Goal: Task Accomplishment & Management: Use online tool/utility

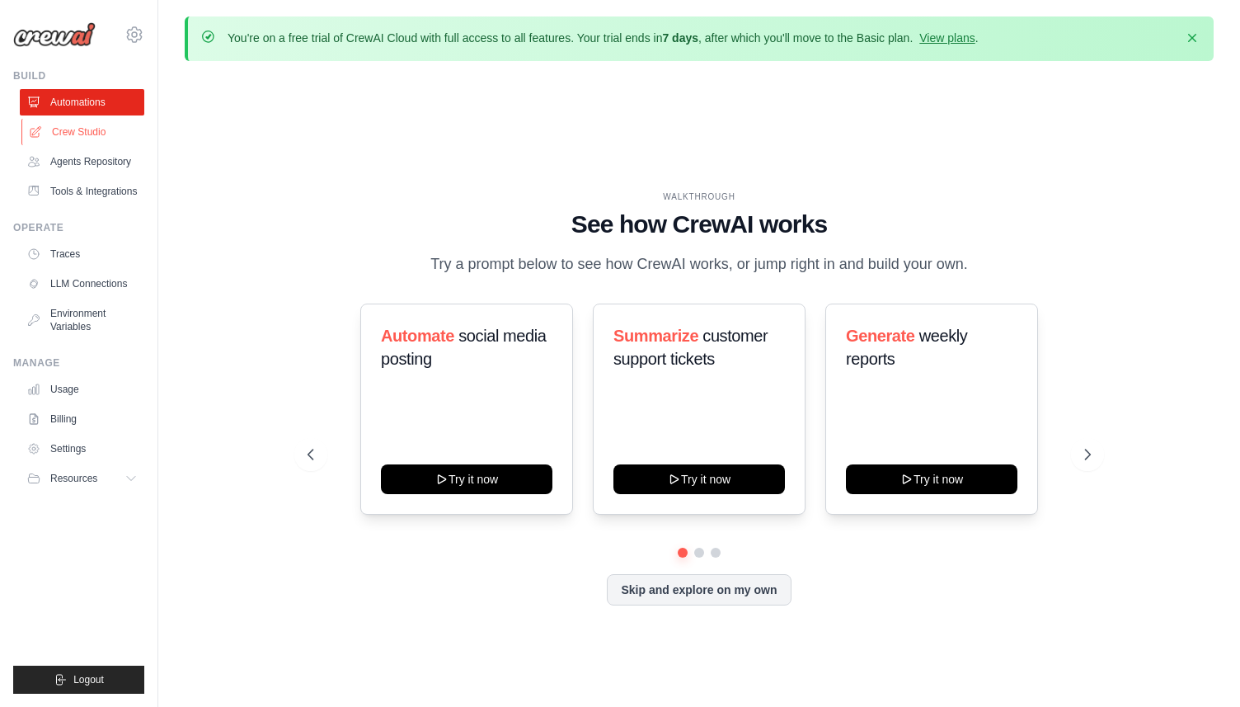
click at [60, 126] on link "Crew Studio" at bounding box center [83, 132] width 125 height 26
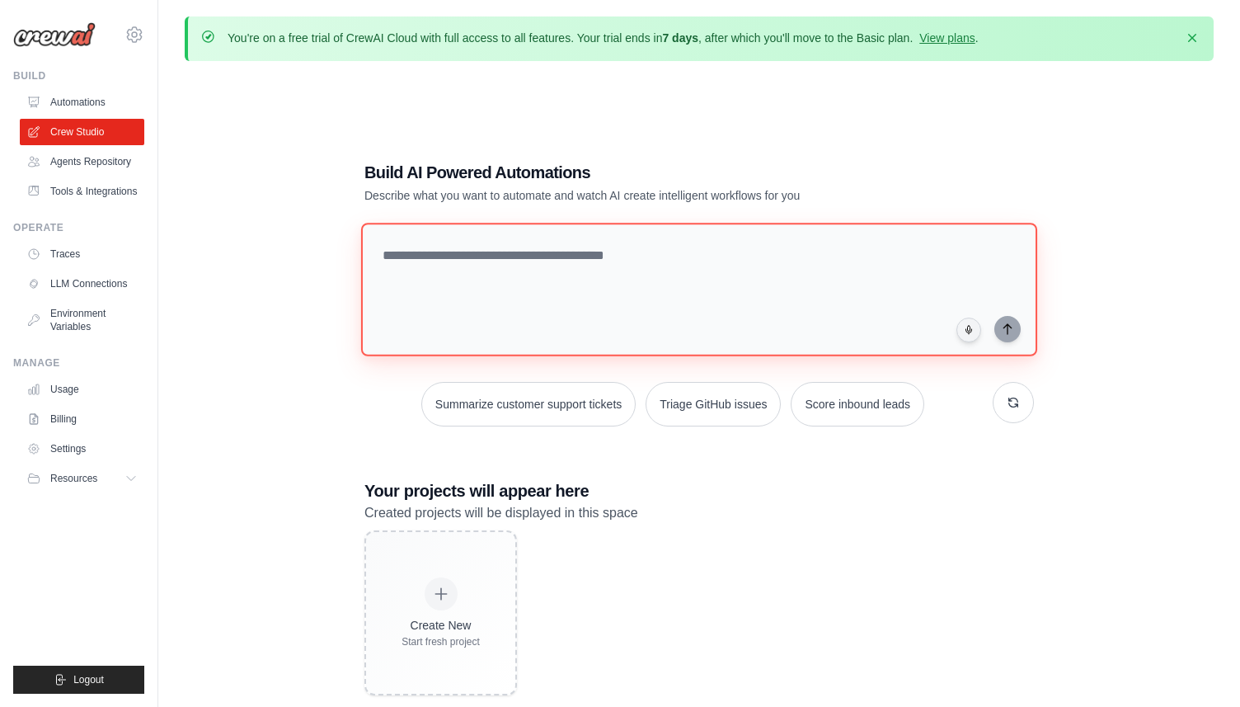
click at [566, 249] on textarea at bounding box center [699, 290] width 676 height 134
paste textarea "**********"
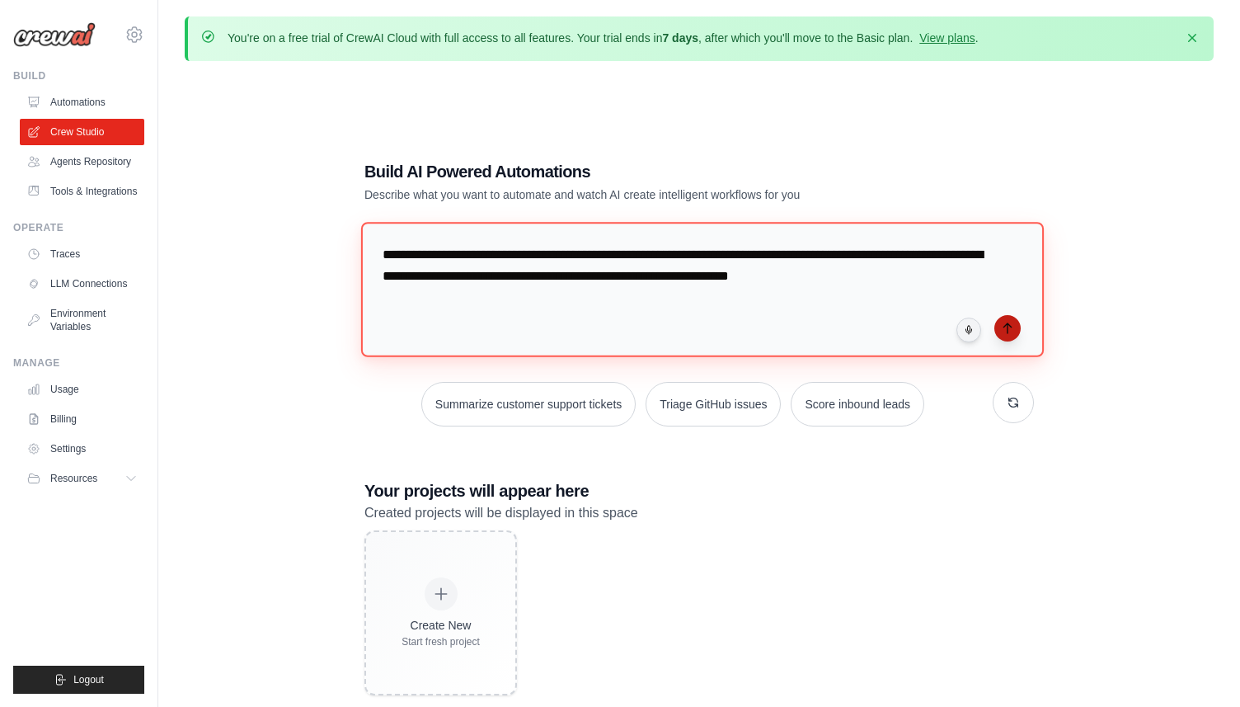
type textarea "**********"
click at [1011, 322] on icon "submit" at bounding box center [1007, 328] width 13 height 13
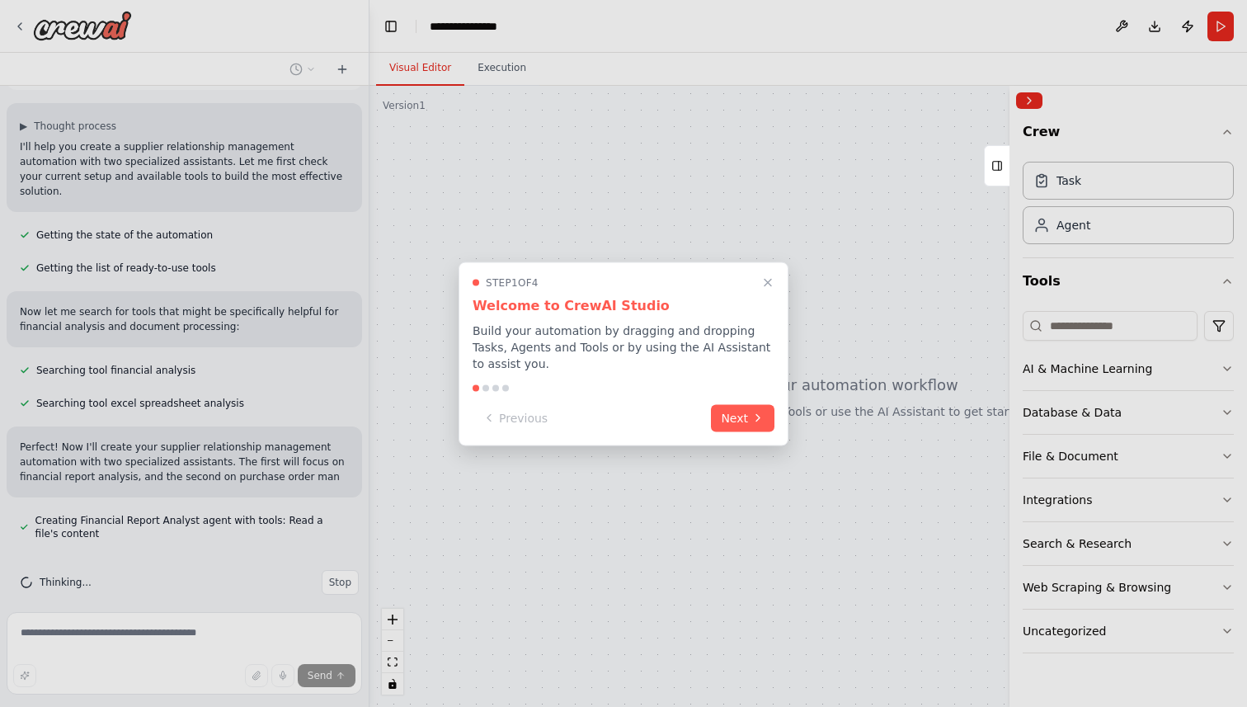
scroll to position [95, 0]
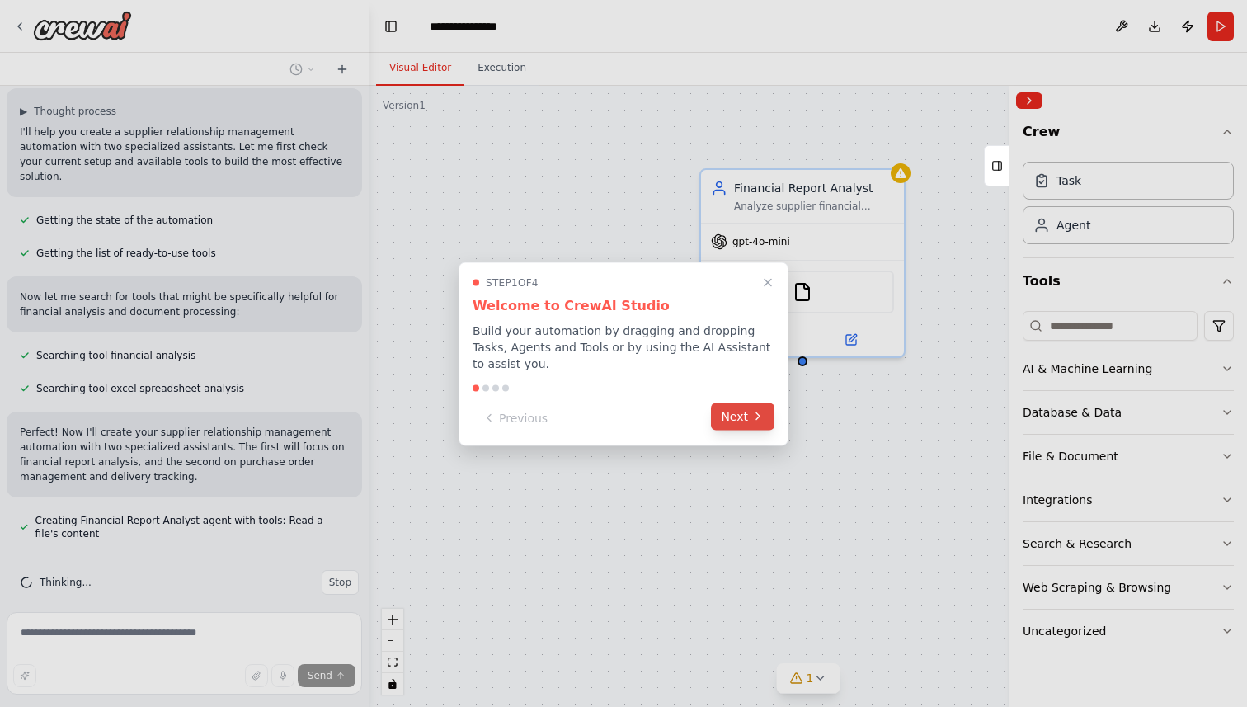
click at [736, 416] on button "Next" at bounding box center [743, 415] width 64 height 27
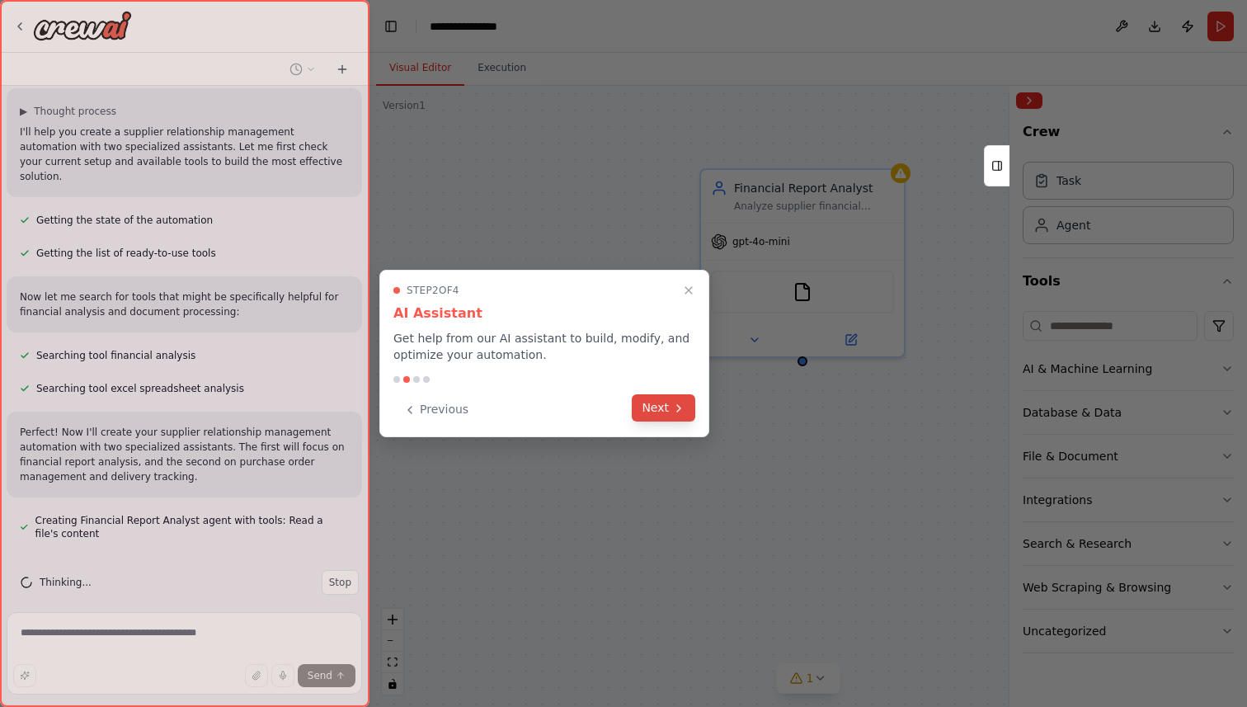
click at [672, 412] on icon at bounding box center [678, 408] width 13 height 13
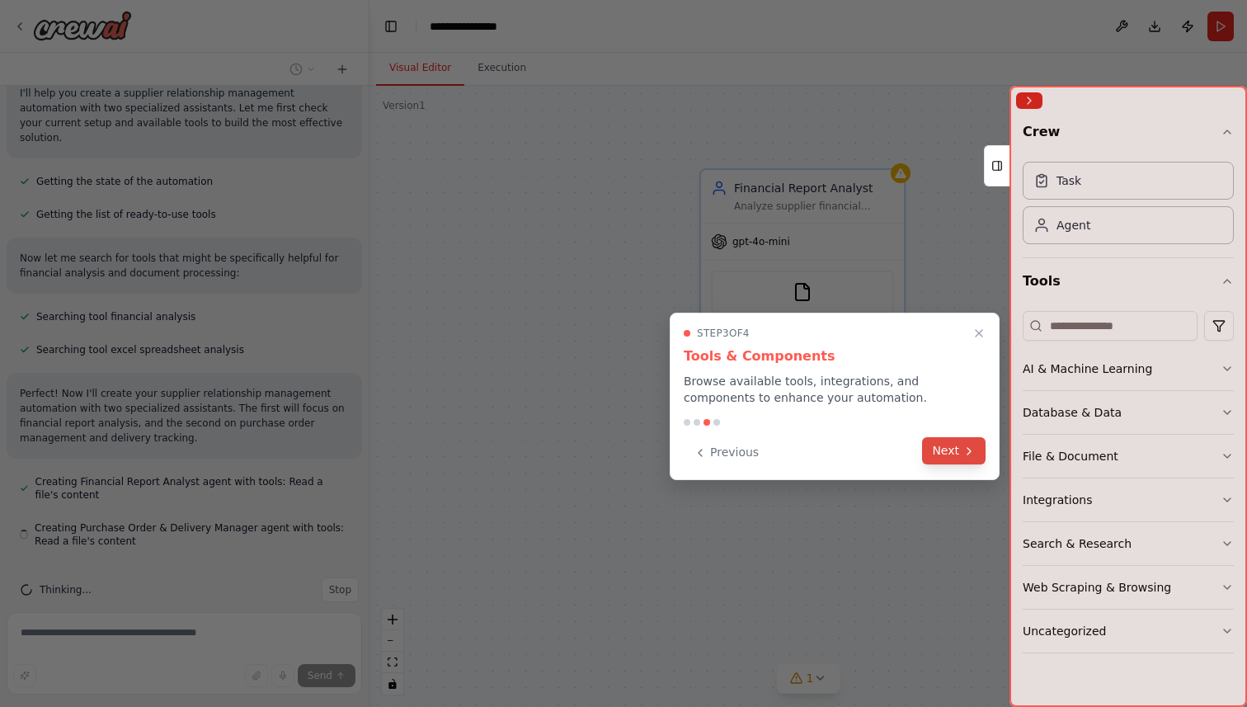
scroll to position [141, 0]
click at [952, 452] on button "Next" at bounding box center [954, 450] width 64 height 27
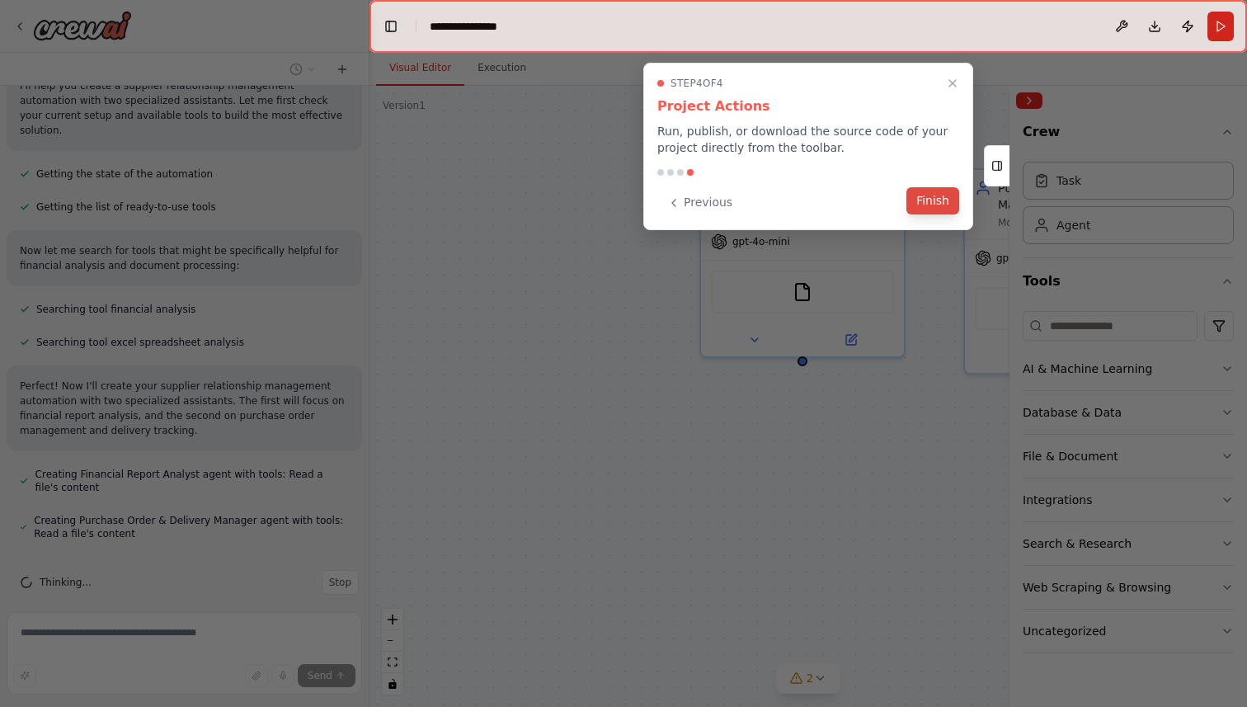
click at [932, 205] on button "Finish" at bounding box center [932, 200] width 53 height 27
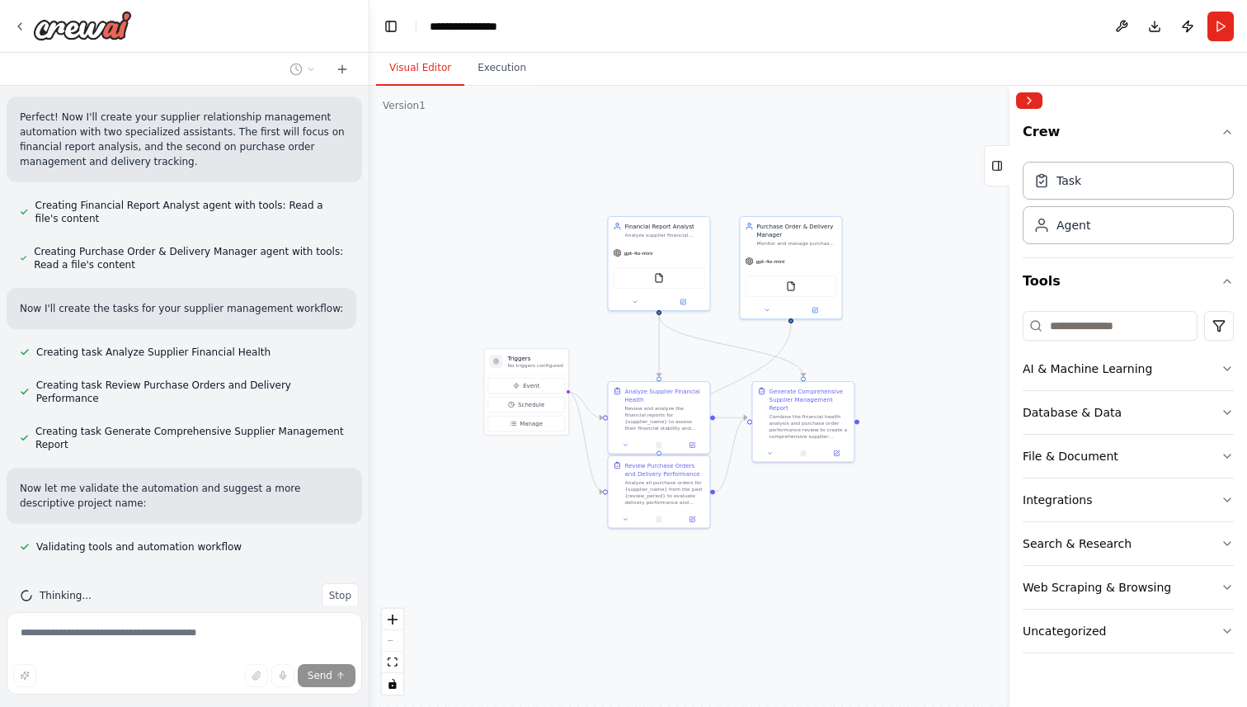
scroll to position [443, 0]
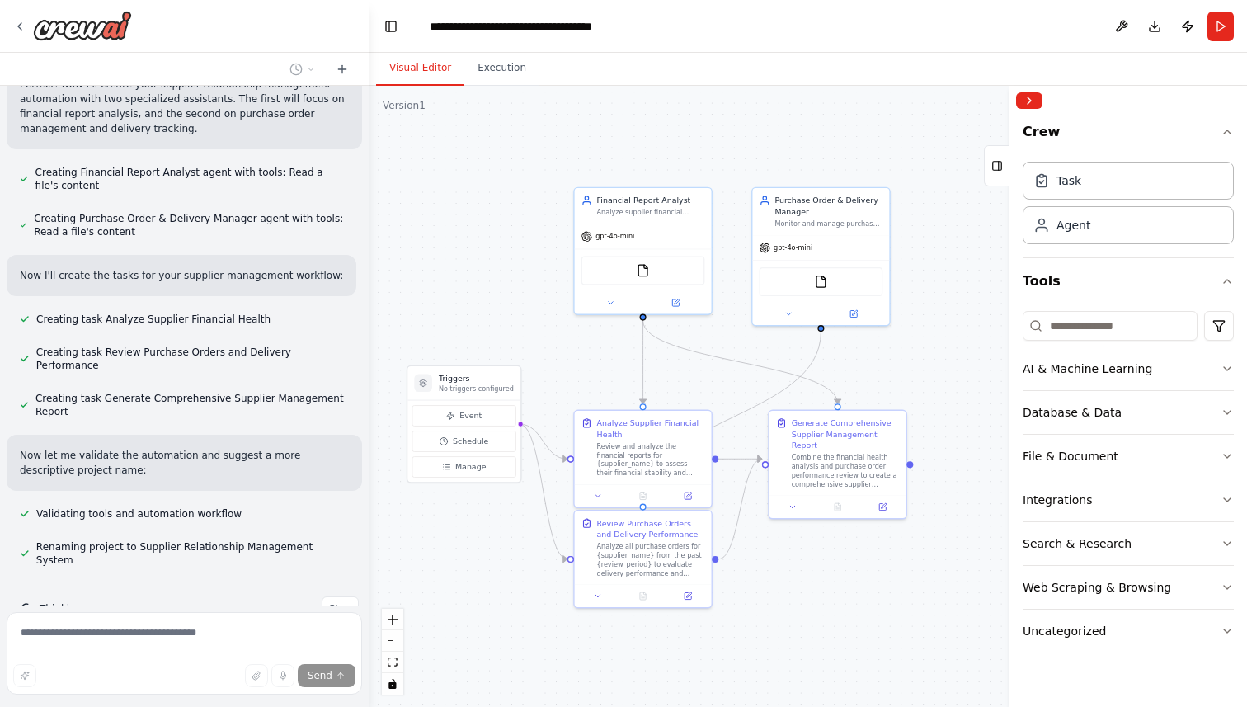
drag, startPoint x: 550, startPoint y: 253, endPoint x: 491, endPoint y: 227, distance: 65.0
click at [492, 228] on div ".deletable-edge-delete-btn { width: 20px; height: 20px; border: 0px solid #ffff…" at bounding box center [807, 396] width 877 height 621
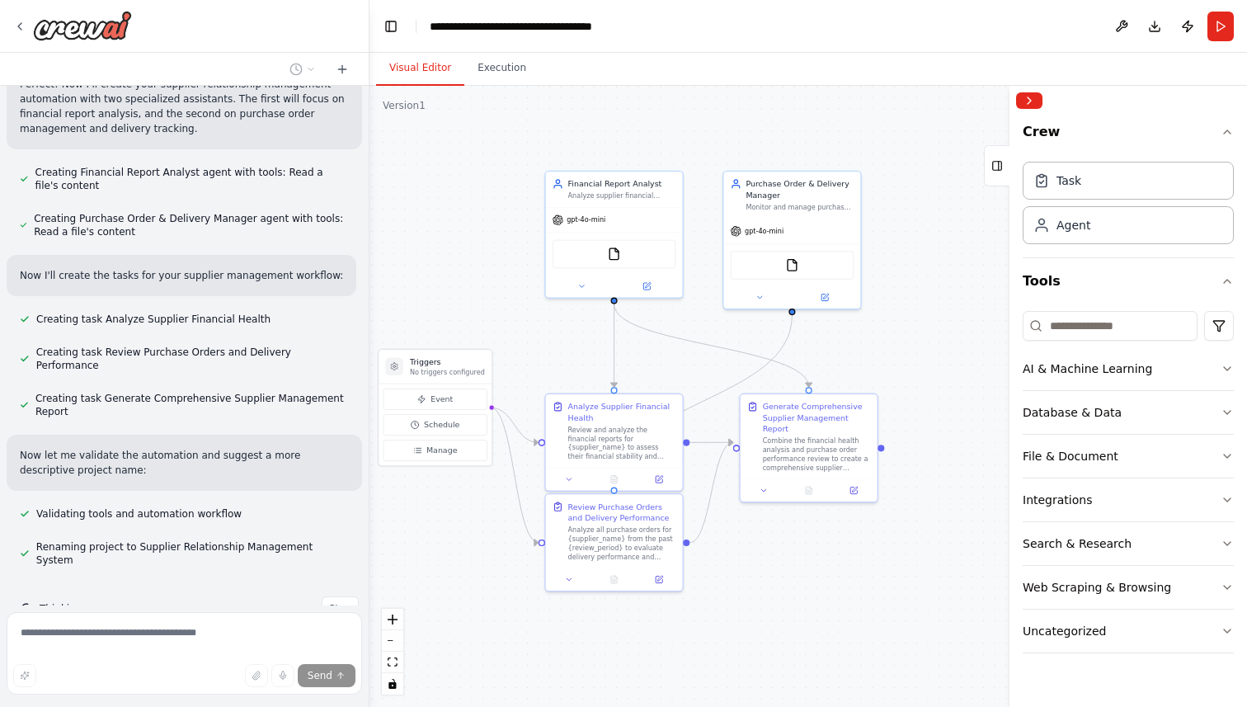
drag, startPoint x: 491, startPoint y: 227, endPoint x: 454, endPoint y: 202, distance: 44.6
click at [454, 203] on div ".deletable-edge-delete-btn { width: 20px; height: 20px; border: 0px solid #ffff…" at bounding box center [807, 396] width 877 height 621
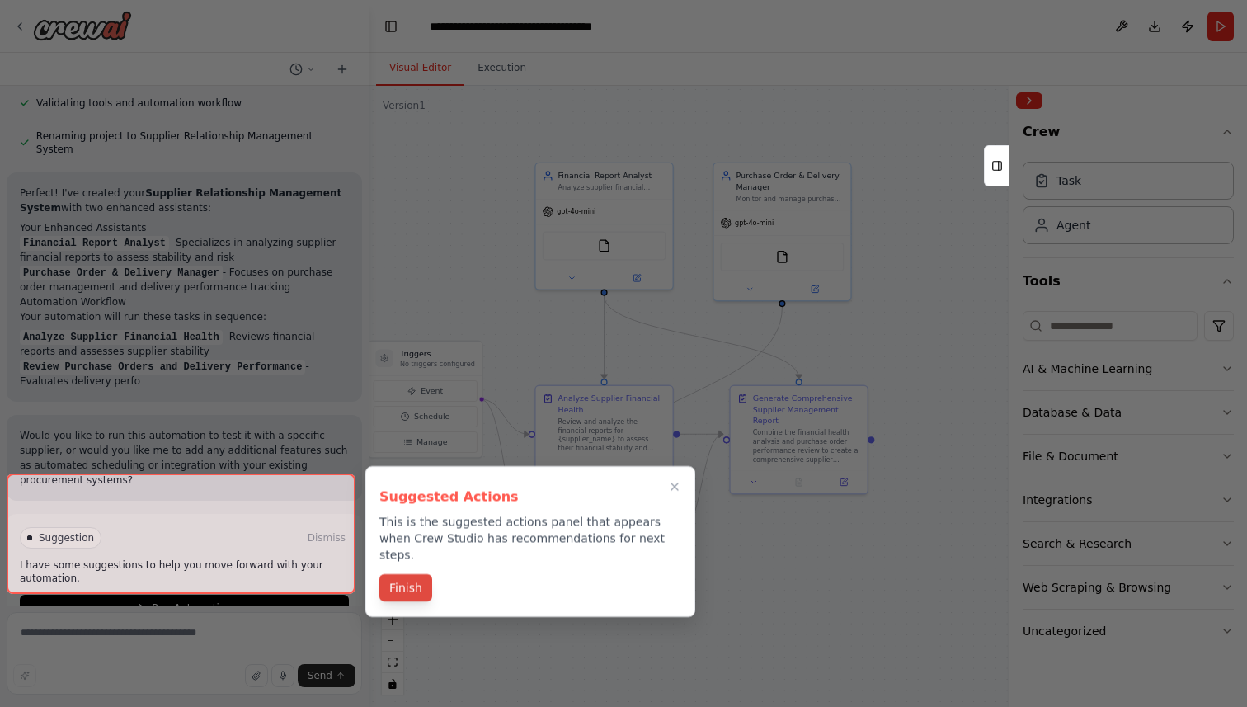
click at [407, 576] on button "Finish" at bounding box center [405, 587] width 53 height 27
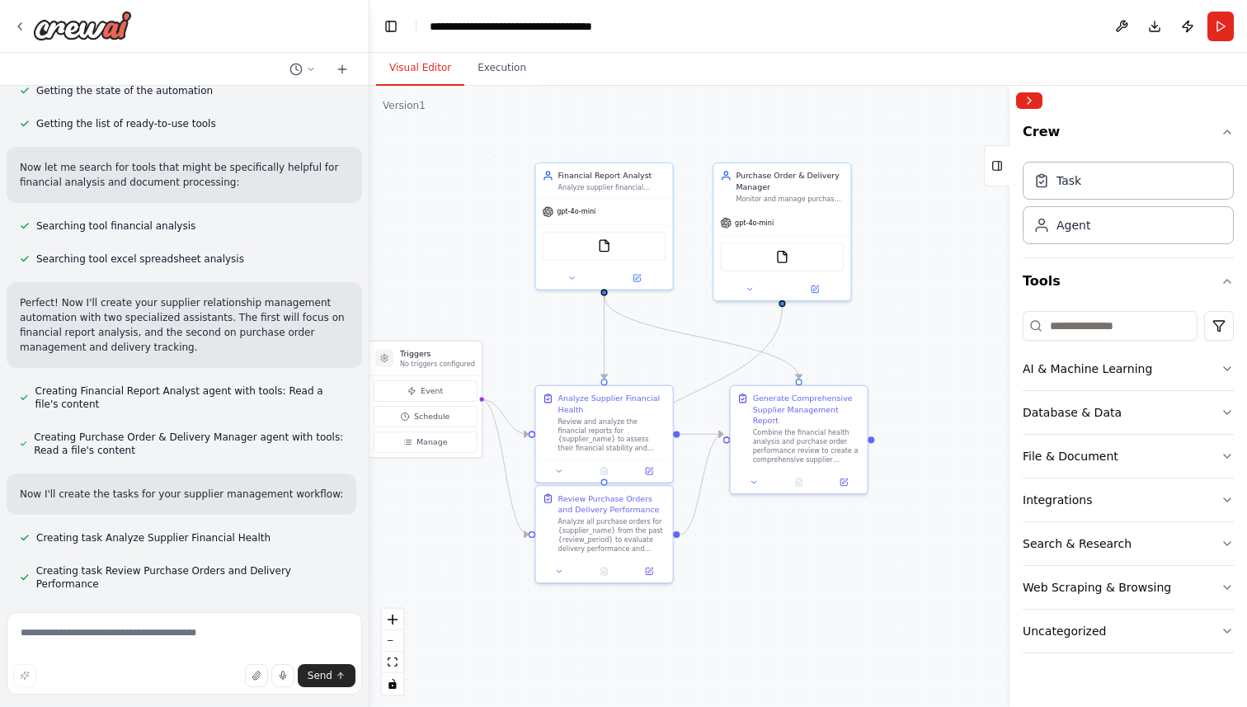
scroll to position [0, 0]
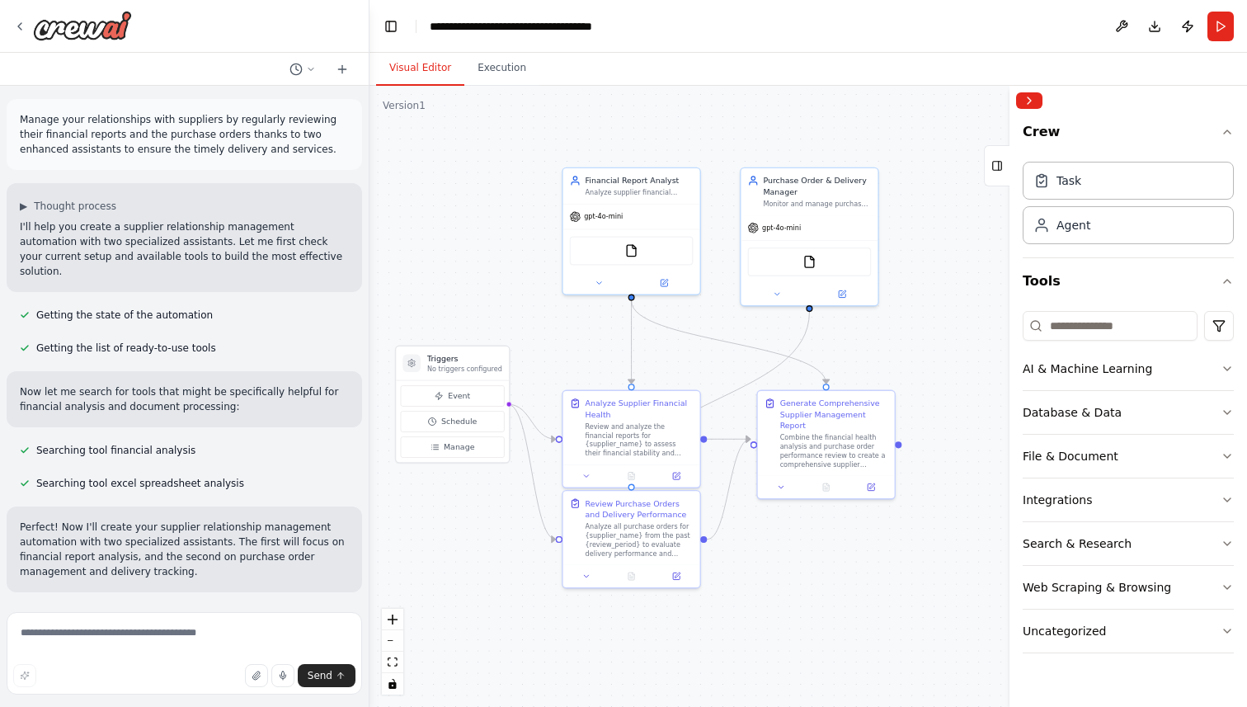
drag, startPoint x: 445, startPoint y: 266, endPoint x: 473, endPoint y: 271, distance: 27.7
click at [473, 271] on div ".deletable-edge-delete-btn { width: 20px; height: 20px; border: 0px solid #ffff…" at bounding box center [807, 396] width 877 height 621
drag, startPoint x: 366, startPoint y: 220, endPoint x: 369, endPoint y: 256, distance: 36.4
click at [369, 256] on div "Manage your relationships with suppliers by regularly reviewing their financial…" at bounding box center [623, 353] width 1247 height 707
click at [365, 251] on div "Manage your relationships with suppliers by regularly reviewing their financial…" at bounding box center [623, 353] width 1247 height 707
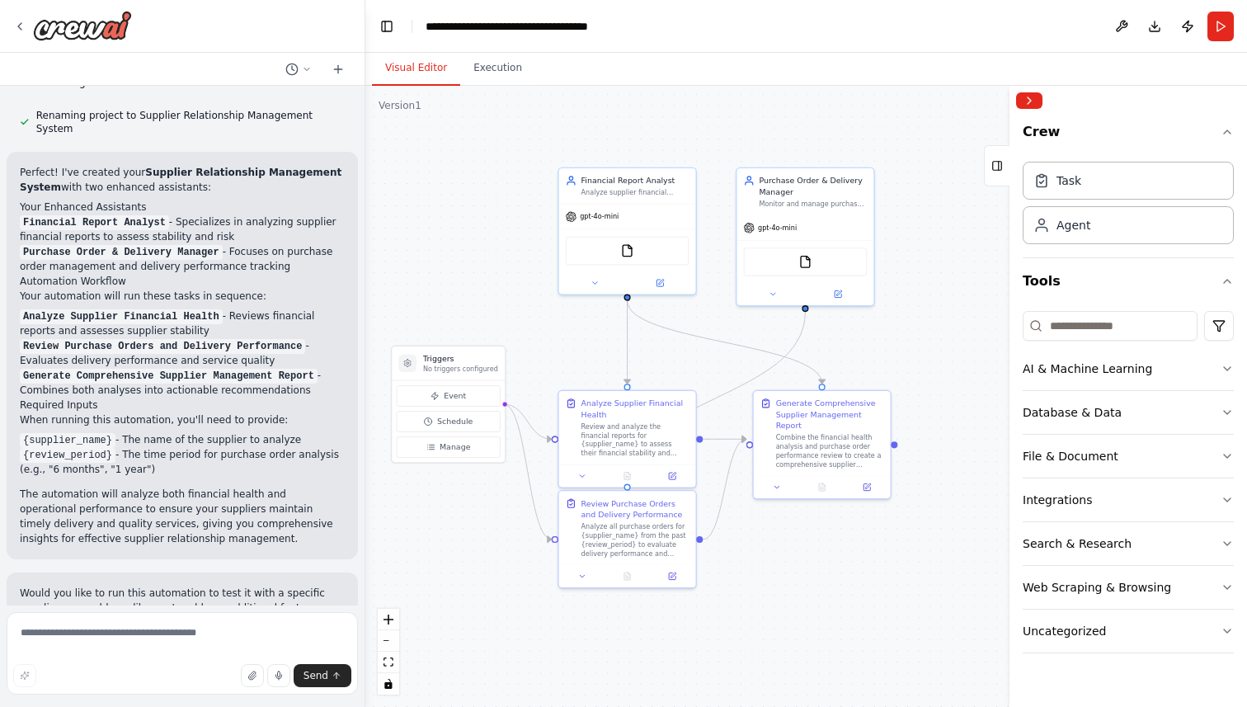
scroll to position [892, 0]
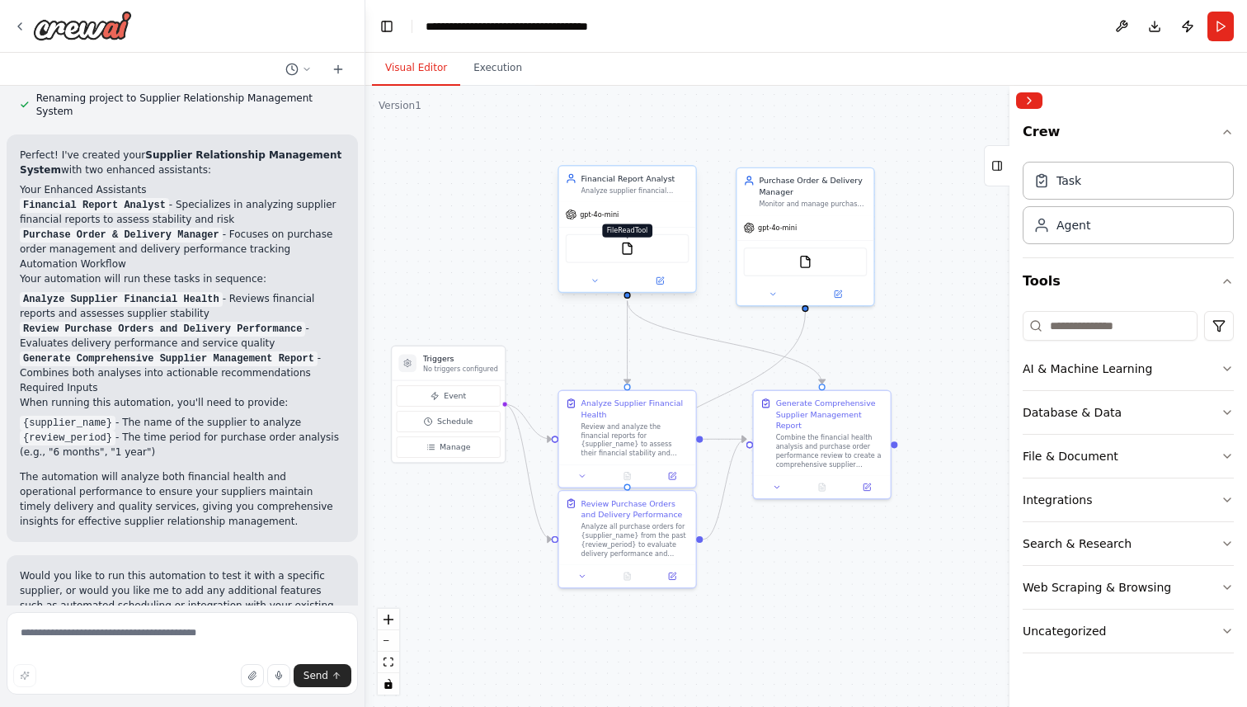
click at [628, 245] on img at bounding box center [626, 248] width 13 height 13
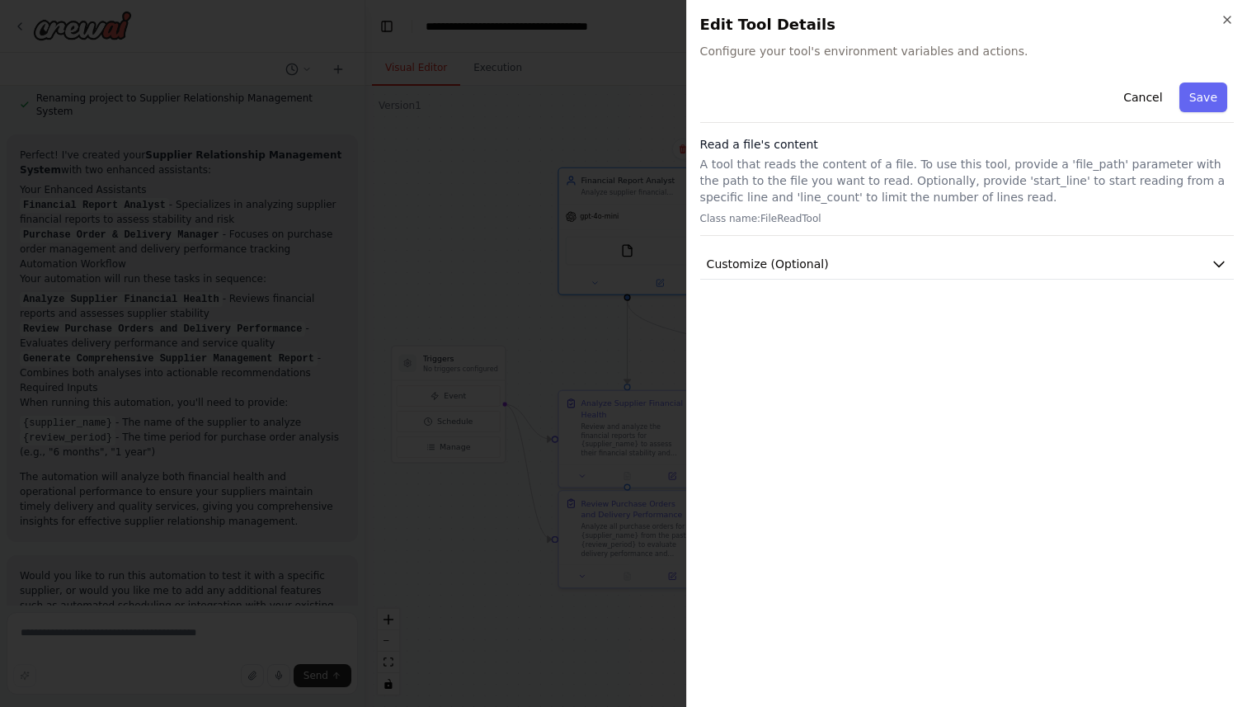
click at [1189, 173] on p "A tool that reads the content of a file. To use this tool, provide a 'file_path…" at bounding box center [967, 180] width 534 height 49
click at [1227, 18] on icon "button" at bounding box center [1227, 19] width 7 height 7
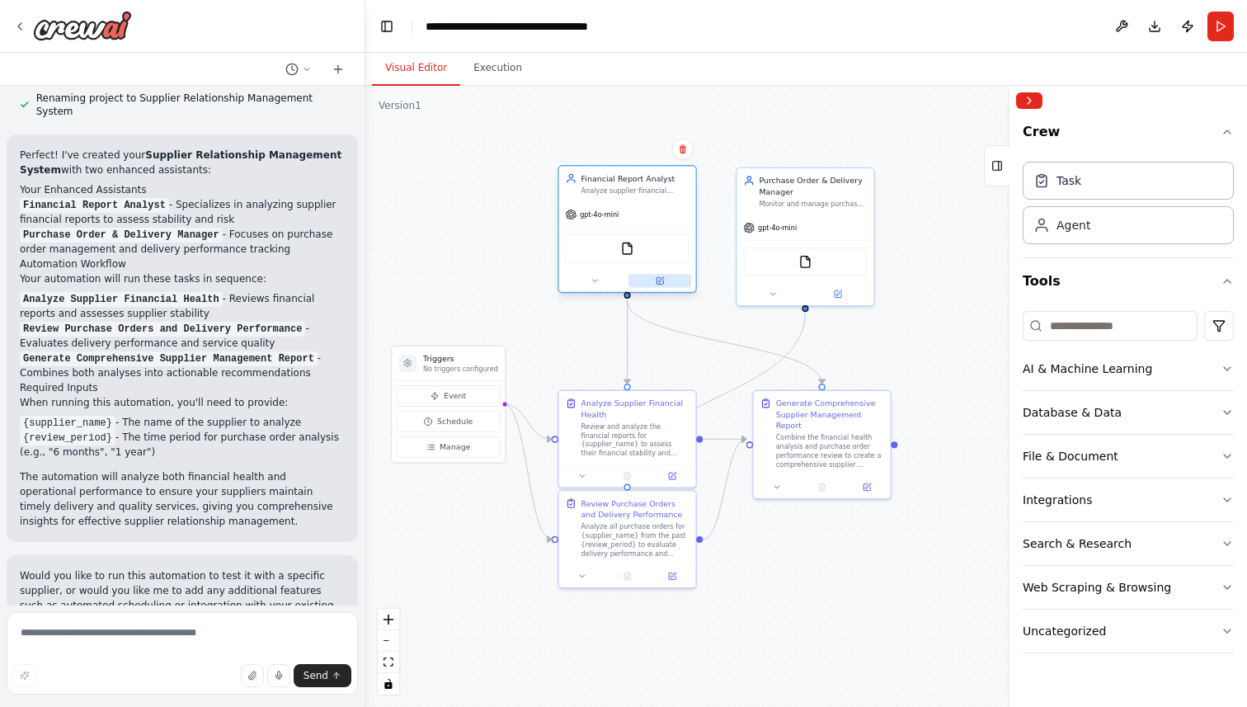
click at [656, 284] on icon at bounding box center [660, 280] width 9 height 9
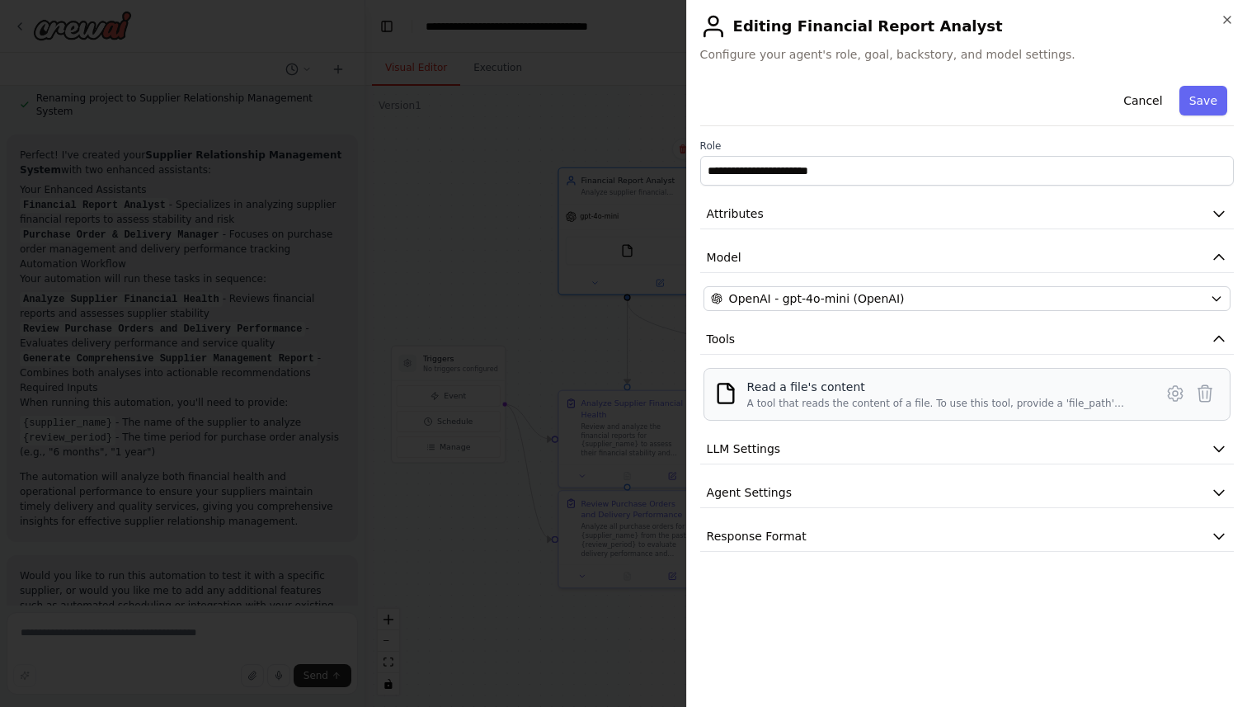
click at [822, 388] on div "Read a file's content" at bounding box center [945, 387] width 397 height 16
click at [1172, 395] on icon at bounding box center [1175, 393] width 20 height 20
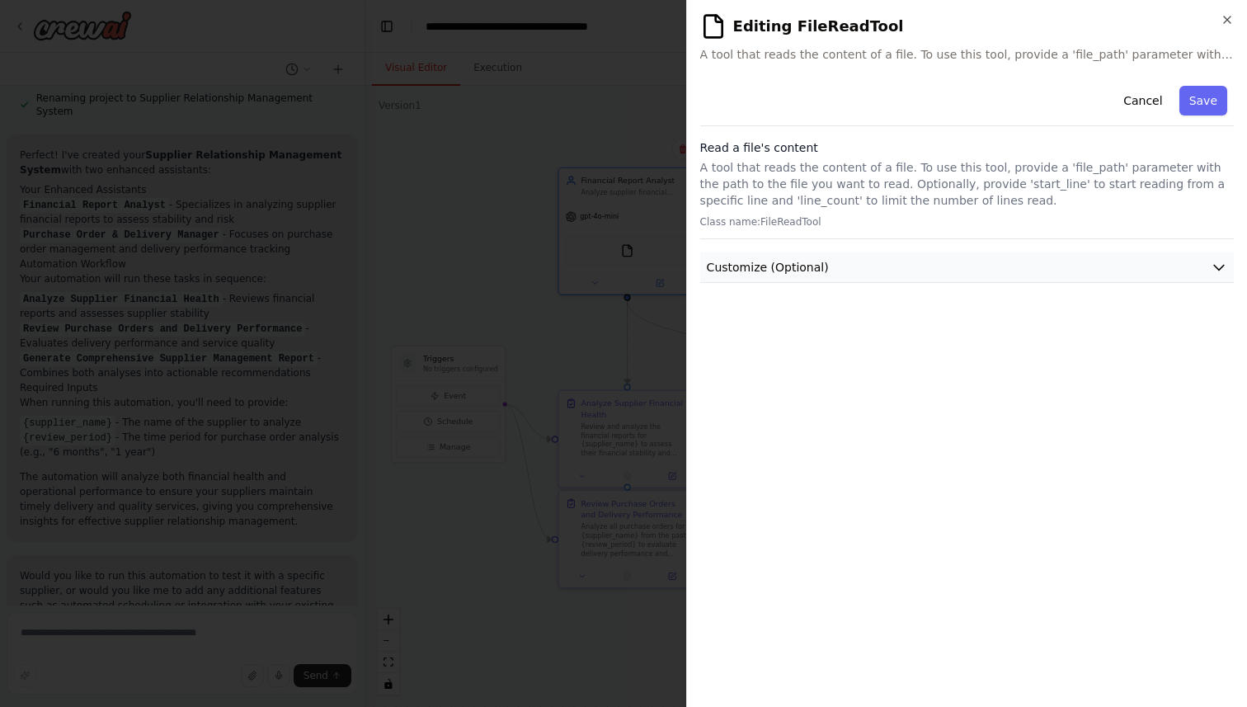
click at [1217, 260] on icon "button" at bounding box center [1219, 267] width 16 height 16
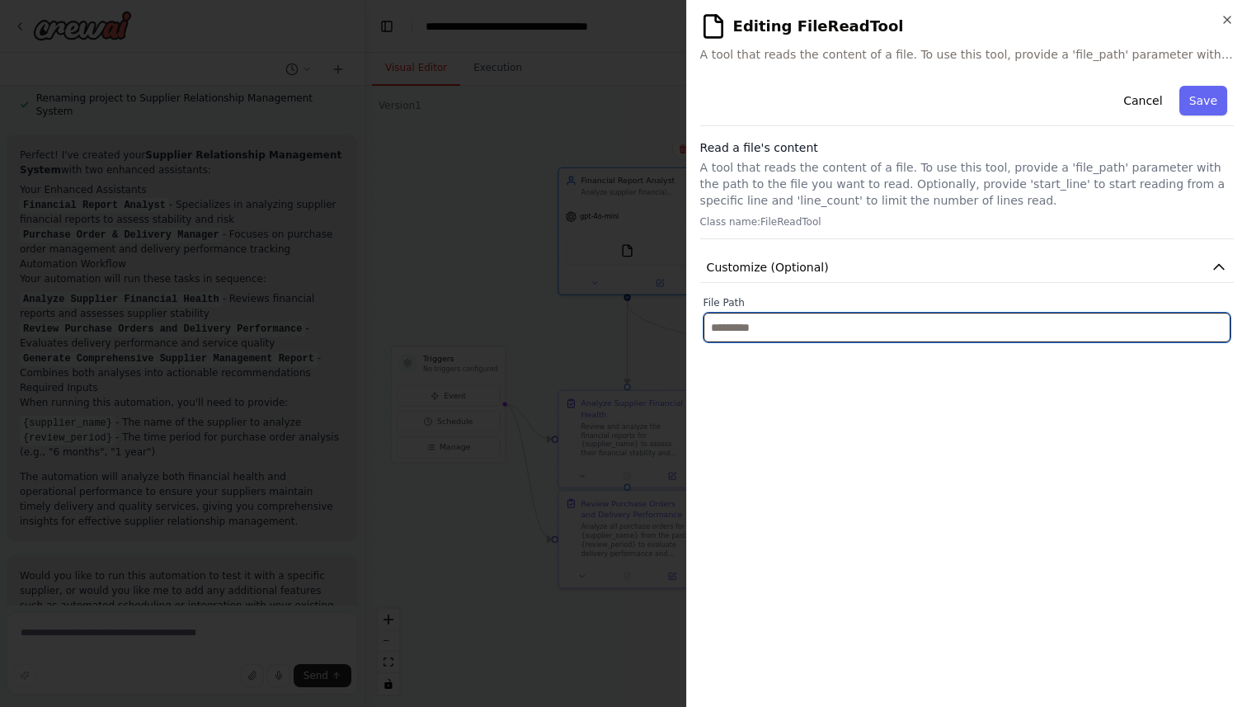
click at [761, 324] on input "text" at bounding box center [966, 328] width 527 height 30
paste input "**********"
type input "**********"
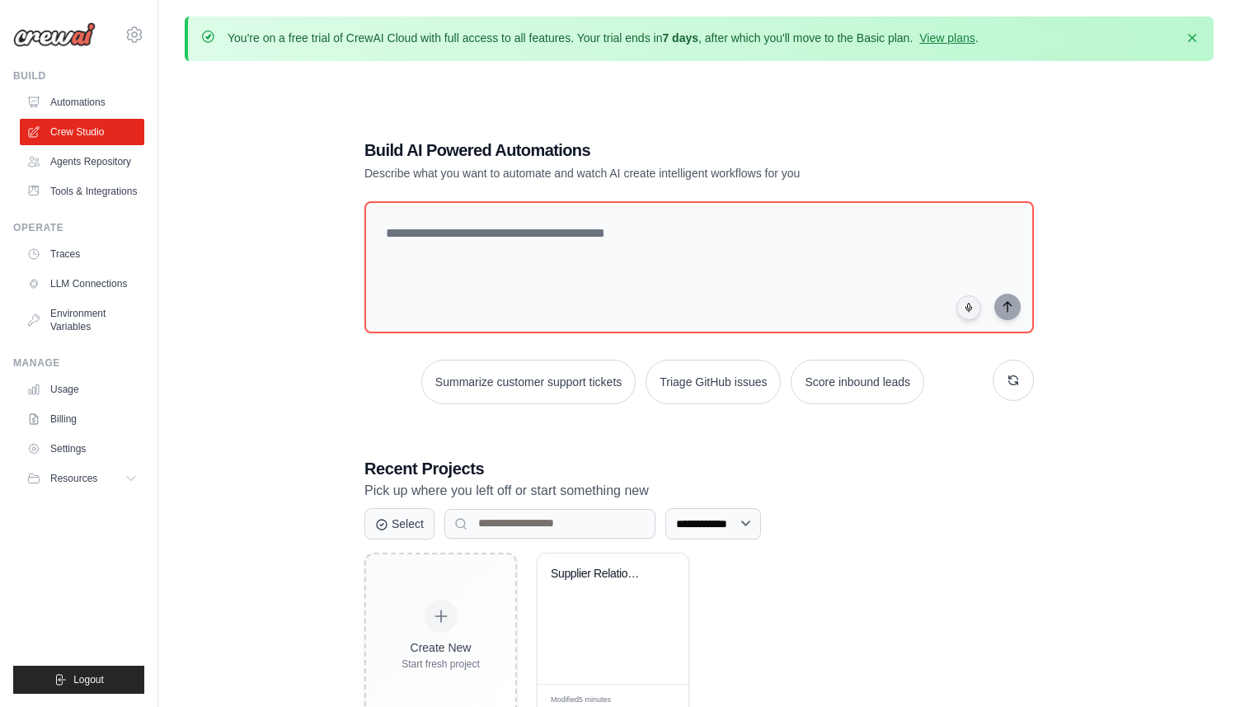
scroll to position [90, 0]
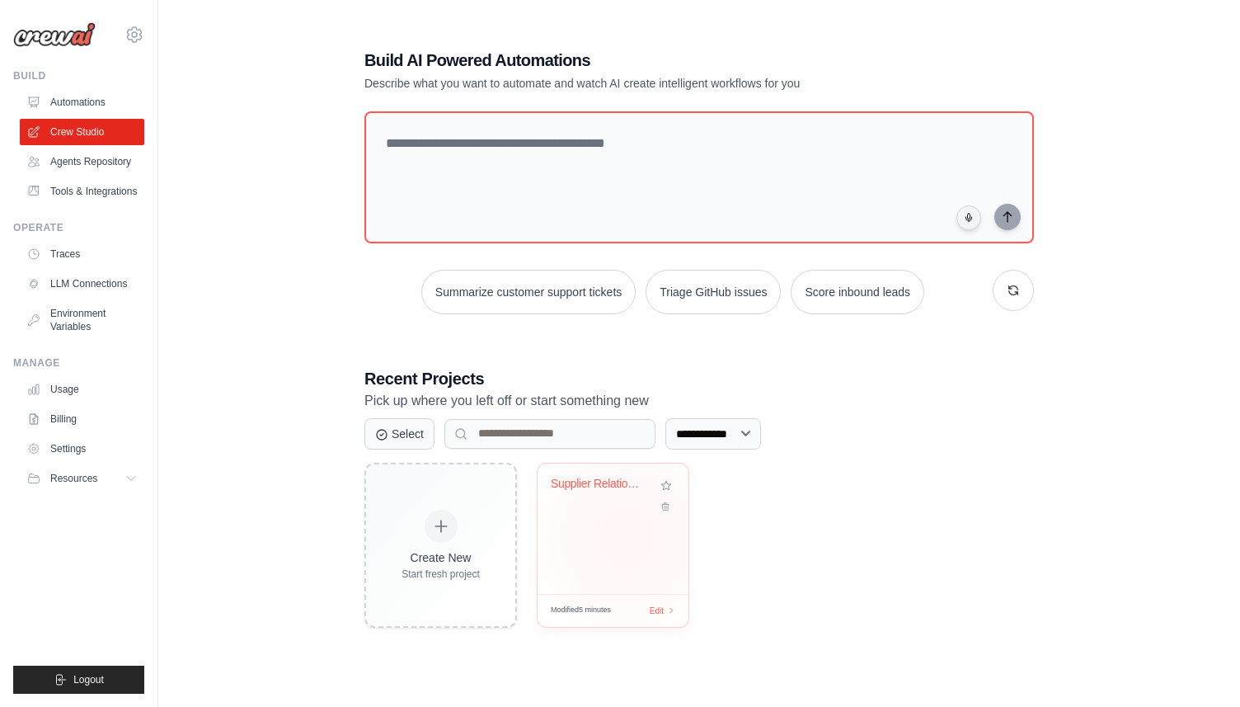
click at [624, 558] on div "Supplier Relationship Management Sy..." at bounding box center [613, 528] width 151 height 130
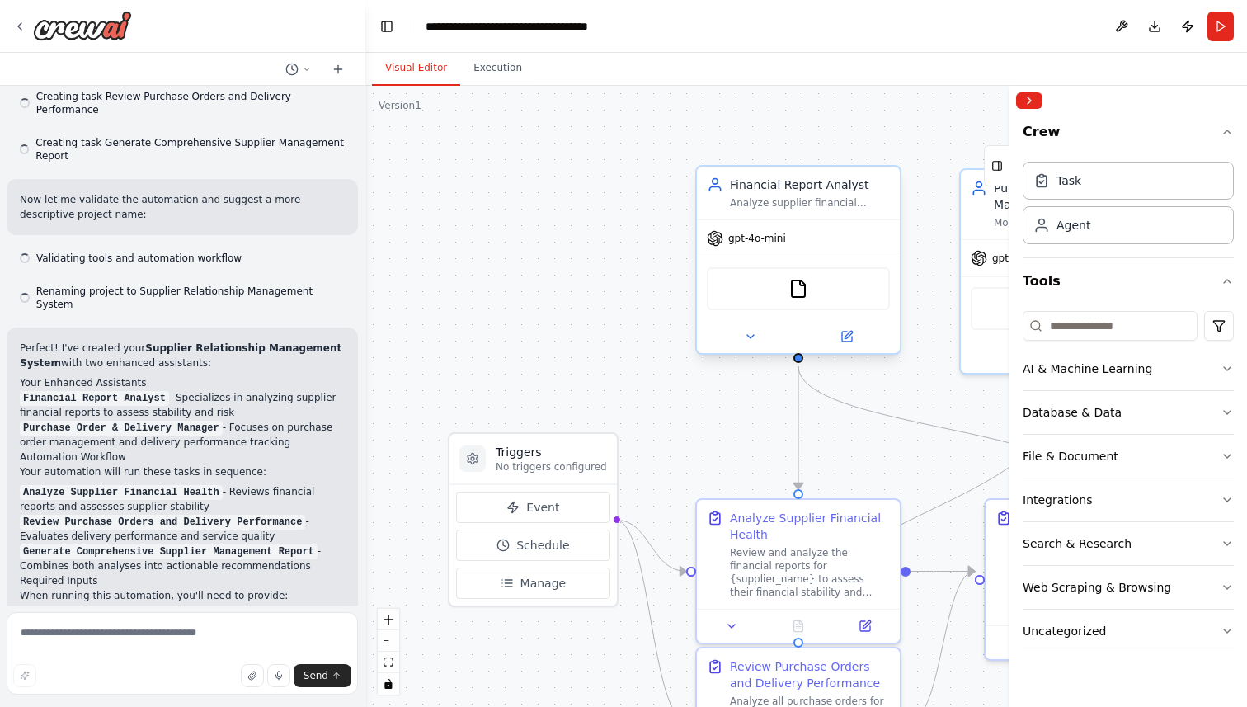
click at [827, 200] on div "Analyze supplier financial reports to assess their financial health, stability,…" at bounding box center [810, 202] width 160 height 13
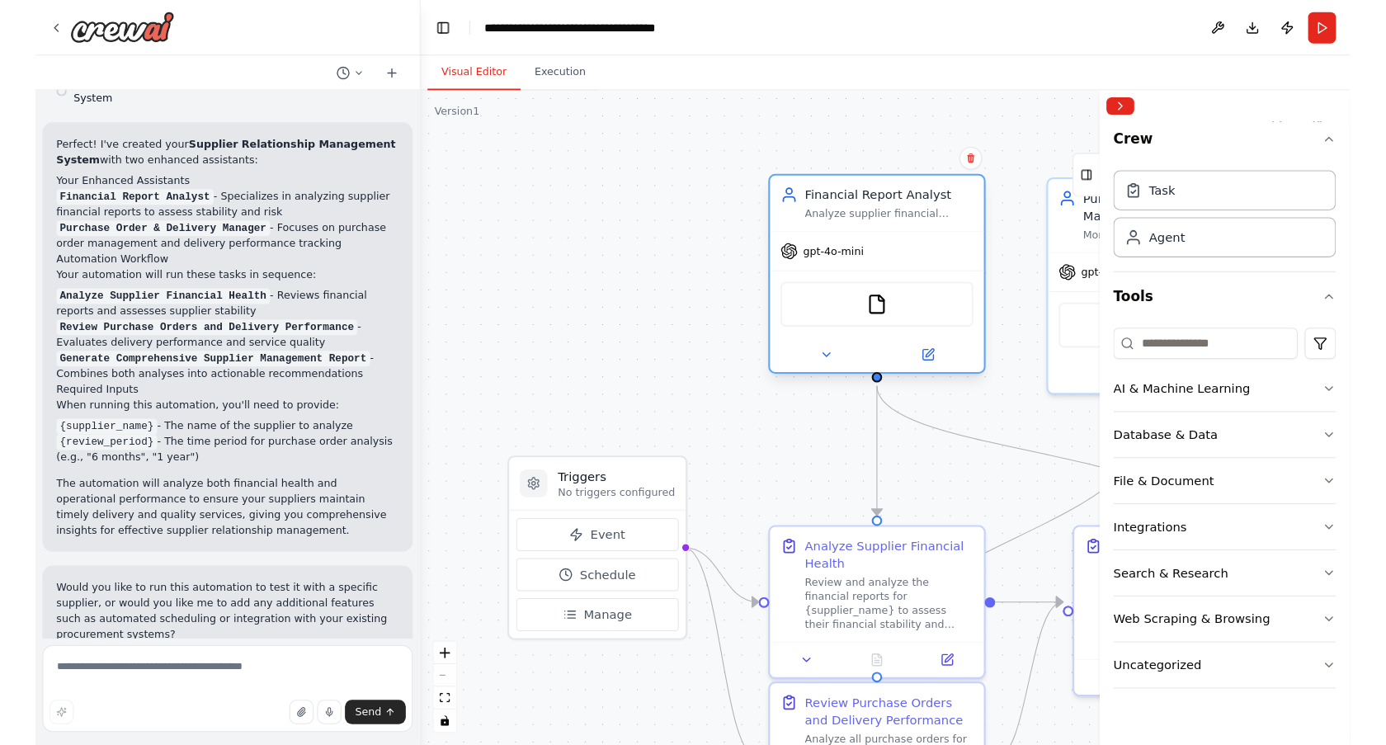
scroll to position [911, 0]
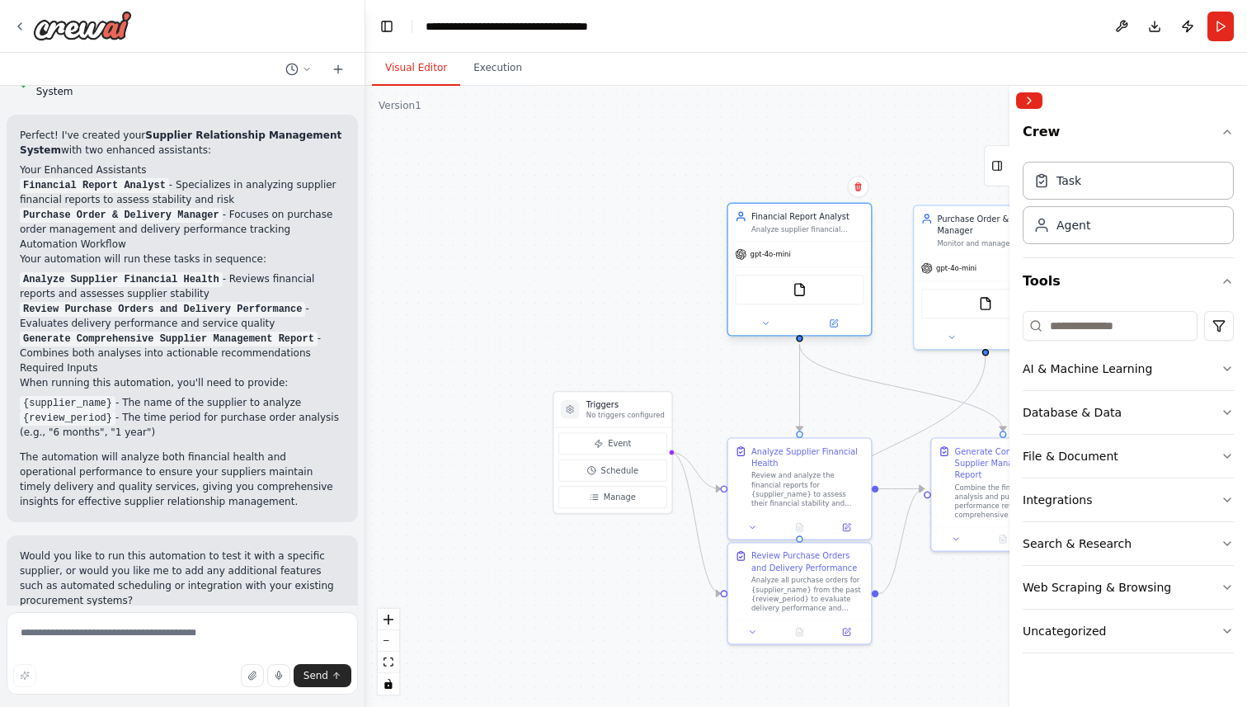
click at [805, 303] on div "FileReadTool" at bounding box center [799, 290] width 129 height 31
click at [812, 256] on div "gpt-4o-mini" at bounding box center [799, 255] width 143 height 26
click at [808, 228] on div "Analyze supplier financial reports to assess their financial health, stability,…" at bounding box center [807, 228] width 113 height 9
click at [838, 323] on icon at bounding box center [833, 322] width 9 height 9
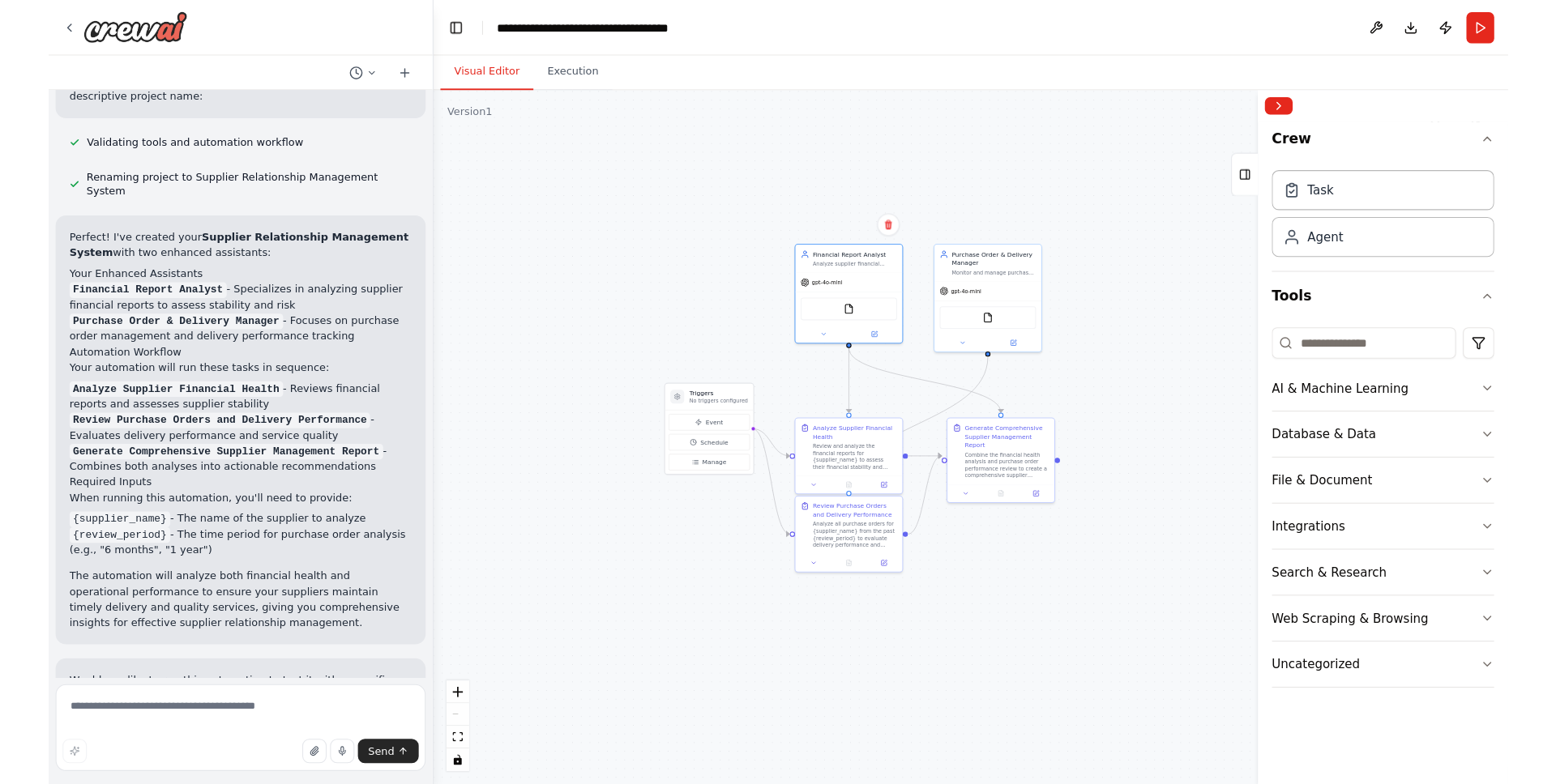
scroll to position [806, 0]
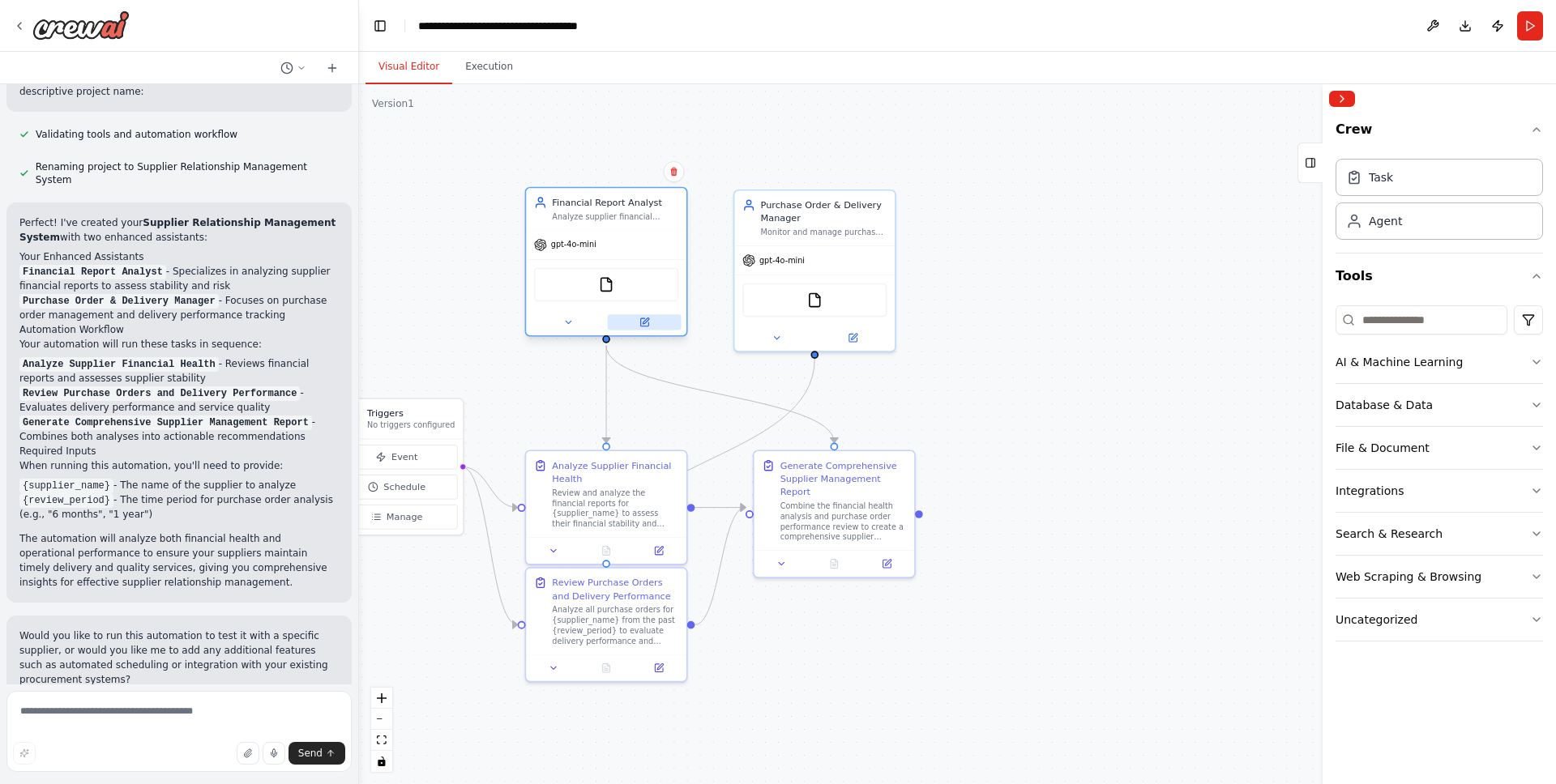
click at [648, 325] on icon at bounding box center [645, 322] width 8 height 8
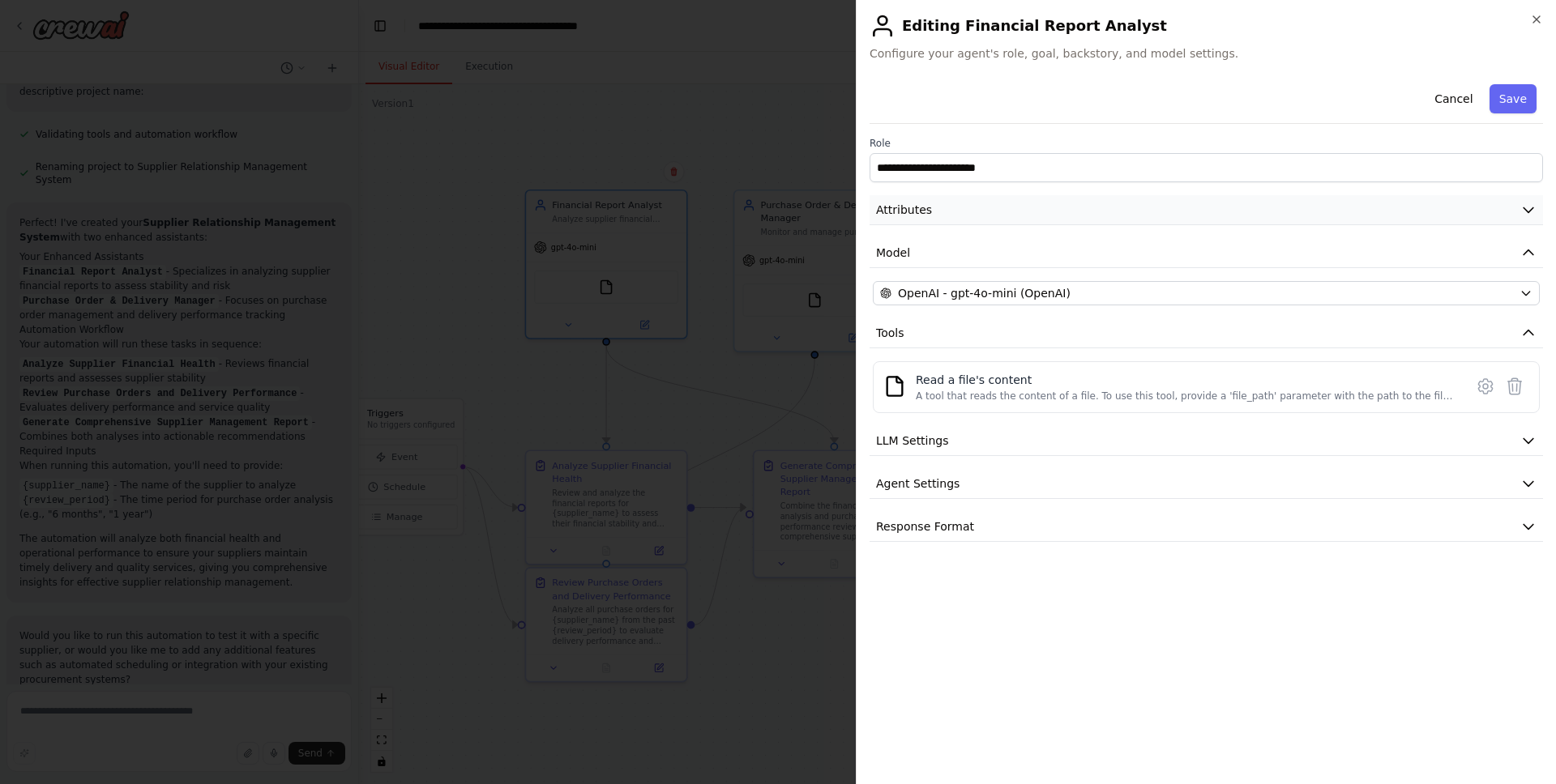
click at [1225, 210] on icon "button" at bounding box center [1528, 209] width 16 height 16
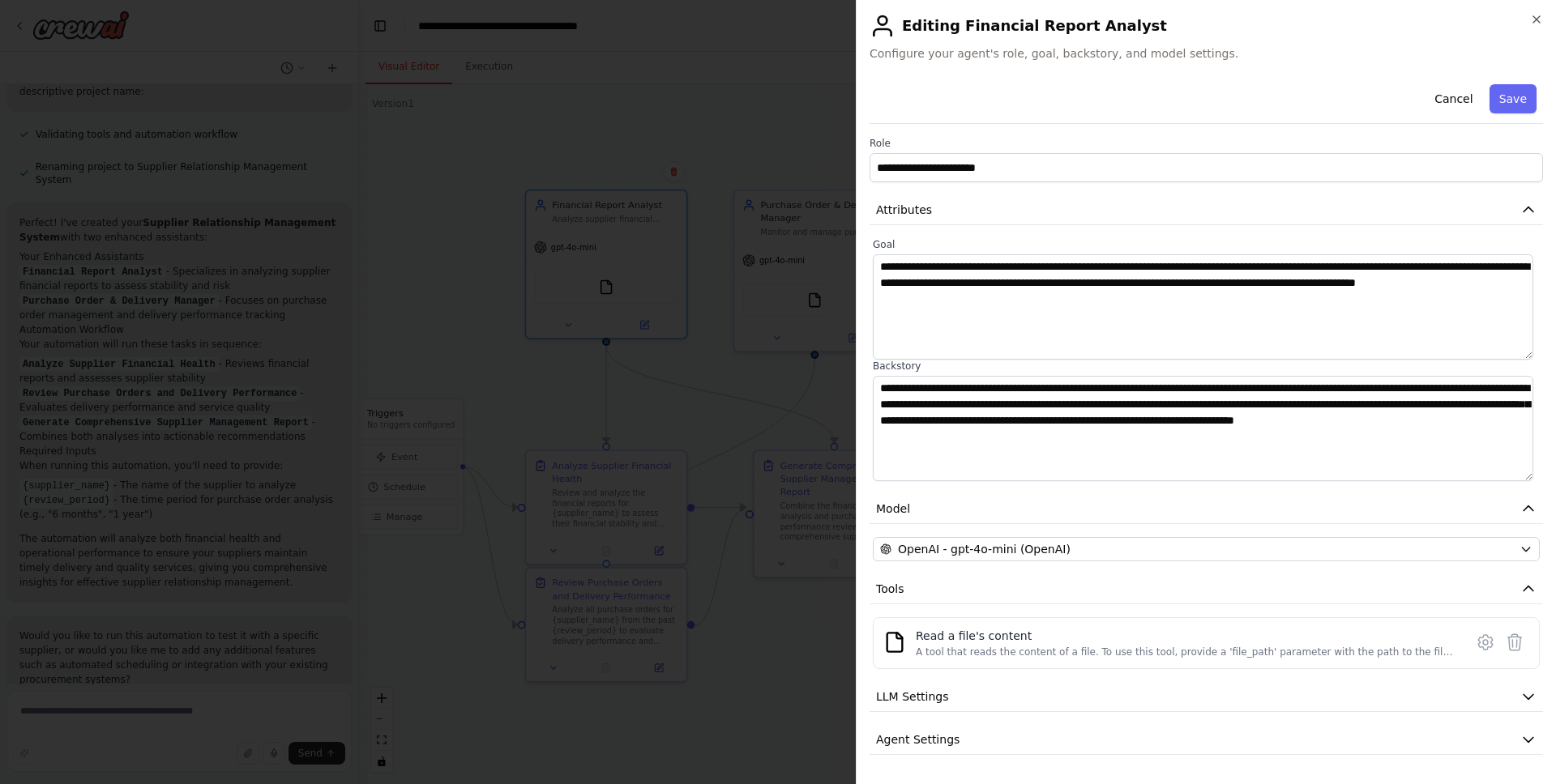
scroll to position [10, 0]
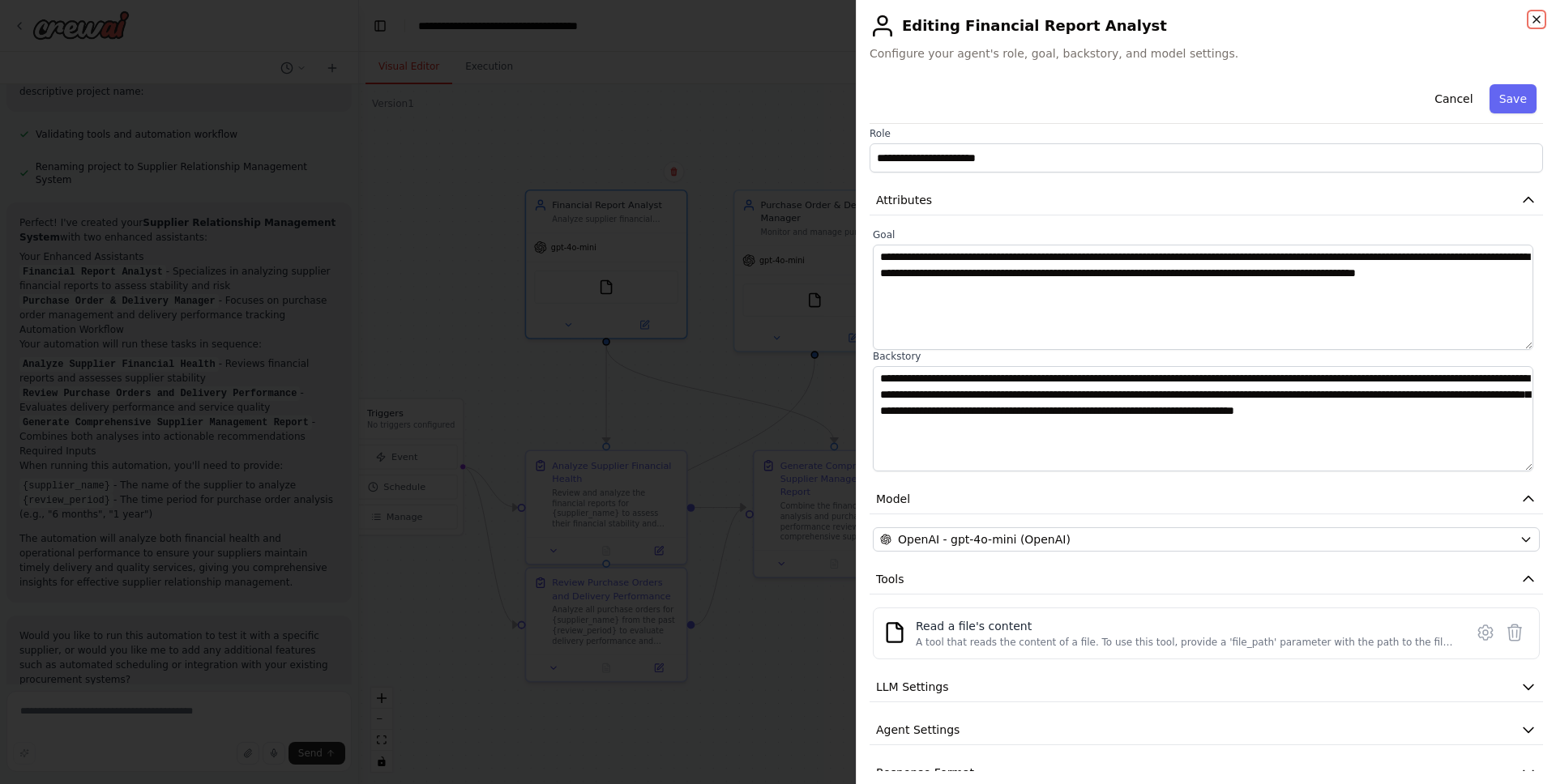
click at [1225, 18] on icon "button" at bounding box center [1536, 19] width 13 height 13
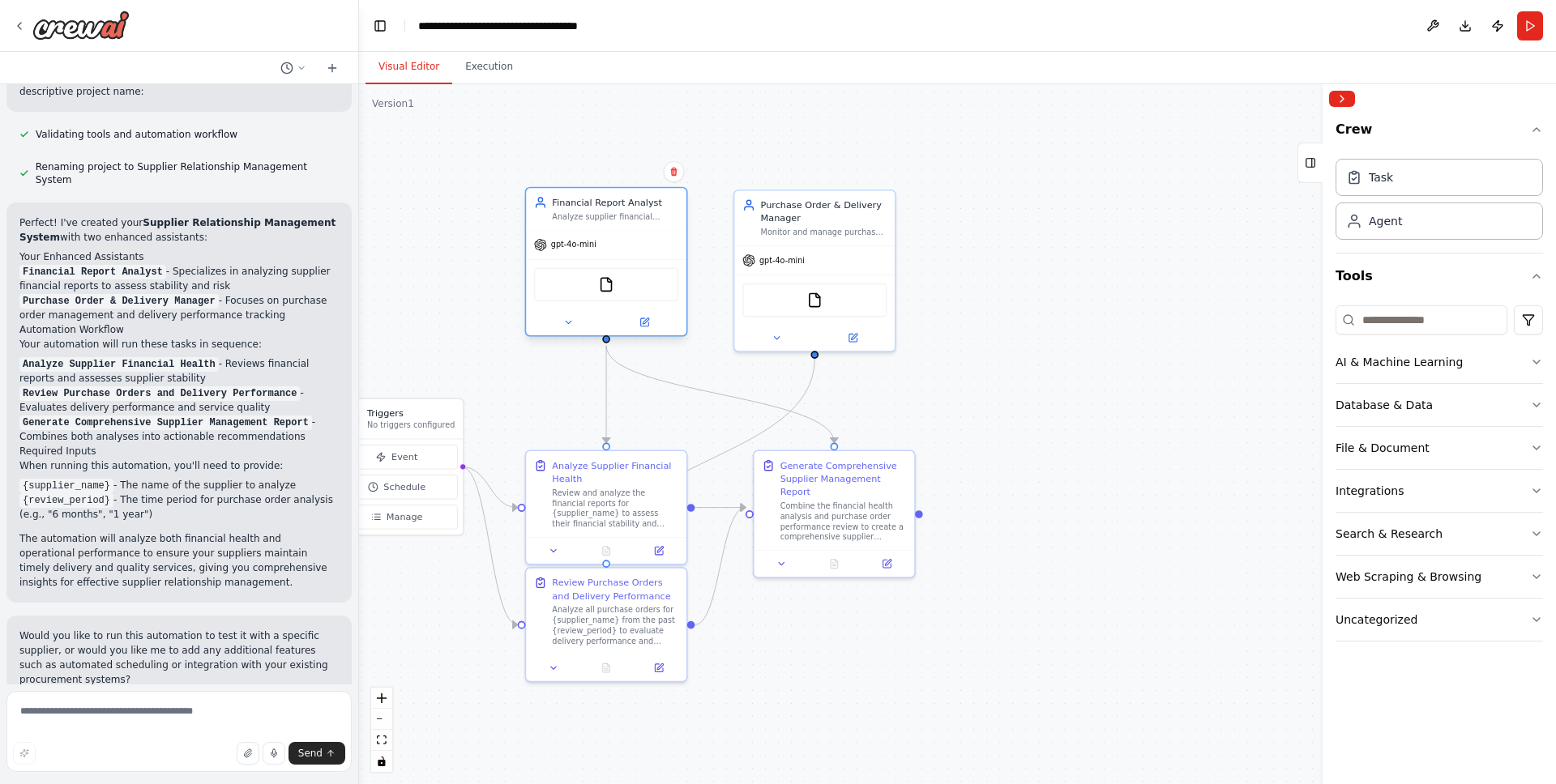
click at [622, 291] on div "FileReadTool" at bounding box center [605, 284] width 144 height 34
click at [599, 283] on img at bounding box center [606, 285] width 16 height 16
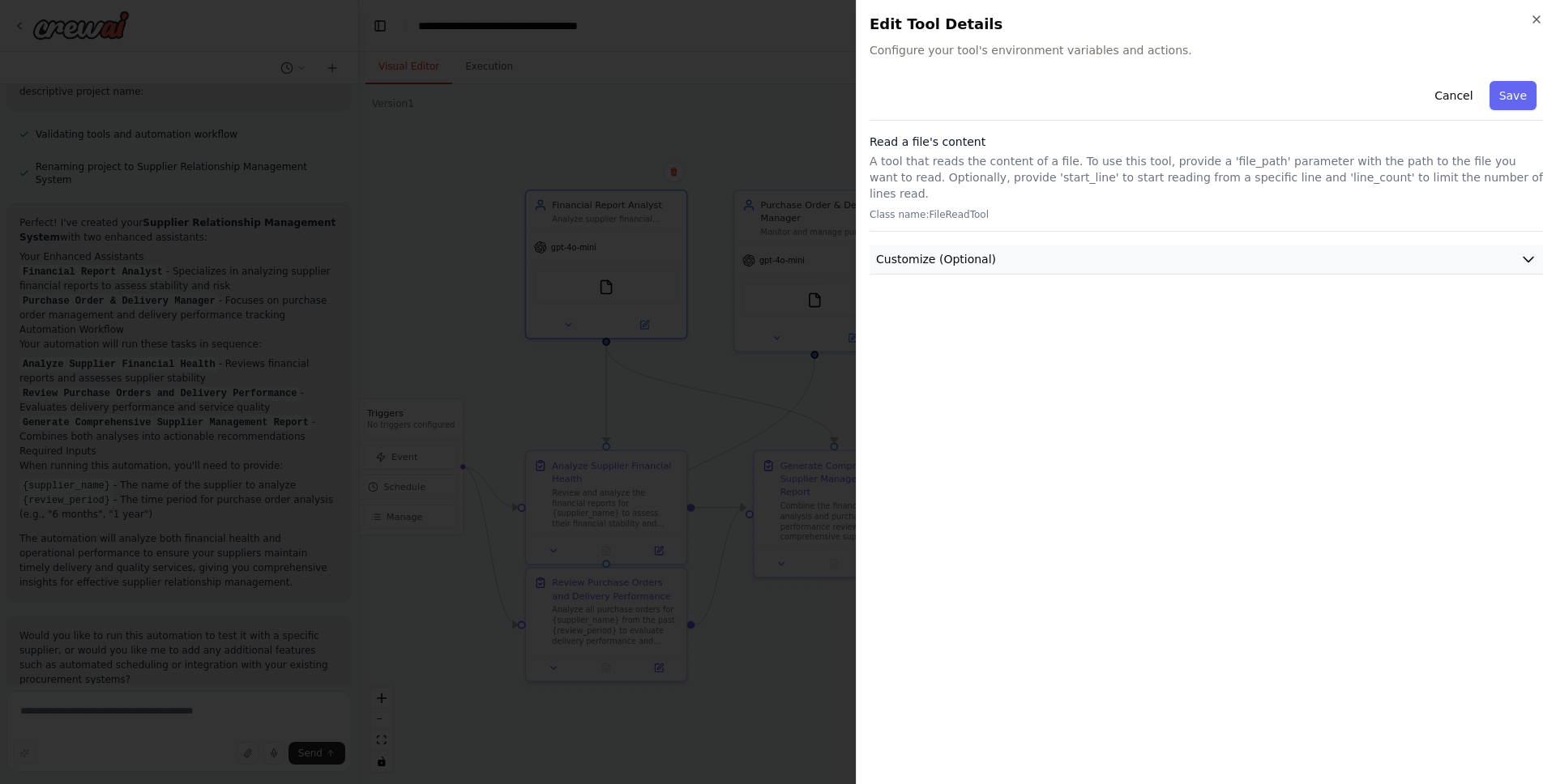
click at [1225, 257] on icon "button" at bounding box center [1528, 259] width 10 height 5
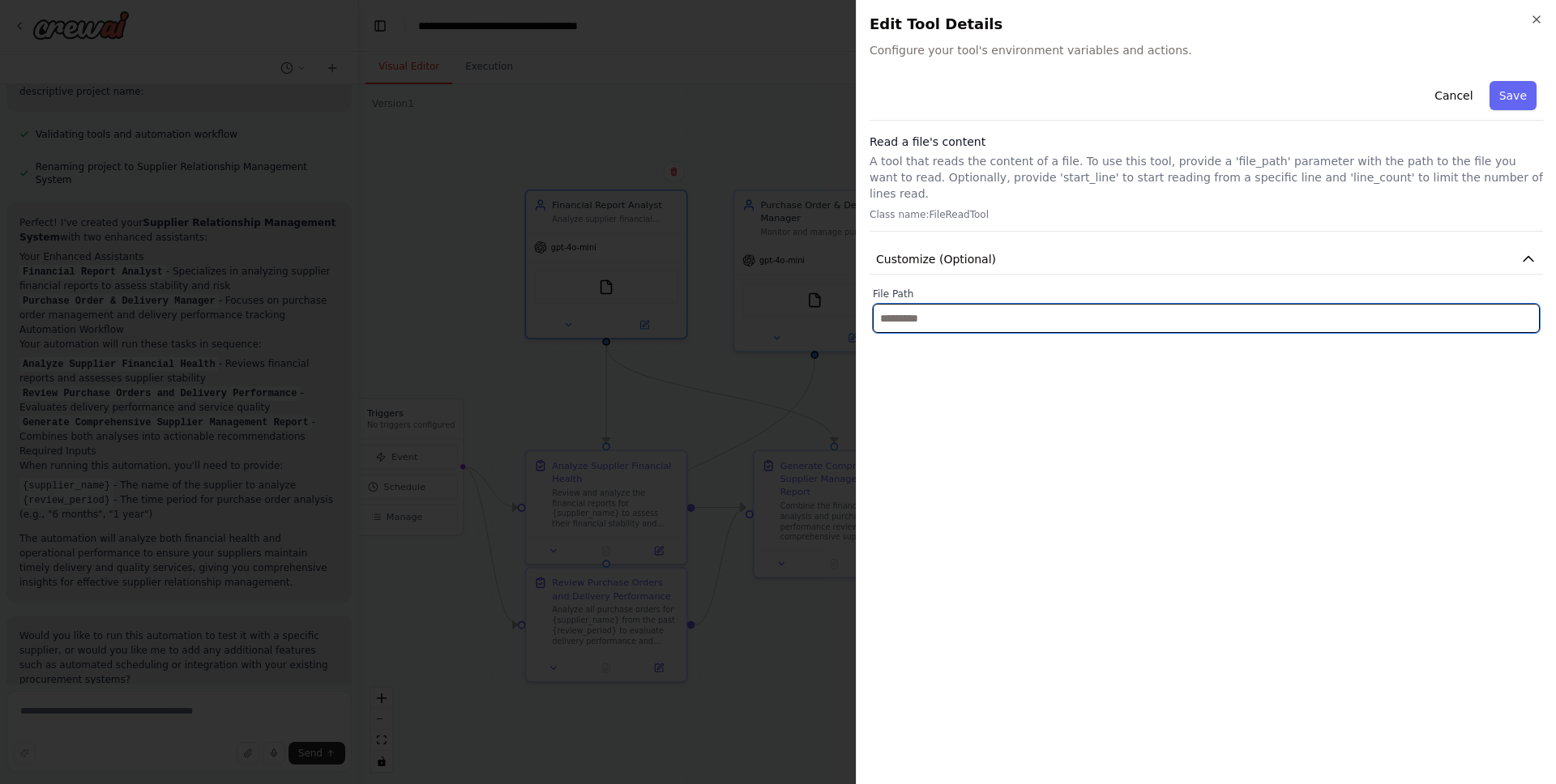
click at [1225, 306] on input "text" at bounding box center [1206, 318] width 667 height 29
paste input "**********"
type input "**********"
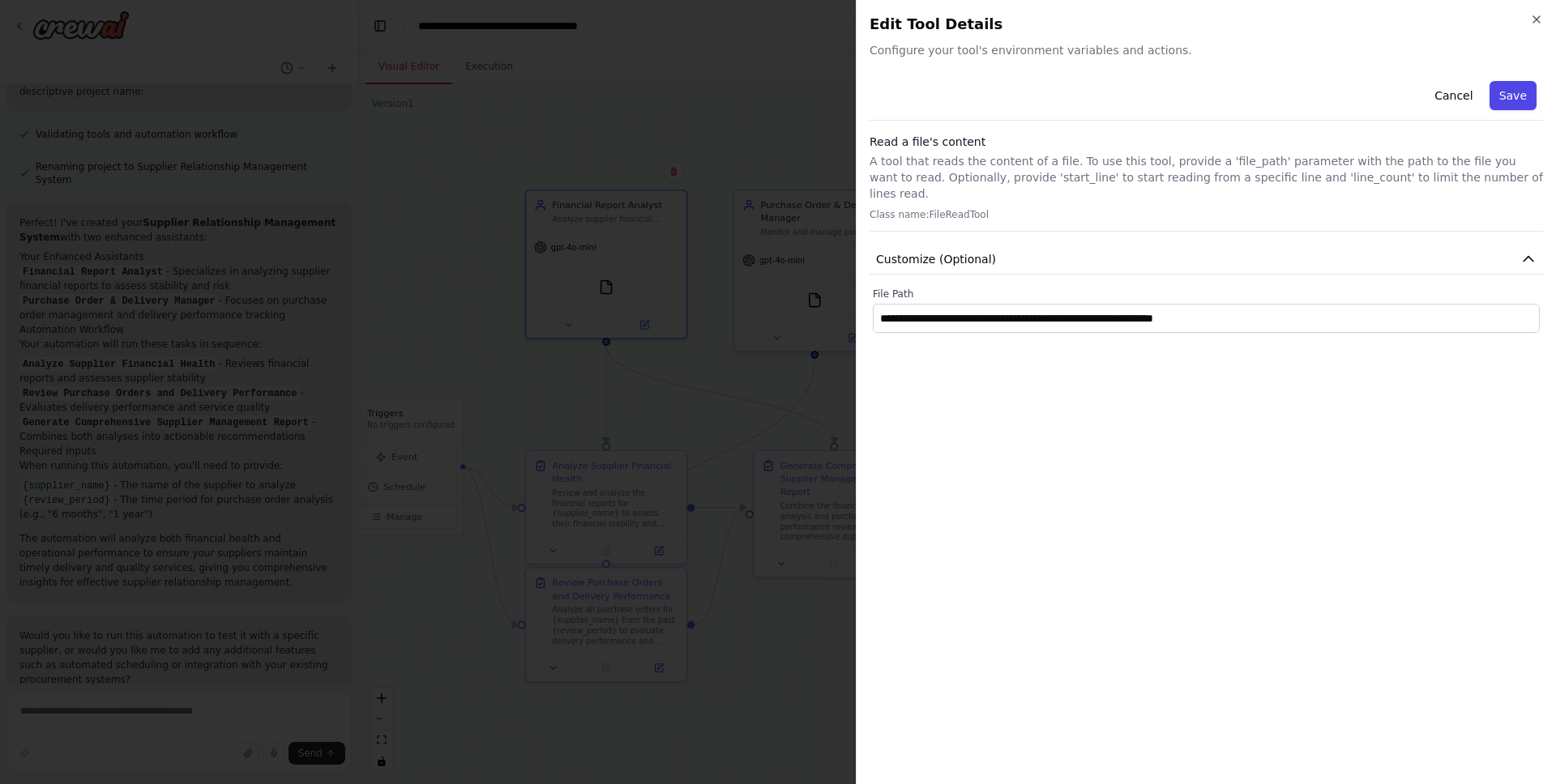
click at [1225, 99] on button "Save" at bounding box center [1514, 95] width 47 height 29
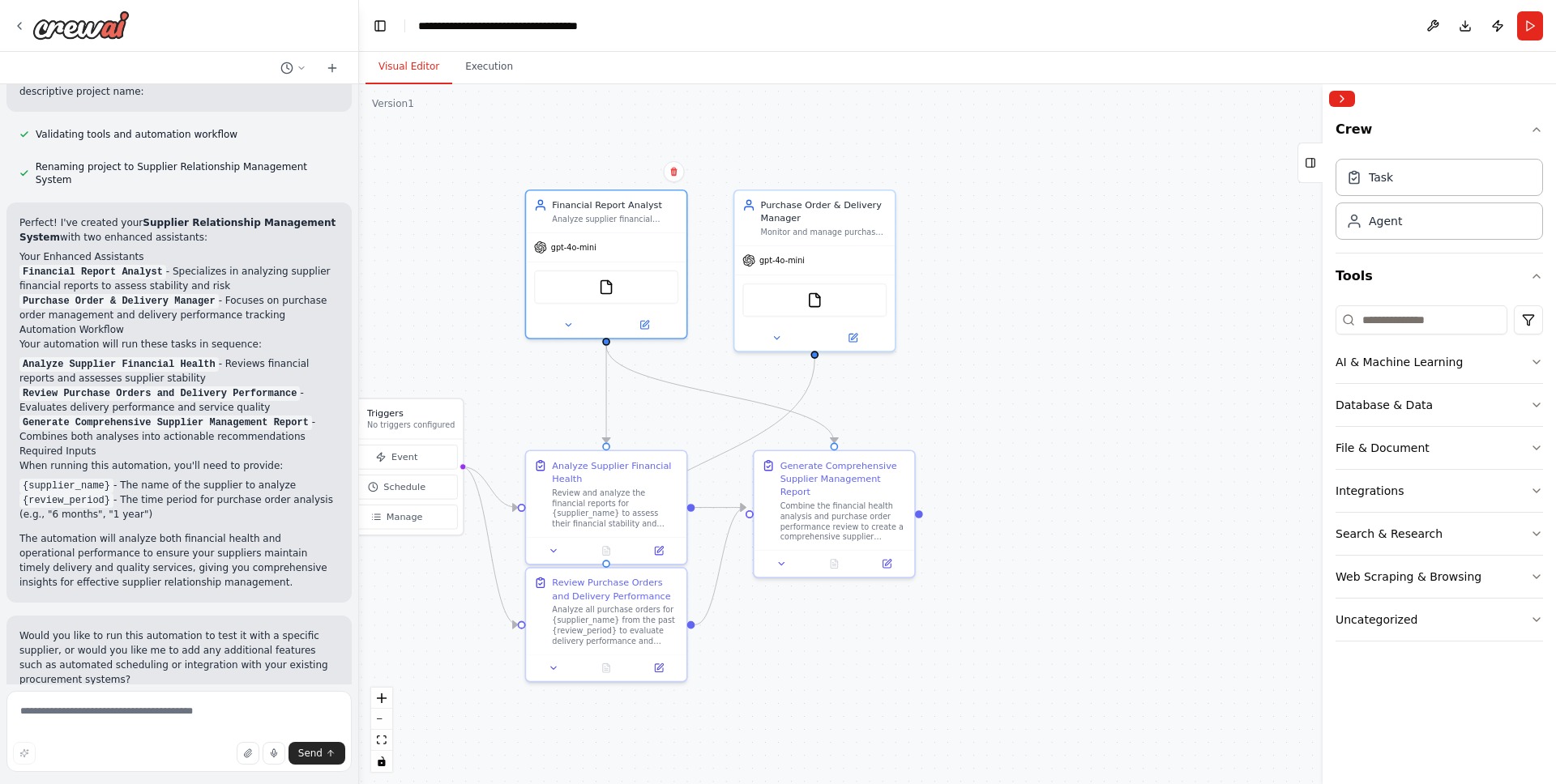
click at [446, 280] on div ".deletable-edge-delete-btn { width: 20px; height: 20px; border: 0px solid #ffff…" at bounding box center [957, 434] width 1197 height 700
click at [606, 234] on div "gpt-4o-mini" at bounding box center [605, 245] width 160 height 28
click at [1225, 26] on button "Run" at bounding box center [1530, 27] width 26 height 29
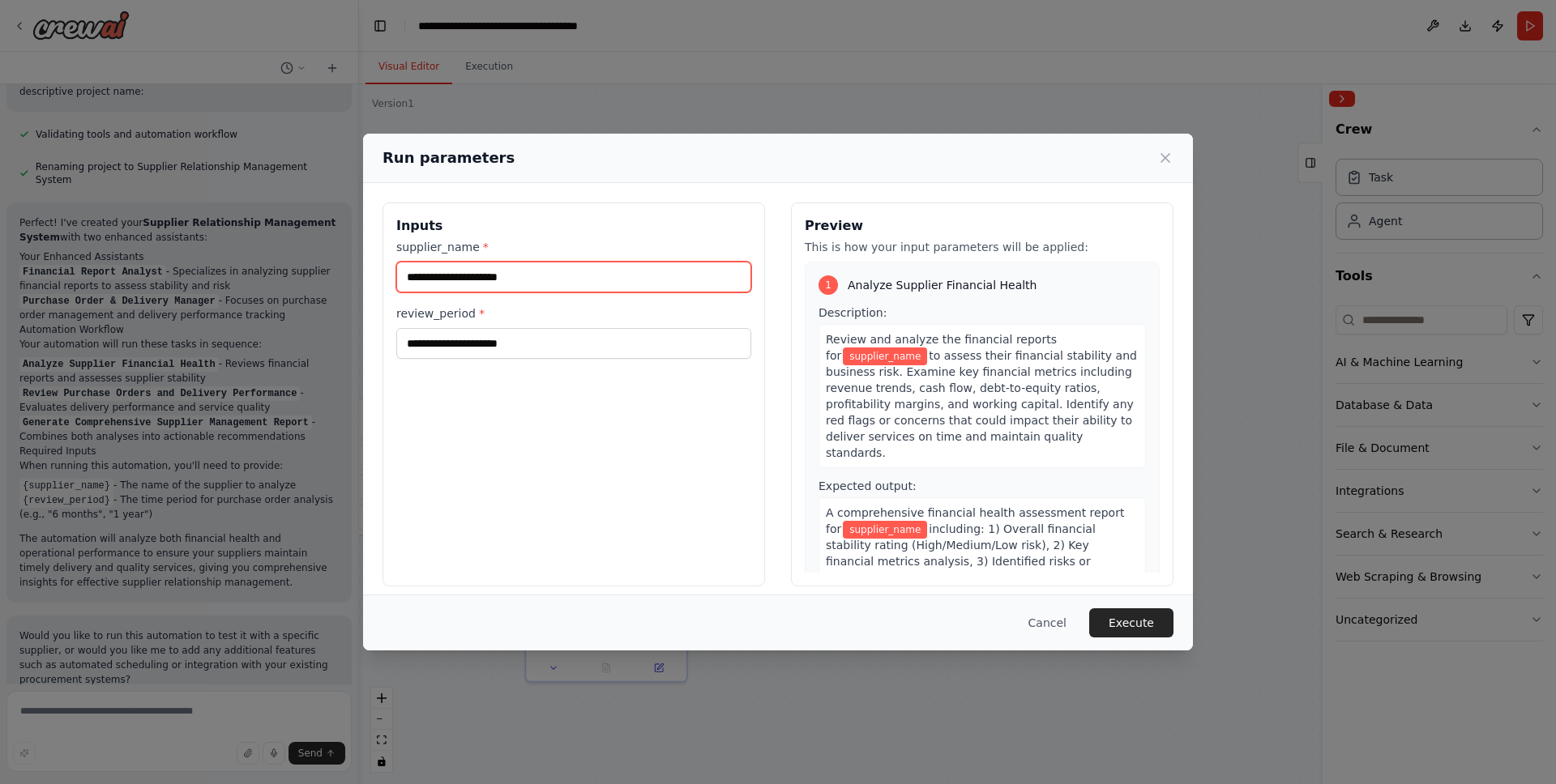
click at [524, 273] on input "supplier_name *" at bounding box center [573, 276] width 355 height 30
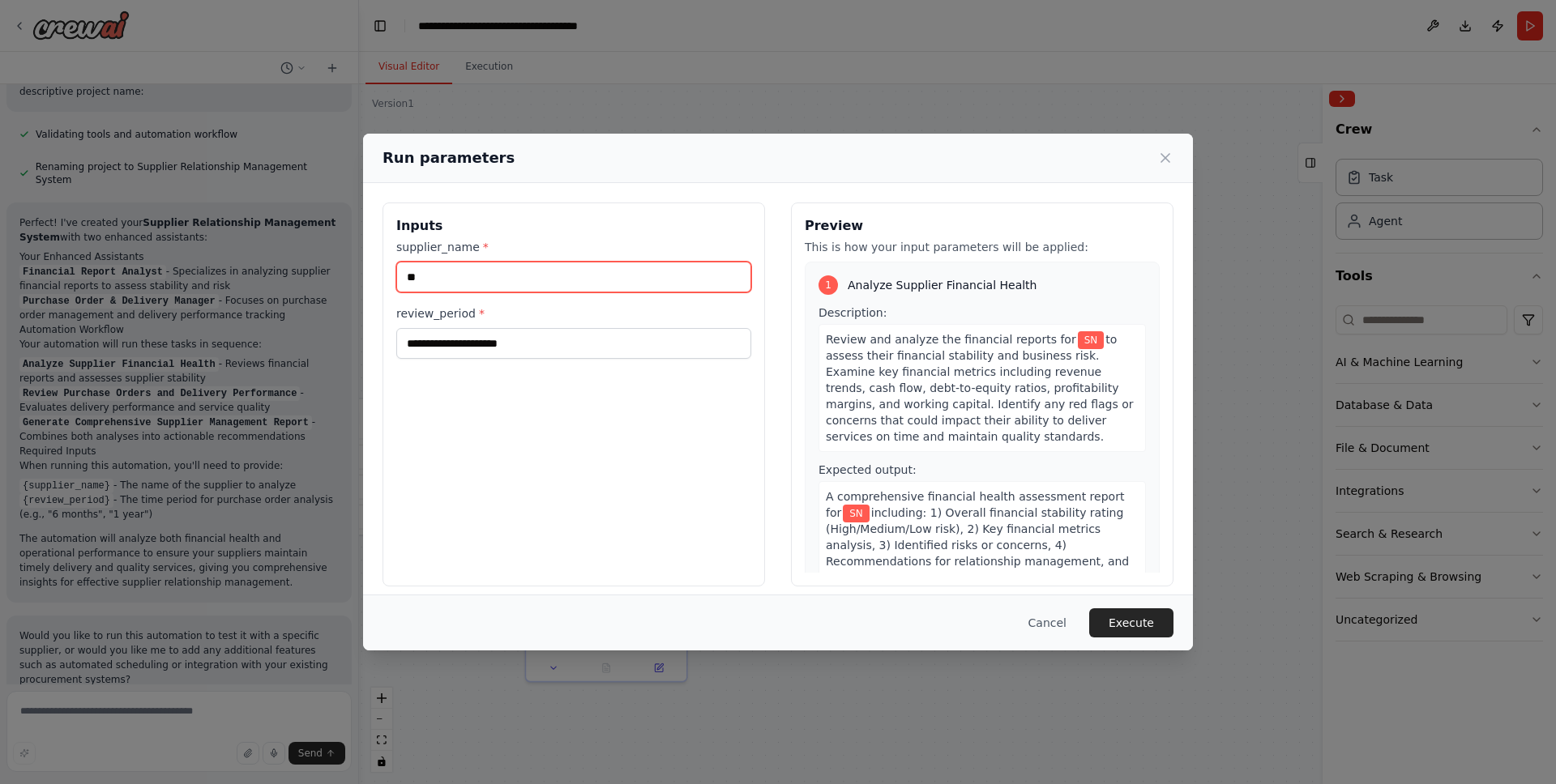
type input "**"
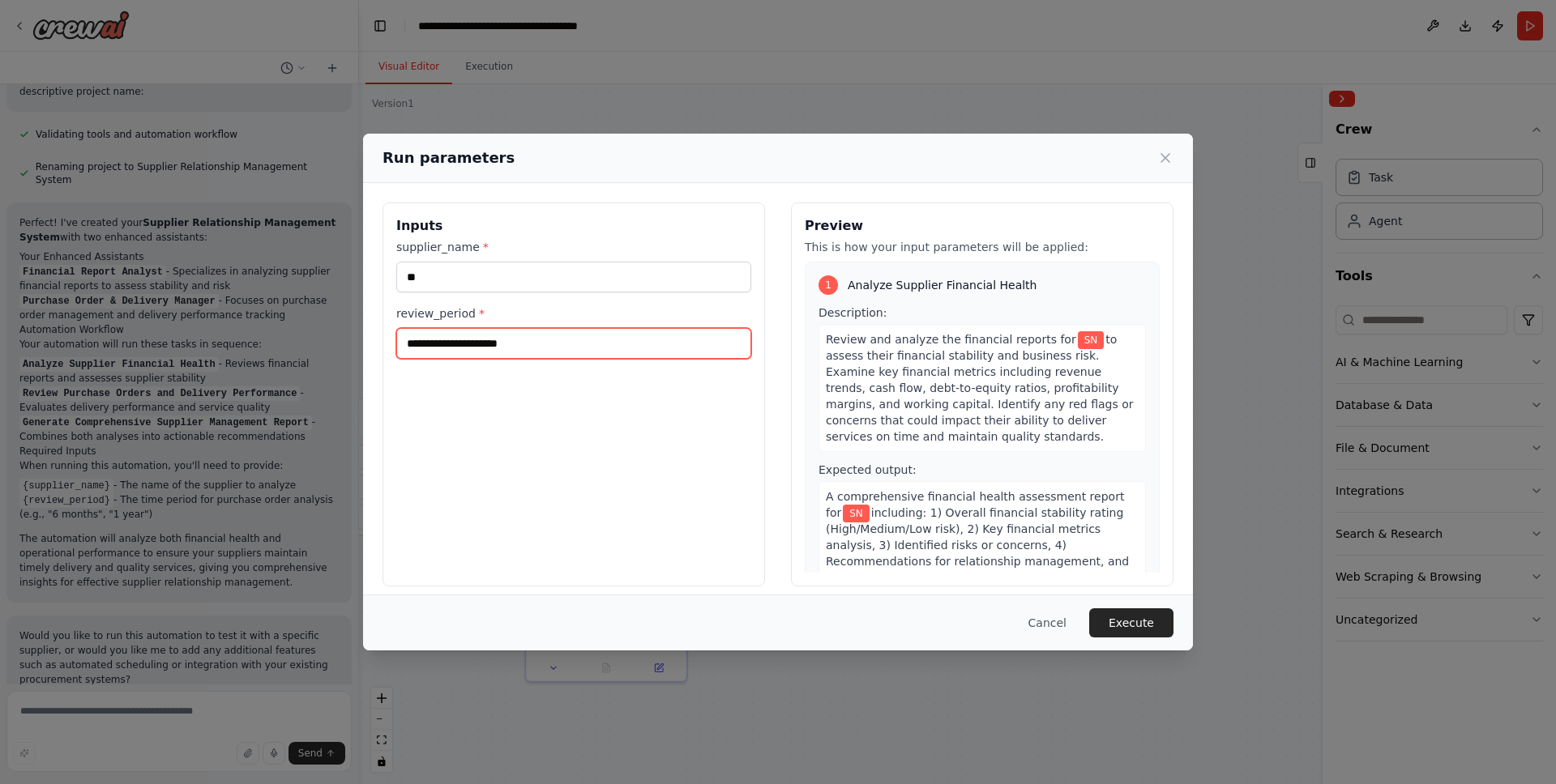
click at [521, 347] on input "review_period *" at bounding box center [573, 343] width 355 height 30
type input "**"
drag, startPoint x: 448, startPoint y: 343, endPoint x: 376, endPoint y: 343, distance: 72.0
click at [376, 343] on div "Inputs supplier_name * ** review_period * ** Preview This is how your input par…" at bounding box center [778, 394] width 830 height 422
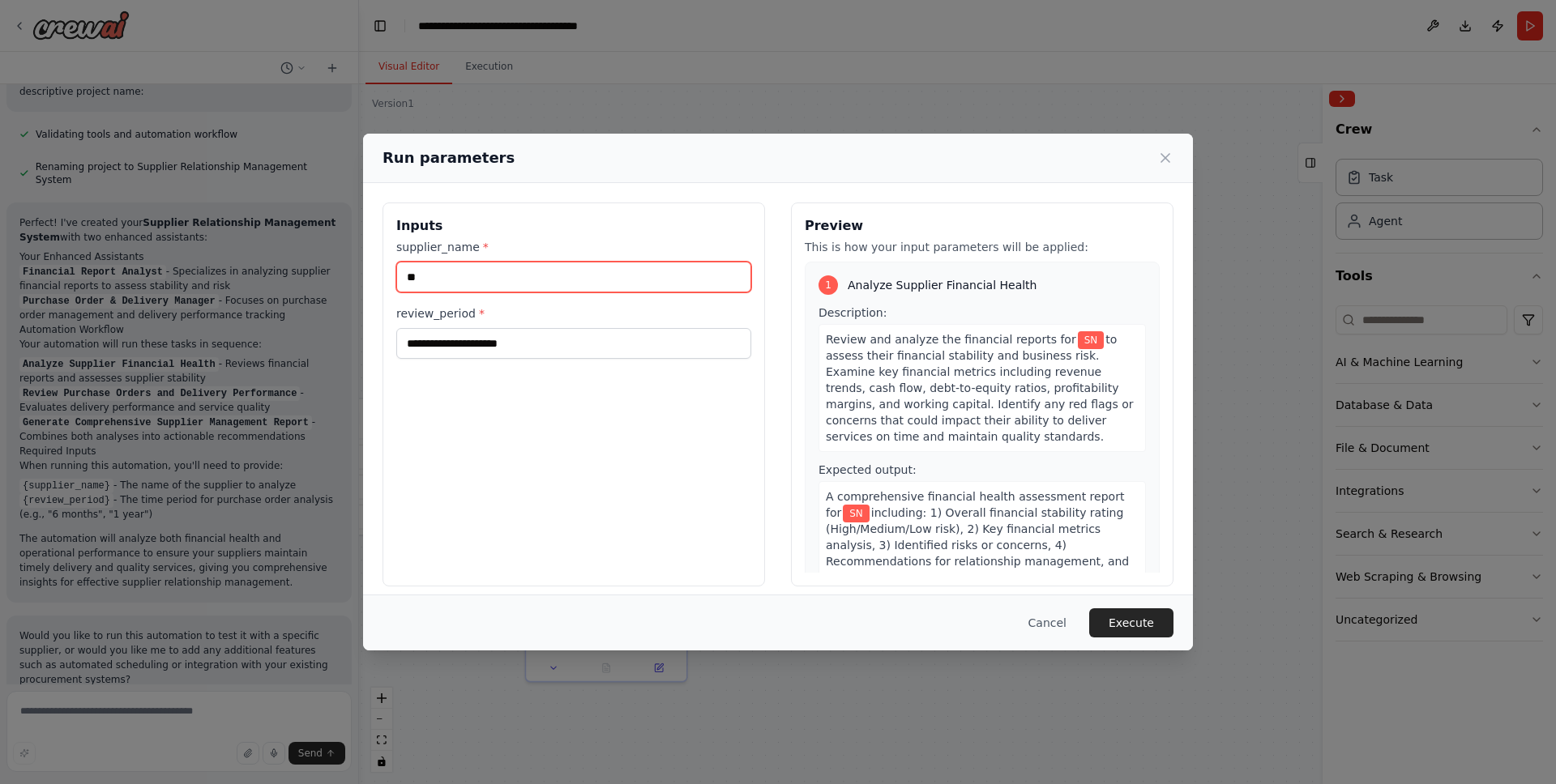
drag, startPoint x: 485, startPoint y: 280, endPoint x: 373, endPoint y: 277, distance: 112.0
click at [373, 277] on div "Inputs supplier_name * ** review_period * Preview This is how your input parame…" at bounding box center [778, 394] width 830 height 422
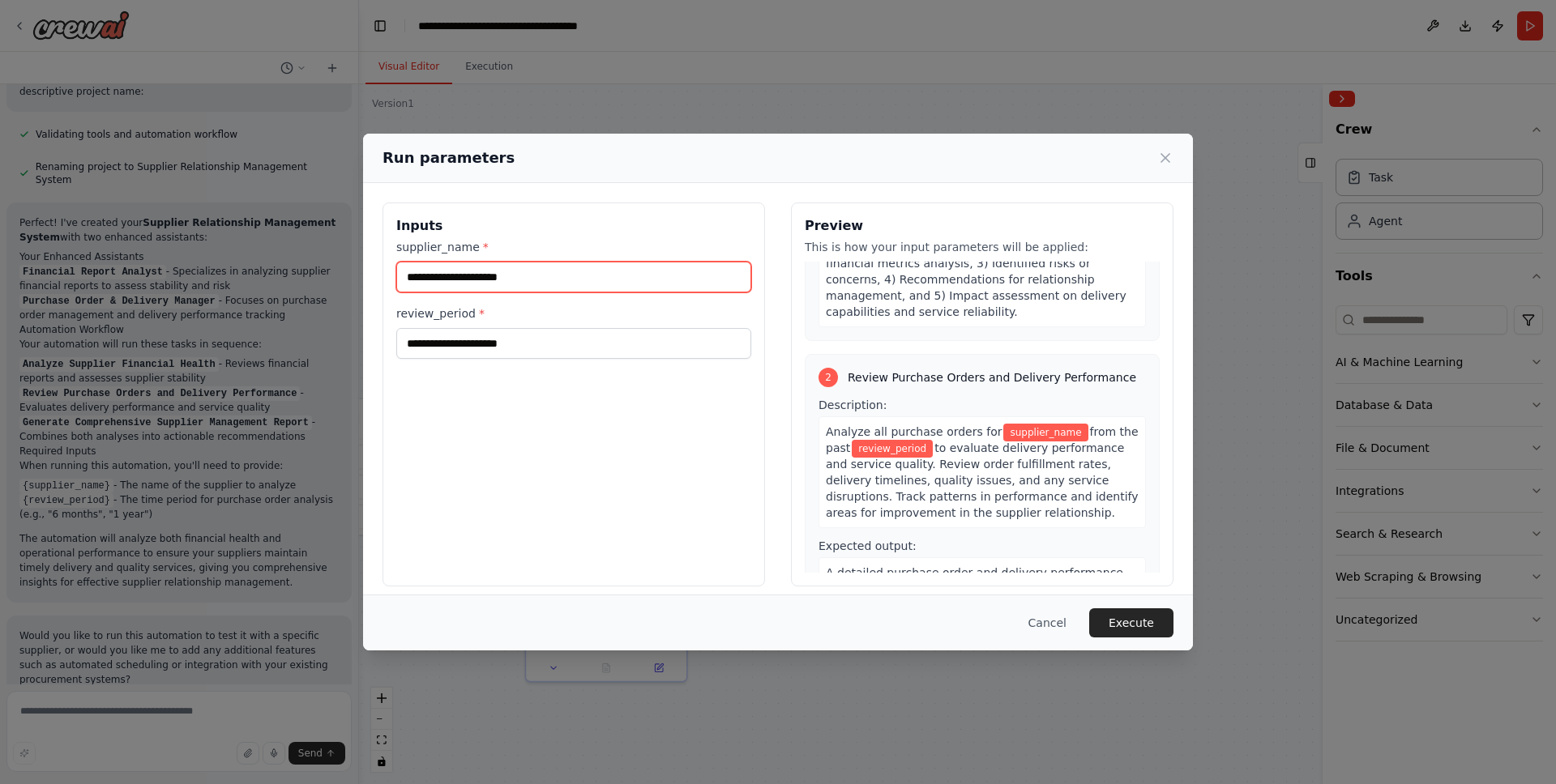
scroll to position [0, 0]
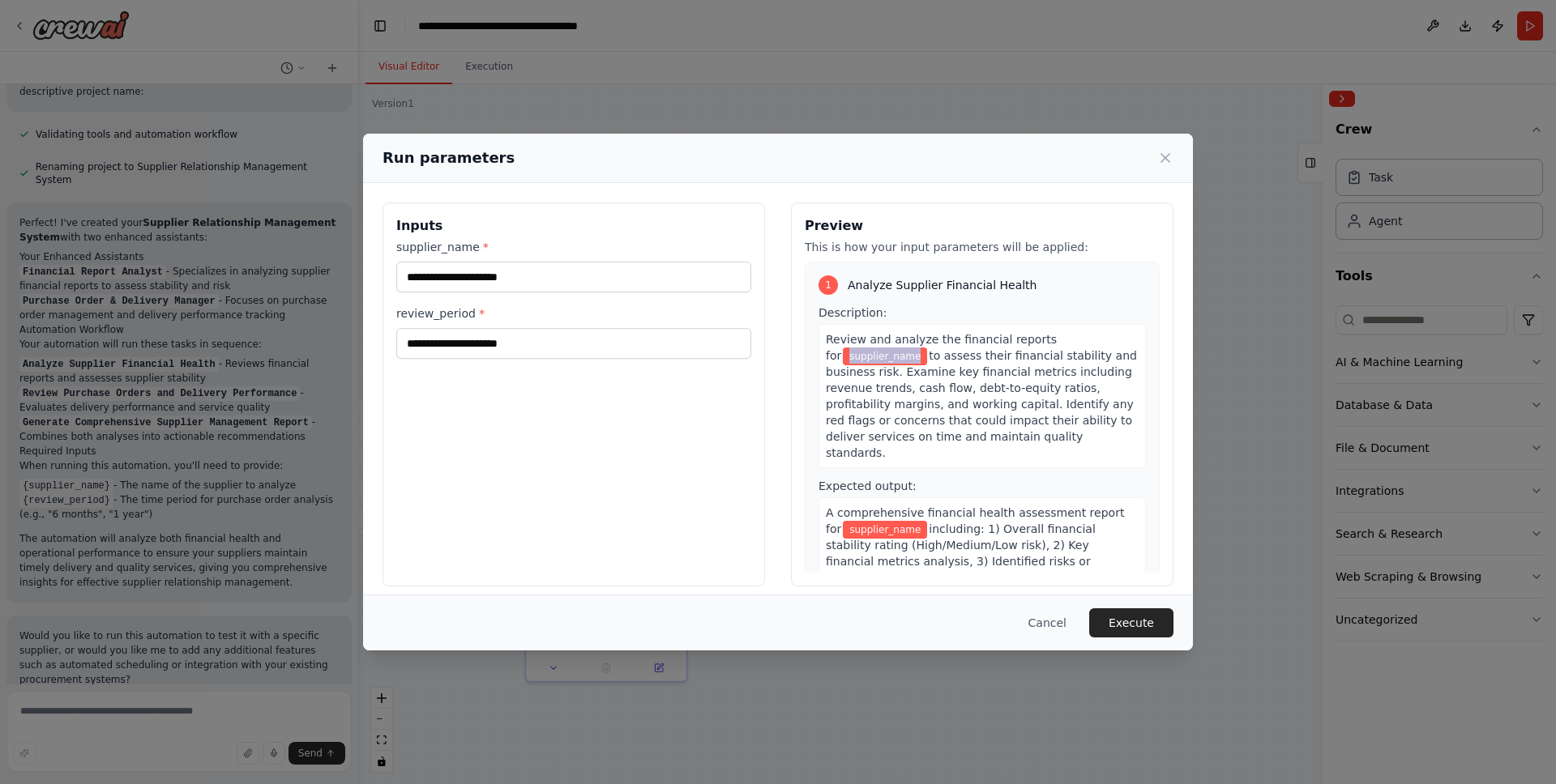
drag, startPoint x: 829, startPoint y: 359, endPoint x: 906, endPoint y: 356, distance: 77.1
click at [906, 356] on div "Review and analyze the financial reports for supplier_name to assess their fina…" at bounding box center [982, 396] width 327 height 144
click at [1167, 156] on icon at bounding box center [1166, 158] width 8 height 8
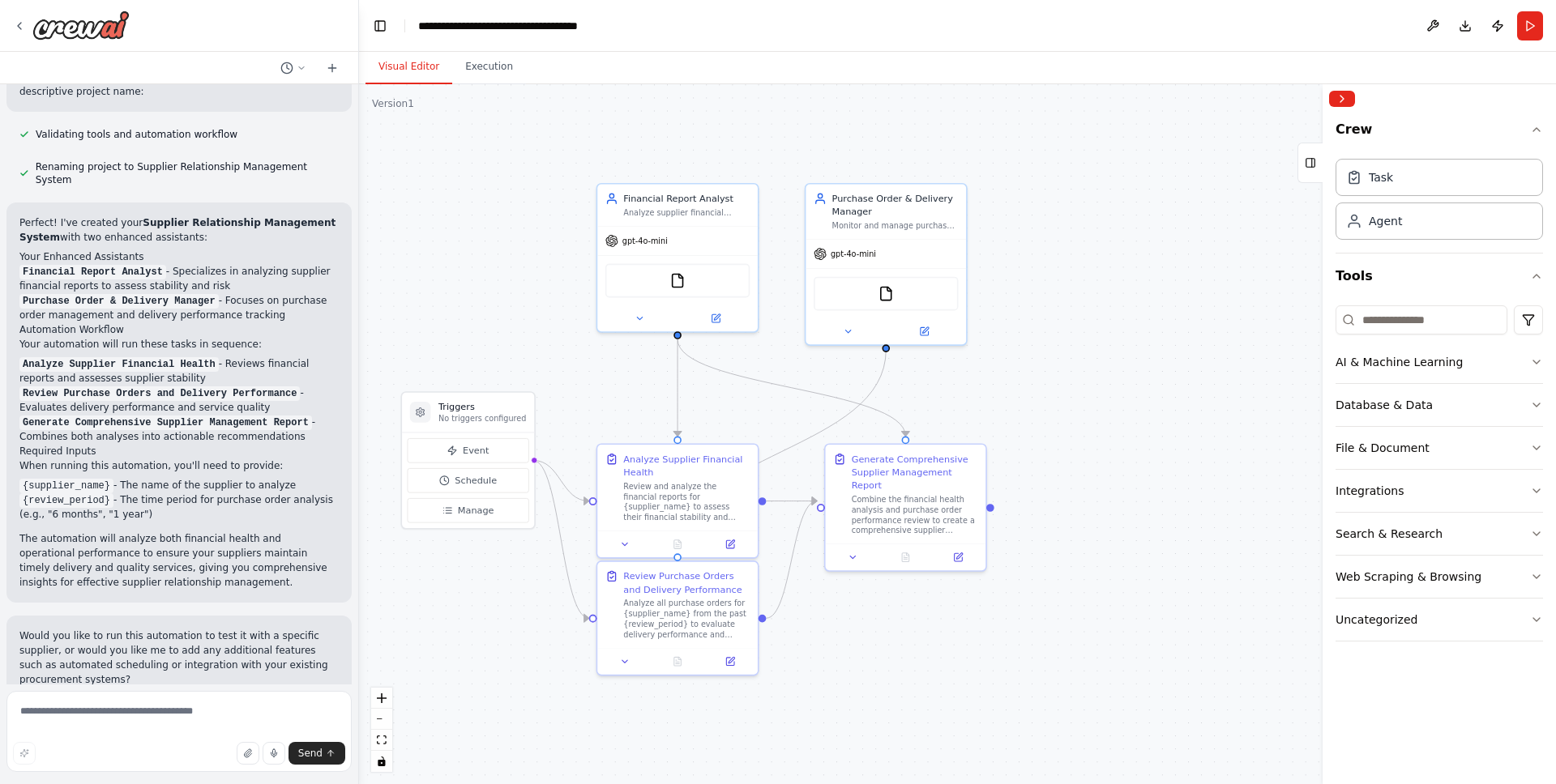
drag, startPoint x: 532, startPoint y: 375, endPoint x: 604, endPoint y: 367, distance: 72.4
click at [605, 367] on div ".deletable-edge-delete-btn { width: 20px; height: 20px; border: 0px solid #ffff…" at bounding box center [957, 434] width 1197 height 700
click at [735, 543] on icon at bounding box center [732, 541] width 8 height 8
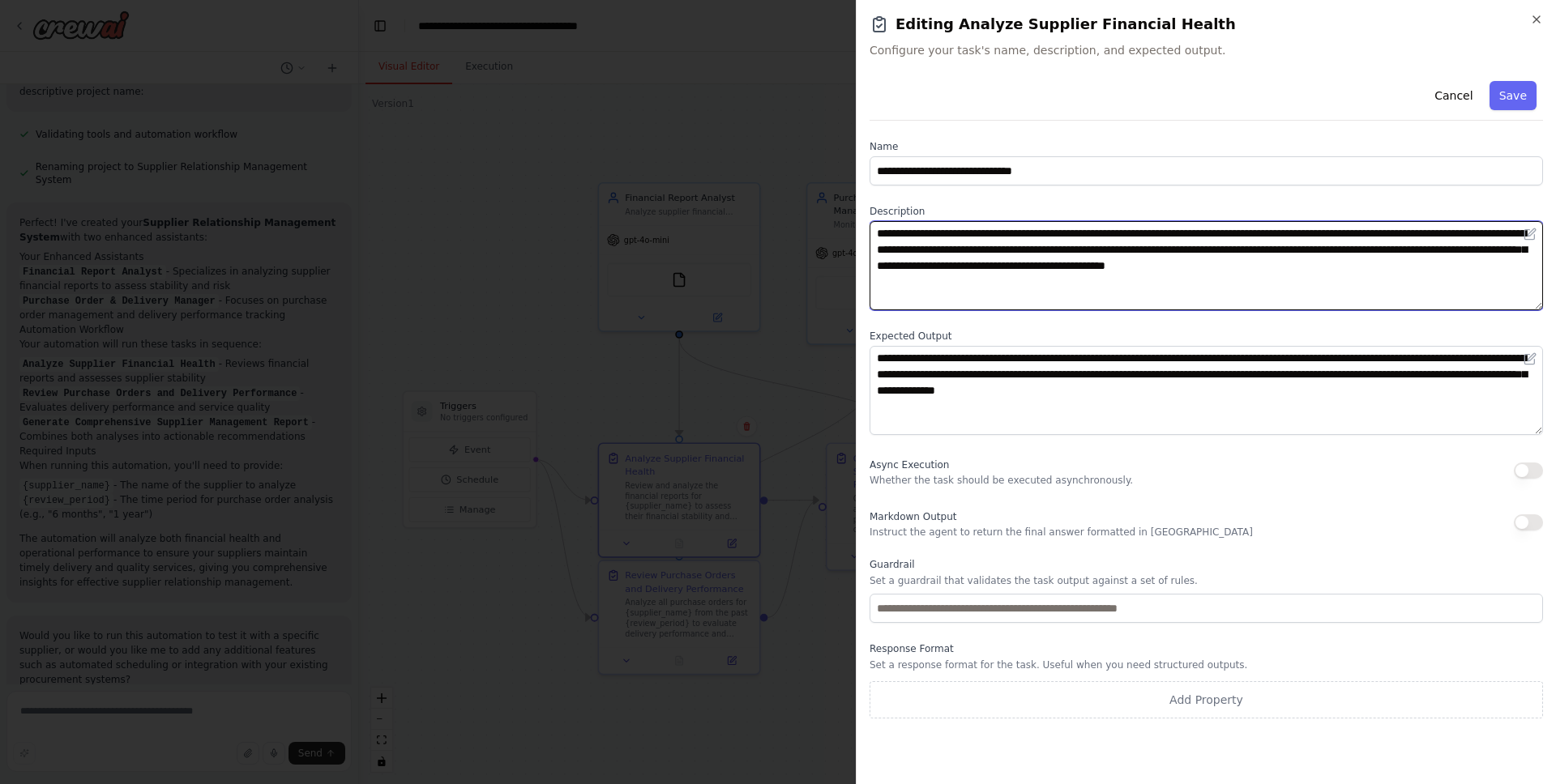
drag, startPoint x: 1112, startPoint y: 234, endPoint x: 1189, endPoint y: 238, distance: 77.1
click at [1189, 238] on textarea "**********" at bounding box center [1206, 265] width 673 height 89
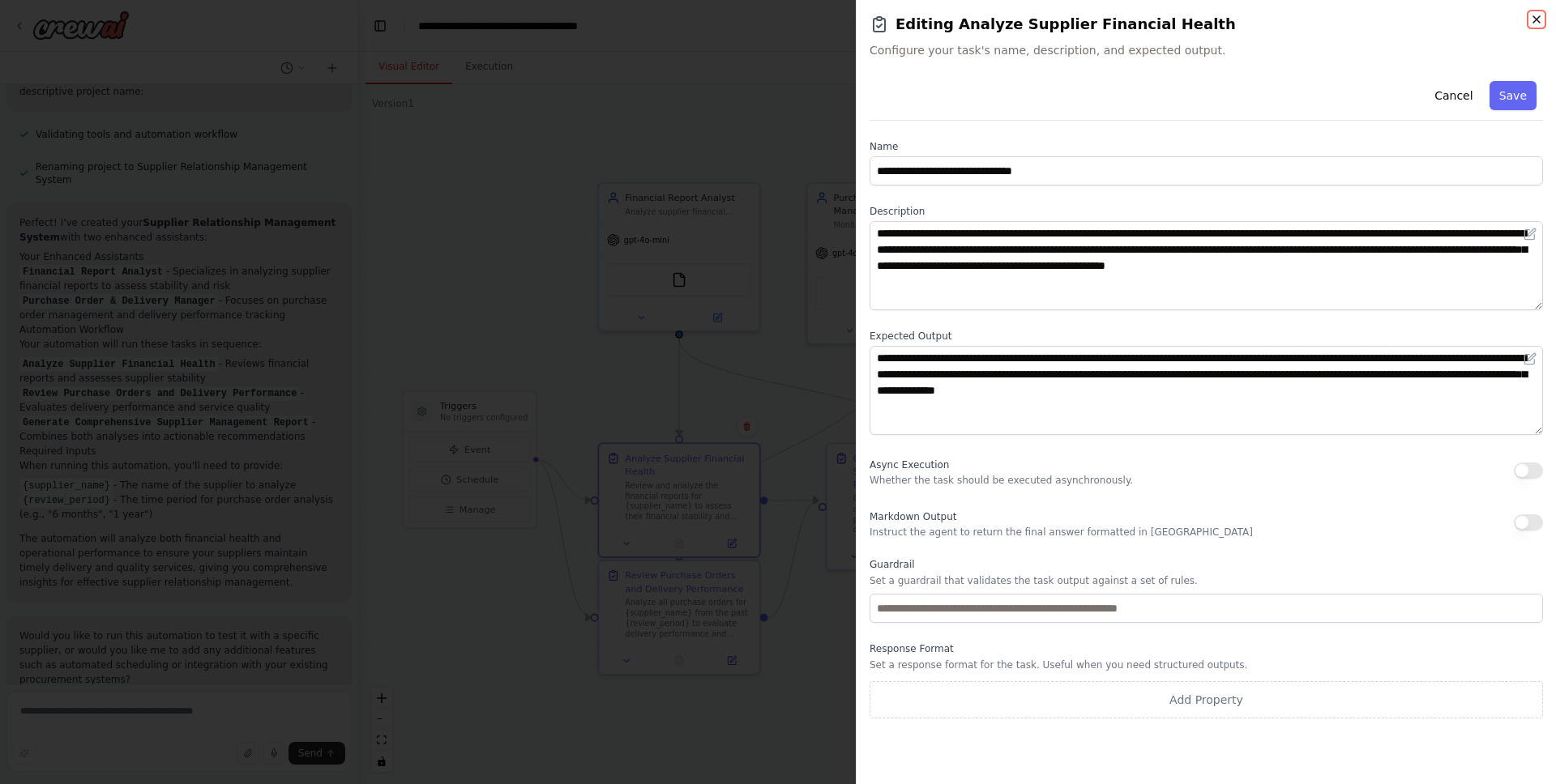
click at [1225, 19] on icon "button" at bounding box center [1536, 19] width 13 height 13
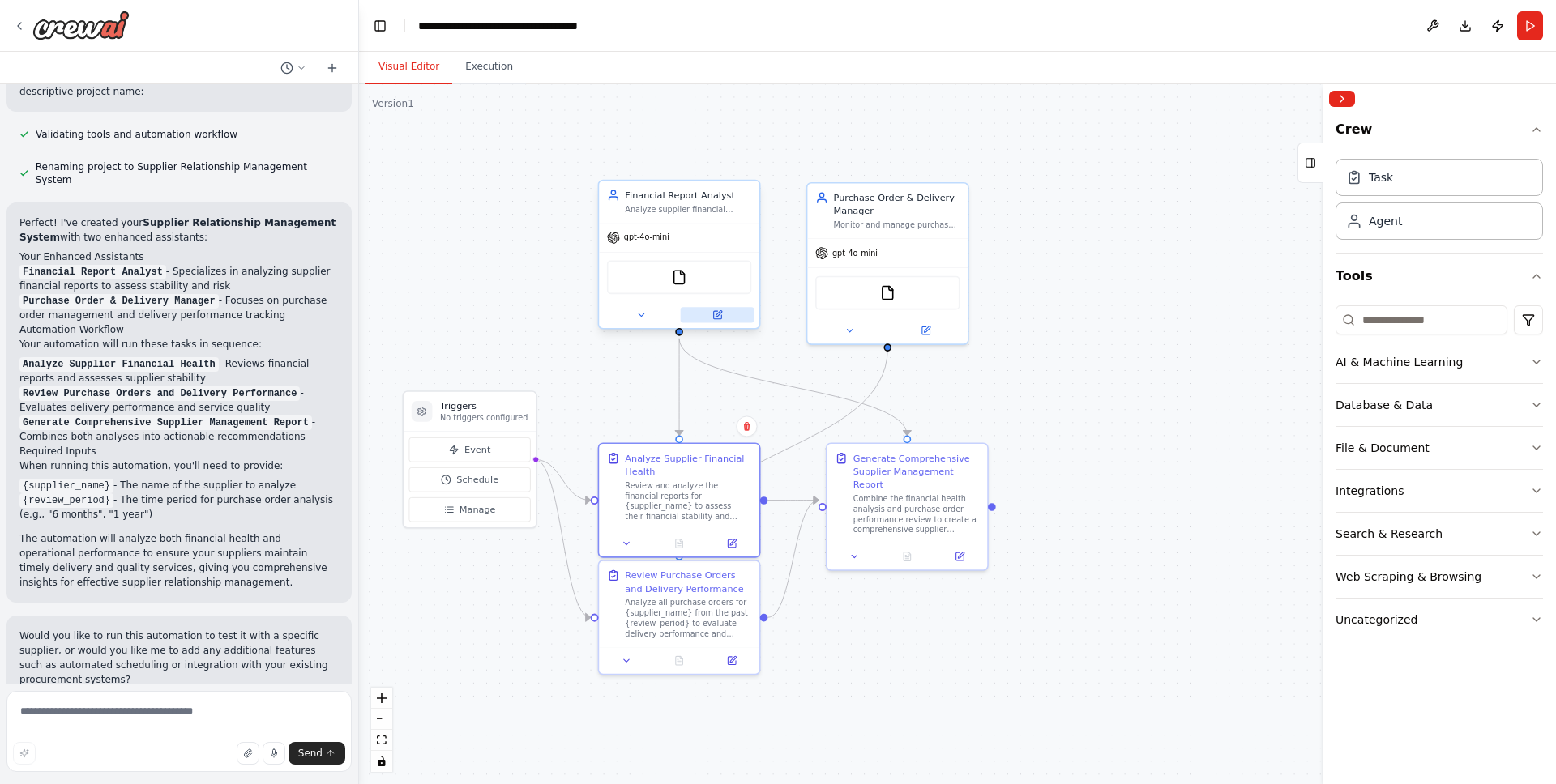
click at [720, 316] on icon at bounding box center [718, 315] width 8 height 8
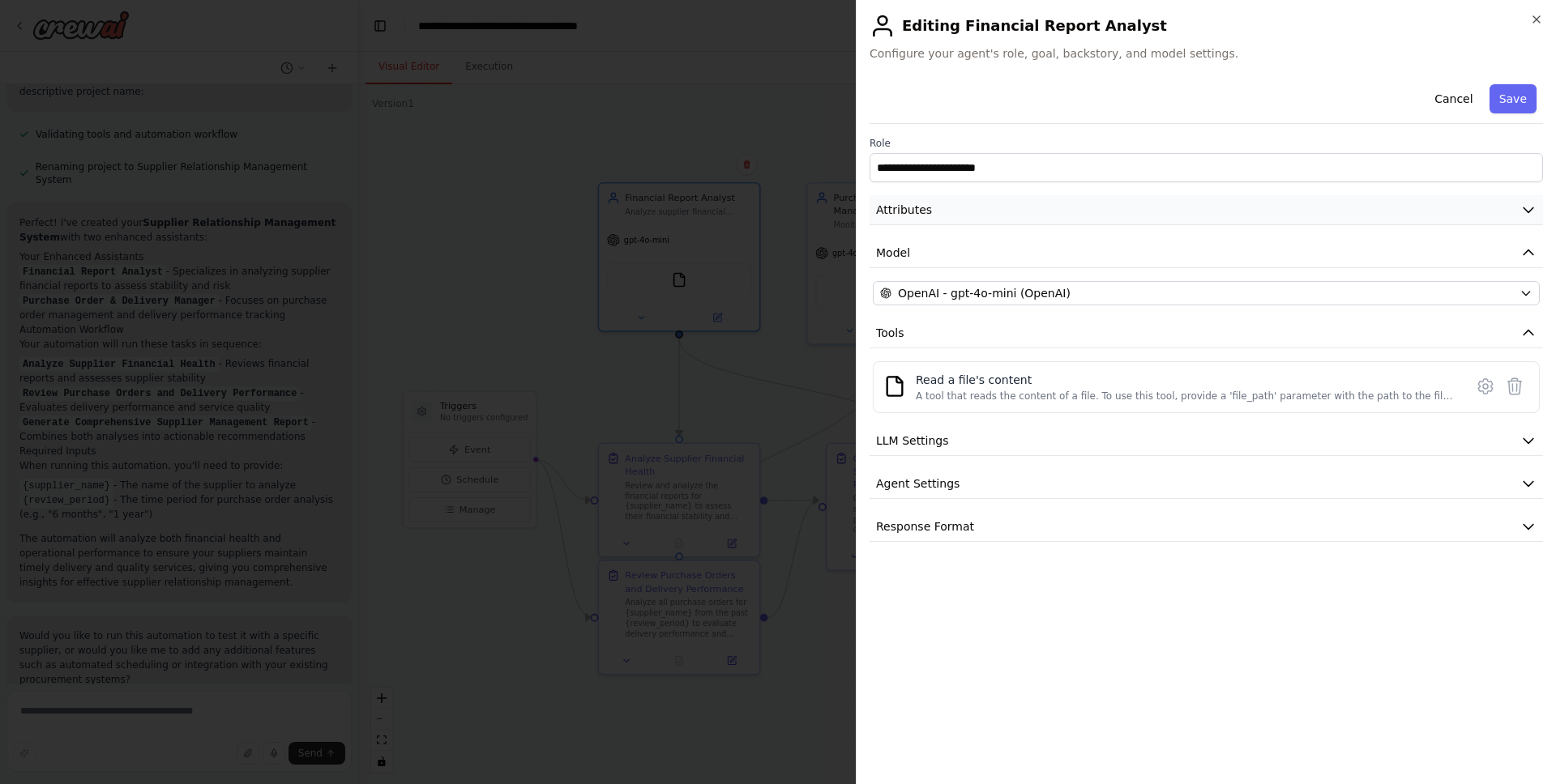
click at [1225, 214] on icon "button" at bounding box center [1528, 209] width 16 height 16
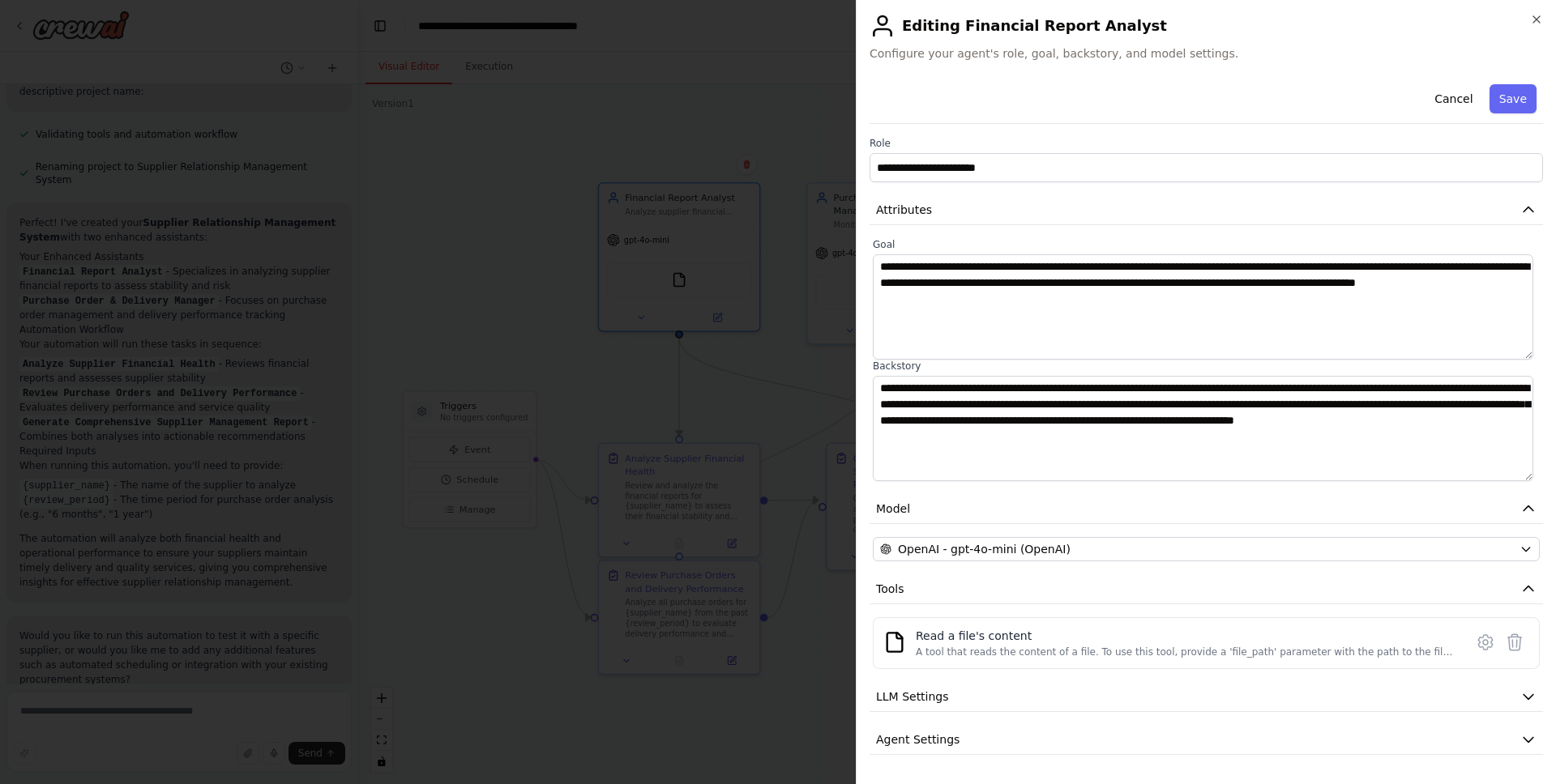
scroll to position [39, 0]
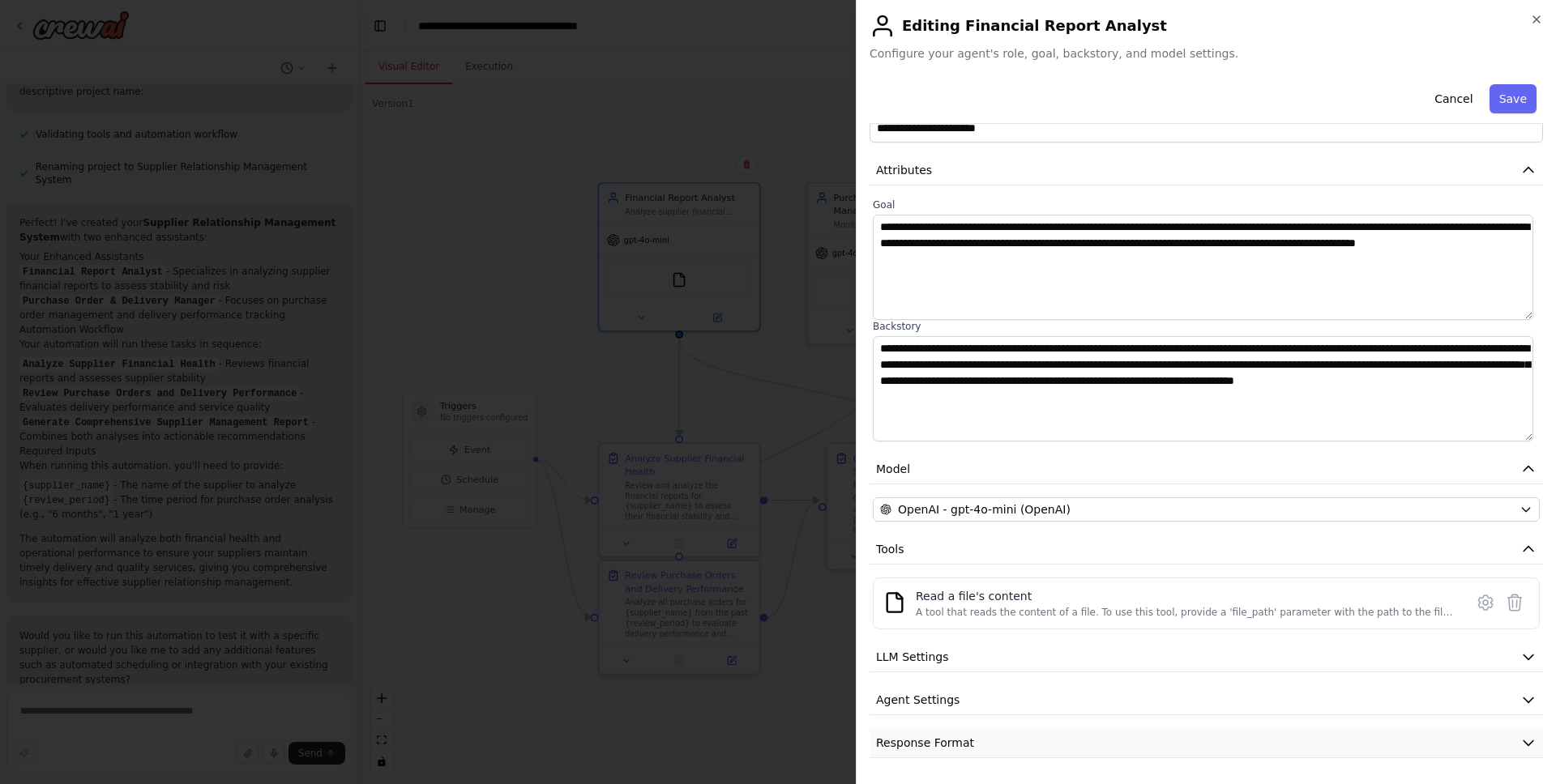
click at [1225, 694] on button "Response Format" at bounding box center [1206, 743] width 673 height 30
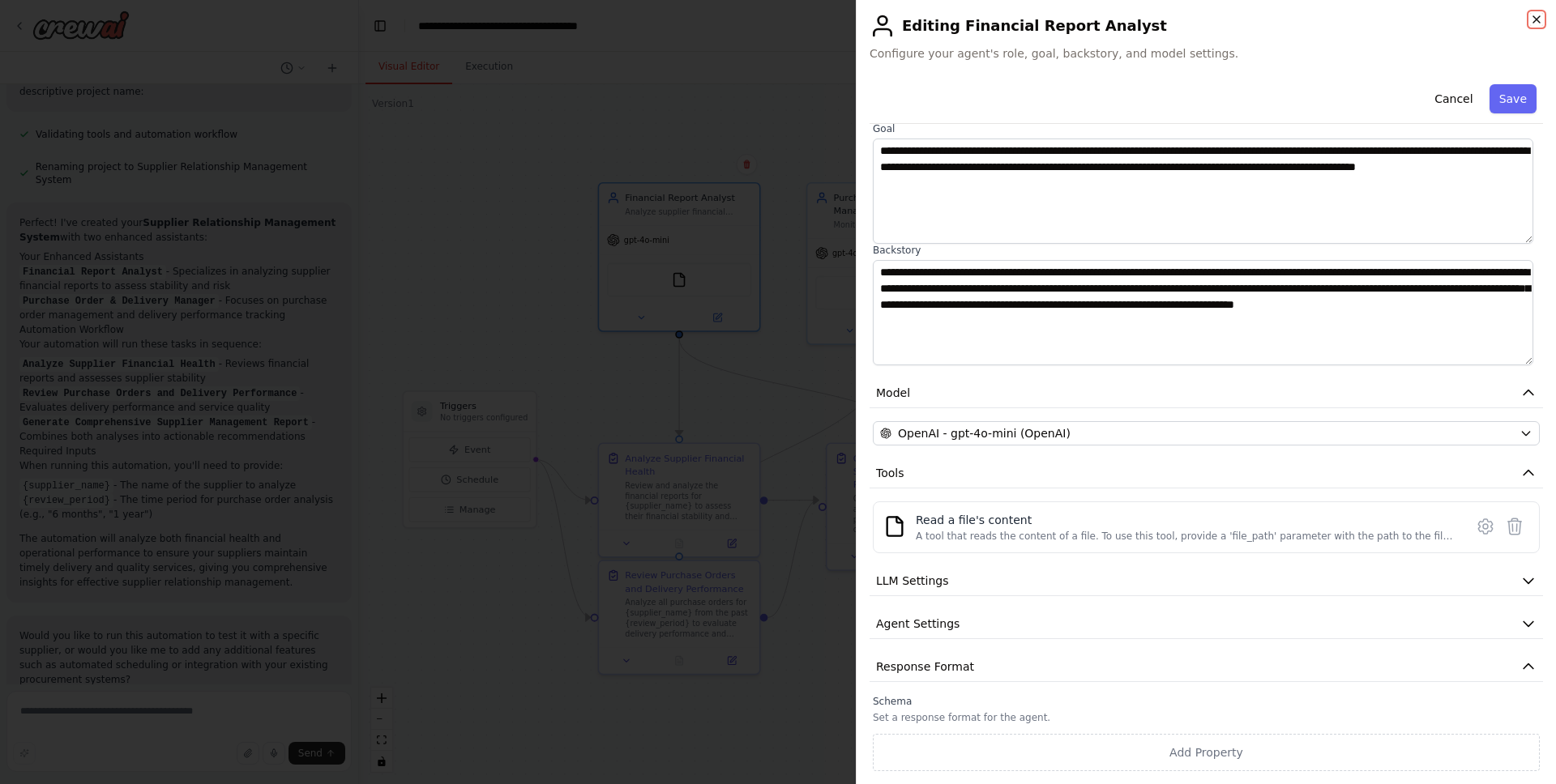
click at [1225, 16] on icon "button" at bounding box center [1536, 19] width 7 height 7
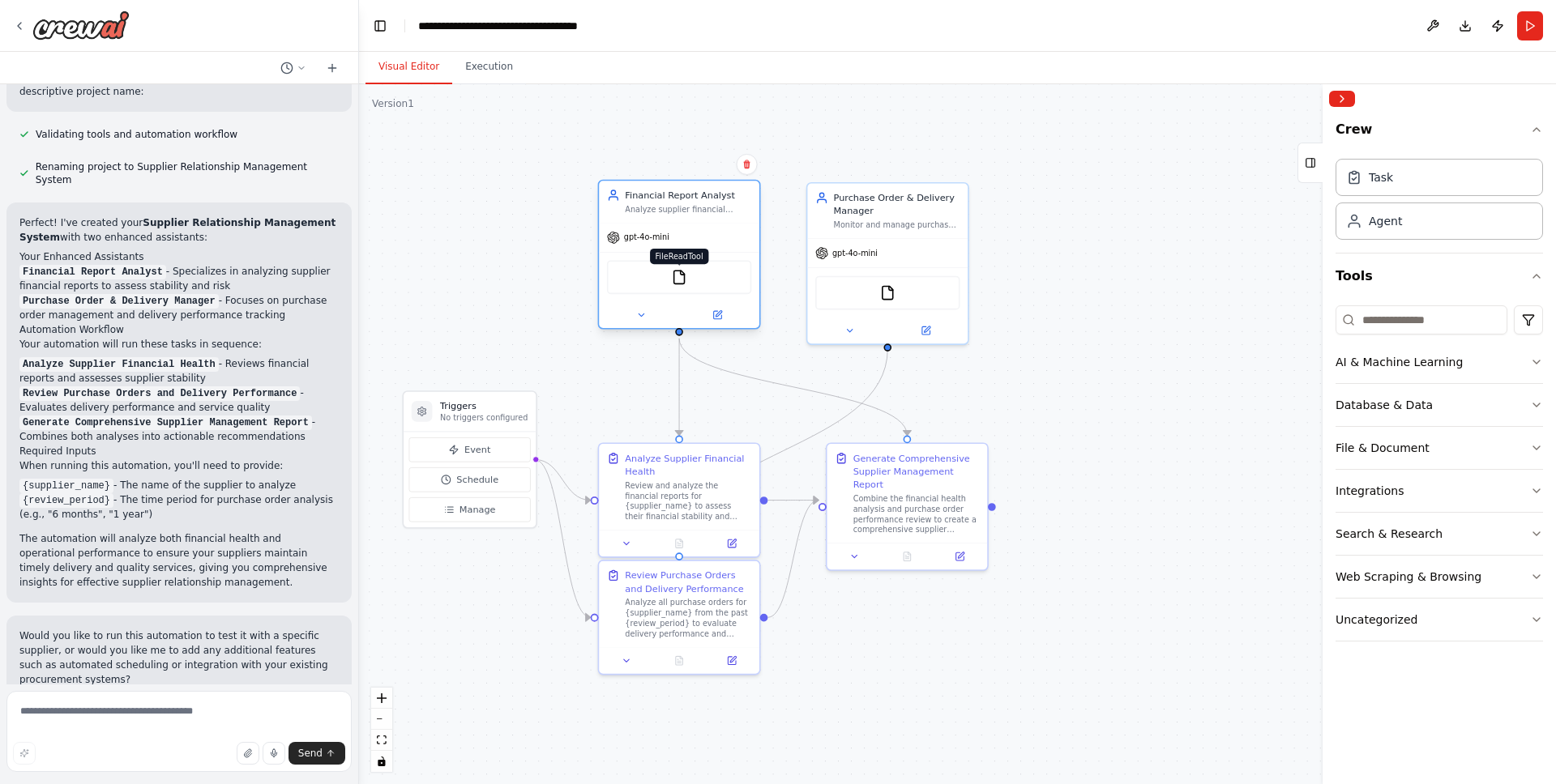
click at [676, 274] on img at bounding box center [679, 278] width 16 height 16
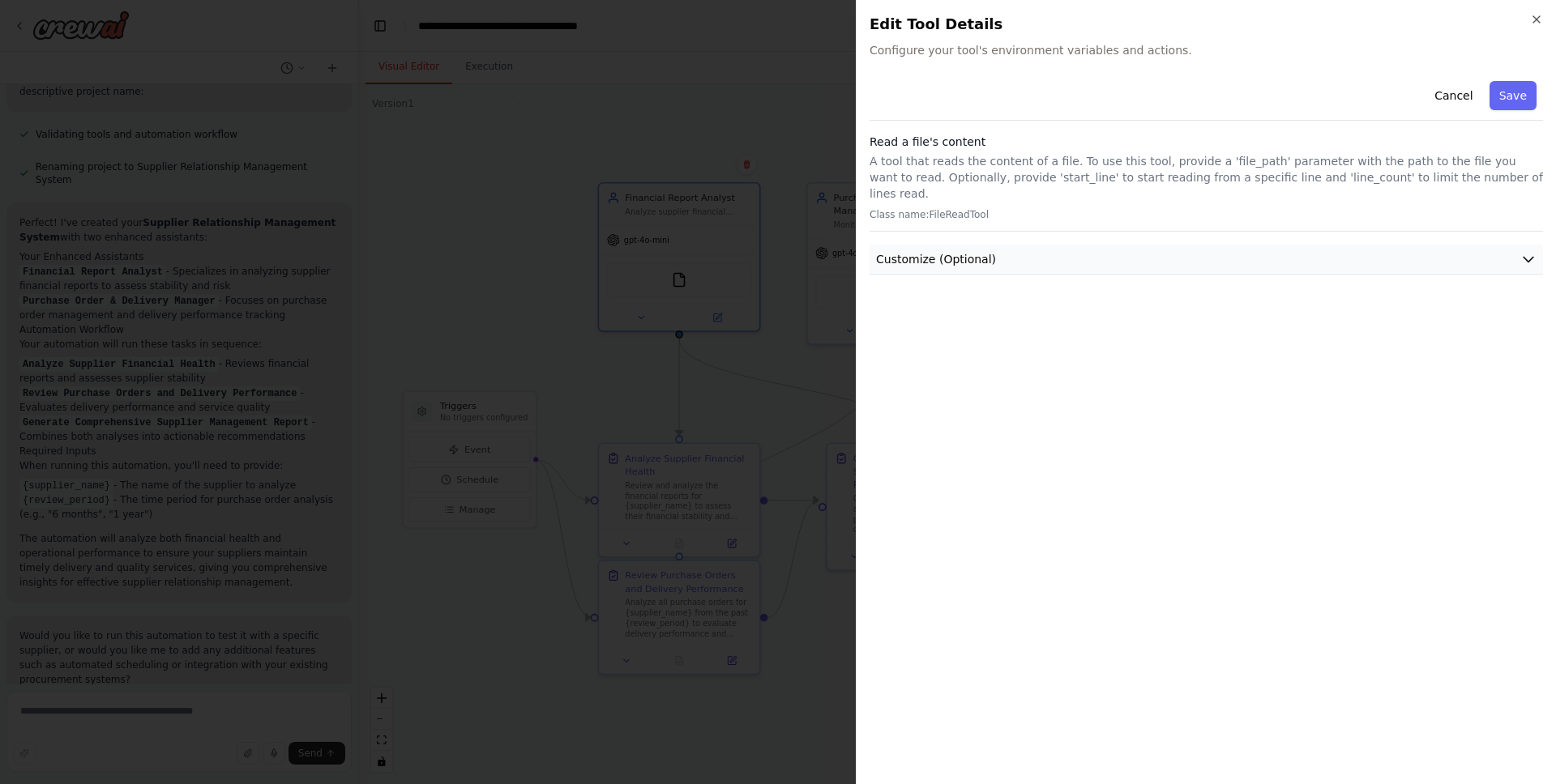
click at [1225, 252] on icon "button" at bounding box center [1528, 259] width 16 height 16
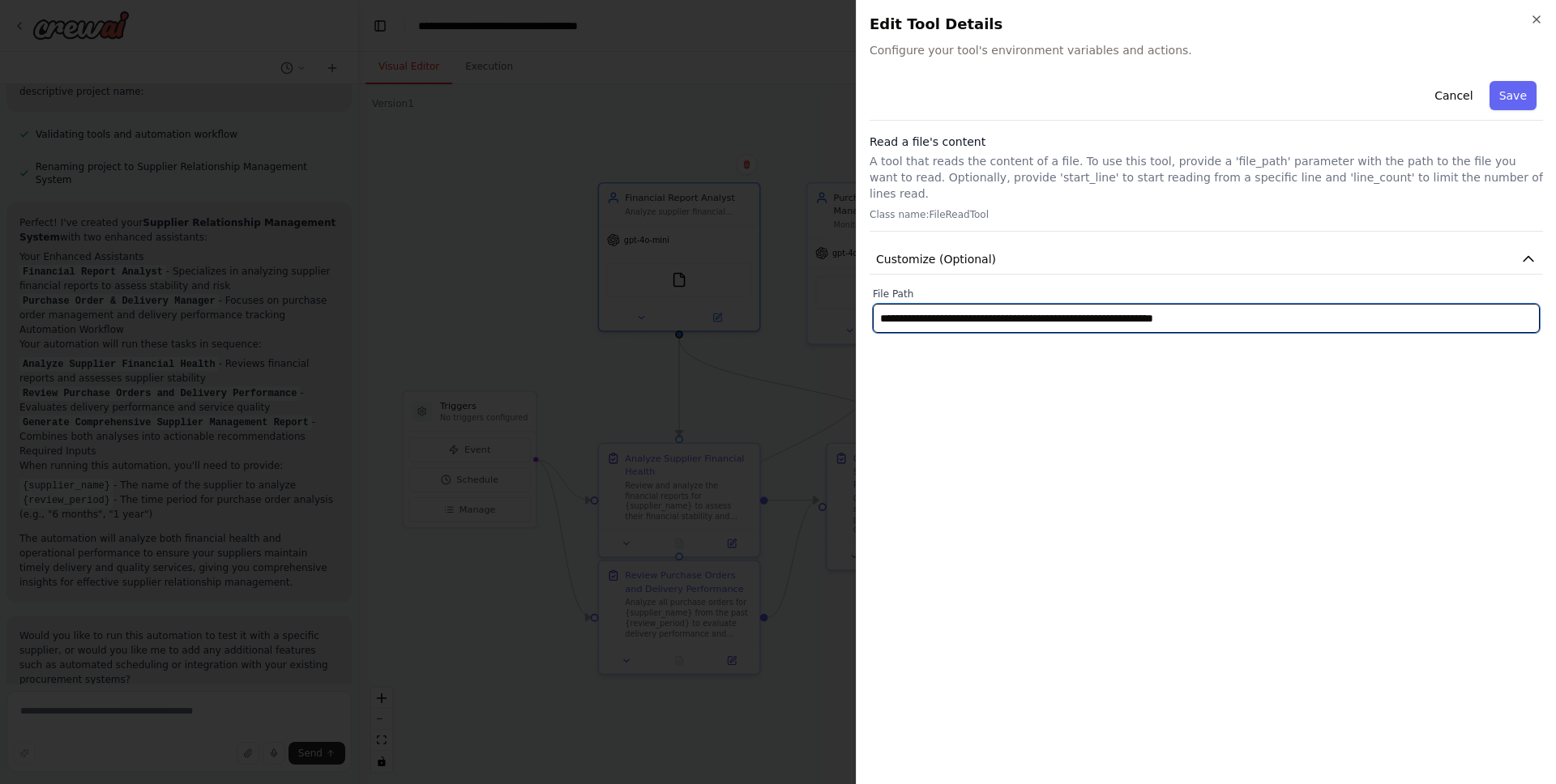
drag, startPoint x: 1274, startPoint y: 305, endPoint x: 911, endPoint y: 280, distance: 363.9
click at [911, 288] on div "**********" at bounding box center [1206, 310] width 667 height 45
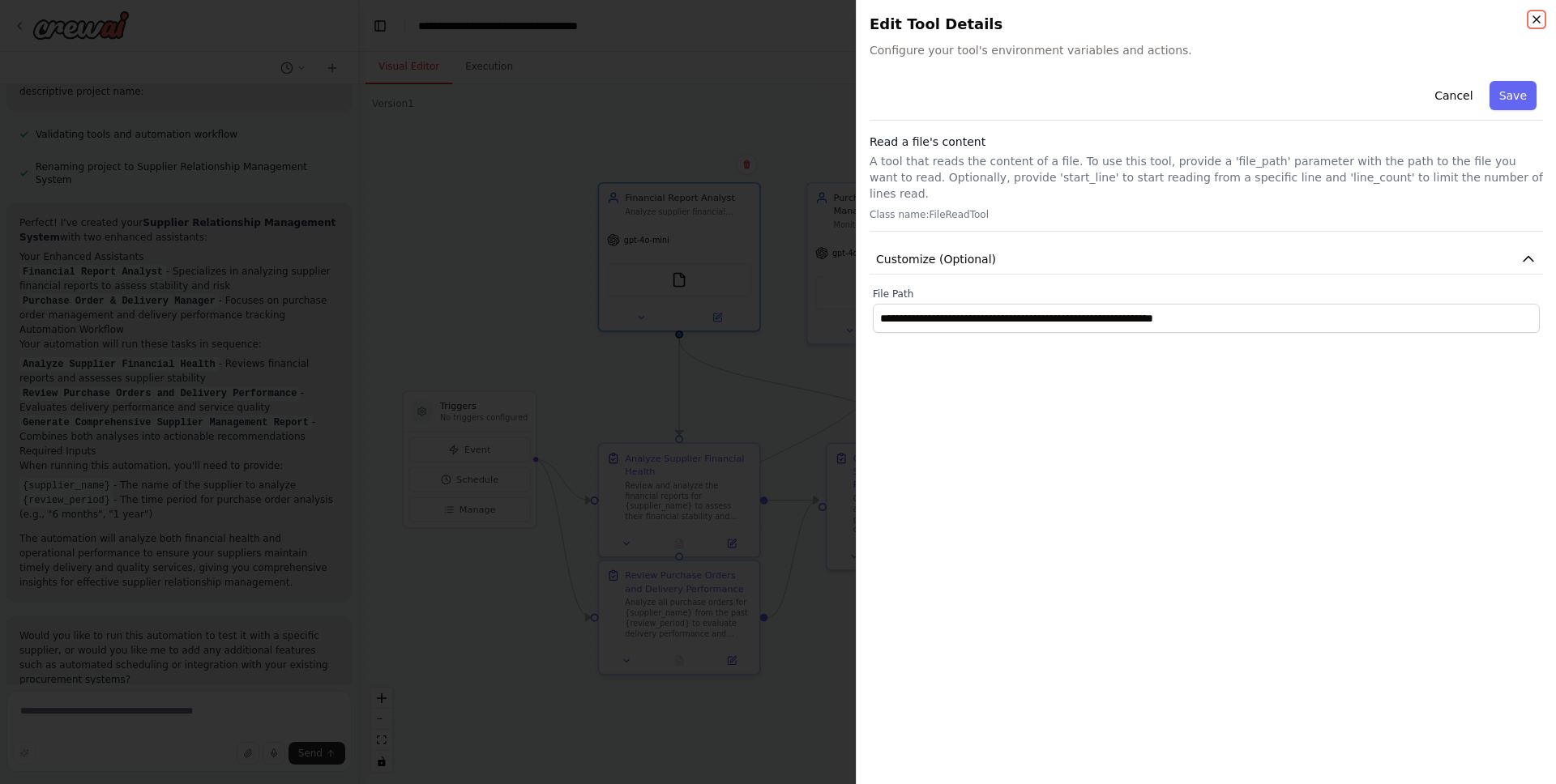
click at [1225, 16] on icon "button" at bounding box center [1536, 19] width 13 height 13
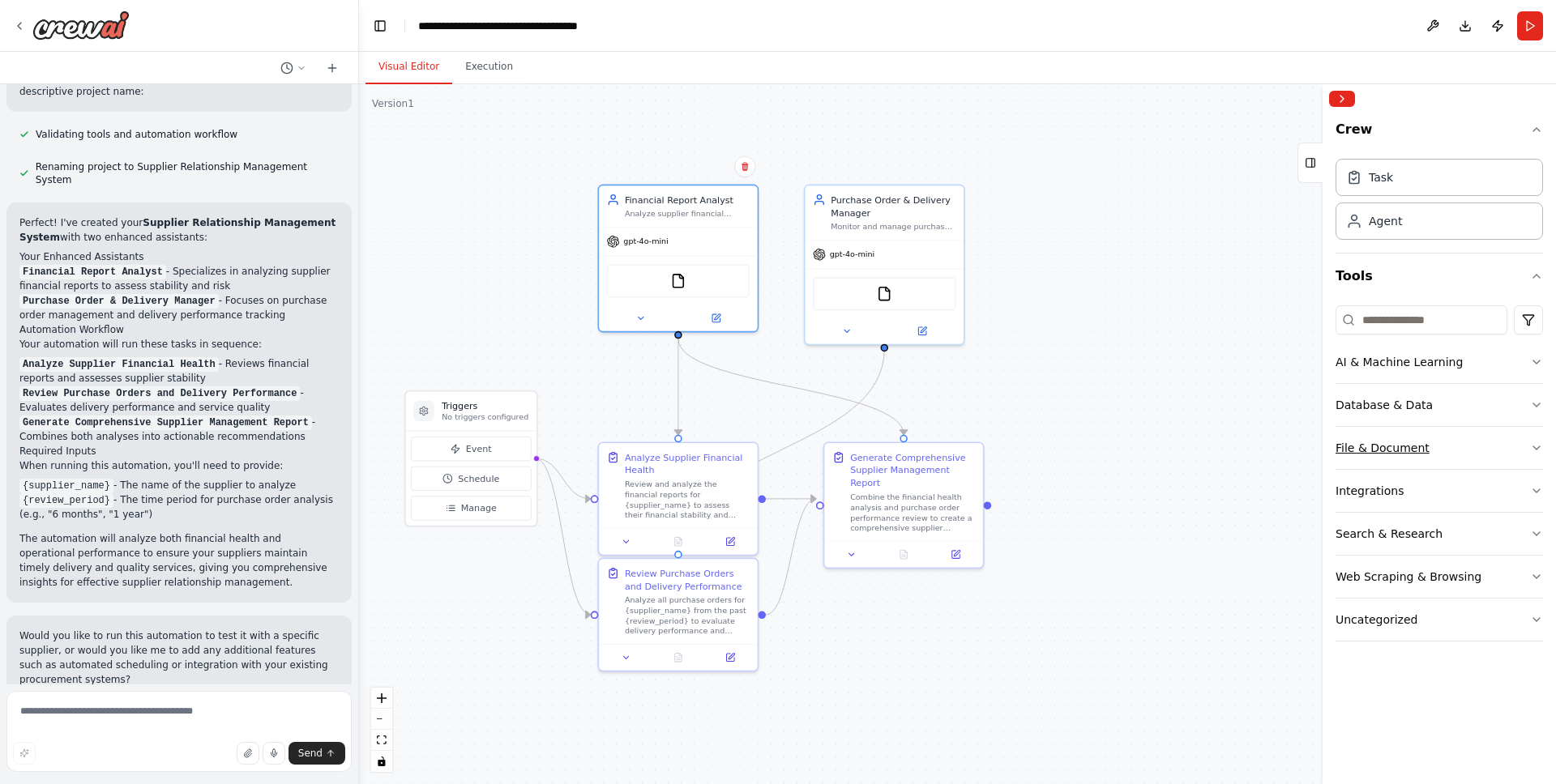
click at [1225, 443] on icon "button" at bounding box center [1536, 447] width 13 height 13
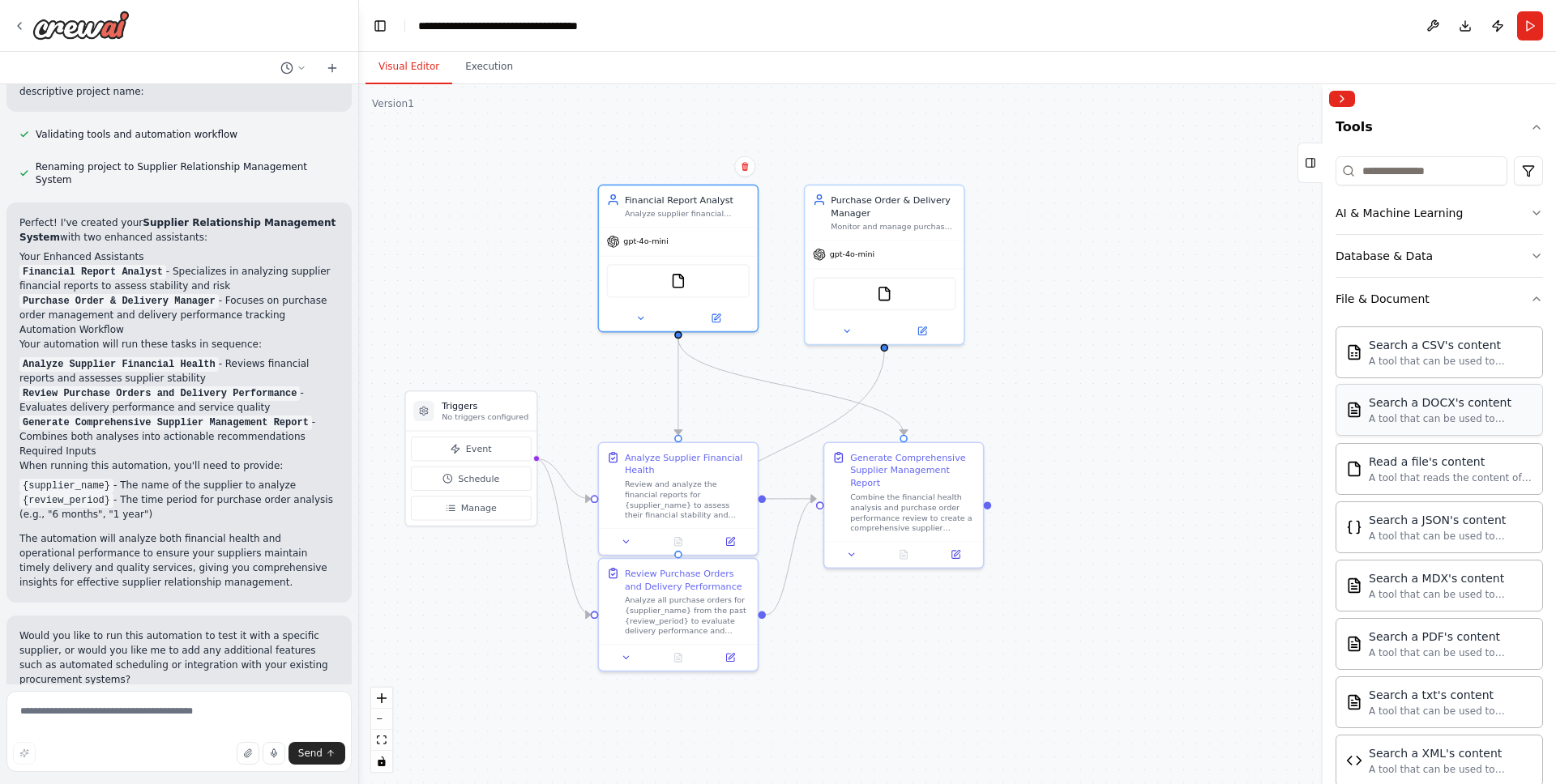
scroll to position [154, 0]
click at [1225, 467] on div "A tool that reads the content of a file. To use this tool, provide a 'file_path…" at bounding box center [1451, 472] width 164 height 13
click at [1225, 476] on div "A tool that reads the content of a file. To use this tool, provide a 'file_path…" at bounding box center [1451, 472] width 164 height 13
click at [1225, 474] on div "A tool that reads the content of a file. To use this tool, provide a 'file_path…" at bounding box center [1451, 472] width 164 height 13
drag, startPoint x: 1380, startPoint y: 474, endPoint x: 1160, endPoint y: 304, distance: 278.0
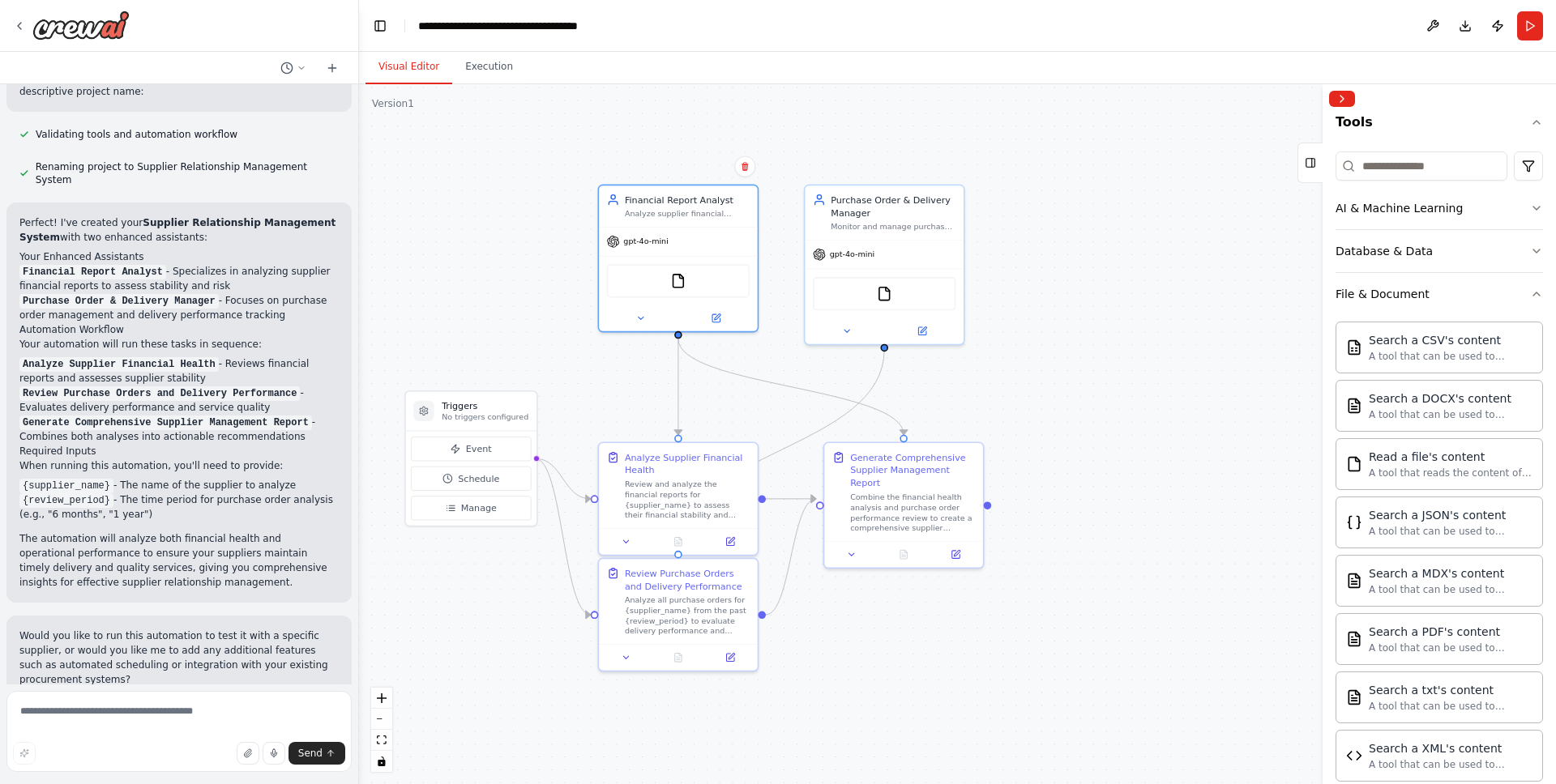
click at [1160, 304] on div "Manage your relationships with suppliers by regularly reviewing their financial…" at bounding box center [778, 392] width 1556 height 784
click at [689, 280] on img at bounding box center [691, 278] width 16 height 16
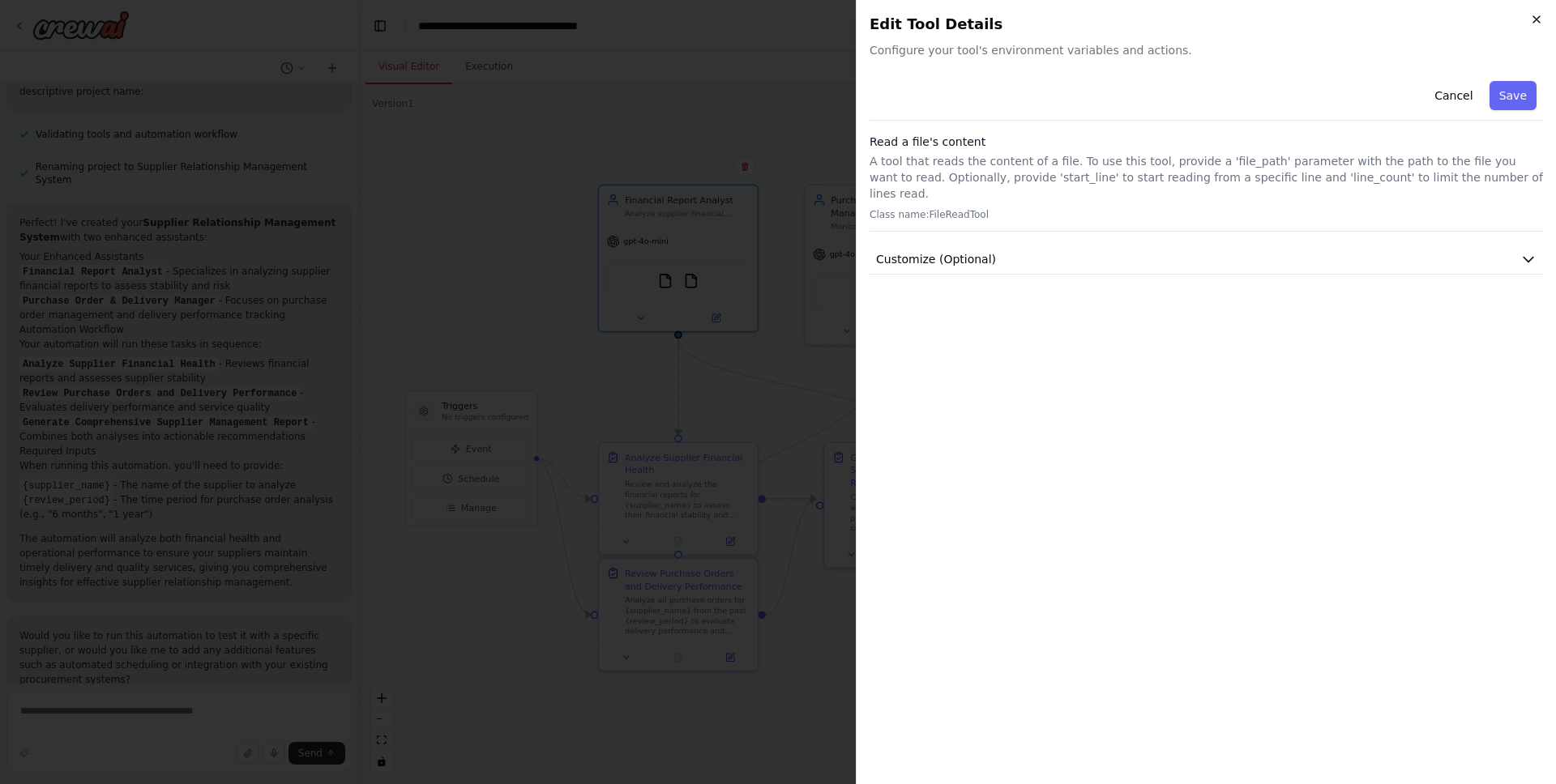
click at [1225, 22] on icon "button" at bounding box center [1536, 19] width 13 height 13
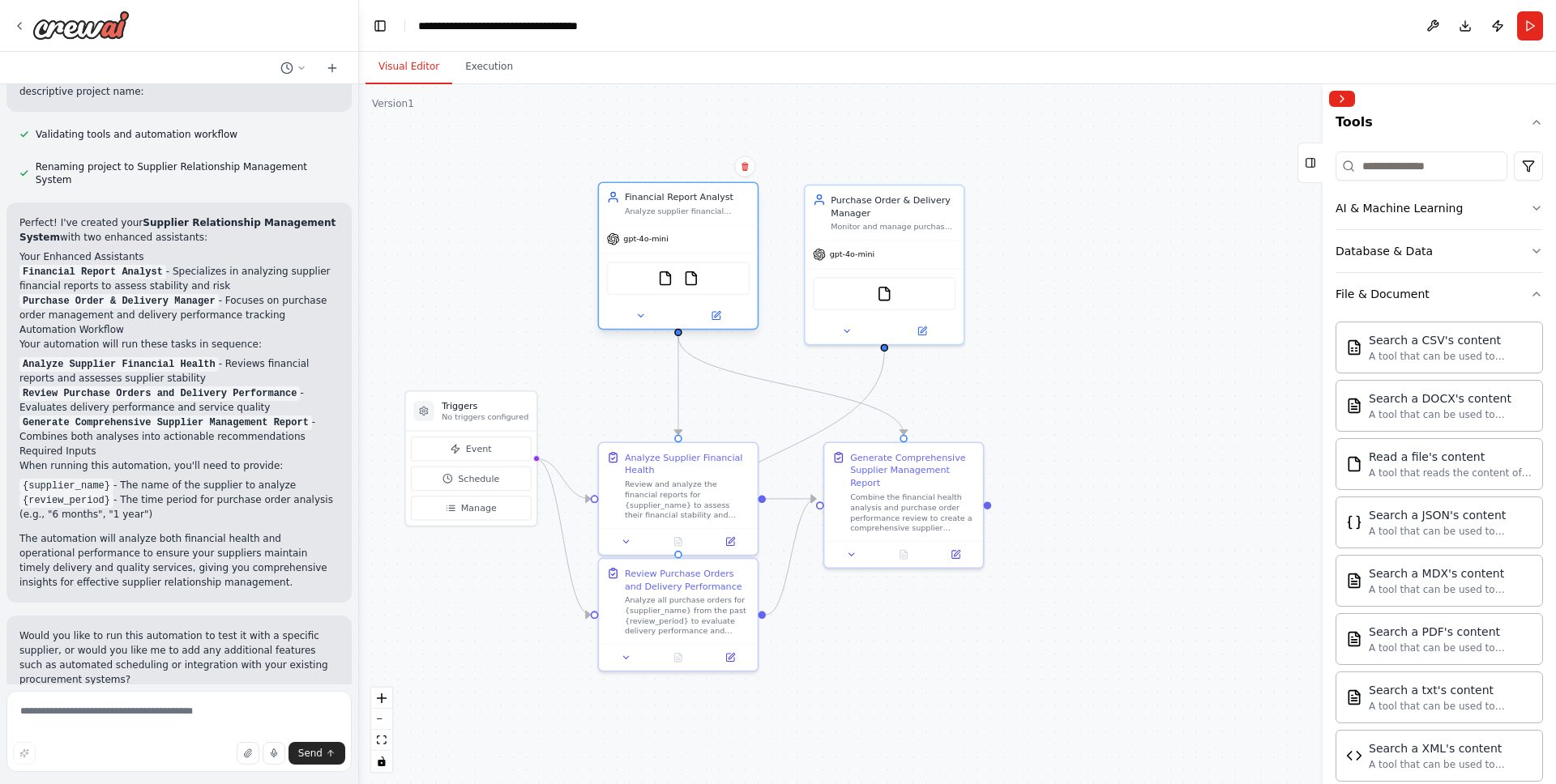
click at [669, 286] on div "FileReadTool FileReadTool" at bounding box center [678, 278] width 143 height 33
click at [663, 274] on img at bounding box center [665, 278] width 16 height 16
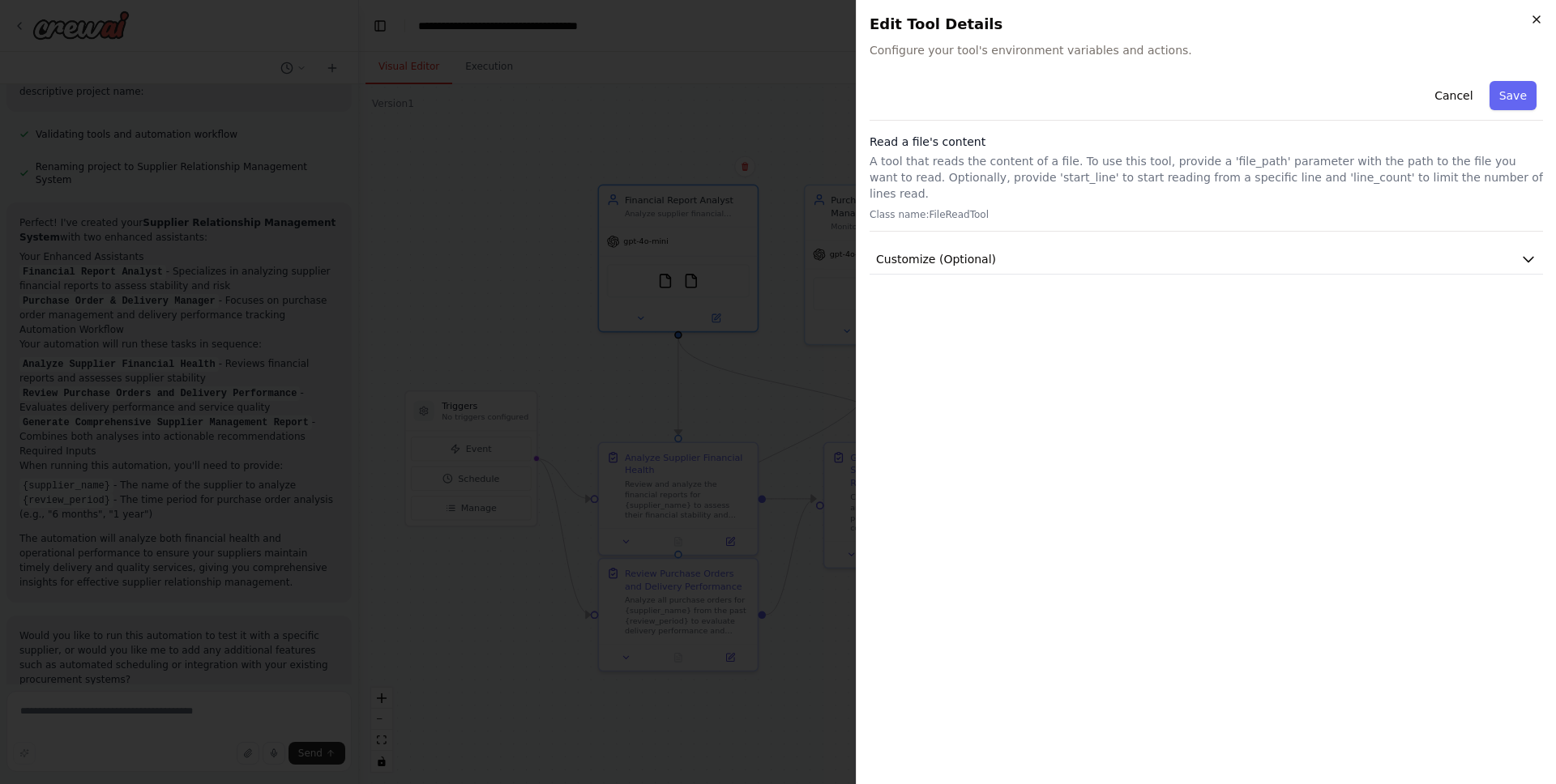
click at [1225, 21] on icon "button" at bounding box center [1536, 19] width 13 height 13
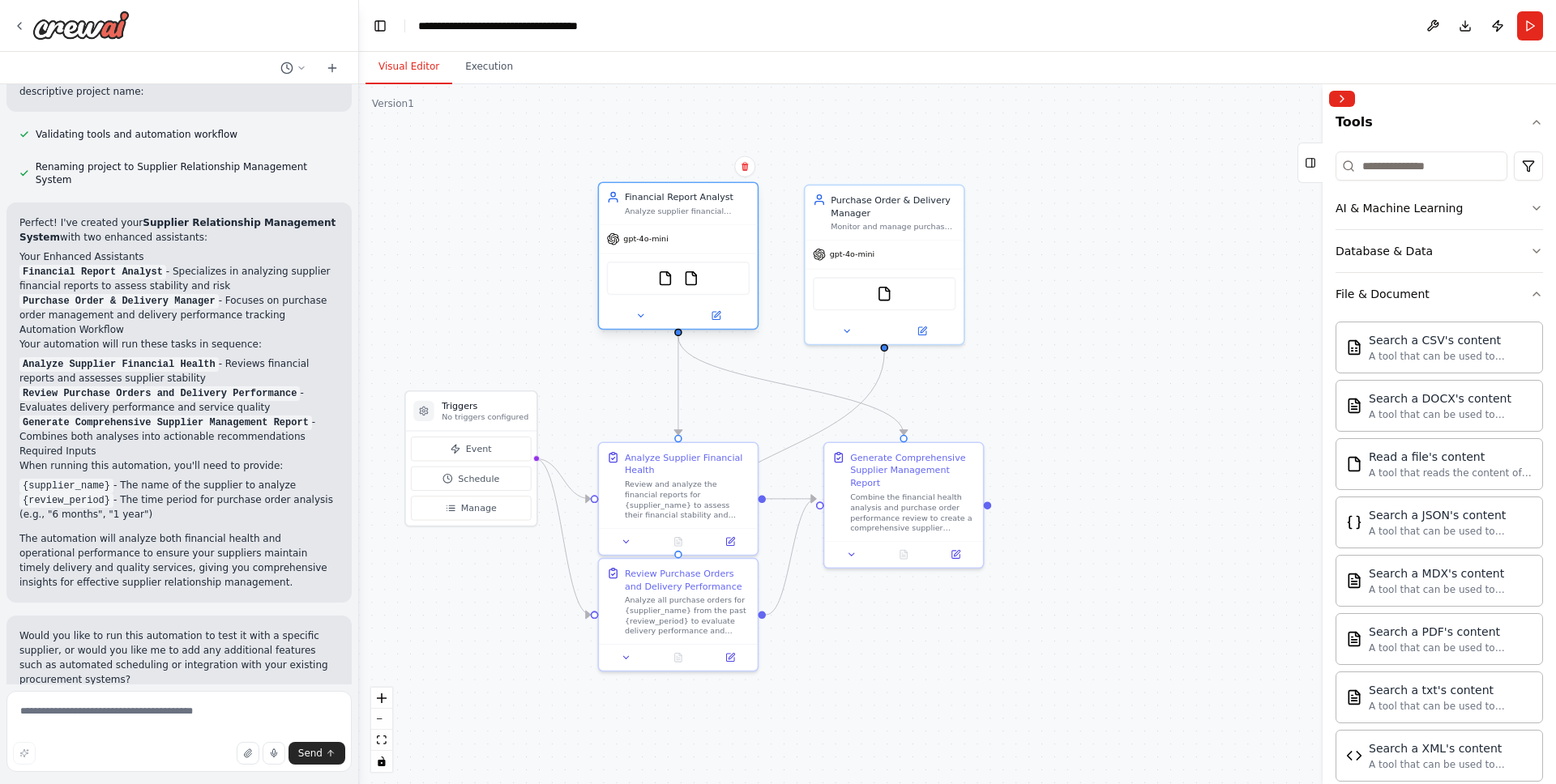
click at [663, 286] on div "FileReadTool FileReadTool" at bounding box center [678, 278] width 143 height 33
click at [665, 281] on img at bounding box center [665, 278] width 16 height 16
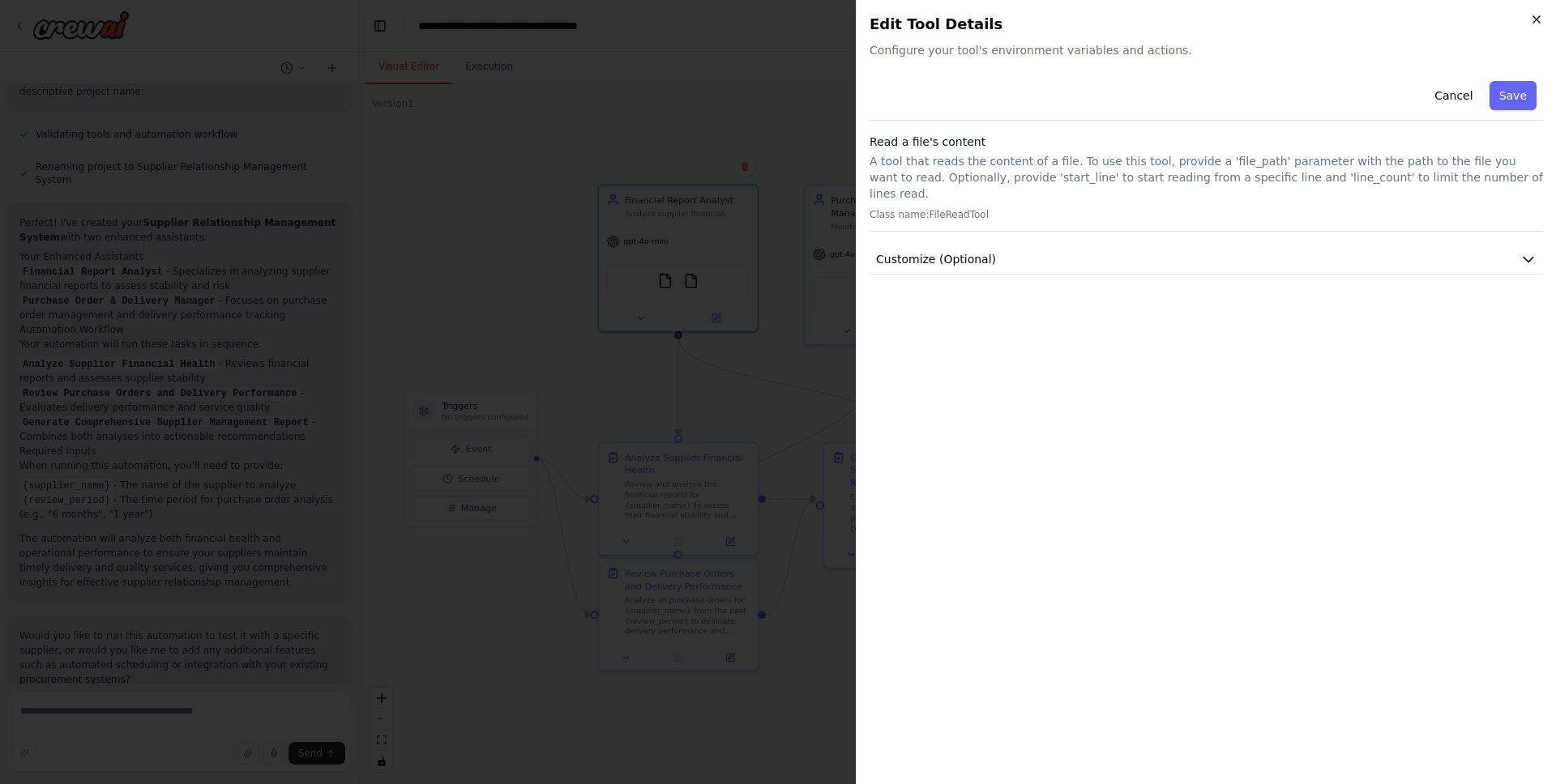
click at [1225, 23] on icon "button" at bounding box center [1536, 19] width 13 height 13
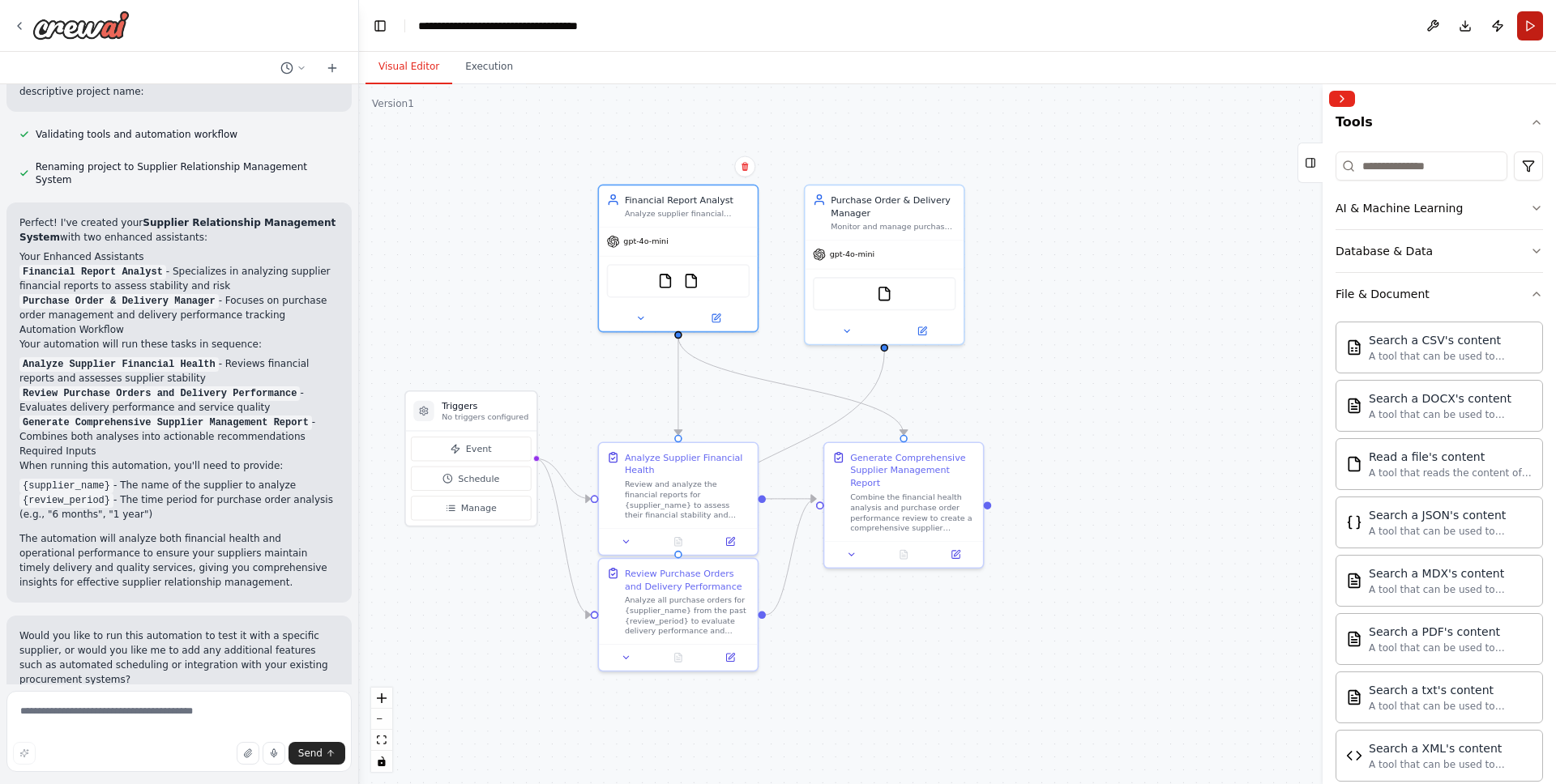
click at [1225, 26] on button "Run" at bounding box center [1530, 27] width 26 height 29
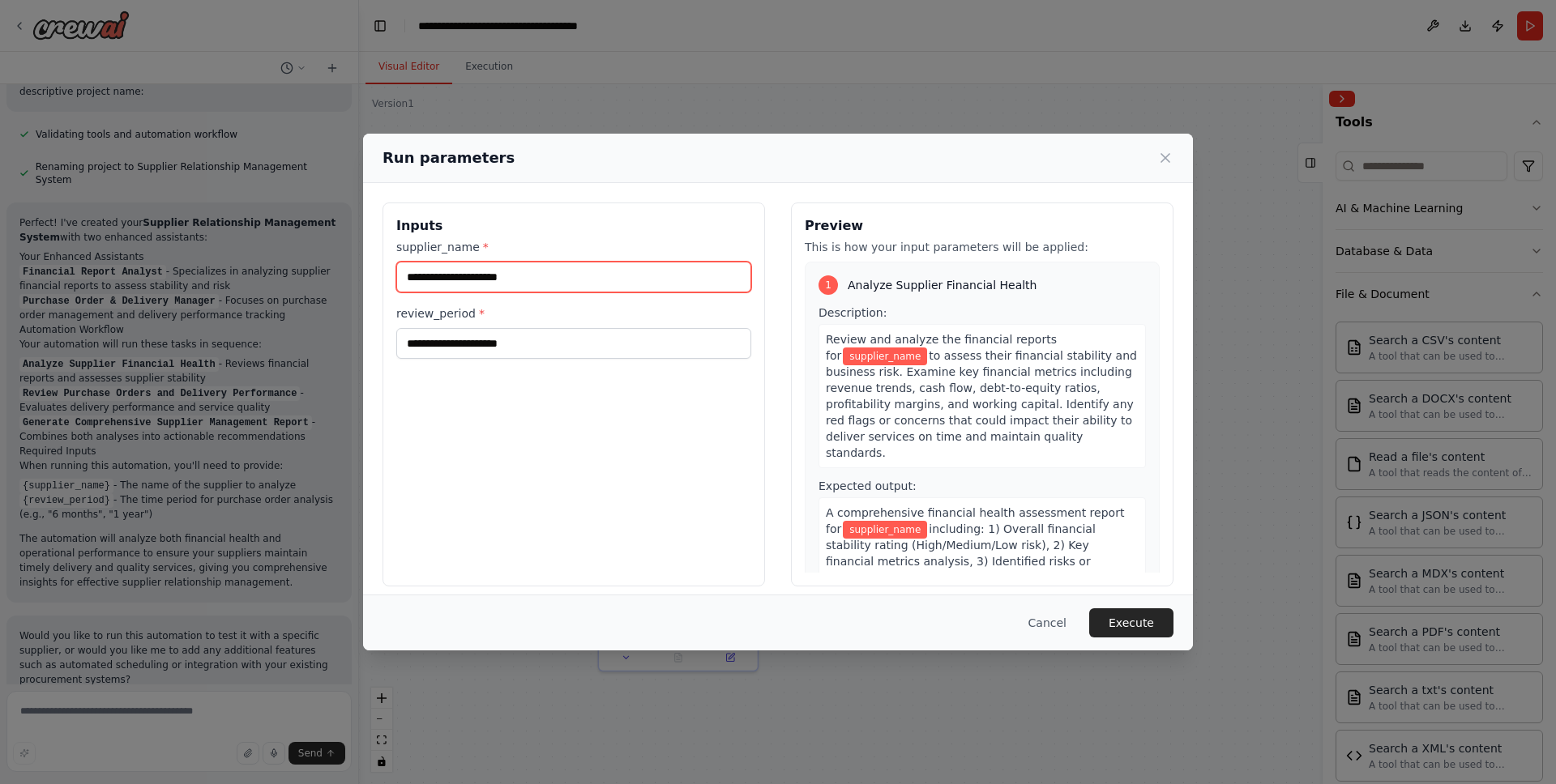
click at [545, 288] on input "supplier_name *" at bounding box center [573, 276] width 355 height 30
paste input "********"
type input "********"
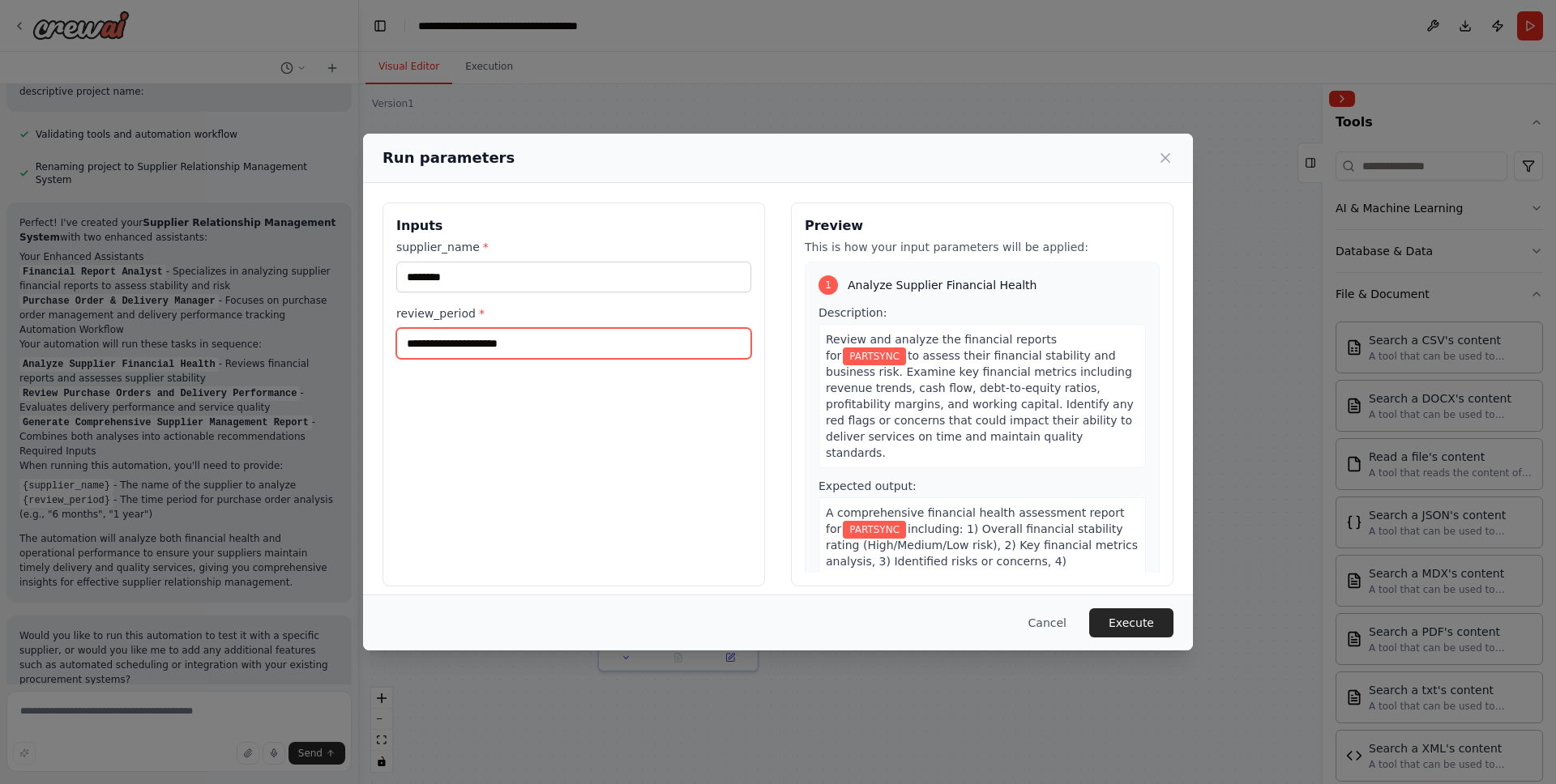
click at [533, 352] on input "review_period *" at bounding box center [573, 343] width 355 height 30
type input "*********"
click at [1117, 621] on button "Execute" at bounding box center [1131, 623] width 85 height 29
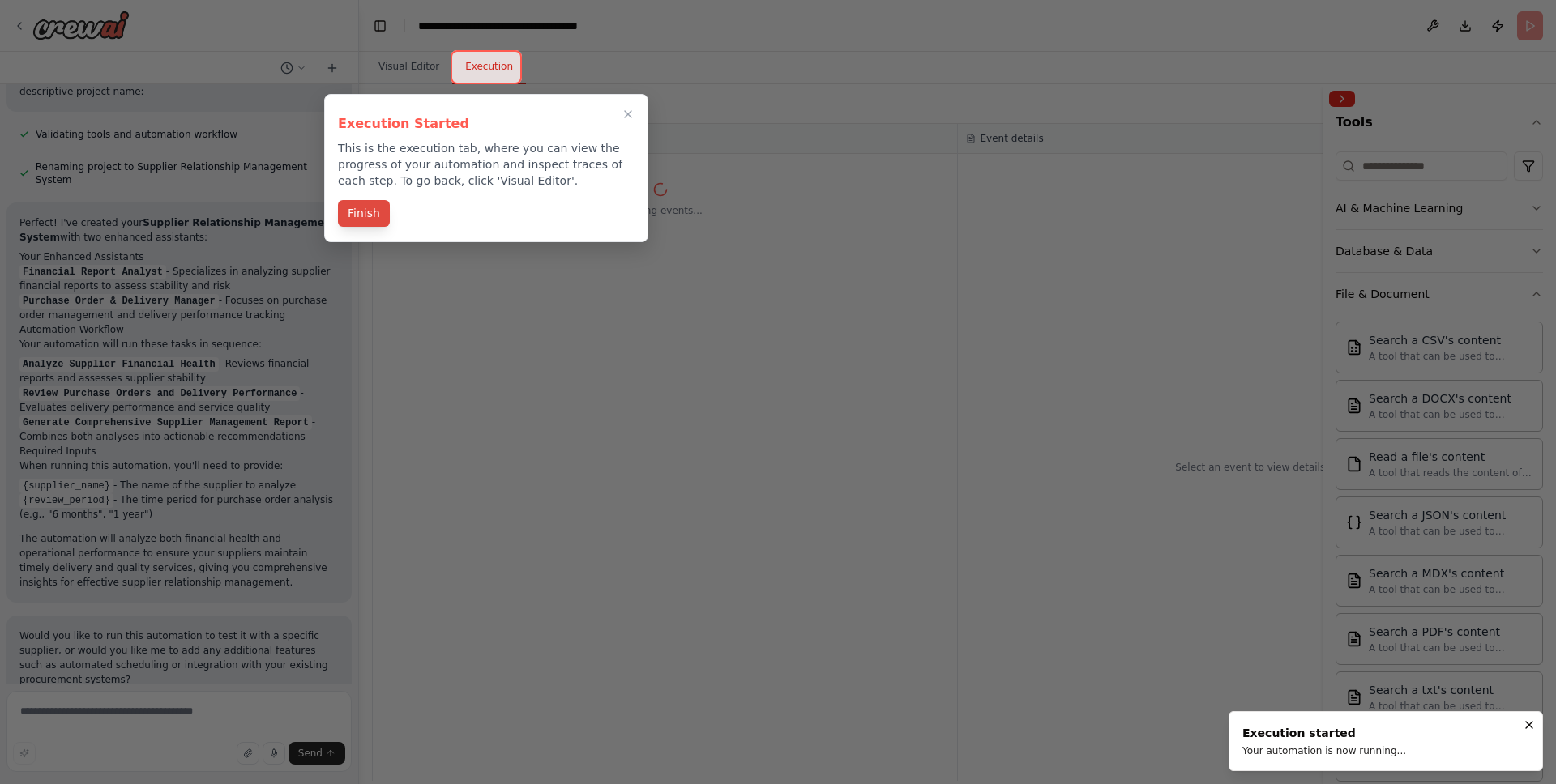
click at [378, 213] on button "Finish" at bounding box center [364, 213] width 52 height 27
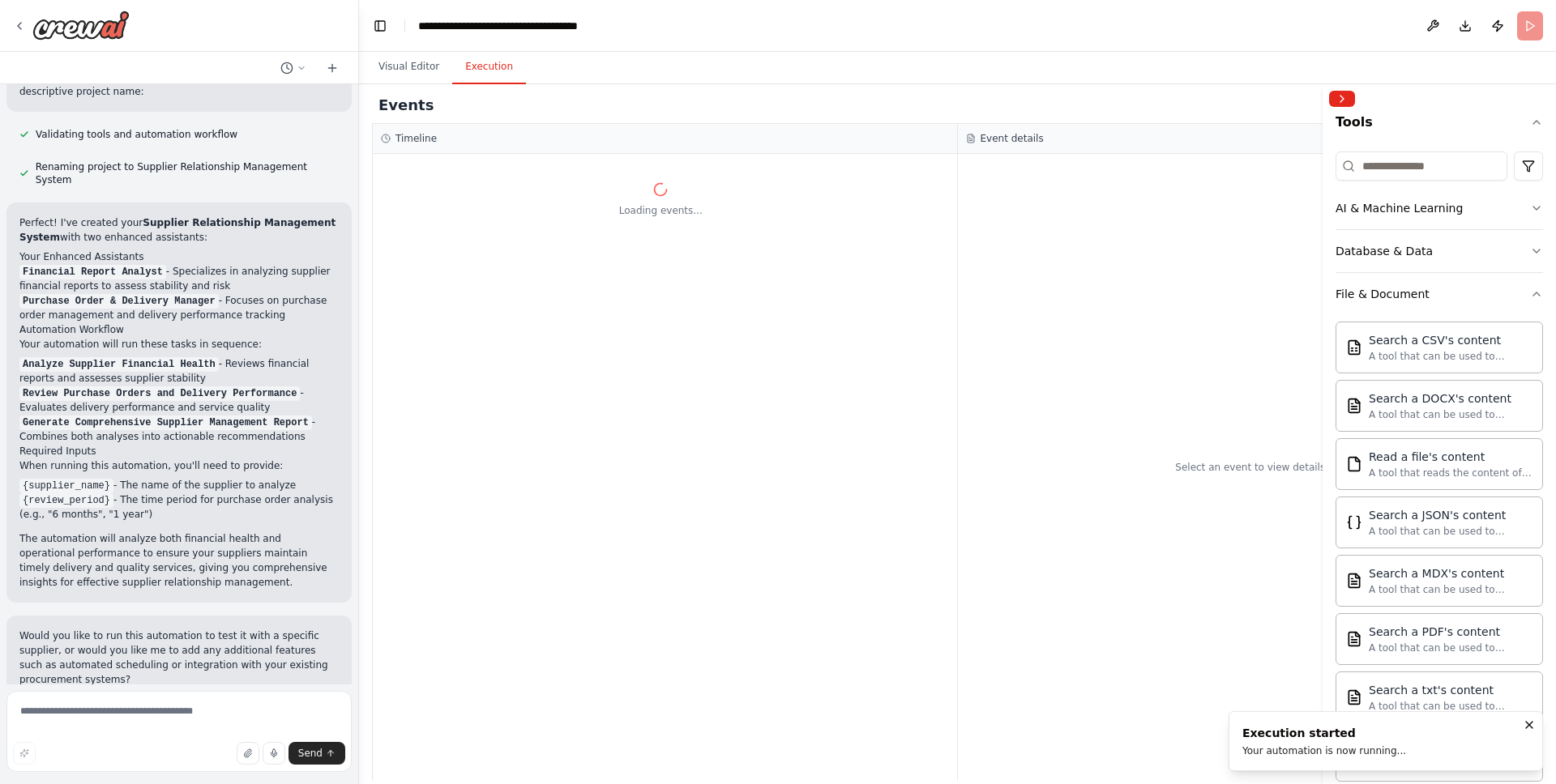
click at [486, 65] on button "Execution" at bounding box center [489, 67] width 74 height 34
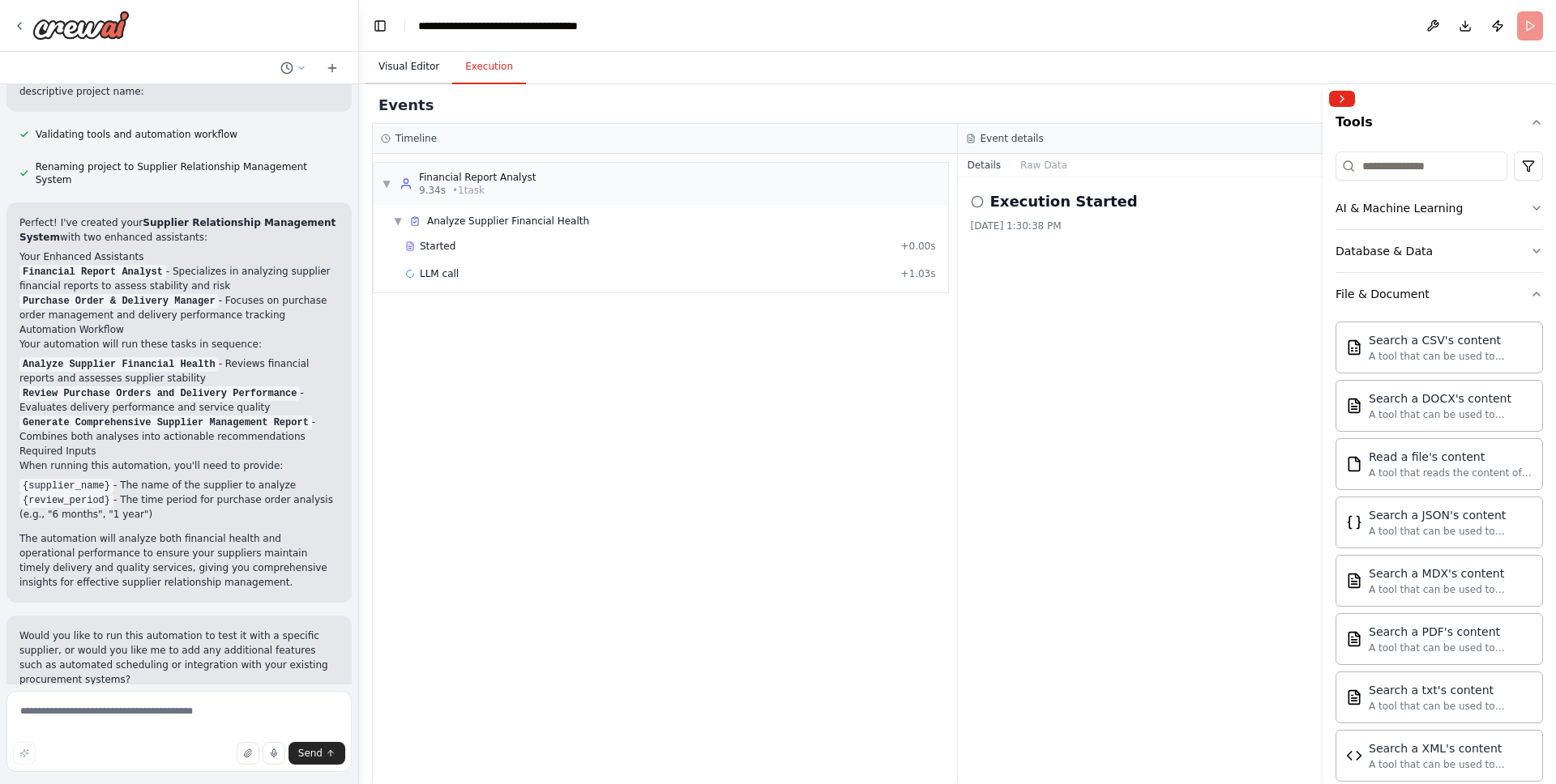
click at [415, 67] on button "Visual Editor" at bounding box center [409, 67] width 86 height 34
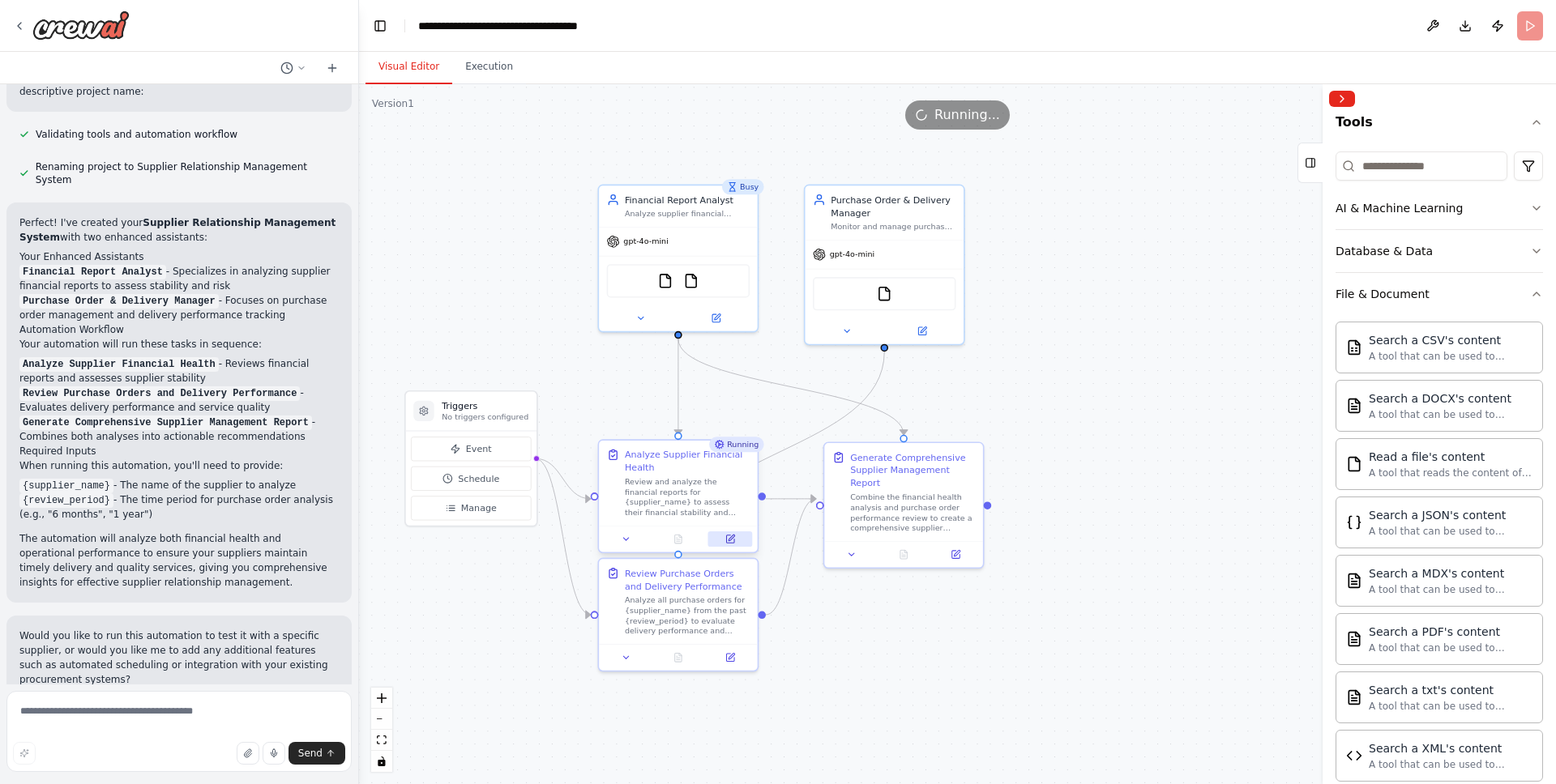
click at [733, 545] on button at bounding box center [730, 539] width 44 height 16
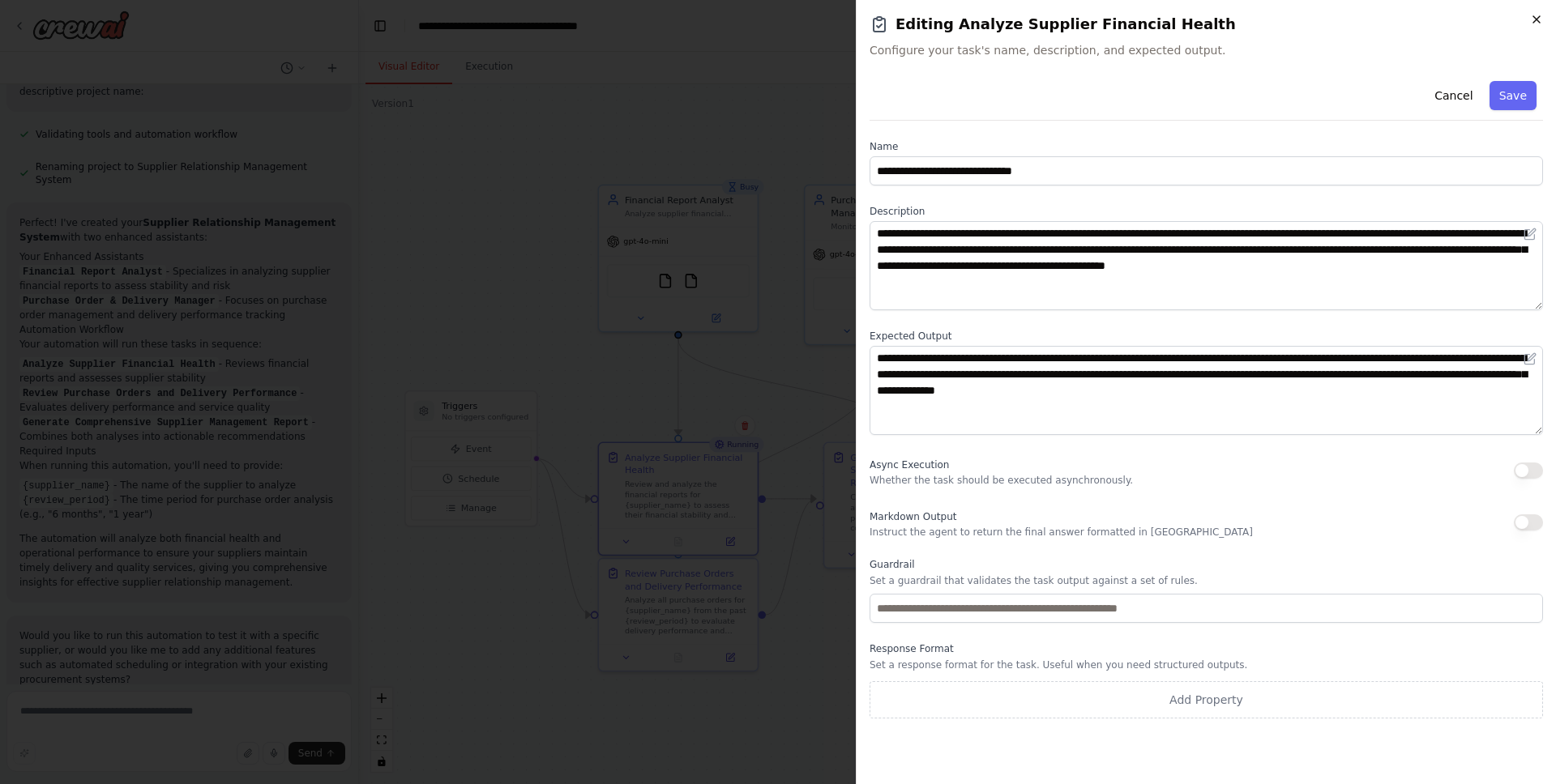
click at [1225, 22] on icon "button" at bounding box center [1536, 19] width 7 height 7
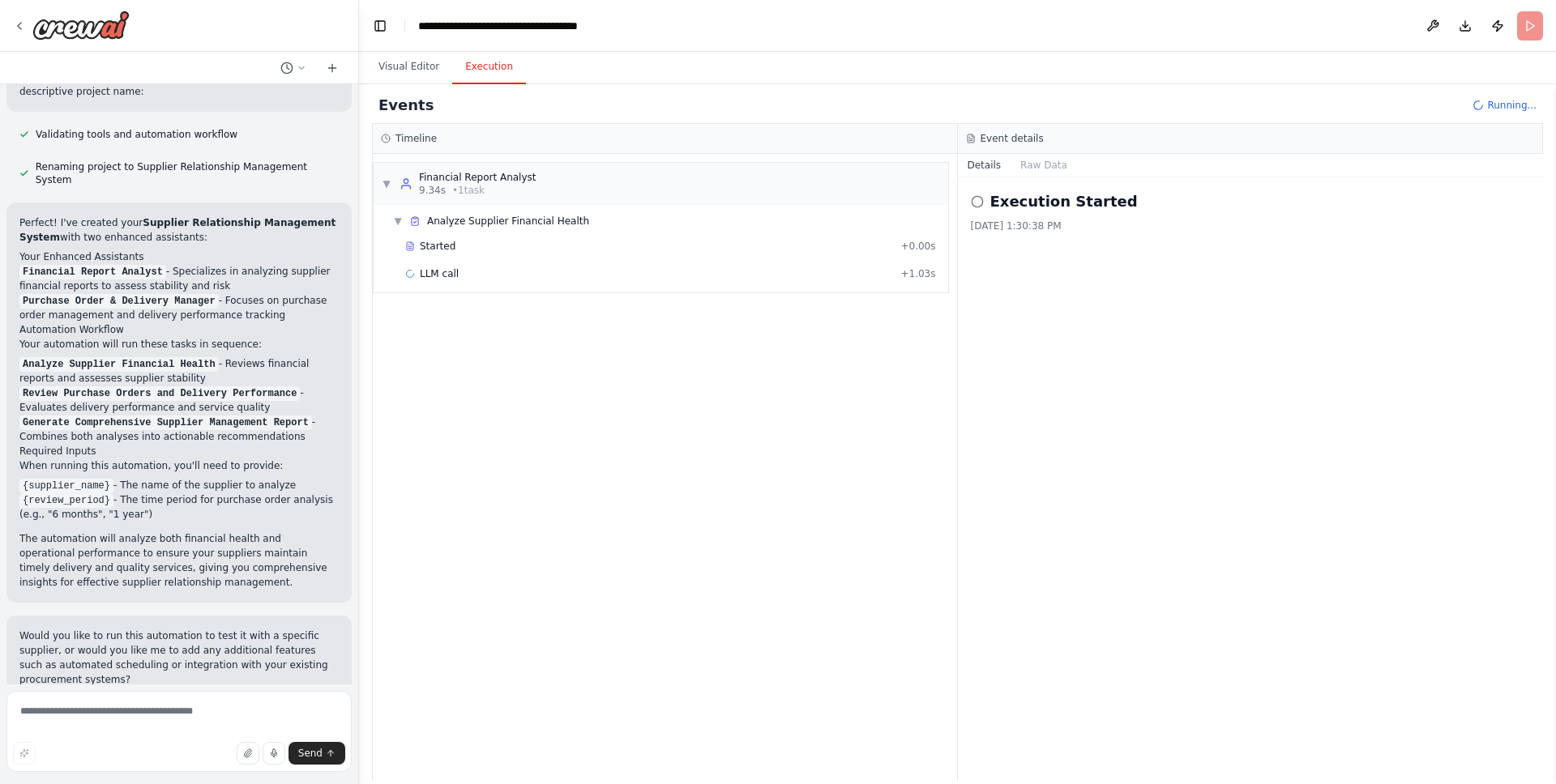
click at [483, 66] on button "Execution" at bounding box center [489, 67] width 74 height 34
click at [421, 67] on button "Visual Editor" at bounding box center [409, 67] width 86 height 34
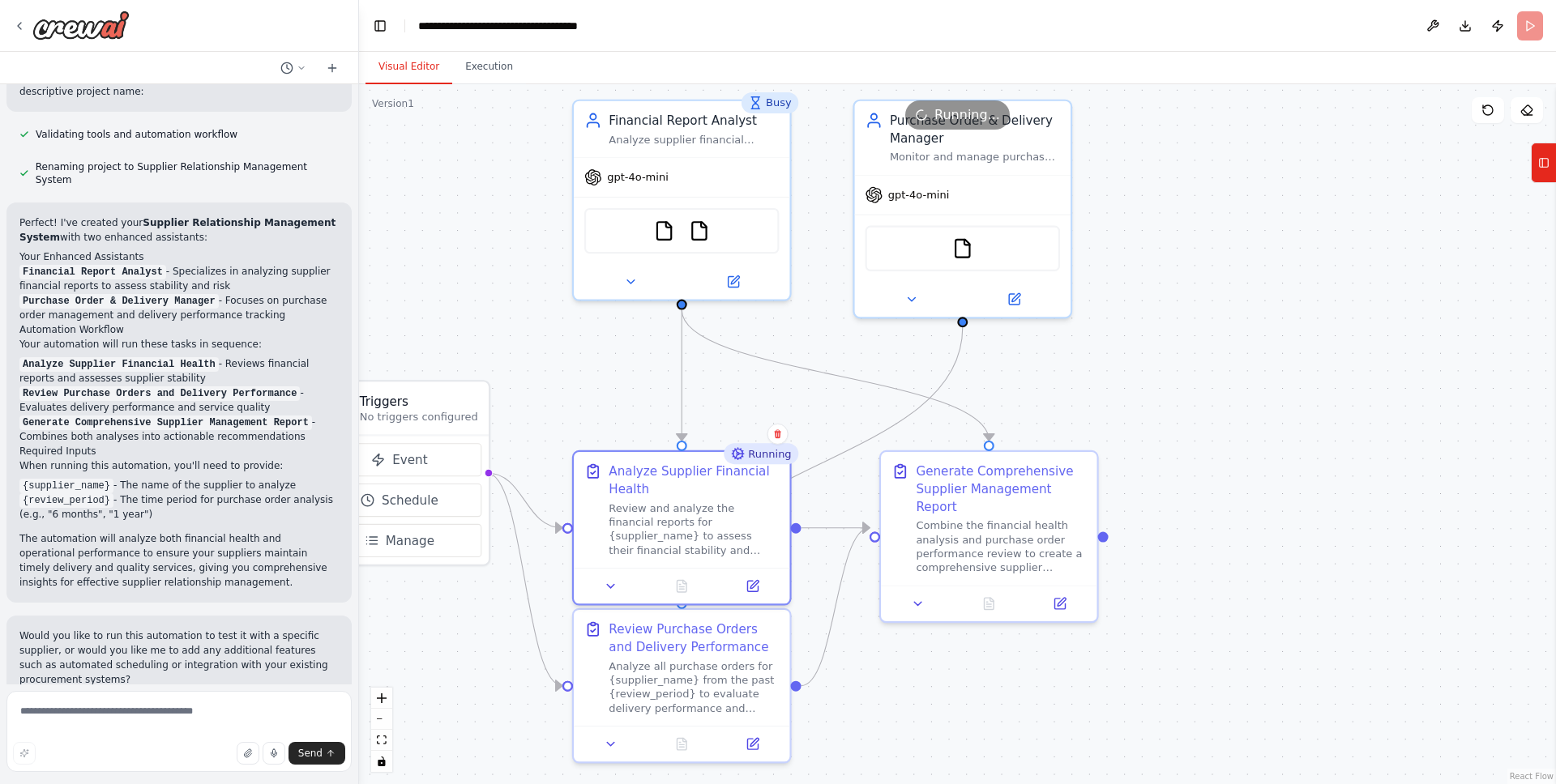
drag, startPoint x: 569, startPoint y: 337, endPoint x: 564, endPoint y: 346, distance: 10.3
click at [555, 354] on div ".deletable-edge-delete-btn { width: 20px; height: 20px; border: 0px solid #ffff…" at bounding box center [957, 434] width 1197 height 700
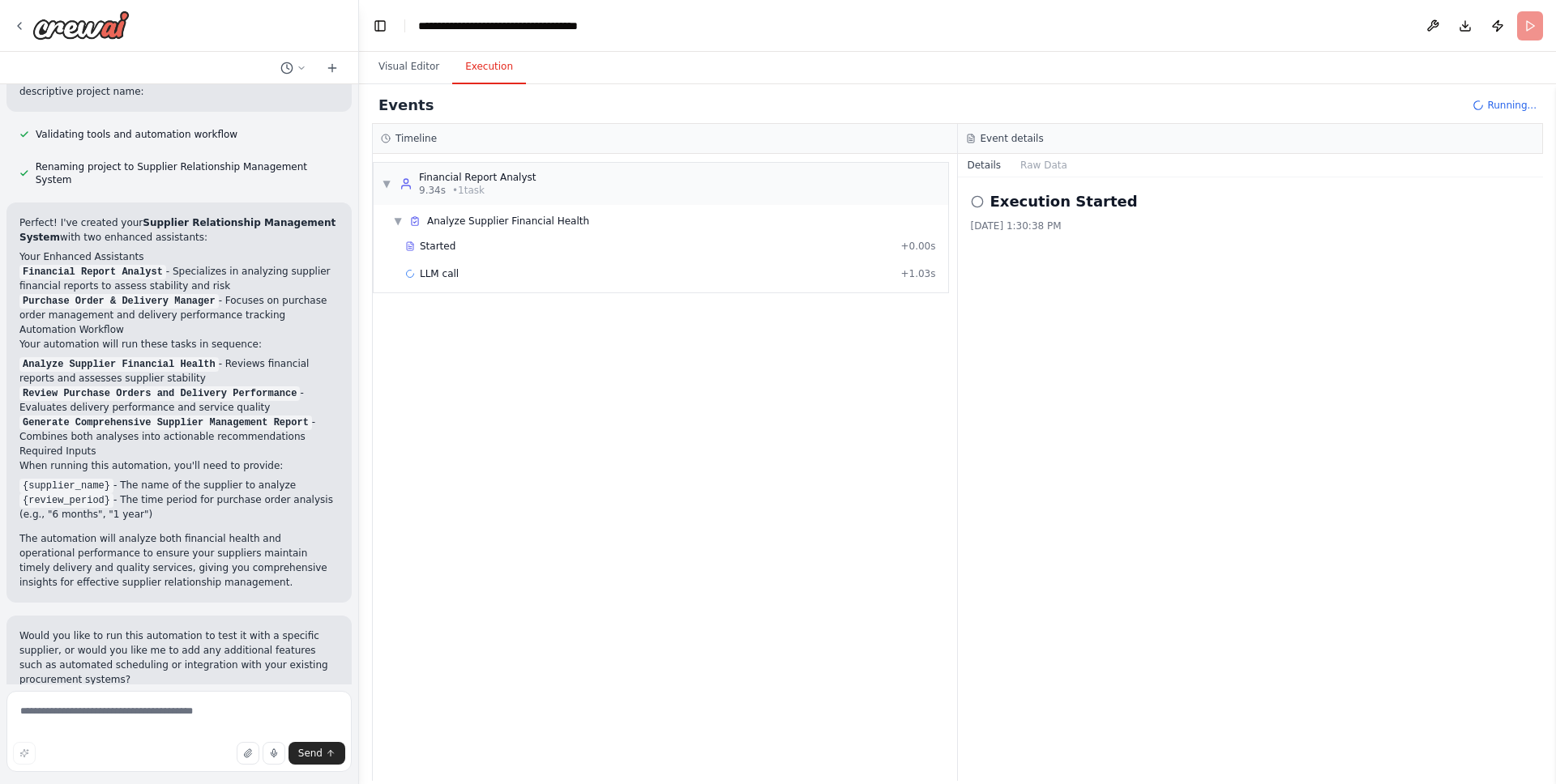
click at [476, 72] on button "Execution" at bounding box center [489, 67] width 74 height 34
drag, startPoint x: 65, startPoint y: 612, endPoint x: 233, endPoint y: 651, distance: 172.5
click at [233, 651] on p "Would you like to run this automation to test it with a specific supplier, or w…" at bounding box center [179, 657] width 319 height 58
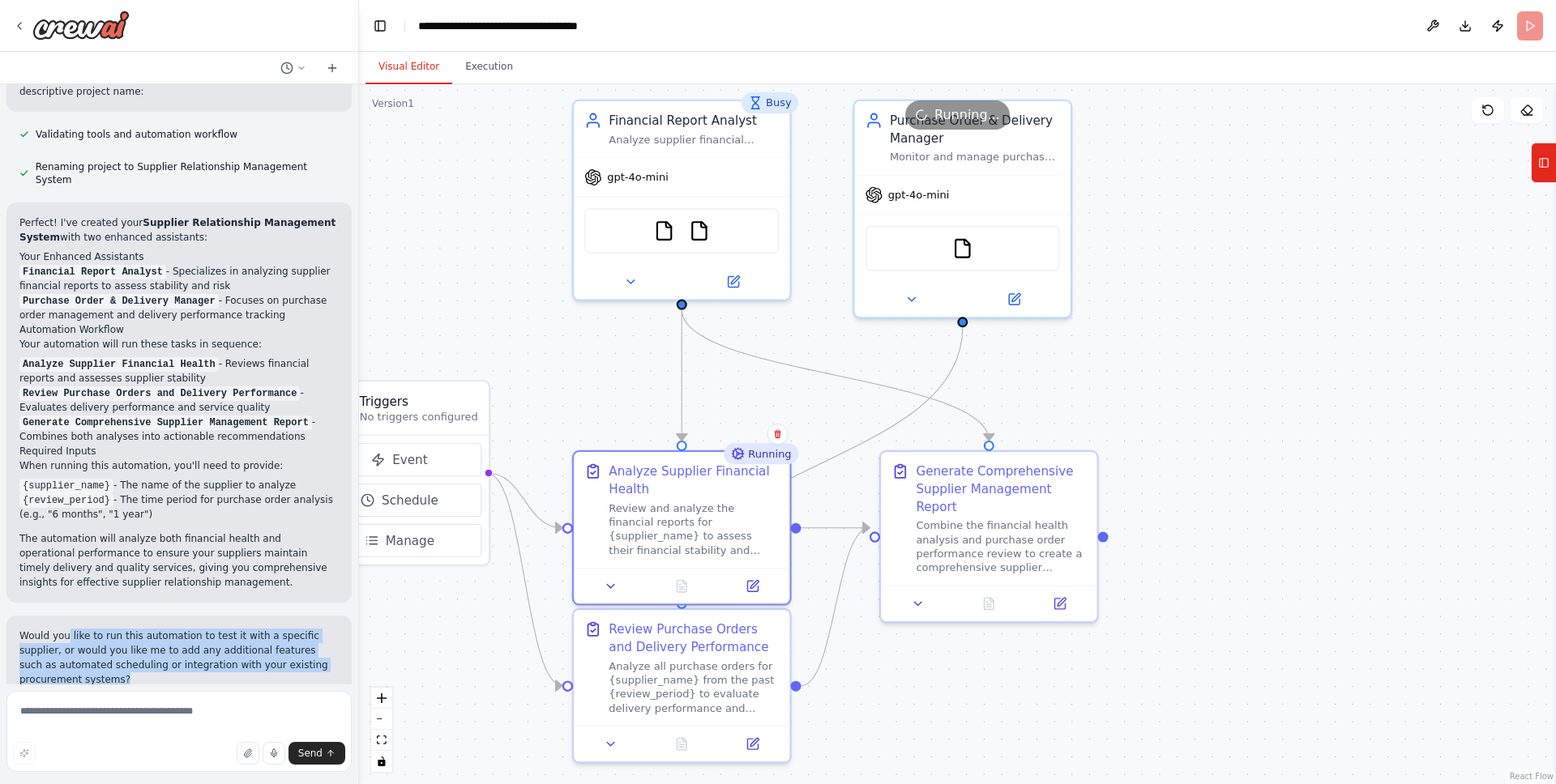
click at [409, 66] on button "Visual Editor" at bounding box center [409, 67] width 86 height 34
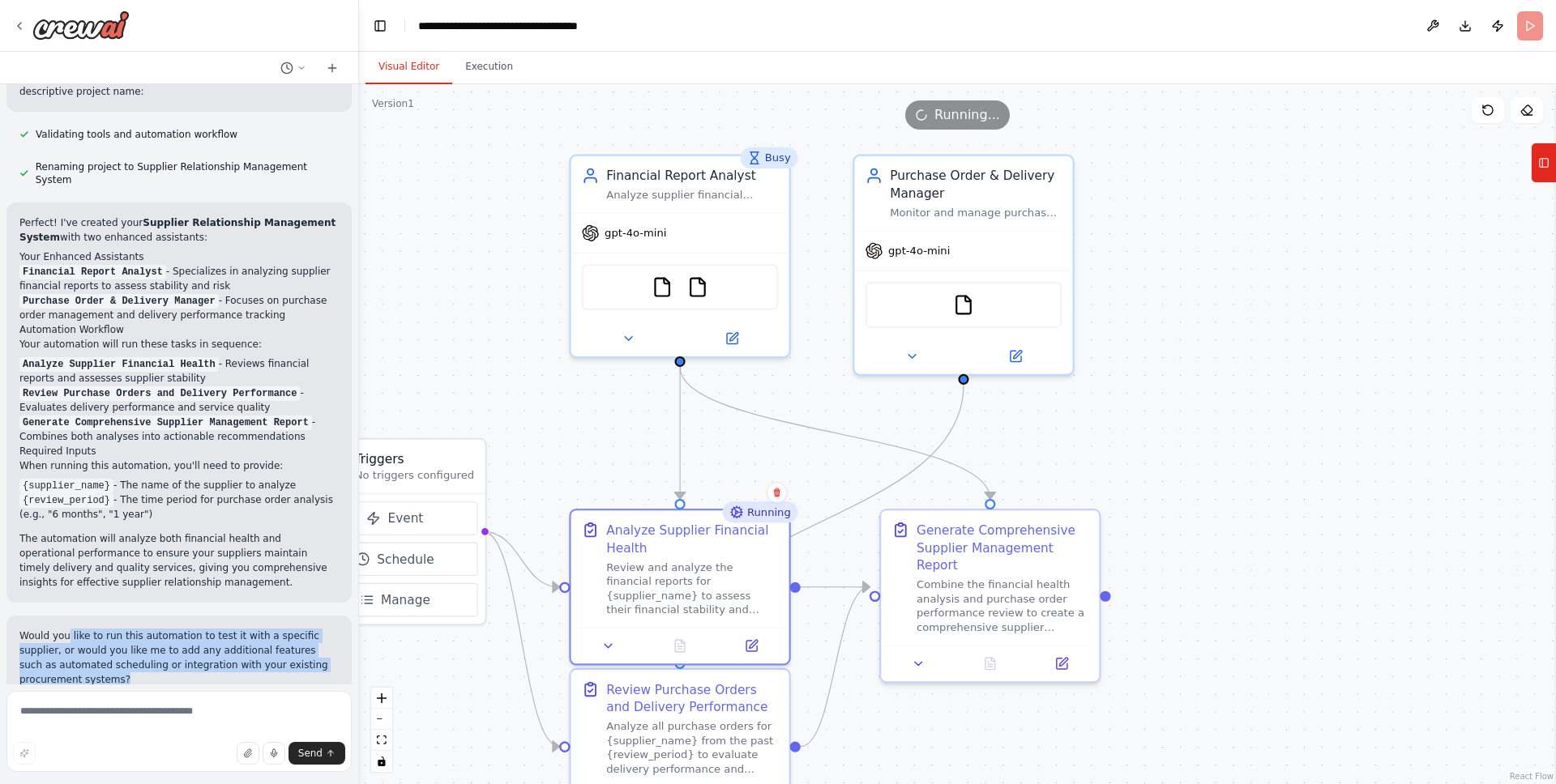
drag, startPoint x: 1110, startPoint y: 132, endPoint x: 1107, endPoint y: 190, distance: 58.1
click at [1107, 190] on div ".deletable-edge-delete-btn { width: 20px; height: 20px; border: 0px solid #ffff…" at bounding box center [957, 434] width 1197 height 700
click at [1014, 360] on icon at bounding box center [1015, 356] width 11 height 11
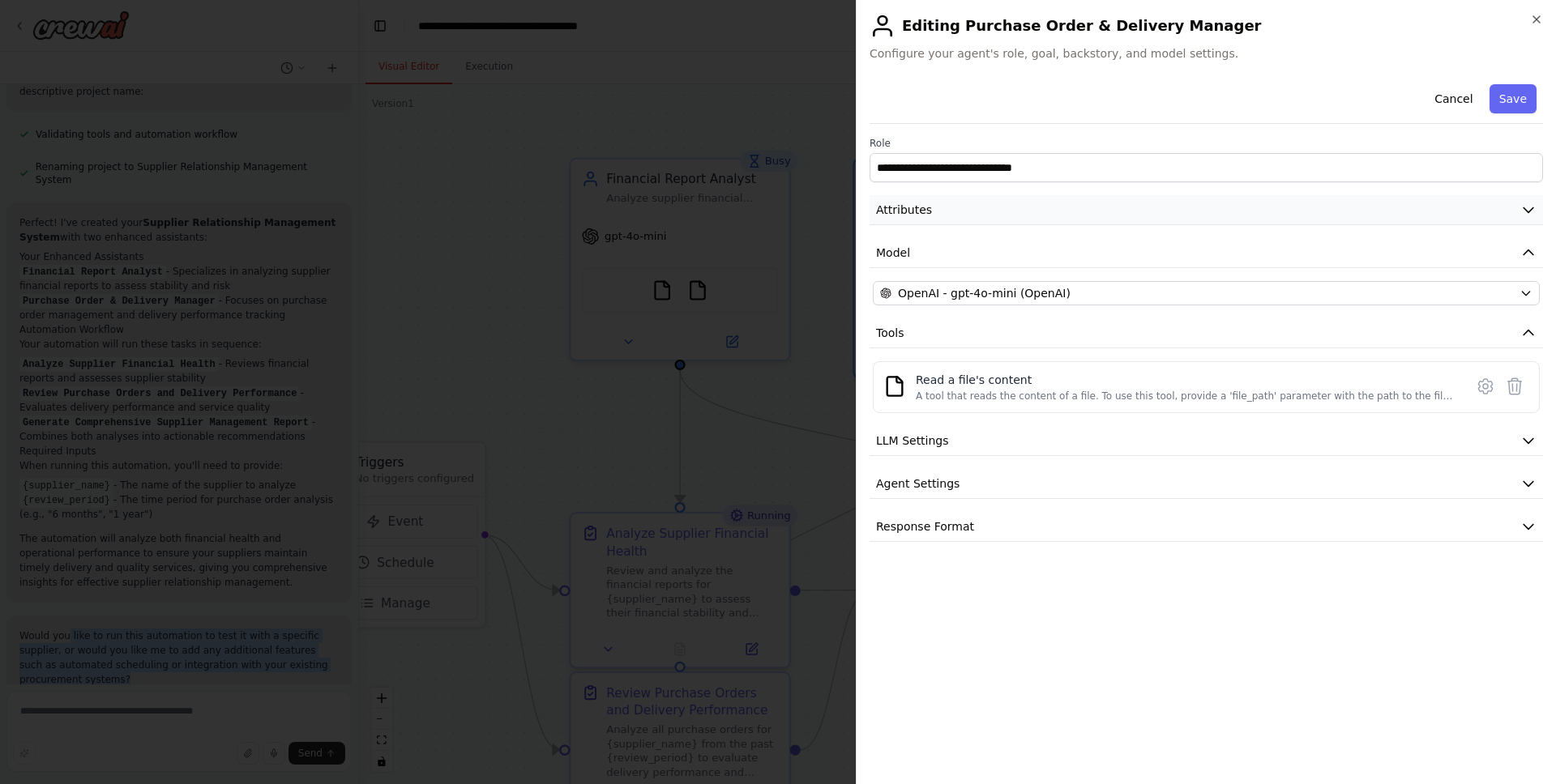
click at [1225, 210] on icon "button" at bounding box center [1528, 210] width 10 height 5
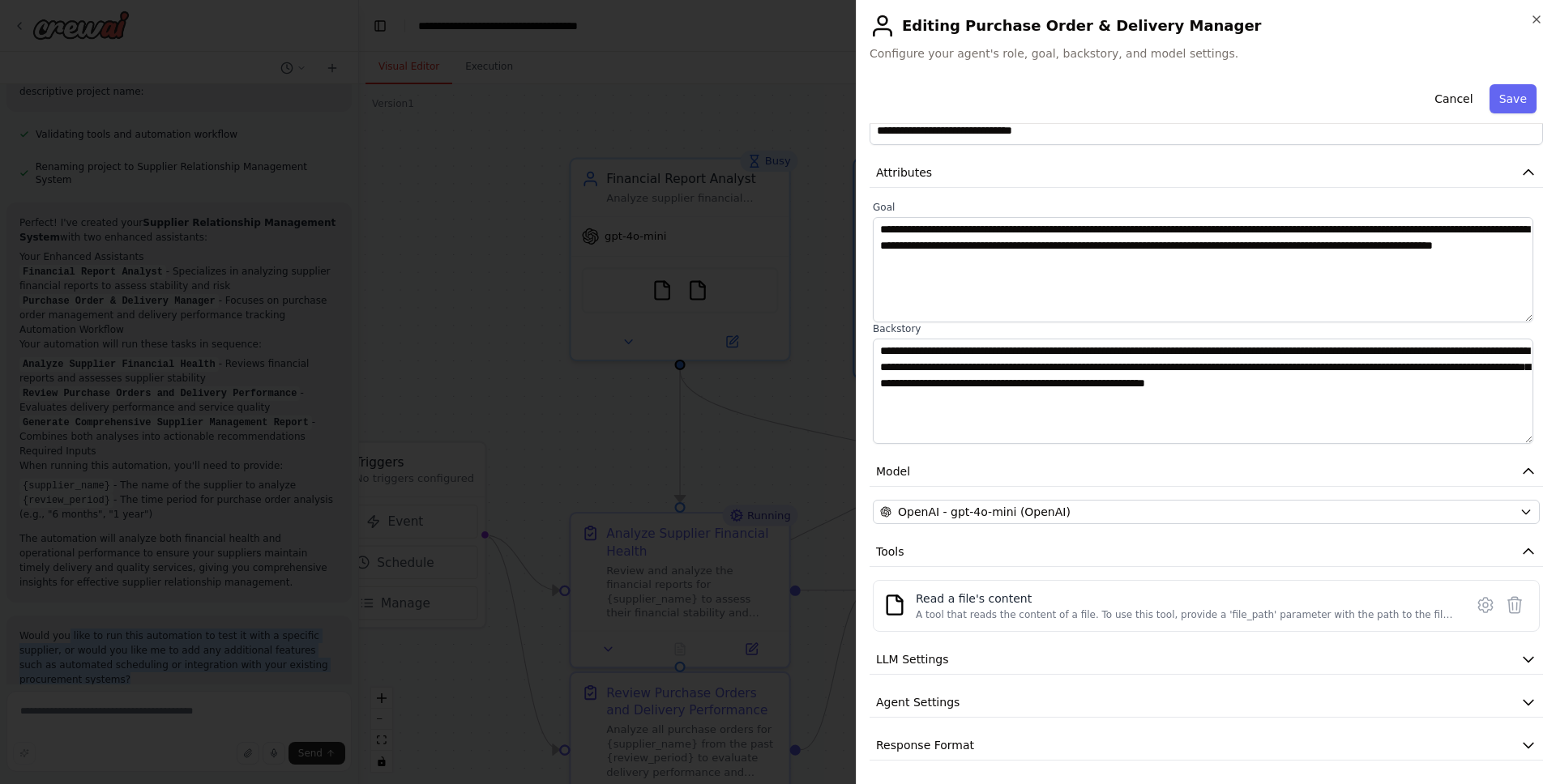
scroll to position [39, 0]
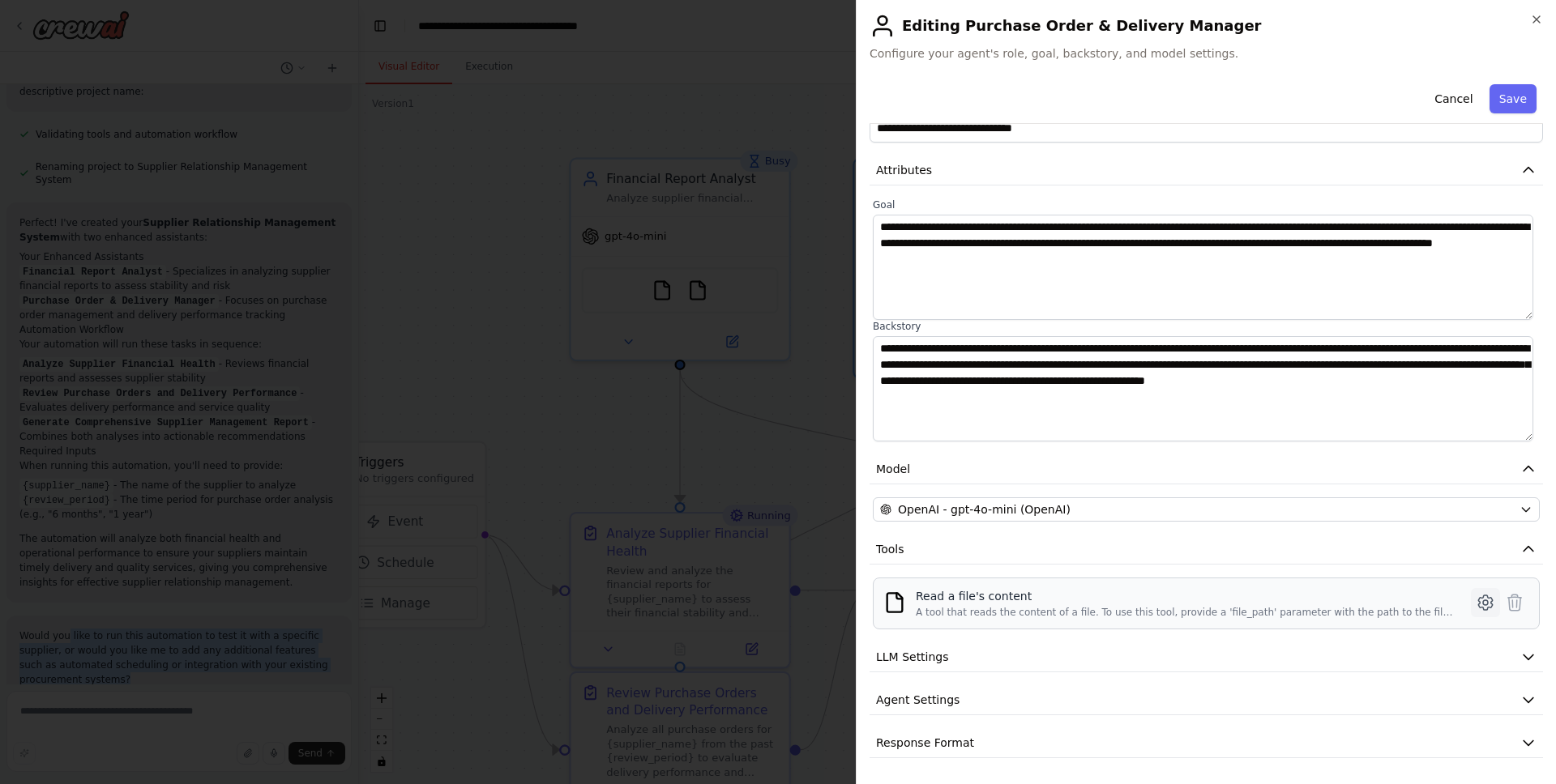
click at [1225, 598] on icon at bounding box center [1486, 603] width 20 height 20
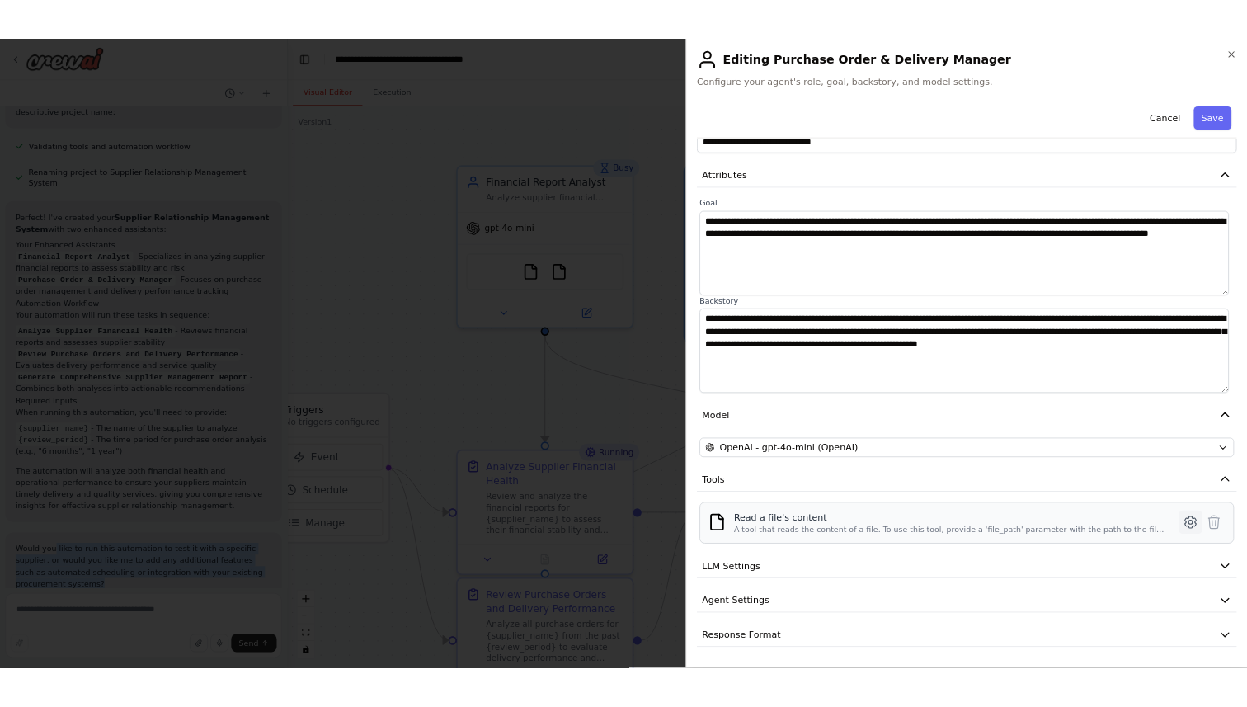
scroll to position [0, 0]
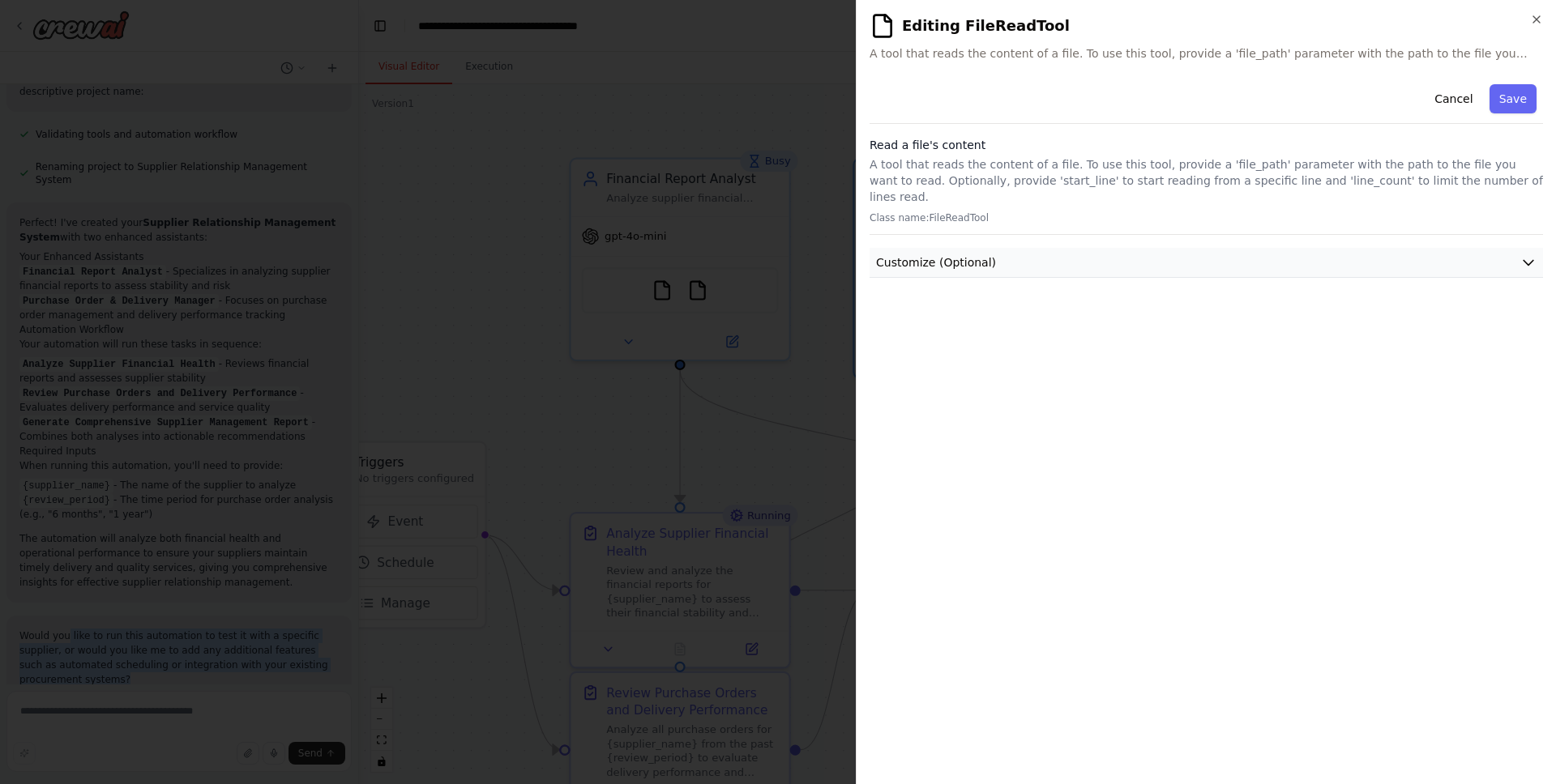
click at [1225, 254] on icon "button" at bounding box center [1528, 262] width 16 height 16
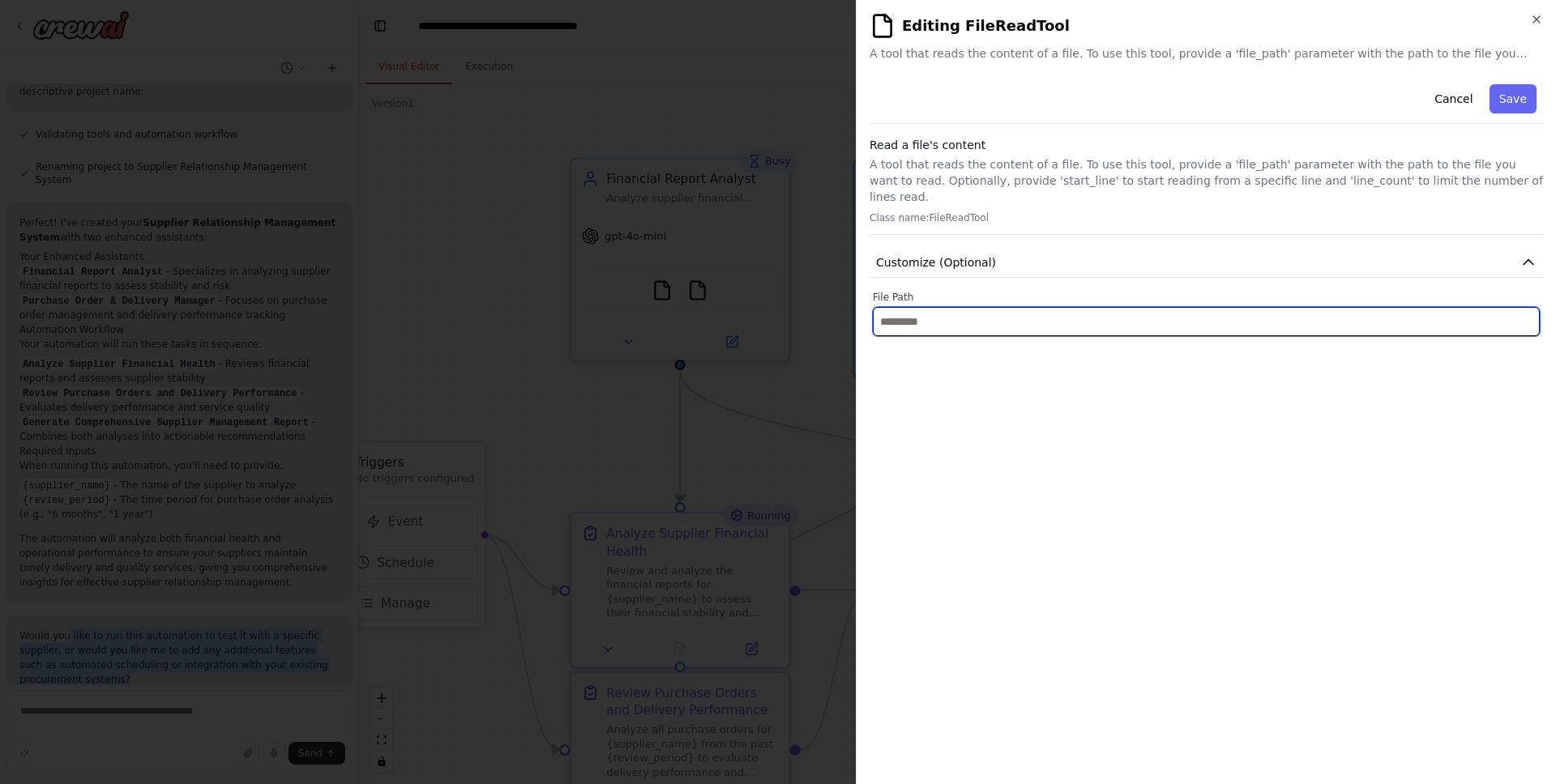
click at [967, 311] on input "text" at bounding box center [1206, 322] width 667 height 29
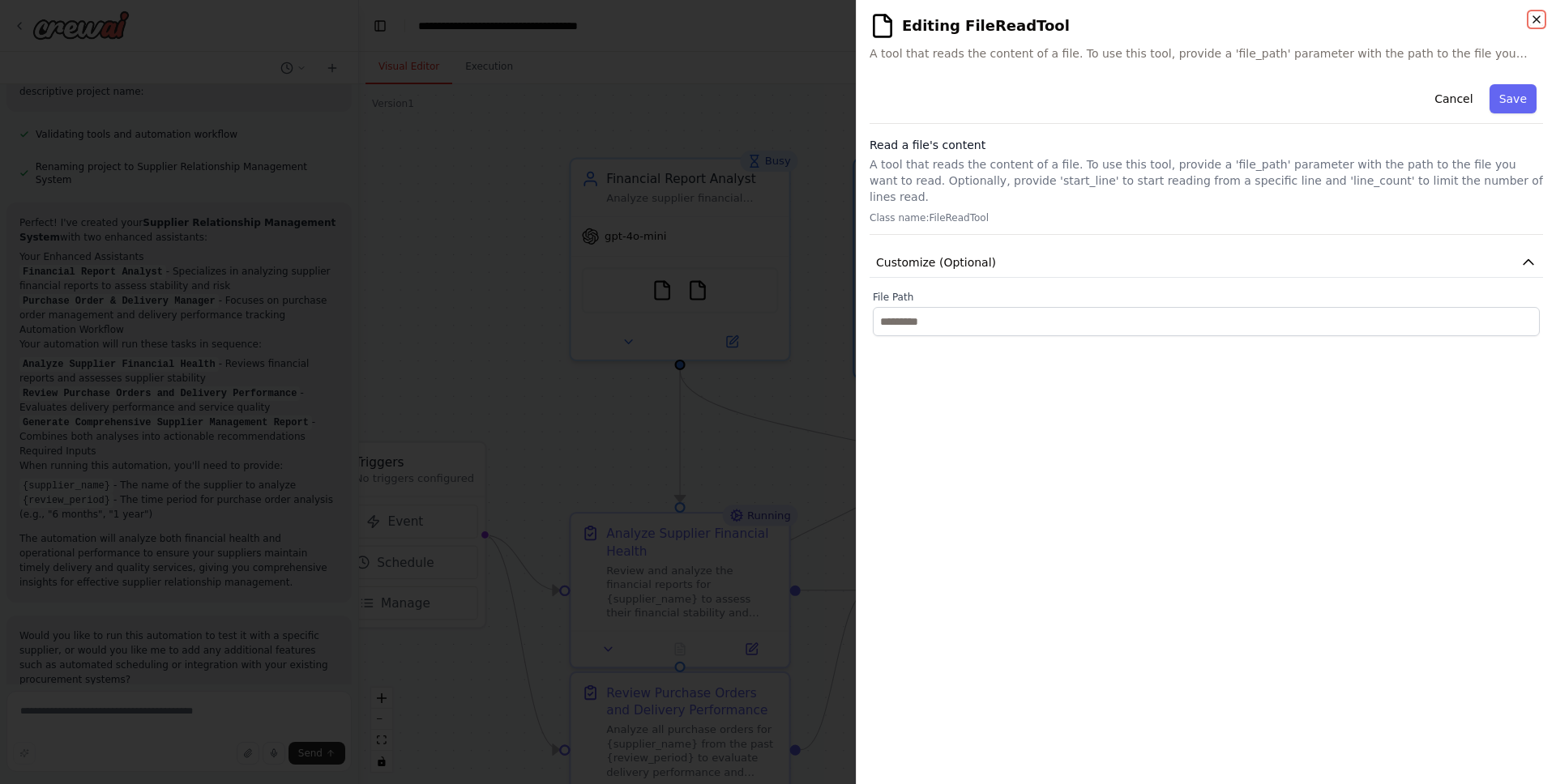
click at [1225, 20] on icon "button" at bounding box center [1536, 19] width 7 height 7
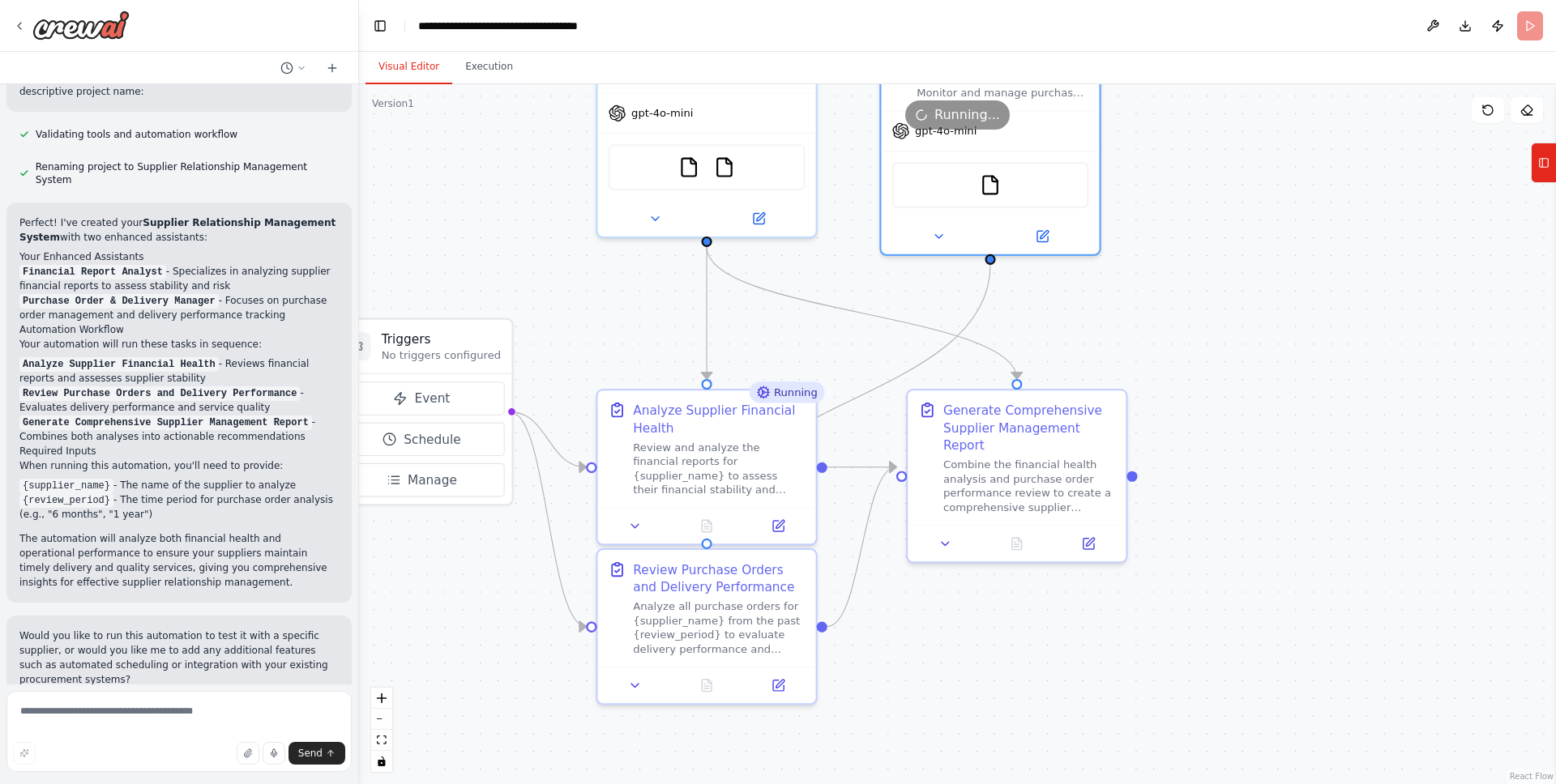
drag, startPoint x: 1122, startPoint y: 391, endPoint x: 1148, endPoint y: 267, distance: 126.7
click at [1148, 267] on div ".deletable-edge-delete-btn { width: 20px; height: 20px; border: 0px solid #ffff…" at bounding box center [957, 434] width 1197 height 700
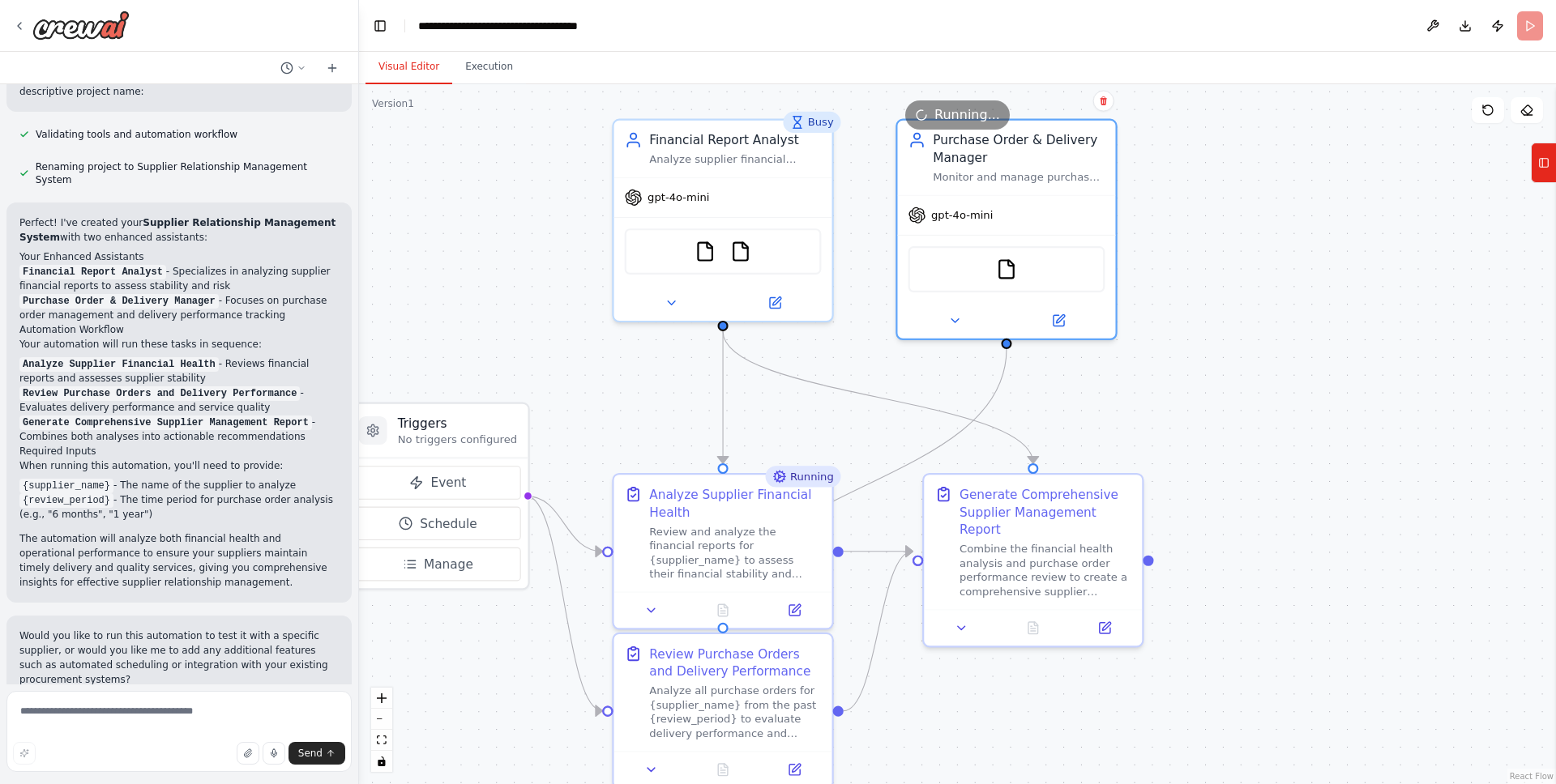
drag, startPoint x: 756, startPoint y: 342, endPoint x: 772, endPoint y: 425, distance: 84.5
click at [772, 425] on div ".deletable-edge-delete-btn { width: 20px; height: 20px; border: 0px solid #ffff…" at bounding box center [957, 434] width 1197 height 700
click at [773, 300] on icon at bounding box center [777, 297] width 8 height 8
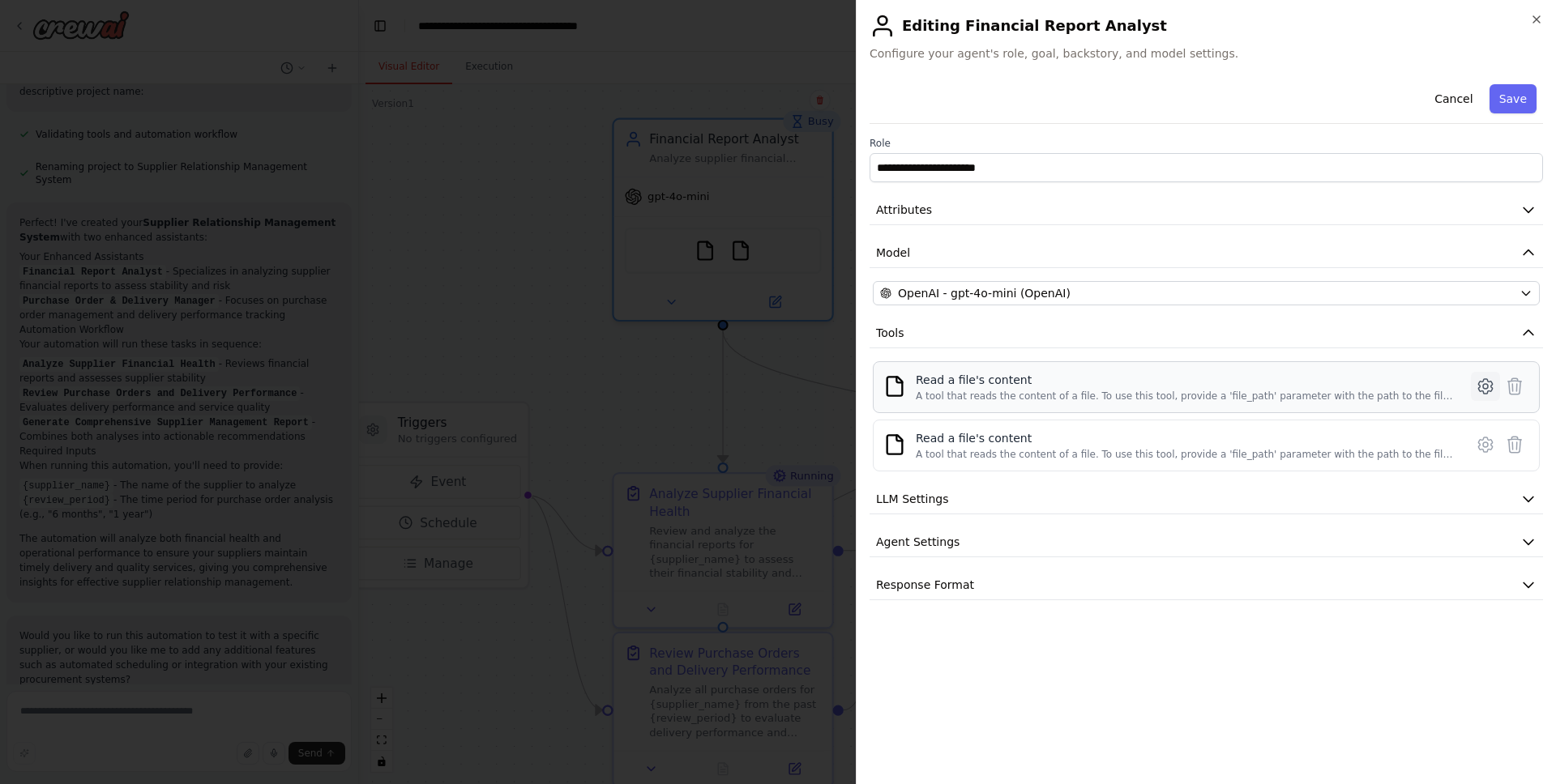
click at [1225, 388] on icon at bounding box center [1485, 386] width 5 height 5
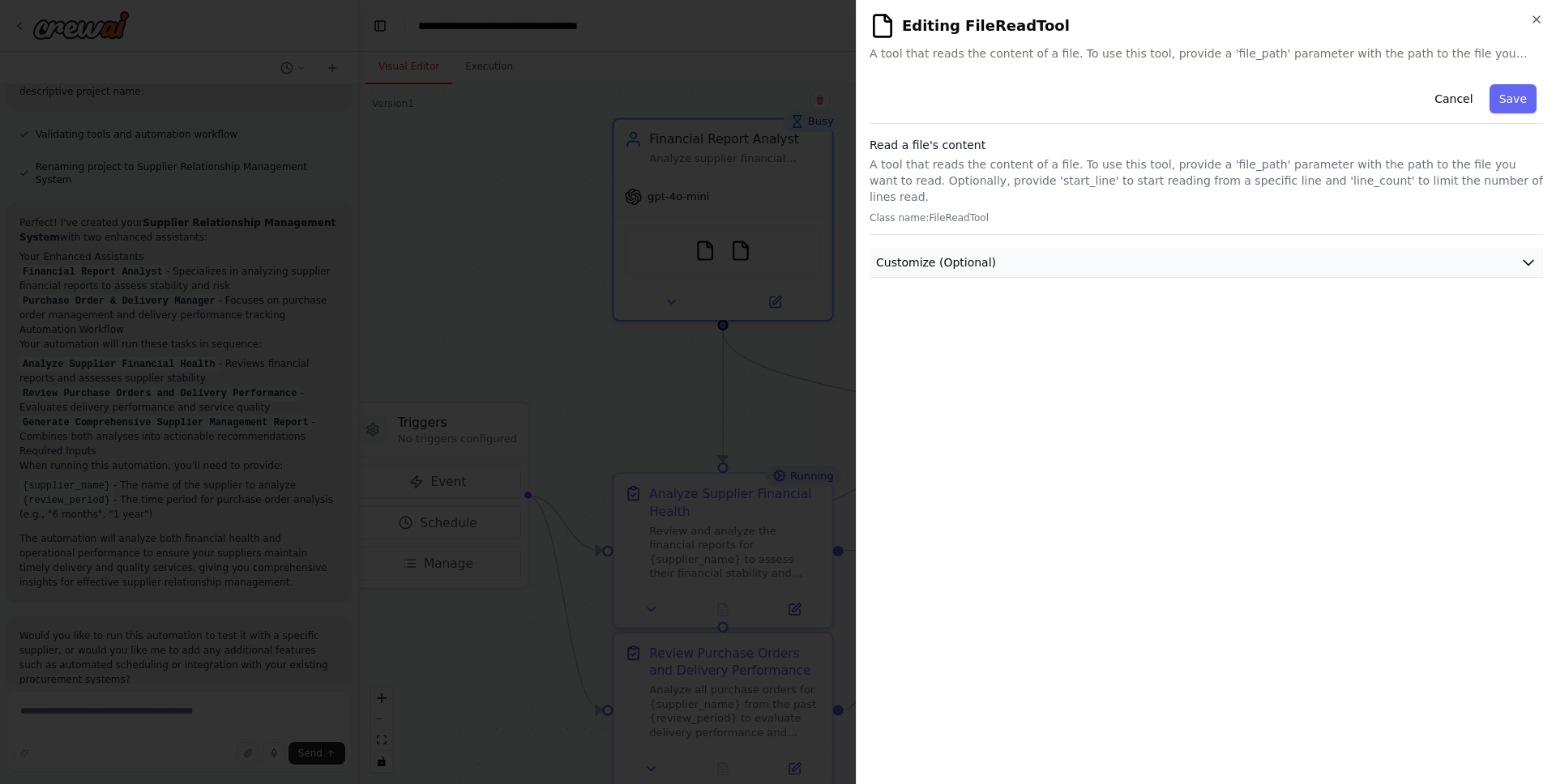
click at [1225, 254] on icon "button" at bounding box center [1528, 262] width 16 height 16
click at [1225, 23] on icon "button" at bounding box center [1536, 19] width 13 height 13
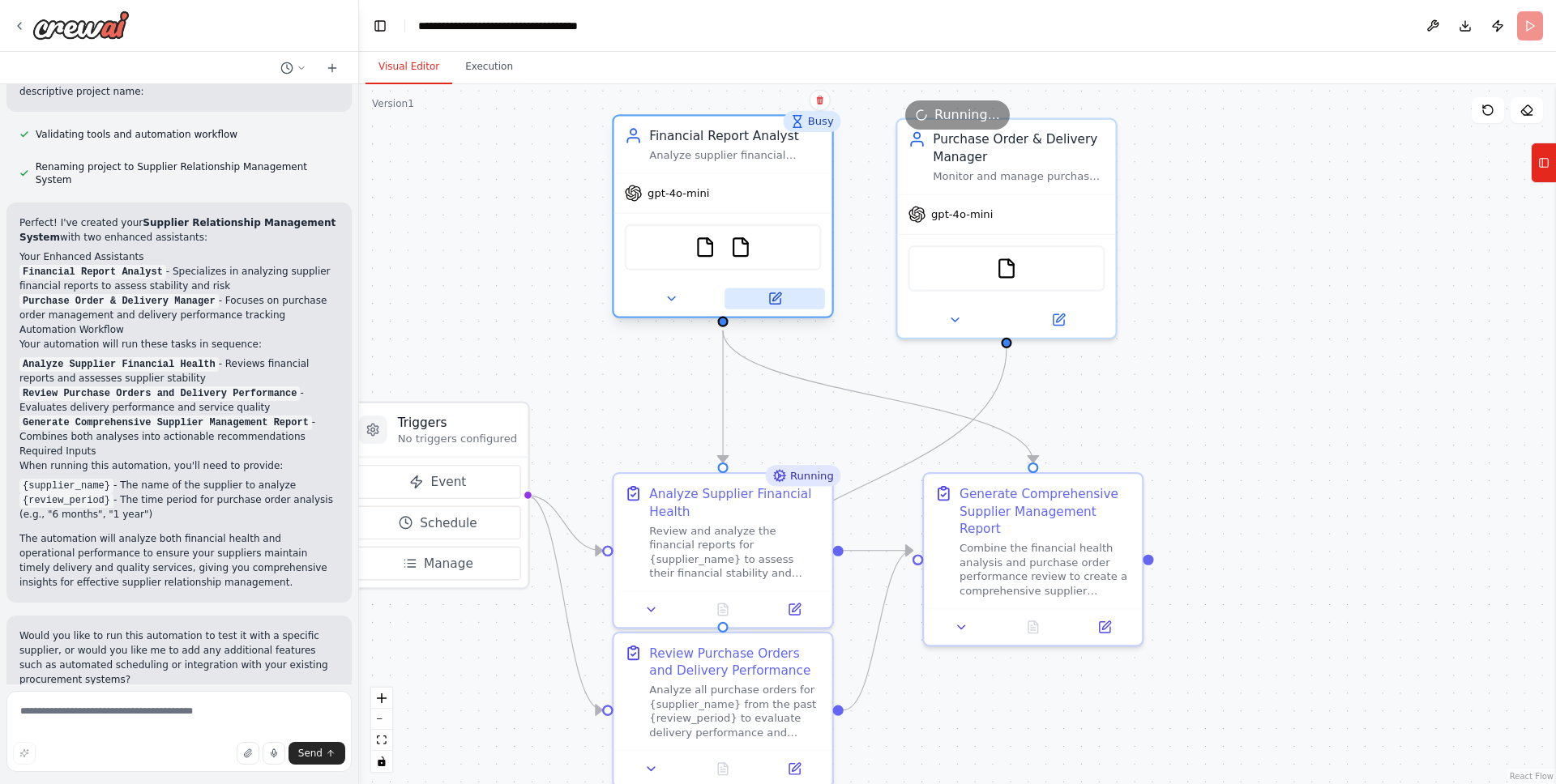
click at [775, 297] on icon at bounding box center [777, 297] width 8 height 8
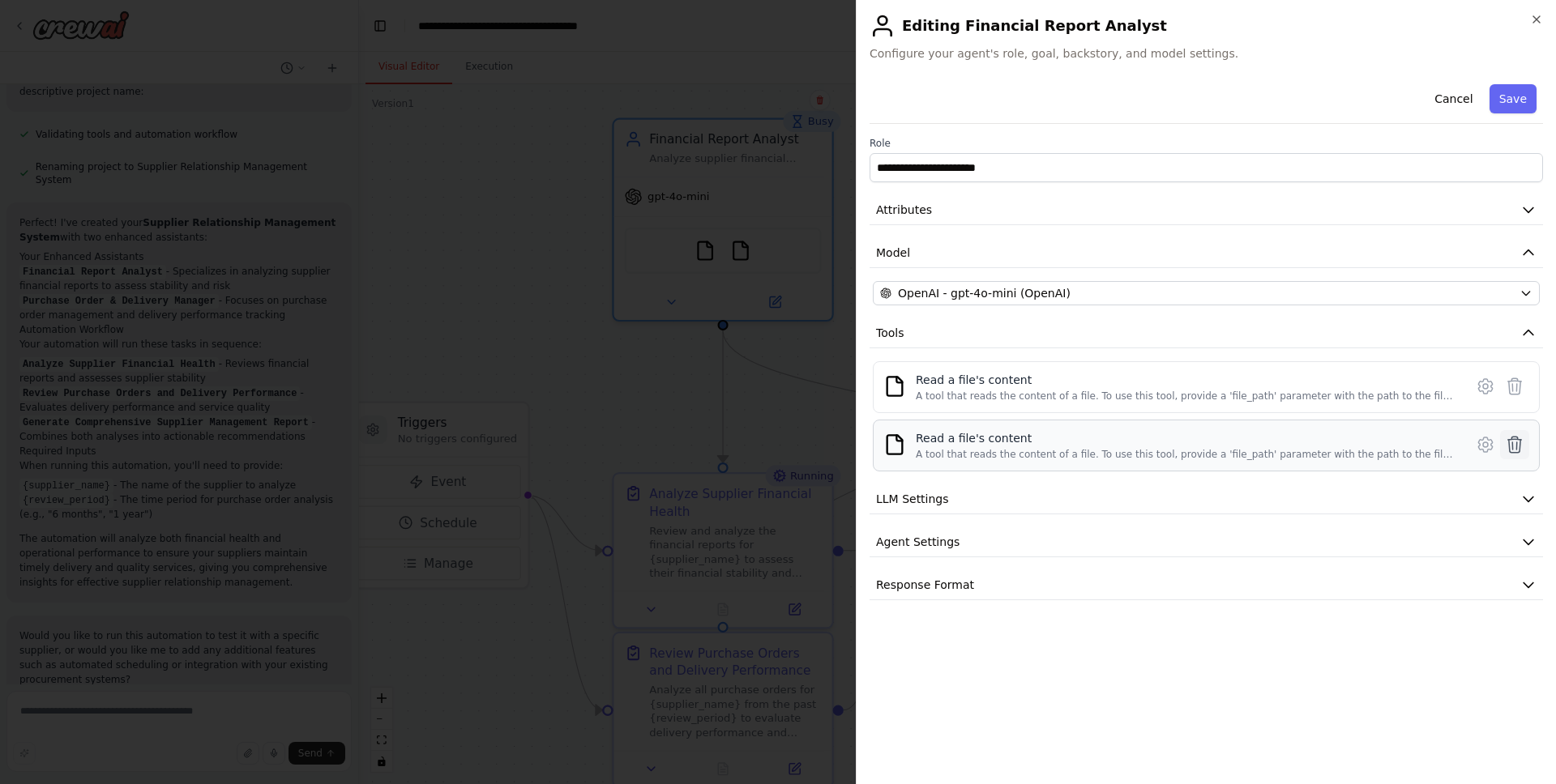
click at [1225, 439] on icon at bounding box center [1516, 445] width 14 height 16
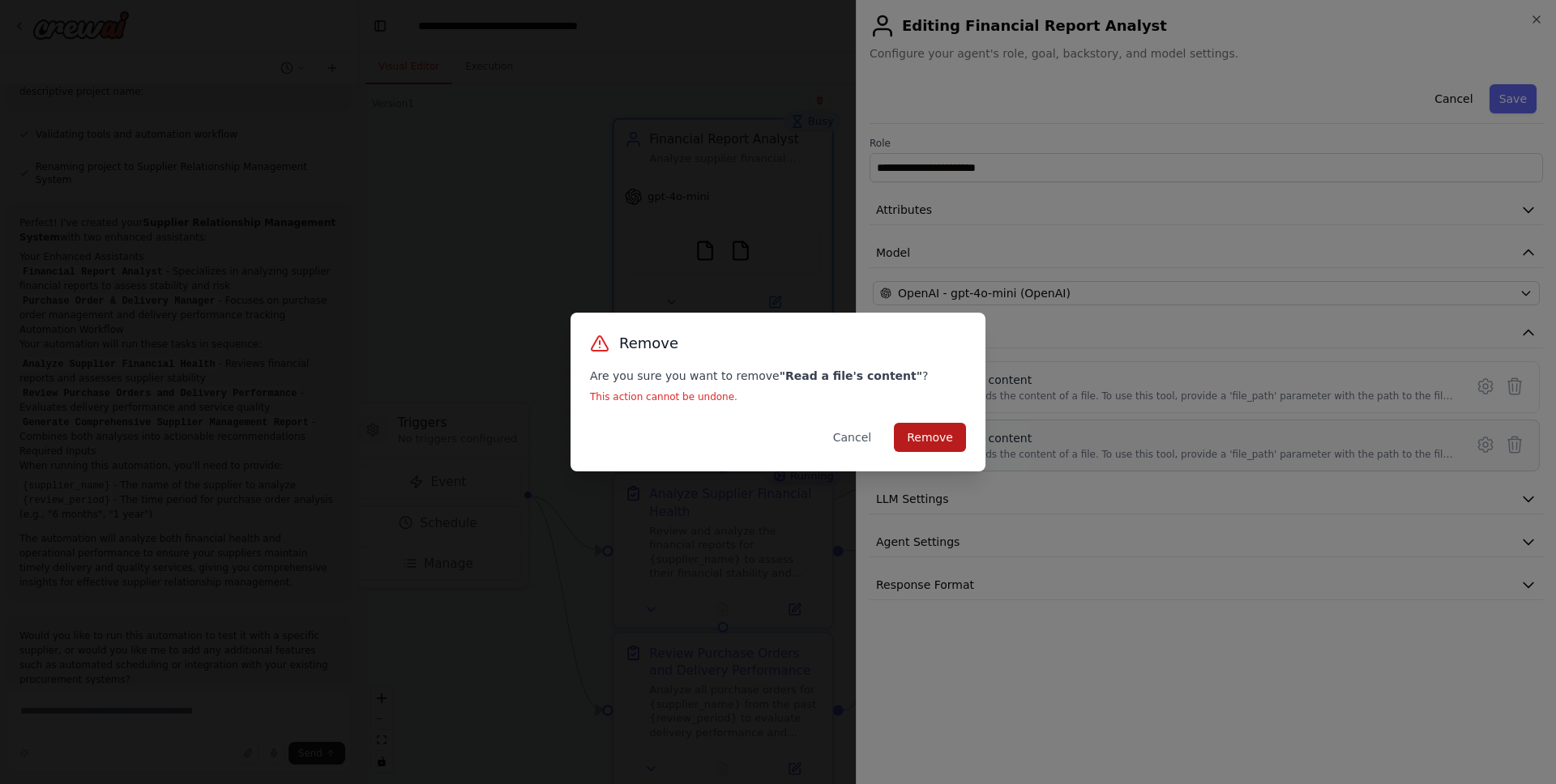
click at [941, 431] on button "Remove" at bounding box center [930, 437] width 72 height 29
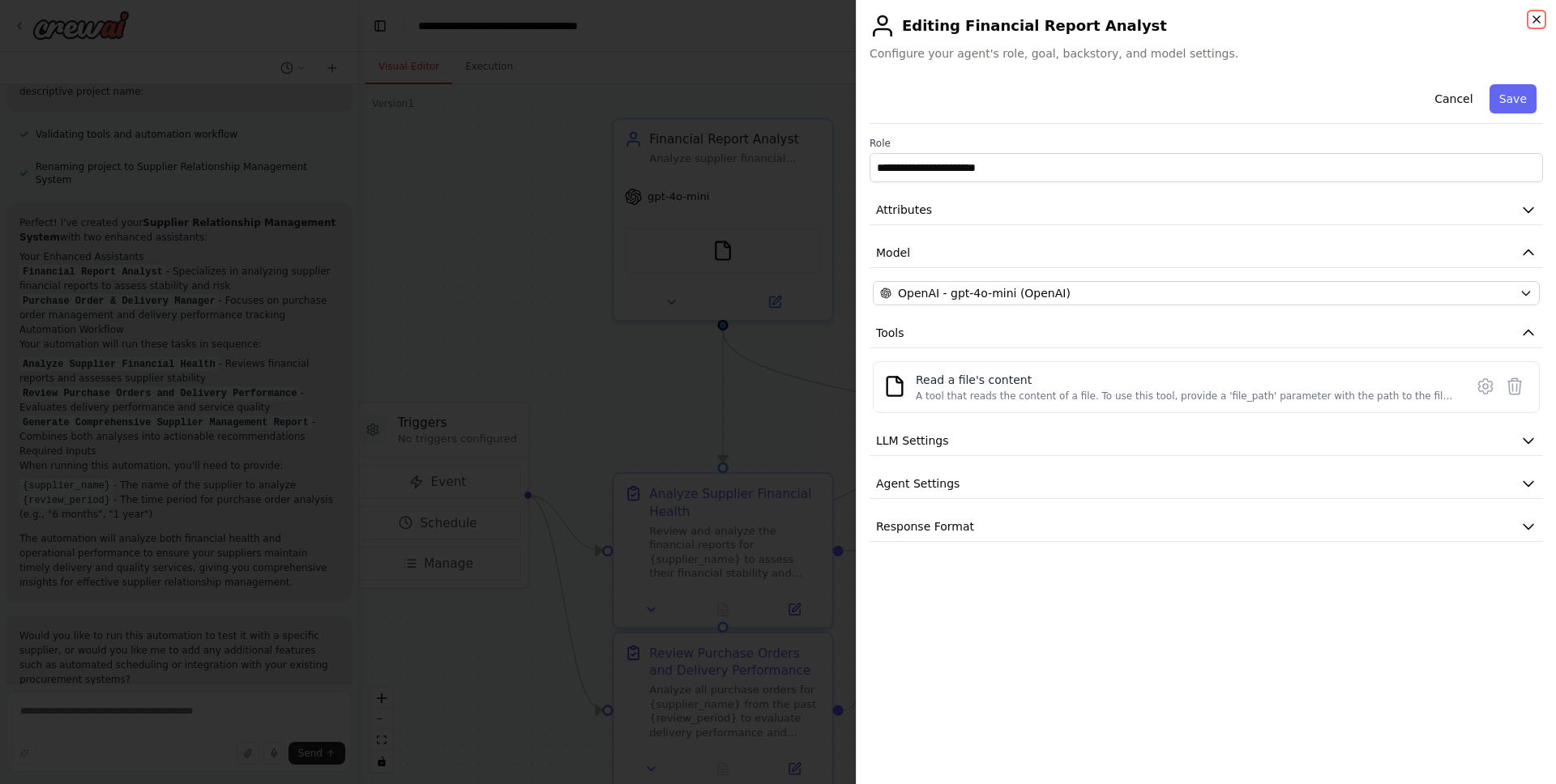
click at [1225, 23] on icon "button" at bounding box center [1536, 19] width 13 height 13
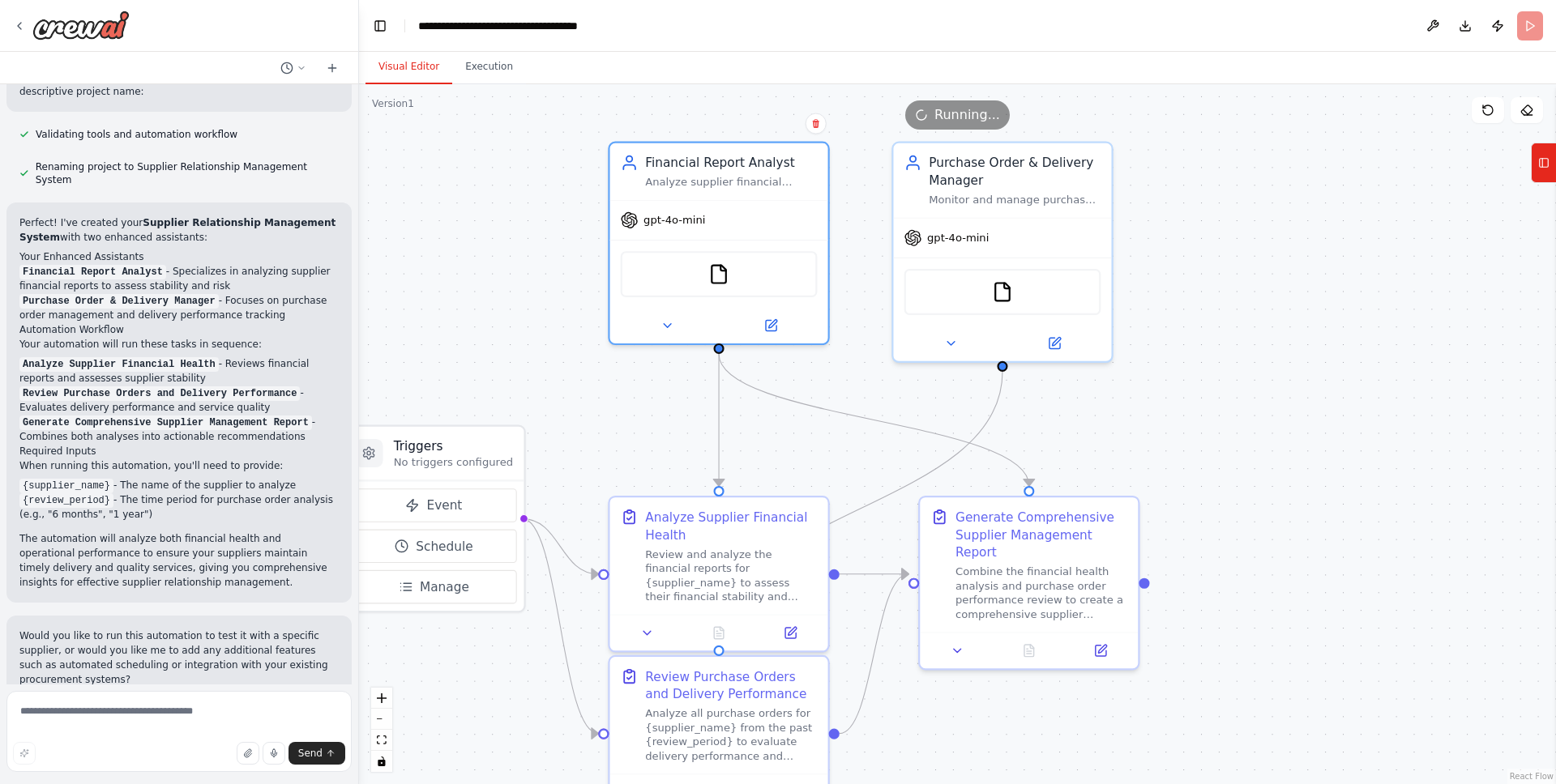
drag, startPoint x: 578, startPoint y: 397, endPoint x: 574, endPoint y: 420, distance: 23.3
click at [574, 420] on div ".deletable-edge-delete-btn { width: 20px; height: 20px; border: 0px solid #ffff…" at bounding box center [957, 434] width 1197 height 700
click at [479, 72] on button "Execution" at bounding box center [489, 67] width 74 height 34
click at [410, 67] on button "Visual Editor" at bounding box center [409, 67] width 86 height 34
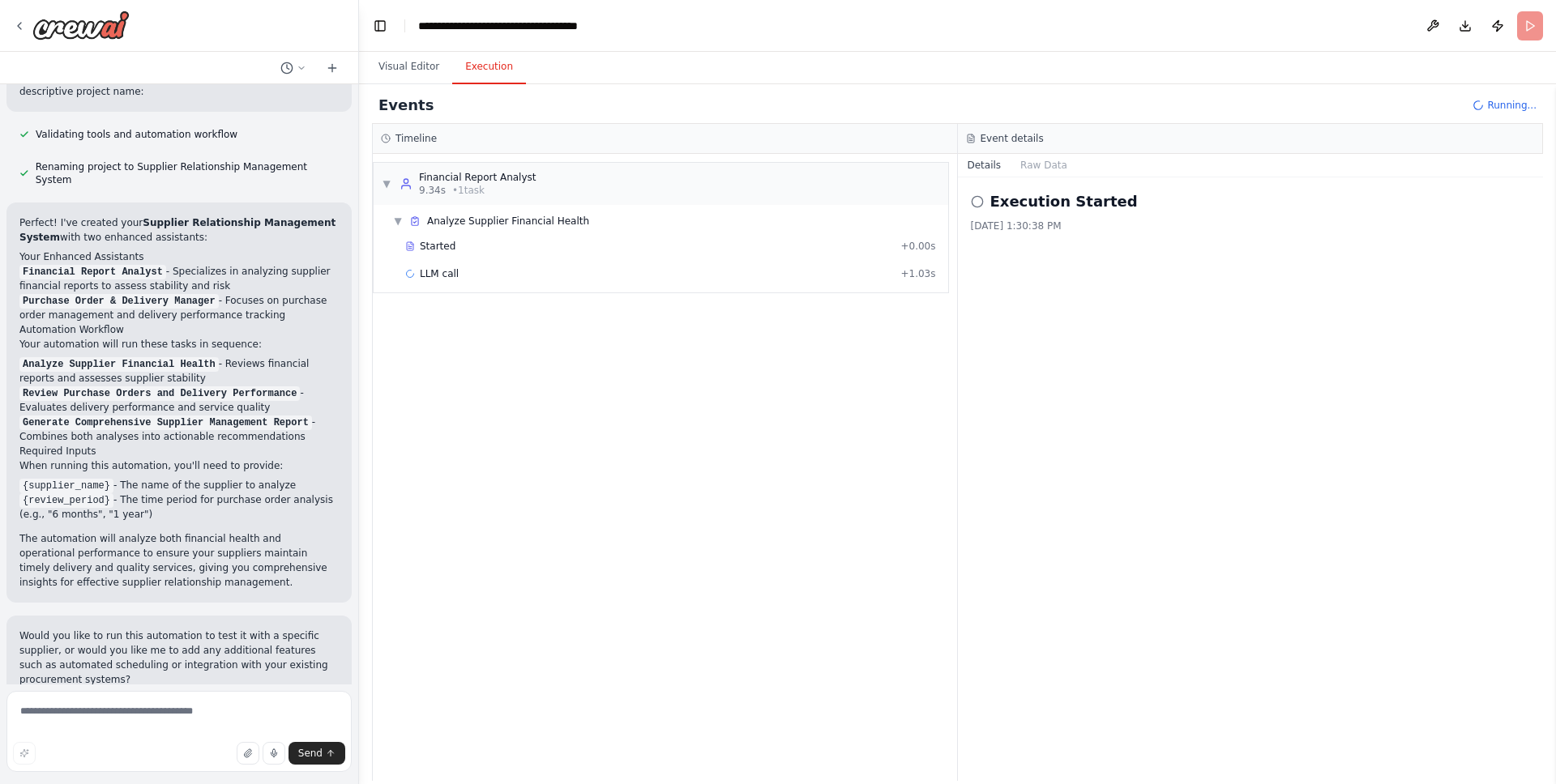
click at [491, 68] on button "Execution" at bounding box center [489, 67] width 74 height 34
click at [1052, 163] on button "Raw Data" at bounding box center [1044, 165] width 67 height 23
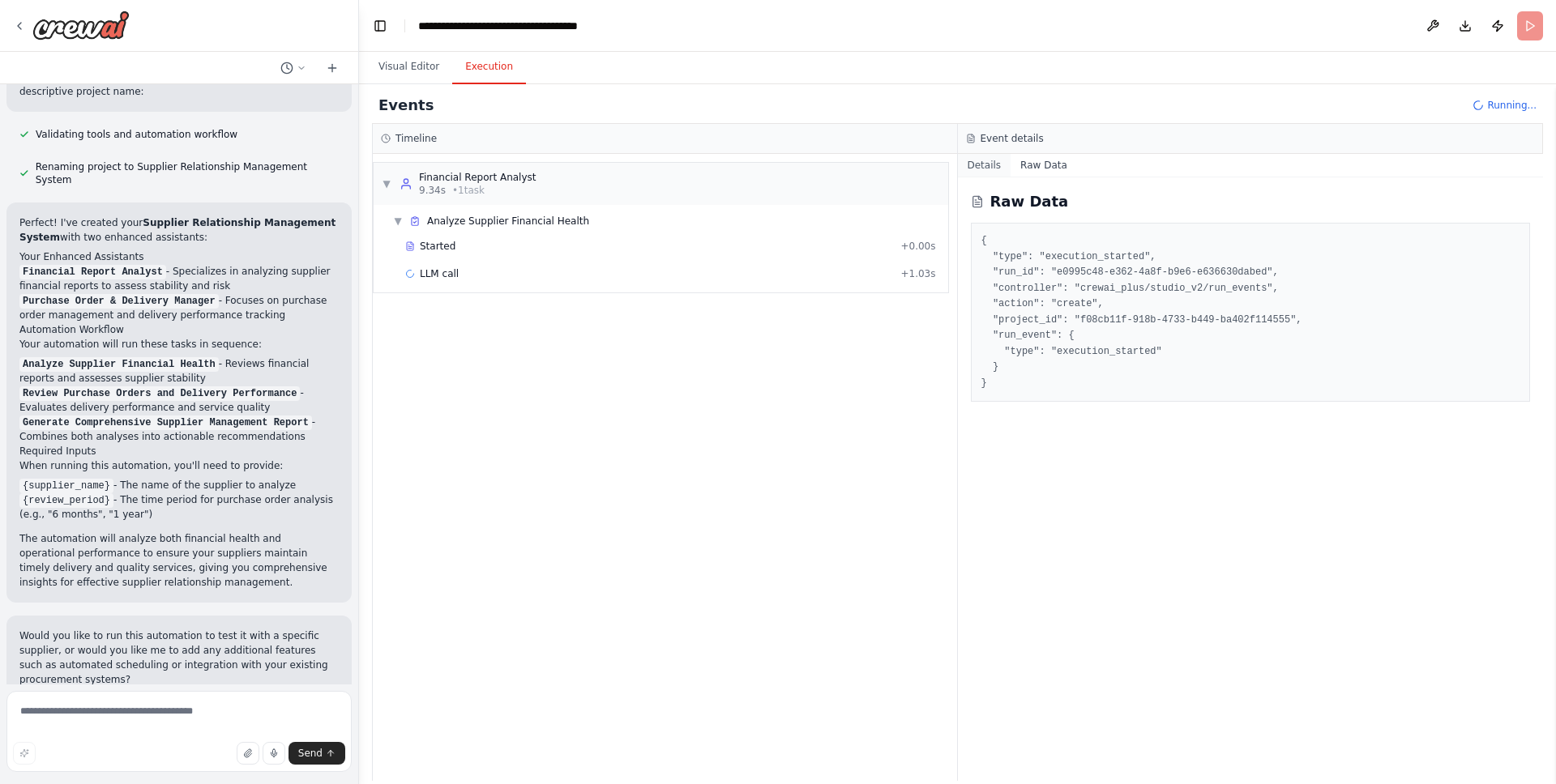
click at [988, 166] on button "Details" at bounding box center [985, 165] width 53 height 23
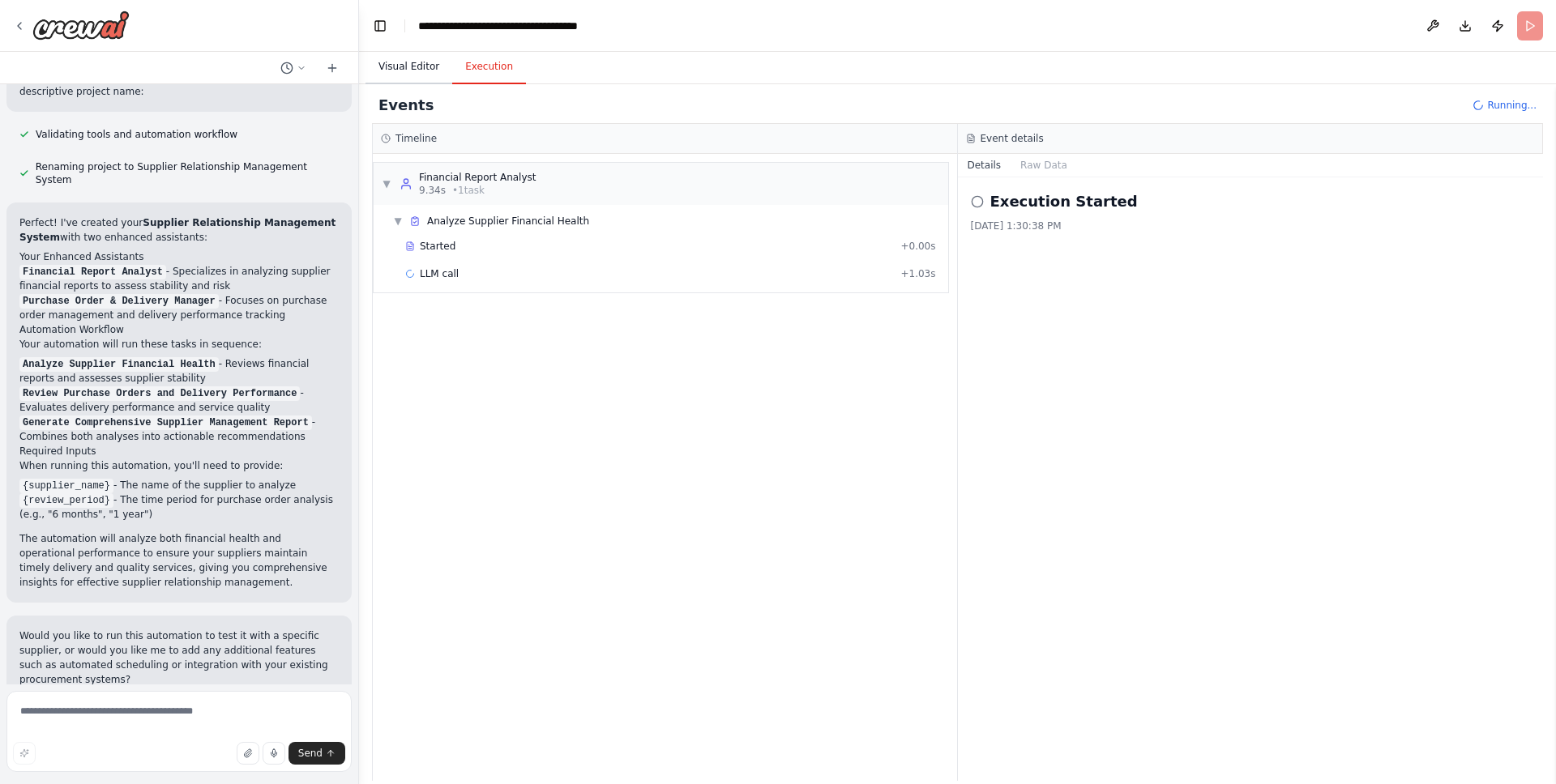
click at [410, 75] on button "Visual Editor" at bounding box center [409, 67] width 86 height 34
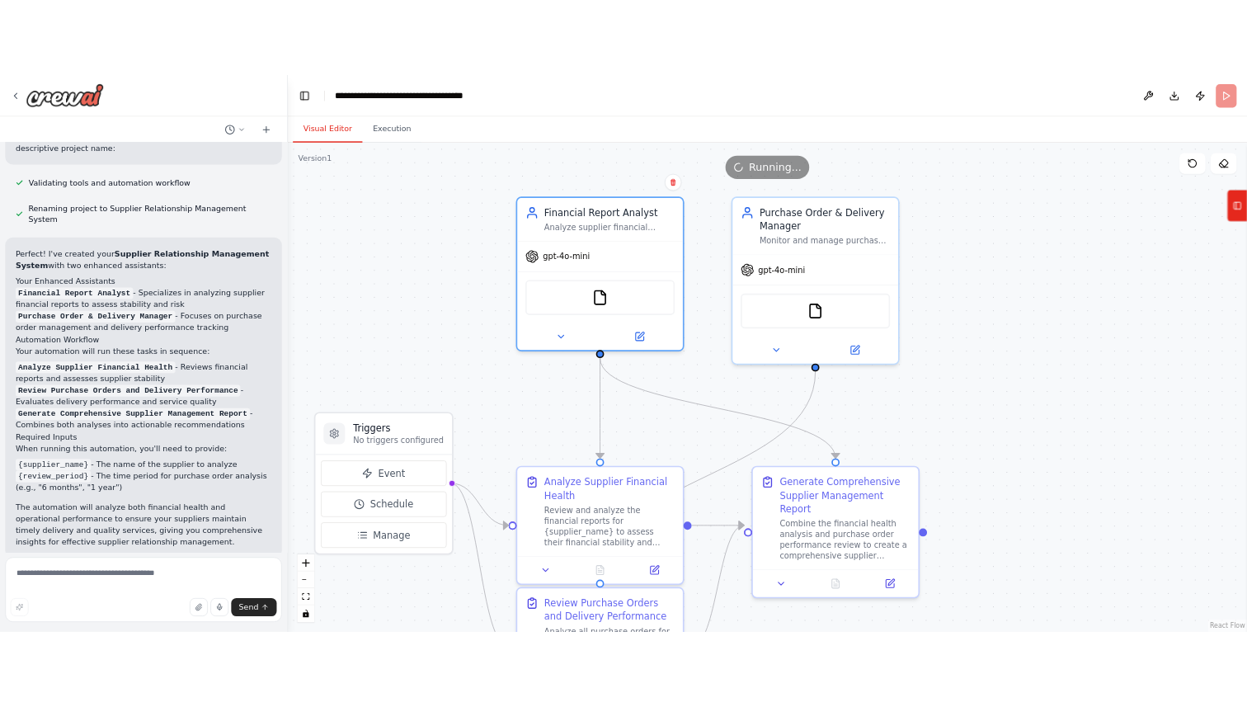
scroll to position [911, 0]
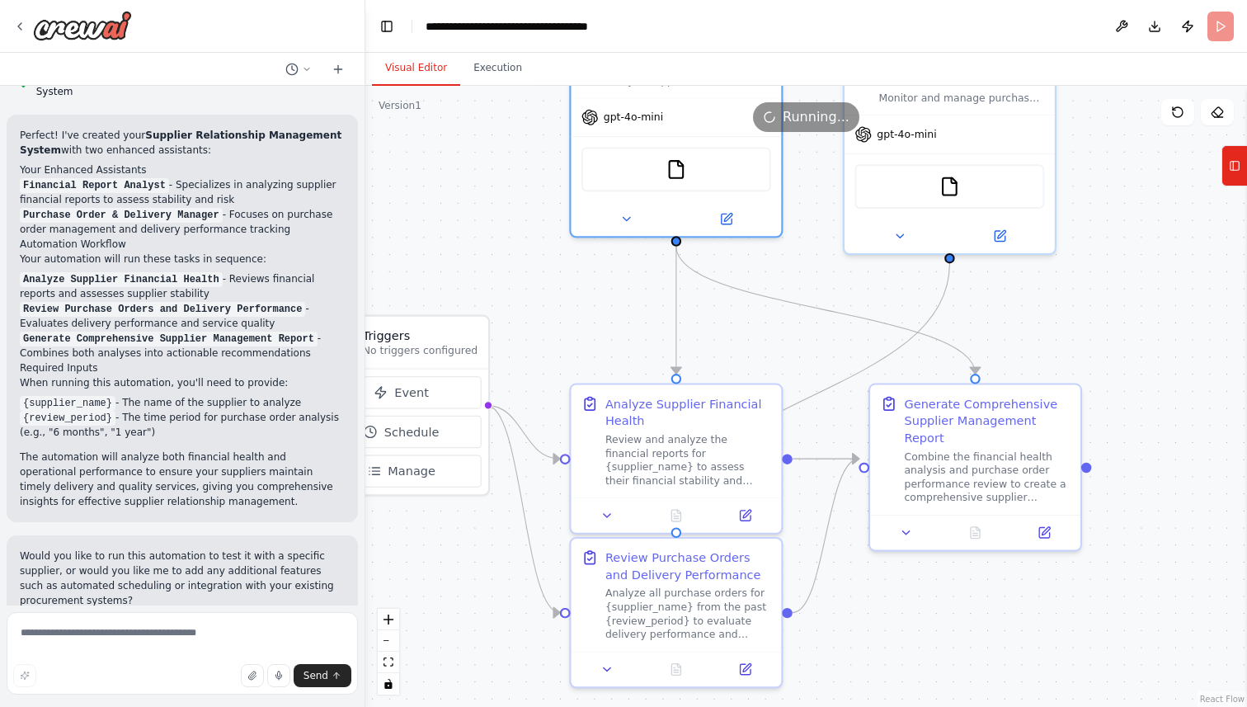
drag, startPoint x: 567, startPoint y: 355, endPoint x: 476, endPoint y: 238, distance: 148.6
click at [476, 238] on div ".deletable-edge-delete-btn { width: 20px; height: 20px; border: 0px solid #ffff…" at bounding box center [806, 396] width 882 height 621
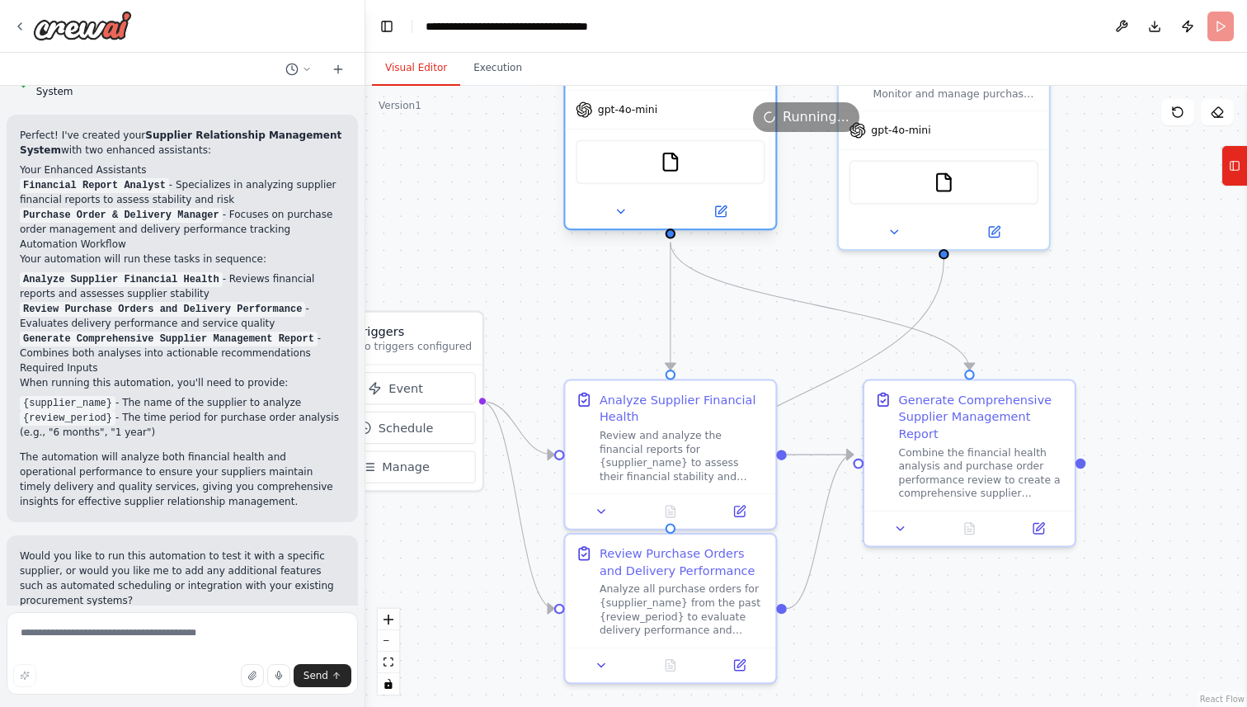
click at [690, 159] on div "FileReadTool" at bounding box center [671, 161] width 190 height 45
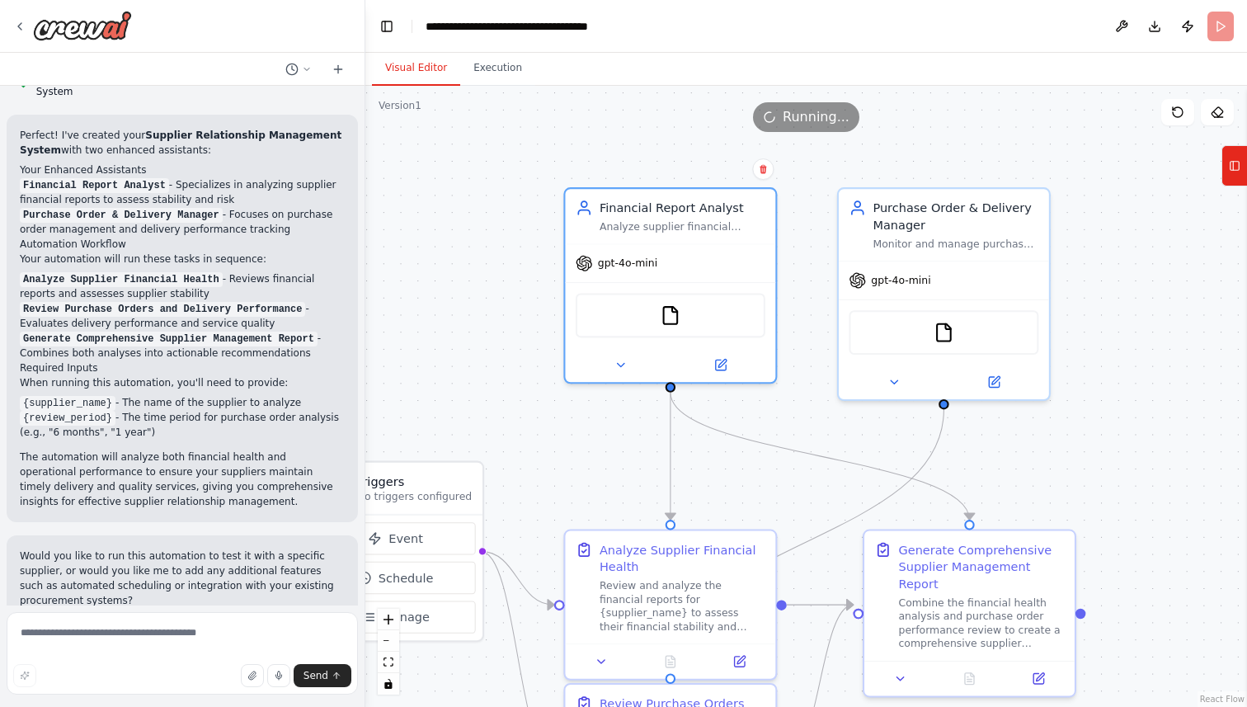
drag, startPoint x: 437, startPoint y: 215, endPoint x: 435, endPoint y: 396, distance: 180.6
click at [435, 396] on div ".deletable-edge-delete-btn { width: 20px; height: 20px; border: 0px solid #ffff…" at bounding box center [806, 396] width 882 height 621
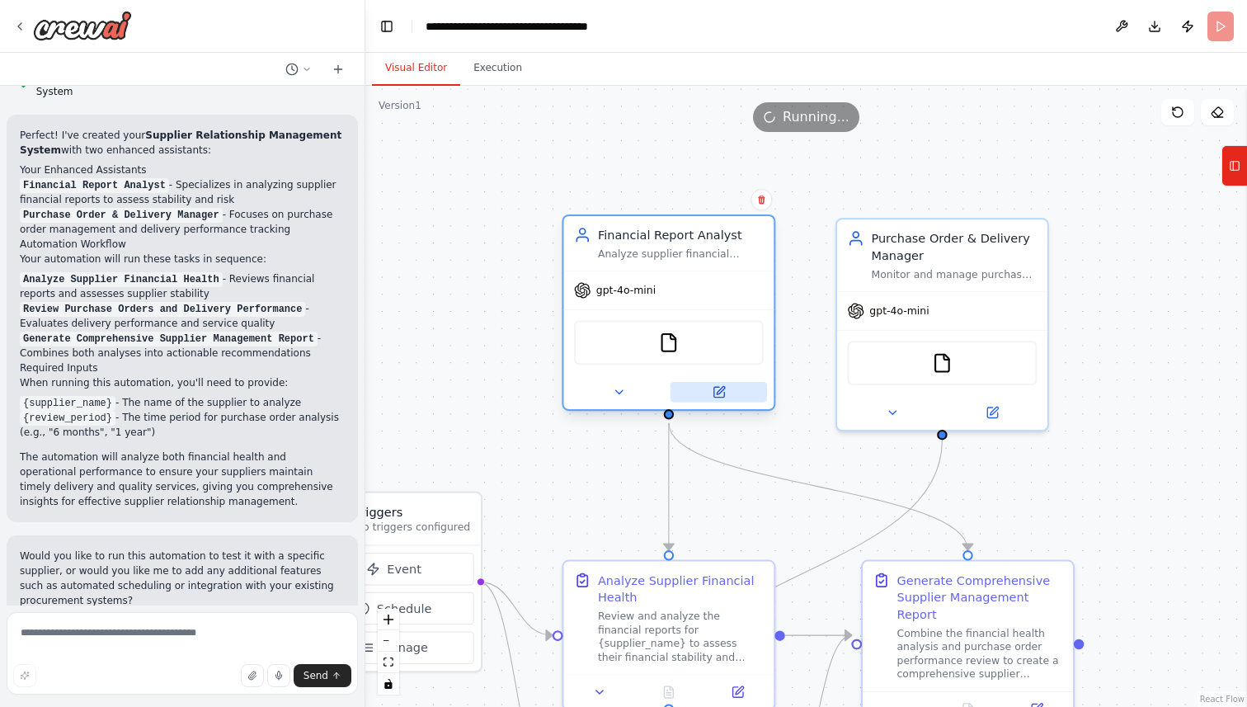
click at [721, 394] on icon at bounding box center [718, 392] width 10 height 10
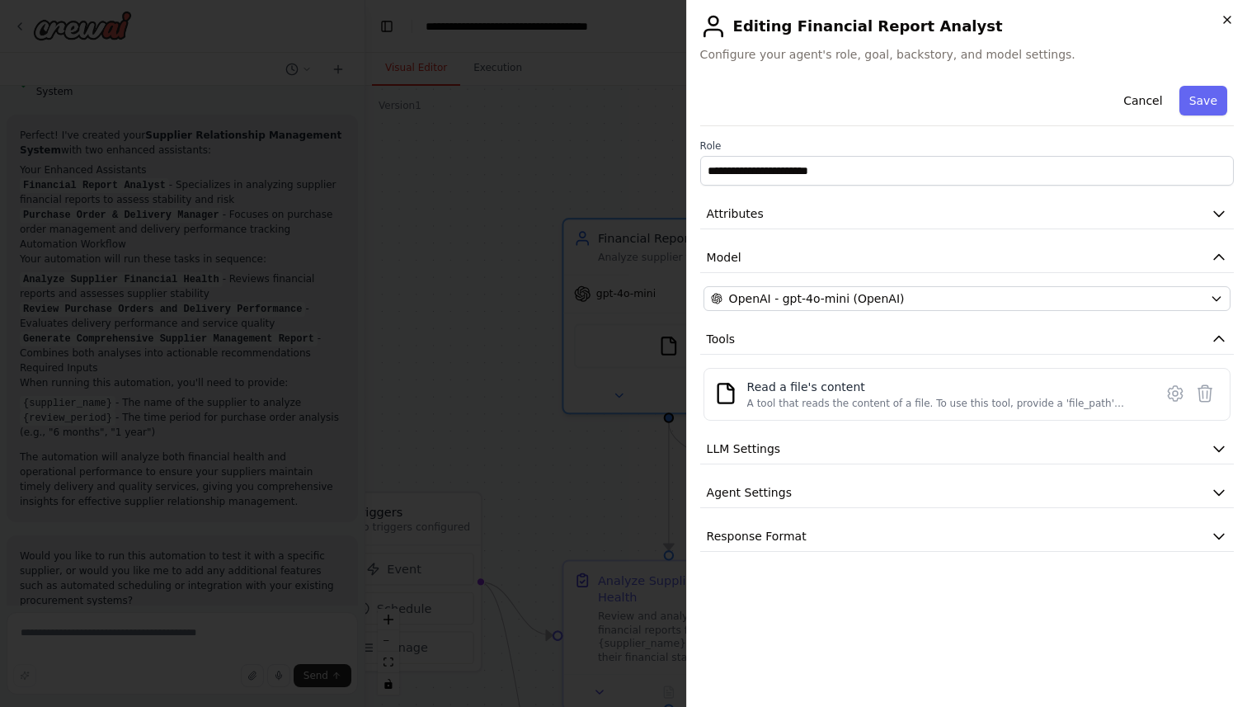
click at [1223, 16] on icon "button" at bounding box center [1227, 19] width 13 height 13
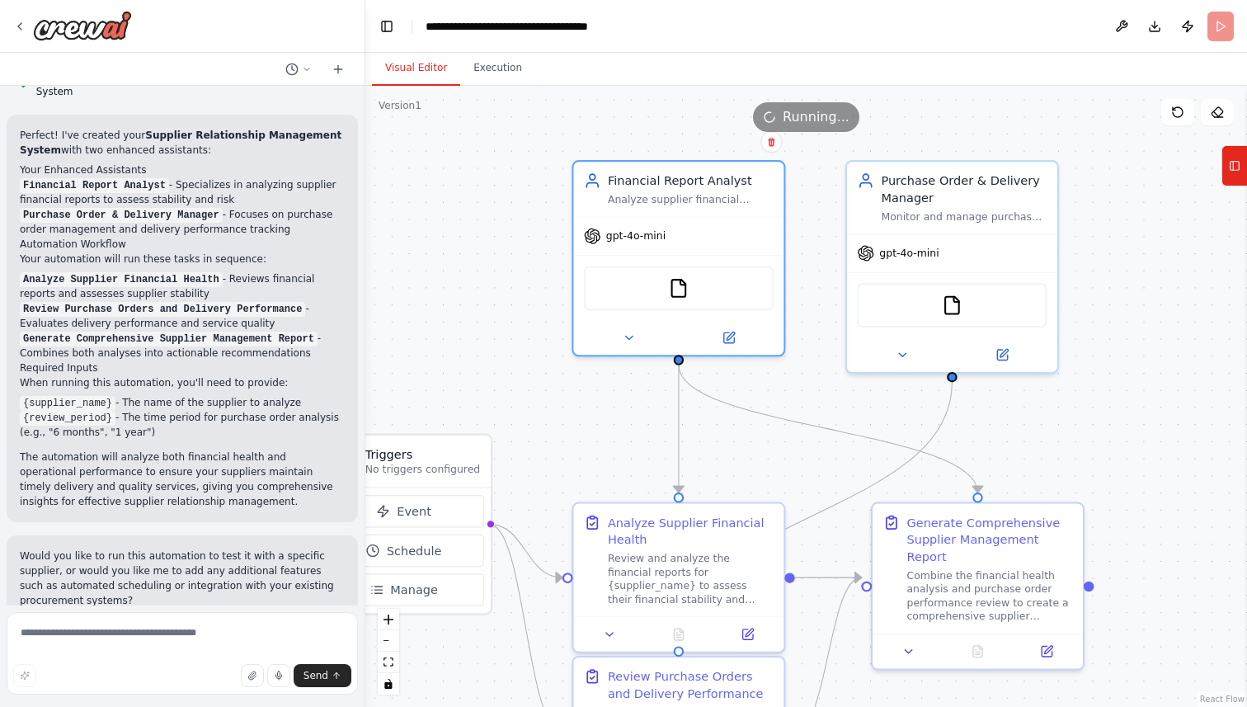
drag, startPoint x: 466, startPoint y: 377, endPoint x: 474, endPoint y: 307, distance: 70.6
click at [474, 307] on div ".deletable-edge-delete-btn { width: 20px; height: 20px; border: 0px solid #ffff…" at bounding box center [806, 396] width 882 height 621
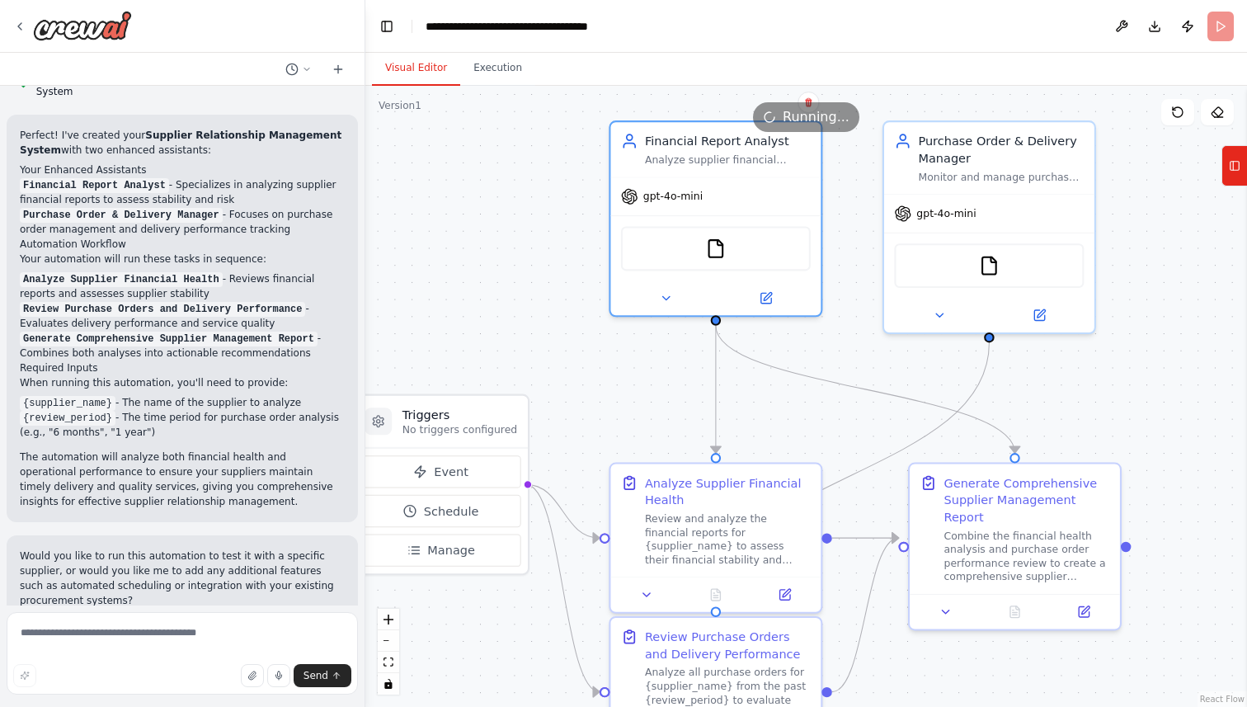
drag, startPoint x: 470, startPoint y: 265, endPoint x: 518, endPoint y: 231, distance: 58.6
click at [518, 231] on div ".deletable-edge-delete-btn { width: 20px; height: 20px; border: 0px solid #ffff…" at bounding box center [806, 396] width 882 height 621
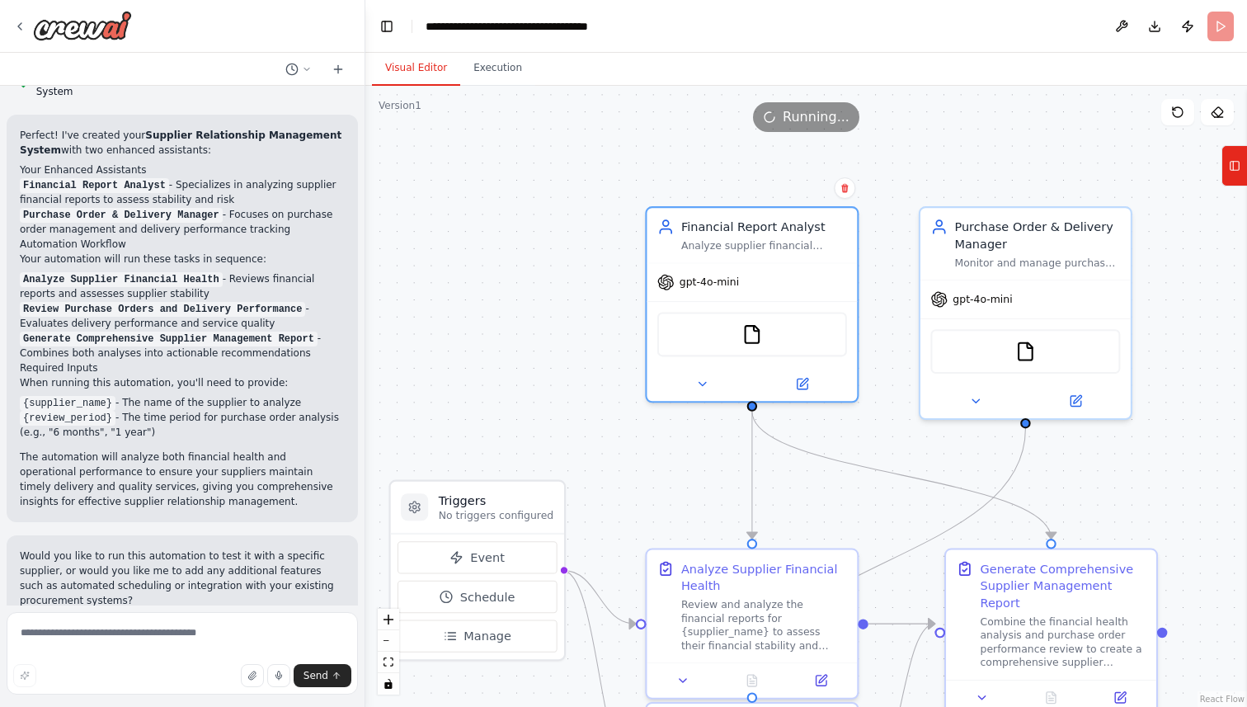
drag, startPoint x: 540, startPoint y: 272, endPoint x: 567, endPoint y: 365, distance: 97.1
click at [567, 365] on div ".deletable-edge-delete-btn { width: 20px; height: 20px; border: 0px solid #ffff…" at bounding box center [806, 396] width 882 height 621
click at [491, 61] on button "Execution" at bounding box center [497, 68] width 75 height 35
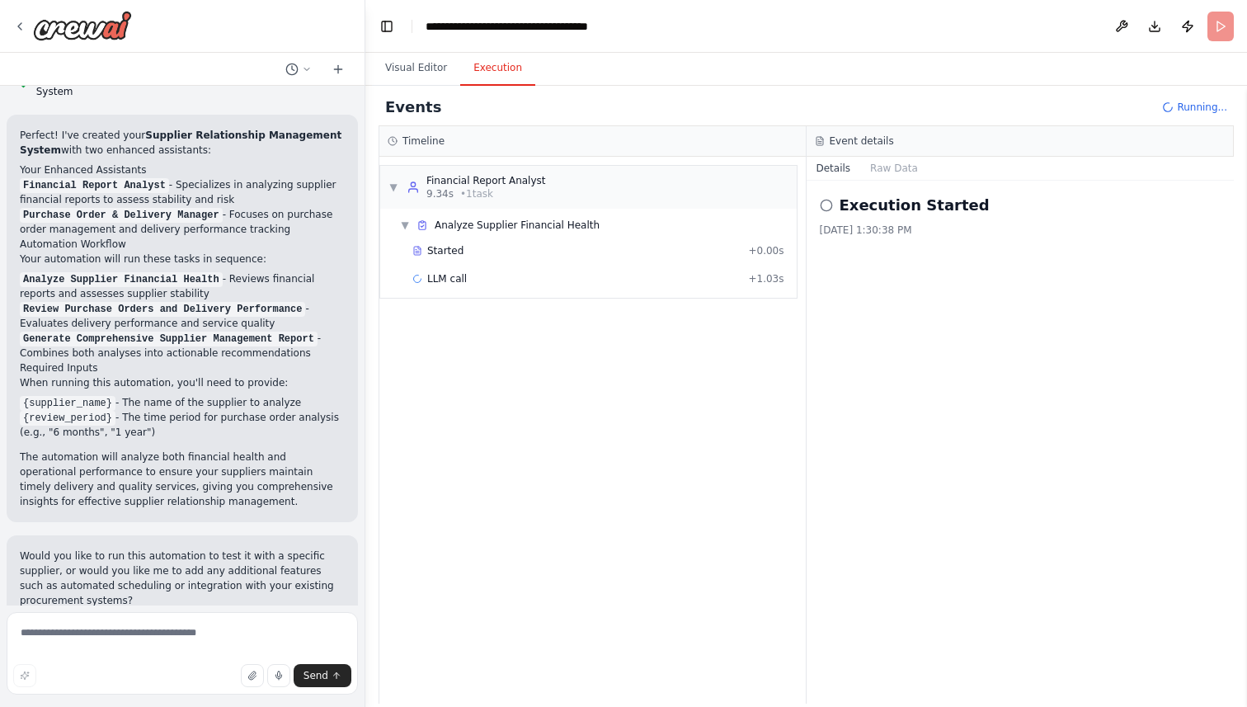
click at [1216, 27] on header "**********" at bounding box center [806, 26] width 882 height 53
click at [412, 76] on button "Visual Editor" at bounding box center [416, 68] width 88 height 35
click at [507, 68] on button "Execution" at bounding box center [497, 68] width 75 height 35
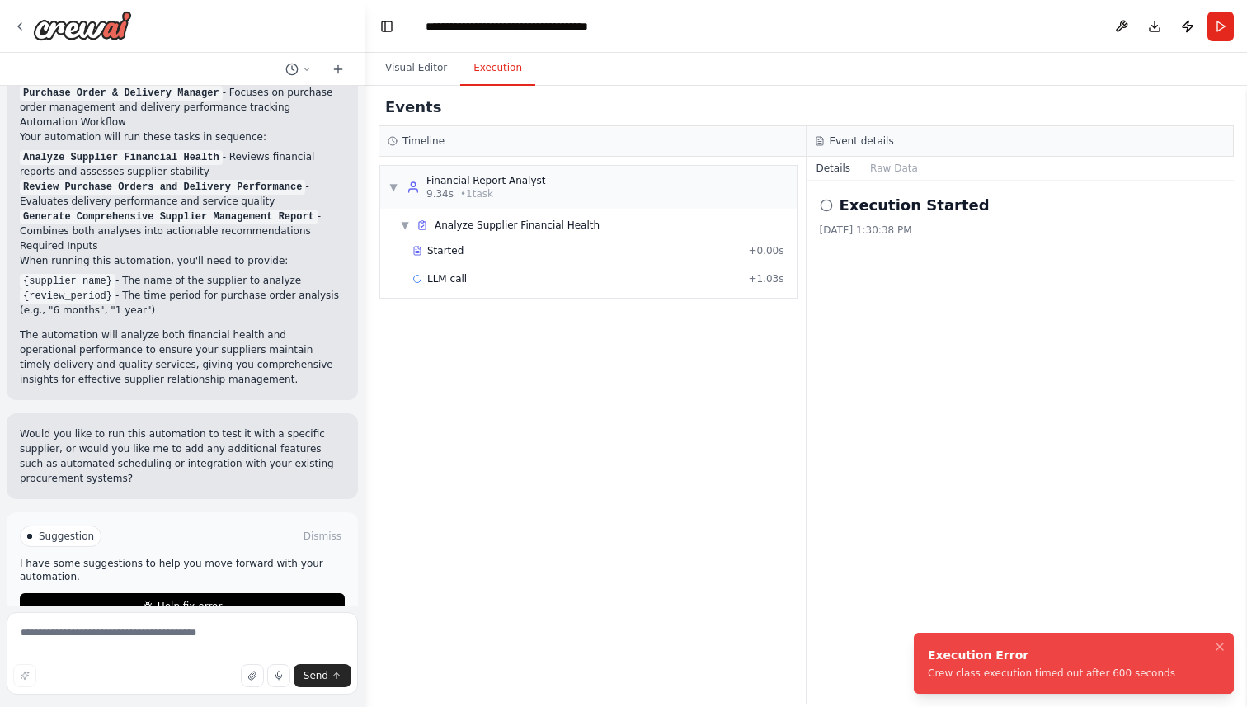
scroll to position [1045, 0]
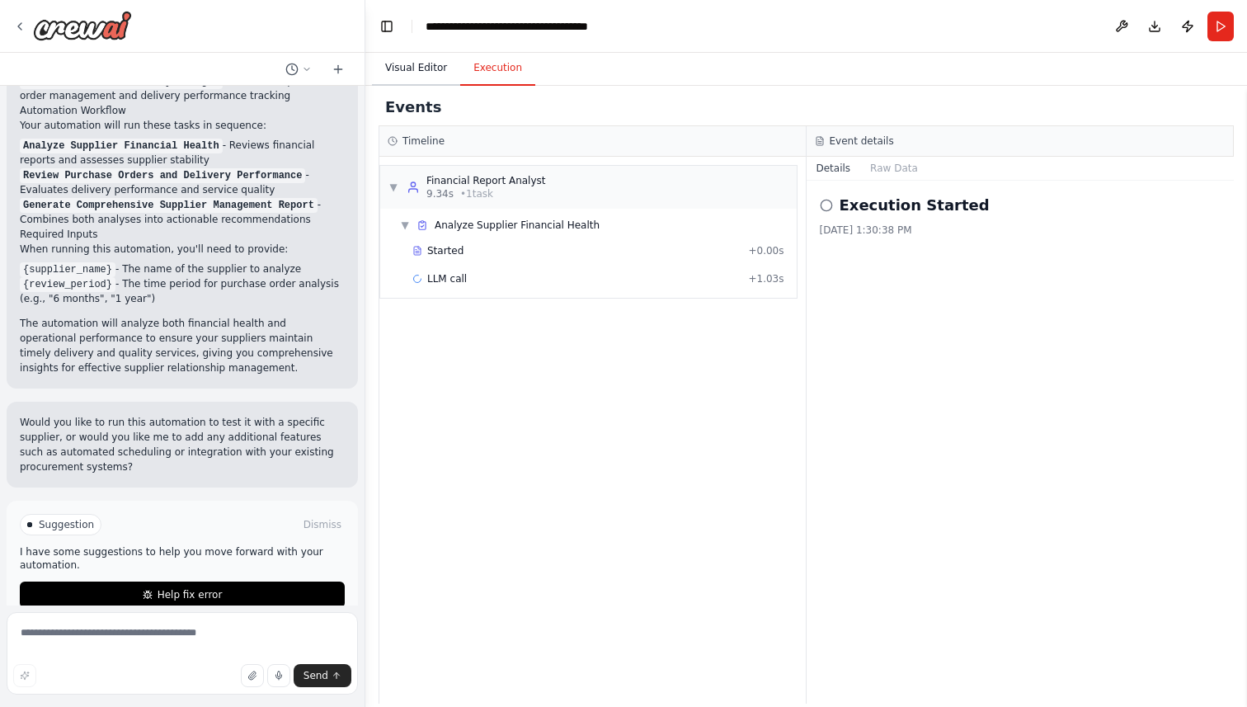
click at [414, 76] on button "Visual Editor" at bounding box center [416, 68] width 88 height 35
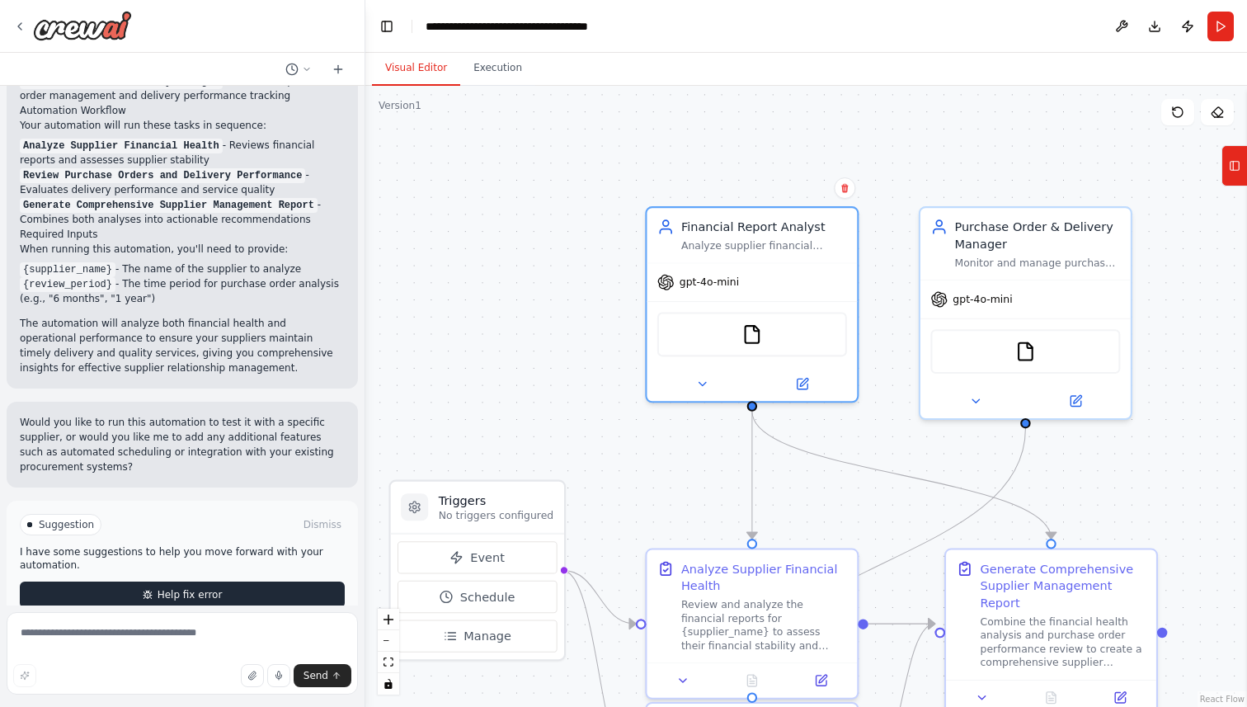
click at [184, 588] on span "Help fix error" at bounding box center [190, 594] width 65 height 13
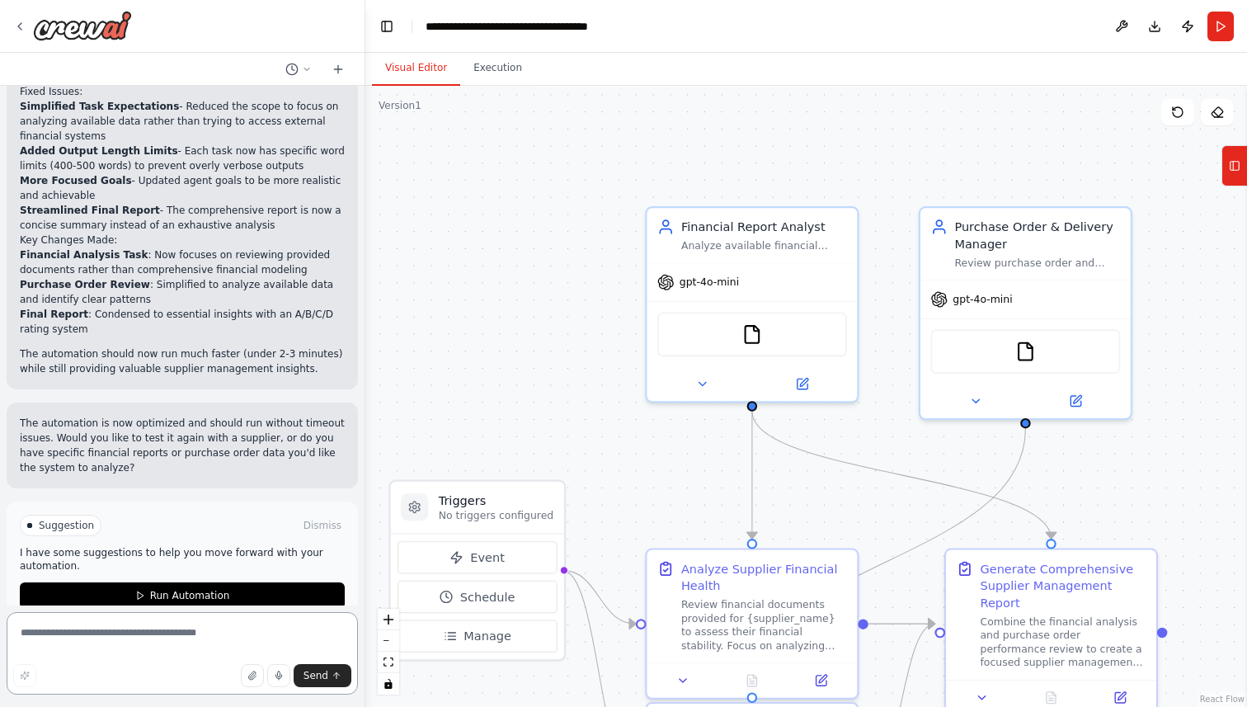
scroll to position [2127, 0]
click at [156, 588] on span "Run Automation" at bounding box center [190, 594] width 80 height 13
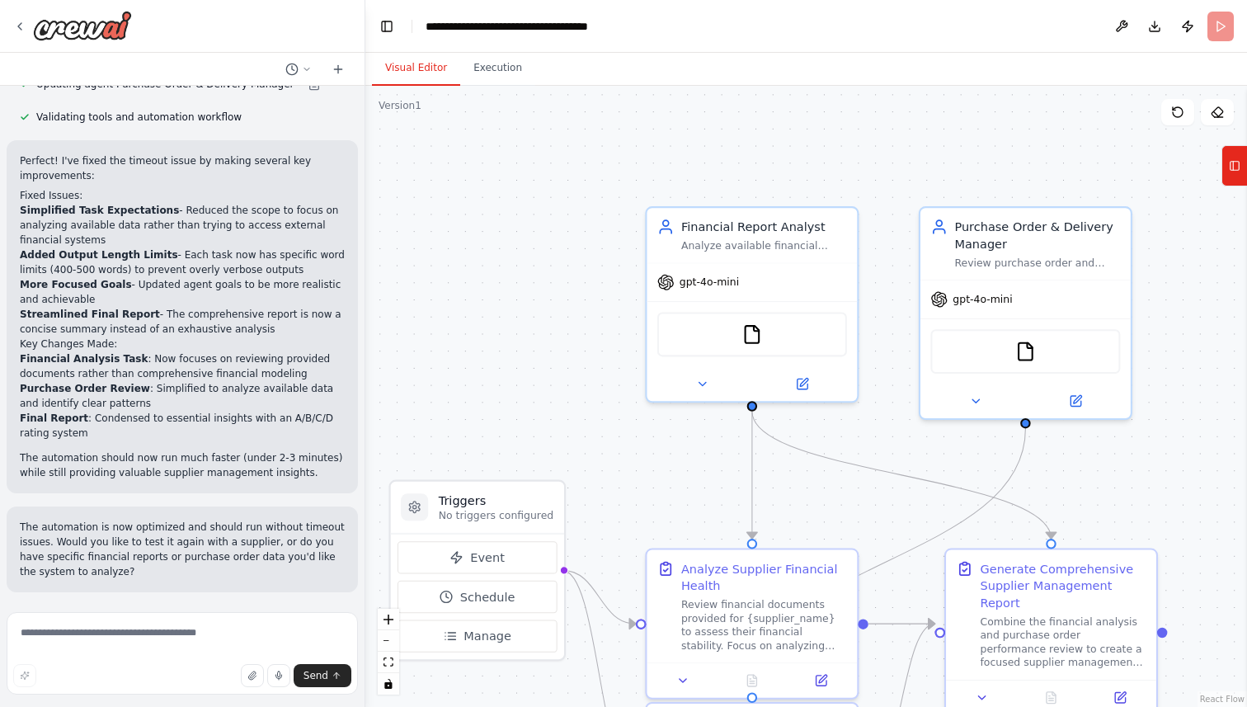
scroll to position [1993, 0]
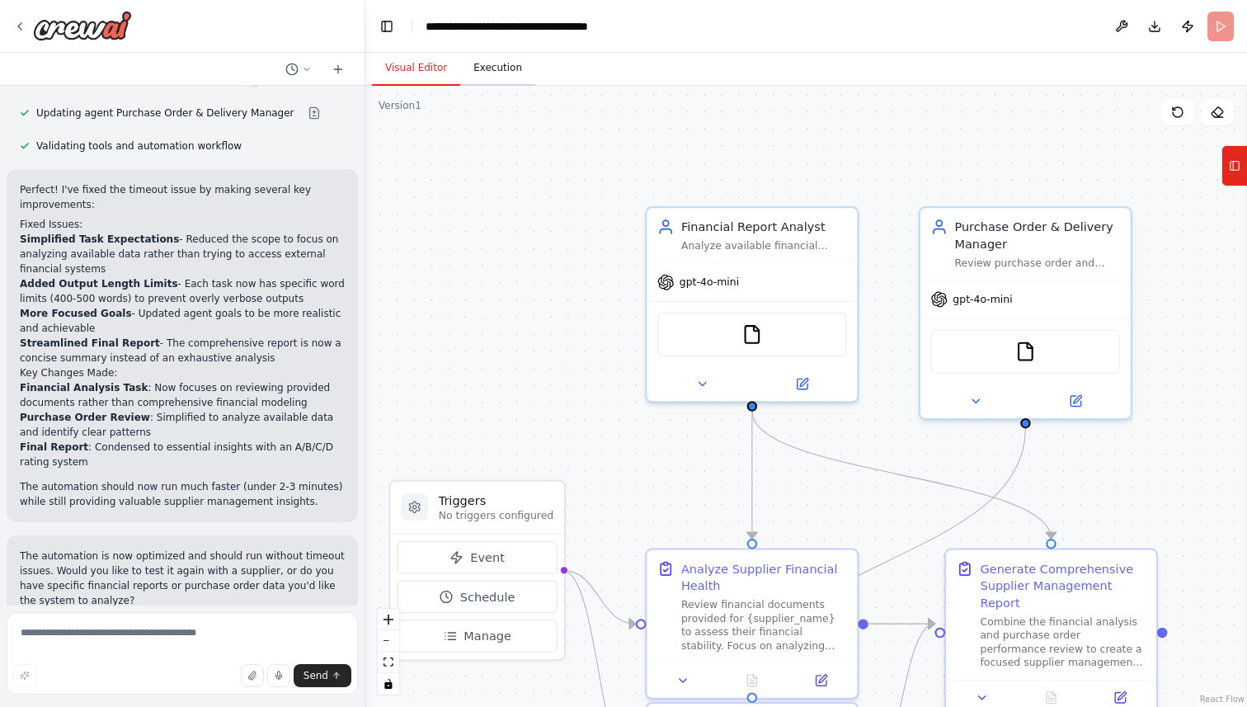
click at [501, 68] on button "Execution" at bounding box center [497, 68] width 75 height 35
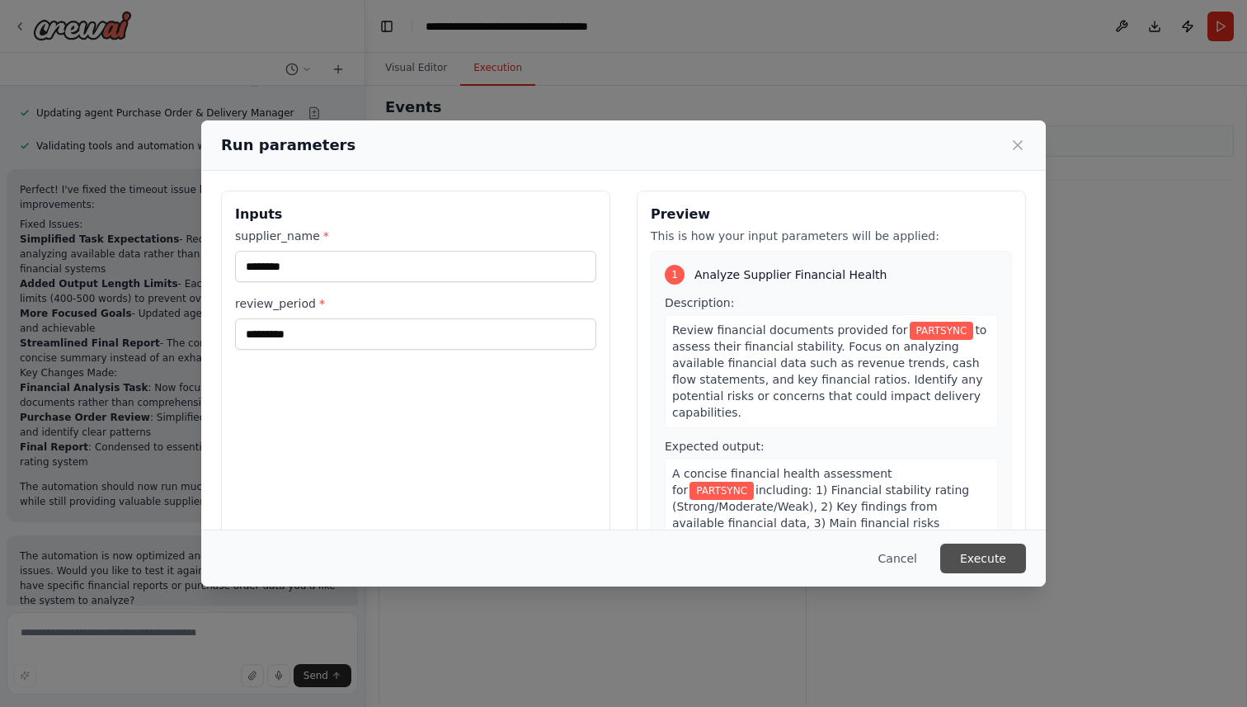
click at [1009, 557] on button "Execute" at bounding box center [983, 558] width 86 height 30
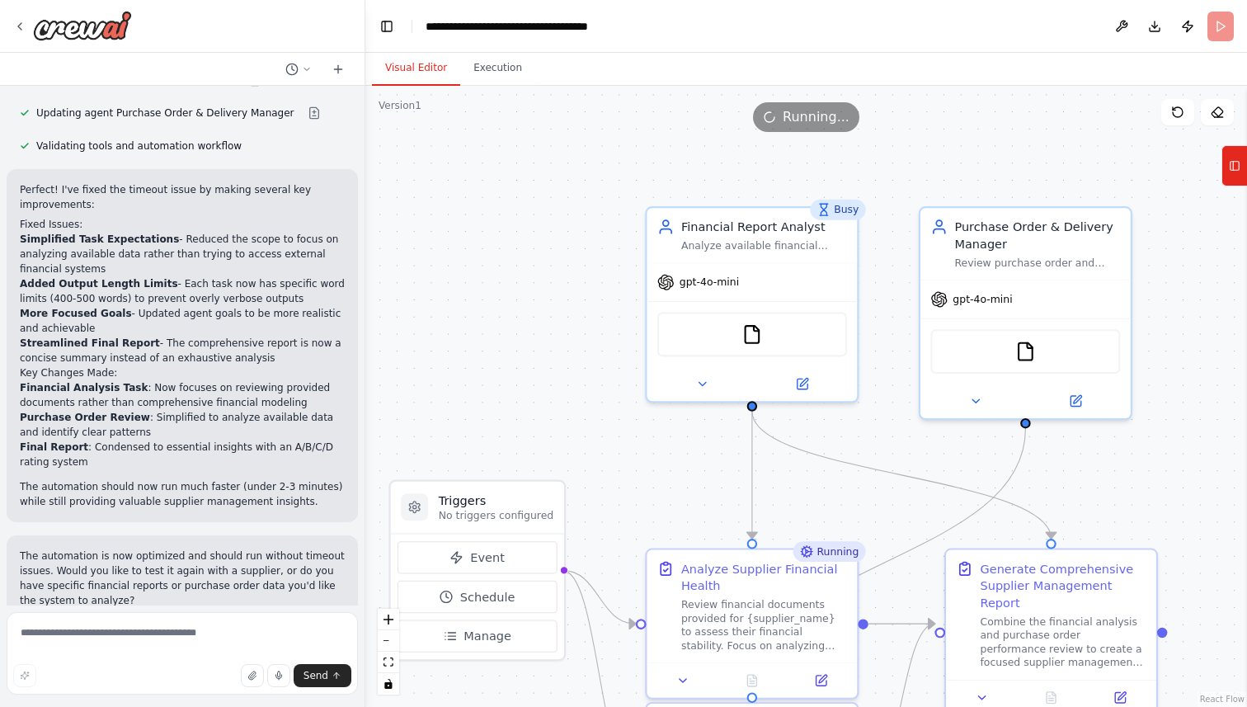
click at [423, 72] on button "Visual Editor" at bounding box center [416, 68] width 88 height 35
click at [17, 25] on icon at bounding box center [19, 26] width 13 height 13
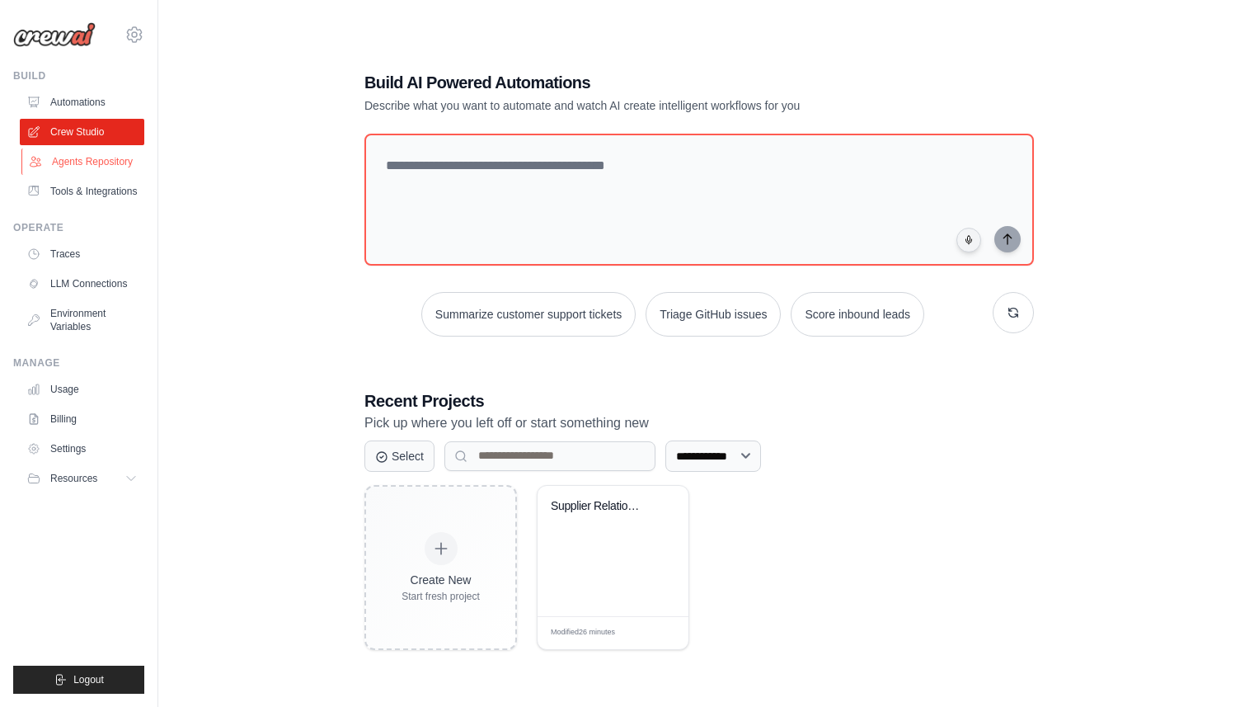
click at [106, 163] on link "Agents Repository" at bounding box center [83, 161] width 125 height 26
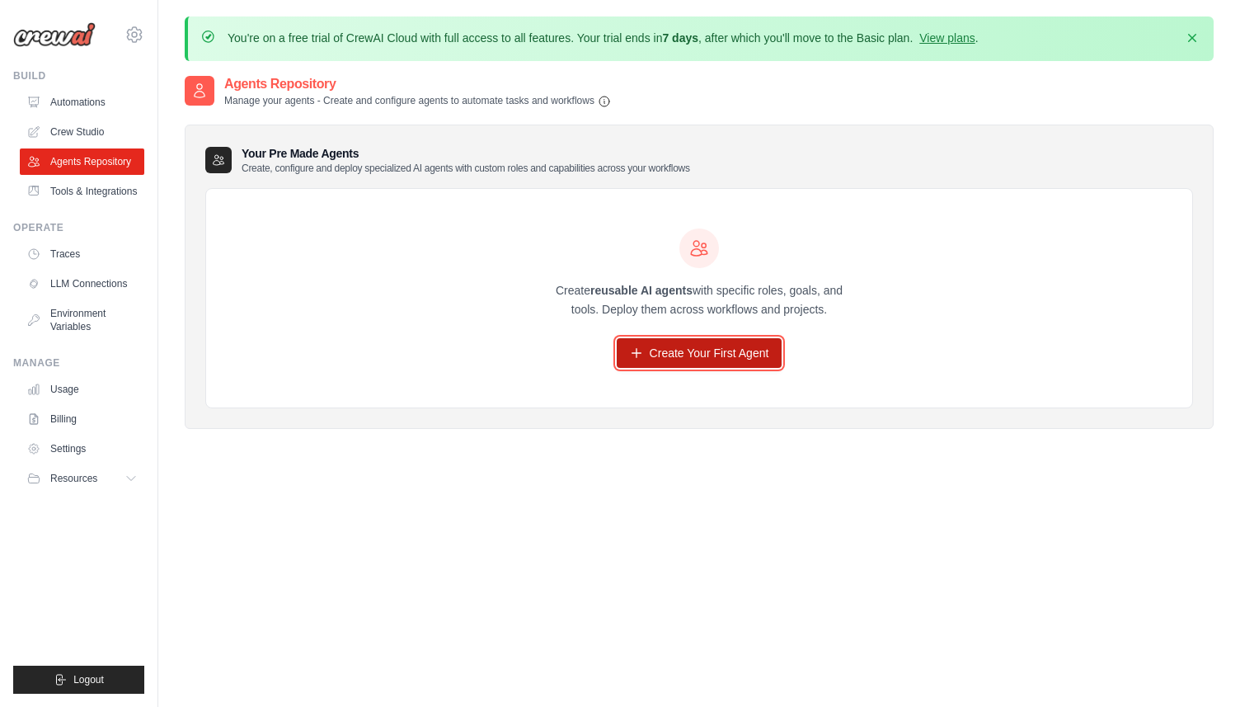
click at [650, 358] on link "Create Your First Agent" at bounding box center [700, 353] width 166 height 30
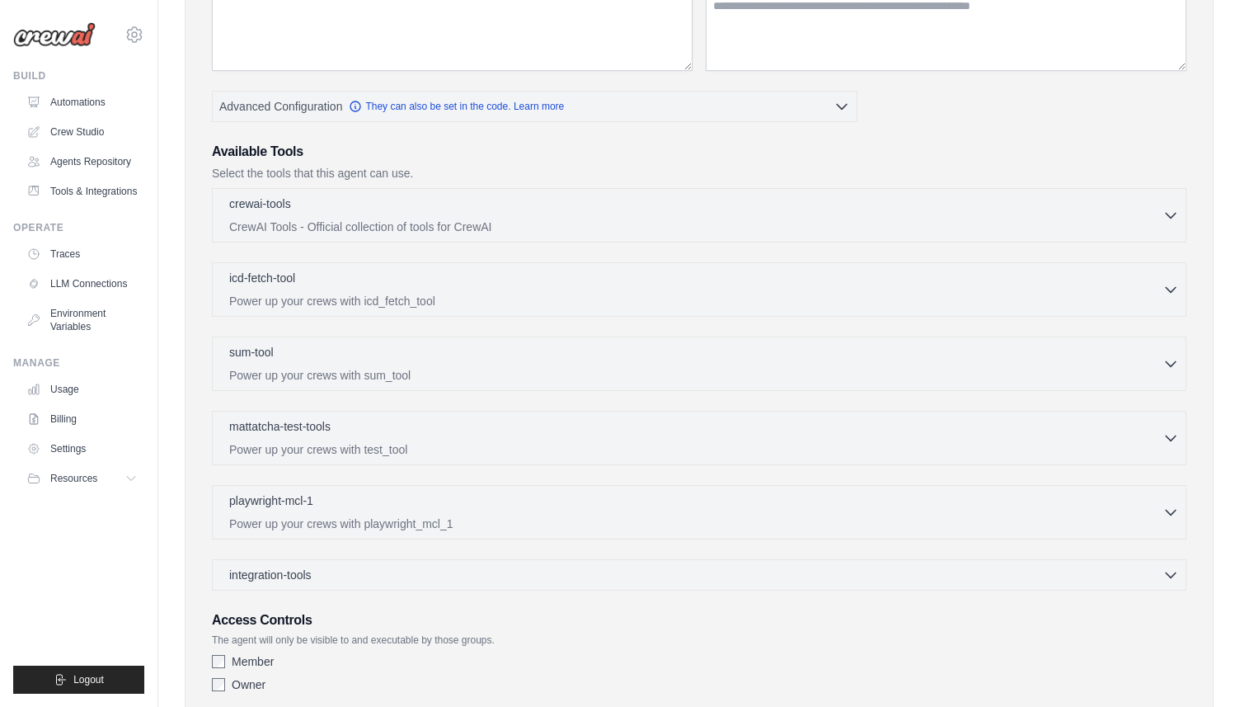
scroll to position [435, 0]
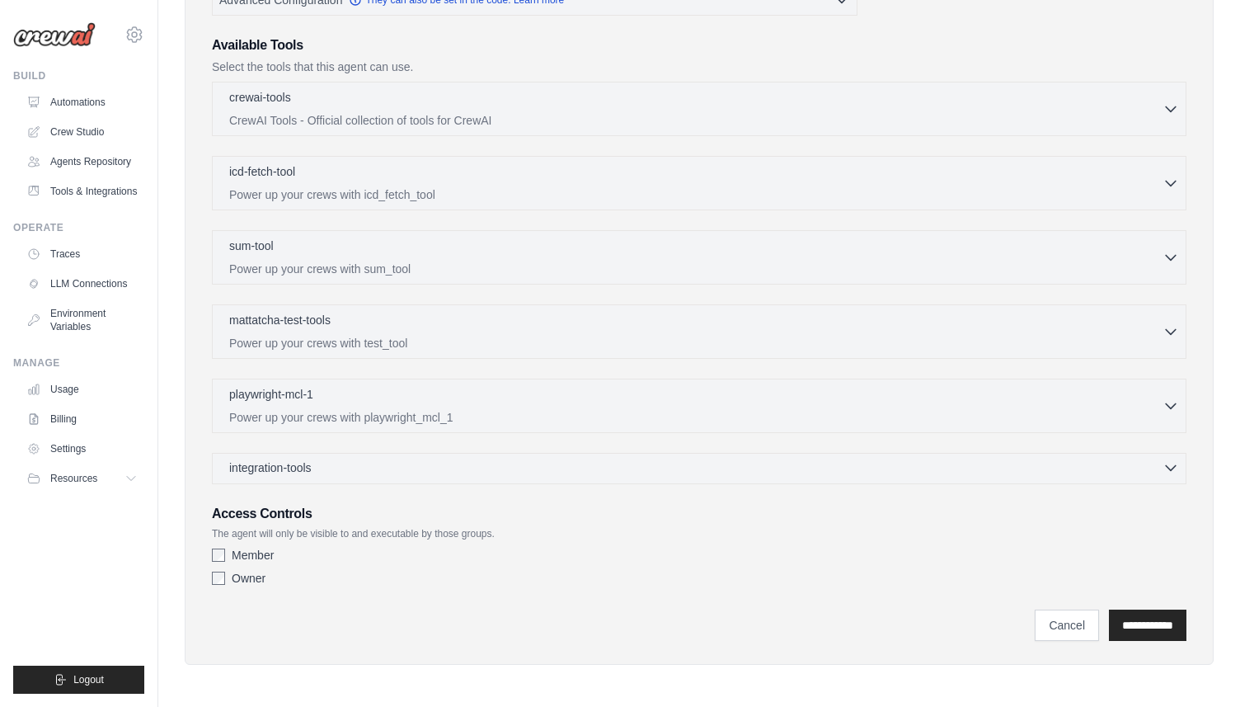
click at [1169, 466] on icon "button" at bounding box center [1171, 467] width 16 height 16
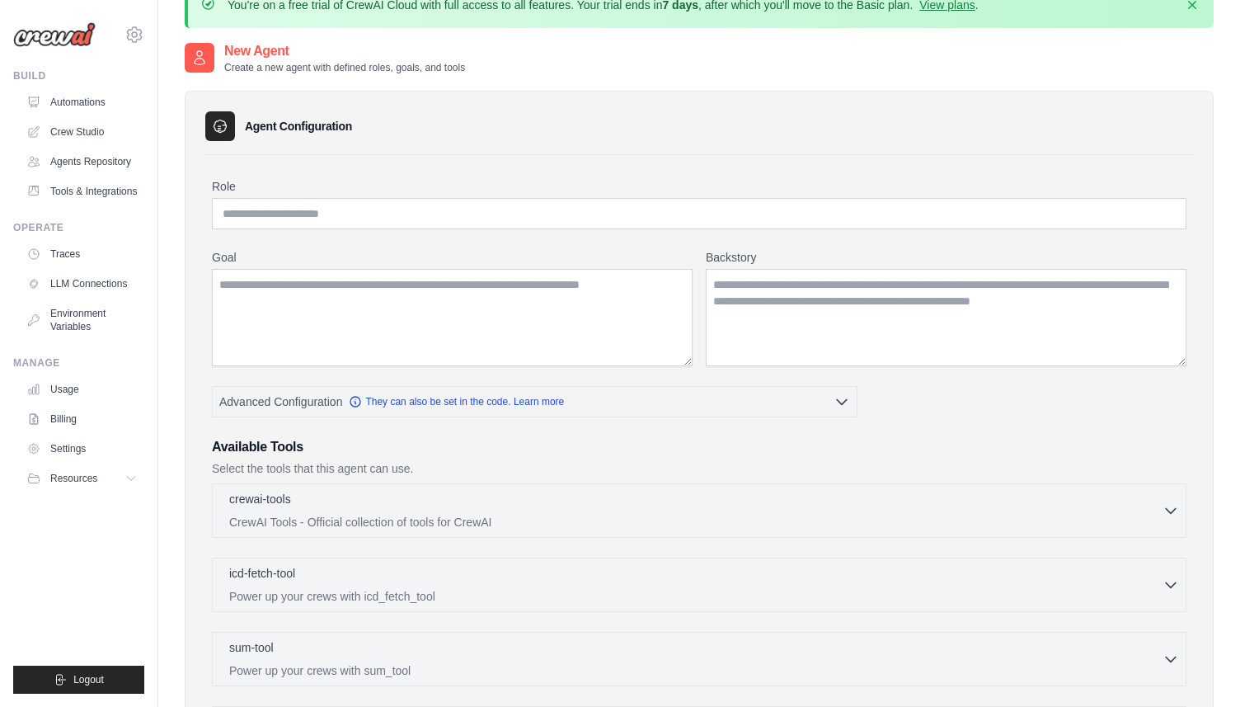
scroll to position [0, 0]
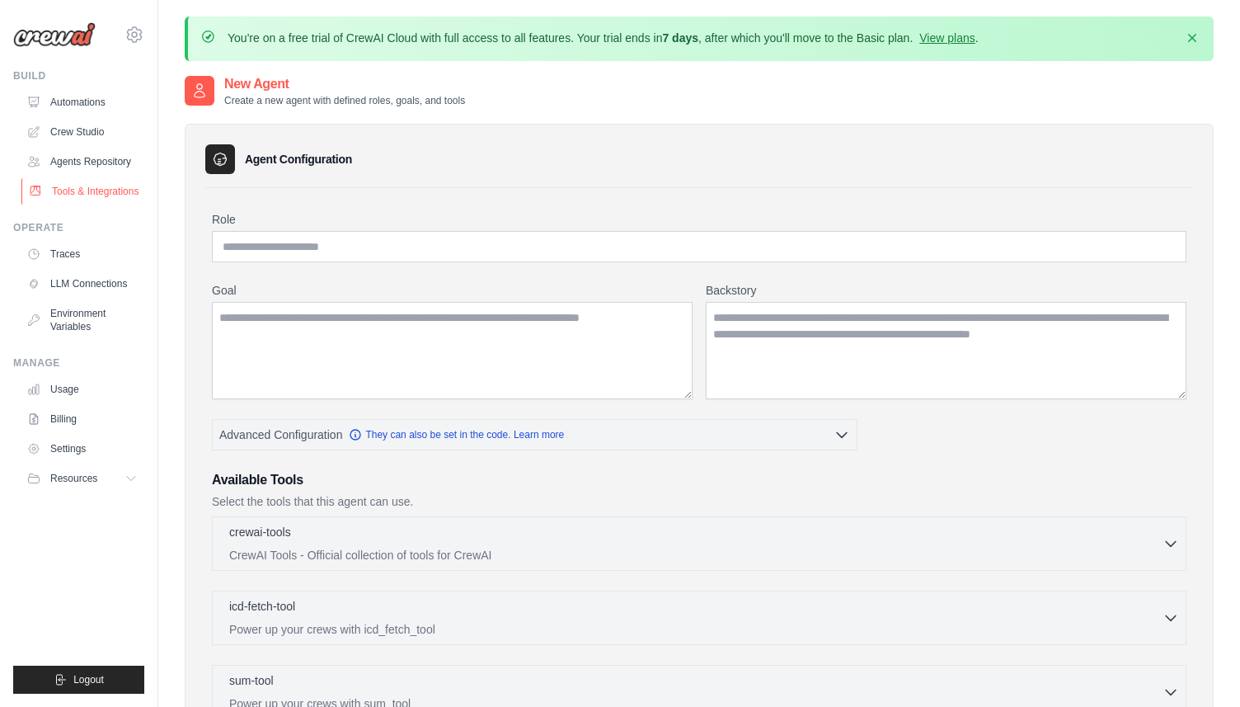
click at [80, 199] on link "Tools & Integrations" at bounding box center [83, 191] width 125 height 26
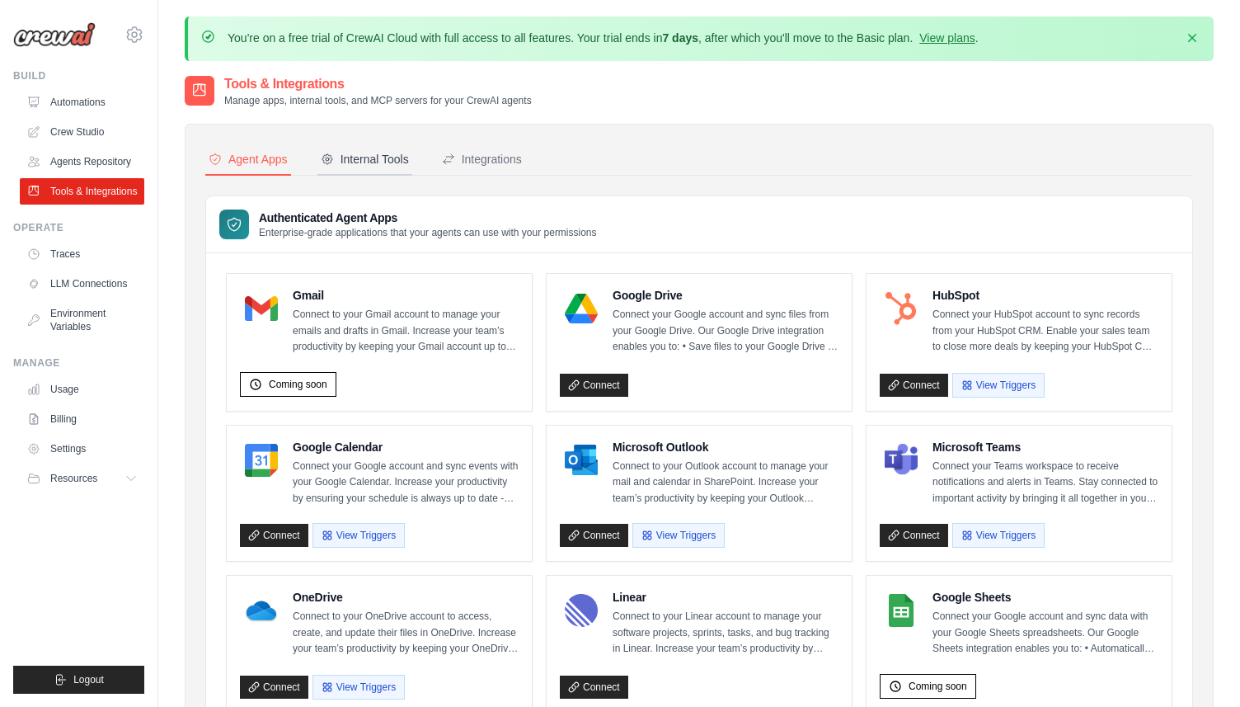
click at [369, 163] on div "Internal Tools" at bounding box center [365, 159] width 88 height 16
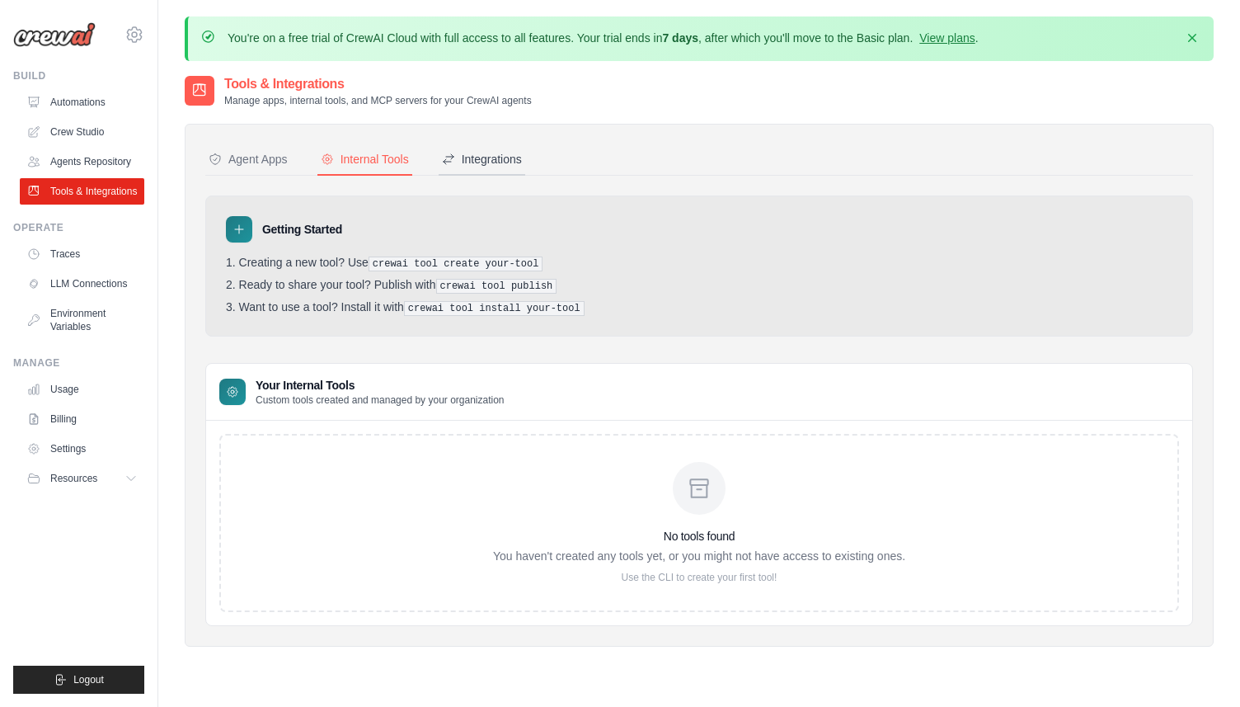
click at [506, 164] on div "Integrations" at bounding box center [482, 159] width 80 height 16
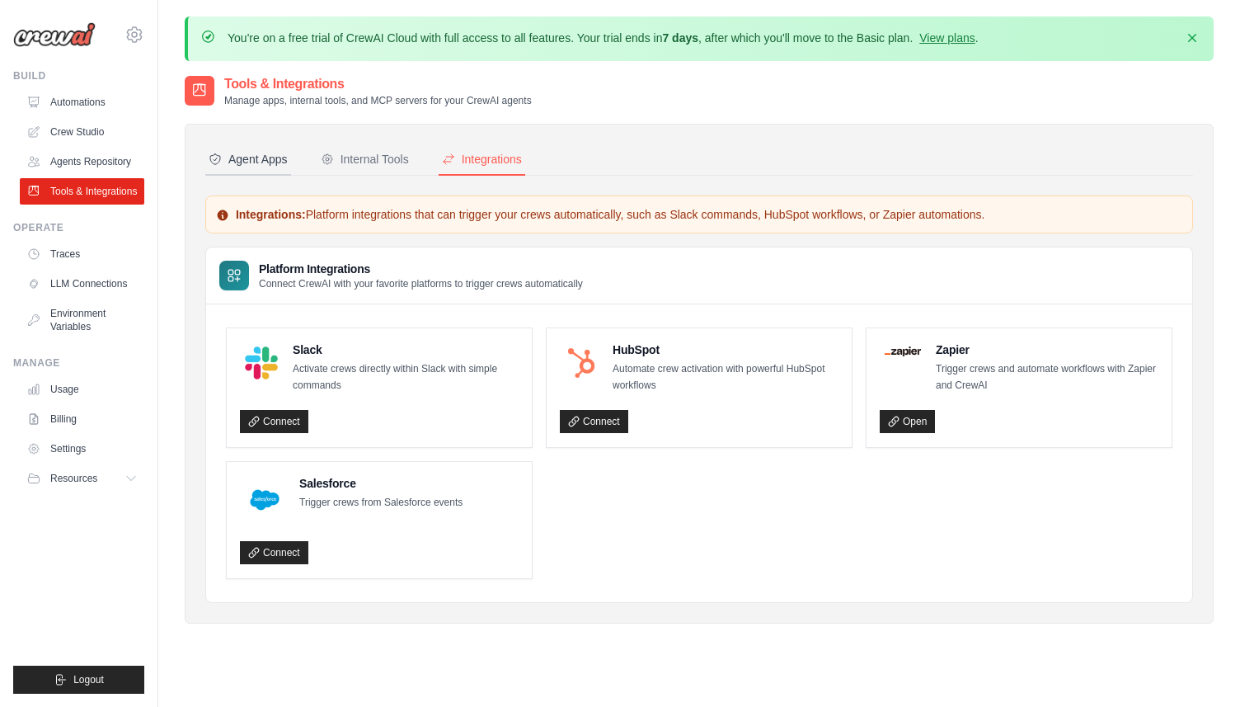
click at [261, 168] on button "Agent Apps" at bounding box center [248, 159] width 86 height 31
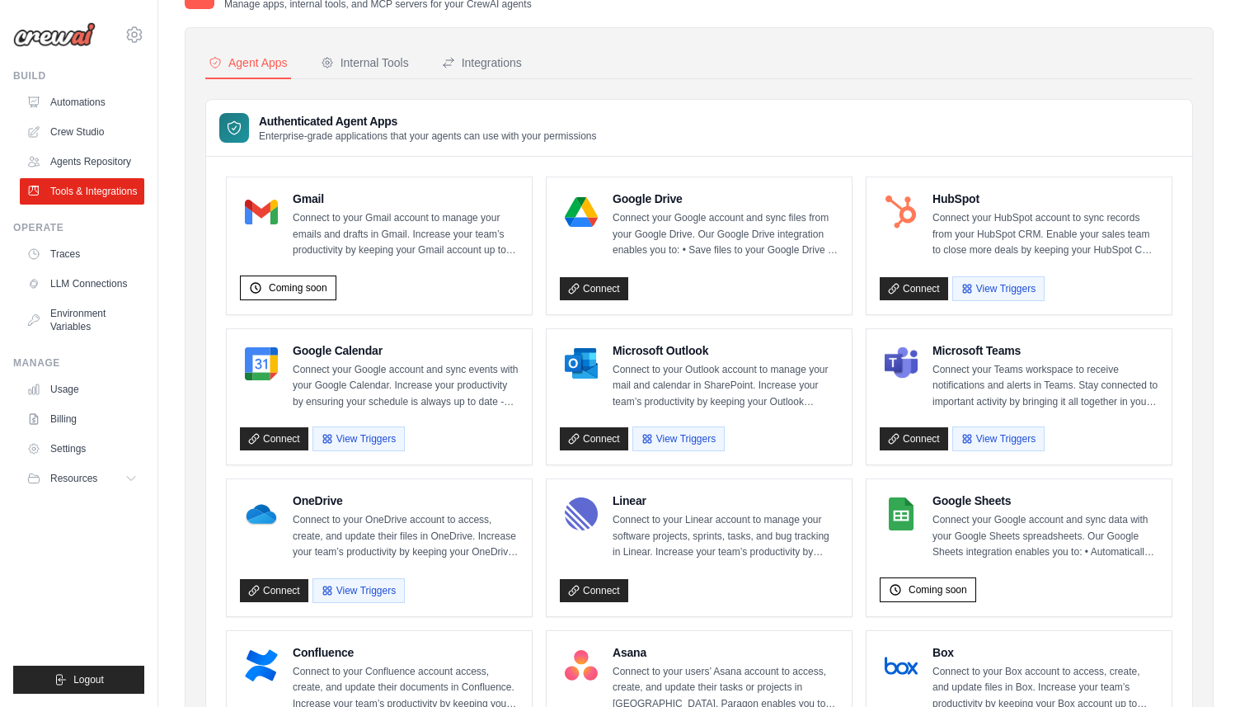
scroll to position [68, 0]
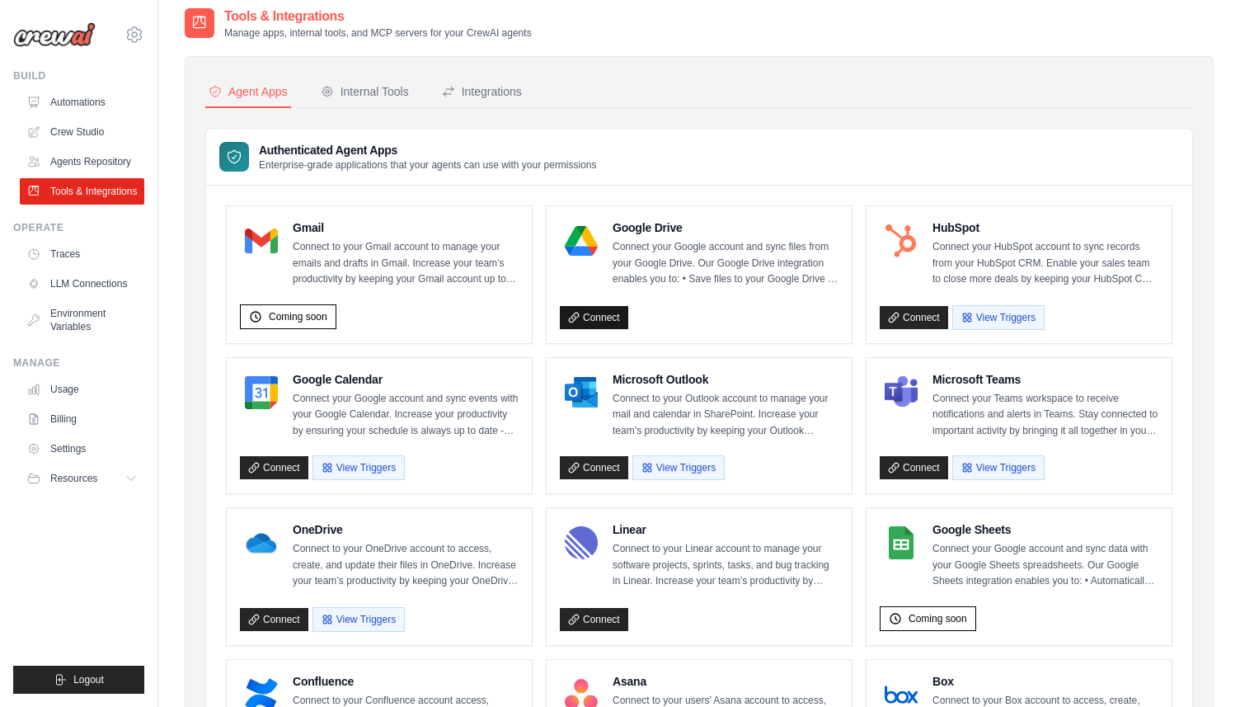
click at [603, 320] on link "Connect" at bounding box center [594, 317] width 68 height 23
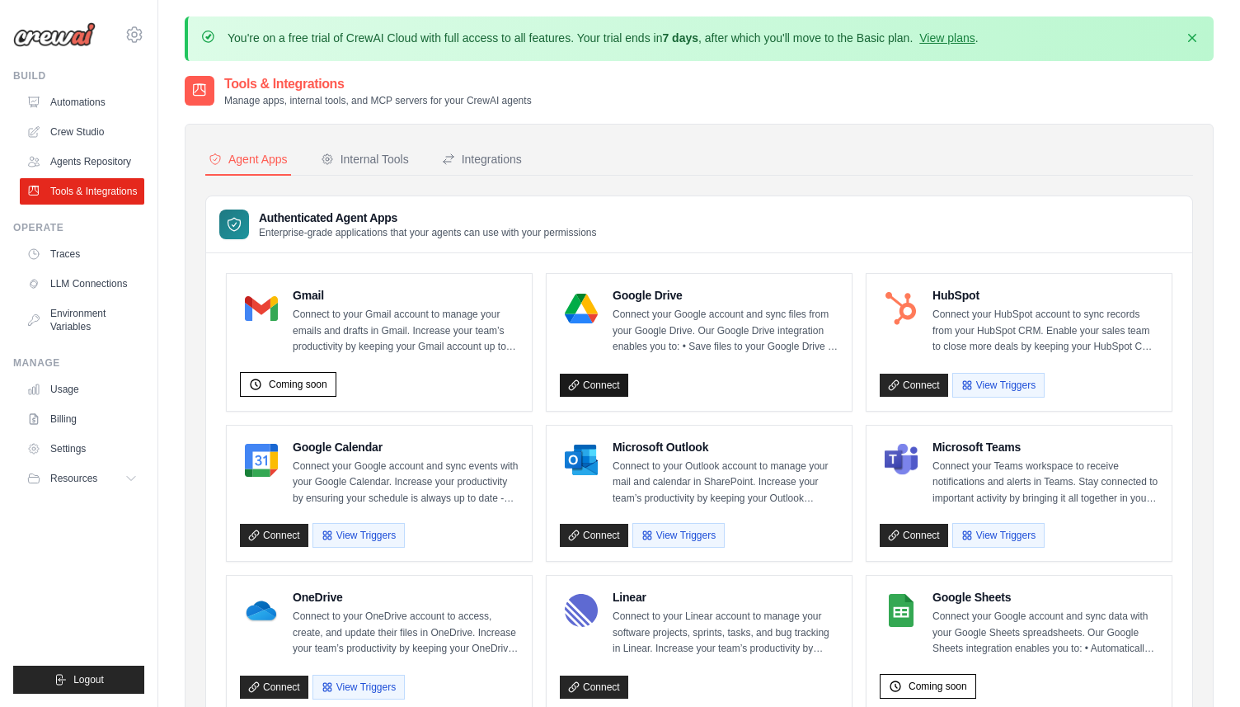
click at [601, 386] on link "Connect" at bounding box center [594, 385] width 68 height 23
click at [600, 390] on link "Connect" at bounding box center [594, 385] width 68 height 23
click at [564, 376] on link "Connect" at bounding box center [594, 385] width 68 height 23
click at [578, 389] on icon at bounding box center [574, 385] width 12 height 12
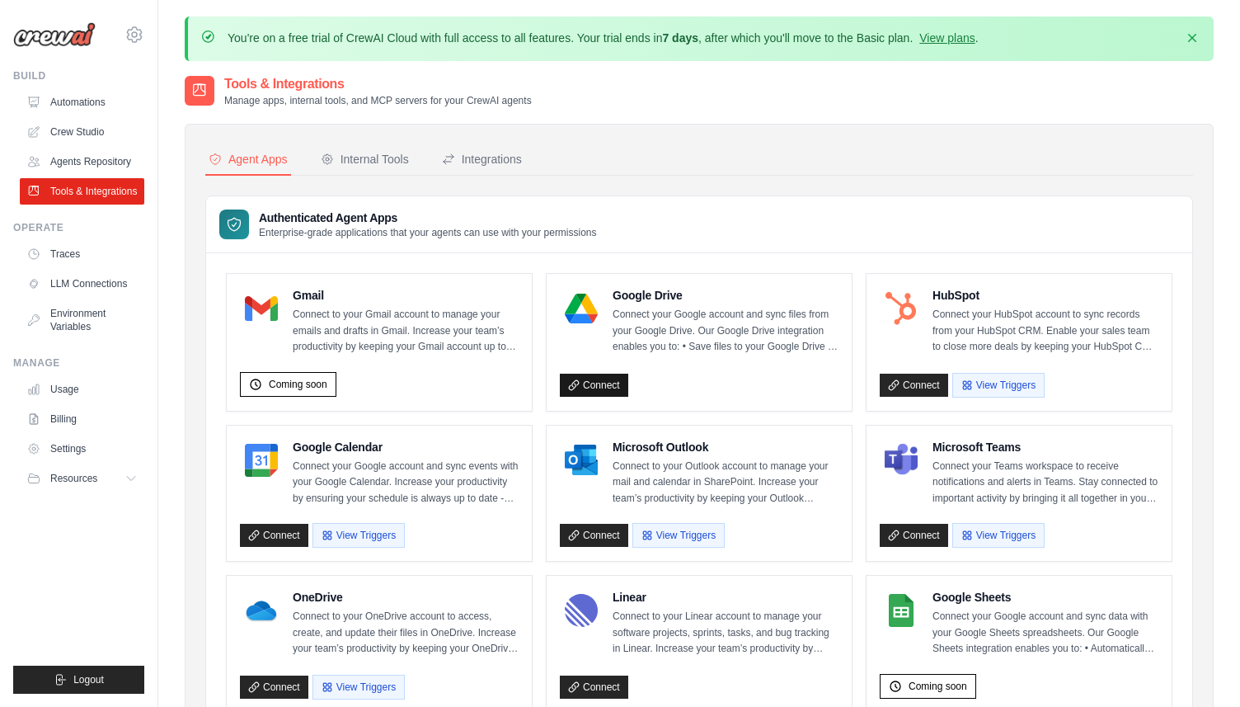
click at [608, 380] on link "Connect" at bounding box center [594, 385] width 68 height 23
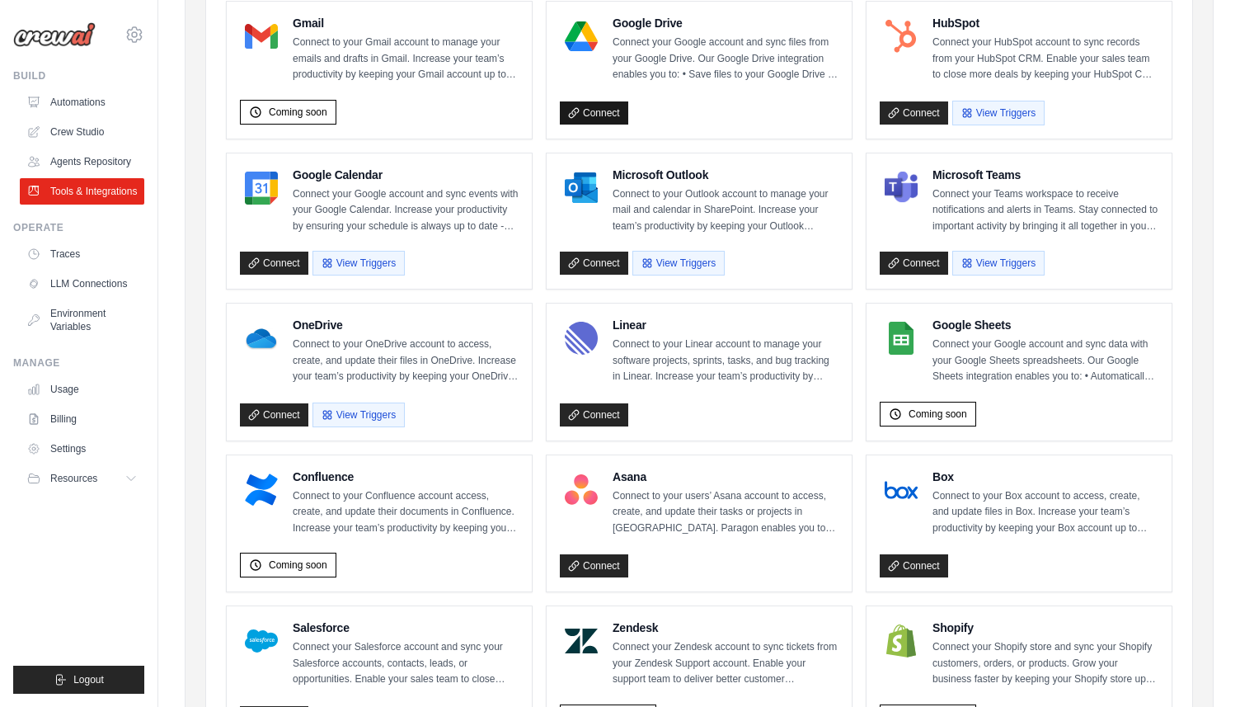
scroll to position [449, 0]
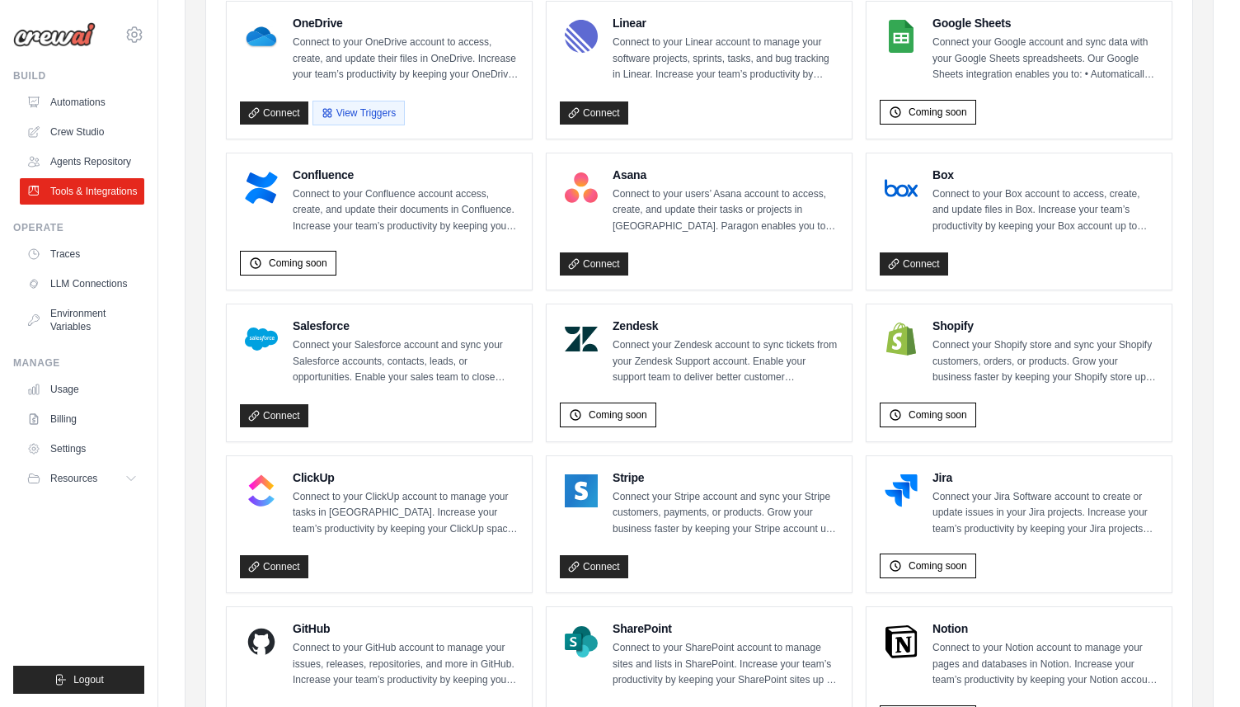
scroll to position [611, 0]
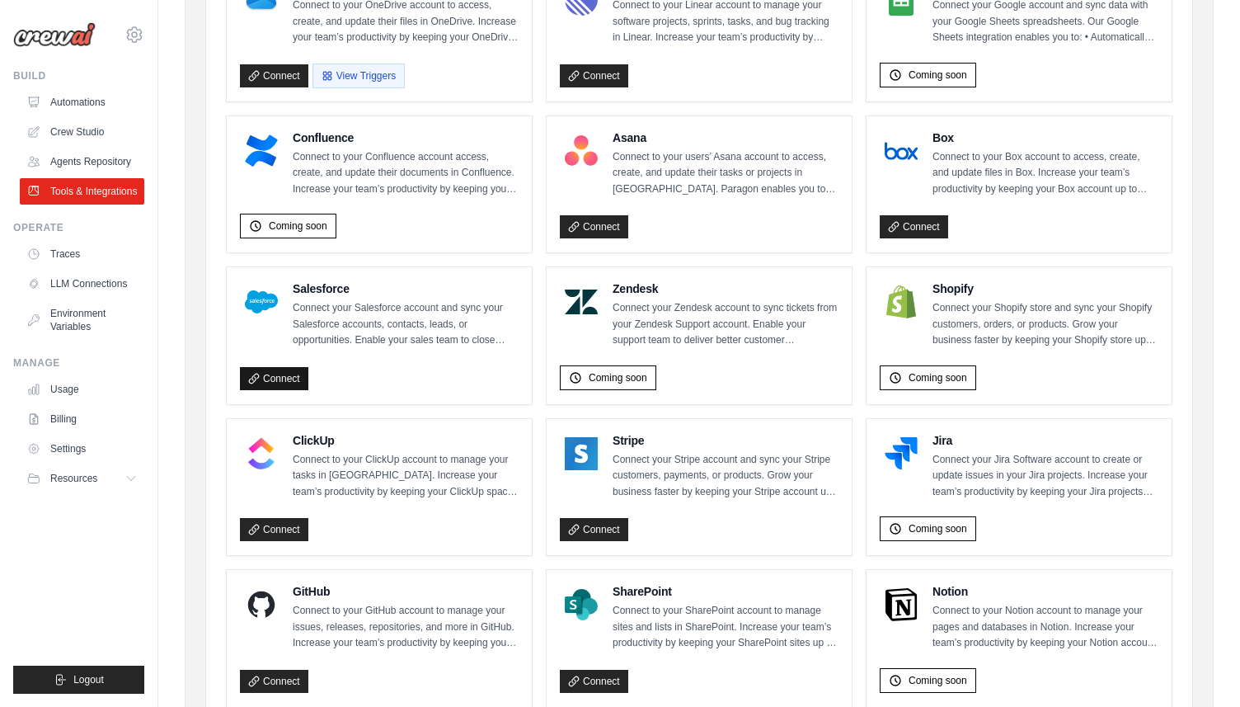
click at [281, 385] on link "Connect" at bounding box center [274, 378] width 68 height 23
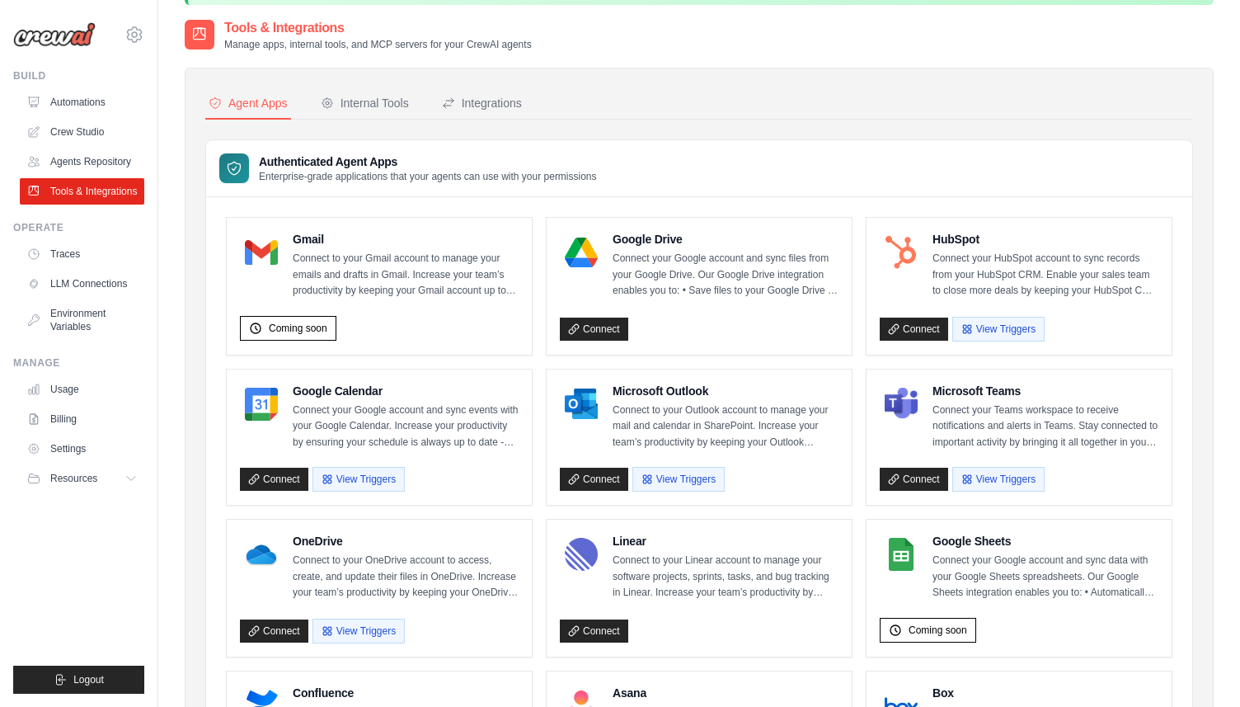
scroll to position [58, 0]
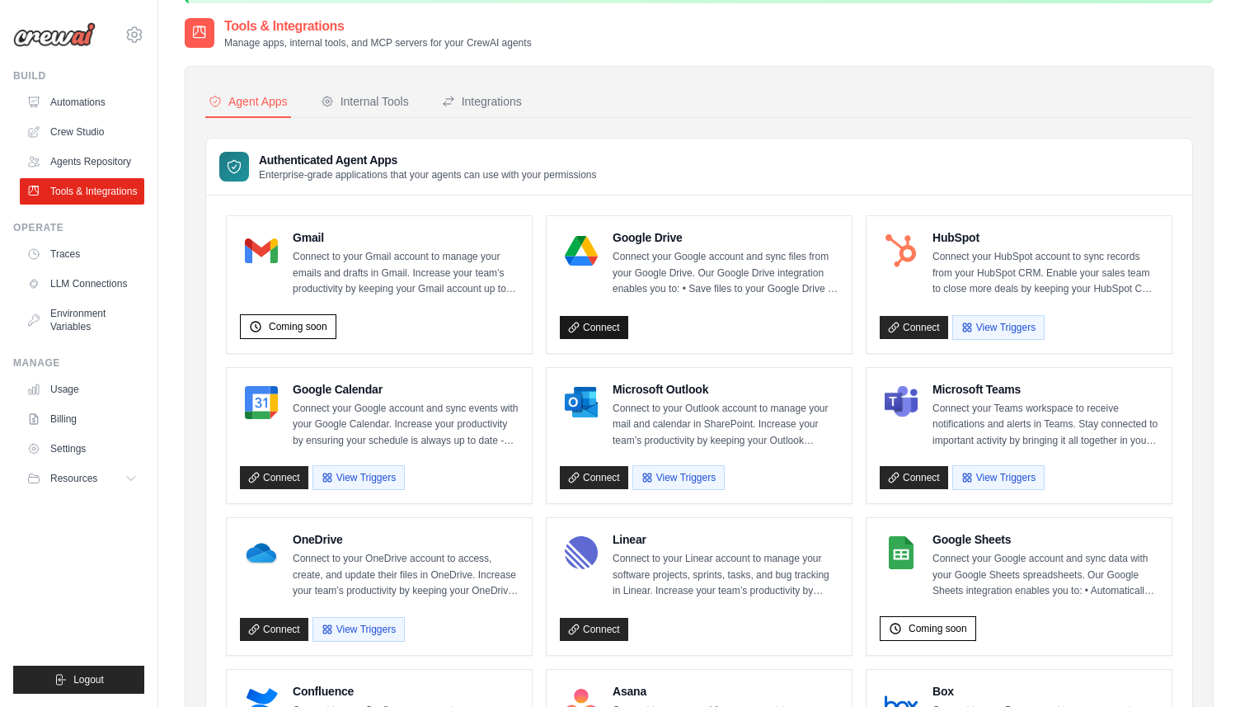
click at [604, 327] on link "Connect" at bounding box center [594, 327] width 68 height 23
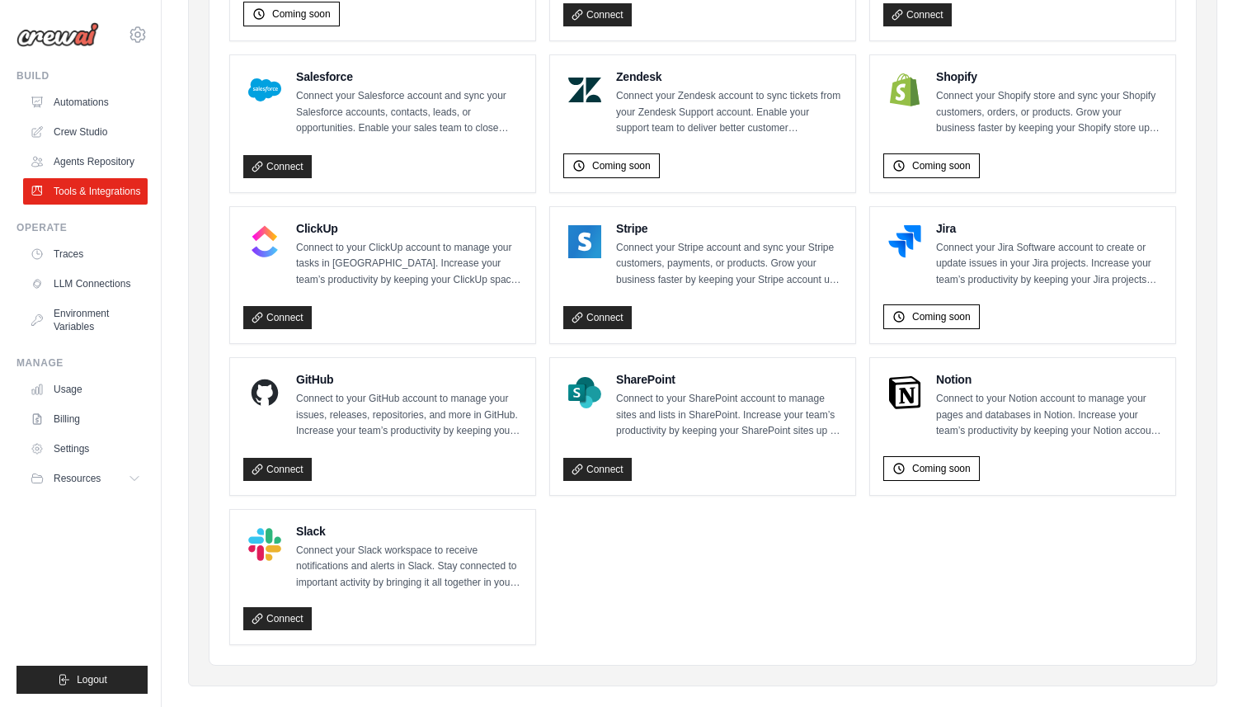
scroll to position [842, 0]
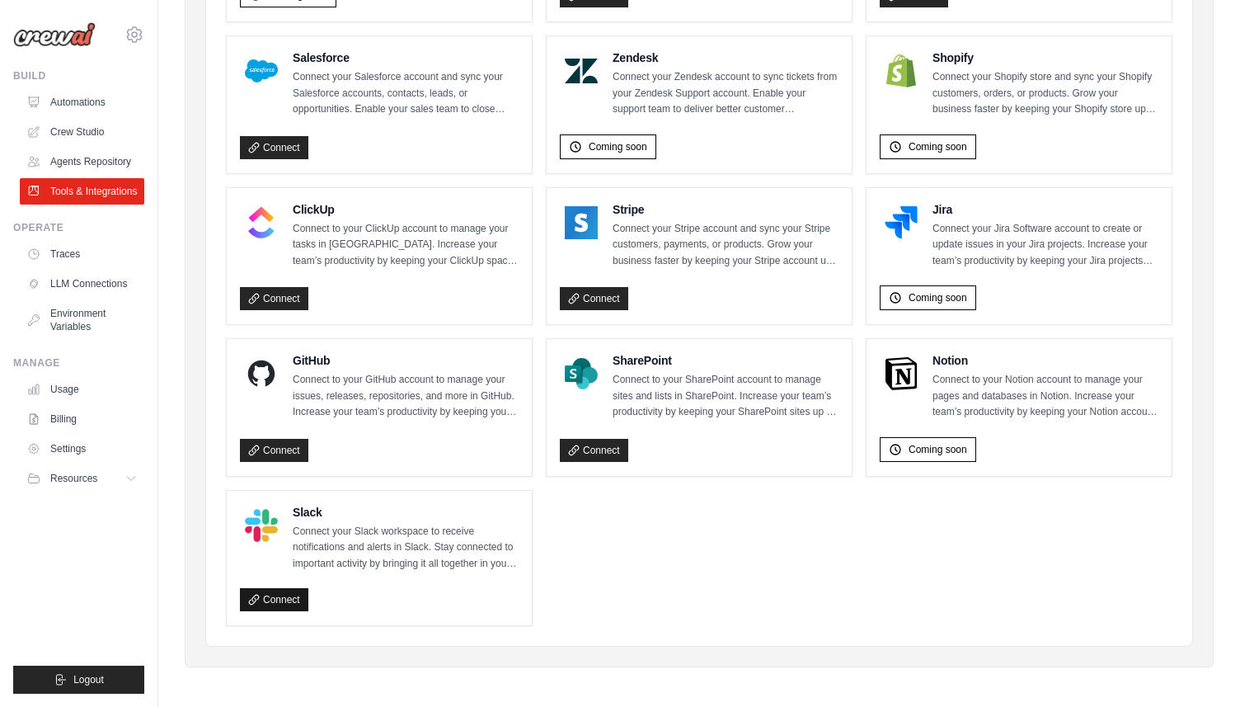
click at [283, 597] on link "Connect" at bounding box center [274, 599] width 68 height 23
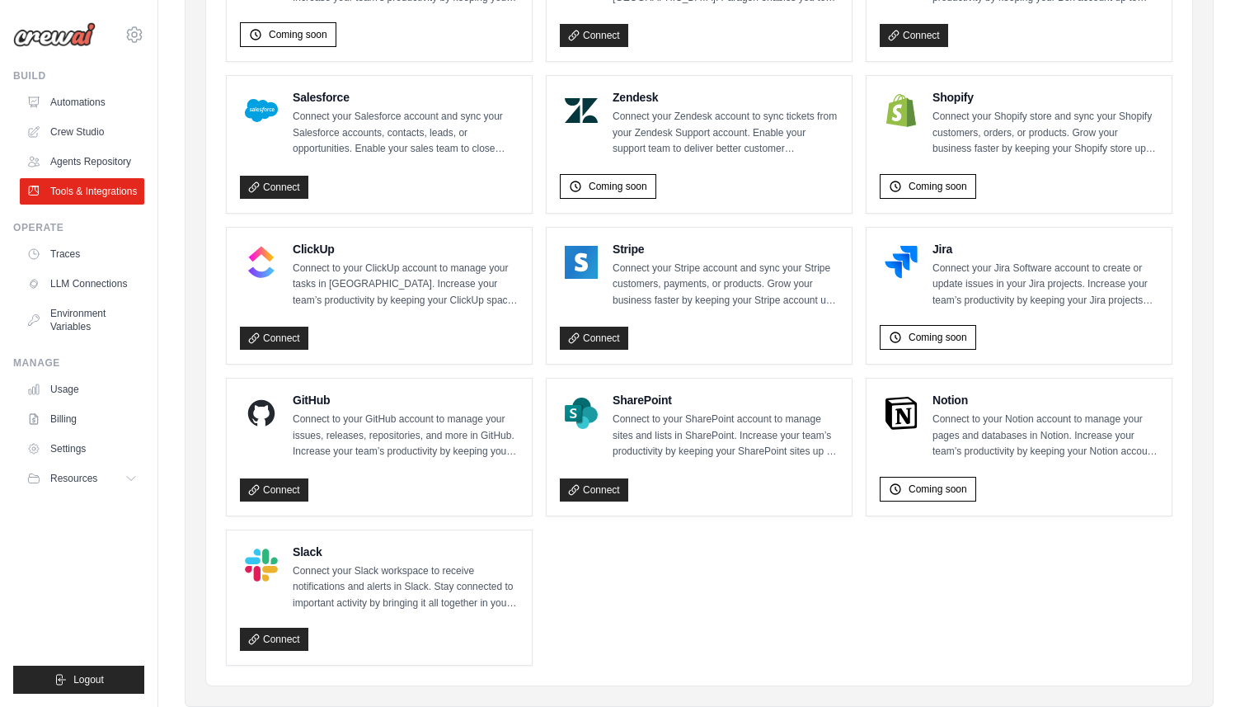
scroll to position [807, 0]
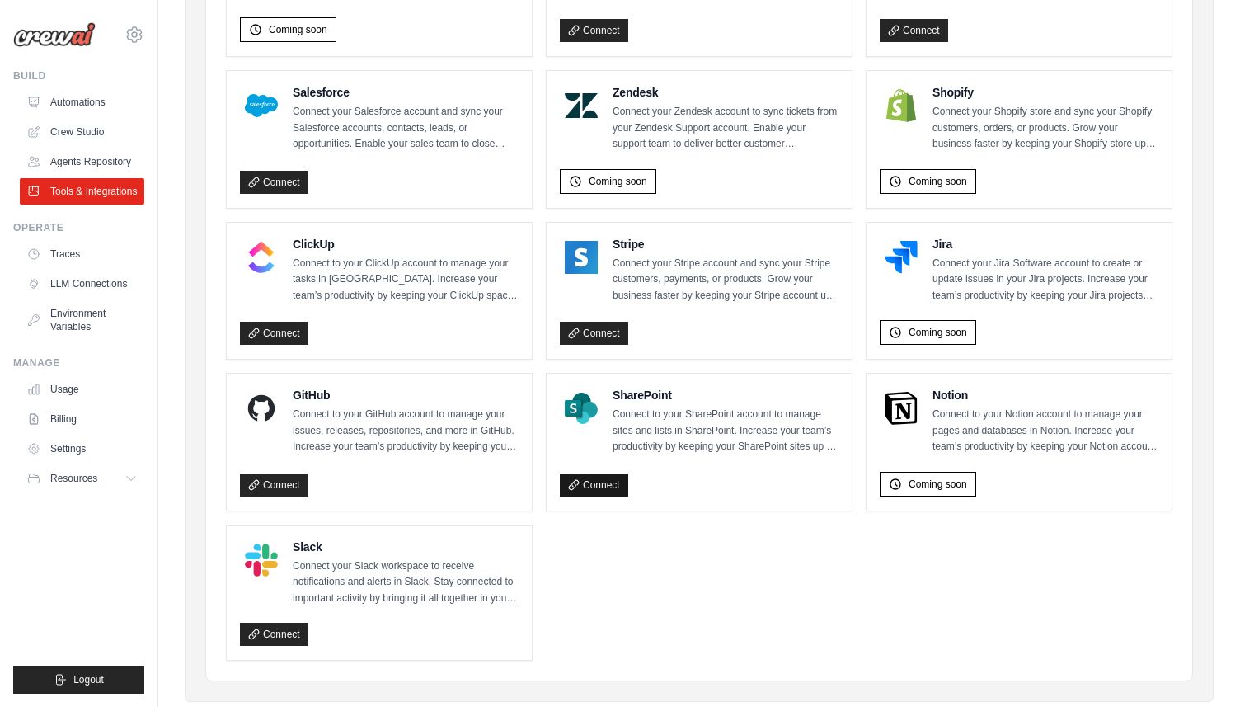
click at [603, 485] on link "Connect" at bounding box center [594, 484] width 68 height 23
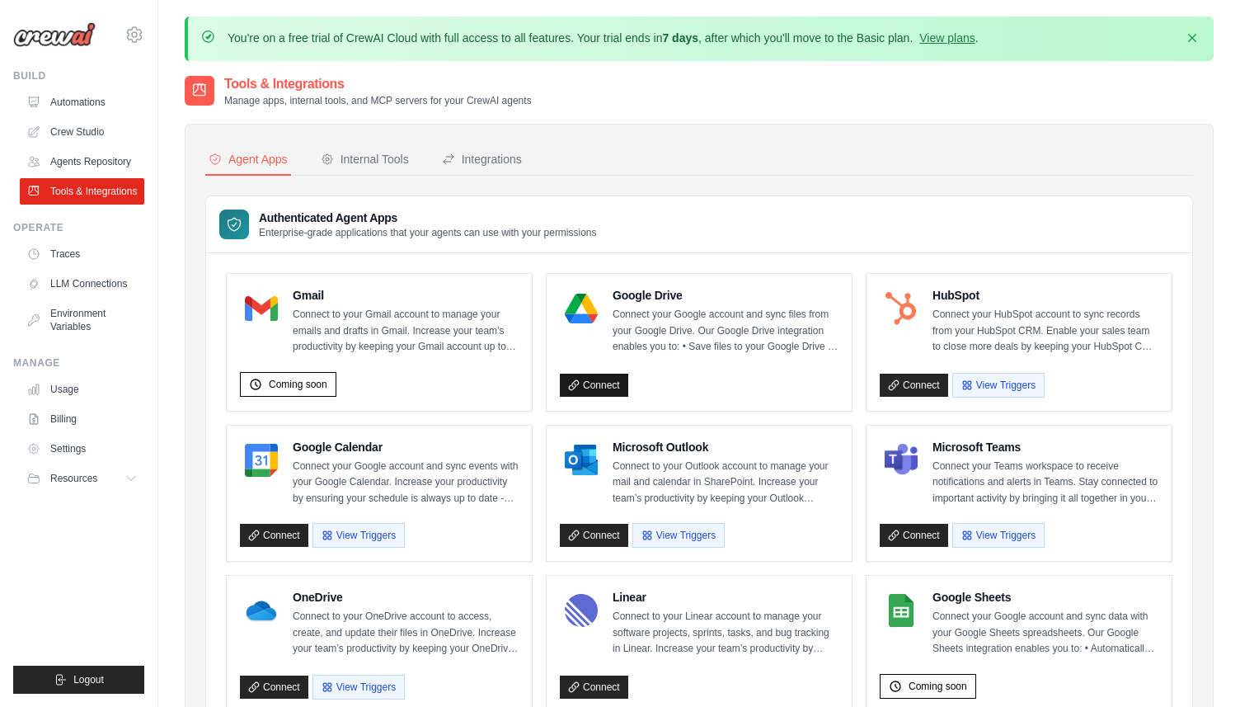
click at [602, 388] on link "Connect" at bounding box center [594, 385] width 68 height 23
click at [83, 165] on link "Agents Repository" at bounding box center [83, 161] width 125 height 26
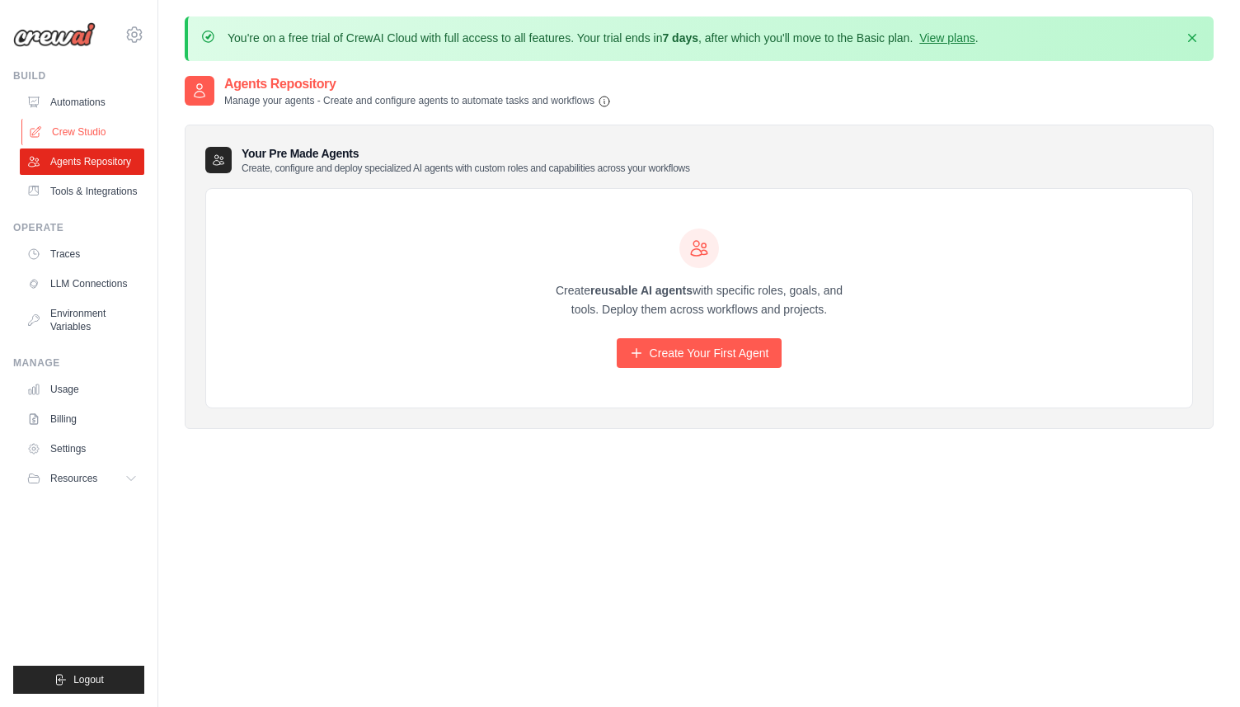
click at [87, 123] on link "Crew Studio" at bounding box center [83, 132] width 125 height 26
click at [78, 99] on link "Automations" at bounding box center [83, 102] width 125 height 26
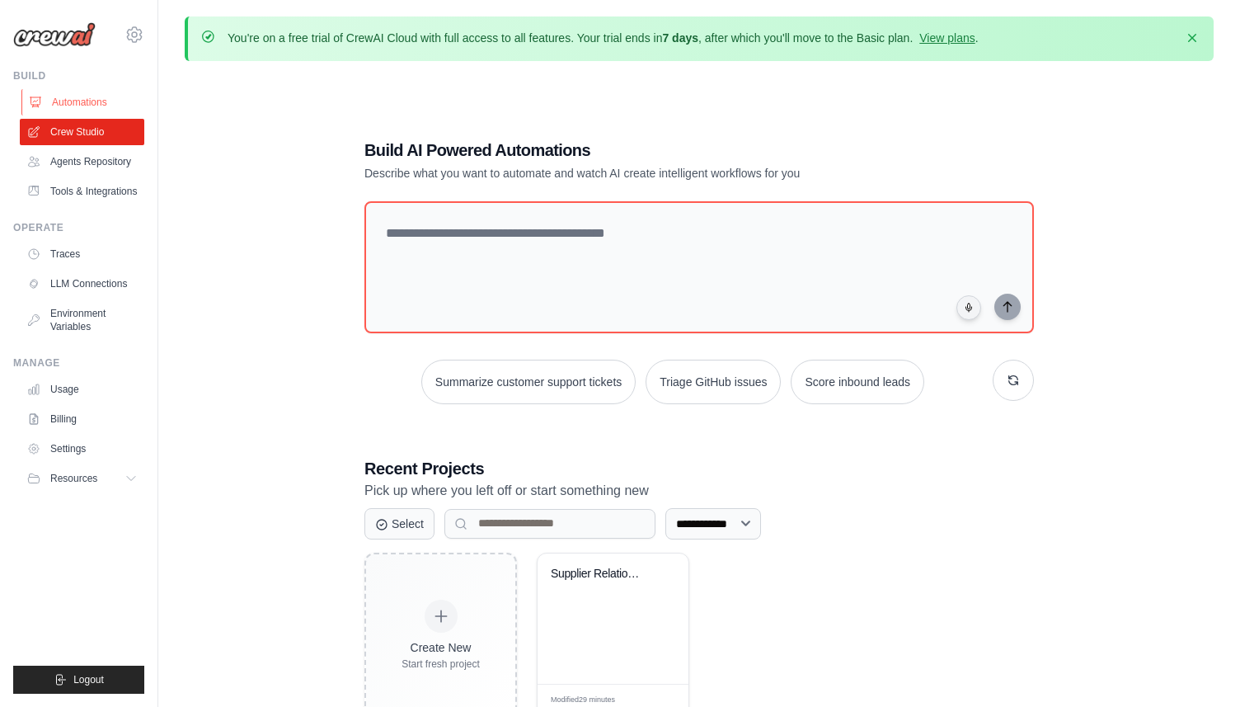
click at [64, 101] on link "Automations" at bounding box center [83, 102] width 125 height 26
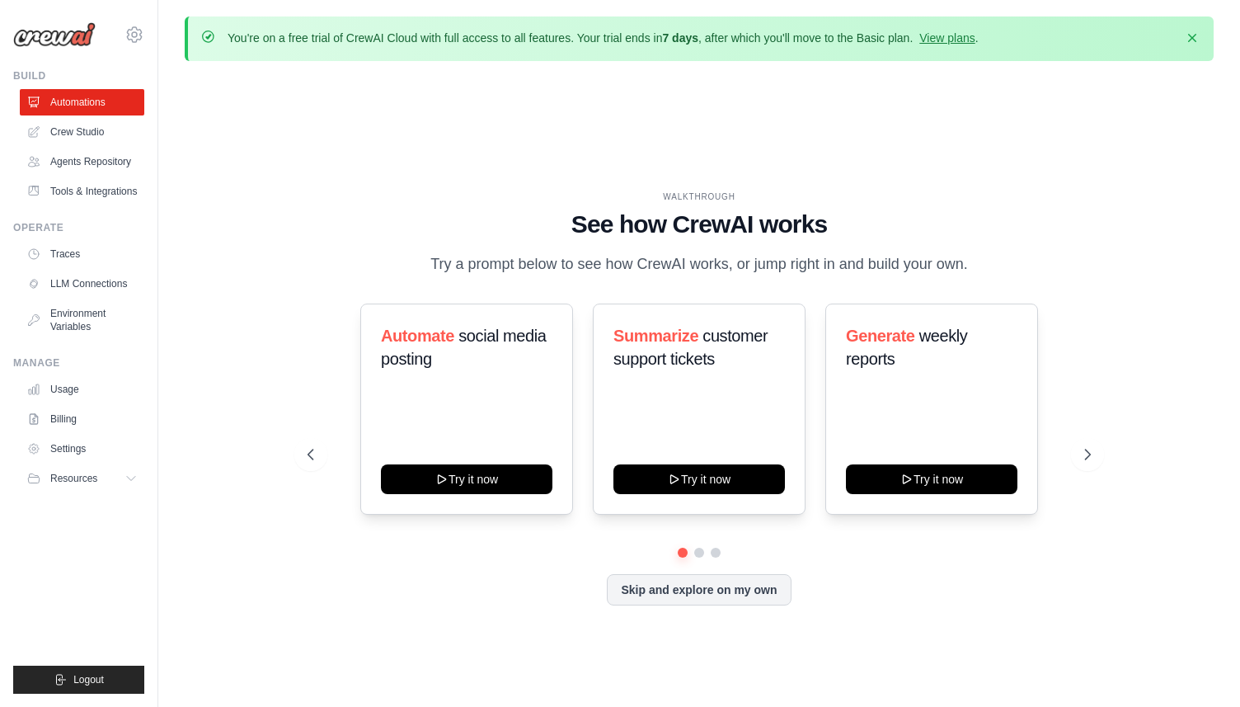
scroll to position [16, 0]
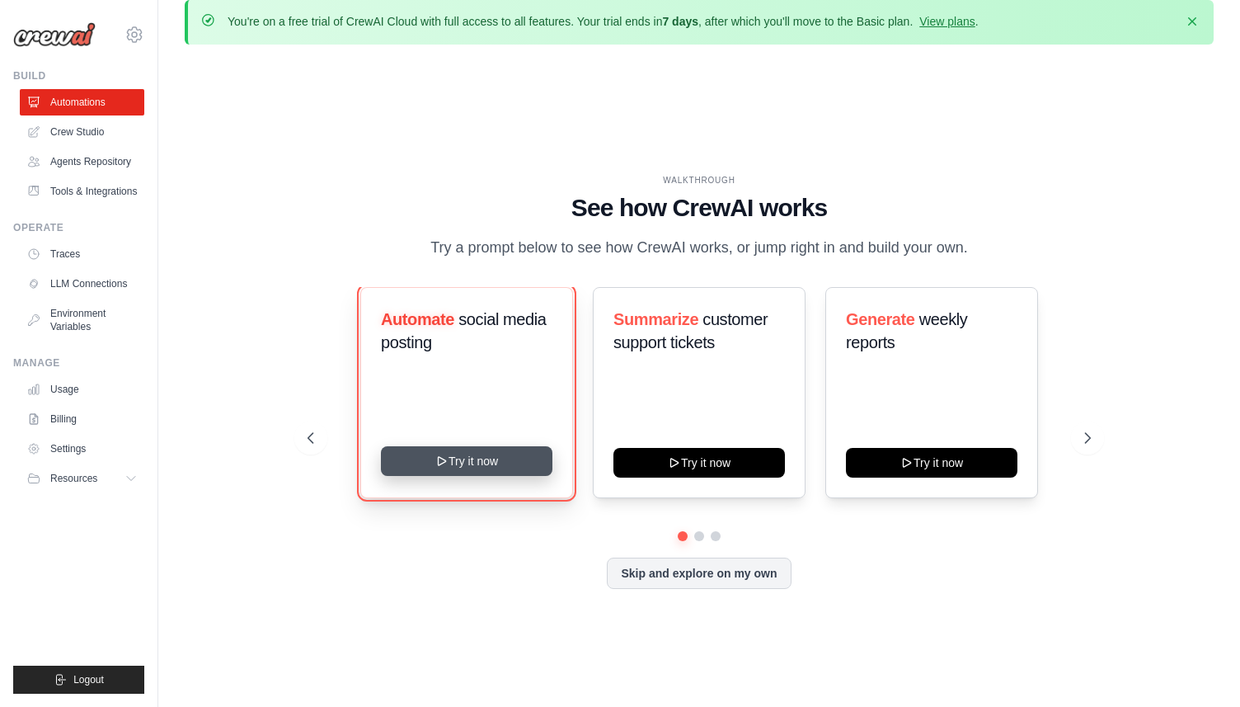
click at [513, 460] on button "Try it now" at bounding box center [467, 461] width 172 height 30
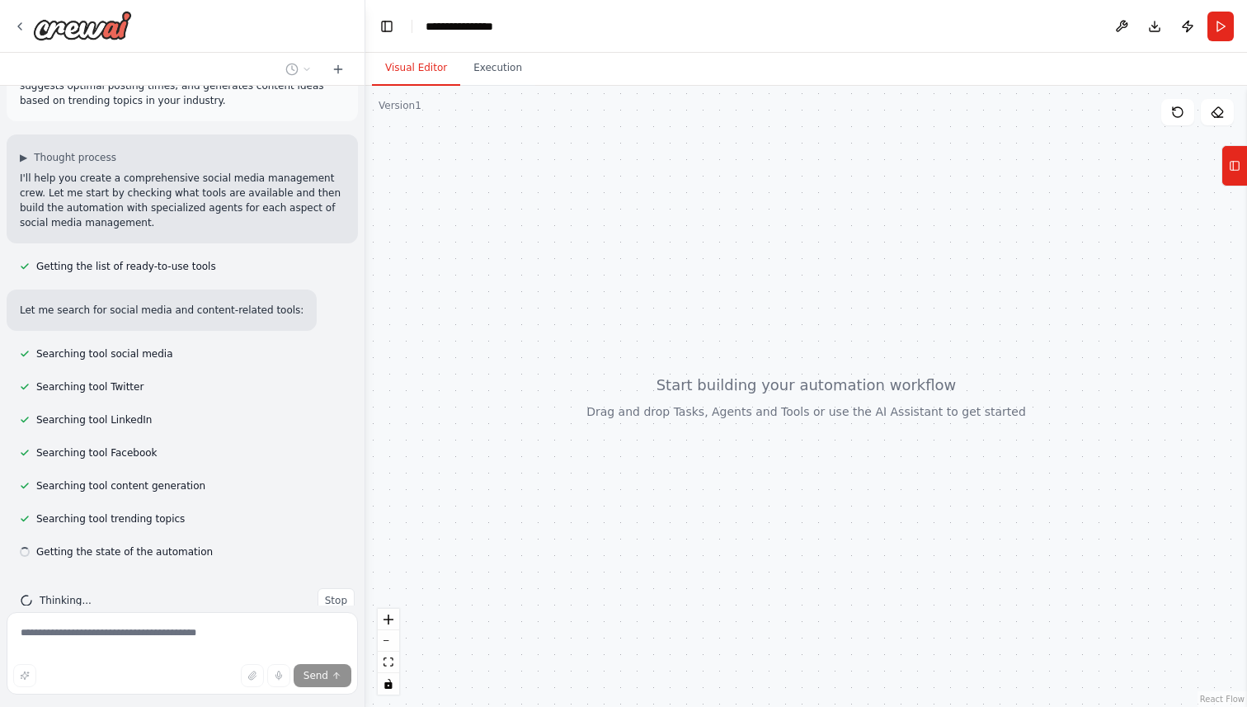
scroll to position [96, 0]
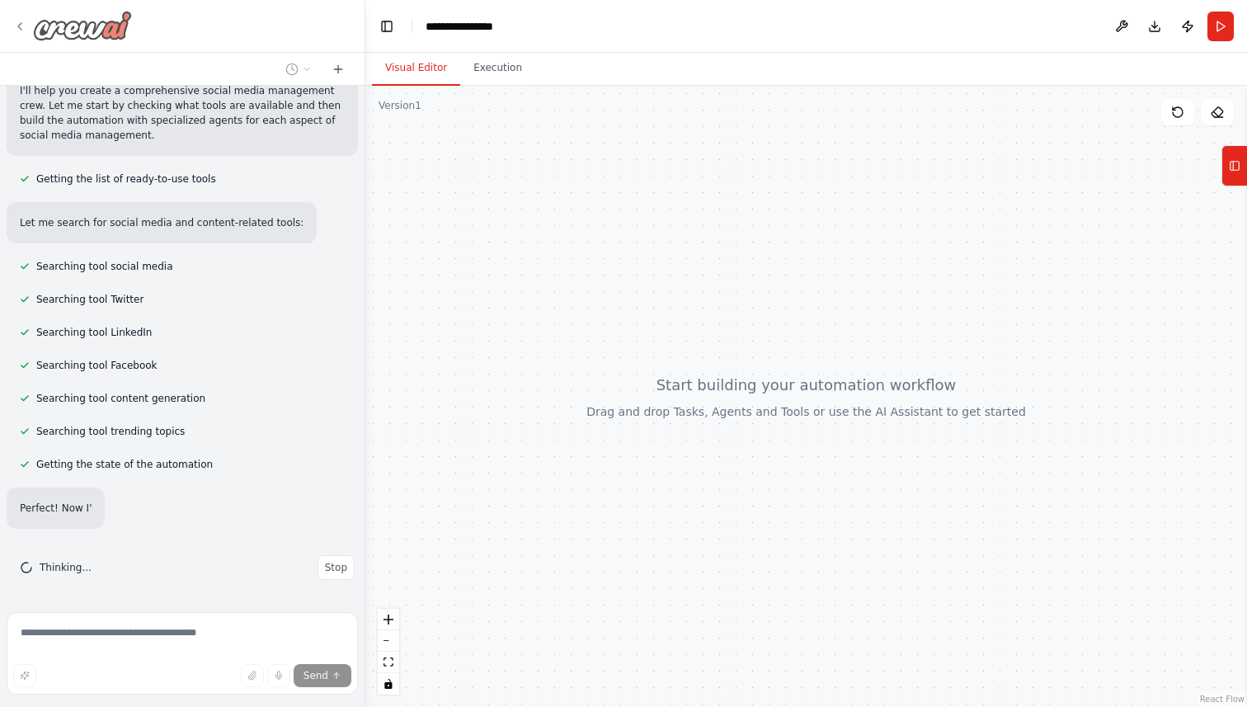
click at [21, 26] on icon at bounding box center [19, 26] width 13 height 13
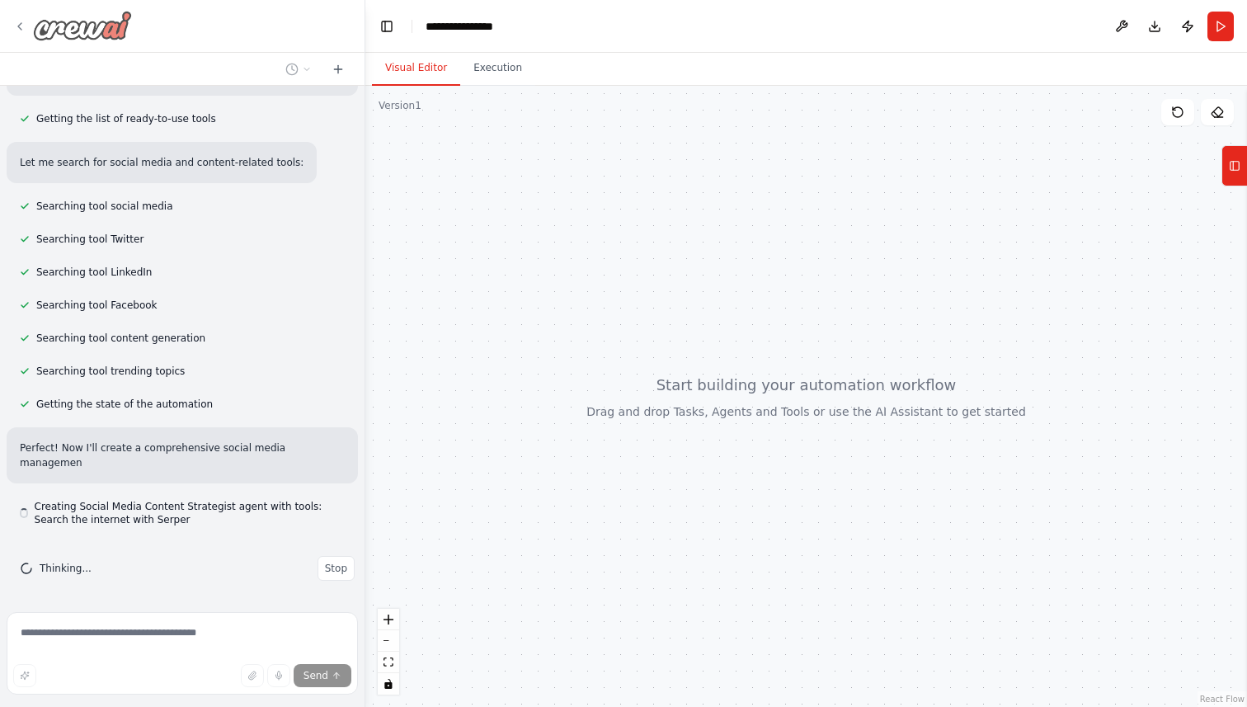
scroll to position [212, 0]
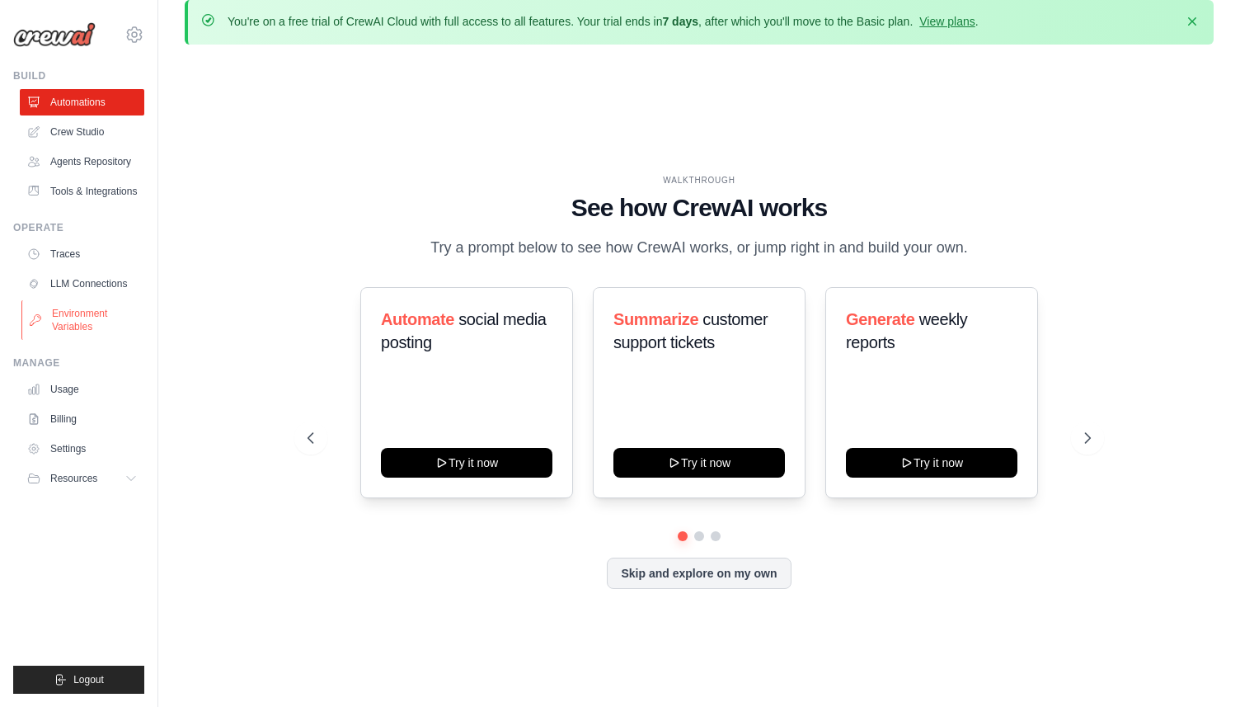
click at [80, 318] on link "Environment Variables" at bounding box center [83, 320] width 125 height 40
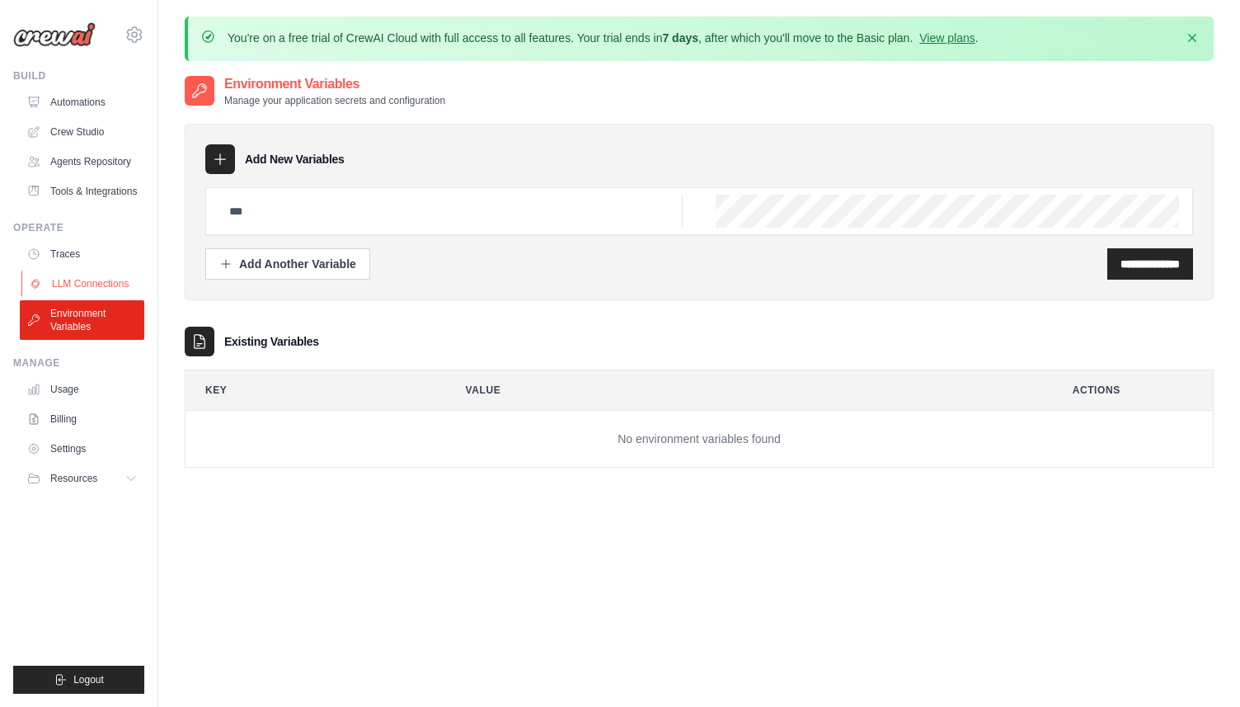
click at [78, 285] on link "LLM Connections" at bounding box center [83, 284] width 125 height 26
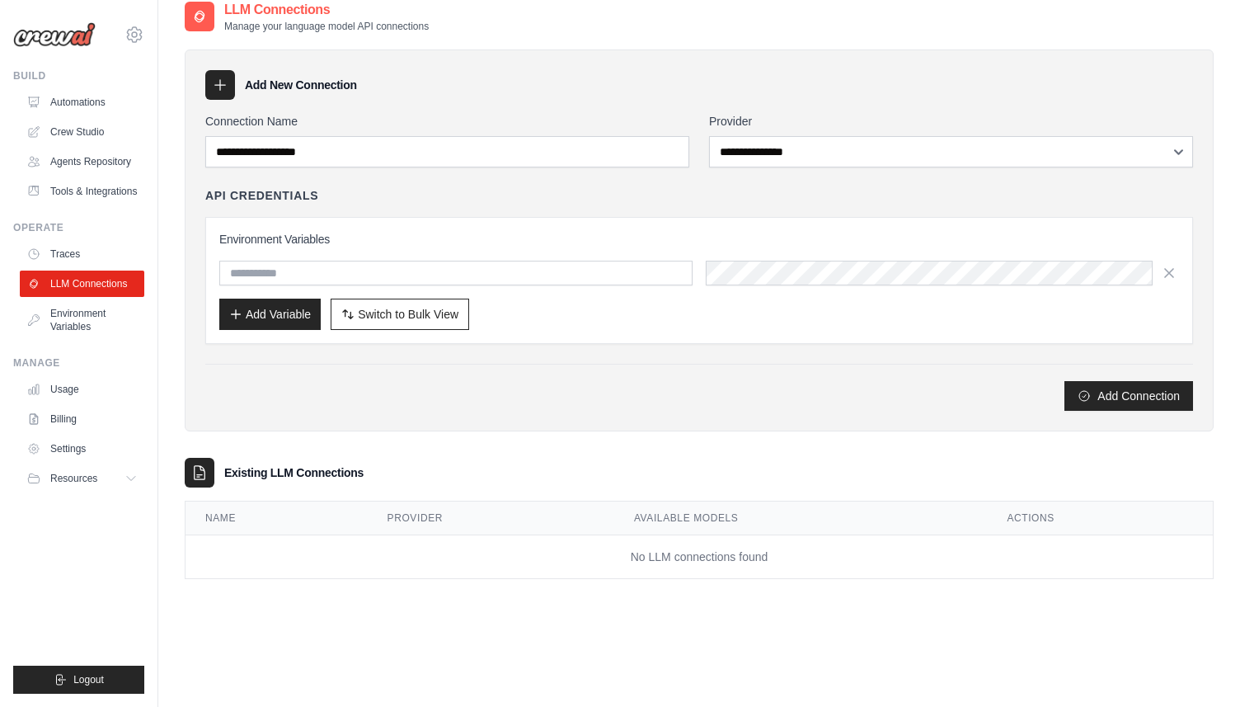
scroll to position [90, 0]
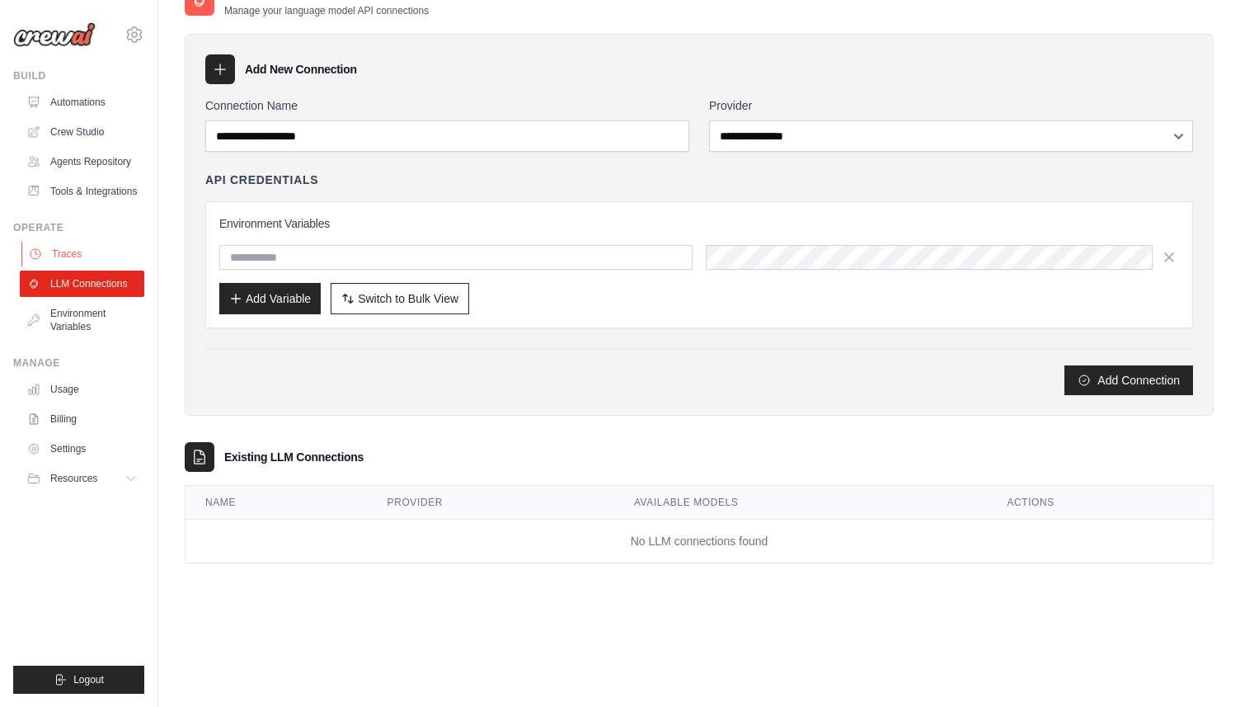
click at [70, 252] on link "Traces" at bounding box center [83, 254] width 125 height 26
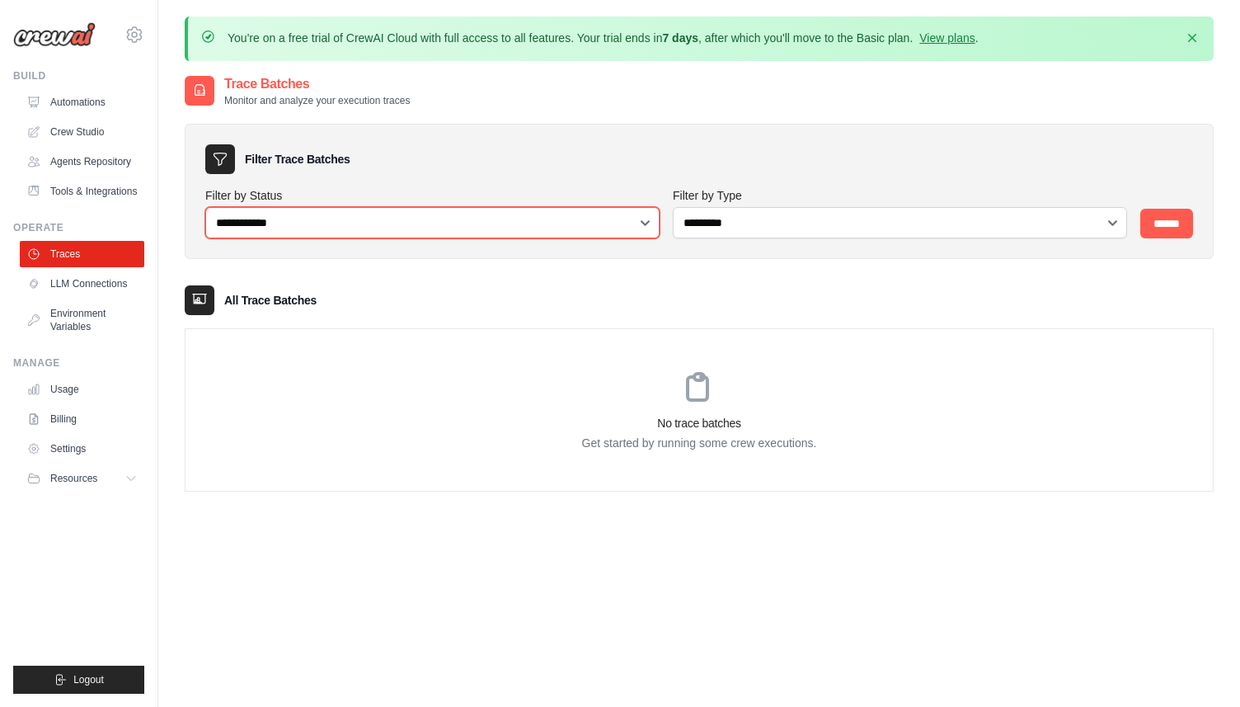
click at [648, 215] on select "**********" at bounding box center [432, 222] width 454 height 31
click at [205, 207] on select "**********" at bounding box center [432, 222] width 454 height 31
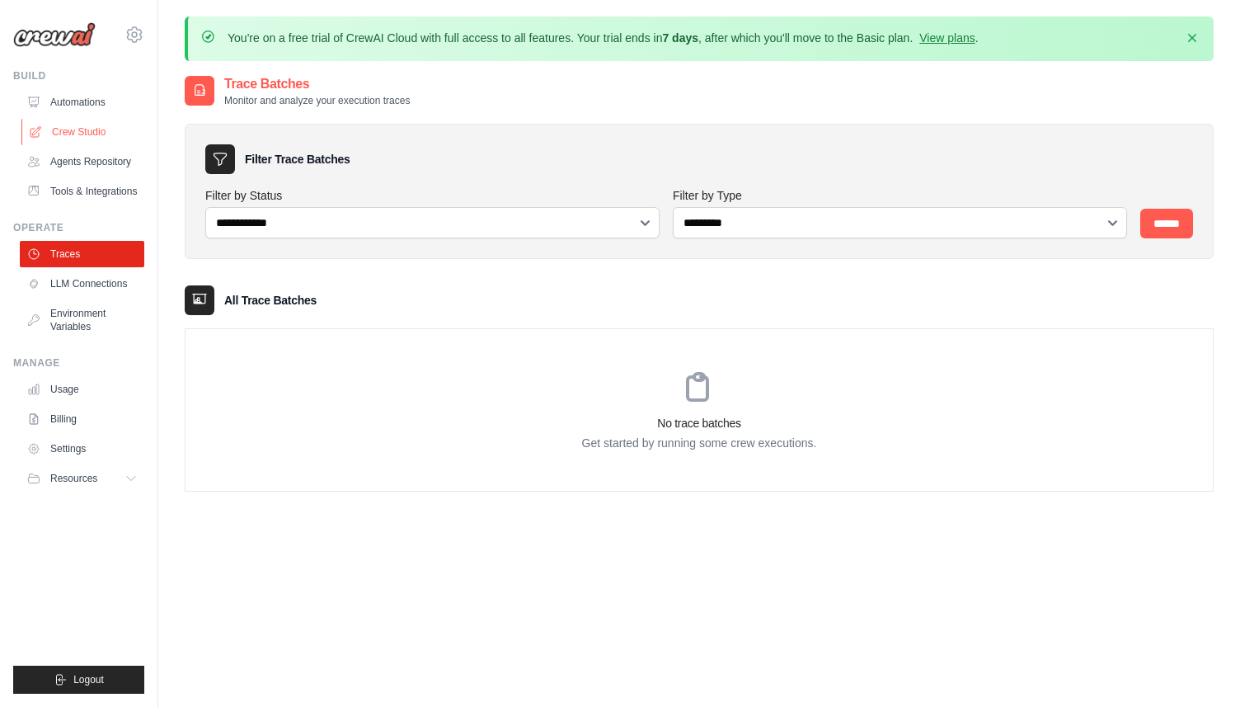
click at [69, 128] on link "Crew Studio" at bounding box center [83, 132] width 125 height 26
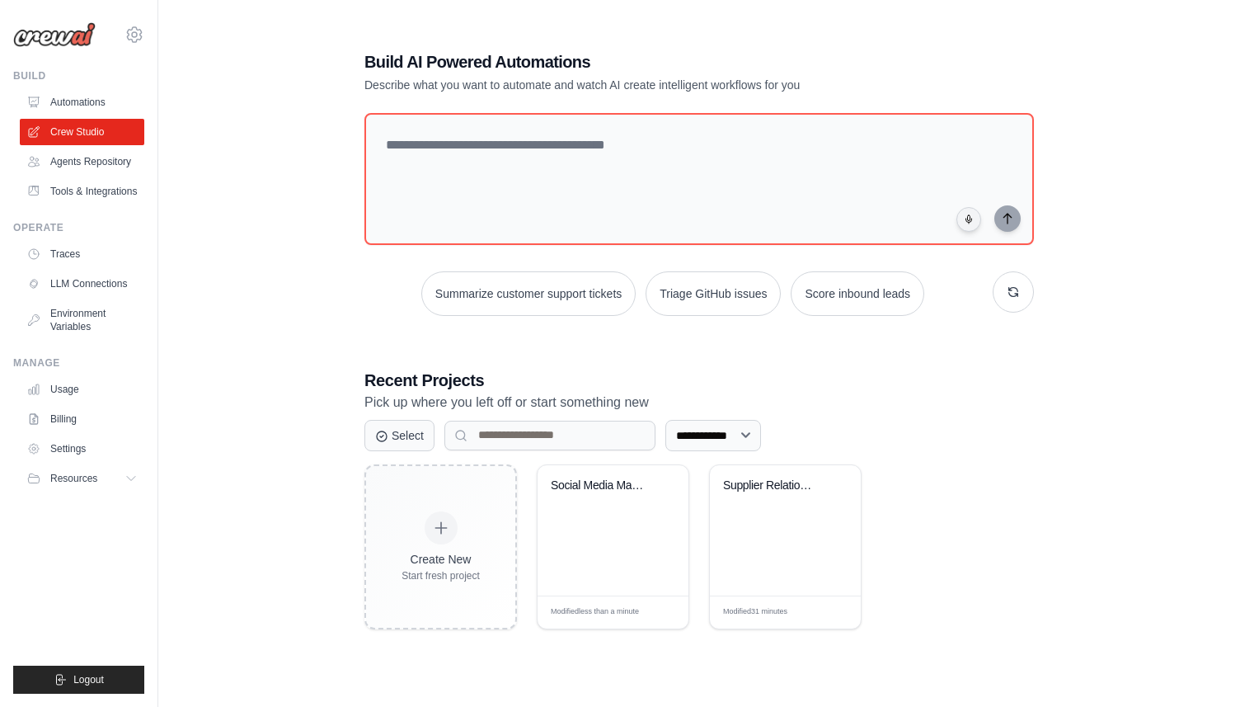
scroll to position [90, 0]
click at [772, 540] on div "Supplier Relationship Management Sy..." at bounding box center [785, 528] width 151 height 130
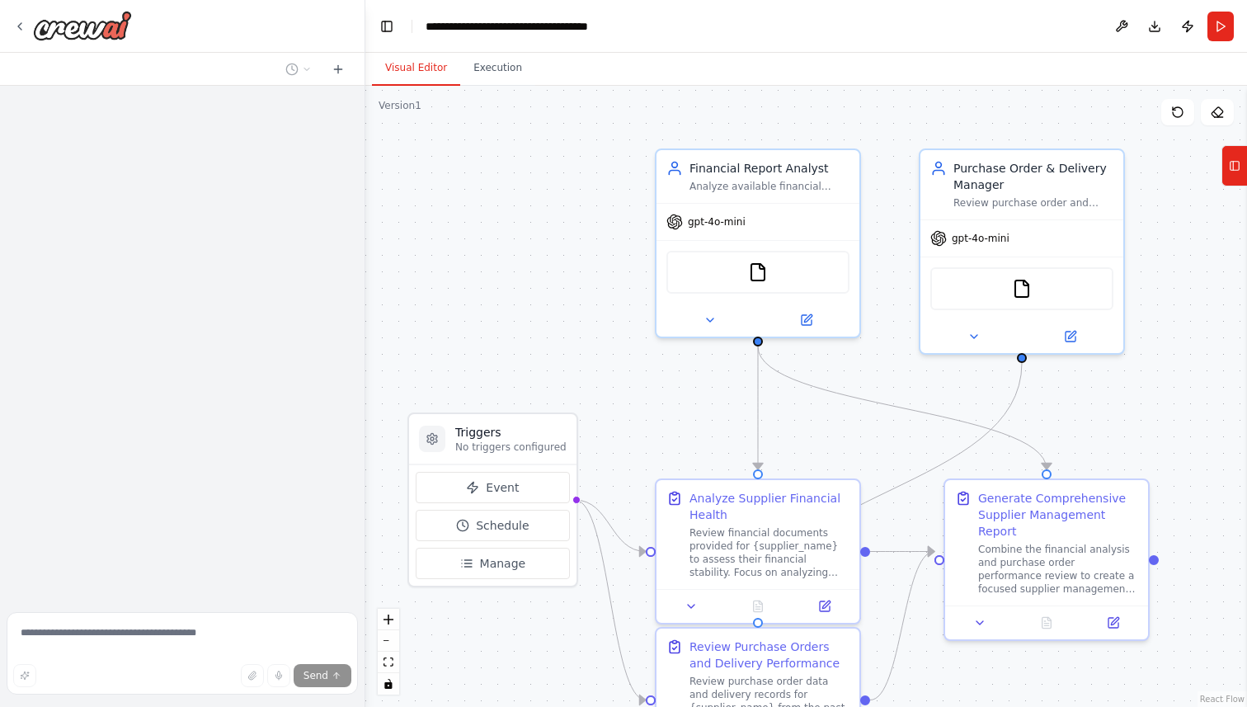
drag, startPoint x: 562, startPoint y: 335, endPoint x: 463, endPoint y: 252, distance: 129.5
click at [463, 254] on div ".deletable-edge-delete-btn { width: 20px; height: 20px; border: 0px solid #ffff…" at bounding box center [806, 396] width 882 height 621
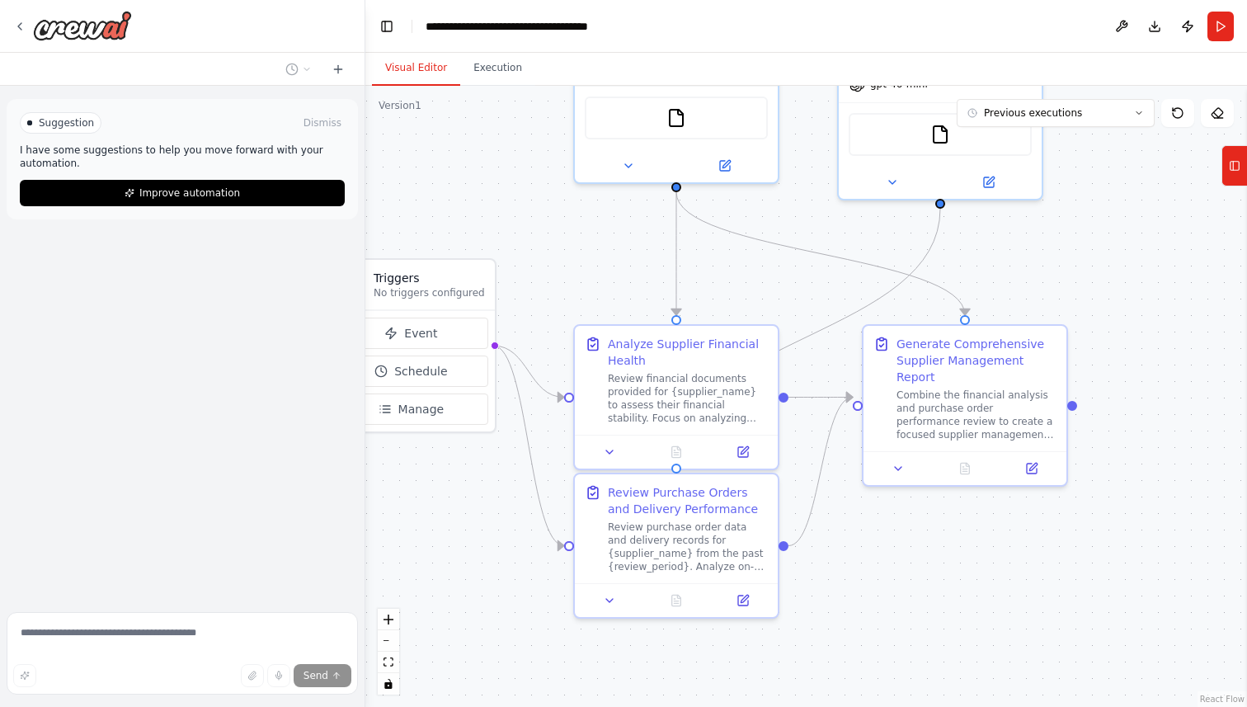
drag, startPoint x: 586, startPoint y: 375, endPoint x: 566, endPoint y: 282, distance: 95.4
click at [566, 282] on div ".deletable-edge-delete-btn { width: 20px; height: 20px; border: 0px solid #ffff…" at bounding box center [806, 396] width 882 height 621
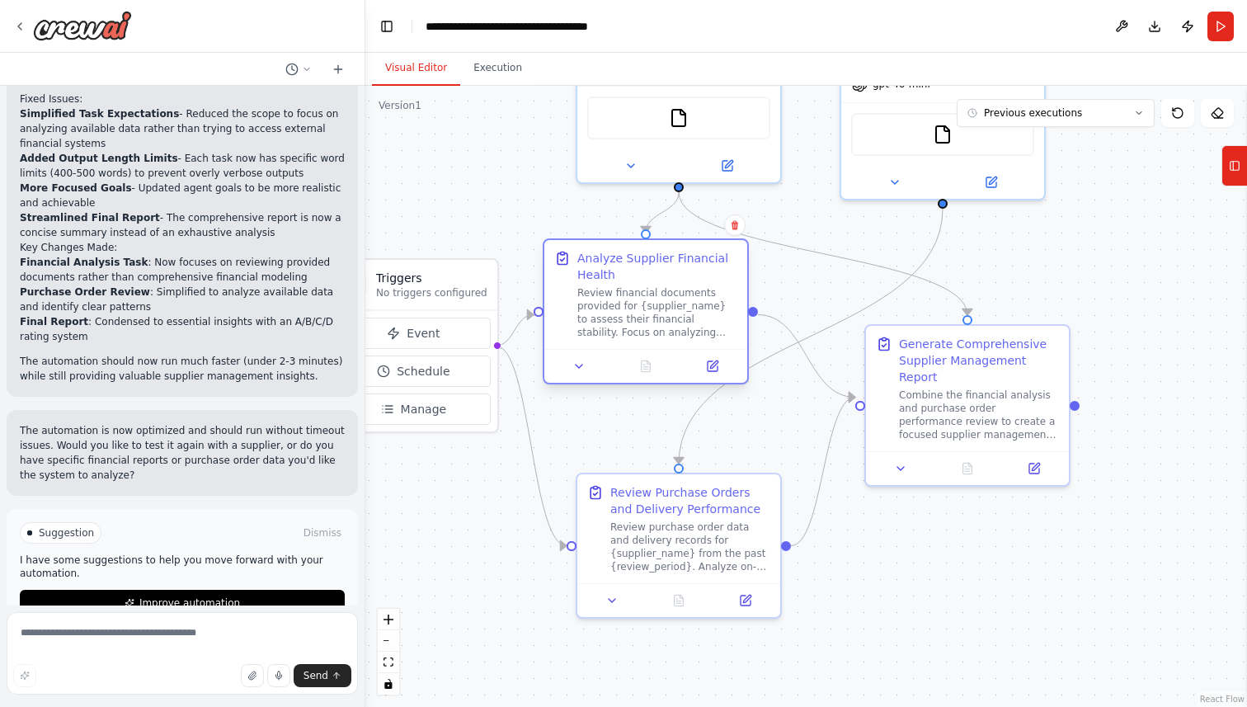
scroll to position [2127, 0]
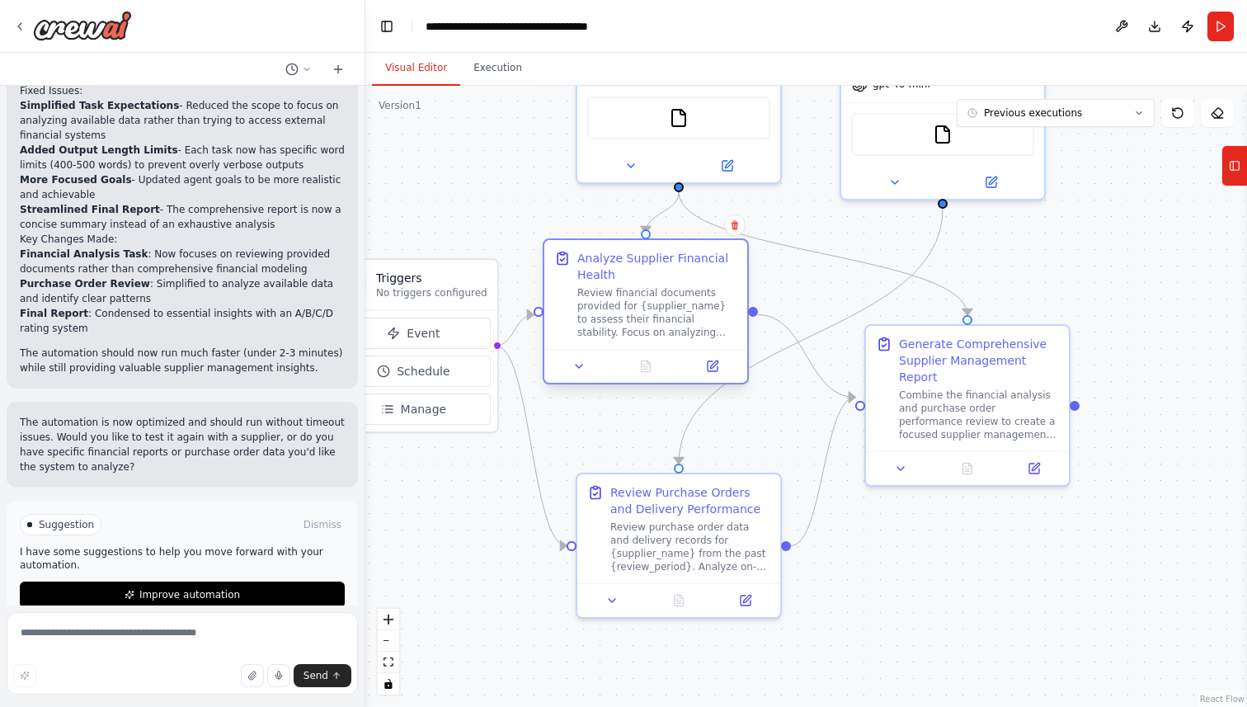
drag, startPoint x: 628, startPoint y: 368, endPoint x: 598, endPoint y: 289, distance: 84.6
click at [598, 289] on div "Review financial documents provided for {supplier_name} to assess their financi…" at bounding box center [657, 312] width 160 height 53
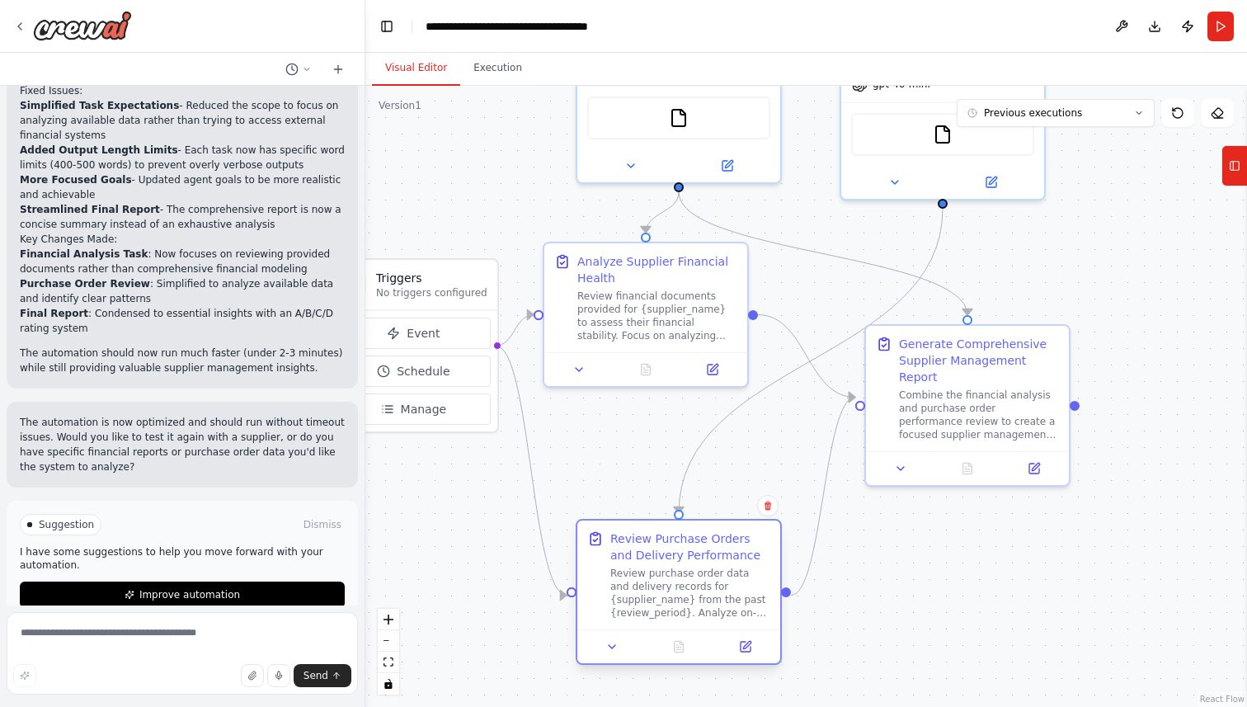
drag, startPoint x: 652, startPoint y: 515, endPoint x: 658, endPoint y: 571, distance: 55.6
click at [658, 571] on div "Review Purchase Orders and Delivery Performance Review purchase order data and …" at bounding box center [690, 574] width 160 height 89
click at [617, 652] on icon at bounding box center [611, 646] width 13 height 13
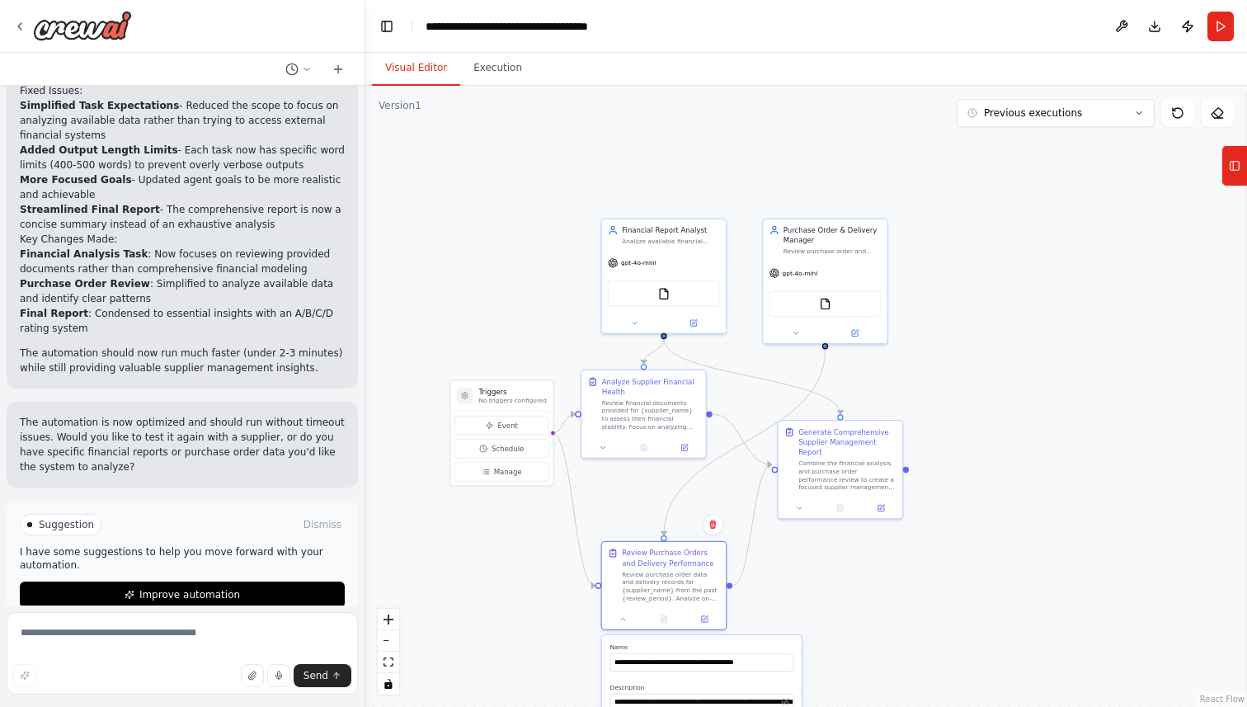
drag, startPoint x: 800, startPoint y: 608, endPoint x: 796, endPoint y: 581, distance: 27.5
click at [796, 581] on div ".deletable-edge-delete-btn { width: 20px; height: 20px; border: 0px solid #ffff…" at bounding box center [806, 396] width 882 height 621
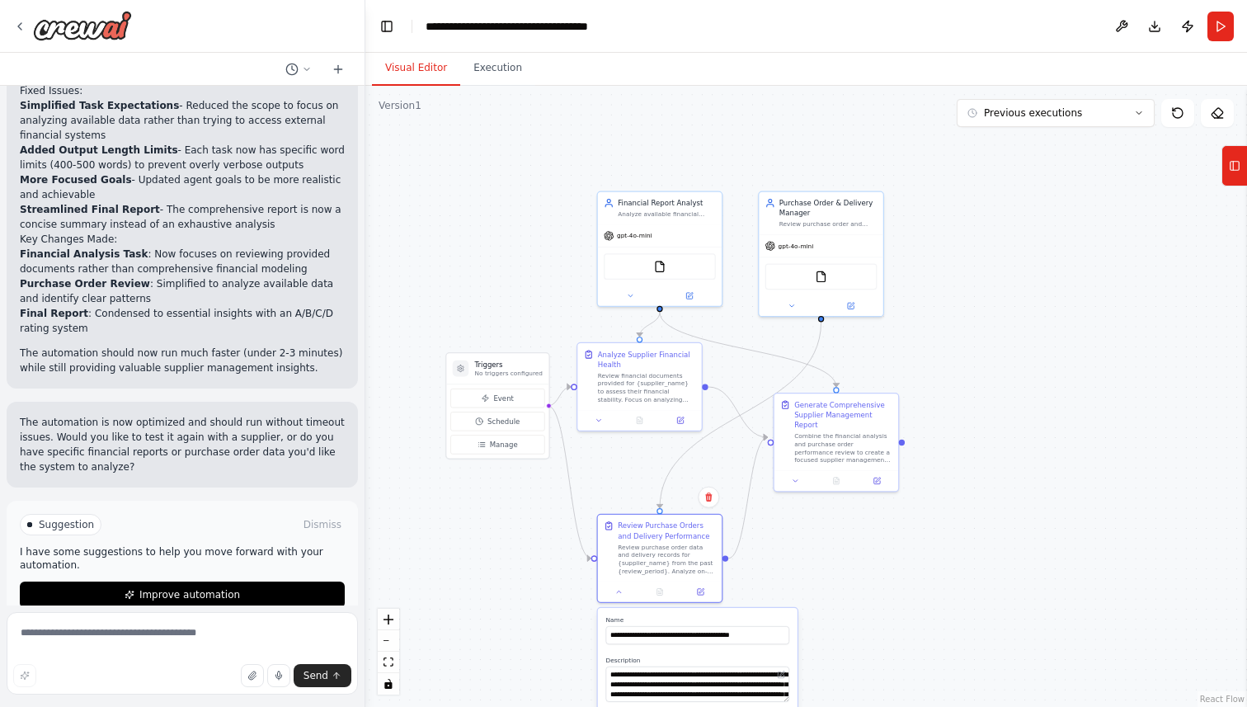
click at [11, 30] on div at bounding box center [182, 26] width 365 height 53
click at [18, 26] on icon at bounding box center [19, 26] width 3 height 7
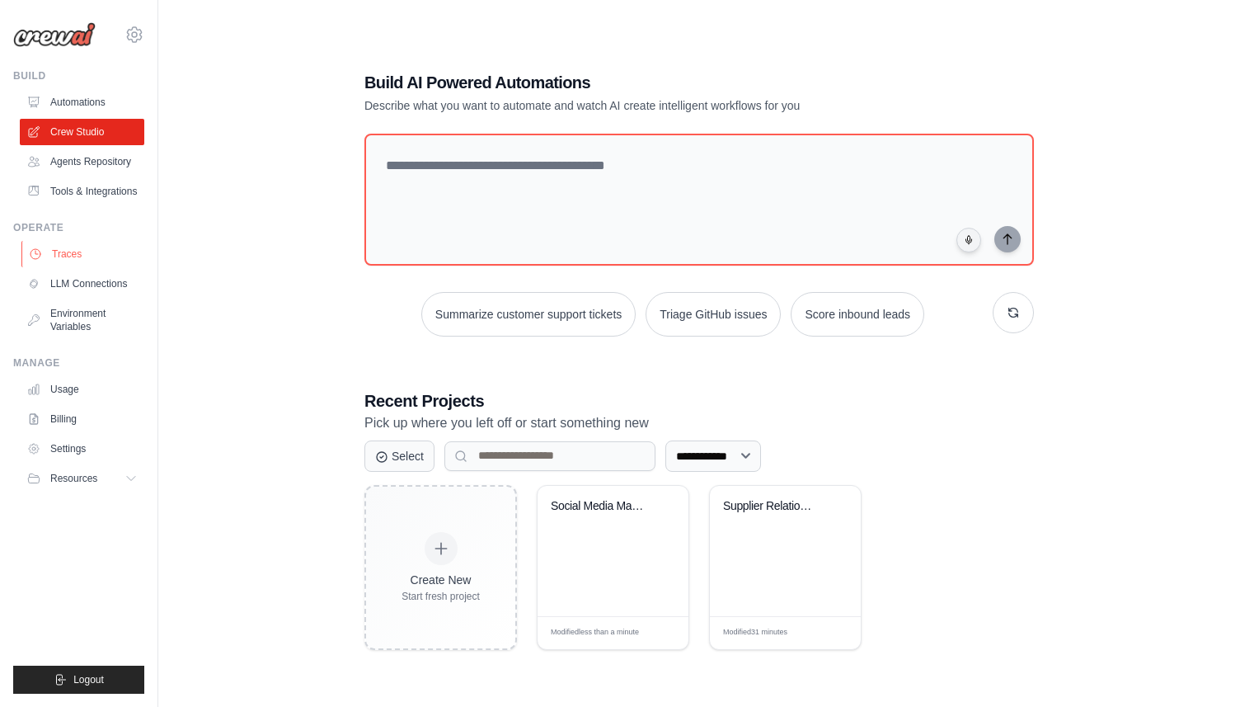
click at [72, 252] on link "Traces" at bounding box center [83, 254] width 125 height 26
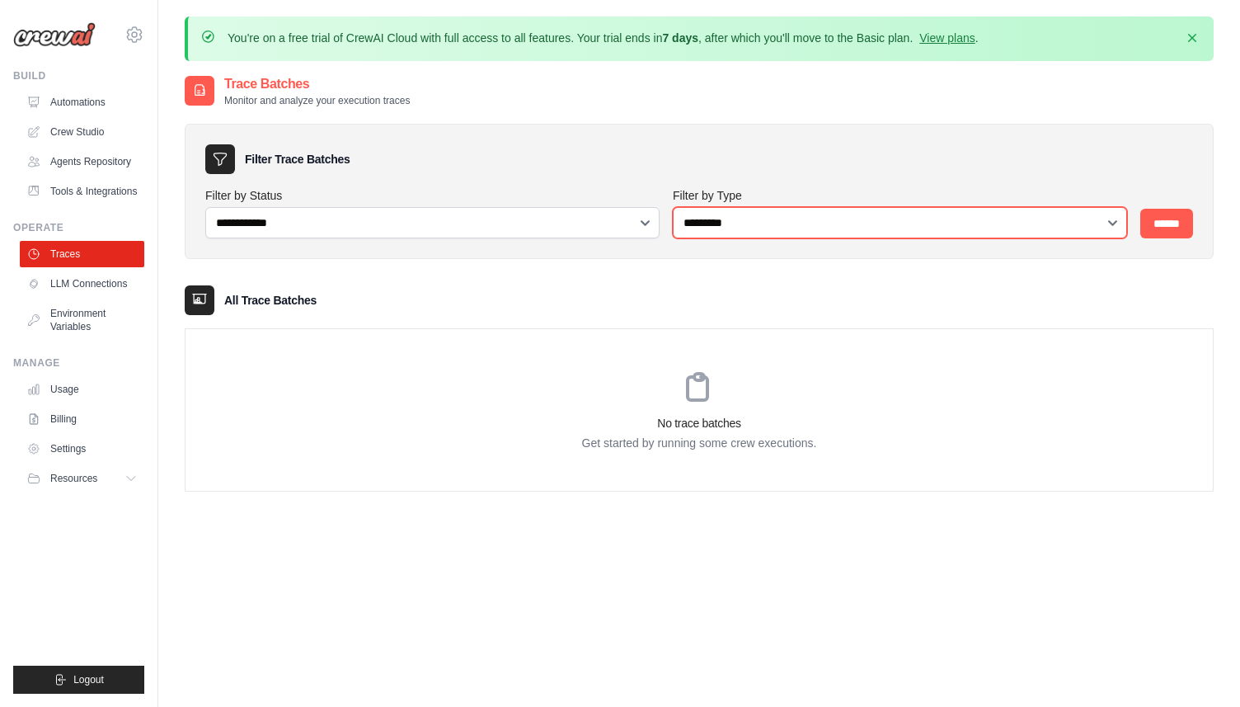
click at [856, 231] on select "**********" at bounding box center [900, 222] width 454 height 31
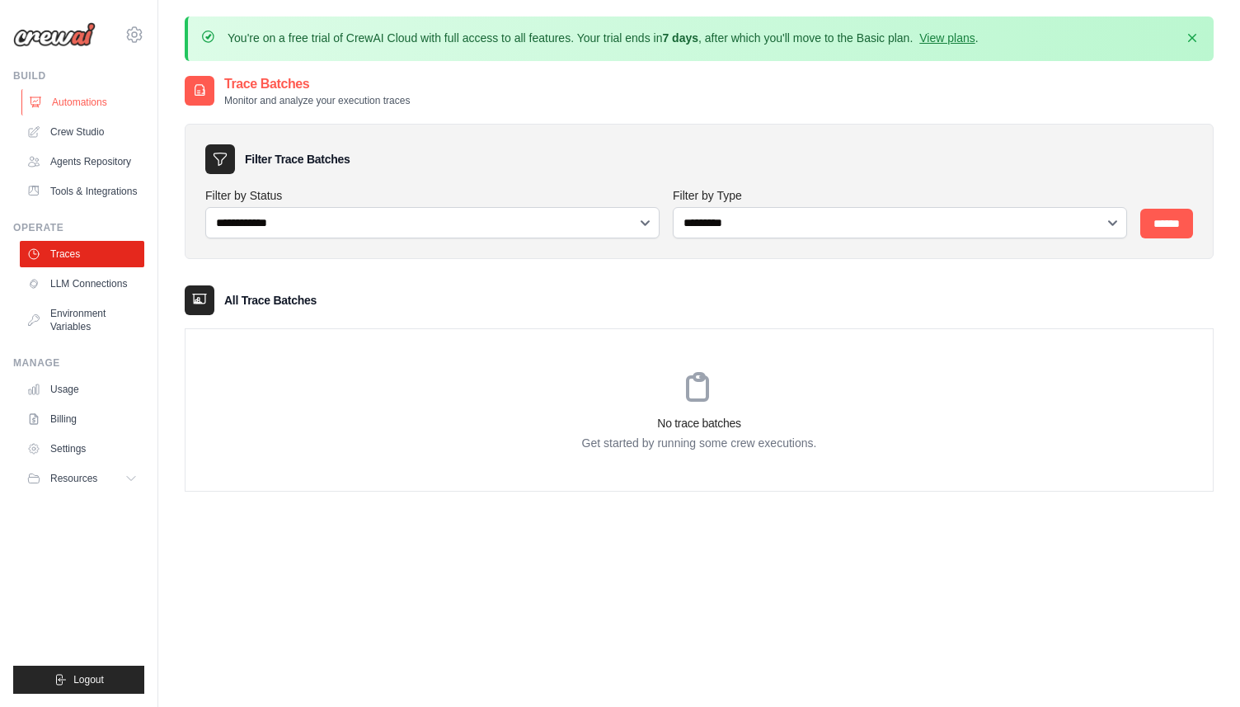
click at [77, 105] on link "Automations" at bounding box center [83, 102] width 125 height 26
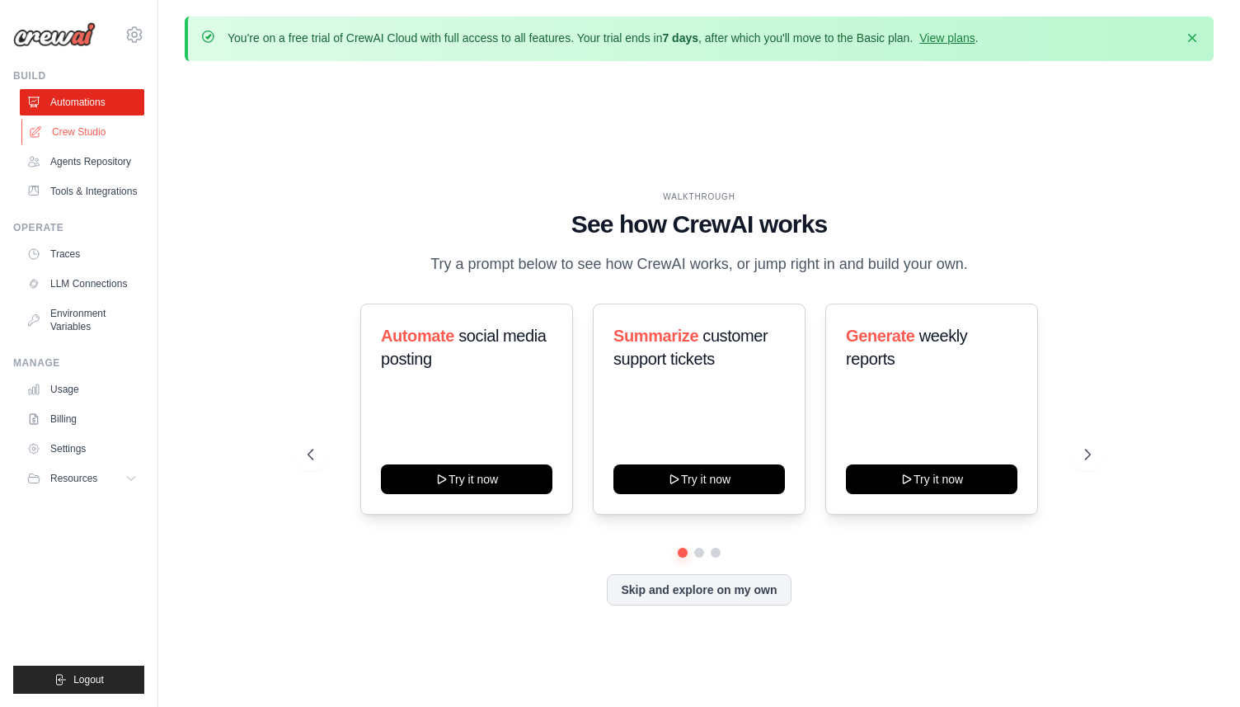
click at [82, 124] on link "Crew Studio" at bounding box center [83, 132] width 125 height 26
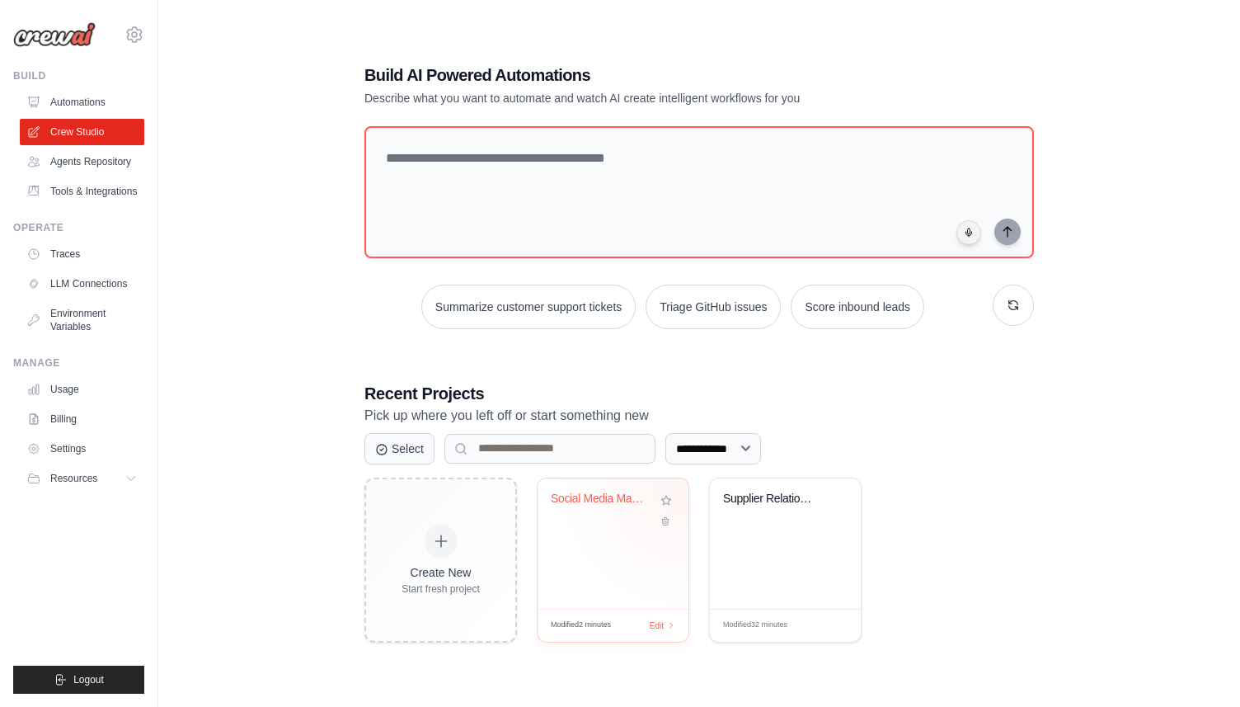
scroll to position [87, 0]
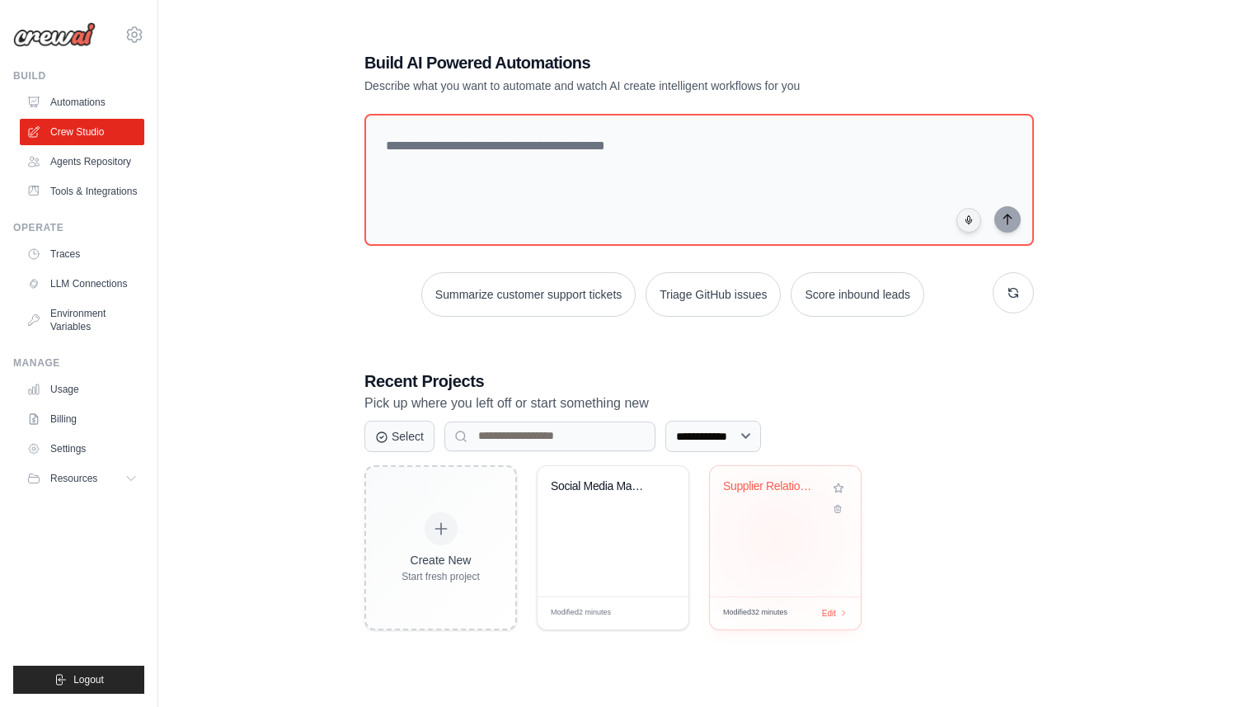
click at [778, 536] on div "Supplier Relationship Management Sy..." at bounding box center [785, 531] width 151 height 130
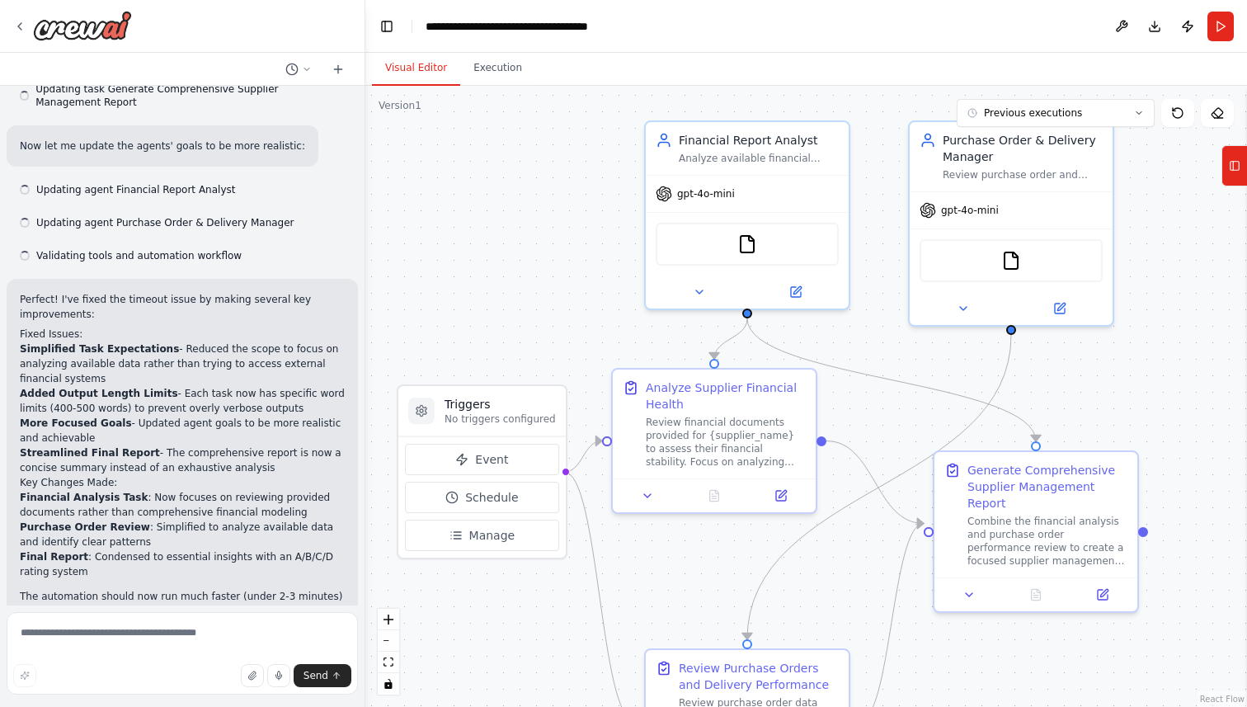
drag, startPoint x: 555, startPoint y: 295, endPoint x: 495, endPoint y: 239, distance: 82.3
click at [495, 239] on div ".deletable-edge-delete-btn { width: 20px; height: 20px; border: 0px solid #ffff…" at bounding box center [806, 396] width 882 height 621
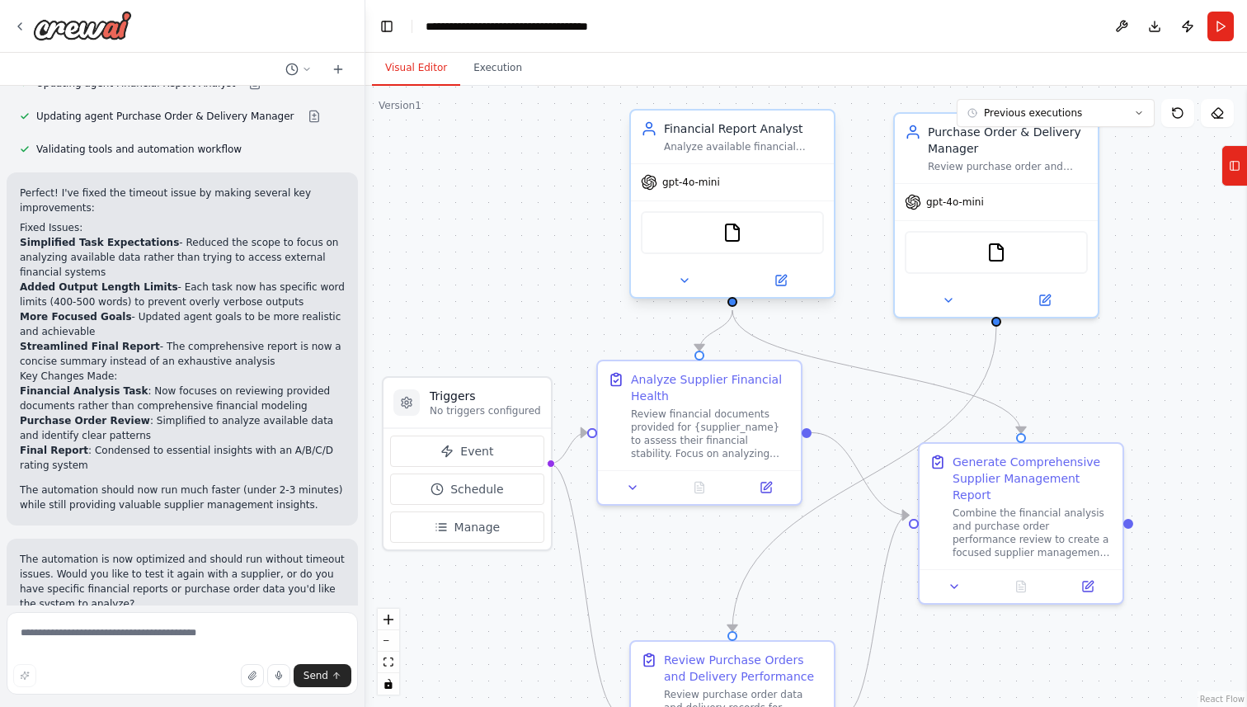
scroll to position [1993, 0]
click at [785, 287] on button at bounding box center [780, 281] width 93 height 20
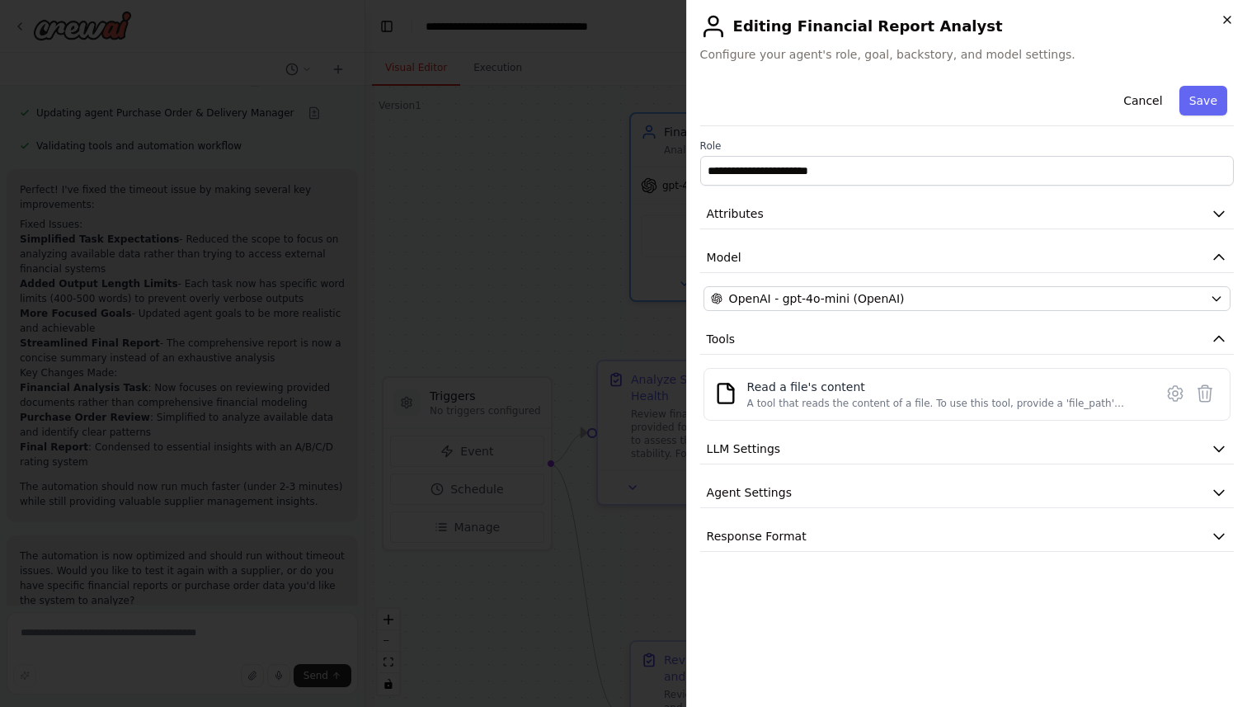
click at [1228, 19] on icon "button" at bounding box center [1227, 19] width 13 height 13
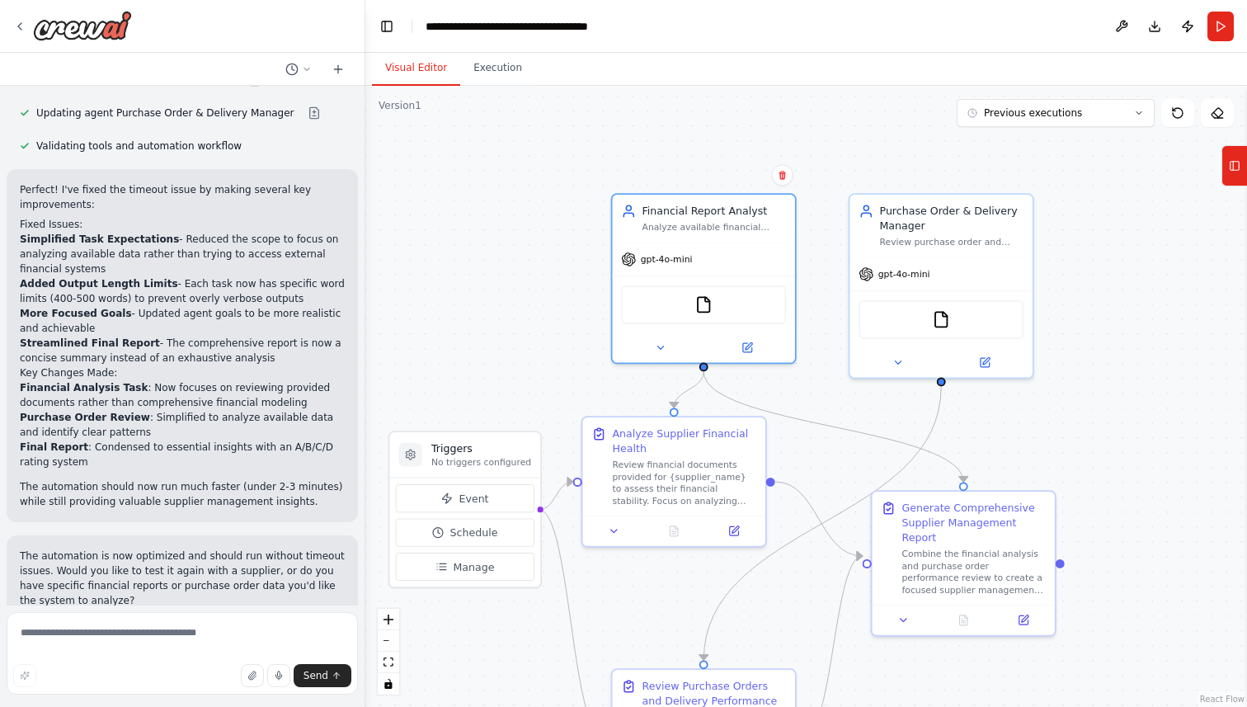
drag, startPoint x: 1120, startPoint y: 182, endPoint x: 1050, endPoint y: 261, distance: 105.7
click at [1050, 261] on div ".deletable-edge-delete-btn { width: 20px; height: 20px; border: 0px solid #ffff…" at bounding box center [806, 396] width 882 height 621
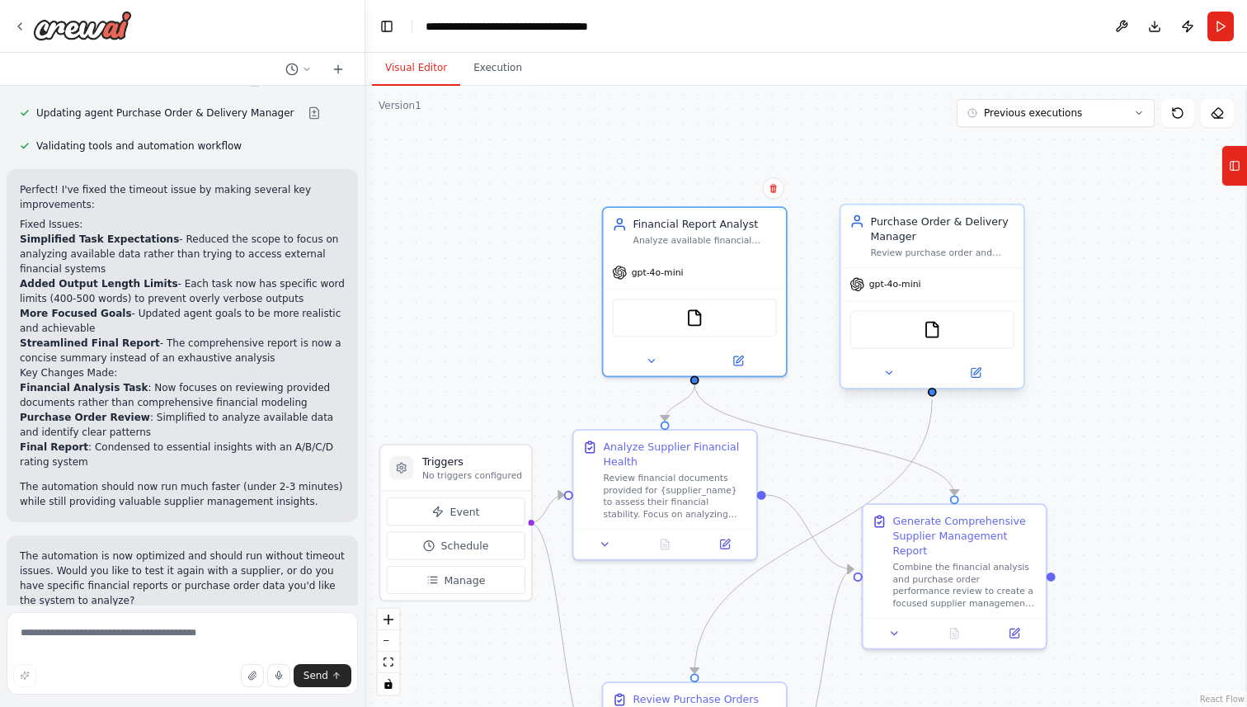
click at [983, 261] on div "Purchase Order & Delivery Manager Review purchase order and delivery data to ev…" at bounding box center [931, 236] width 182 height 63
click at [1014, 191] on icon at bounding box center [1011, 188] width 10 height 10
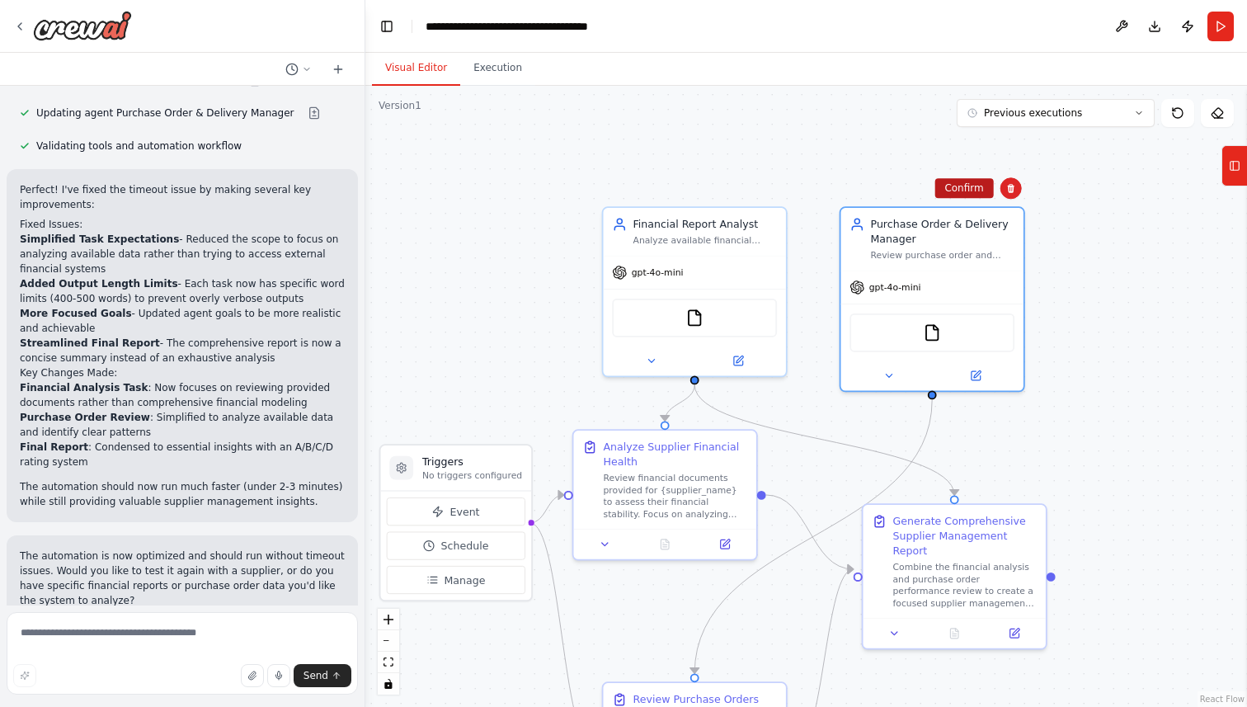
click at [967, 190] on button "Confirm" at bounding box center [963, 188] width 59 height 20
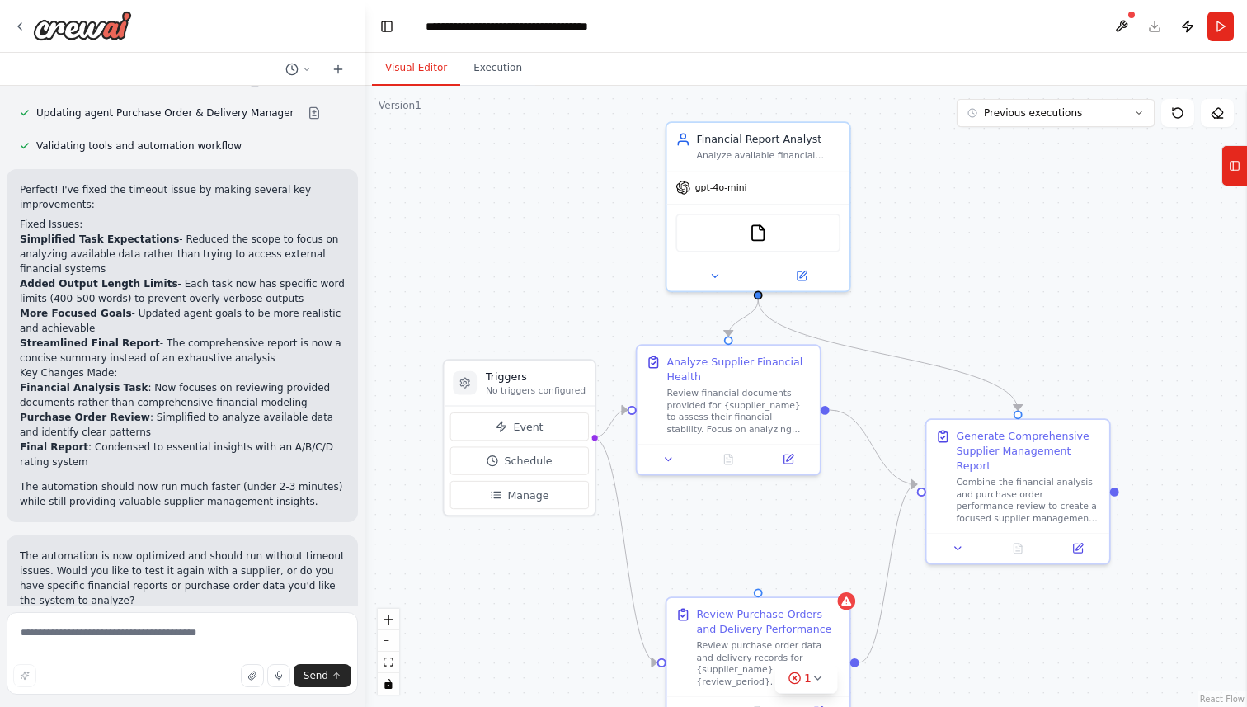
drag, startPoint x: 859, startPoint y: 350, endPoint x: 922, endPoint y: 262, distance: 108.0
click at [922, 262] on div ".deletable-edge-delete-btn { width: 20px; height: 20px; border: 0px solid #ffff…" at bounding box center [806, 396] width 882 height 621
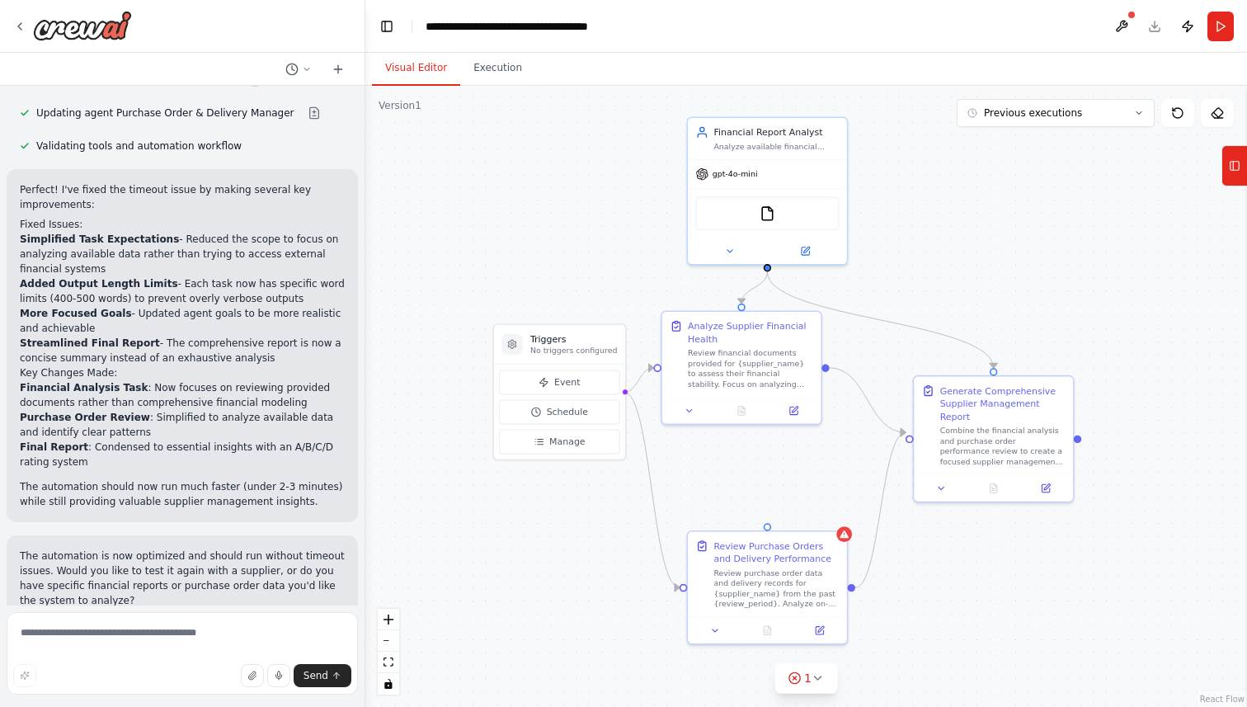
drag, startPoint x: 819, startPoint y: 557, endPoint x: 819, endPoint y: 451, distance: 106.4
click at [819, 451] on div ".deletable-edge-delete-btn { width: 20px; height: 20px; border: 0px solid #ffff…" at bounding box center [806, 396] width 882 height 621
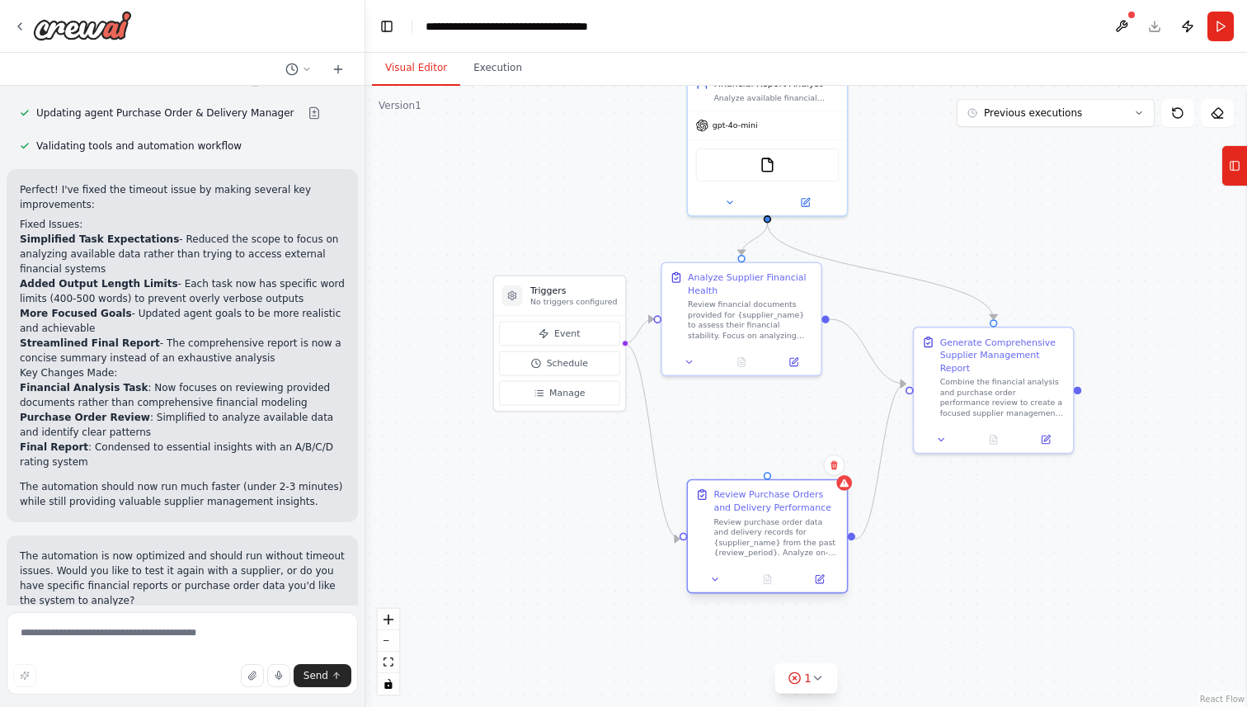
click at [787, 496] on div "Review Purchase Orders and Delivery Performance" at bounding box center [775, 501] width 125 height 26
click at [834, 466] on icon at bounding box center [833, 464] width 7 height 9
click at [787, 468] on button "Confirm" at bounding box center [787, 465] width 59 height 20
click at [1012, 344] on div "Generate Comprehensive Supplier Management Report" at bounding box center [1002, 352] width 125 height 39
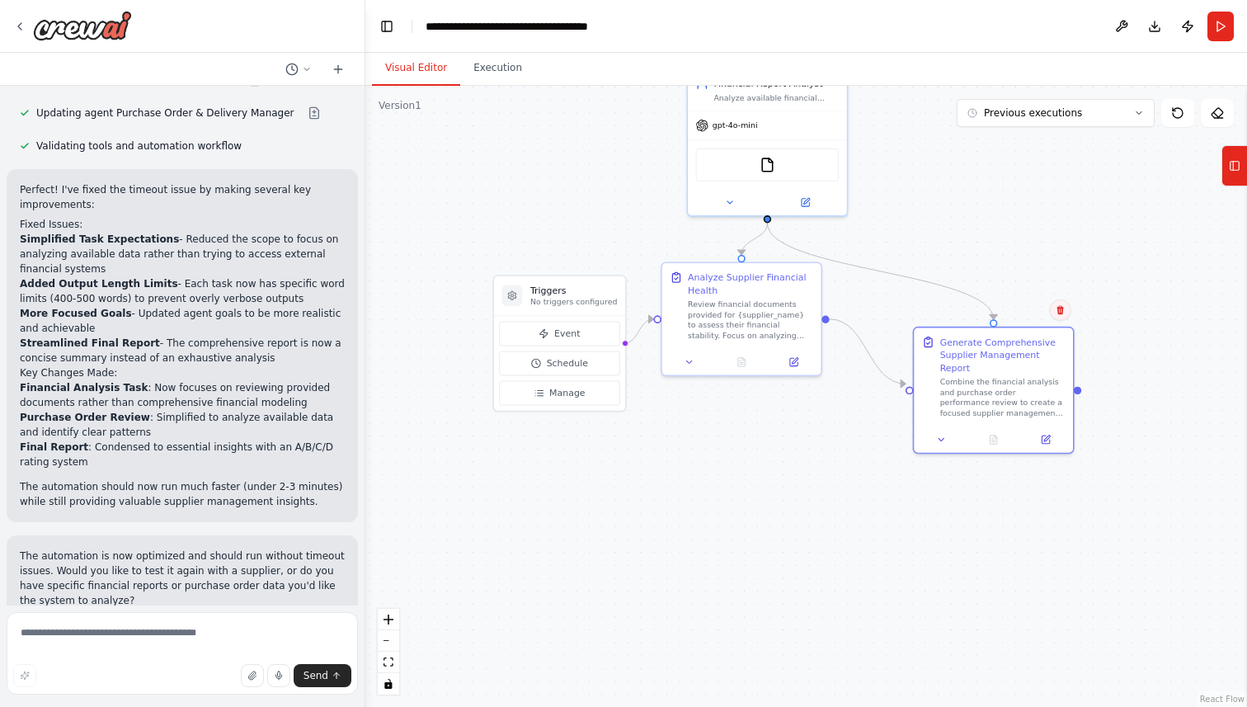
click at [1064, 311] on icon at bounding box center [1061, 310] width 10 height 10
click at [1011, 309] on button "Confirm" at bounding box center [1013, 310] width 59 height 20
click at [767, 311] on div "Review financial documents provided for {supplier_name} to assess their financi…" at bounding box center [750, 317] width 125 height 41
click at [760, 310] on div "Review financial documents provided for {supplier_name} to assess their financi…" at bounding box center [750, 317] width 125 height 41
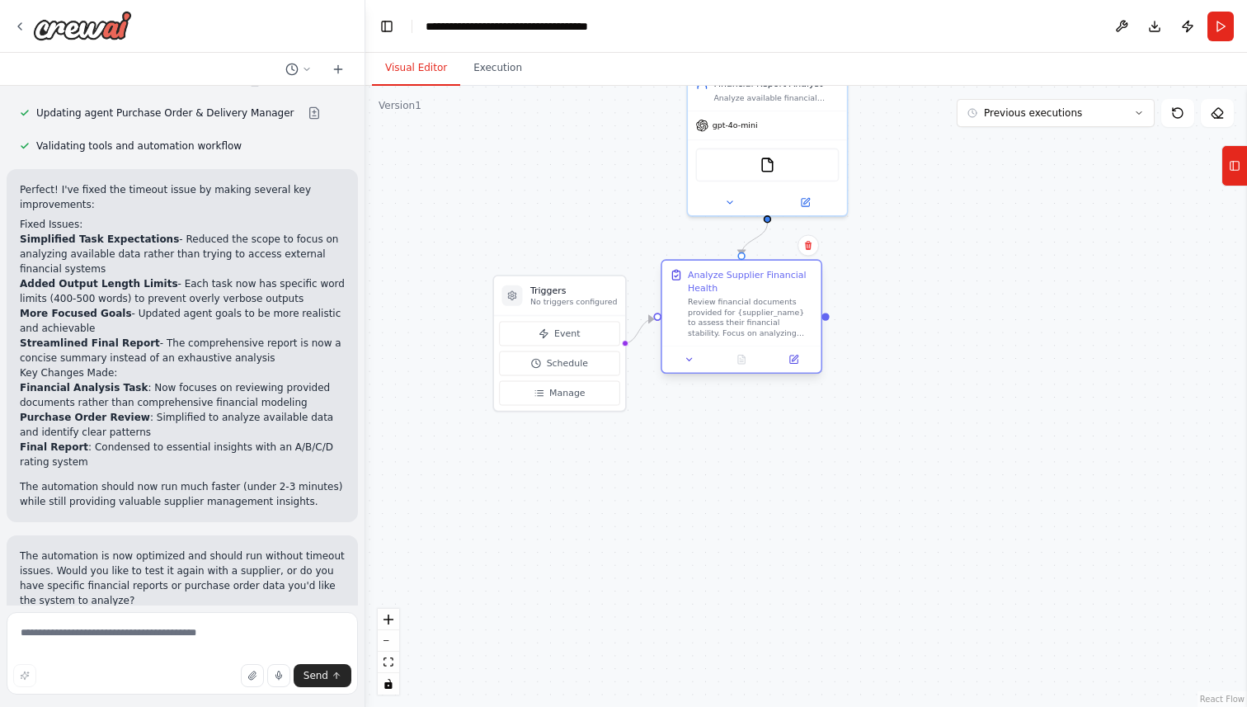
click at [752, 288] on div "Analyze Supplier Financial Health" at bounding box center [750, 281] width 125 height 26
click at [797, 361] on icon at bounding box center [793, 358] width 7 height 7
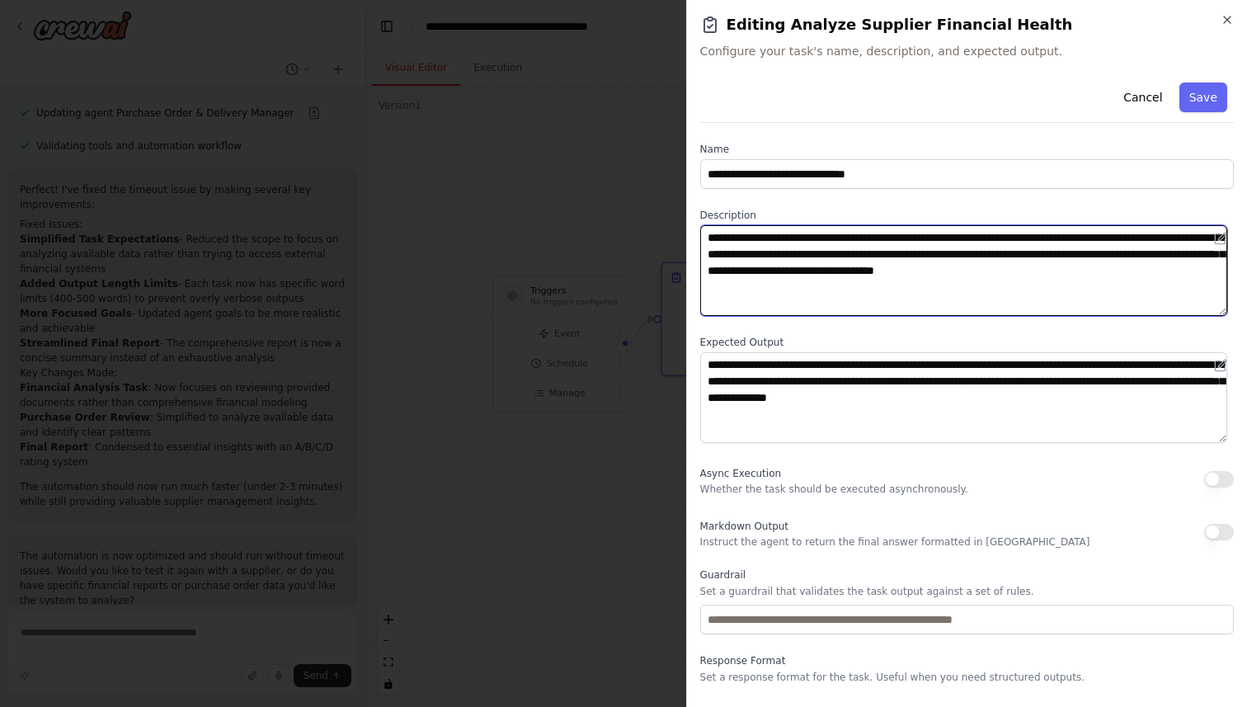
drag, startPoint x: 831, startPoint y: 297, endPoint x: 929, endPoint y: 233, distance: 116.2
click at [929, 233] on textarea "**********" at bounding box center [963, 270] width 527 height 91
click at [957, 296] on textarea "**********" at bounding box center [963, 270] width 527 height 91
drag, startPoint x: 808, startPoint y: 297, endPoint x: 907, endPoint y: 244, distance: 112.2
click at [907, 244] on textarea "**********" at bounding box center [963, 270] width 527 height 91
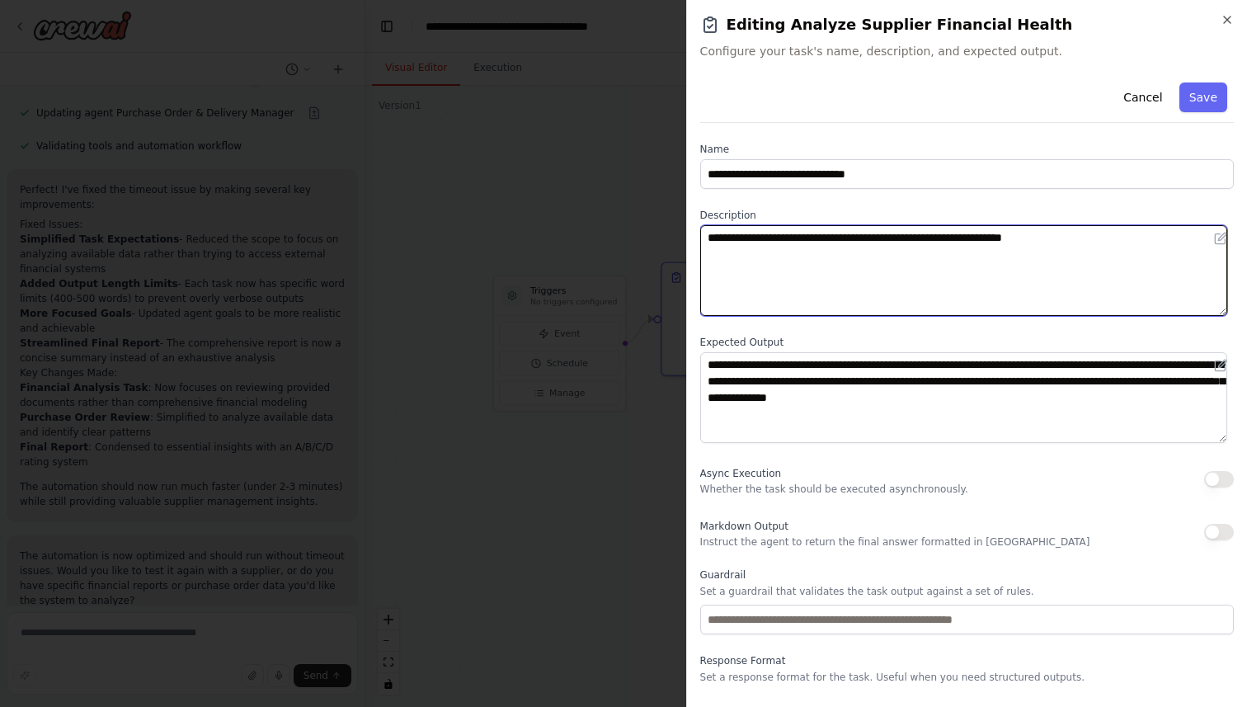
type textarea "**********"
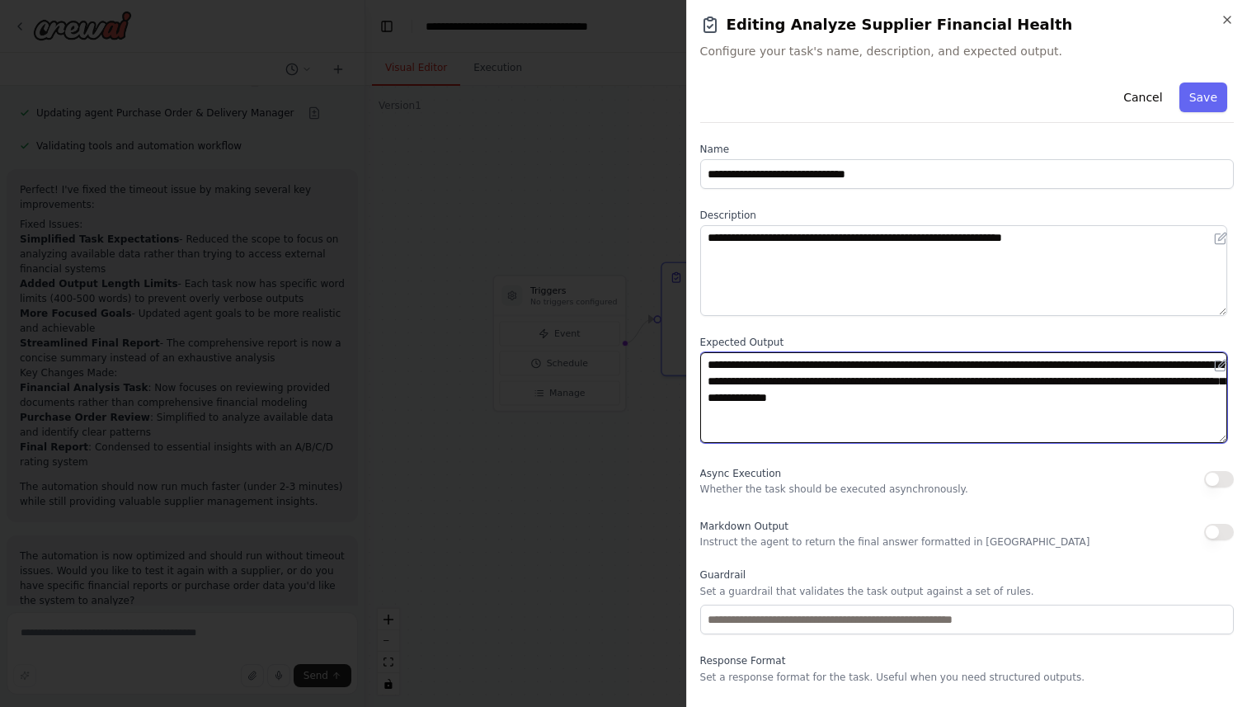
drag, startPoint x: 1092, startPoint y: 406, endPoint x: 685, endPoint y: 350, distance: 410.4
click at [686, 350] on div "**********" at bounding box center [966, 353] width 561 height 707
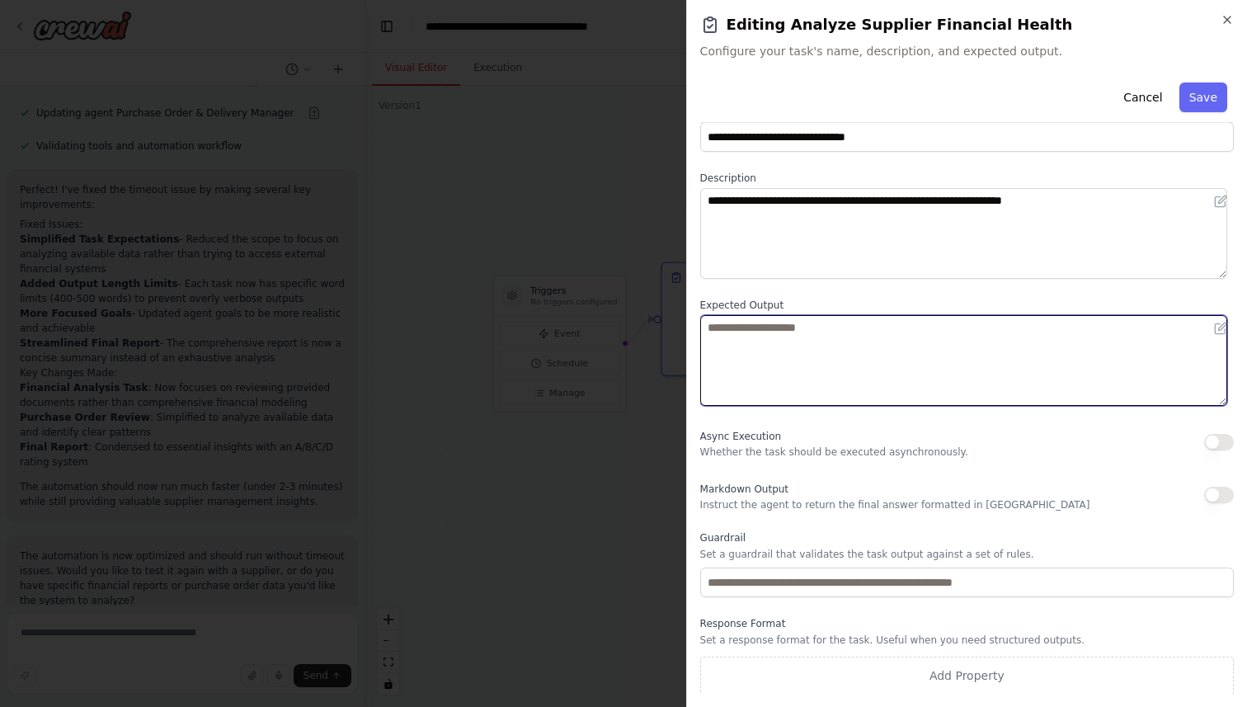
scroll to position [38, 0]
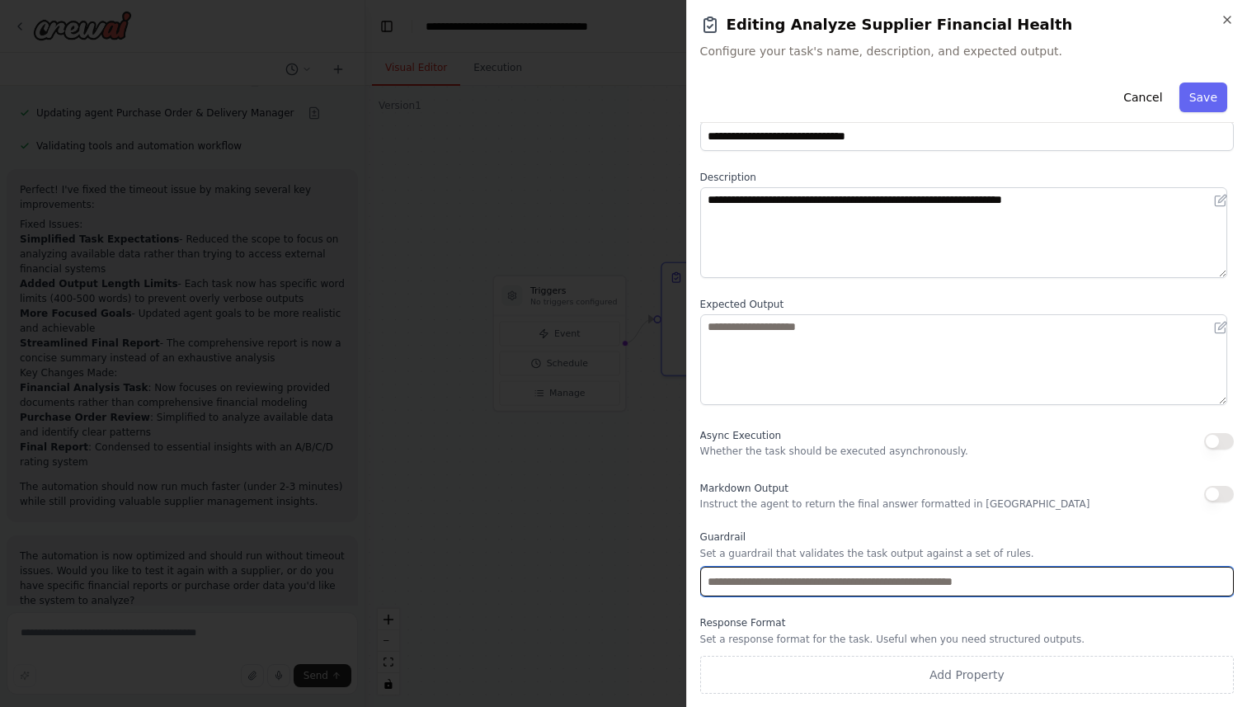
drag, startPoint x: 1054, startPoint y: 579, endPoint x: 668, endPoint y: 582, distance: 386.0
click at [668, 582] on body "Manage your relationships with suppliers by regularly reviewing their financial…" at bounding box center [623, 353] width 1247 height 707
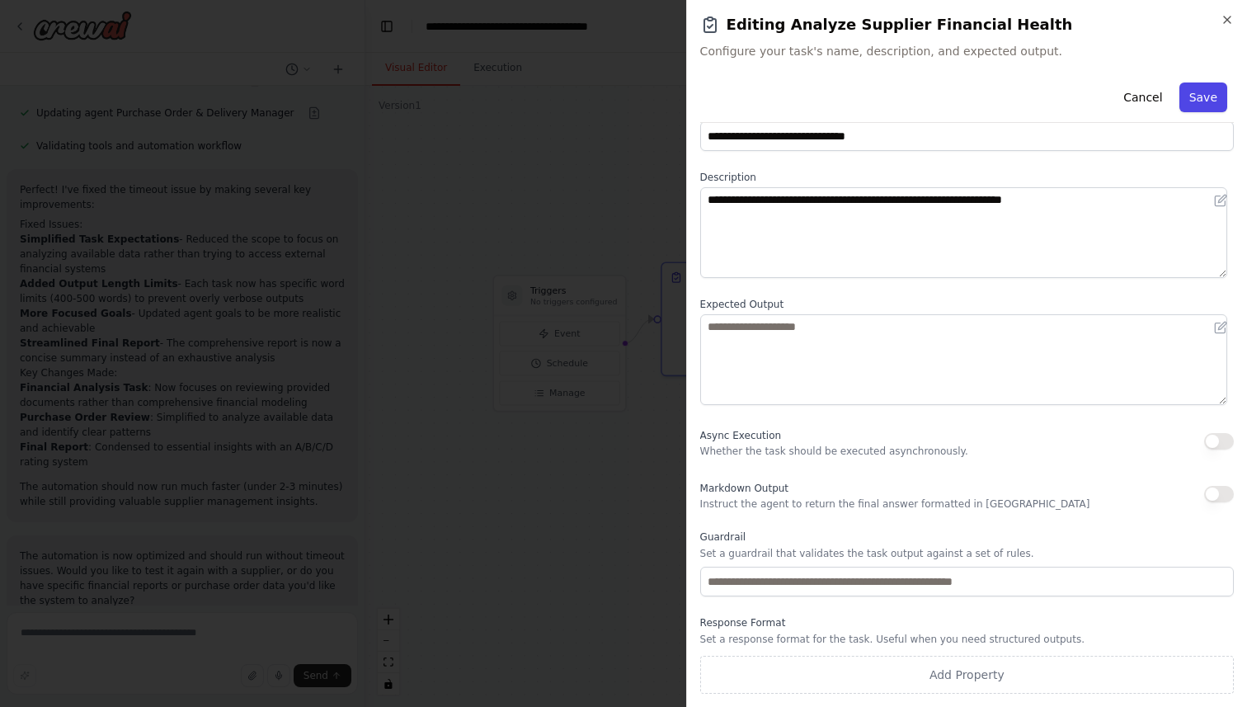
click at [1205, 93] on button "Save" at bounding box center [1203, 97] width 48 height 30
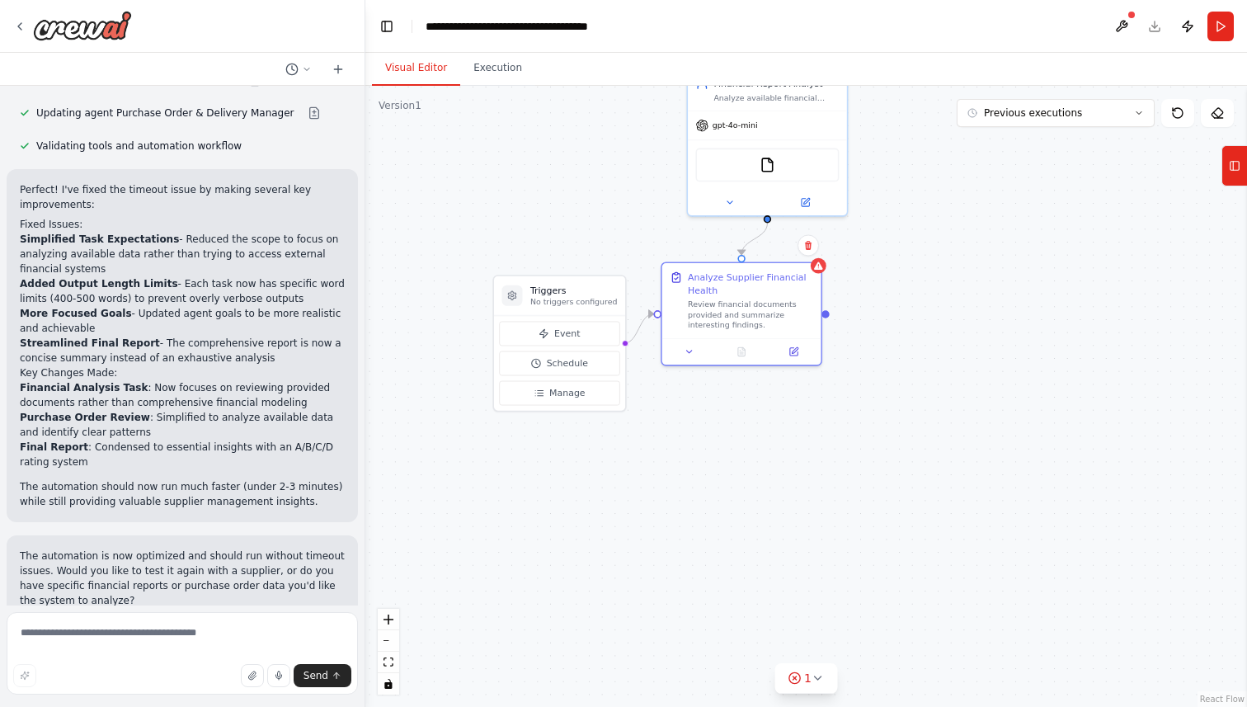
click at [722, 467] on div ".deletable-edge-delete-btn { width: 20px; height: 20px; border: 0px solid #ffff…" at bounding box center [806, 396] width 882 height 621
click at [729, 305] on div "Review financial documents provided and summarize interesting findings." at bounding box center [750, 312] width 125 height 31
click at [795, 357] on div at bounding box center [741, 349] width 159 height 26
click at [794, 349] on icon at bounding box center [795, 348] width 6 height 6
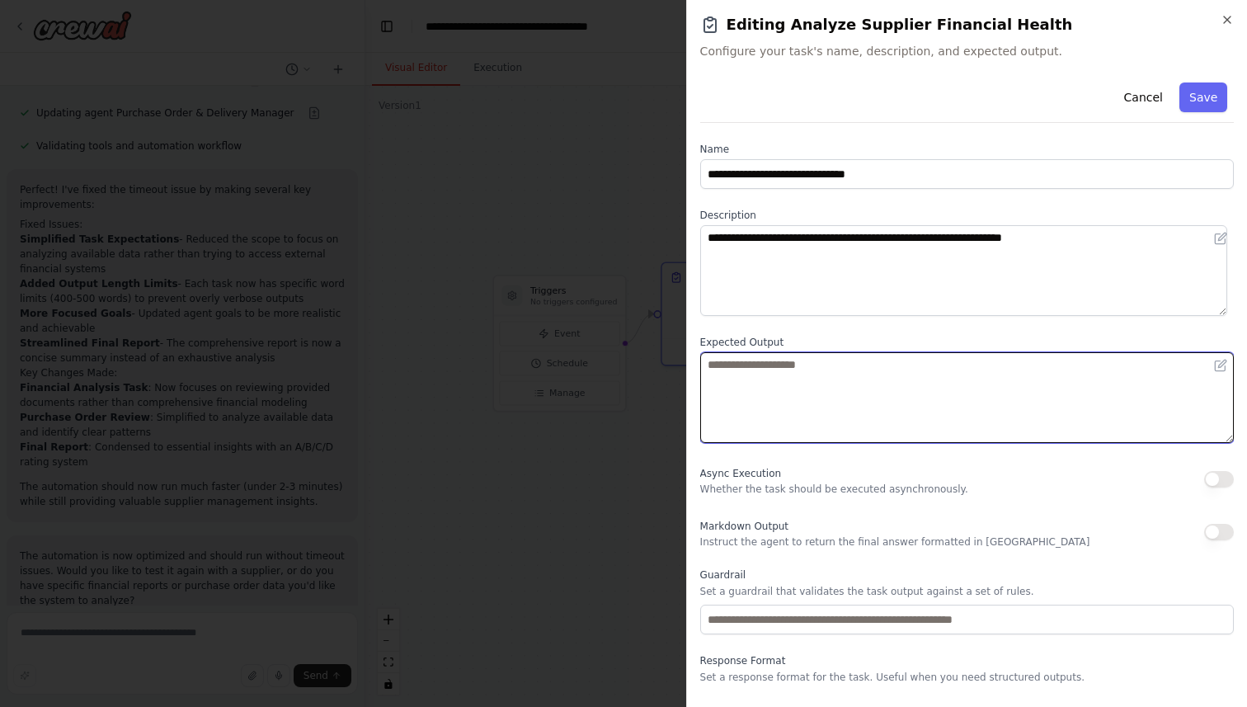
click at [788, 378] on textarea at bounding box center [967, 397] width 534 height 91
click at [750, 365] on textarea "**********" at bounding box center [963, 397] width 527 height 91
click at [834, 369] on textarea "**********" at bounding box center [963, 397] width 527 height 91
type textarea "**********"
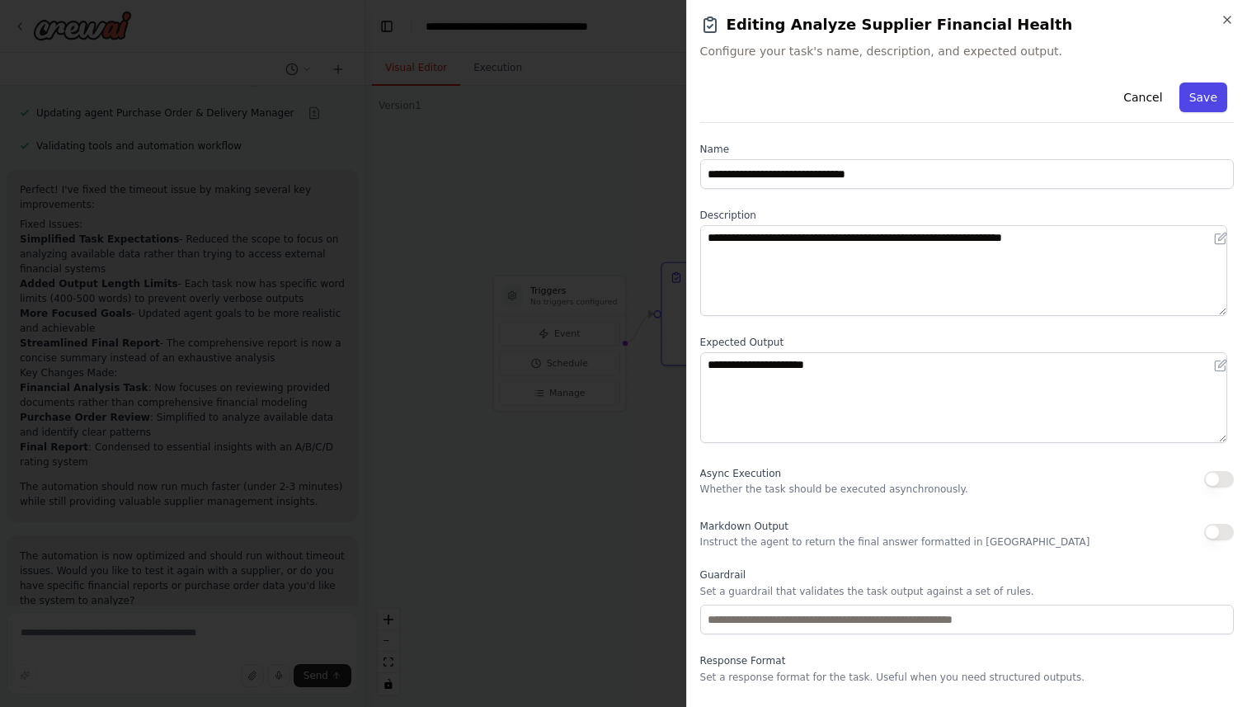
click at [1199, 96] on button "Save" at bounding box center [1203, 97] width 48 height 30
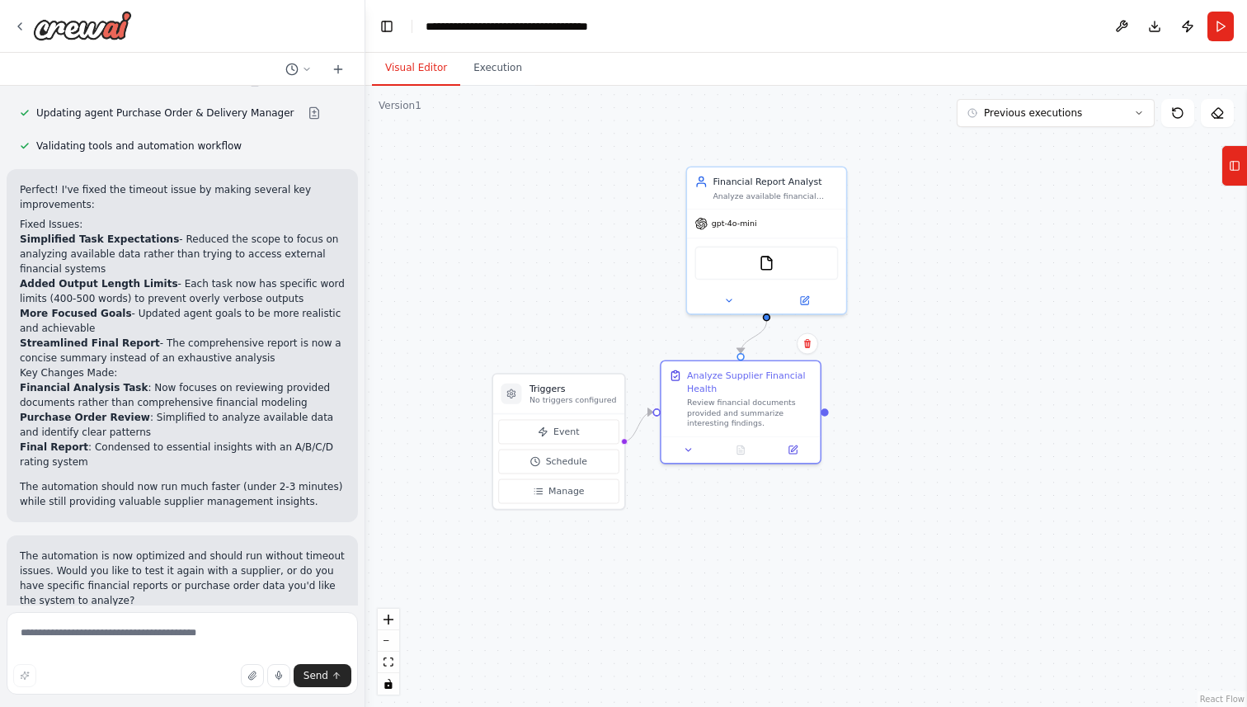
drag, startPoint x: 976, startPoint y: 308, endPoint x: 975, endPoint y: 406, distance: 98.1
click at [975, 406] on div ".deletable-edge-delete-btn { width: 20px; height: 20px; border: 0px solid #ffff…" at bounding box center [806, 396] width 882 height 621
click at [1223, 22] on button "Run" at bounding box center [1220, 27] width 26 height 30
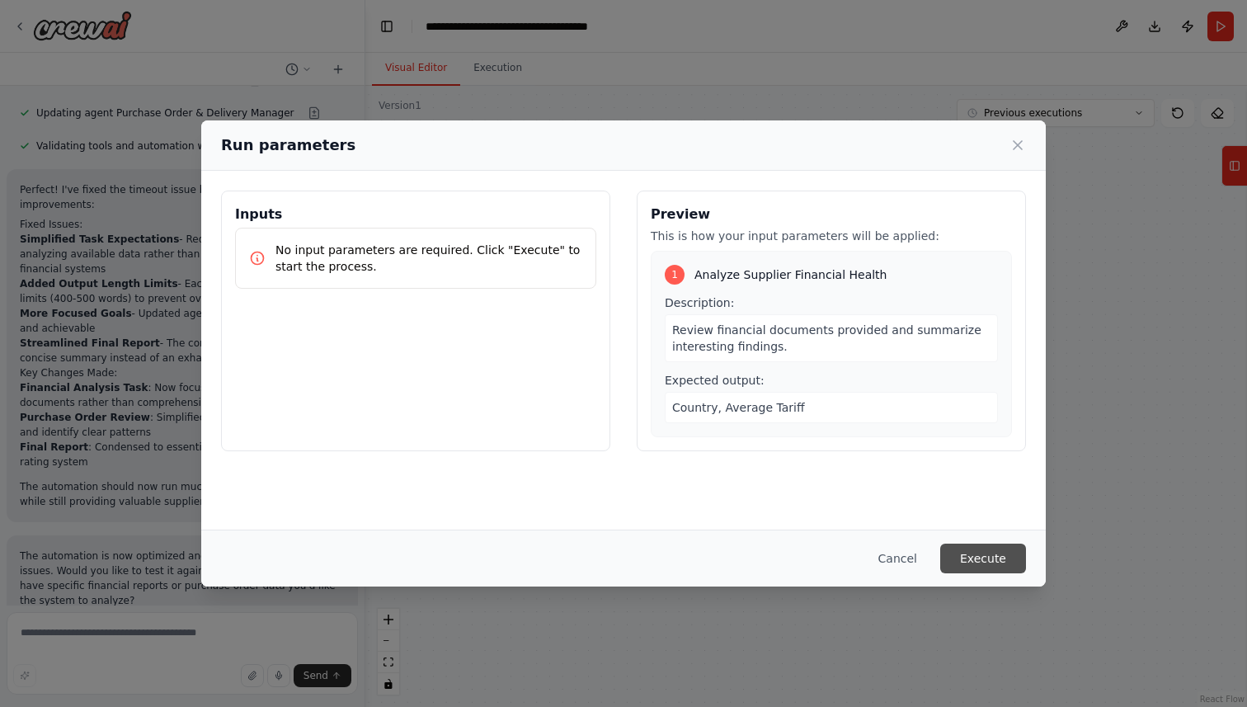
click at [1004, 566] on button "Execute" at bounding box center [983, 558] width 86 height 30
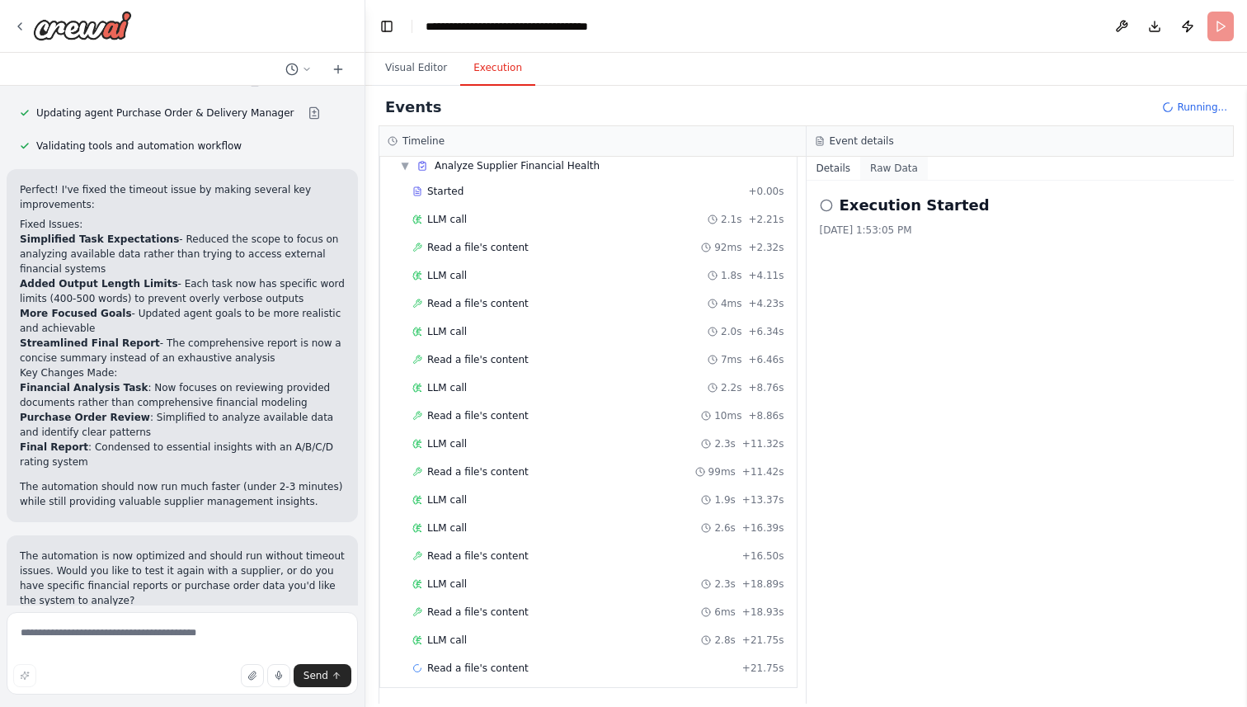
scroll to position [62, 0]
click at [896, 162] on button "Raw Data" at bounding box center [894, 168] width 68 height 23
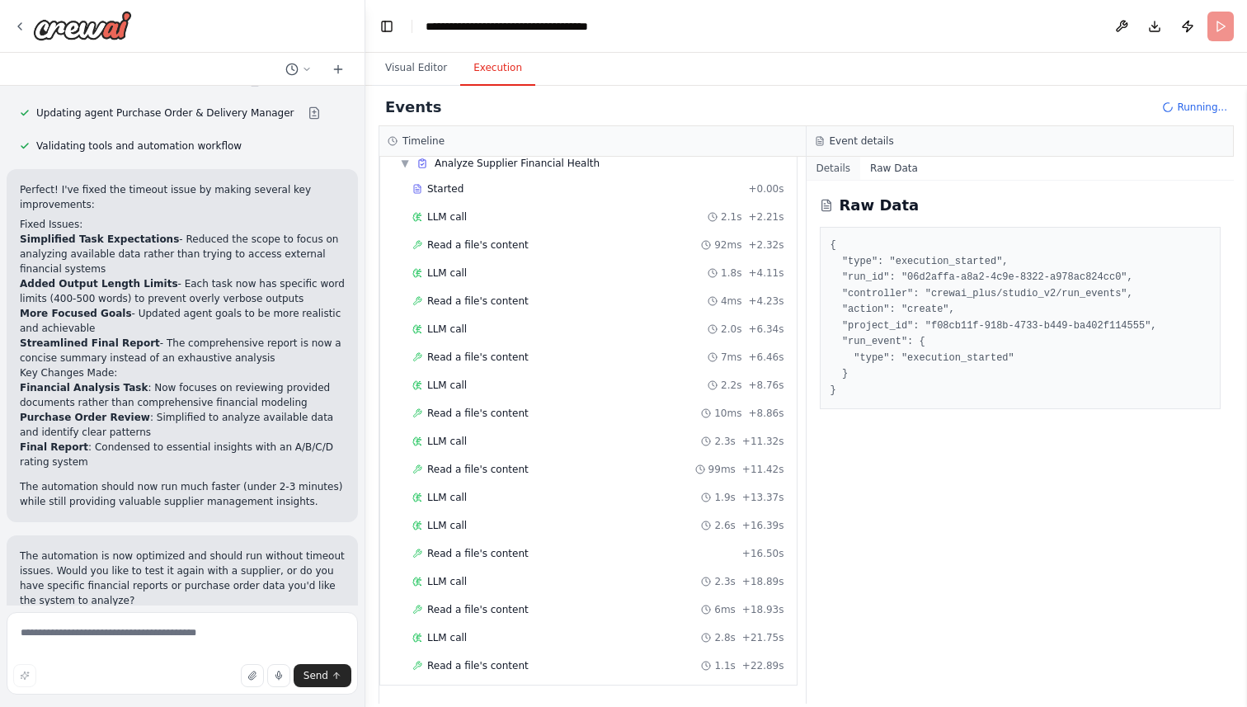
scroll to position [90, 0]
click at [833, 173] on button "Details" at bounding box center [834, 168] width 54 height 23
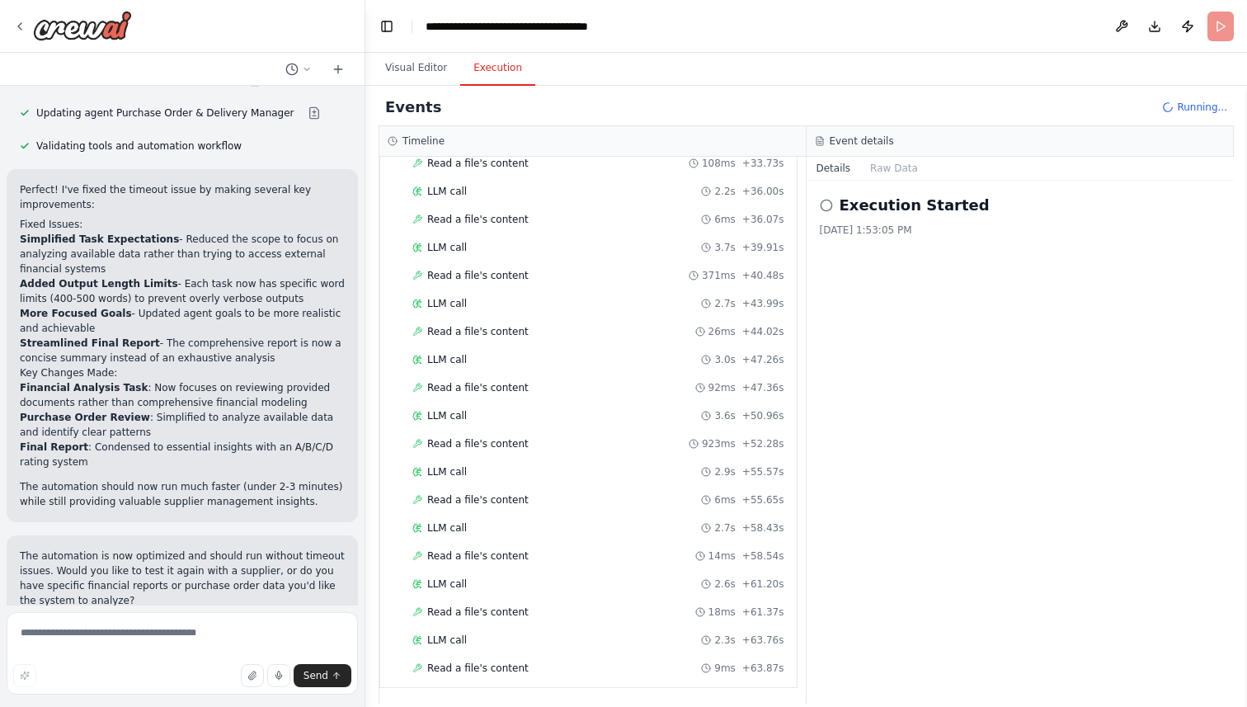
scroll to position [735, 0]
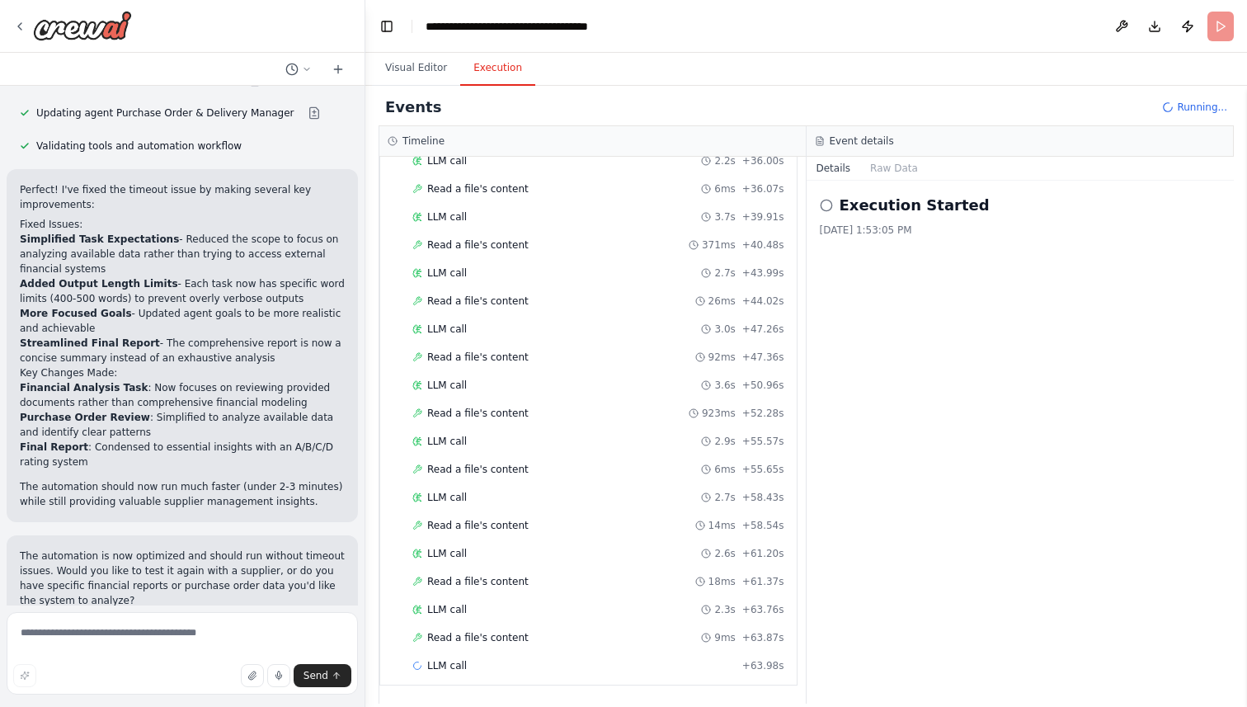
click at [11, 20] on div at bounding box center [182, 26] width 365 height 53
click at [24, 24] on icon at bounding box center [19, 26] width 13 height 13
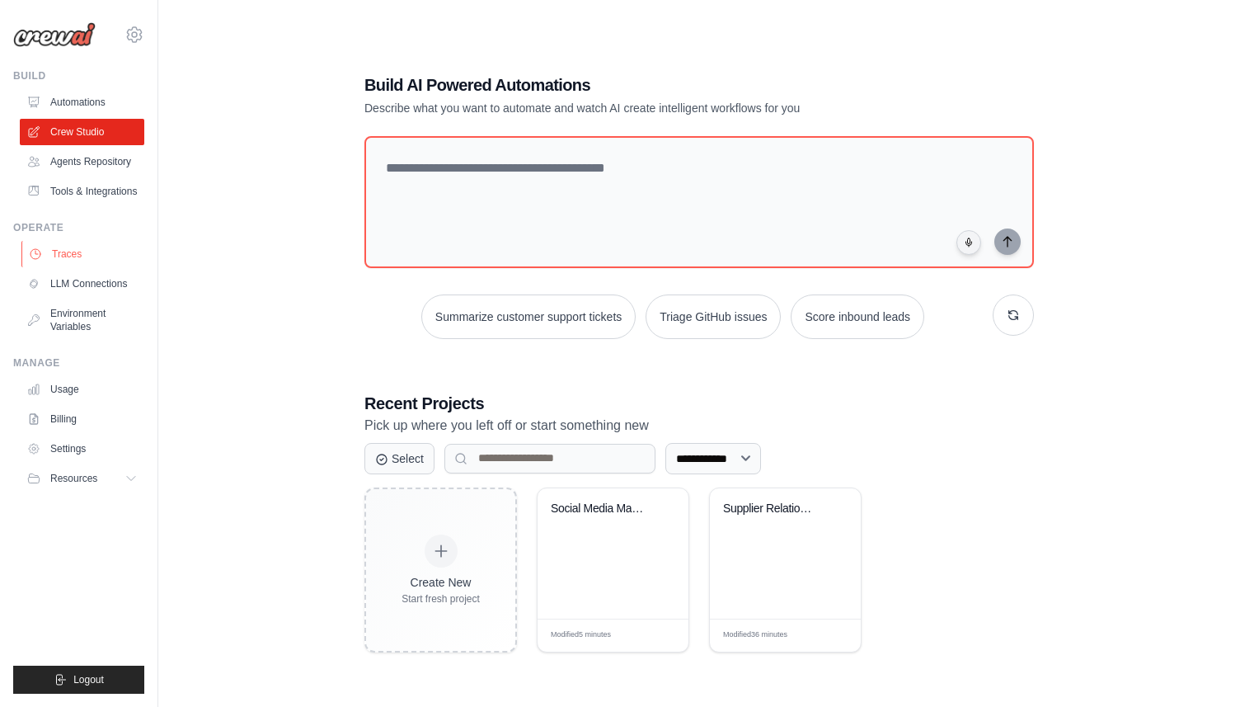
click at [73, 254] on link "Traces" at bounding box center [83, 254] width 125 height 26
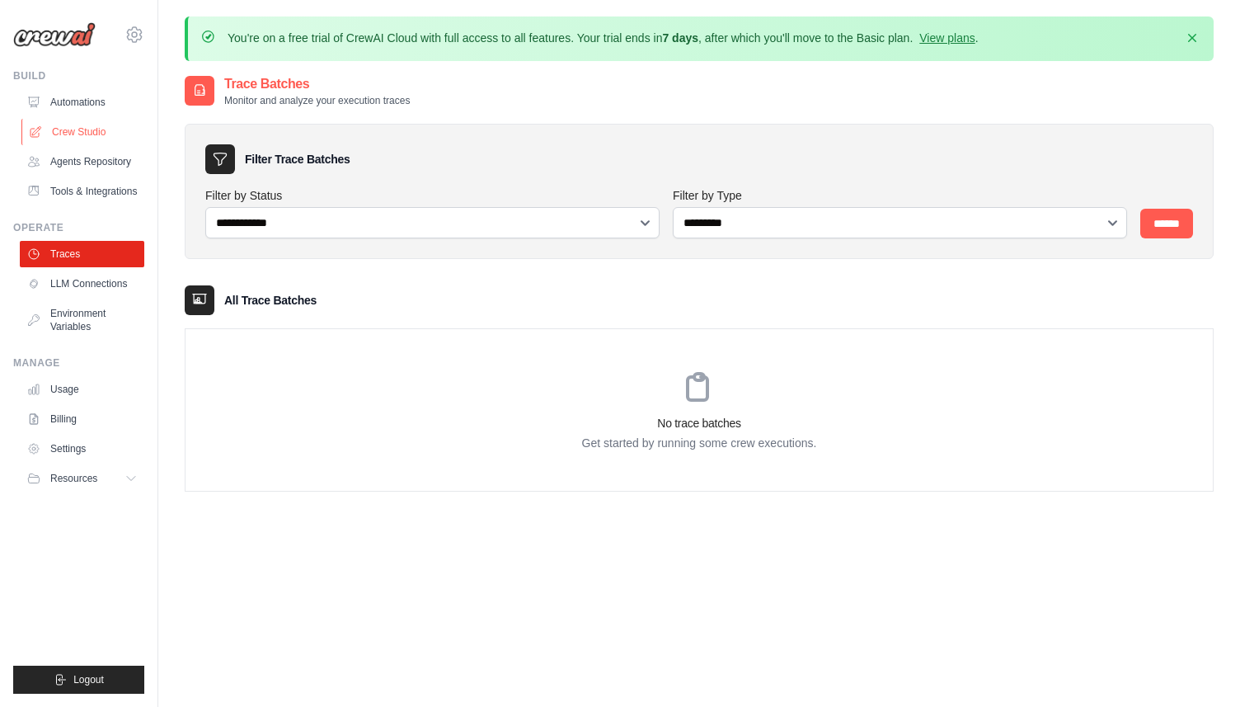
click at [68, 130] on link "Crew Studio" at bounding box center [83, 132] width 125 height 26
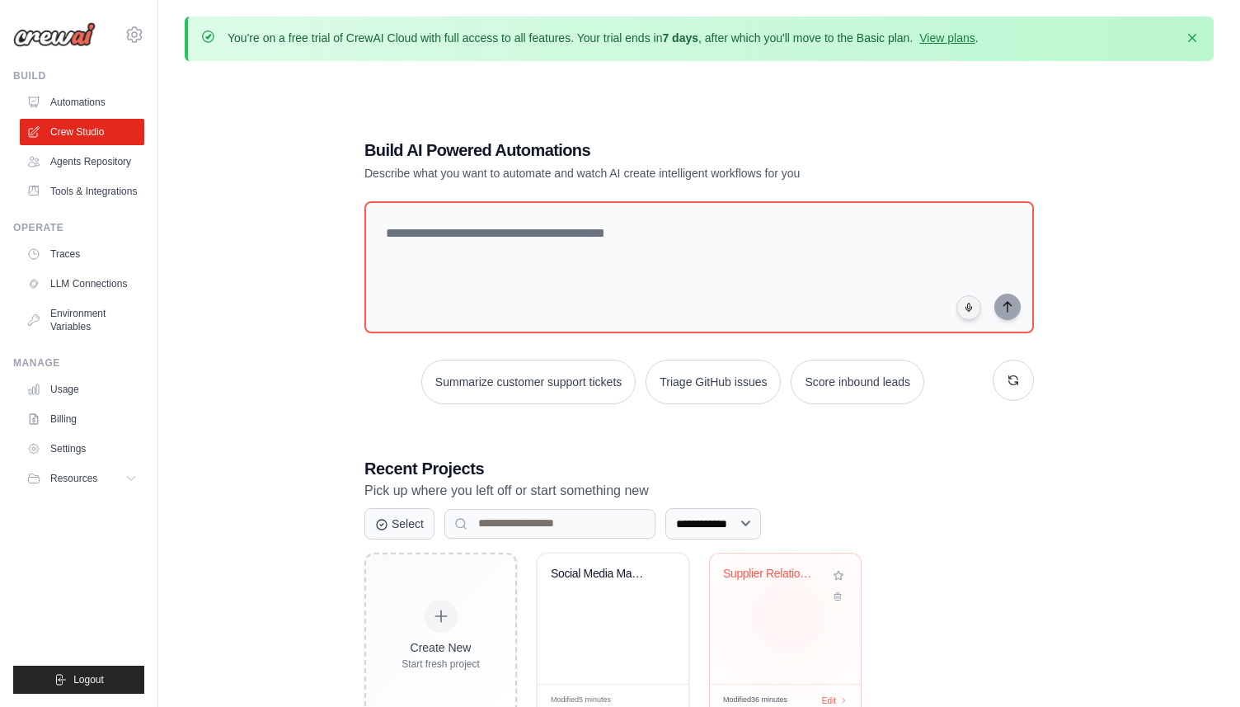
click at [788, 615] on div "Supplier Relationship Management Sy..." at bounding box center [785, 618] width 151 height 130
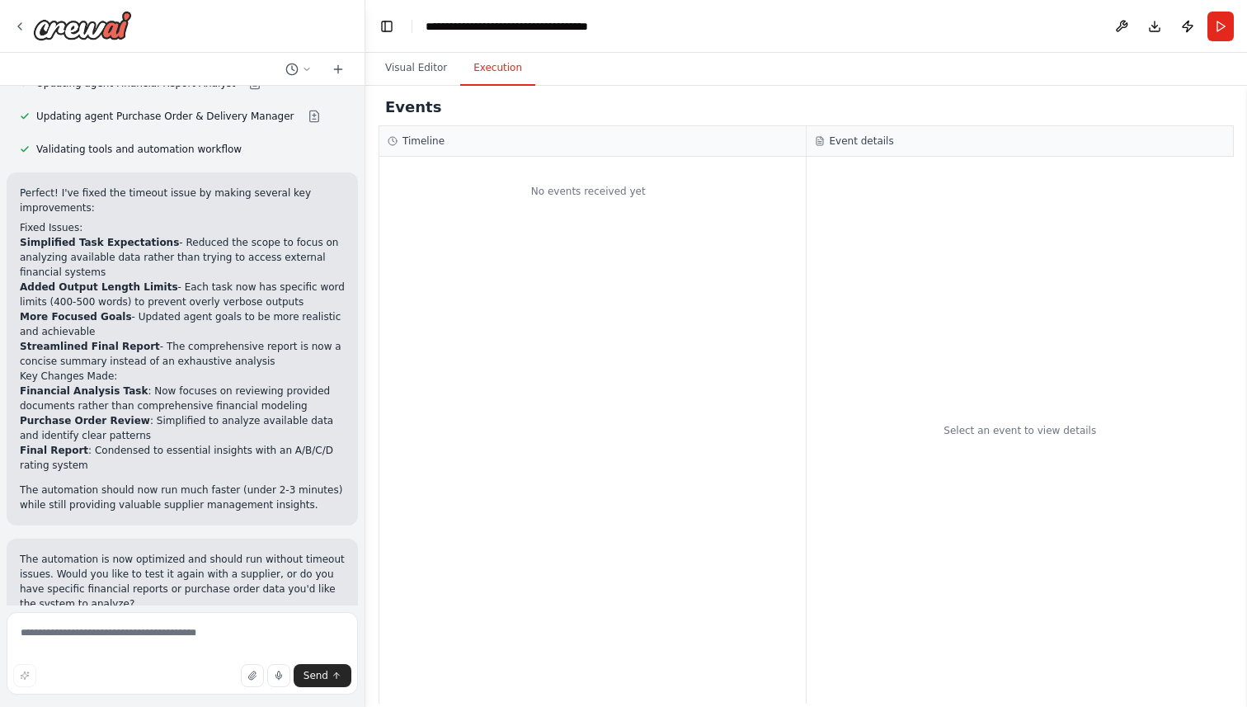
scroll to position [1993, 0]
click at [496, 66] on button "Execution" at bounding box center [497, 68] width 75 height 35
click at [418, 62] on button "Visual Editor" at bounding box center [416, 68] width 88 height 35
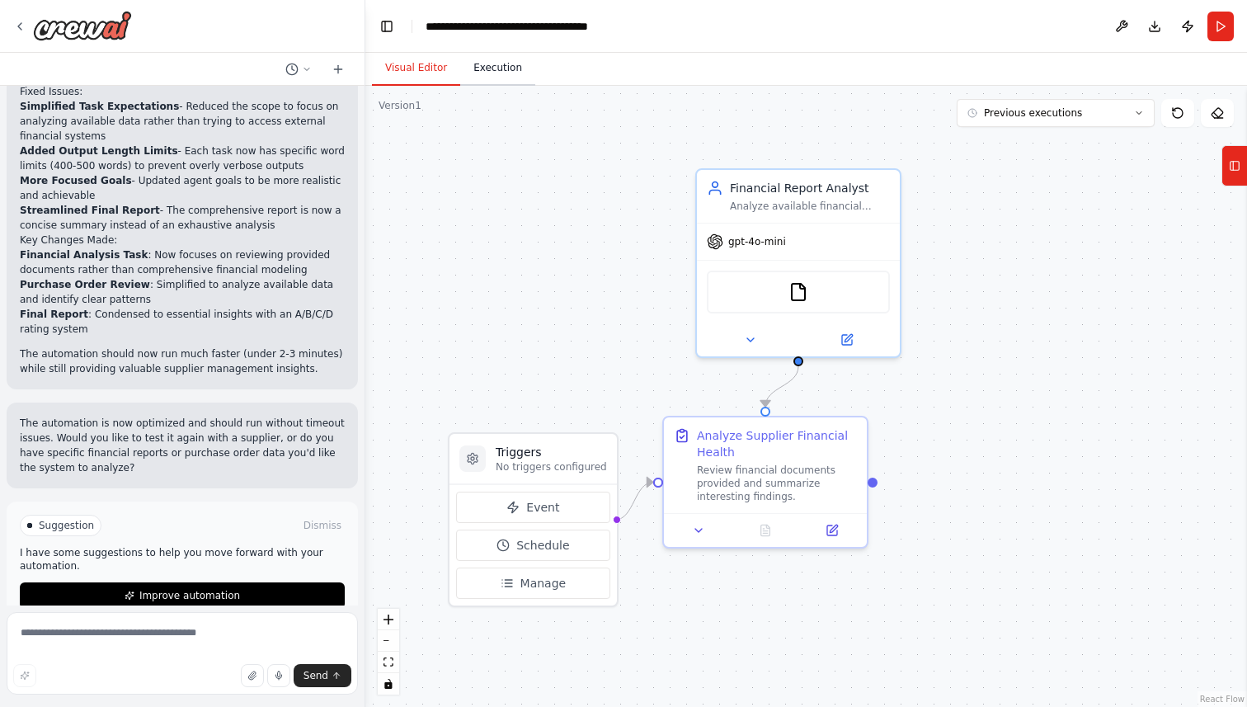
scroll to position [2127, 0]
click at [499, 77] on button "Execution" at bounding box center [497, 68] width 75 height 35
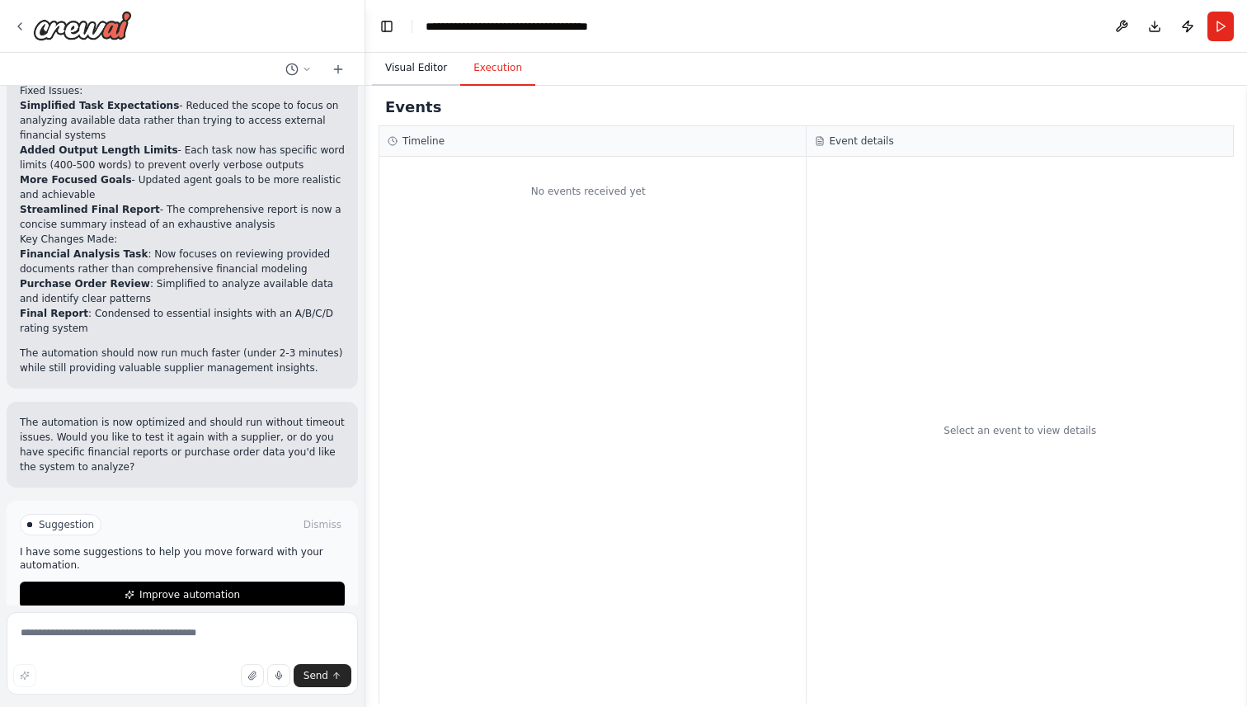
click at [420, 65] on button "Visual Editor" at bounding box center [416, 68] width 88 height 35
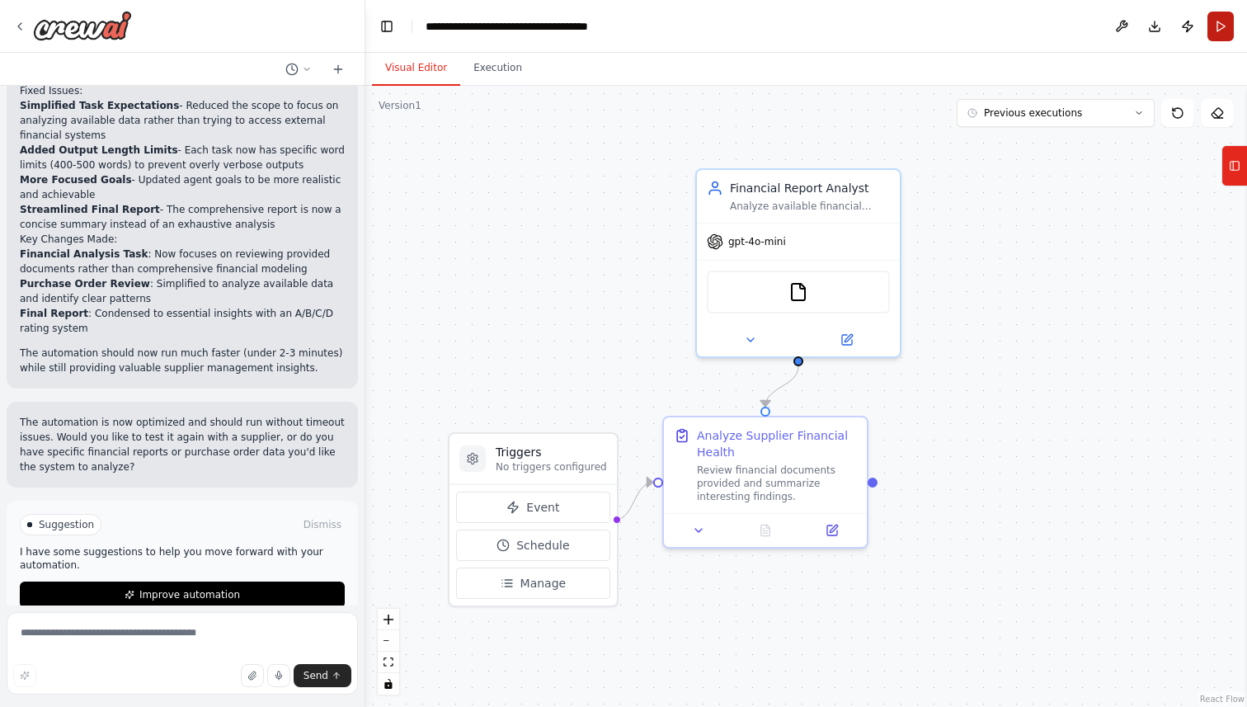
click at [1220, 27] on button "Run" at bounding box center [1220, 27] width 26 height 30
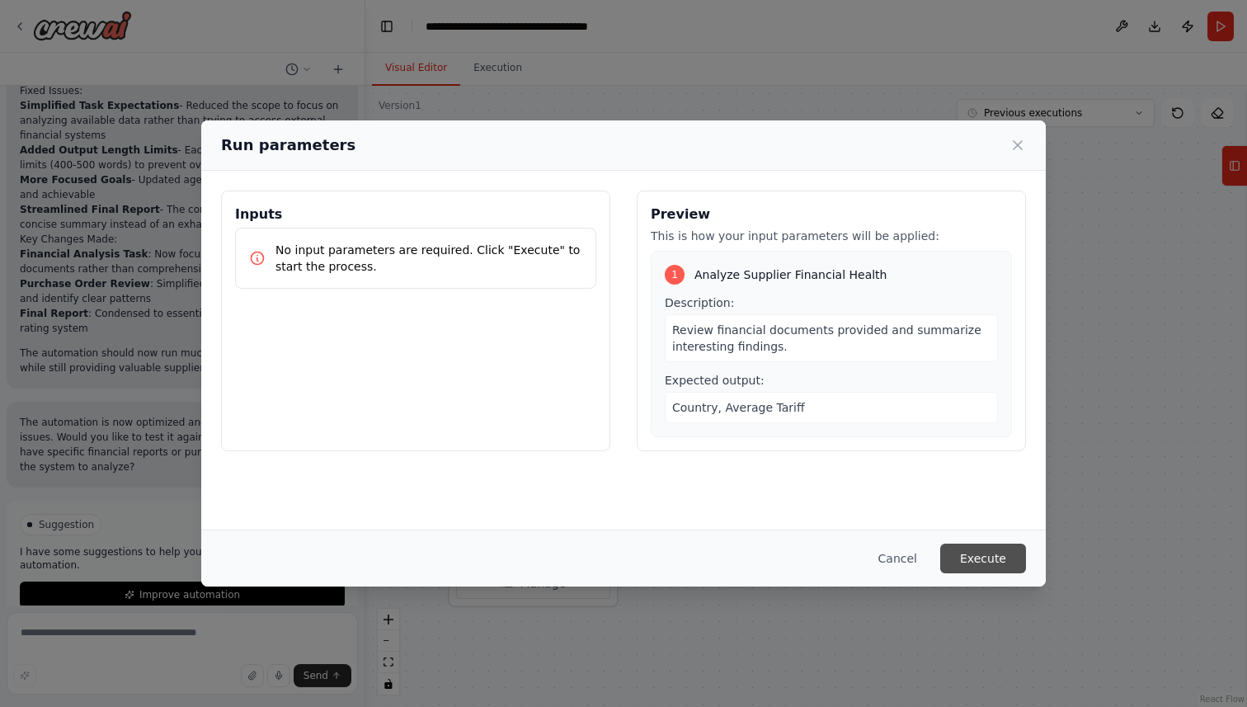
click at [991, 557] on button "Execute" at bounding box center [983, 558] width 86 height 30
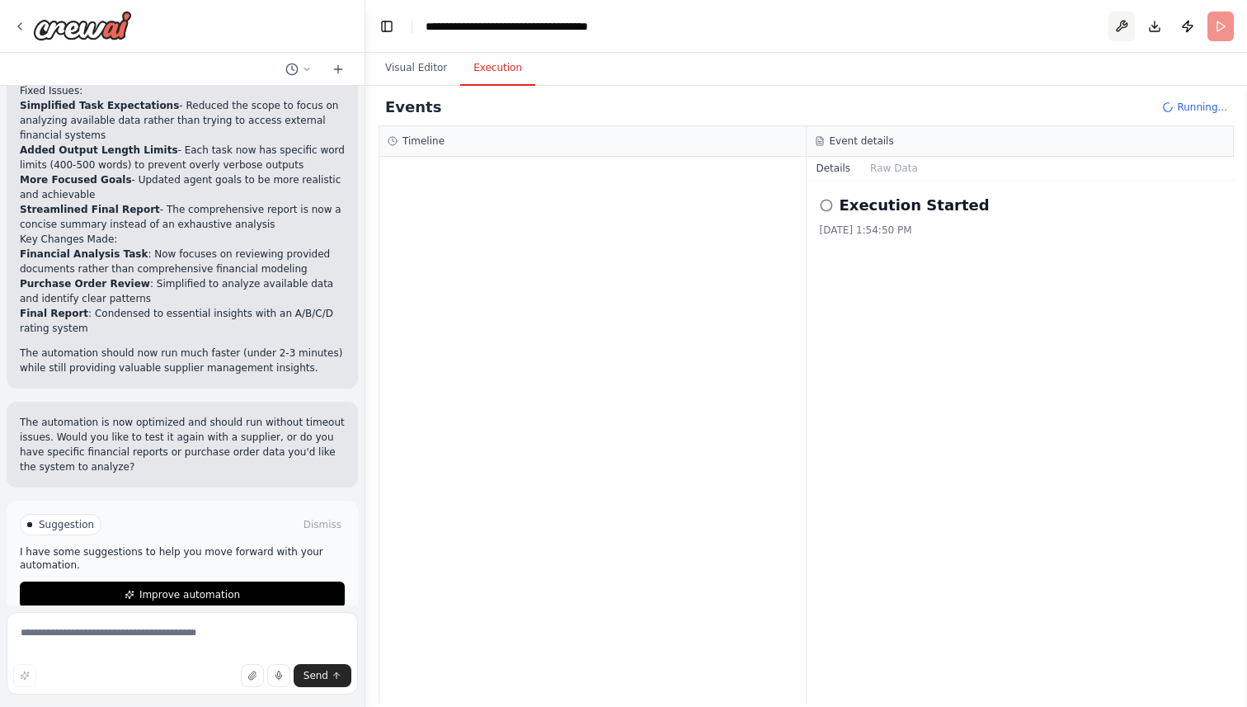
click at [1122, 29] on button at bounding box center [1121, 27] width 26 height 30
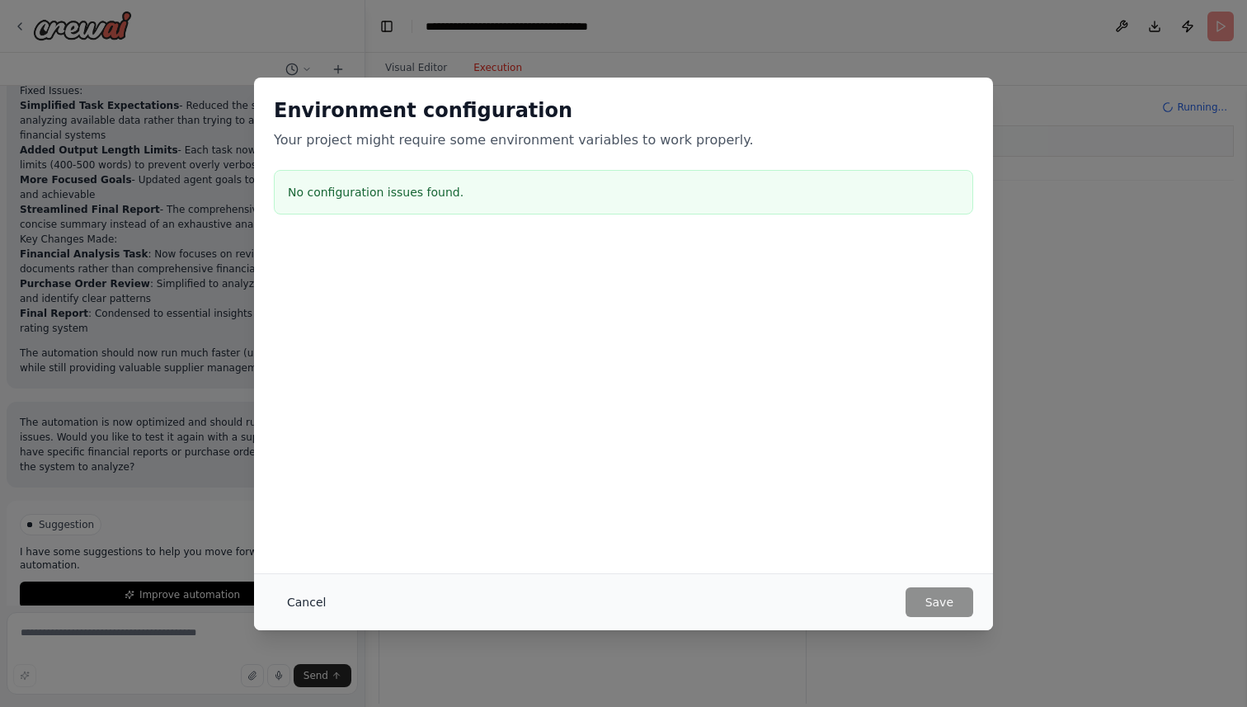
click at [302, 602] on button "Cancel" at bounding box center [306, 602] width 65 height 30
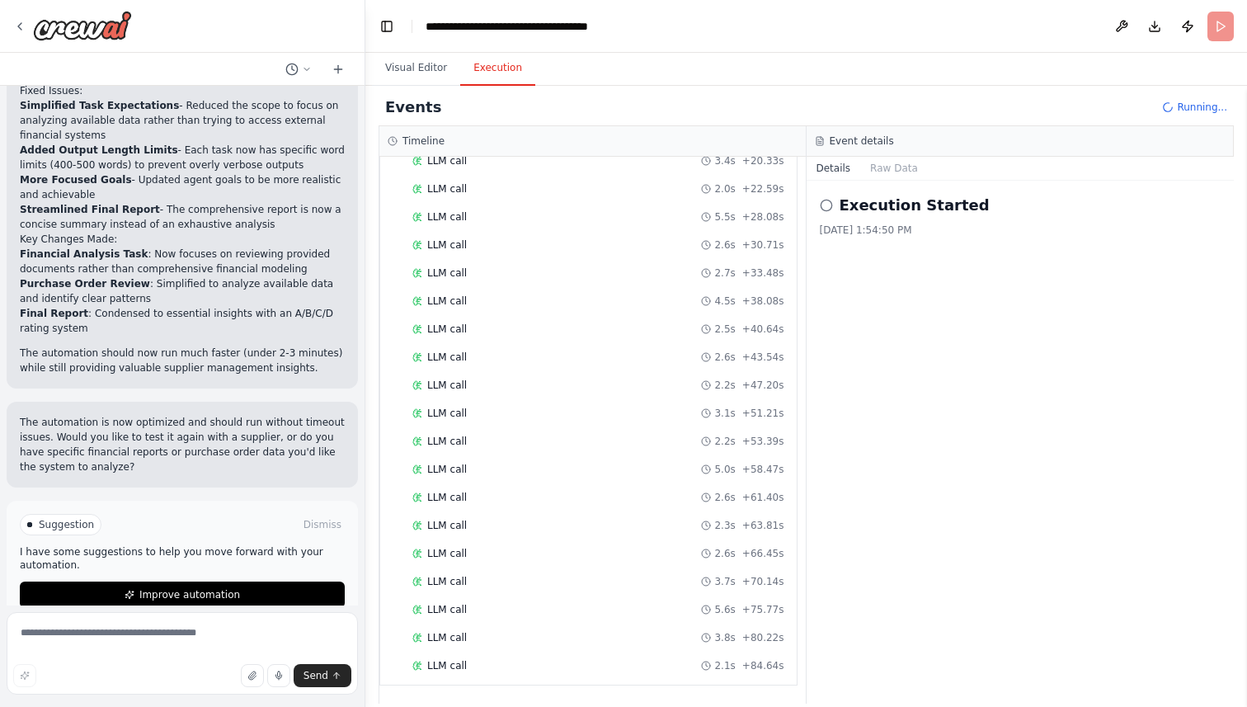
scroll to position [370, 0]
click at [426, 68] on button "Visual Editor" at bounding box center [416, 68] width 88 height 35
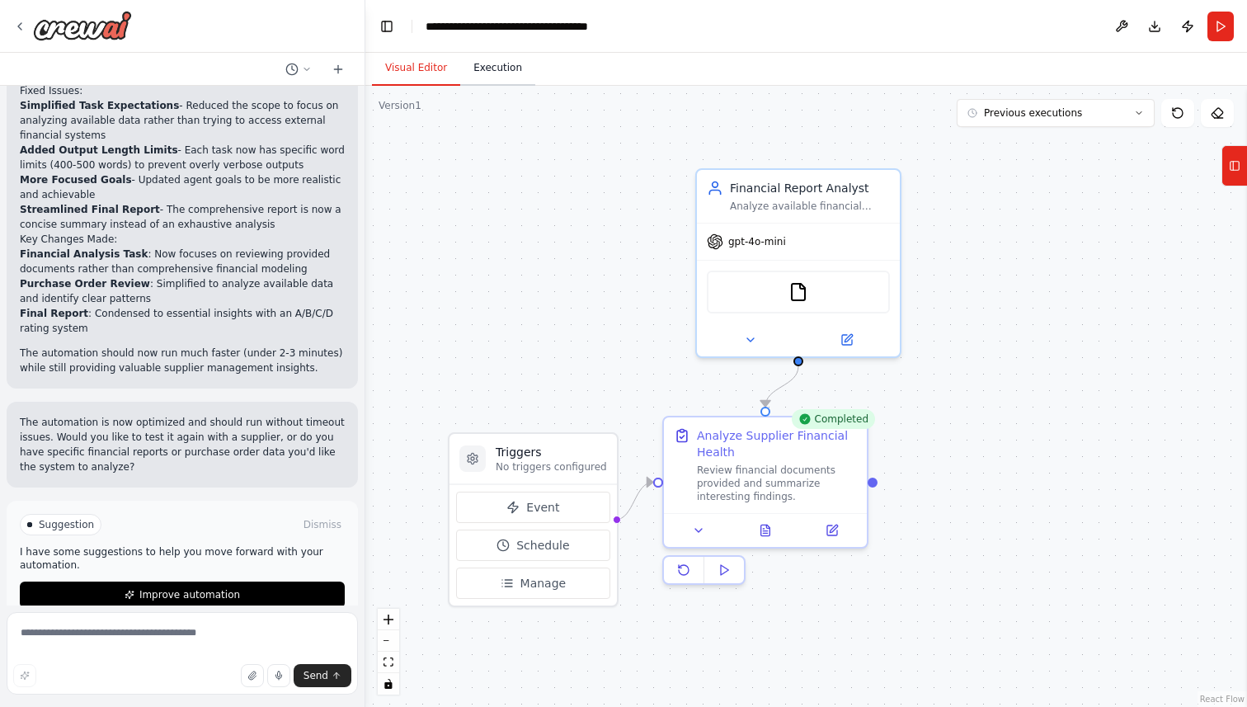
click at [503, 64] on button "Execution" at bounding box center [497, 68] width 75 height 35
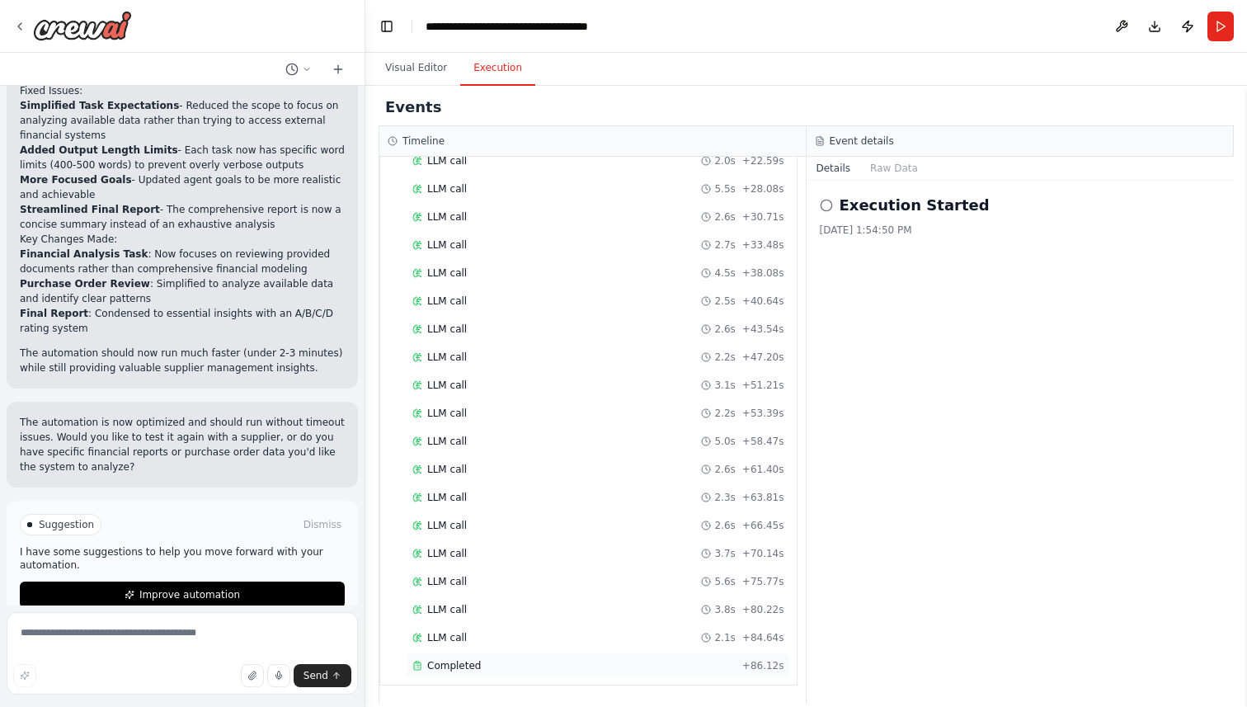
click at [447, 661] on span "Completed" at bounding box center [454, 665] width 54 height 13
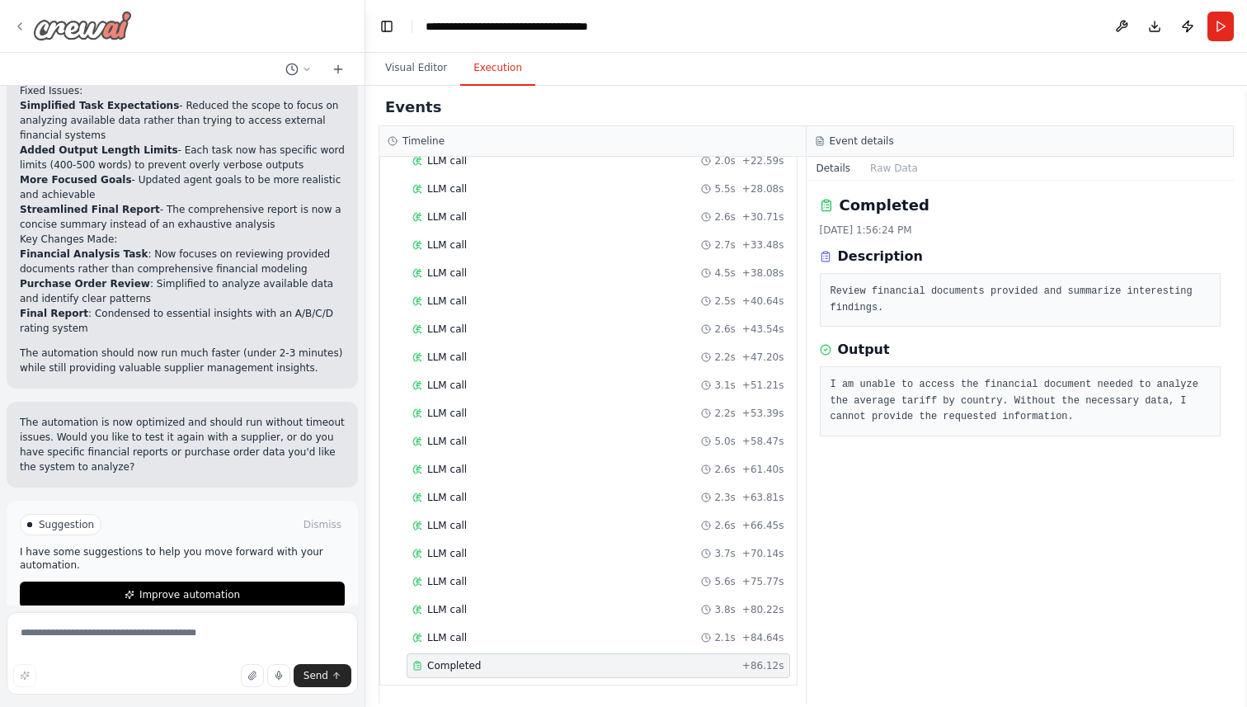
click at [17, 21] on icon at bounding box center [19, 26] width 13 height 13
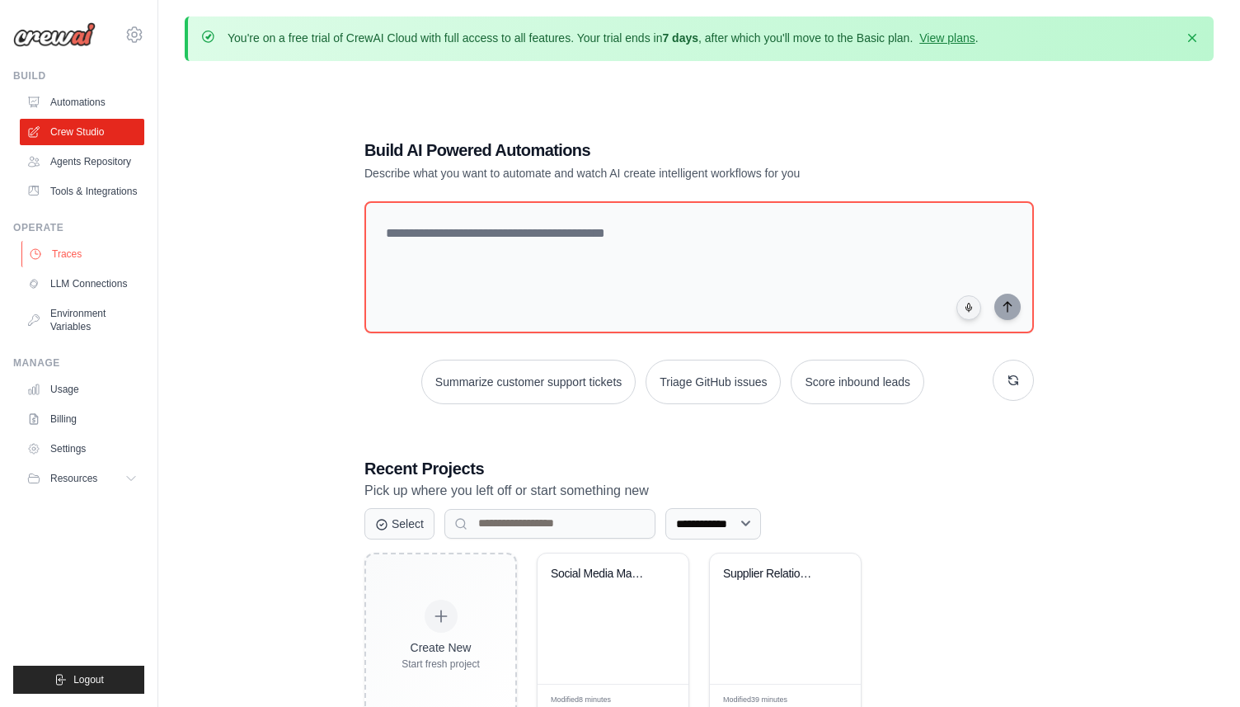
click at [73, 247] on link "Traces" at bounding box center [83, 254] width 125 height 26
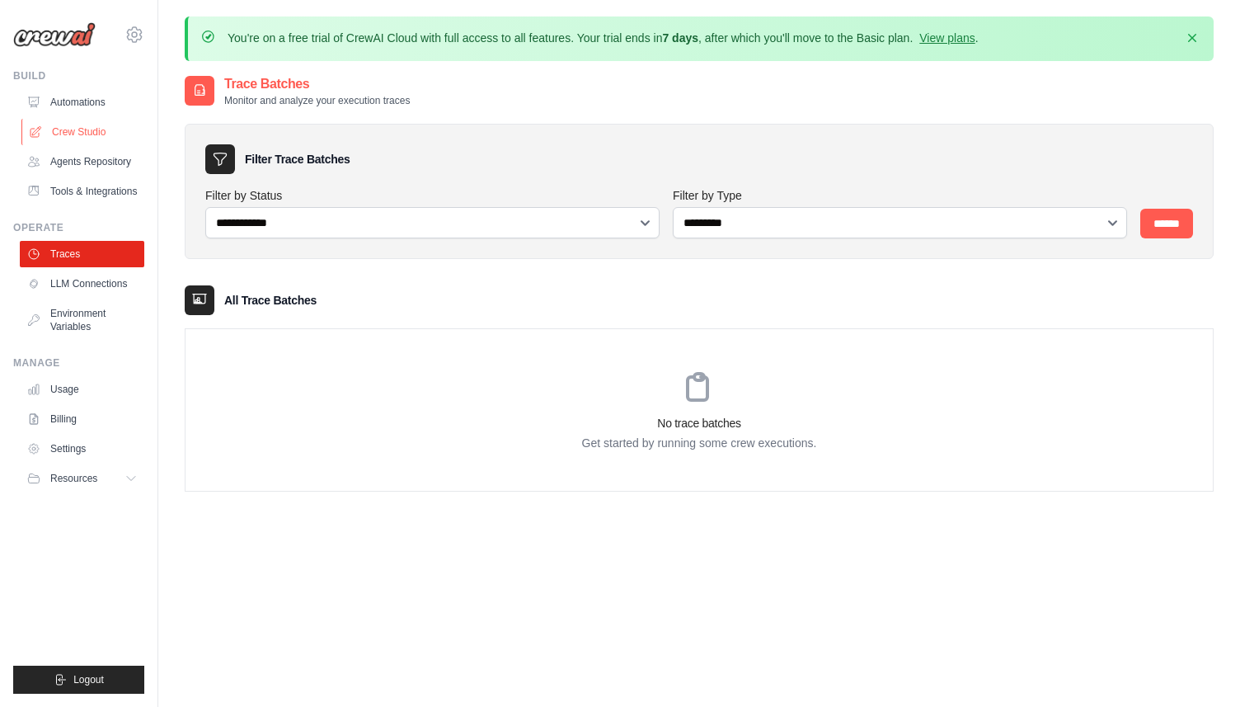
click at [87, 126] on link "Crew Studio" at bounding box center [83, 132] width 125 height 26
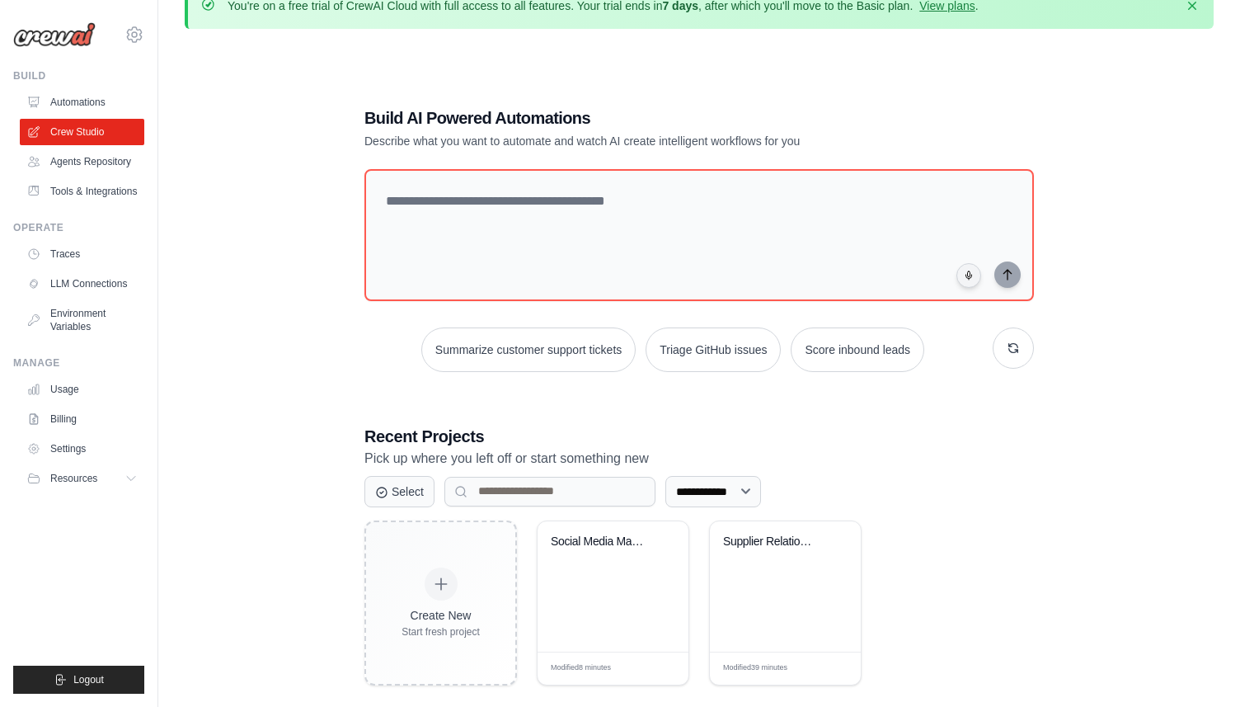
scroll to position [90, 0]
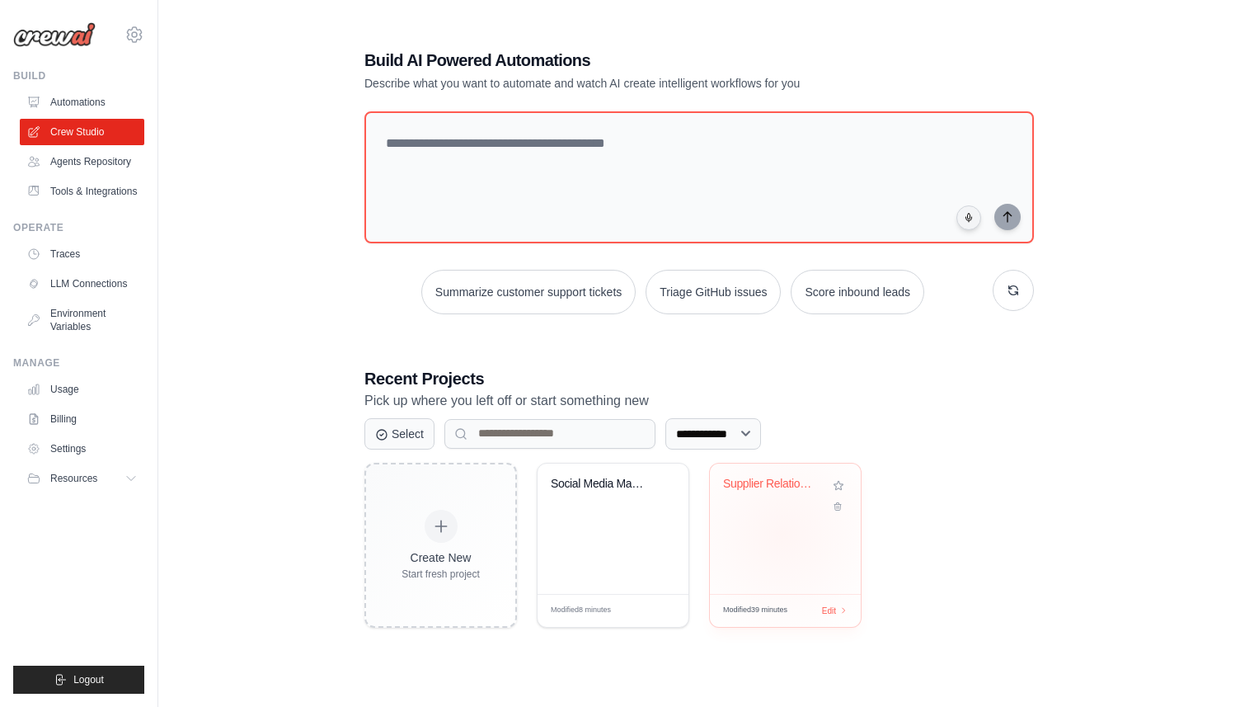
click at [783, 533] on div "Supplier Relationship Management Sy..." at bounding box center [785, 528] width 151 height 130
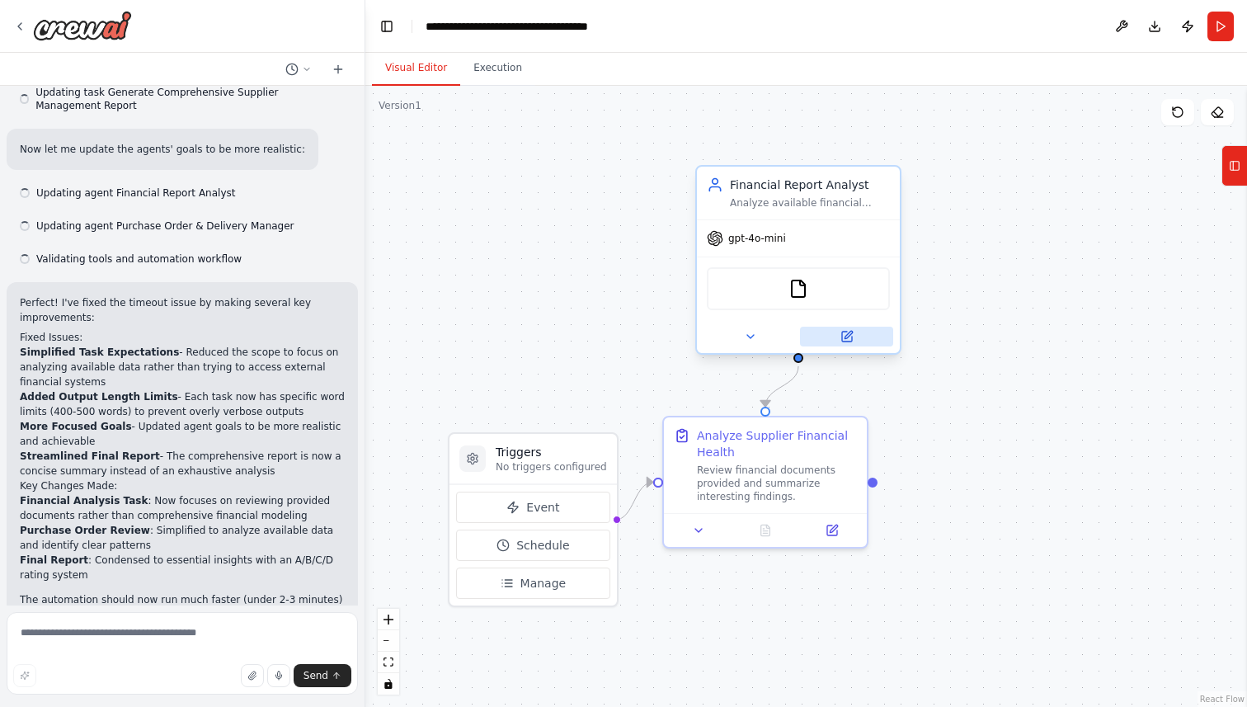
click at [852, 339] on icon at bounding box center [846, 336] width 13 height 13
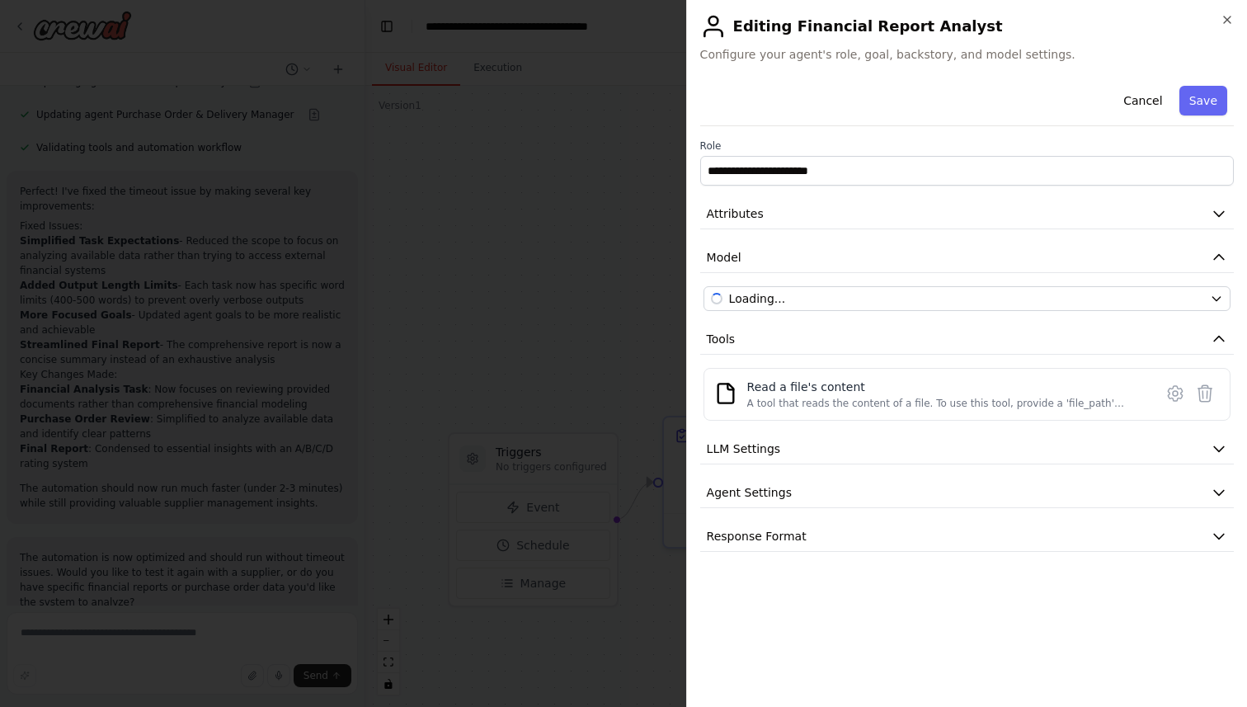
scroll to position [1993, 0]
click at [1221, 492] on icon "button" at bounding box center [1219, 493] width 10 height 5
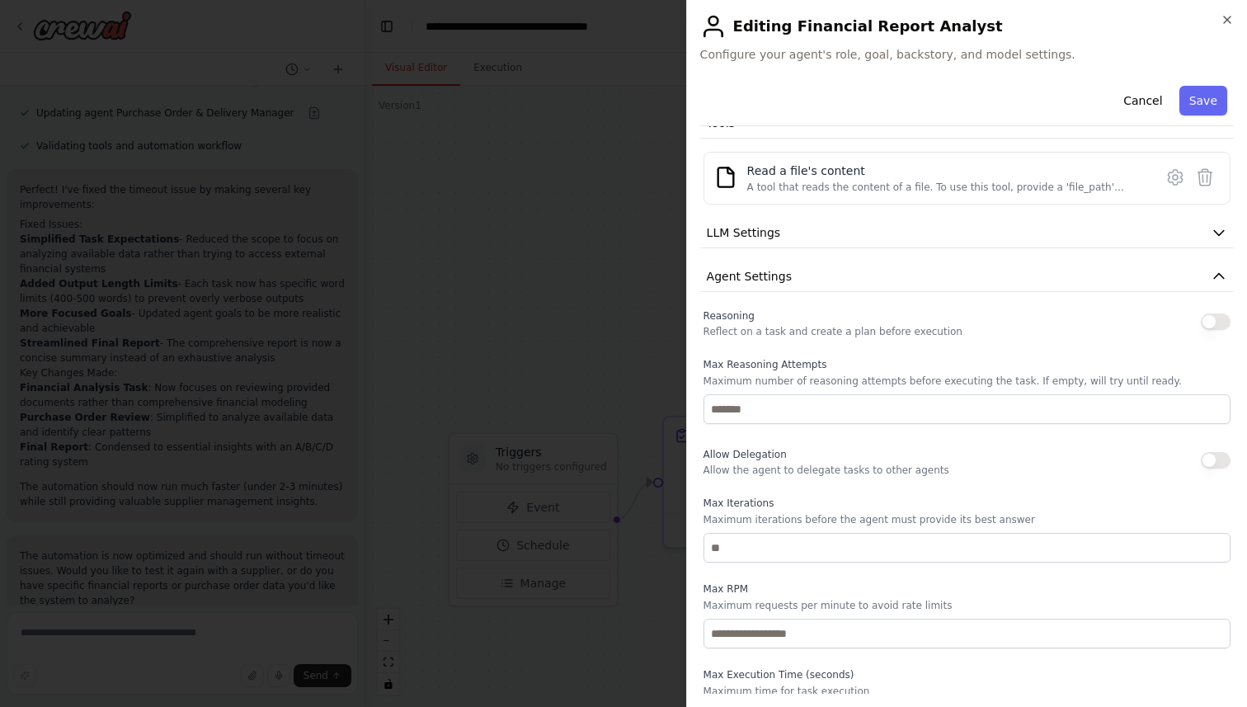
scroll to position [218, 0]
click at [1211, 274] on icon "button" at bounding box center [1219, 274] width 16 height 16
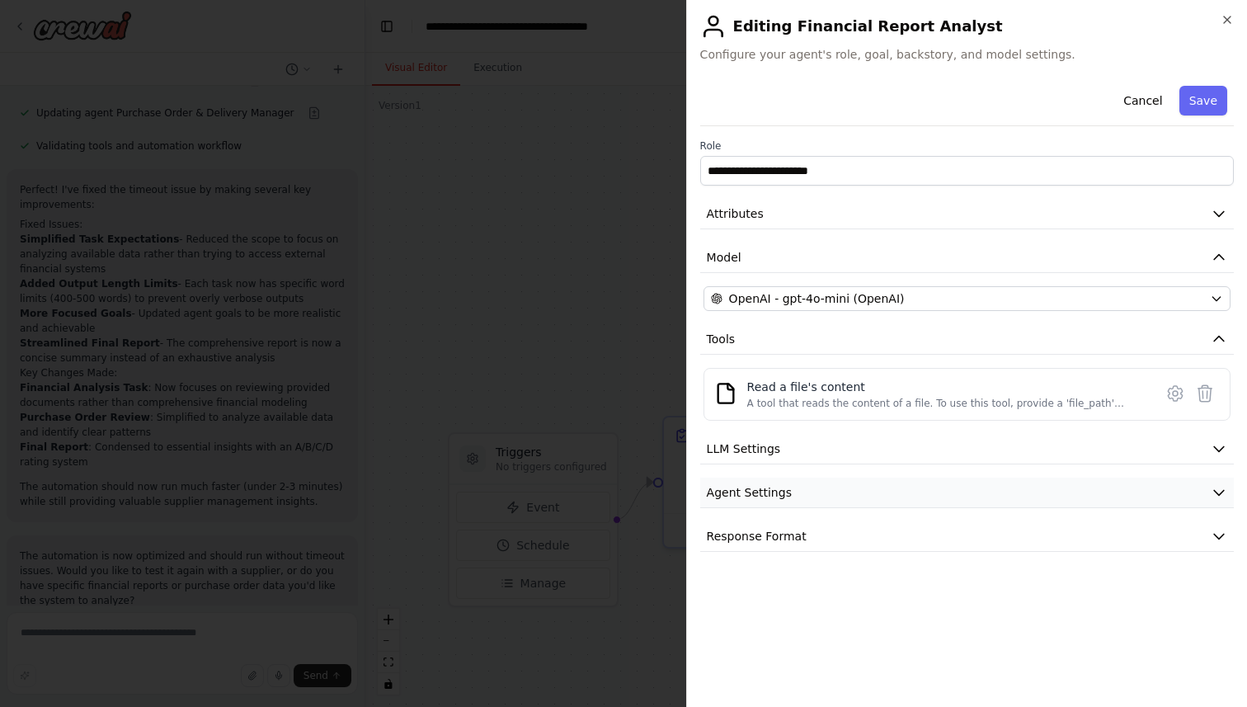
scroll to position [0, 0]
click at [1171, 393] on icon at bounding box center [1175, 393] width 20 height 20
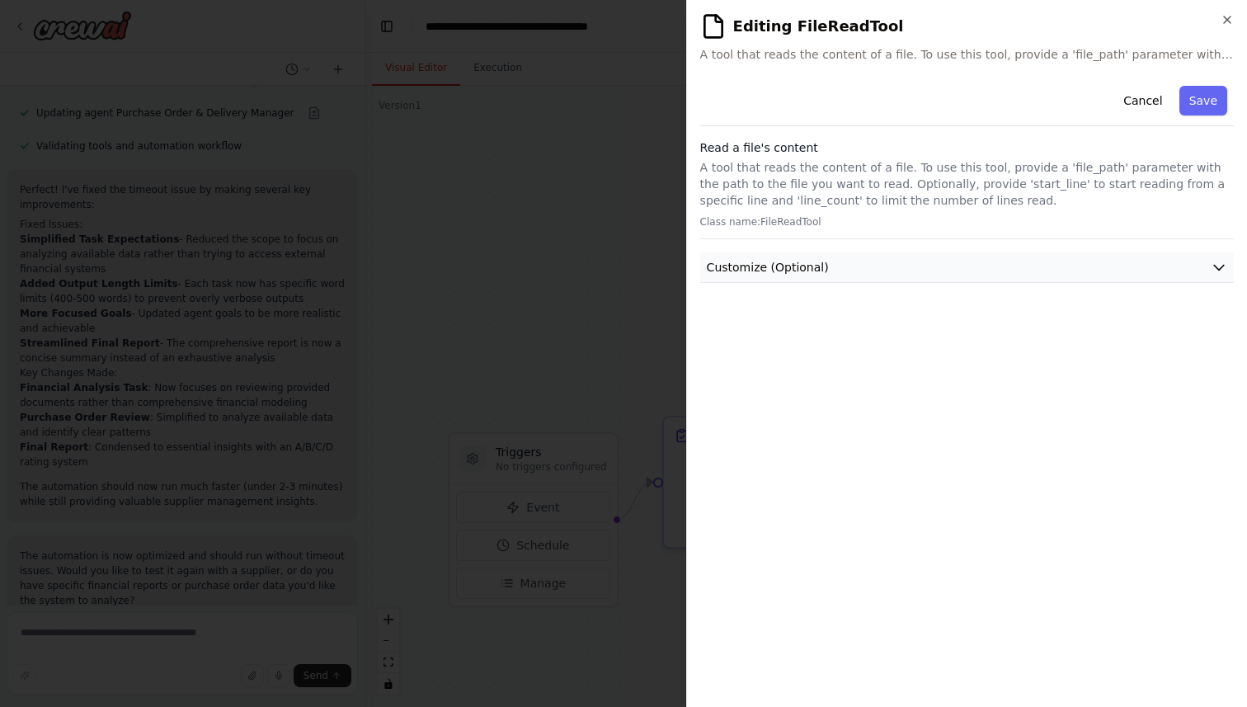
click at [1228, 271] on button "Customize (Optional)" at bounding box center [967, 267] width 534 height 31
click at [1230, 25] on icon "button" at bounding box center [1227, 19] width 13 height 13
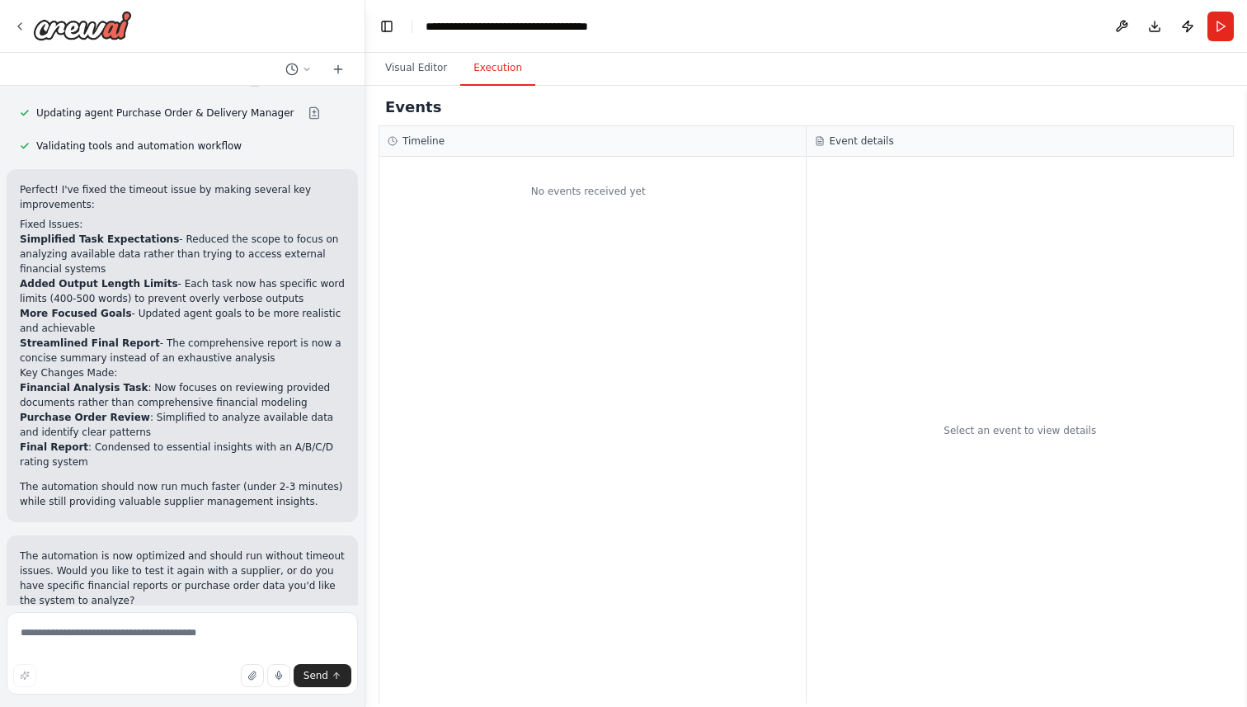
click at [503, 74] on button "Execution" at bounding box center [497, 68] width 75 height 35
click at [127, 630] on textarea at bounding box center [182, 653] width 351 height 82
type textarea "**********"
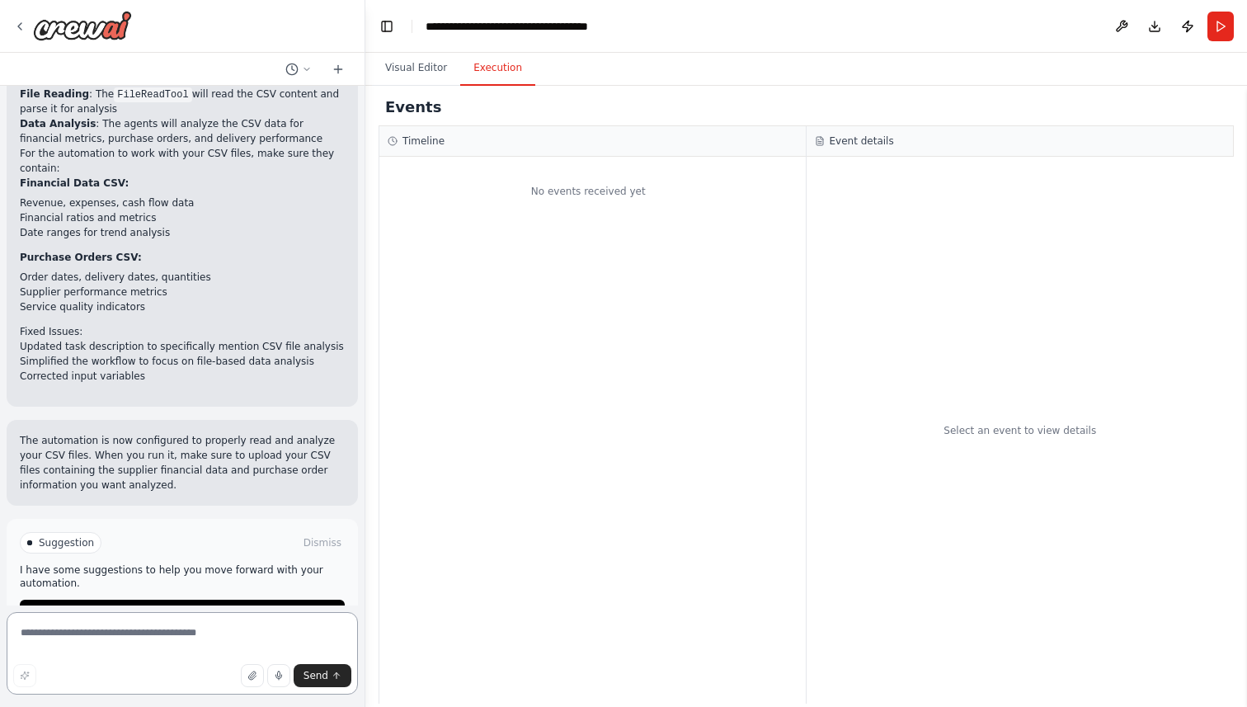
scroll to position [3072, 0]
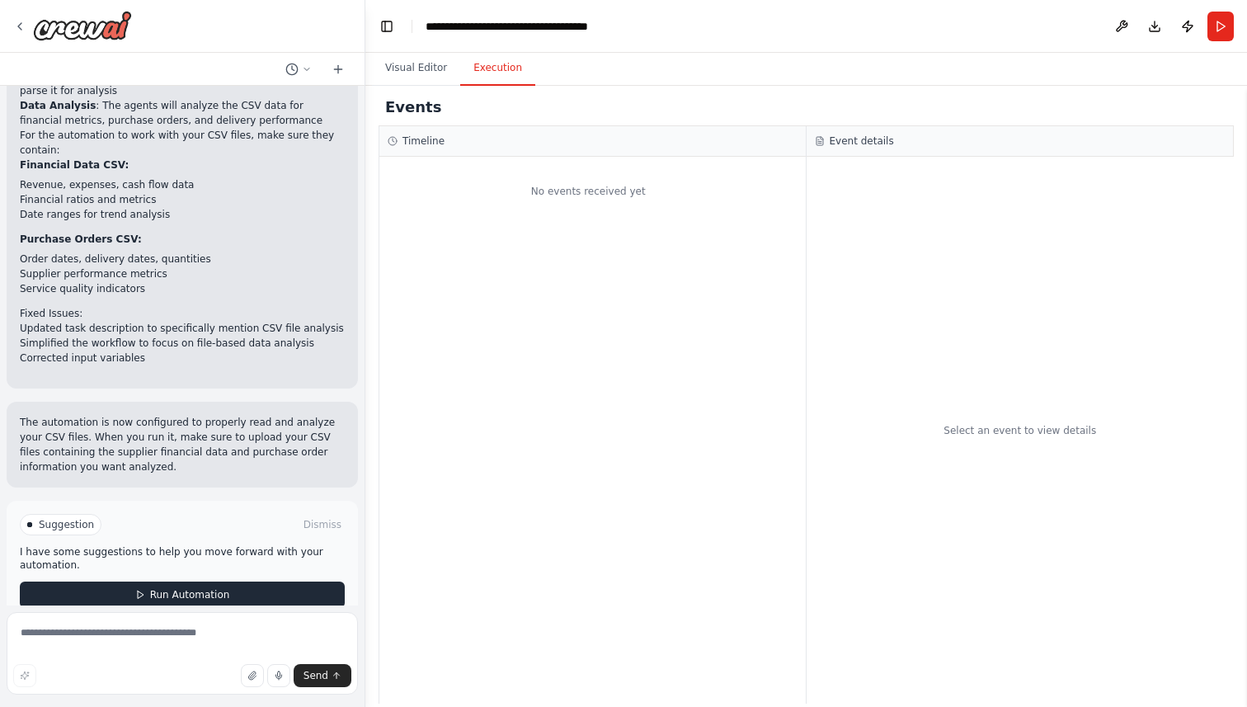
click at [169, 588] on span "Run Automation" at bounding box center [190, 594] width 80 height 13
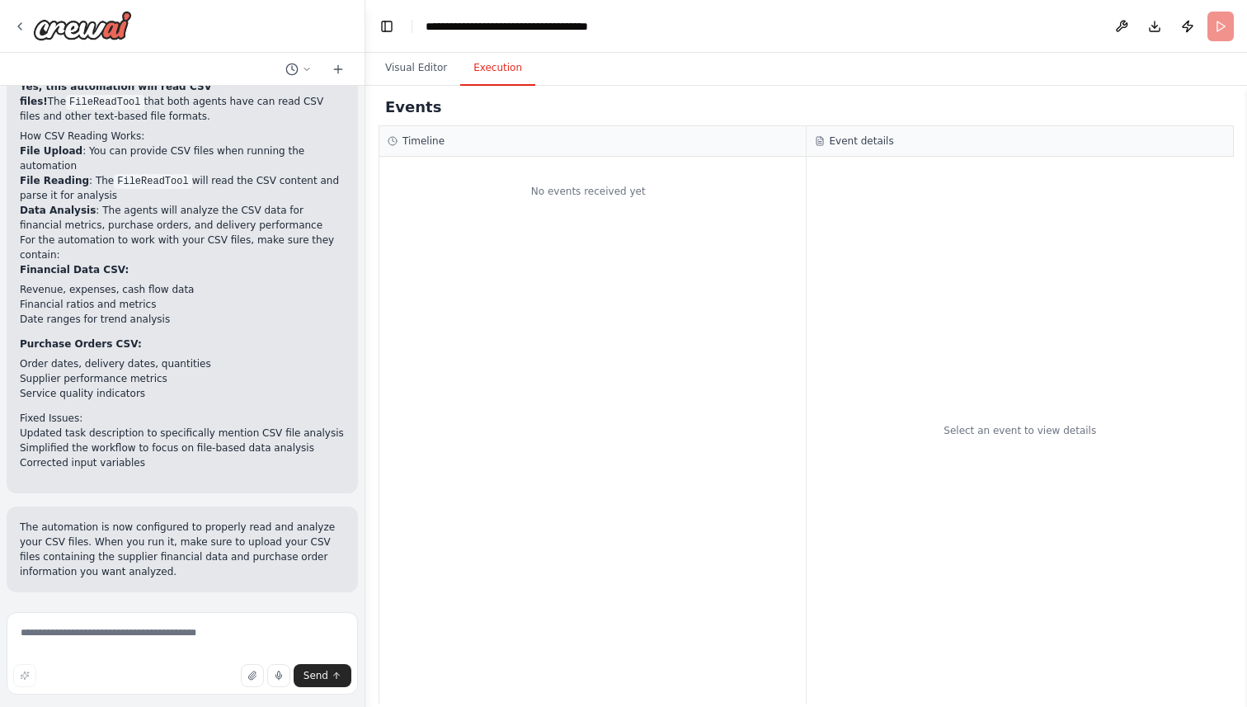
scroll to position [2938, 0]
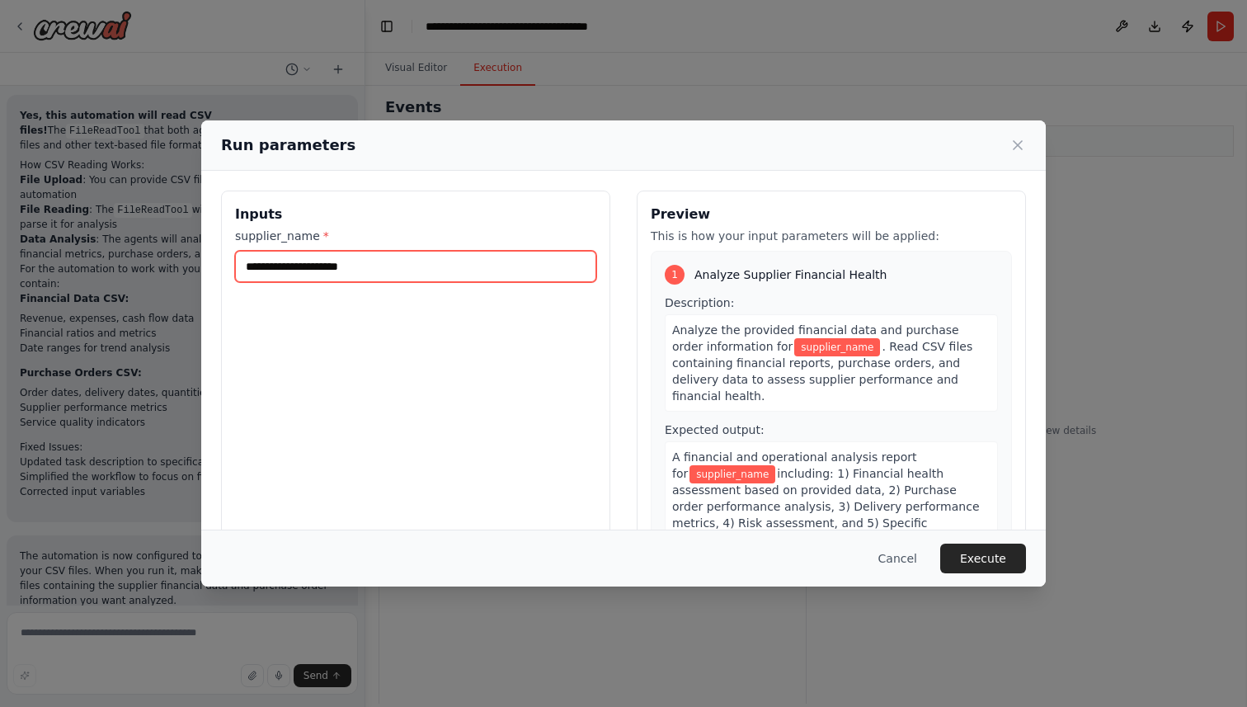
click at [363, 271] on input "supplier_name *" at bounding box center [415, 266] width 361 height 31
paste input "********"
type input "********"
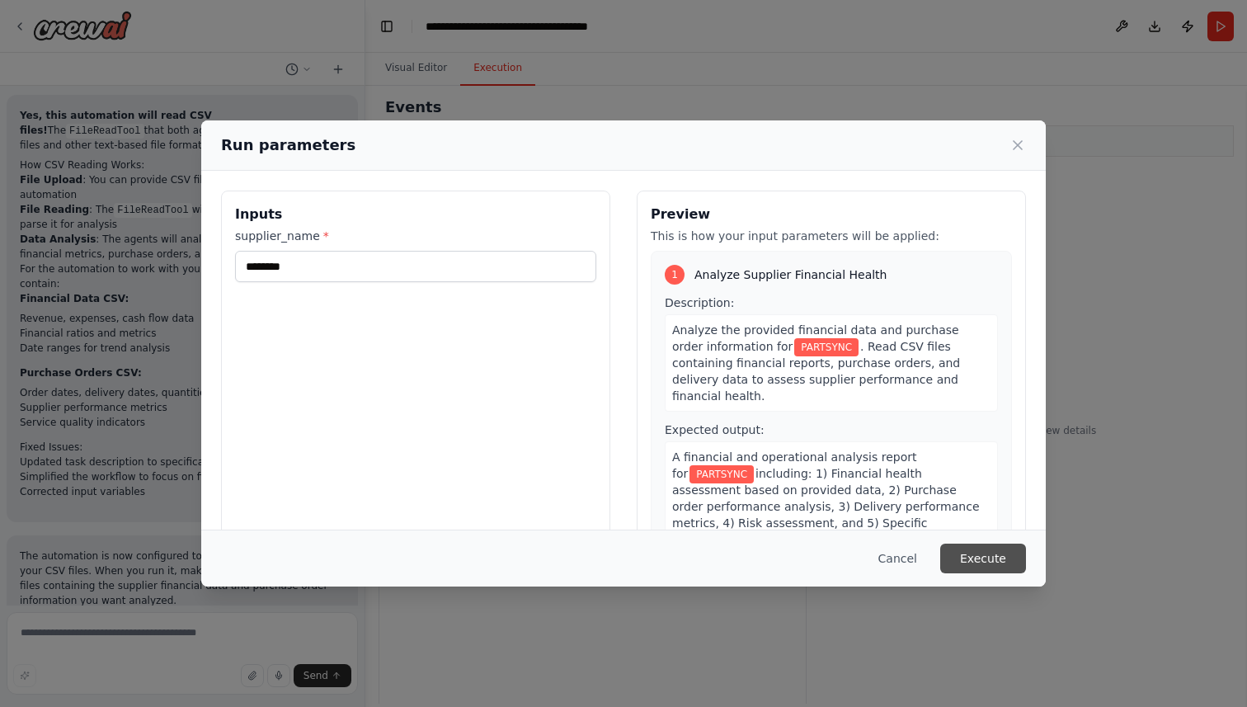
click at [986, 556] on button "Execute" at bounding box center [983, 558] width 86 height 30
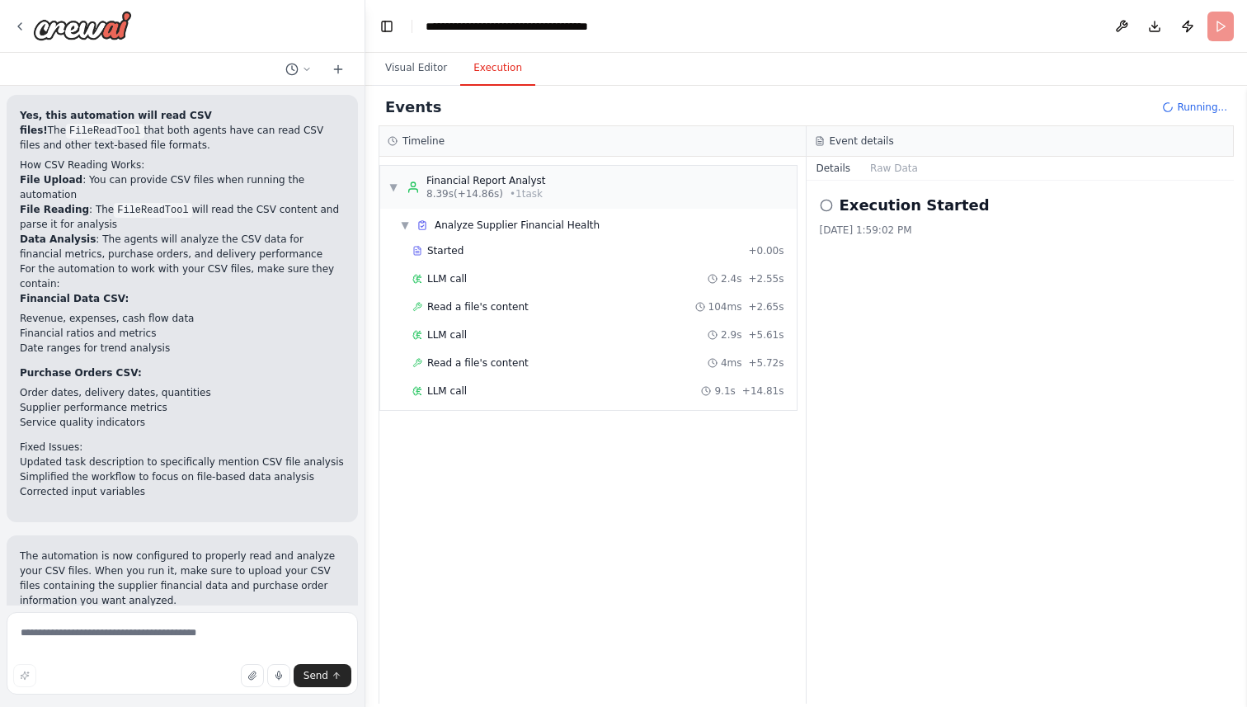
scroll to position [3072, 0]
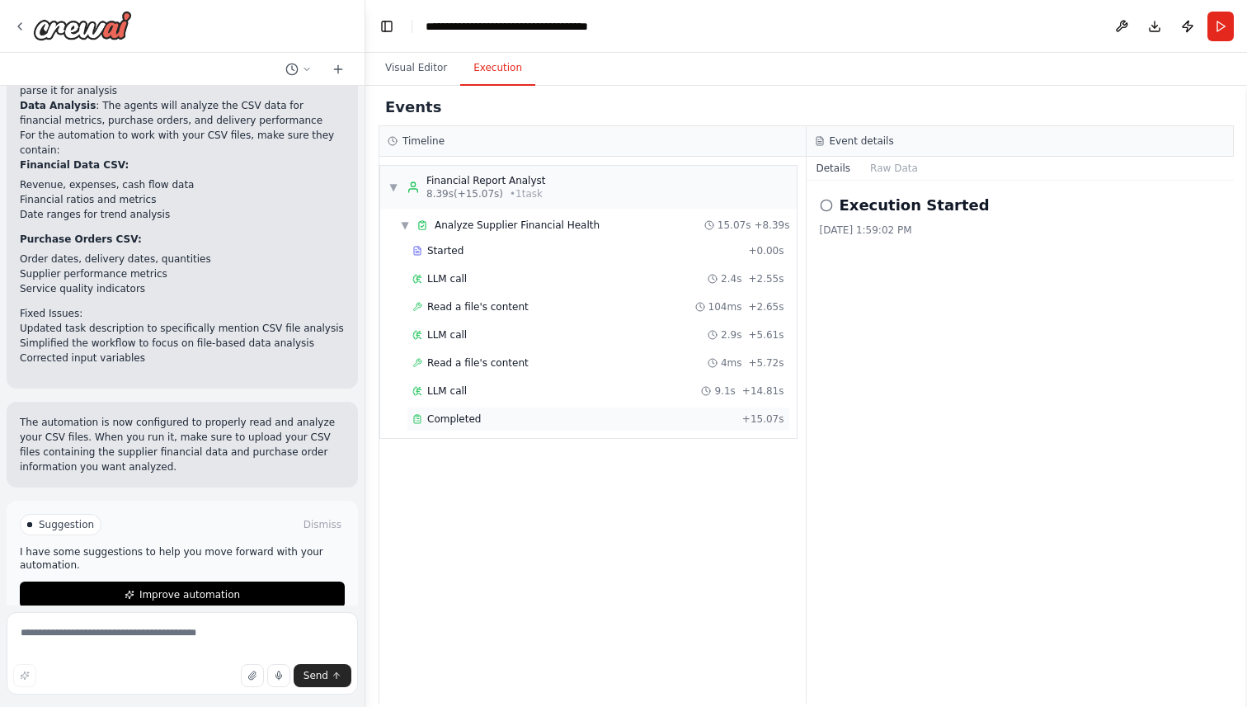
click at [447, 416] on span "Completed" at bounding box center [454, 418] width 54 height 13
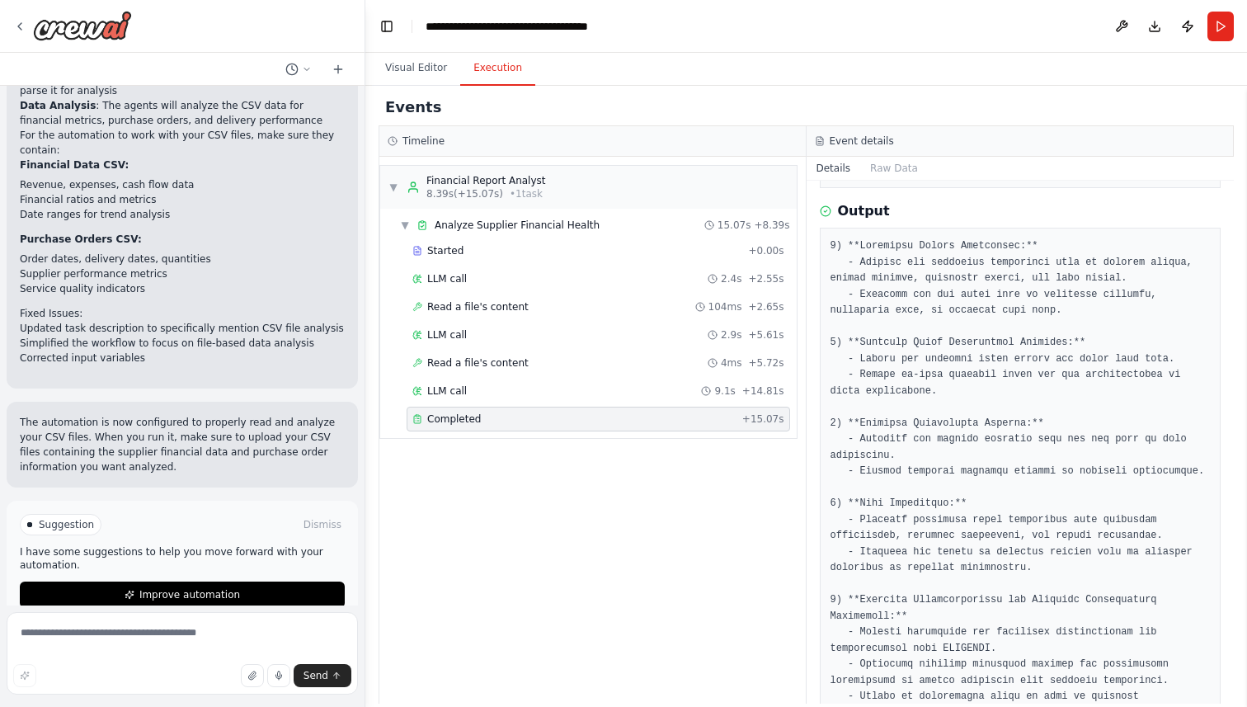
scroll to position [0, 0]
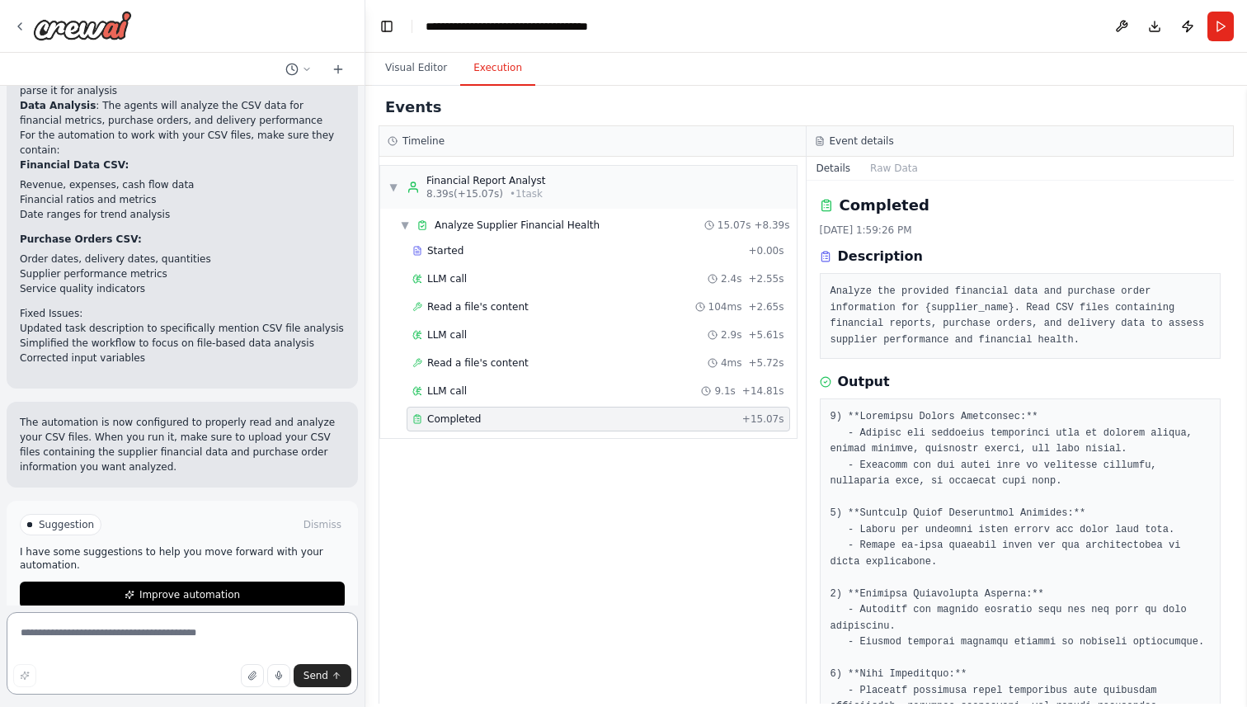
click at [133, 634] on textarea at bounding box center [182, 653] width 351 height 82
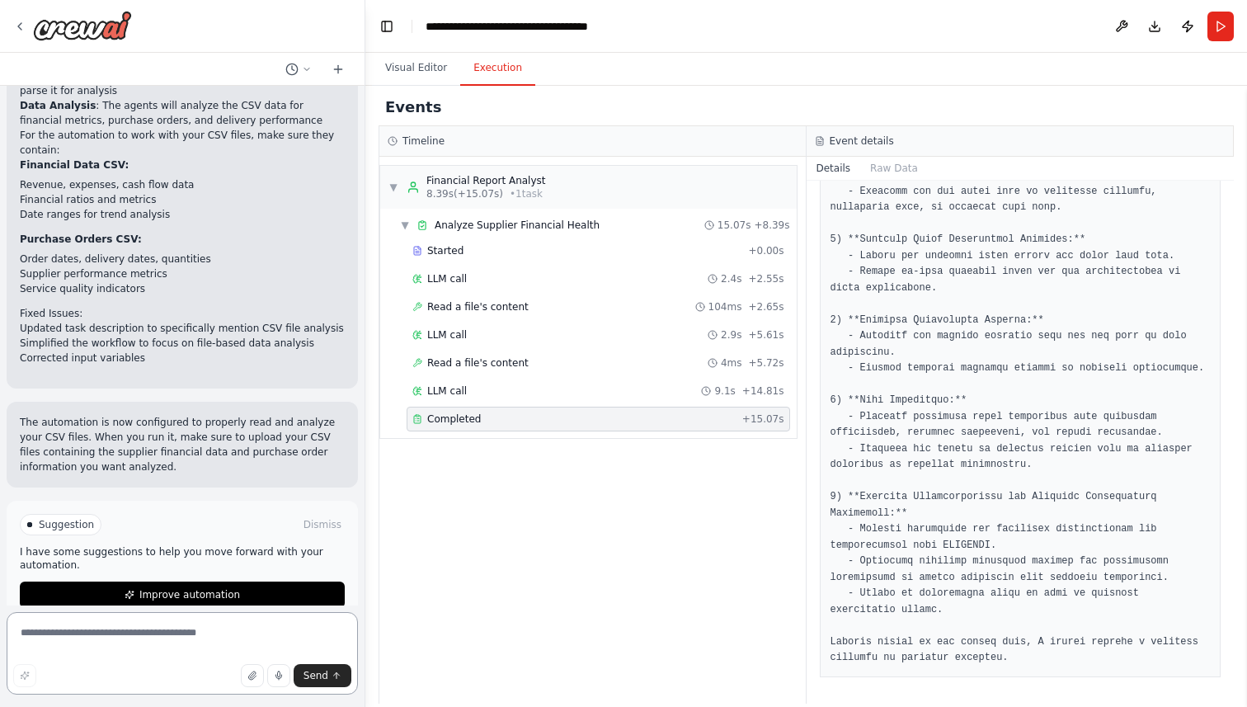
scroll to position [289, 0]
drag, startPoint x: 1010, startPoint y: 660, endPoint x: 820, endPoint y: 641, distance: 191.4
click at [820, 641] on div at bounding box center [1021, 401] width 402 height 553
copy pre "Without access to the actual data, I cannot provide a detailed analysis or spec…"
click at [150, 633] on textarea at bounding box center [182, 653] width 351 height 82
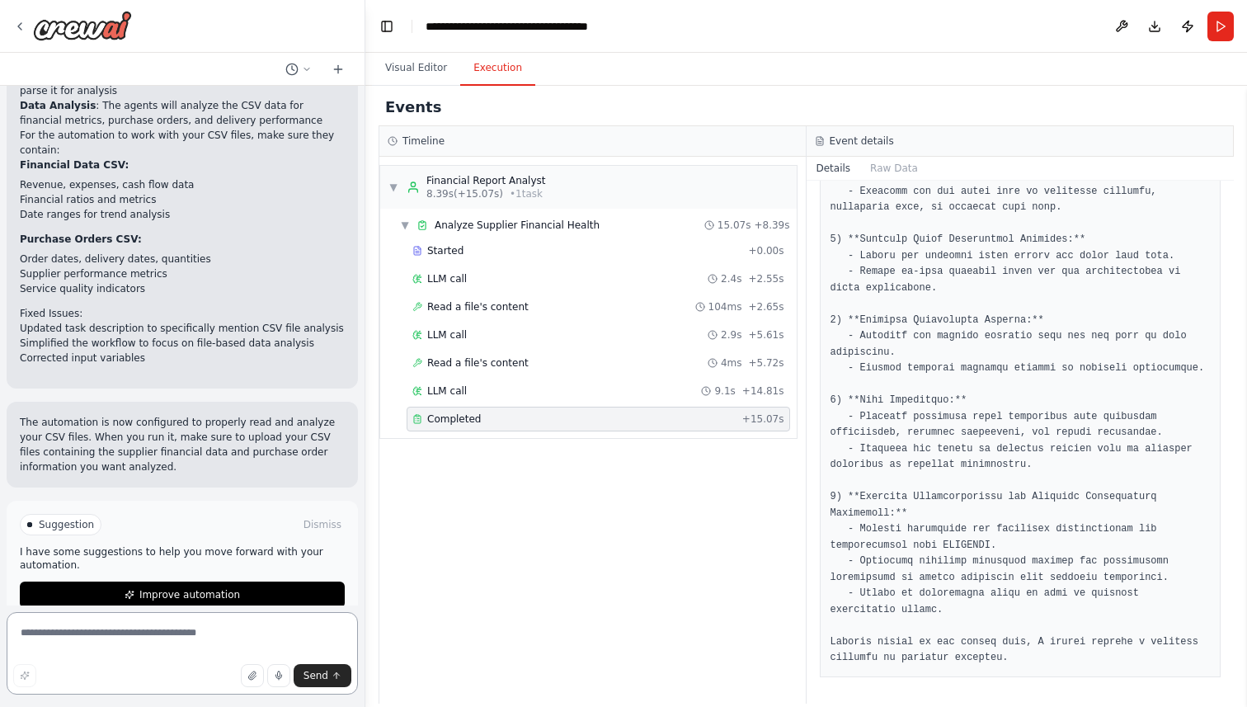
paste textarea "**********"
type textarea "**********"
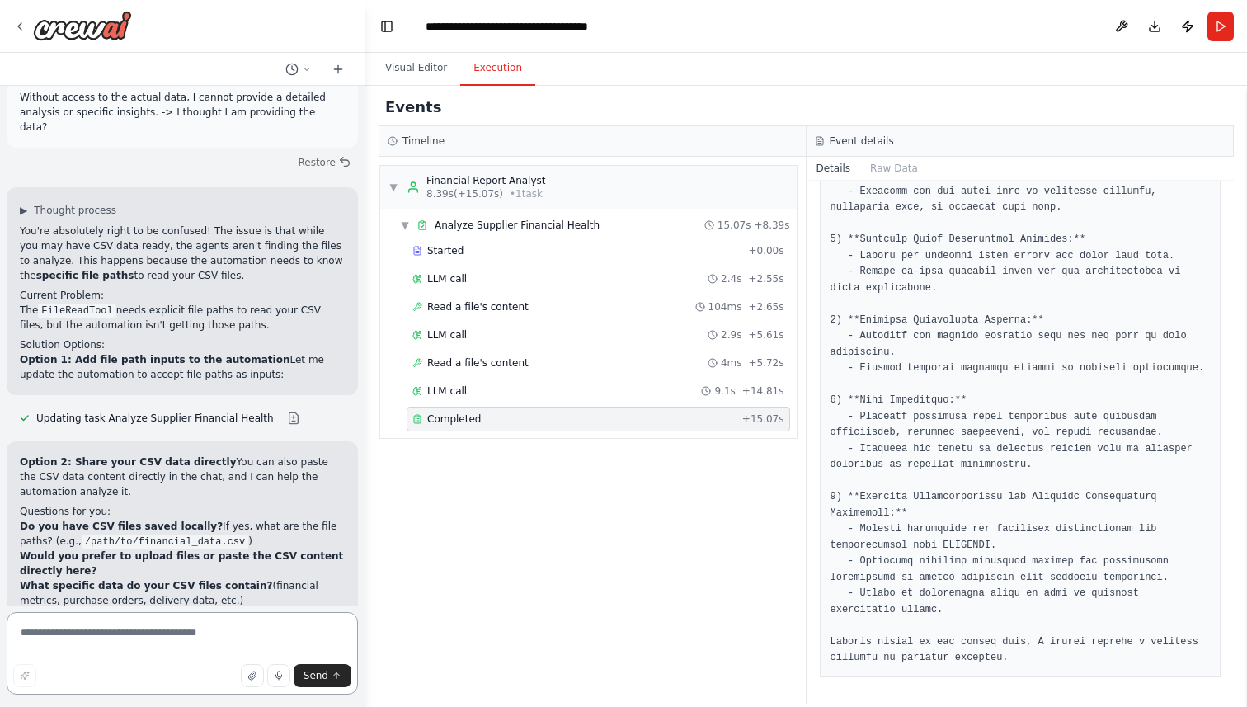
scroll to position [3511, 0]
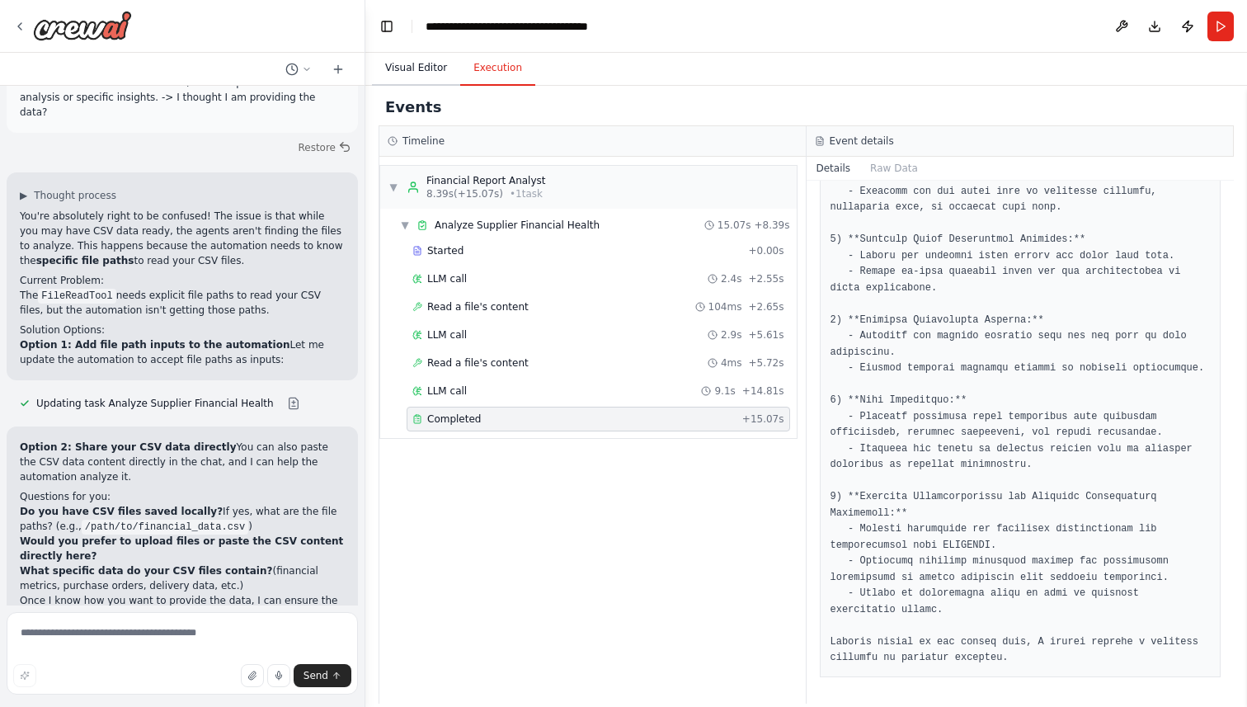
click at [435, 75] on button "Visual Editor" at bounding box center [416, 68] width 88 height 35
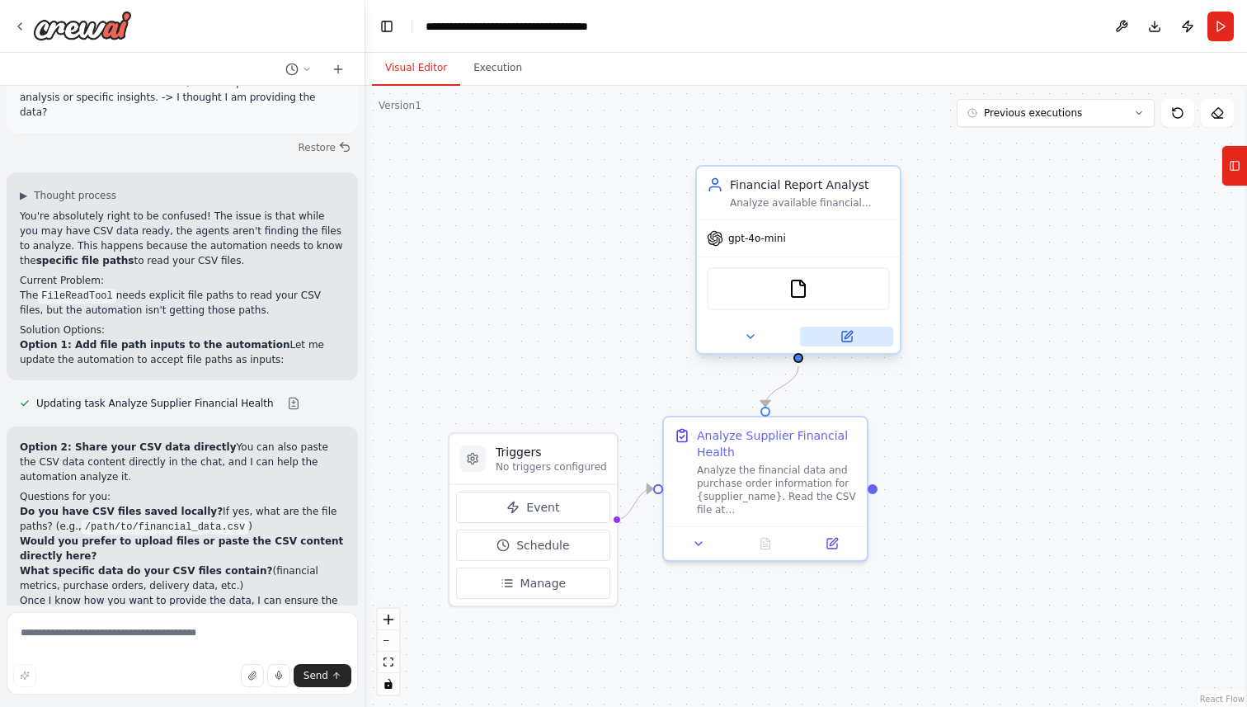
click at [850, 345] on button at bounding box center [846, 337] width 93 height 20
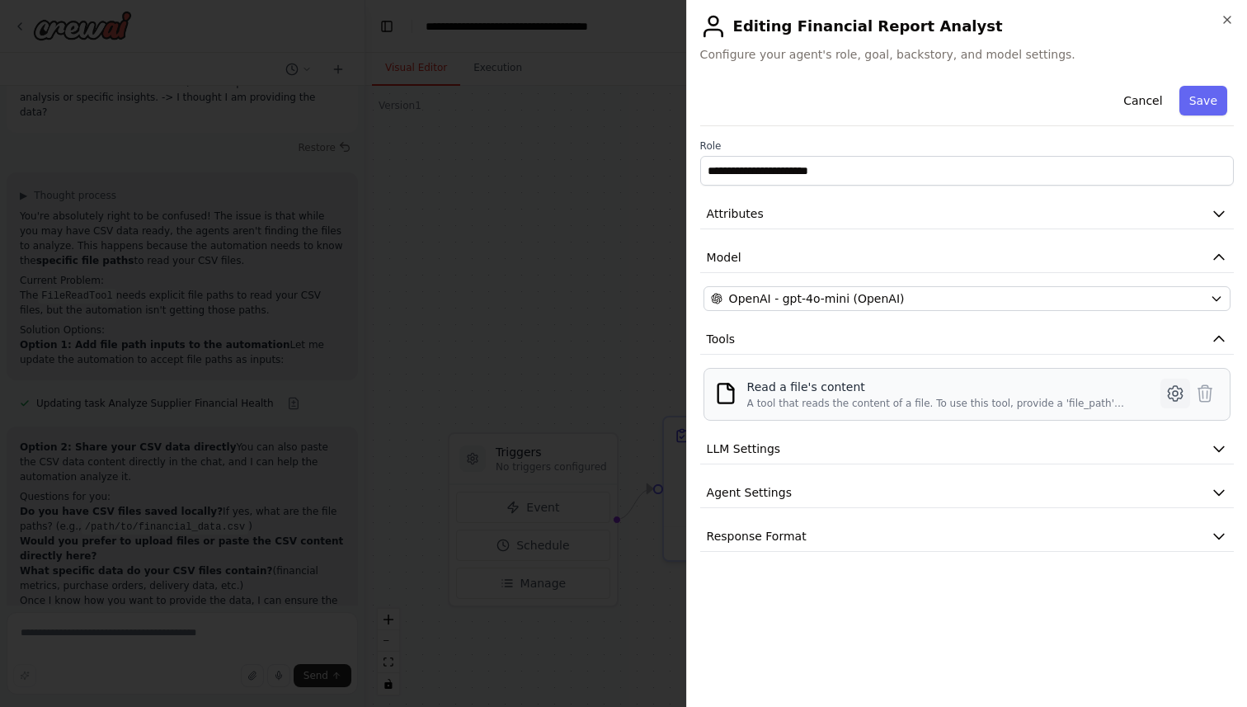
click at [1183, 393] on icon at bounding box center [1175, 393] width 20 height 20
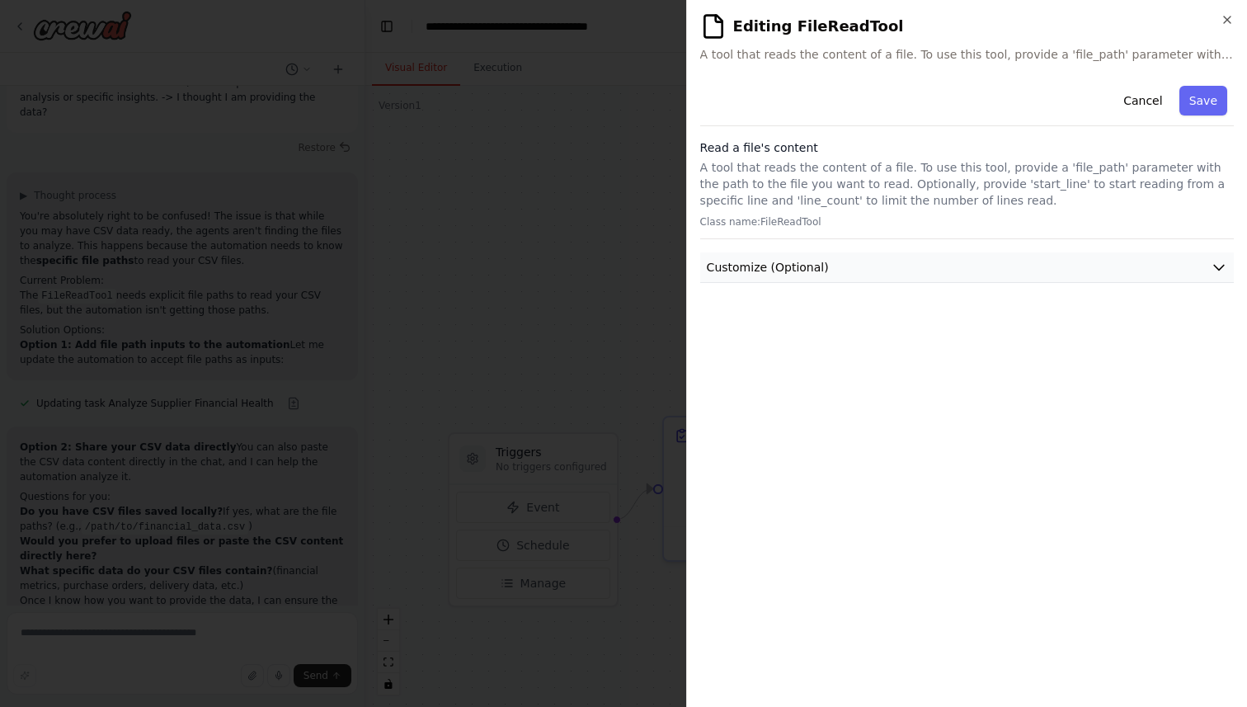
click at [1220, 264] on icon "button" at bounding box center [1219, 267] width 16 height 16
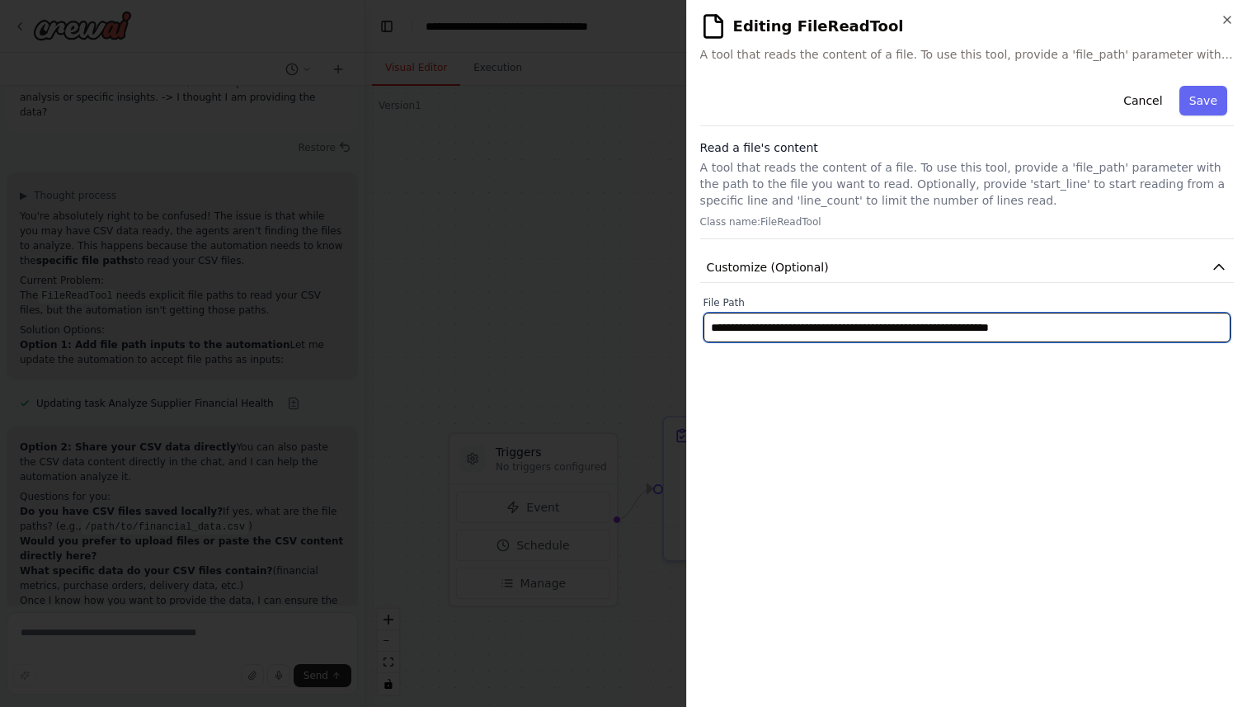
drag, startPoint x: 1109, startPoint y: 329, endPoint x: 662, endPoint y: 323, distance: 447.0
click at [662, 323] on body "Manage your relationships with suppliers by regularly reviewing their financial…" at bounding box center [623, 353] width 1247 height 707
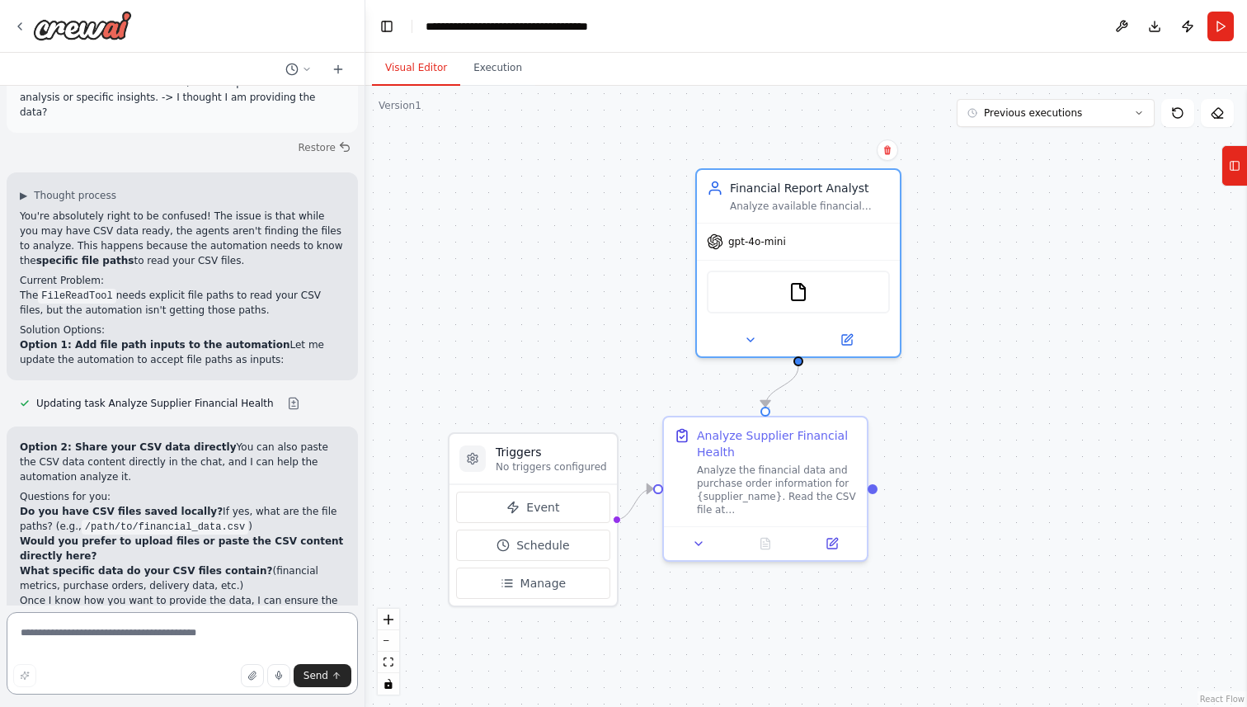
click at [141, 640] on textarea at bounding box center [182, 653] width 351 height 82
paste textarea "**********"
type textarea "**********"
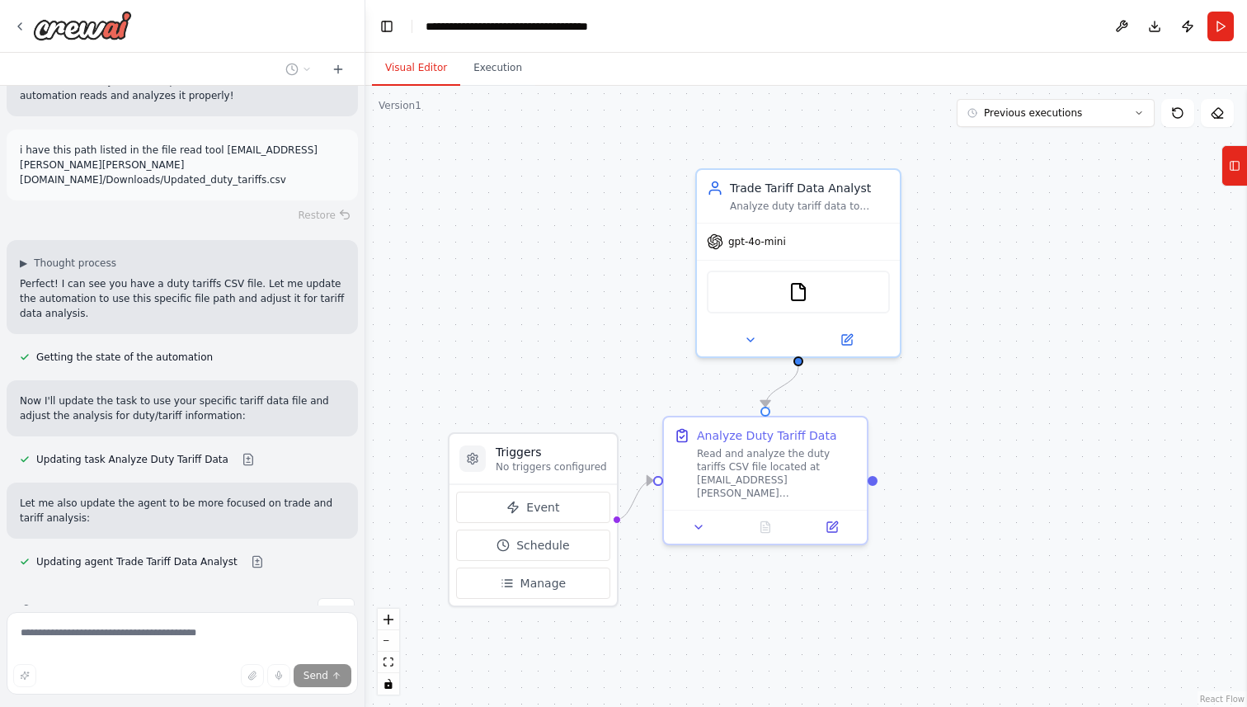
scroll to position [4070, 0]
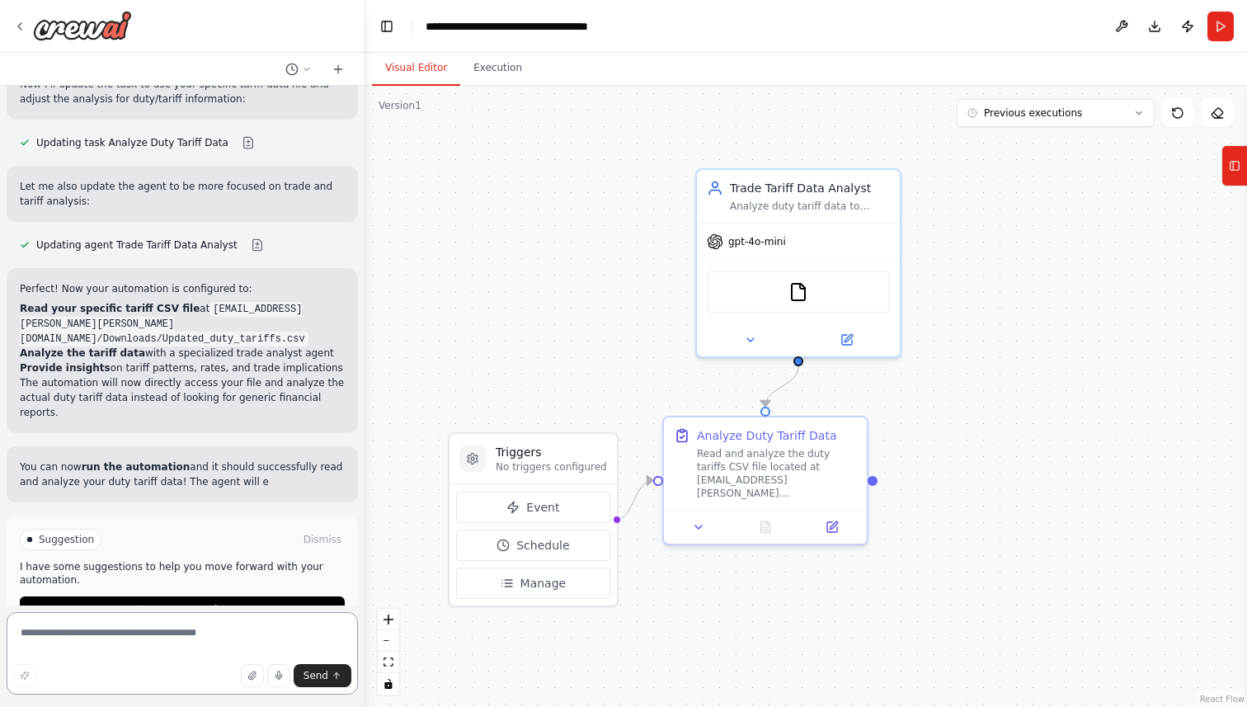
click at [139, 635] on textarea at bounding box center [182, 653] width 351 height 82
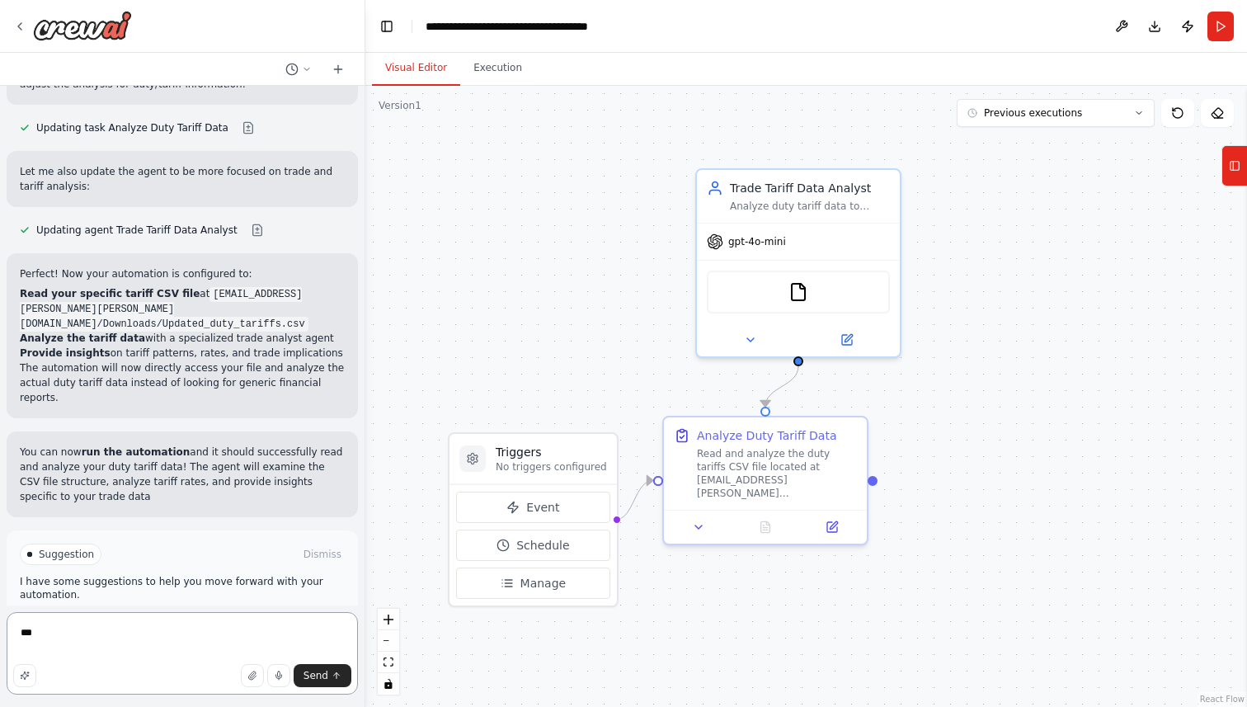
scroll to position [4377, 0]
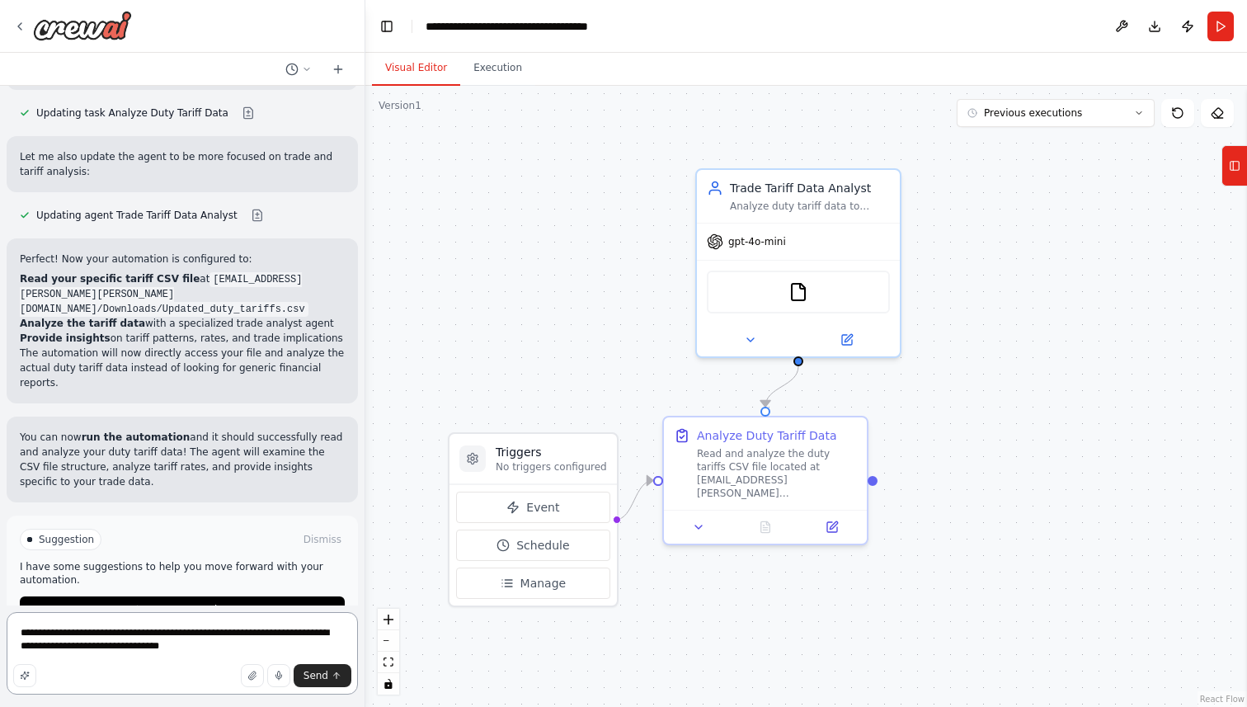
type textarea "**********"
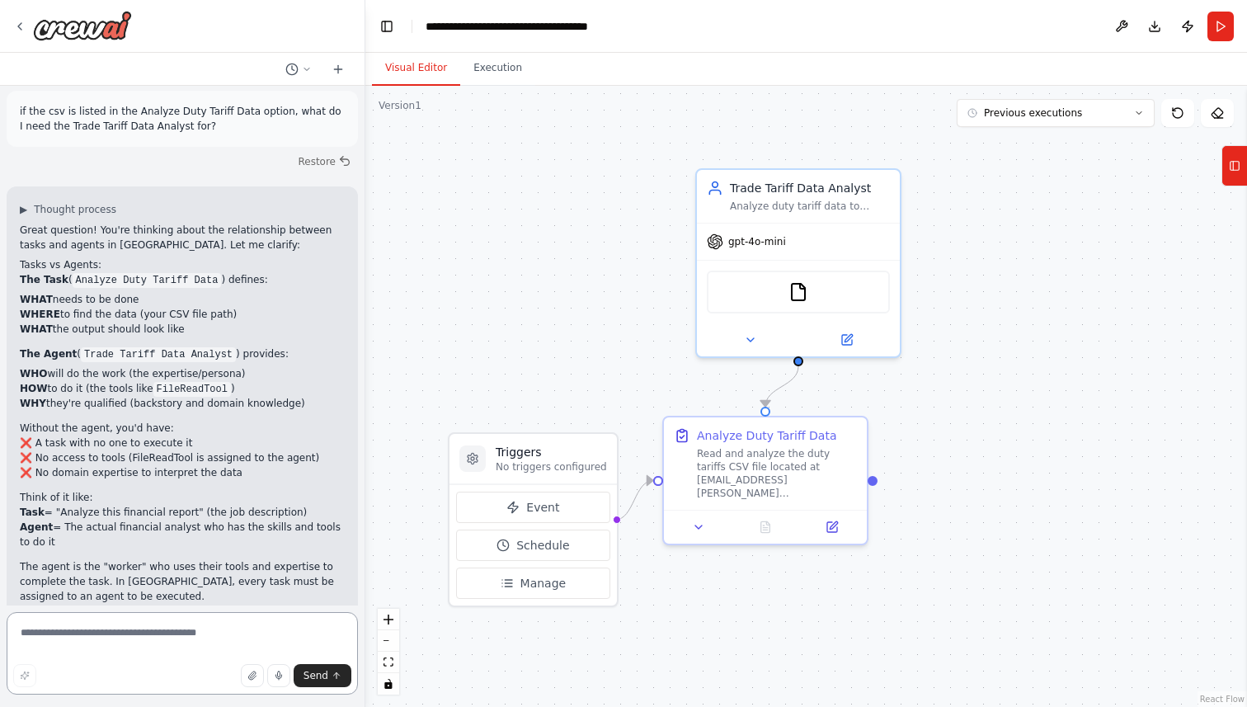
scroll to position [4802, 0]
click at [1216, 30] on button "Run" at bounding box center [1220, 27] width 26 height 30
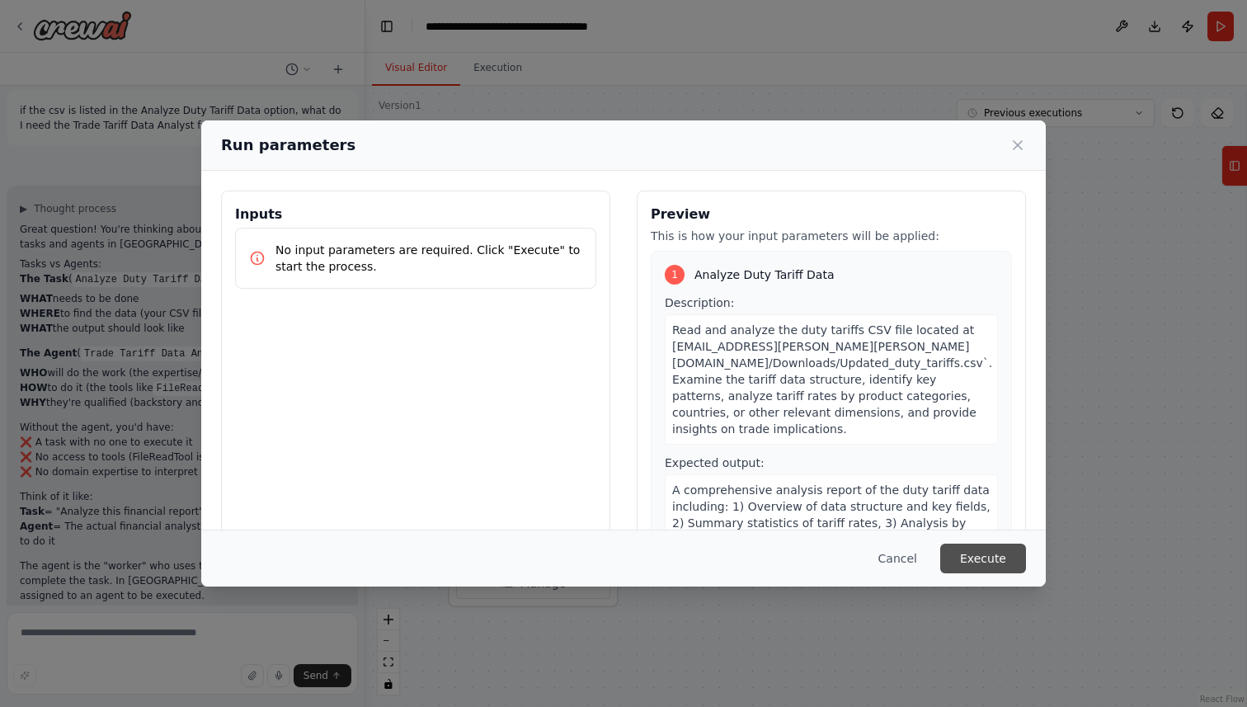
click at [987, 561] on button "Execute" at bounding box center [983, 558] width 86 height 30
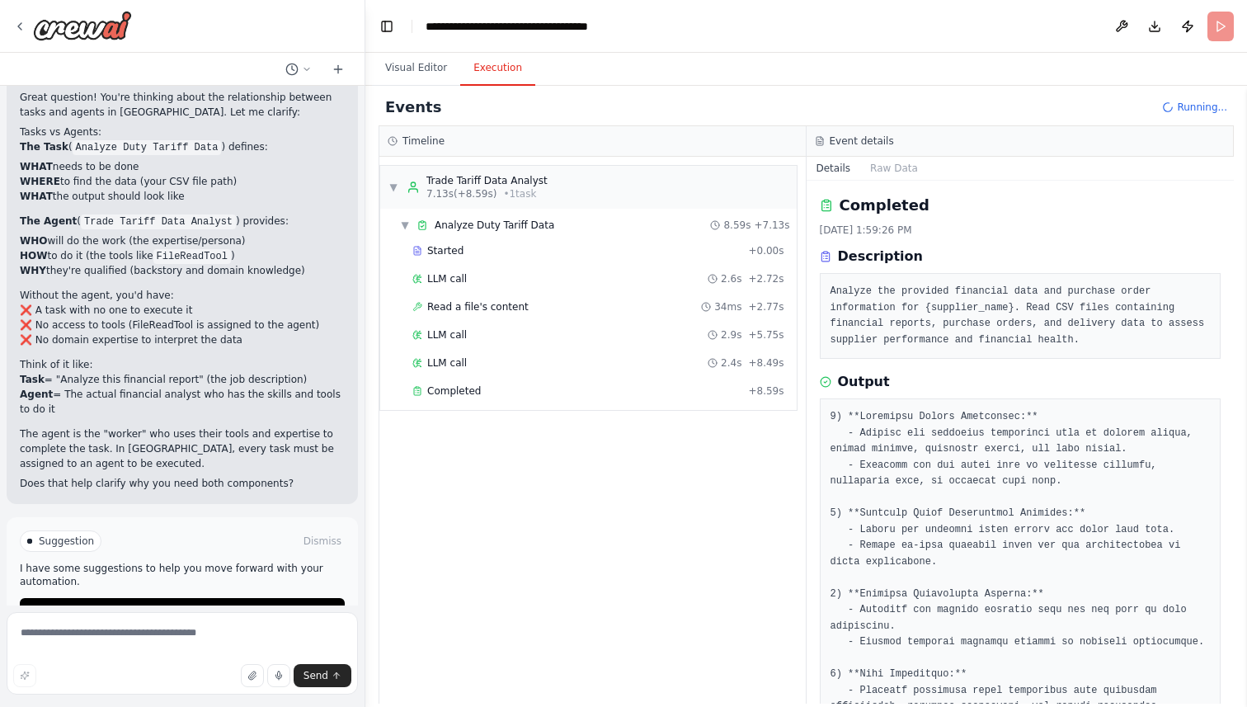
scroll to position [4936, 0]
click at [496, 390] on div "Completed" at bounding box center [576, 390] width 329 height 13
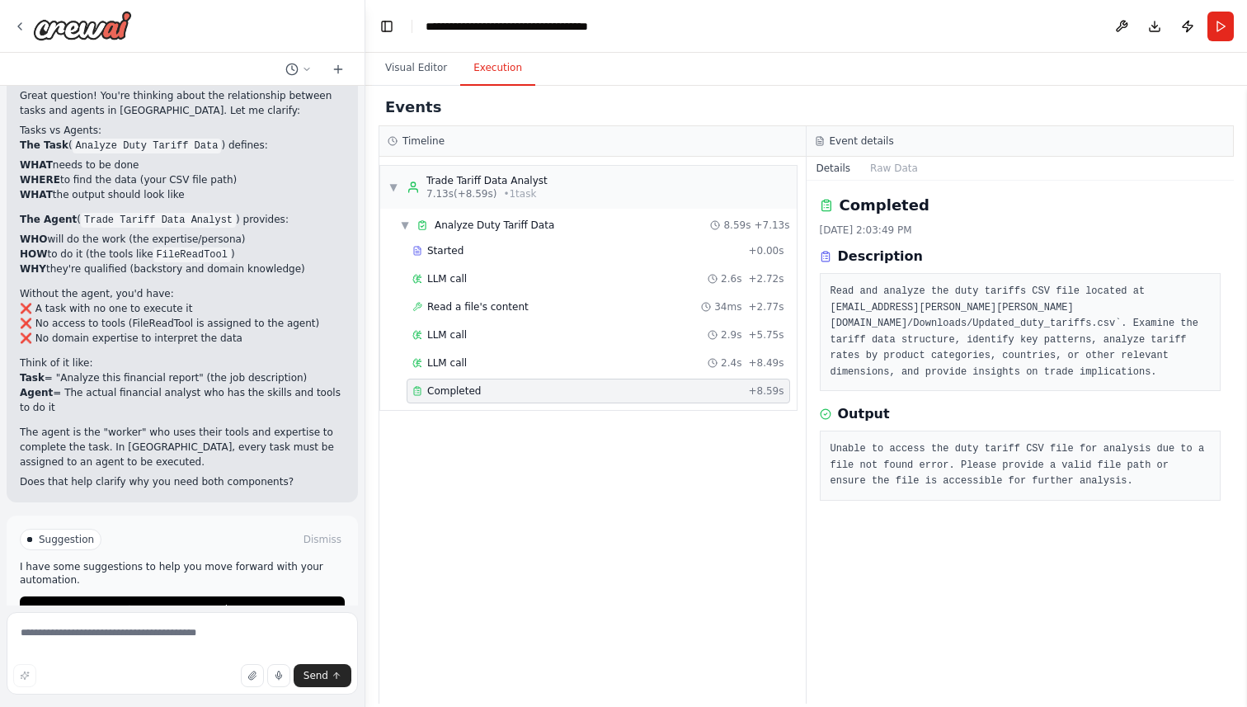
click at [459, 392] on span "Completed" at bounding box center [454, 390] width 54 height 13
click at [15, 20] on icon at bounding box center [19, 26] width 13 height 13
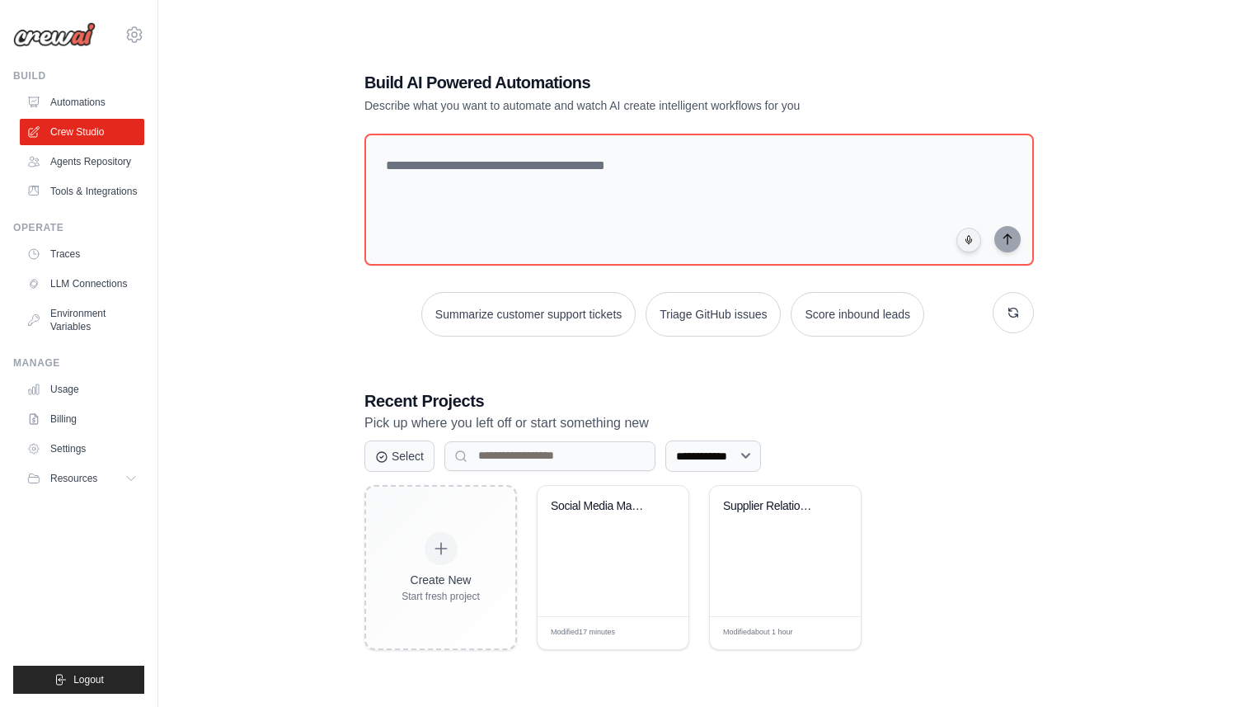
scroll to position [90, 0]
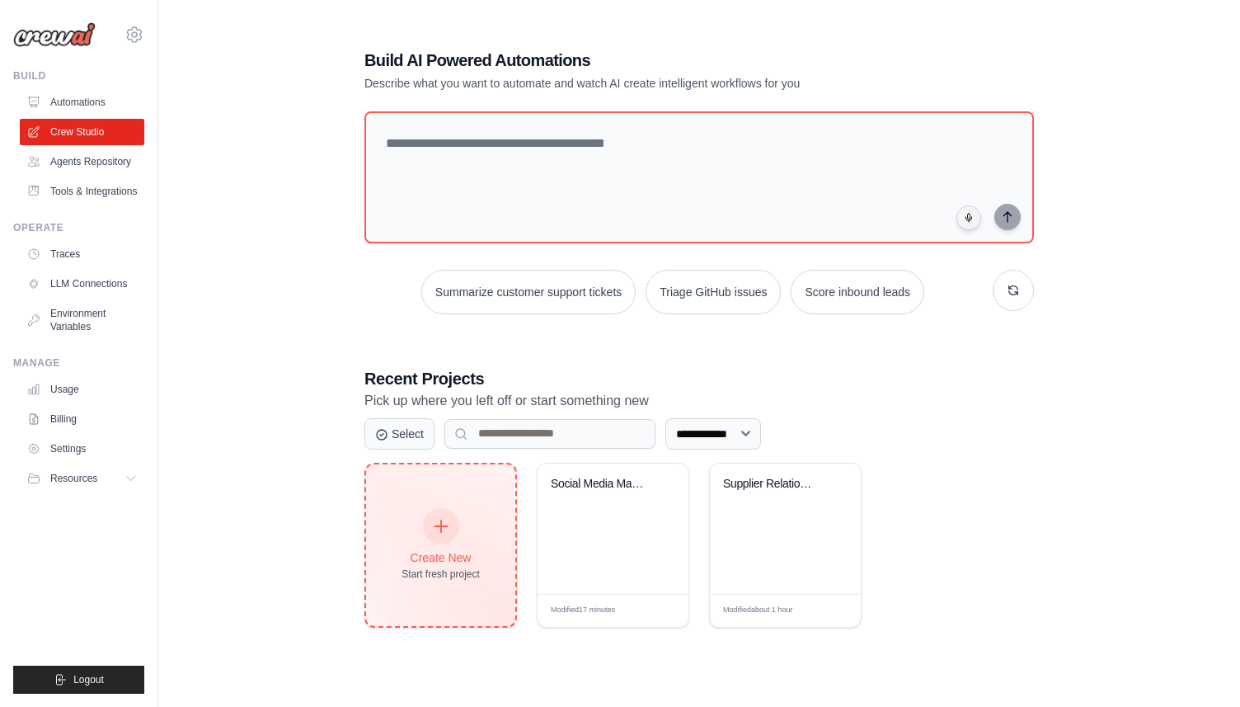
click at [440, 526] on icon at bounding box center [441, 526] width 18 height 18
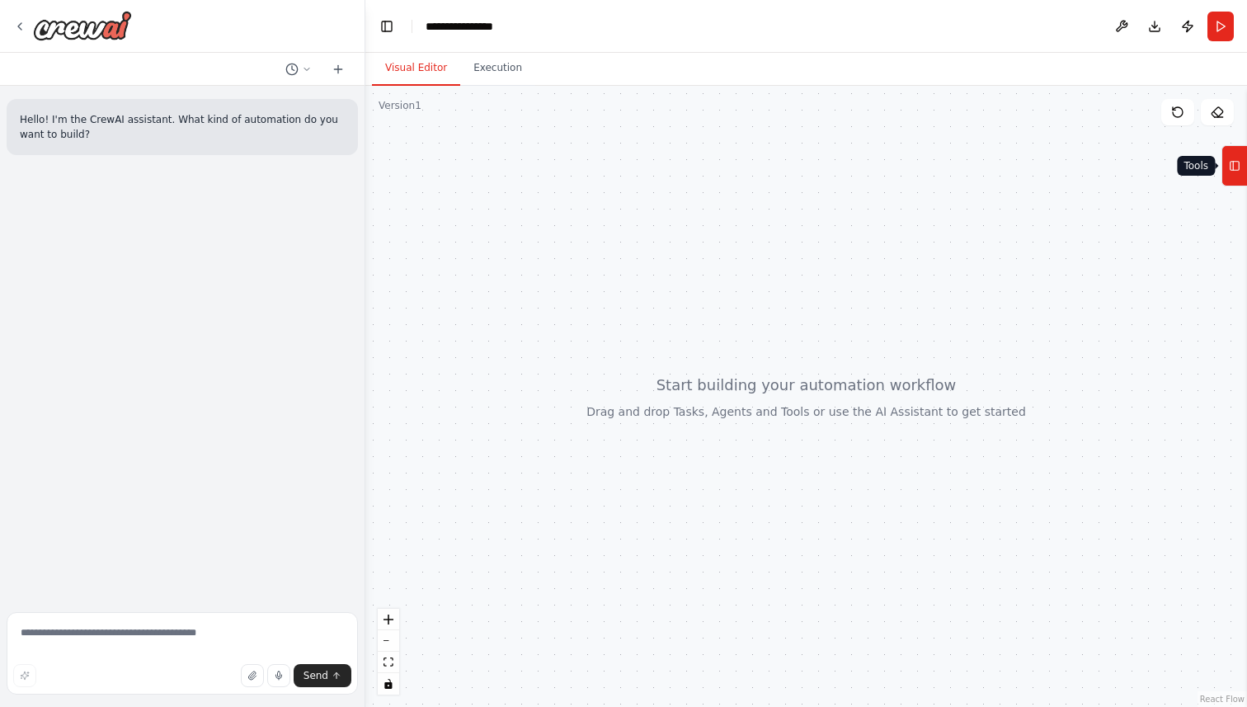
click at [1239, 163] on rect at bounding box center [1234, 166] width 9 height 9
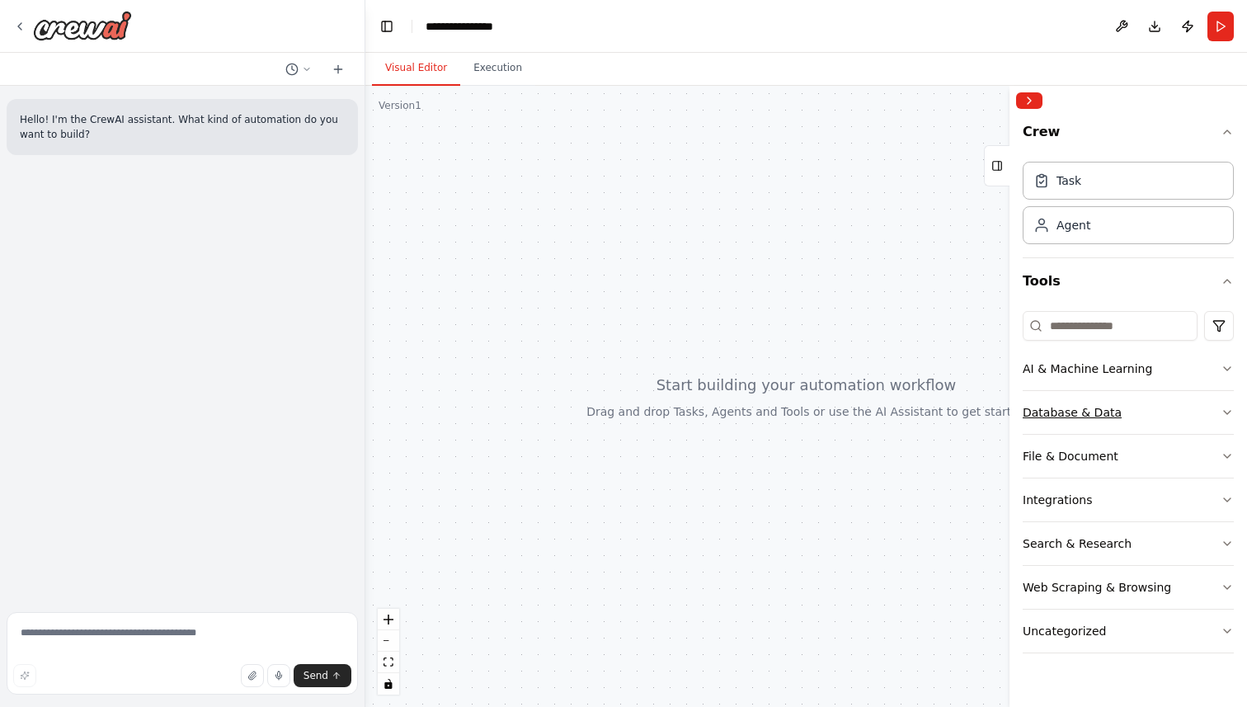
click at [1221, 408] on icon "button" at bounding box center [1227, 412] width 13 height 13
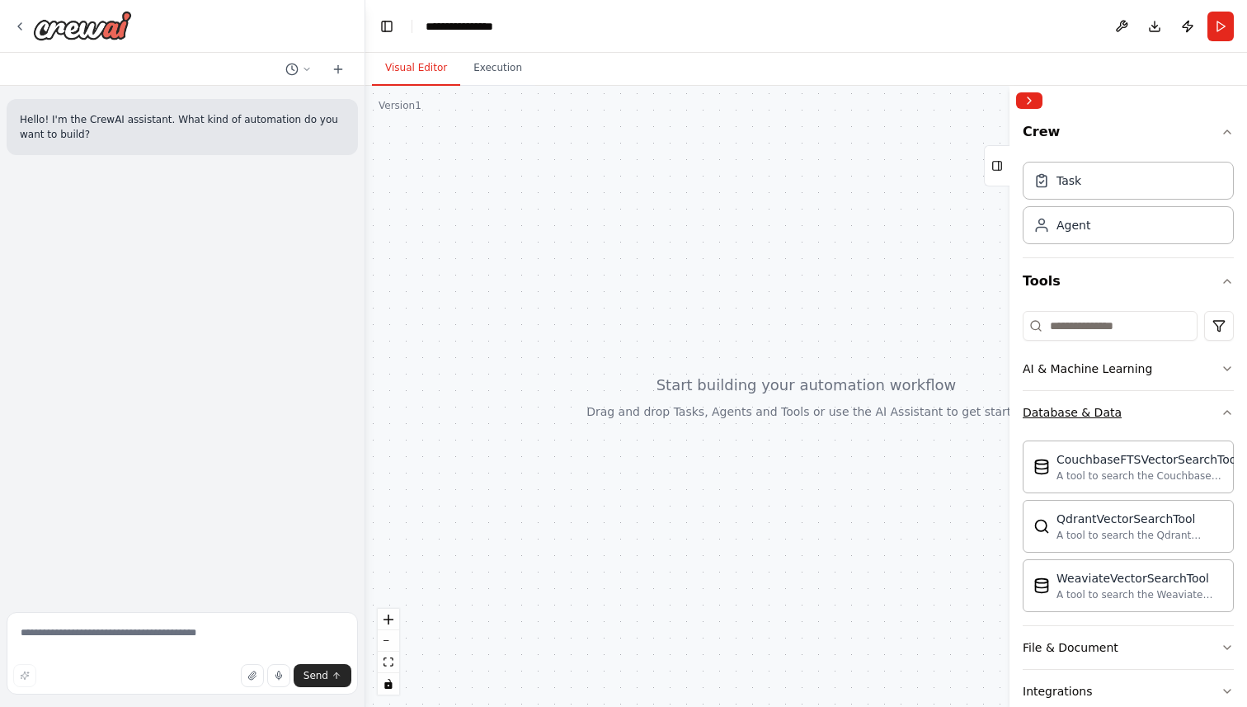
click at [1221, 408] on icon "button" at bounding box center [1227, 412] width 13 height 13
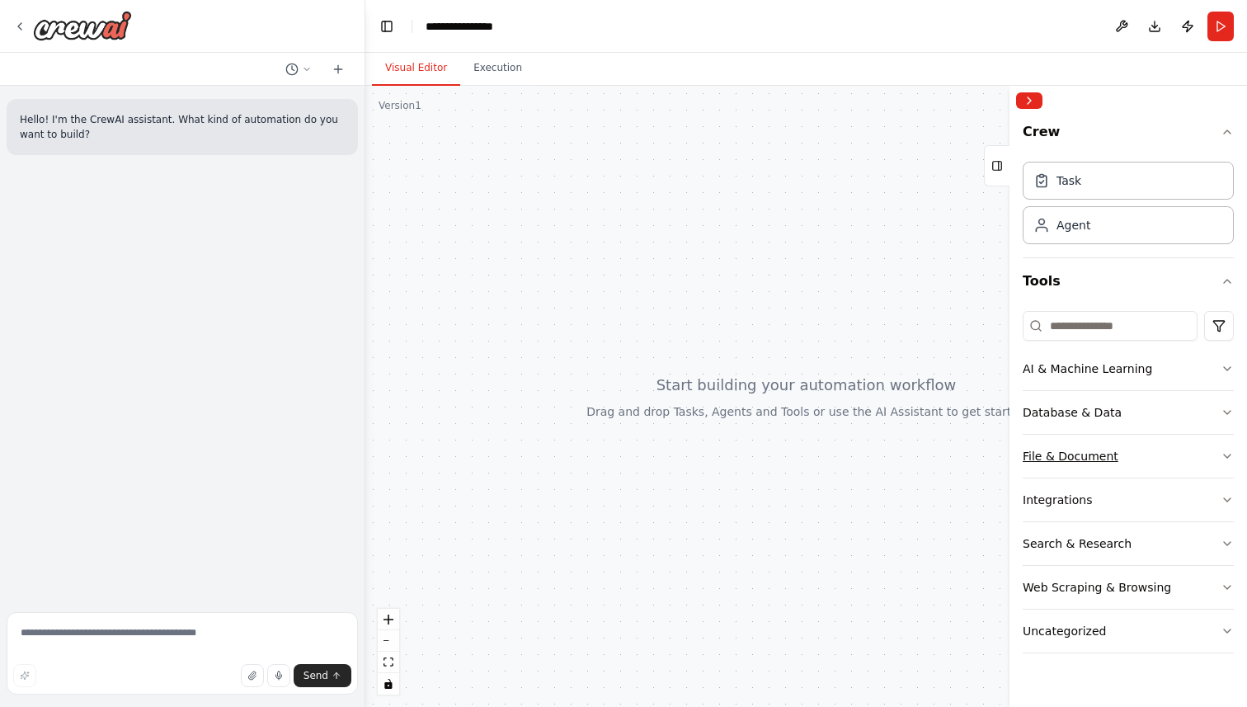
click at [1220, 453] on button "File & Document" at bounding box center [1128, 456] width 211 height 43
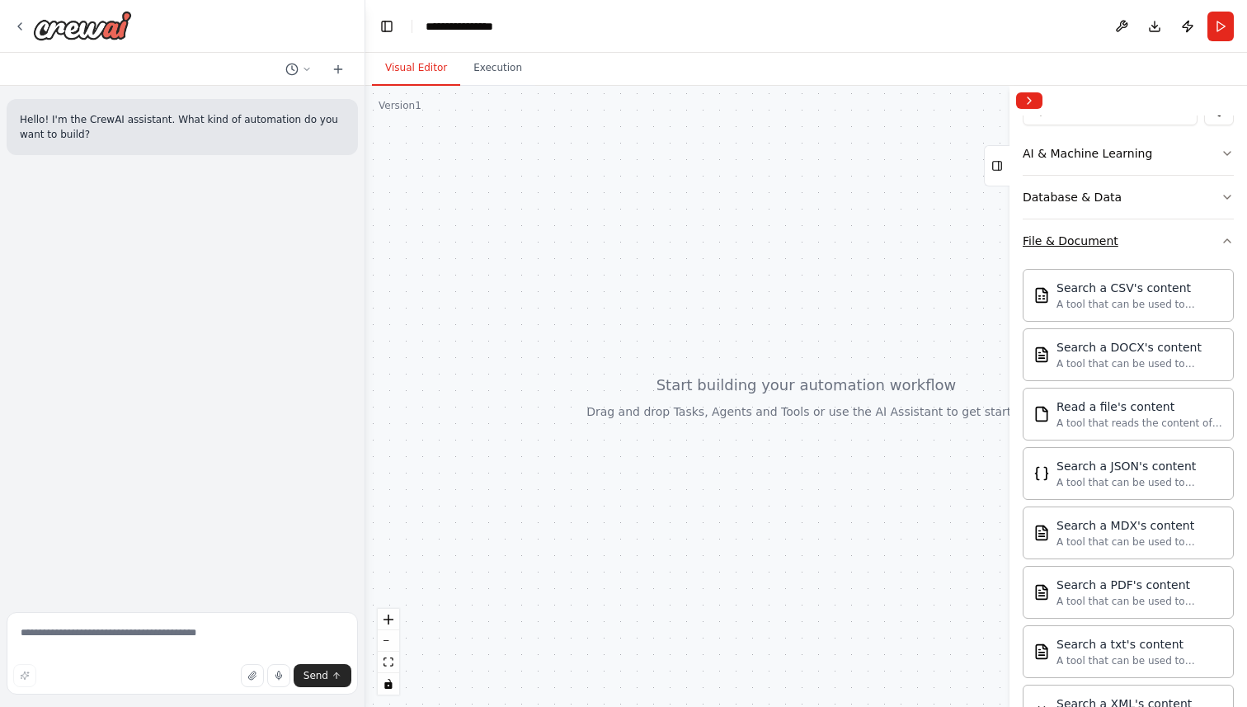
scroll to position [223, 0]
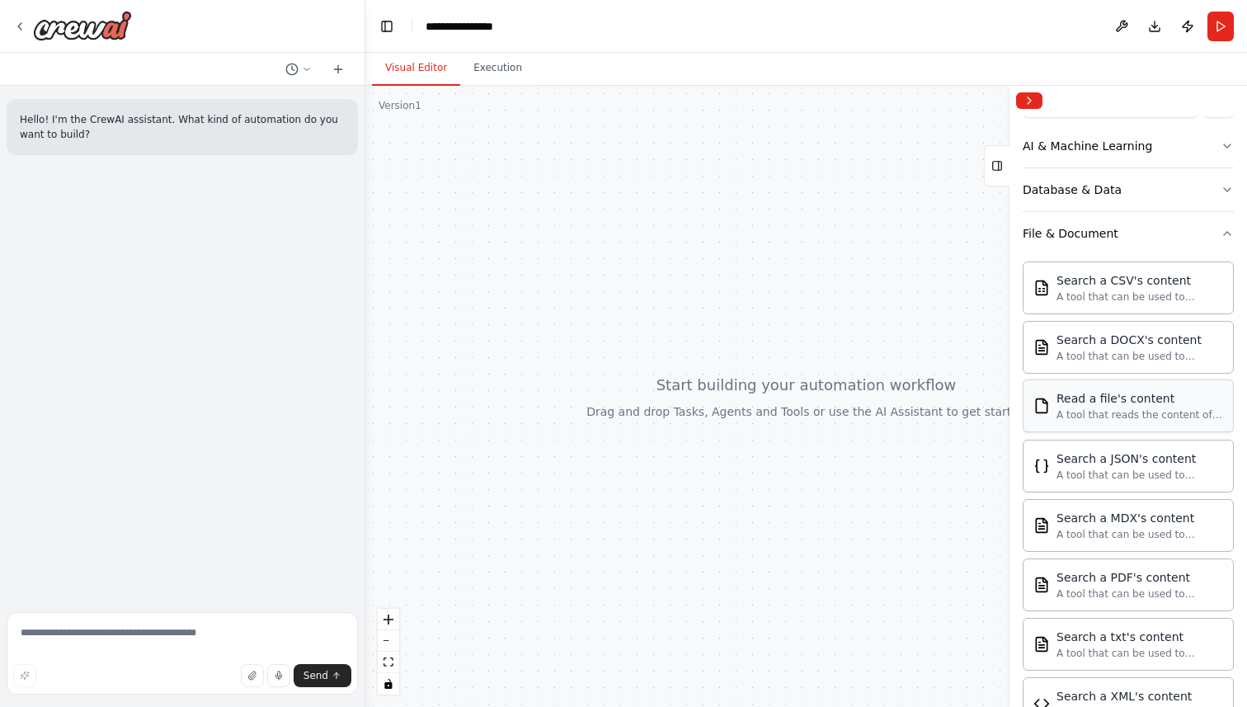
click at [1063, 411] on div "A tool that reads the content of a file. To use this tool, provide a 'file_path…" at bounding box center [1139, 414] width 167 height 13
click at [1226, 230] on icon "button" at bounding box center [1227, 233] width 13 height 13
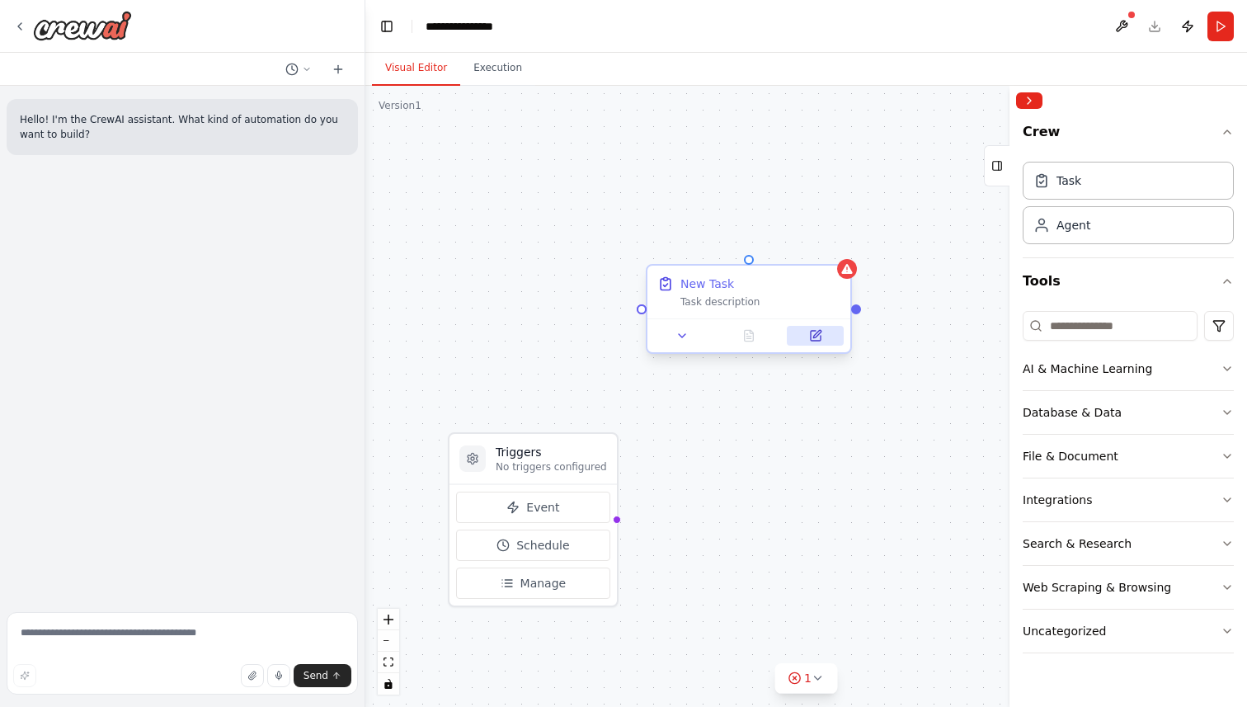
click at [821, 341] on button at bounding box center [815, 336] width 57 height 20
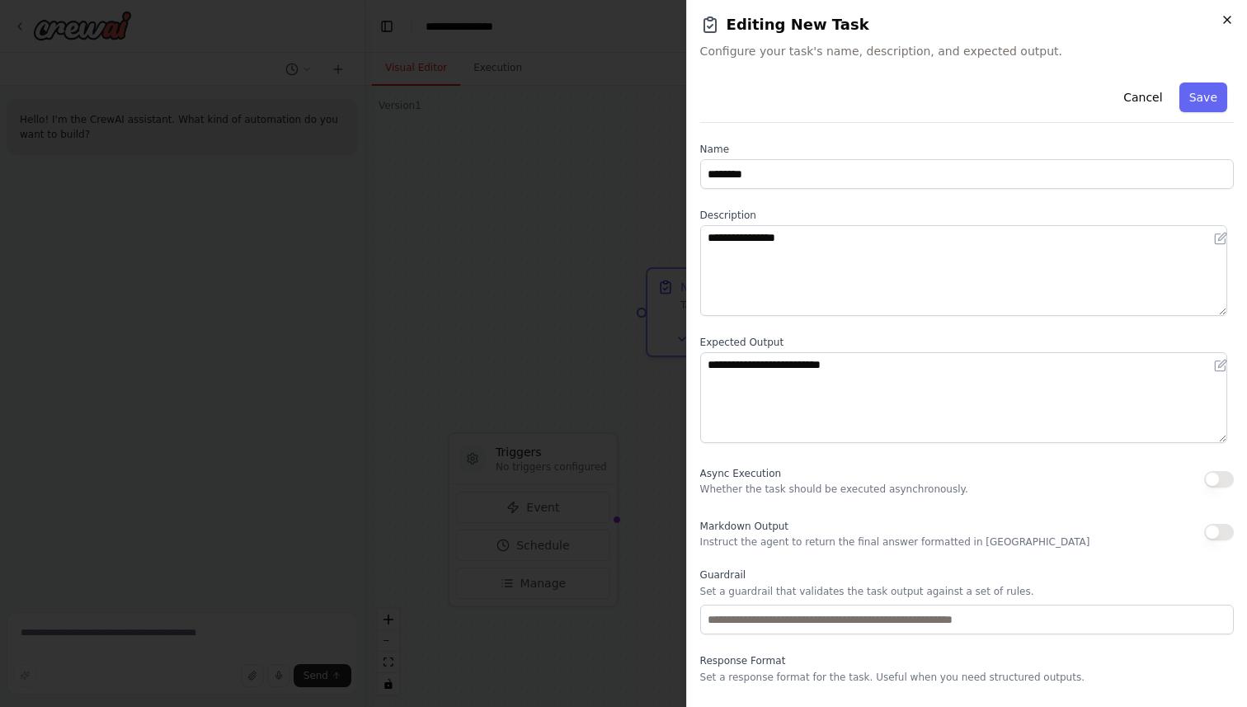
click at [1229, 21] on icon "button" at bounding box center [1227, 19] width 13 height 13
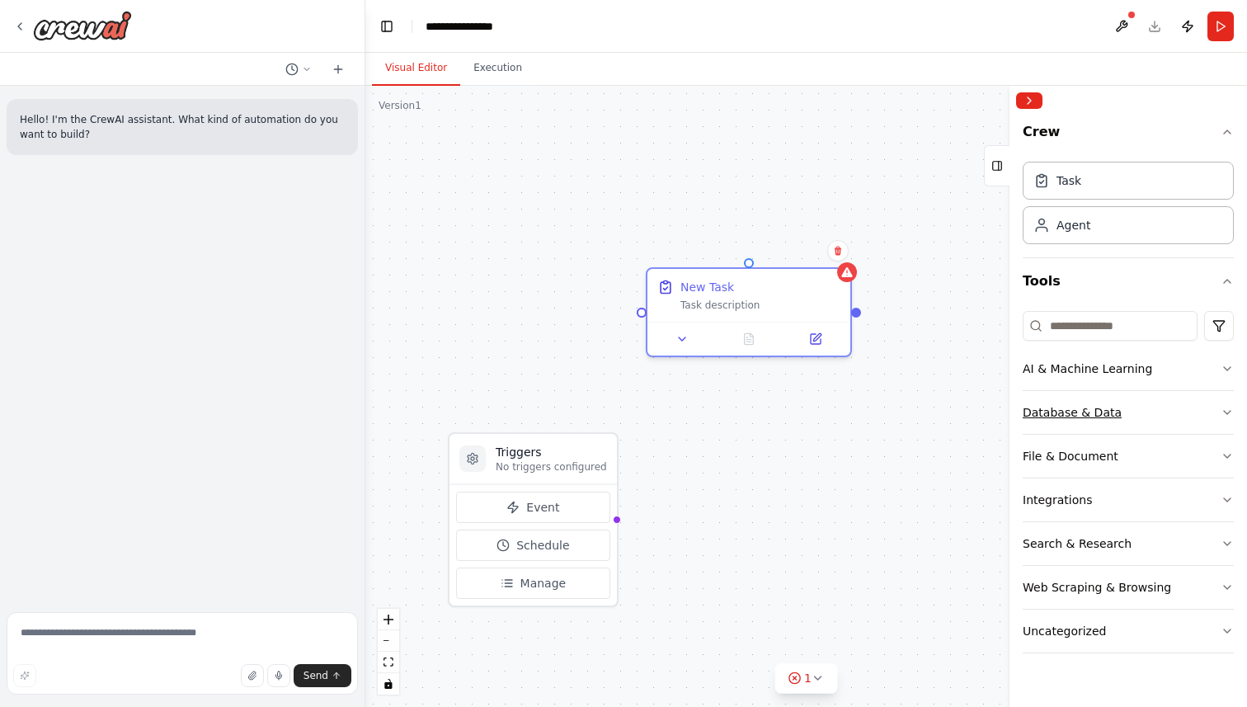
click at [1216, 410] on button "Database & Data" at bounding box center [1128, 412] width 211 height 43
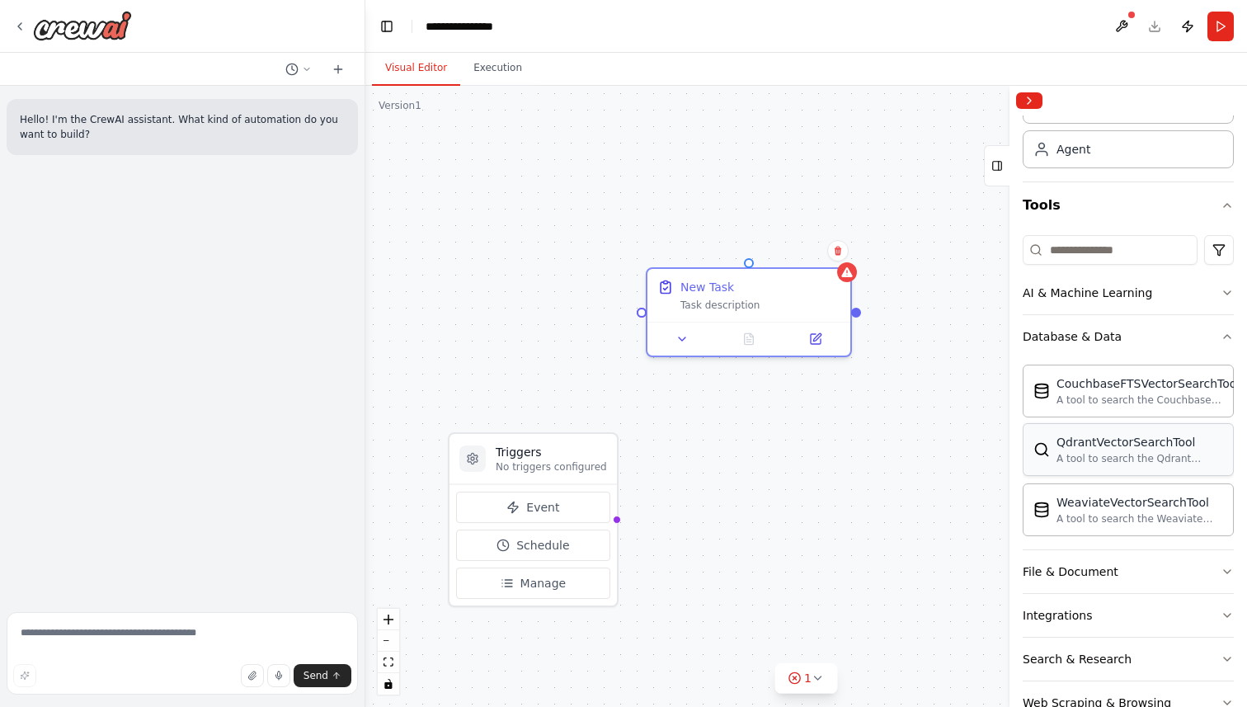
scroll to position [164, 0]
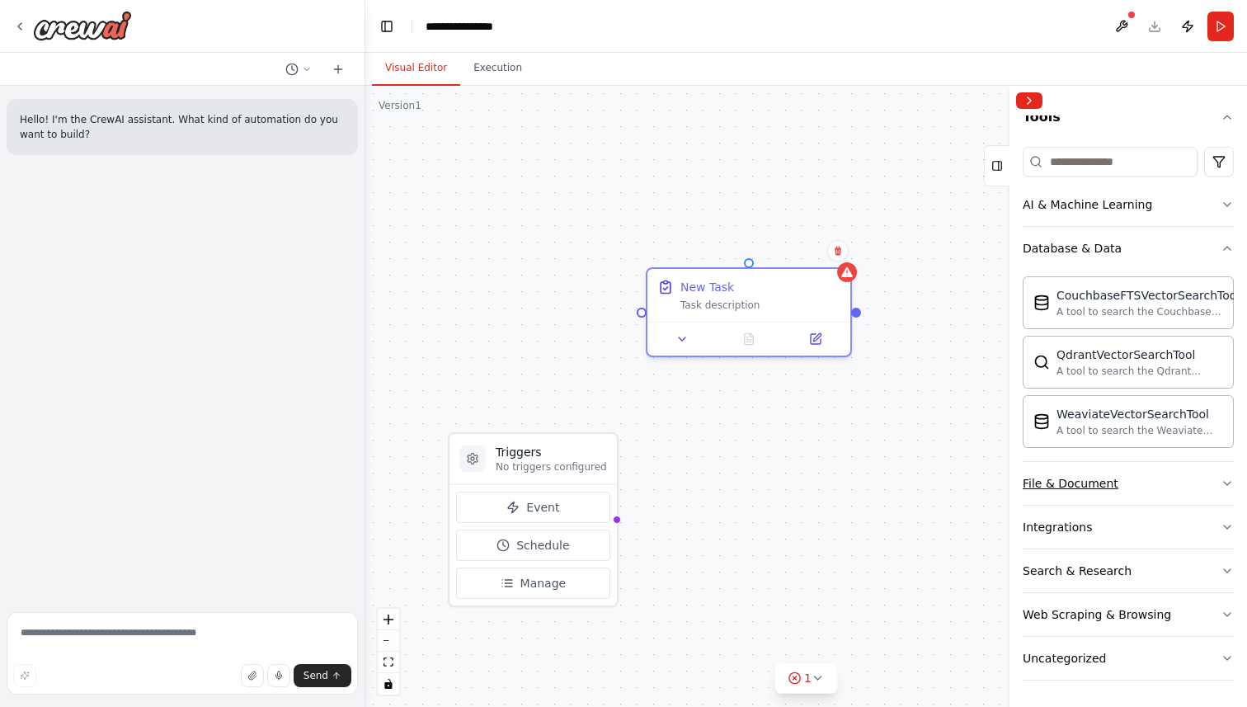
click at [1222, 479] on icon "button" at bounding box center [1227, 483] width 13 height 13
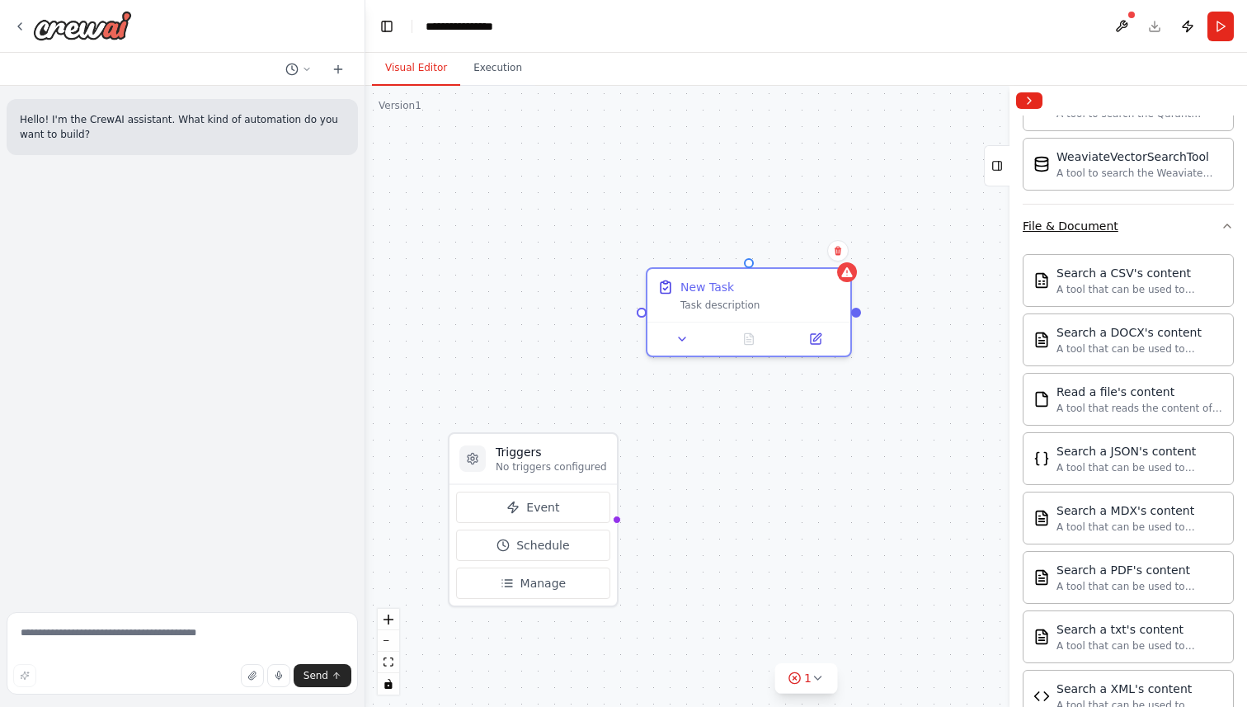
scroll to position [423, 0]
click at [835, 258] on button at bounding box center [837, 250] width 21 height 21
click at [797, 256] on button "Confirm" at bounding box center [791, 251] width 59 height 20
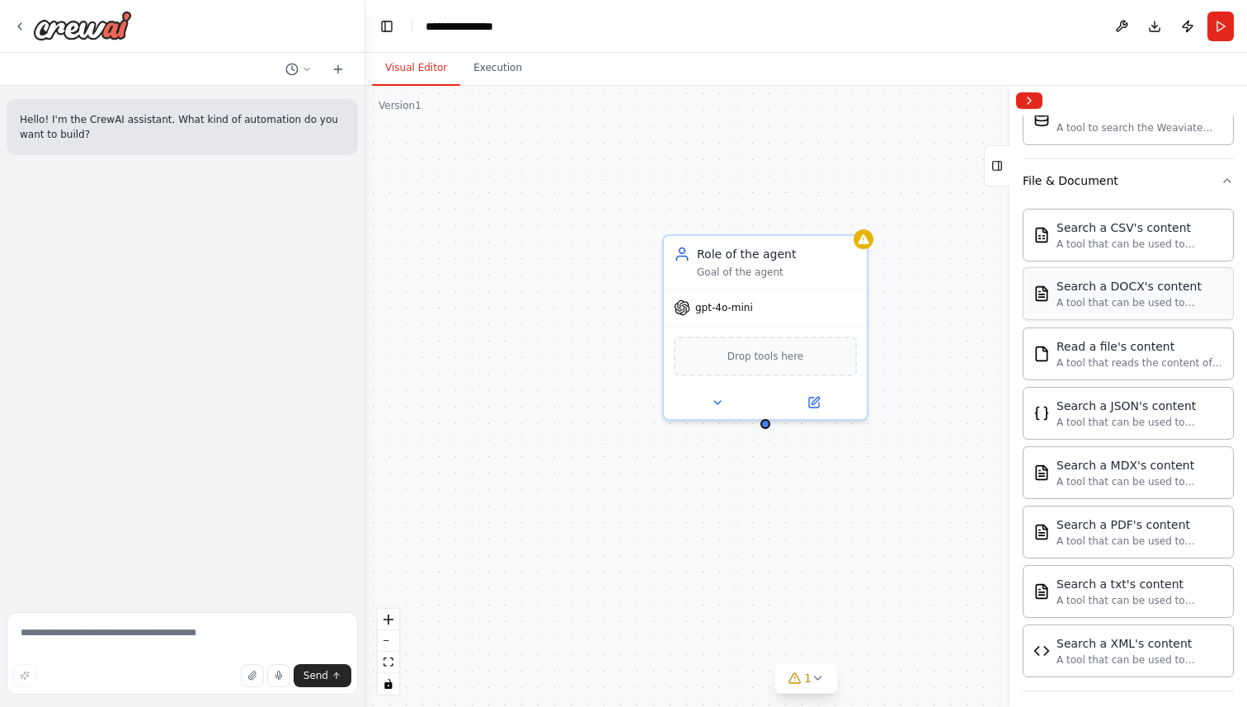
scroll to position [470, 0]
click at [807, 359] on div "FileReadTool" at bounding box center [765, 354] width 183 height 43
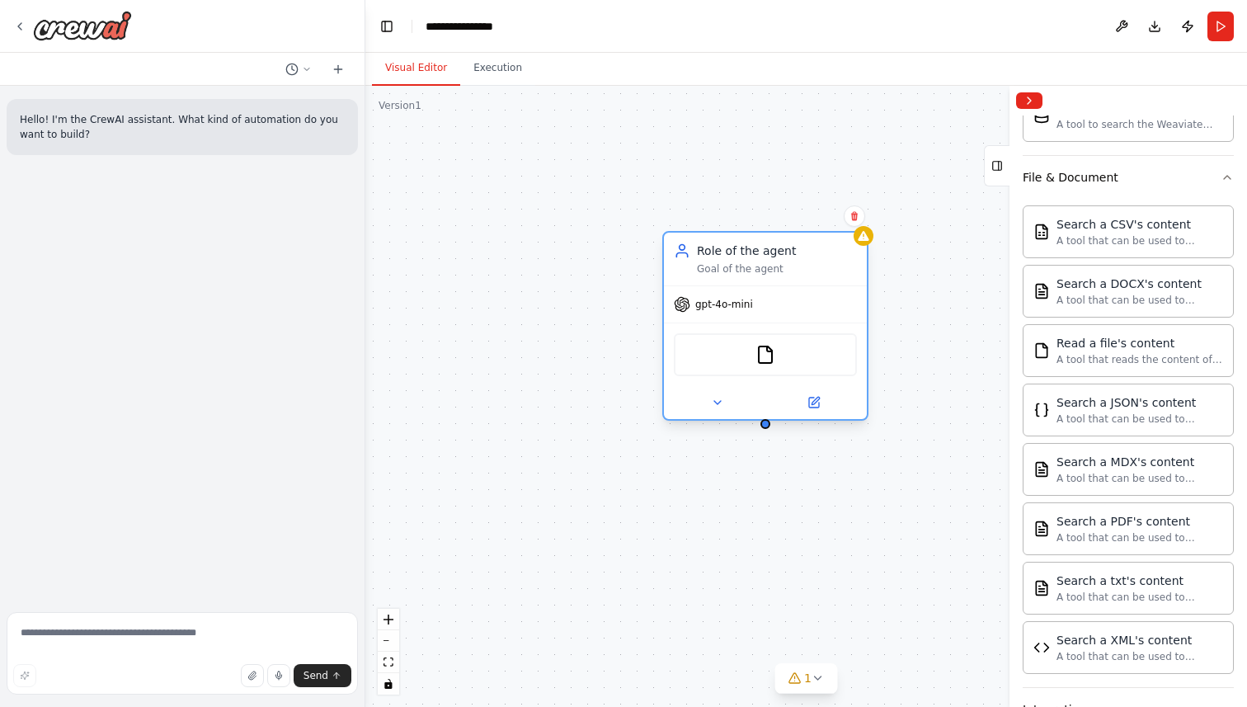
click at [780, 372] on div "FileReadTool" at bounding box center [765, 354] width 183 height 43
click at [769, 361] on img at bounding box center [765, 355] width 20 height 20
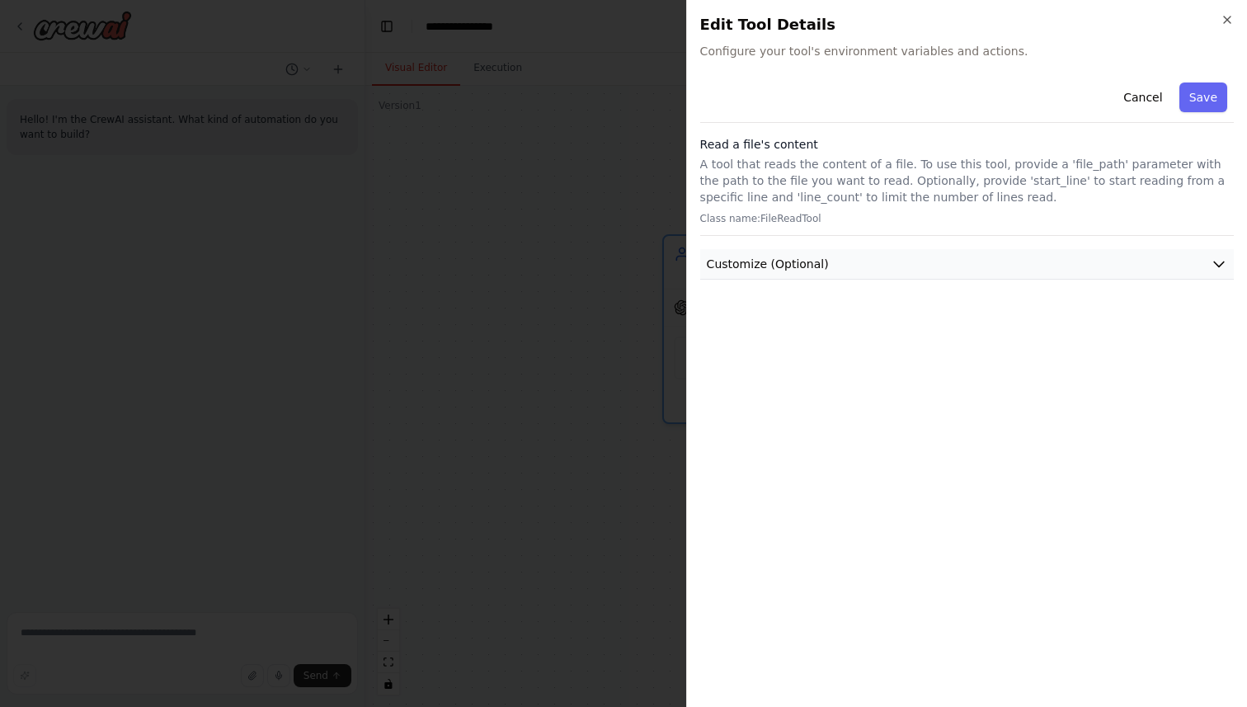
click at [1223, 262] on icon "button" at bounding box center [1219, 264] width 10 height 5
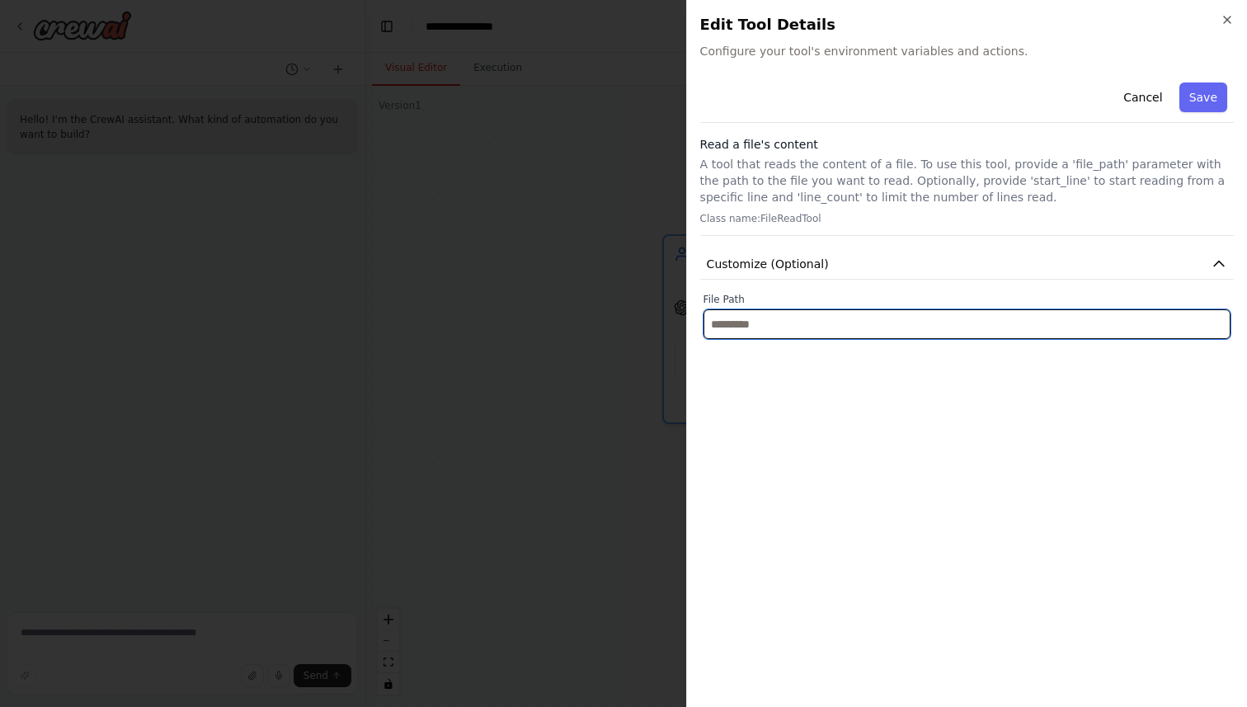
click at [799, 325] on input "text" at bounding box center [966, 324] width 527 height 30
paste input "**********"
type input "**********"
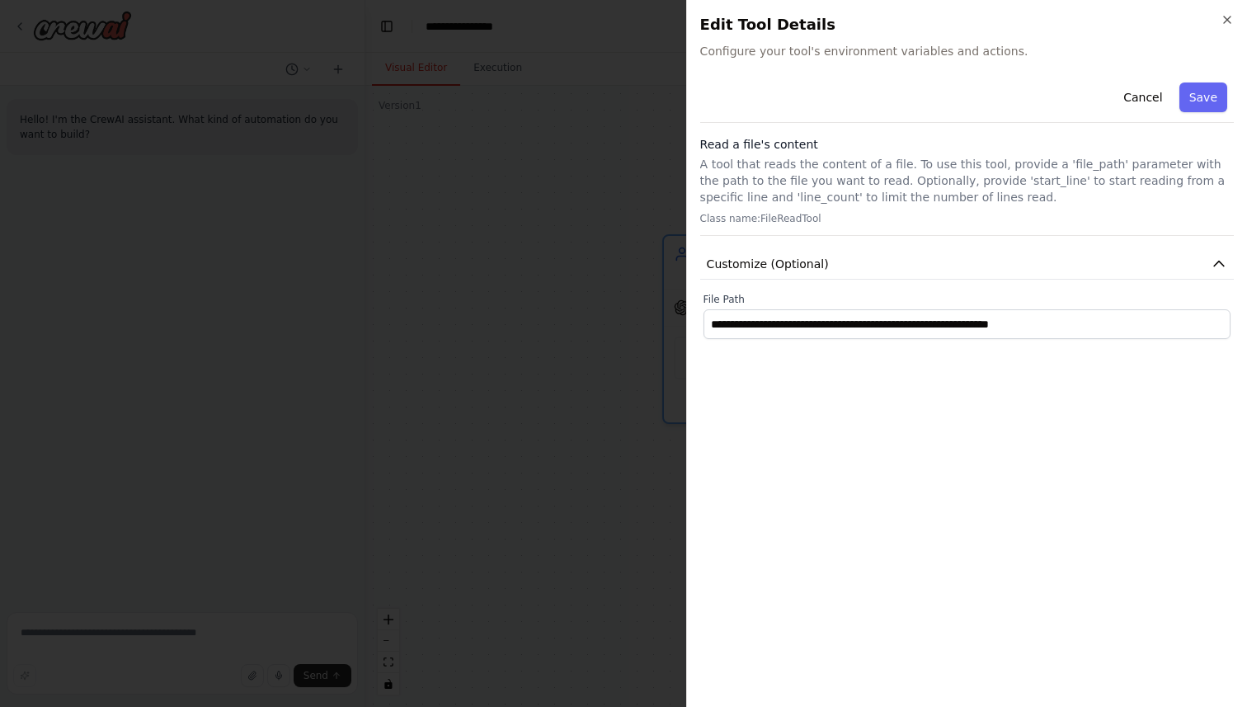
click at [946, 455] on div "**********" at bounding box center [967, 385] width 534 height 618
click at [1195, 96] on button "Save" at bounding box center [1203, 97] width 48 height 30
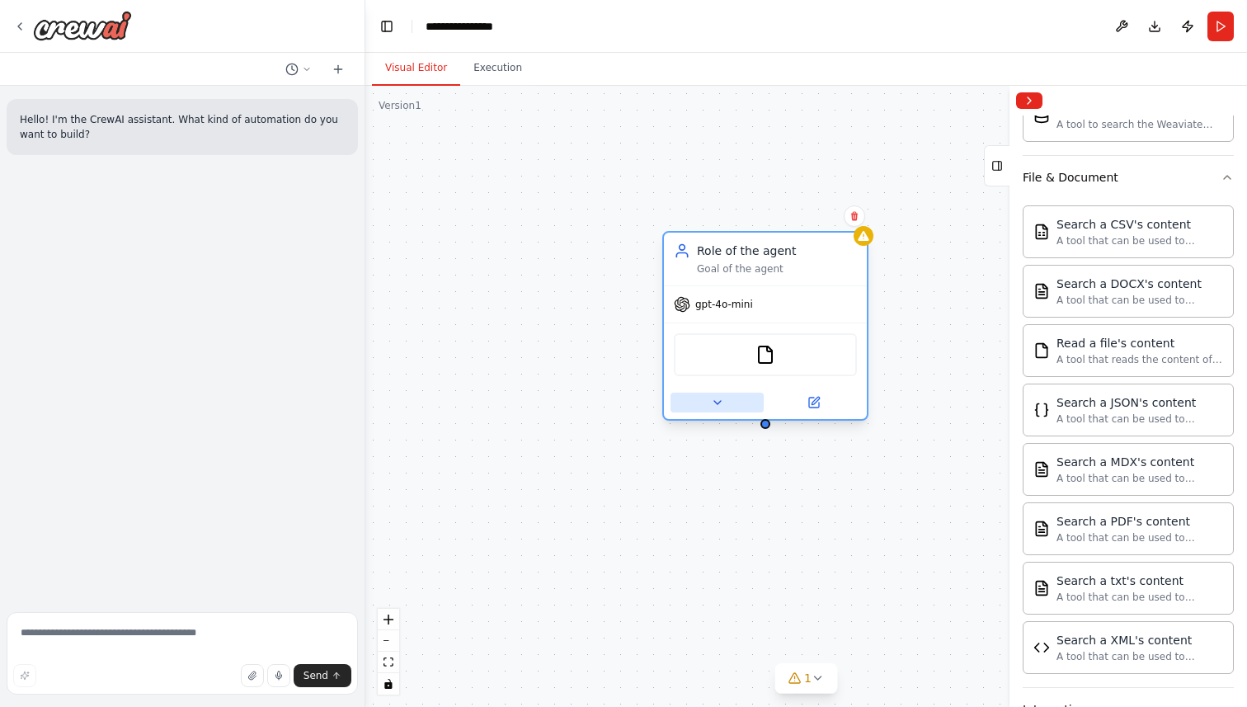
click at [718, 404] on icon at bounding box center [717, 402] width 13 height 13
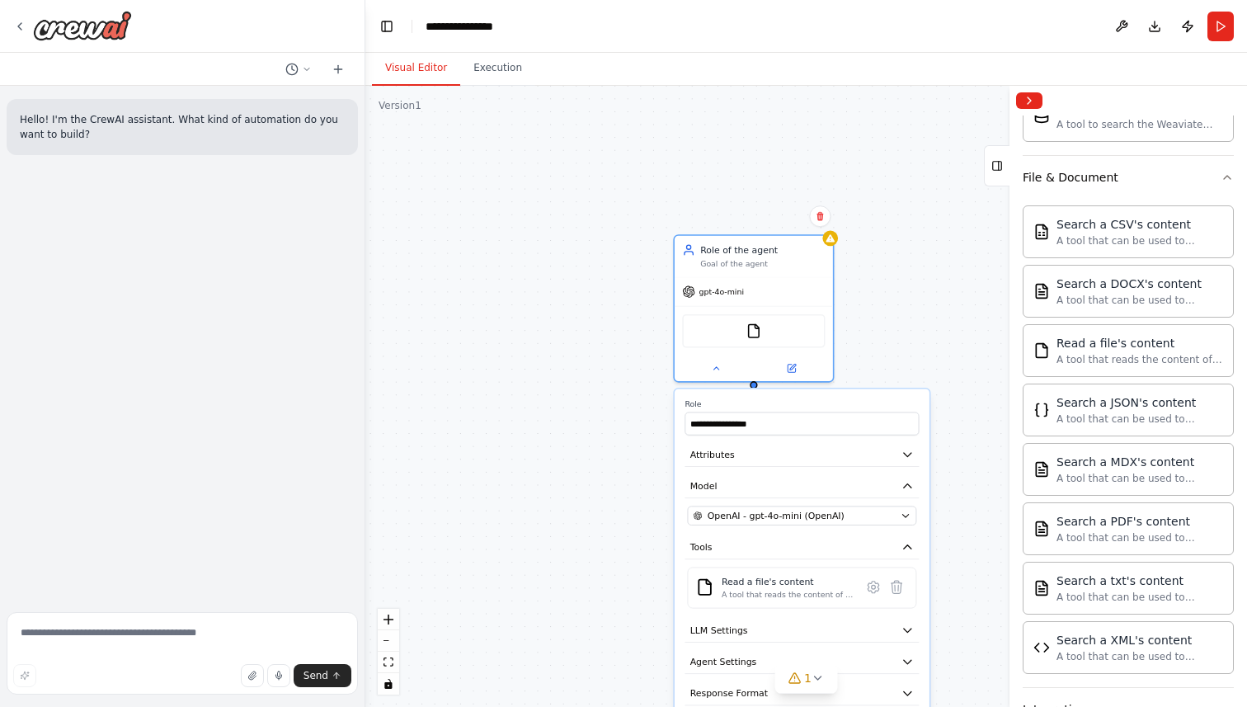
drag, startPoint x: 601, startPoint y: 532, endPoint x: 596, endPoint y: 487, distance: 44.8
click at [597, 487] on div "**********" at bounding box center [806, 396] width 882 height 621
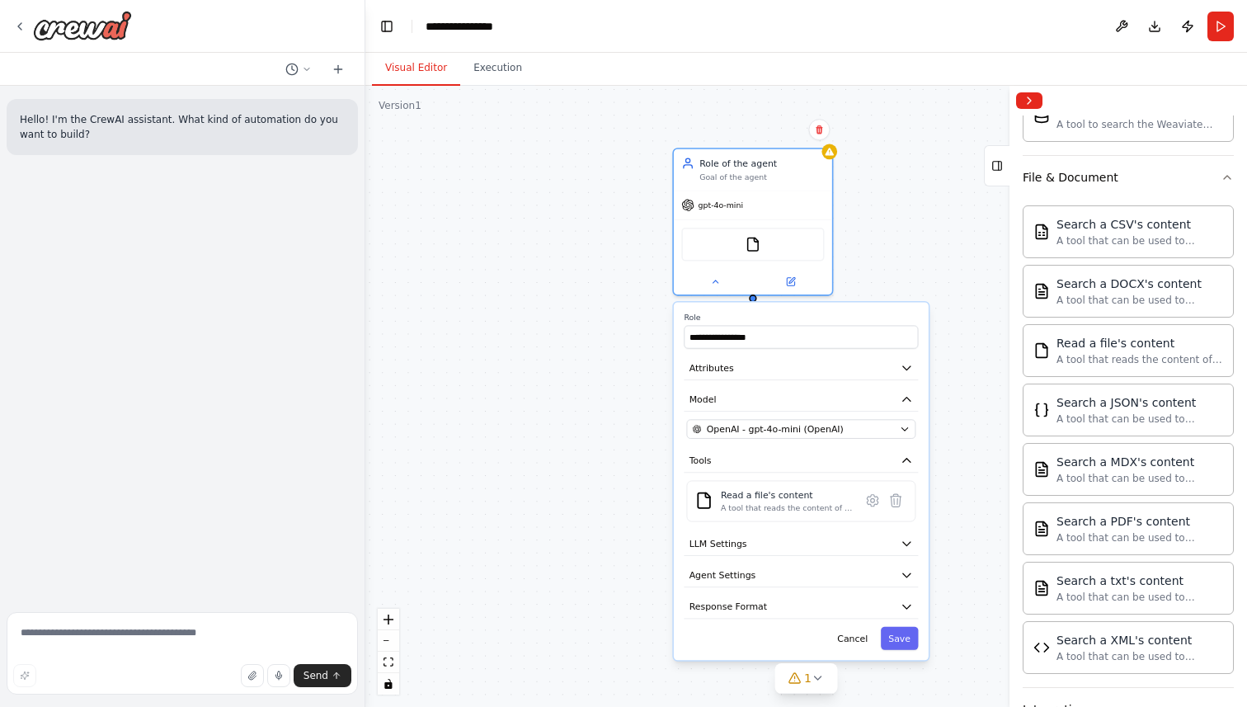
drag, startPoint x: 596, startPoint y: 487, endPoint x: 596, endPoint y: 310, distance: 177.3
click at [596, 312] on div "**********" at bounding box center [806, 396] width 882 height 621
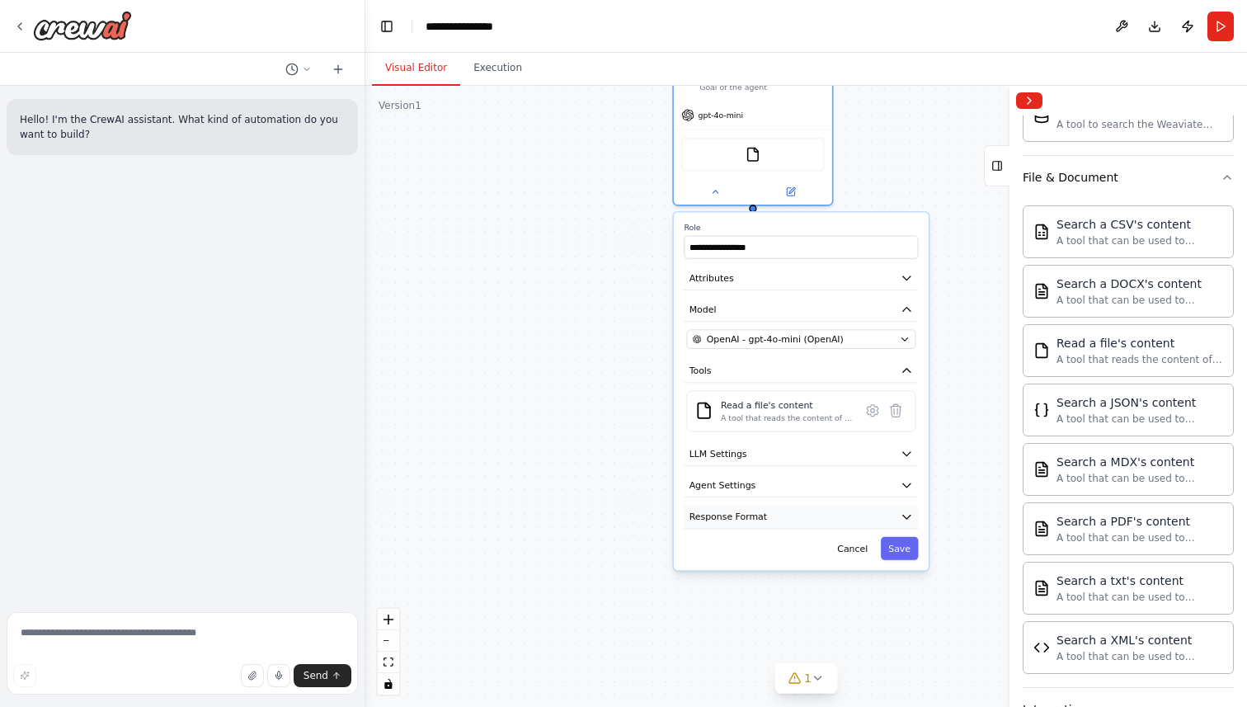
click at [905, 515] on icon "button" at bounding box center [906, 517] width 7 height 4
click at [904, 487] on icon "button" at bounding box center [907, 484] width 13 height 13
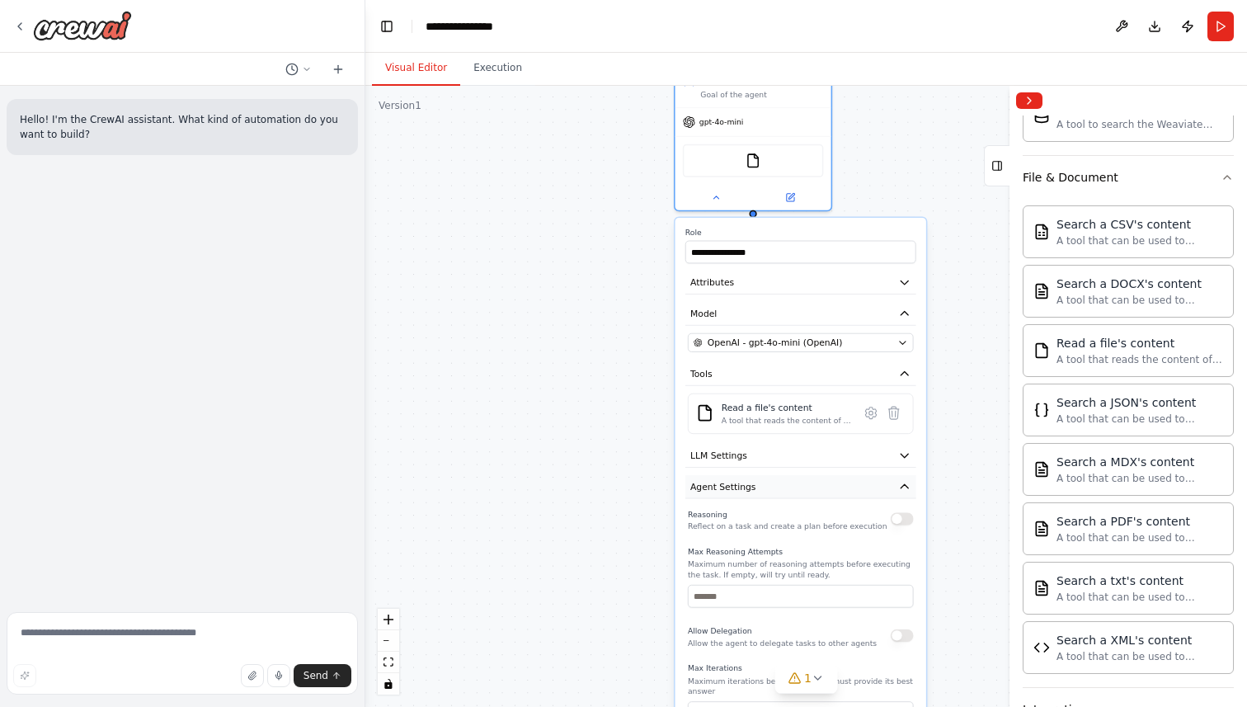
click at [902, 486] on icon "button" at bounding box center [904, 485] width 7 height 3
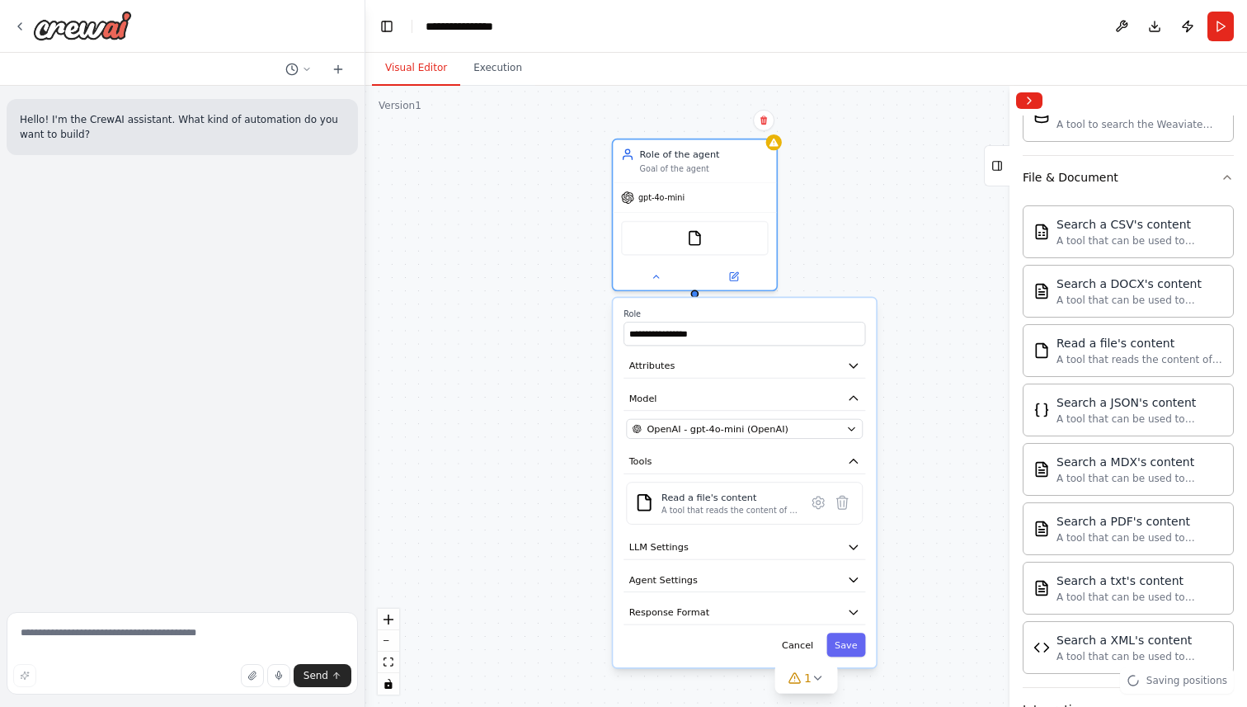
drag, startPoint x: 606, startPoint y: 343, endPoint x: 550, endPoint y: 435, distance: 108.1
click at [550, 435] on div "**********" at bounding box center [806, 396] width 882 height 621
click at [851, 360] on icon "button" at bounding box center [852, 366] width 13 height 13
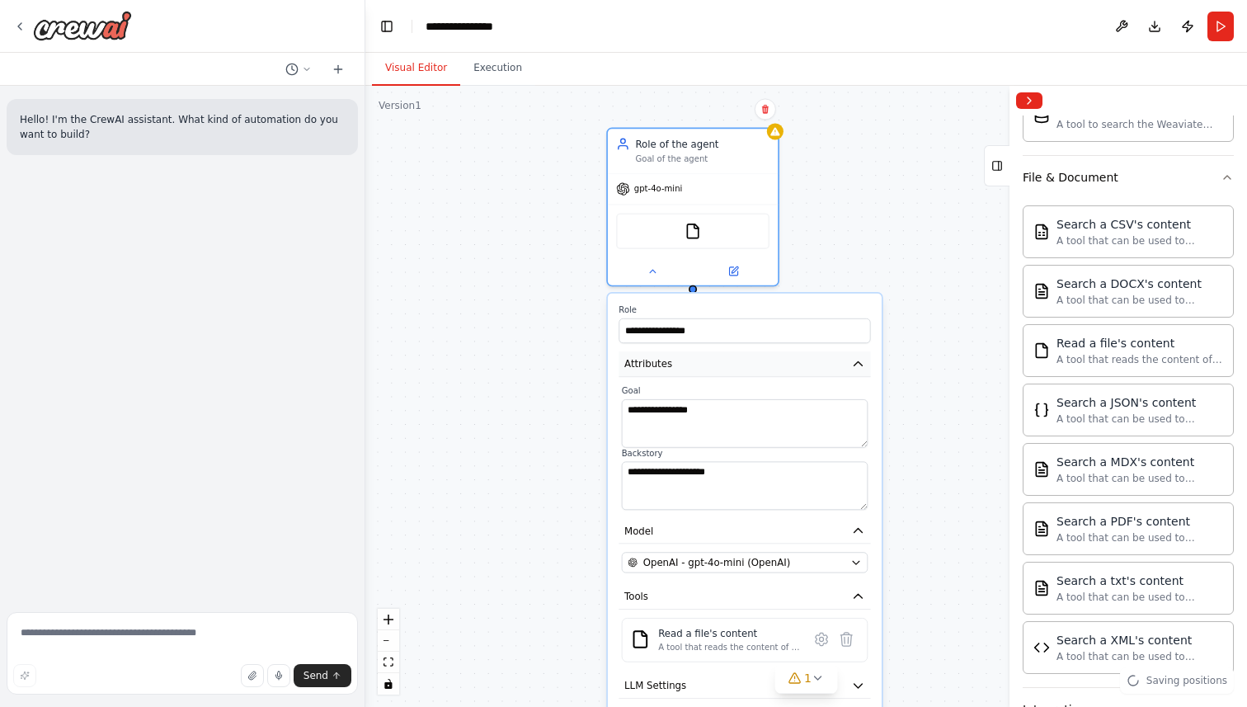
click at [859, 361] on icon "button" at bounding box center [858, 363] width 8 height 4
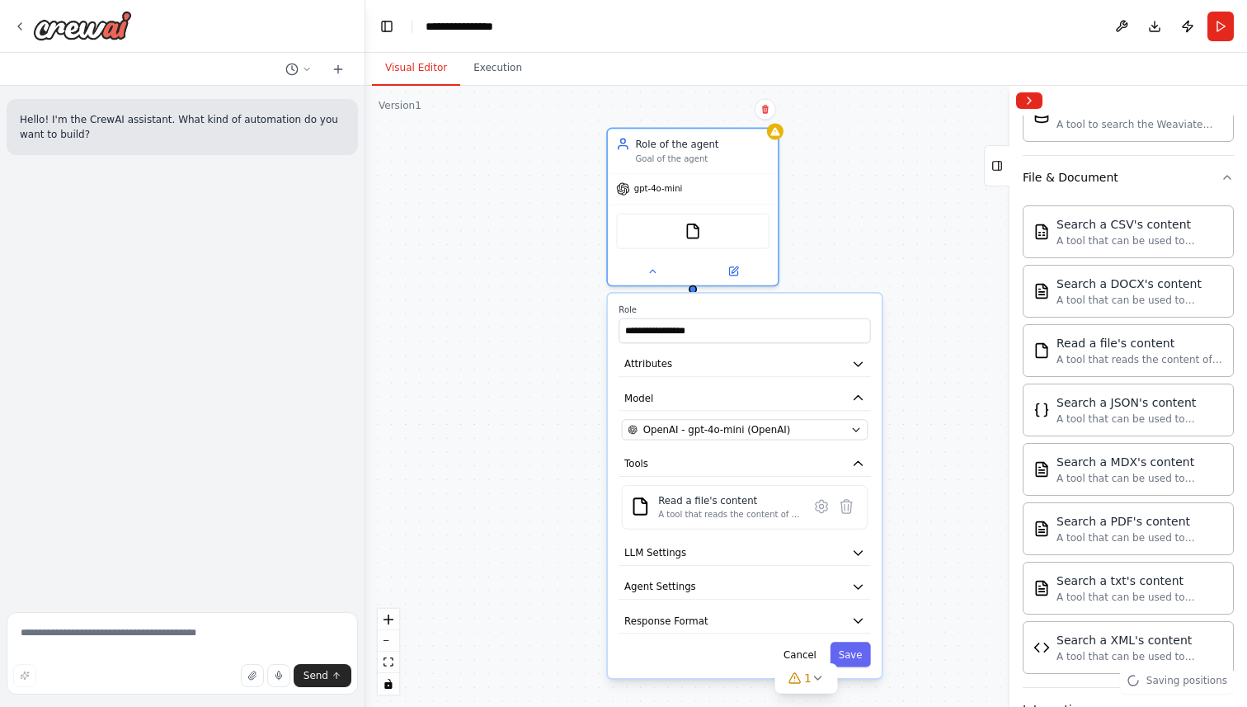
click at [560, 362] on div "**********" at bounding box center [806, 396] width 882 height 621
click at [836, 189] on div "**********" at bounding box center [806, 396] width 882 height 621
click at [1220, 26] on button "Run" at bounding box center [1220, 27] width 26 height 30
click at [111, 31] on img at bounding box center [82, 26] width 99 height 30
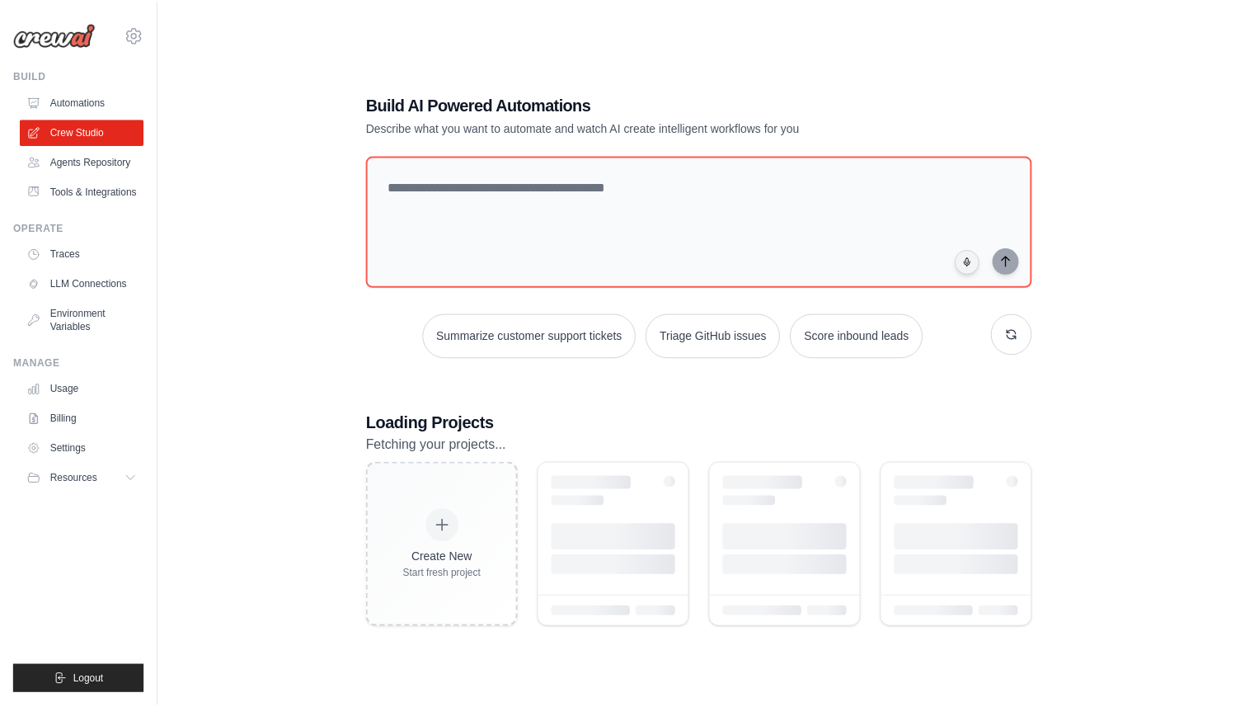
scroll to position [68, 0]
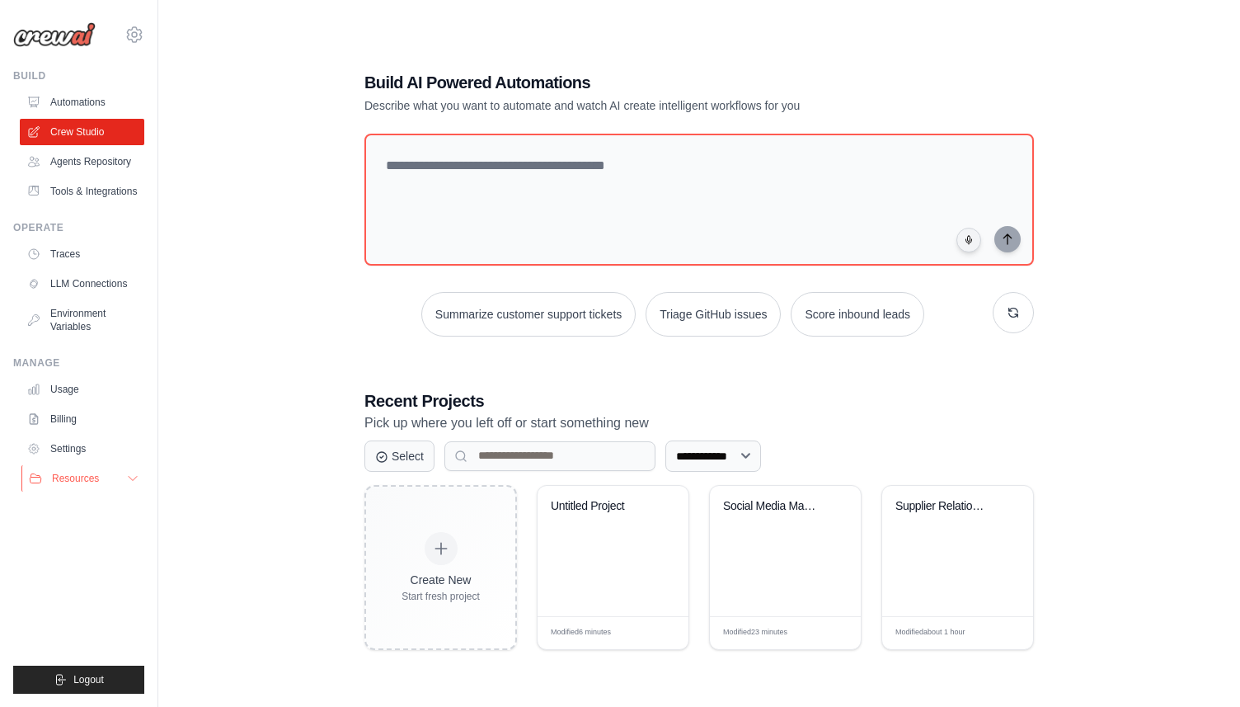
click at [122, 481] on button "Resources" at bounding box center [83, 478] width 125 height 26
click at [85, 588] on span "Video Tutorials" at bounding box center [91, 585] width 65 height 13
click at [92, 502] on span "Documentation" at bounding box center [92, 506] width 67 height 13
click at [950, 551] on div "Supplier Relationship Management Sy..." at bounding box center [957, 551] width 151 height 130
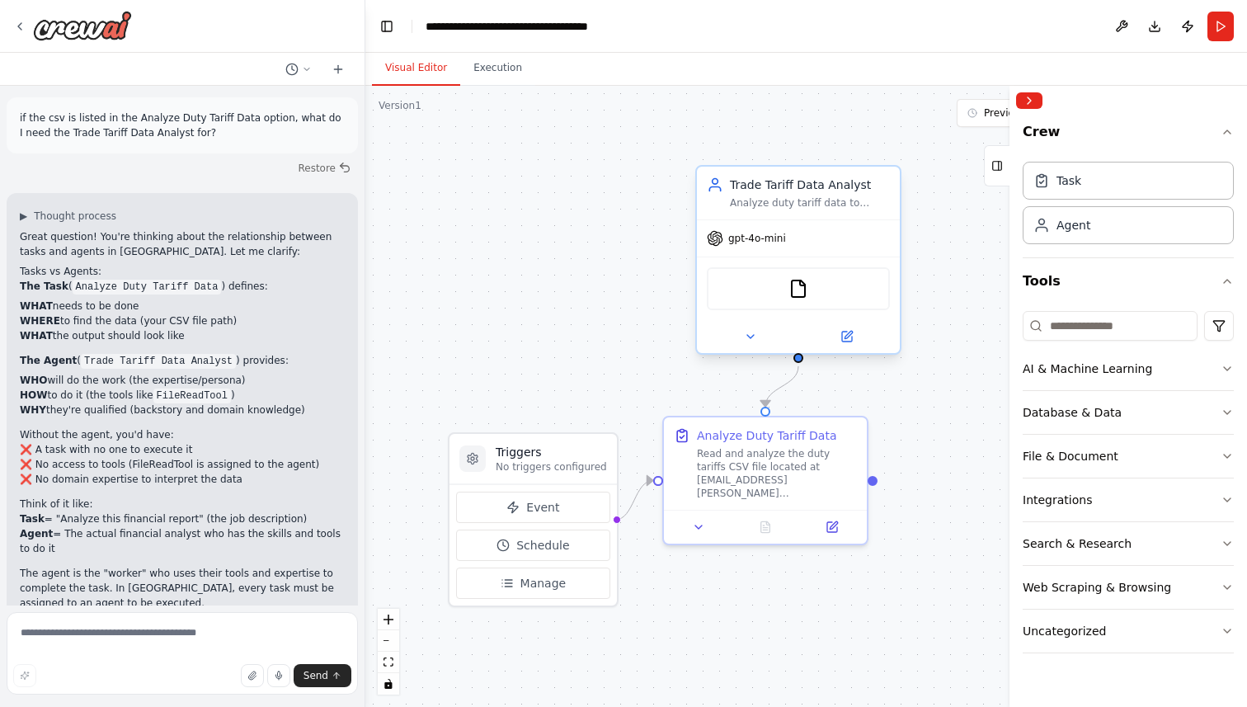
click at [796, 244] on div "gpt-4o-mini" at bounding box center [798, 238] width 203 height 36
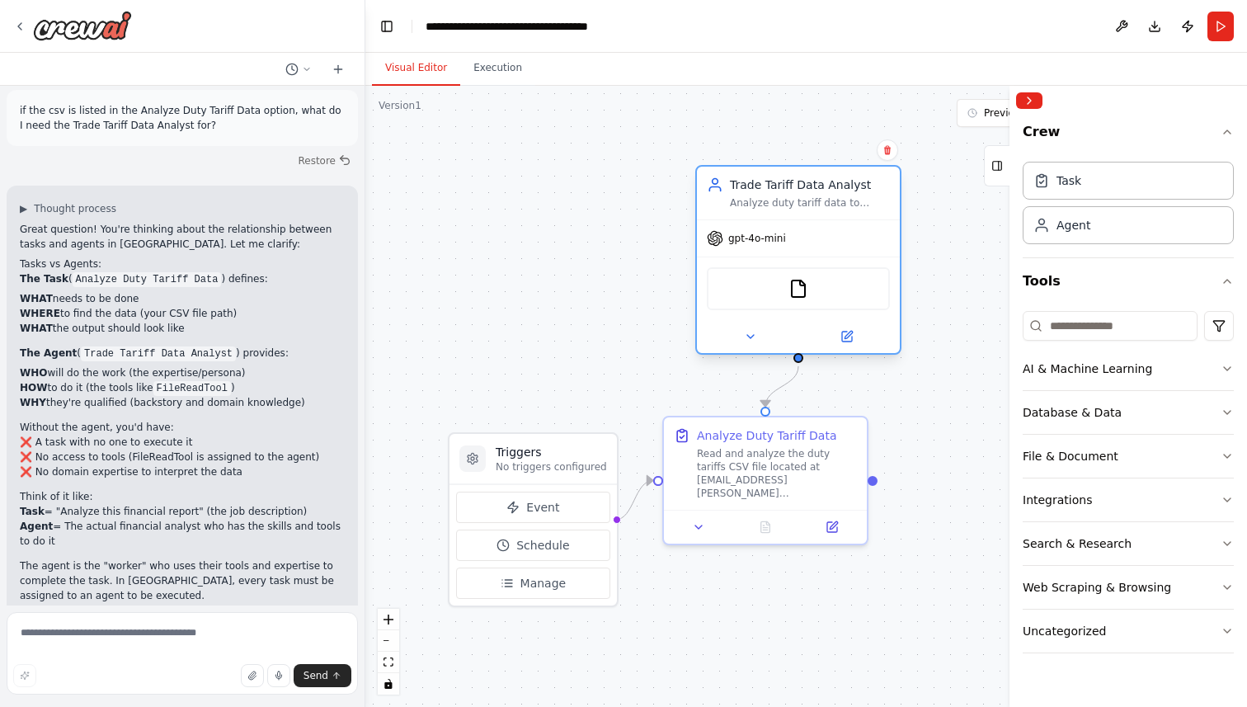
click at [767, 238] on span "gpt-4o-mini" at bounding box center [757, 238] width 58 height 13
click at [780, 238] on span "gpt-4o-mini" at bounding box center [757, 238] width 58 height 13
click at [847, 339] on icon at bounding box center [847, 337] width 10 height 10
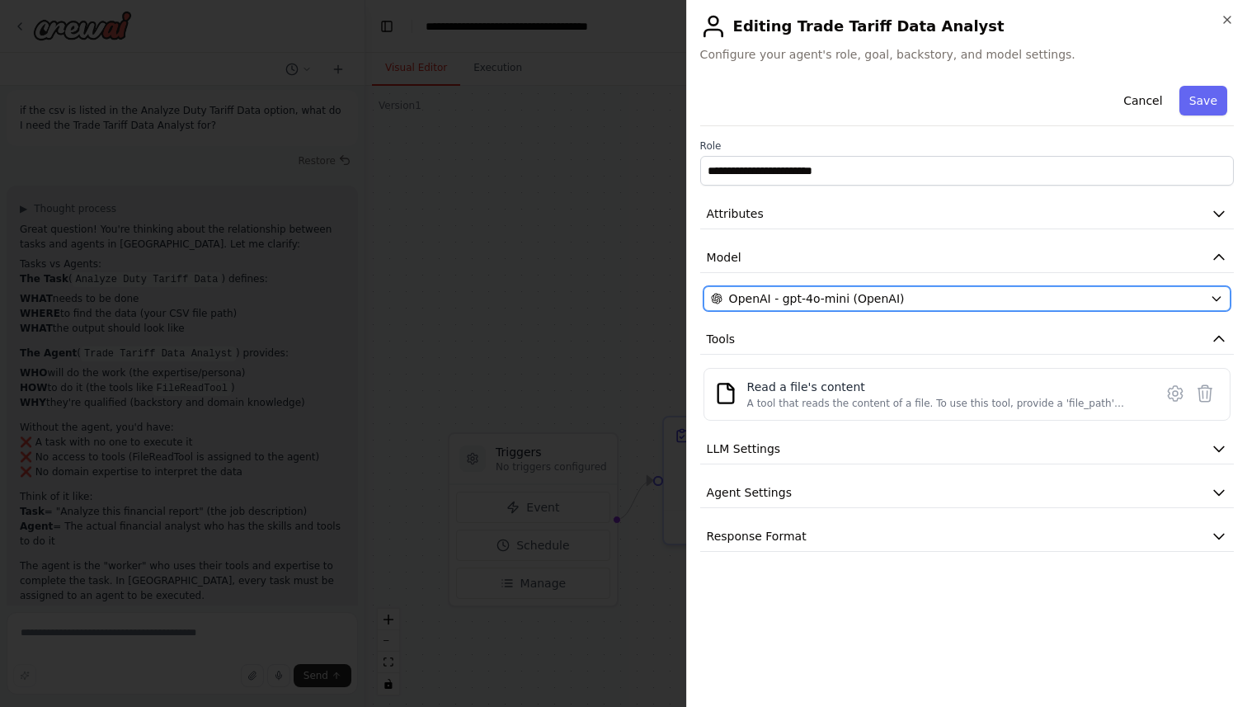
click at [1216, 303] on icon "button" at bounding box center [1216, 298] width 13 height 13
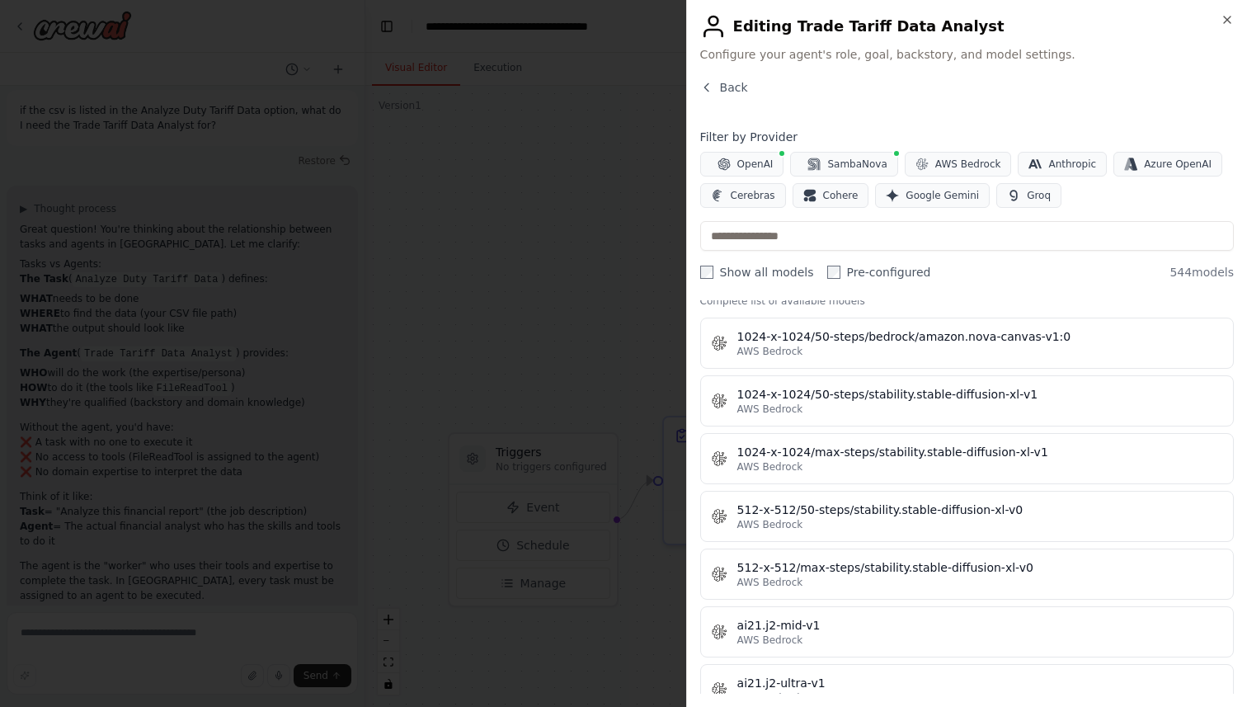
scroll to position [901, 0]
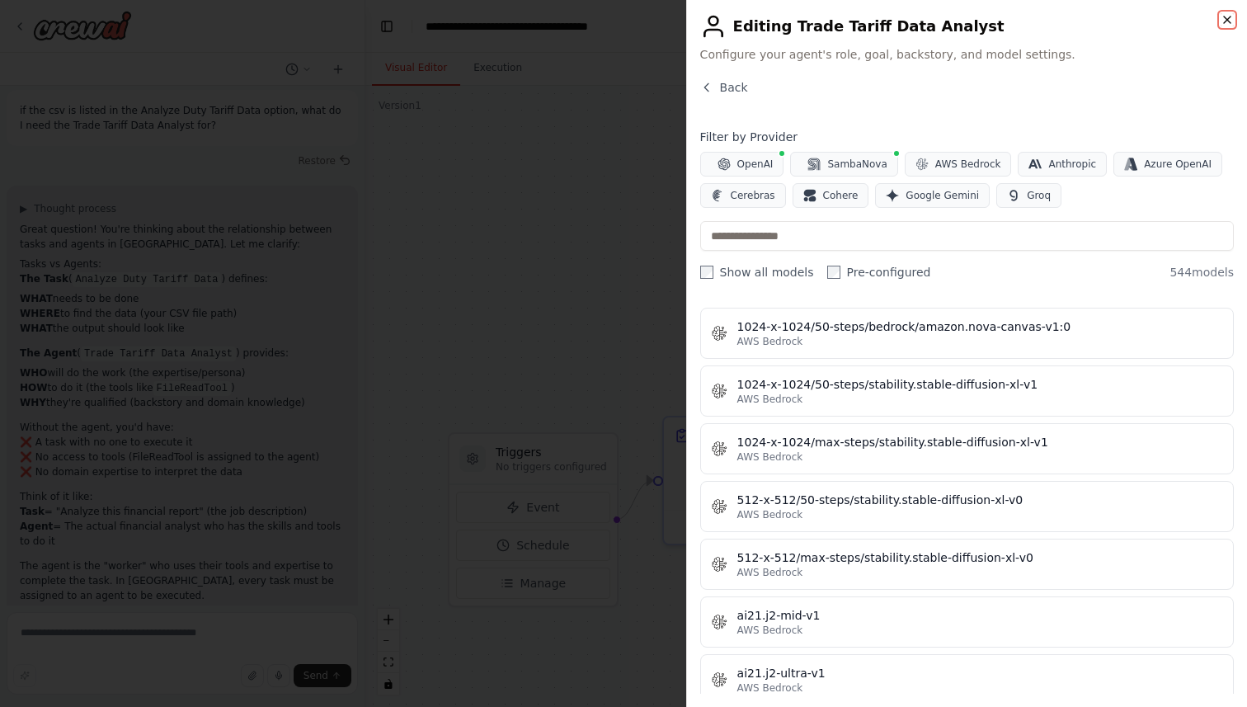
click at [1221, 24] on icon "button" at bounding box center [1227, 19] width 13 height 13
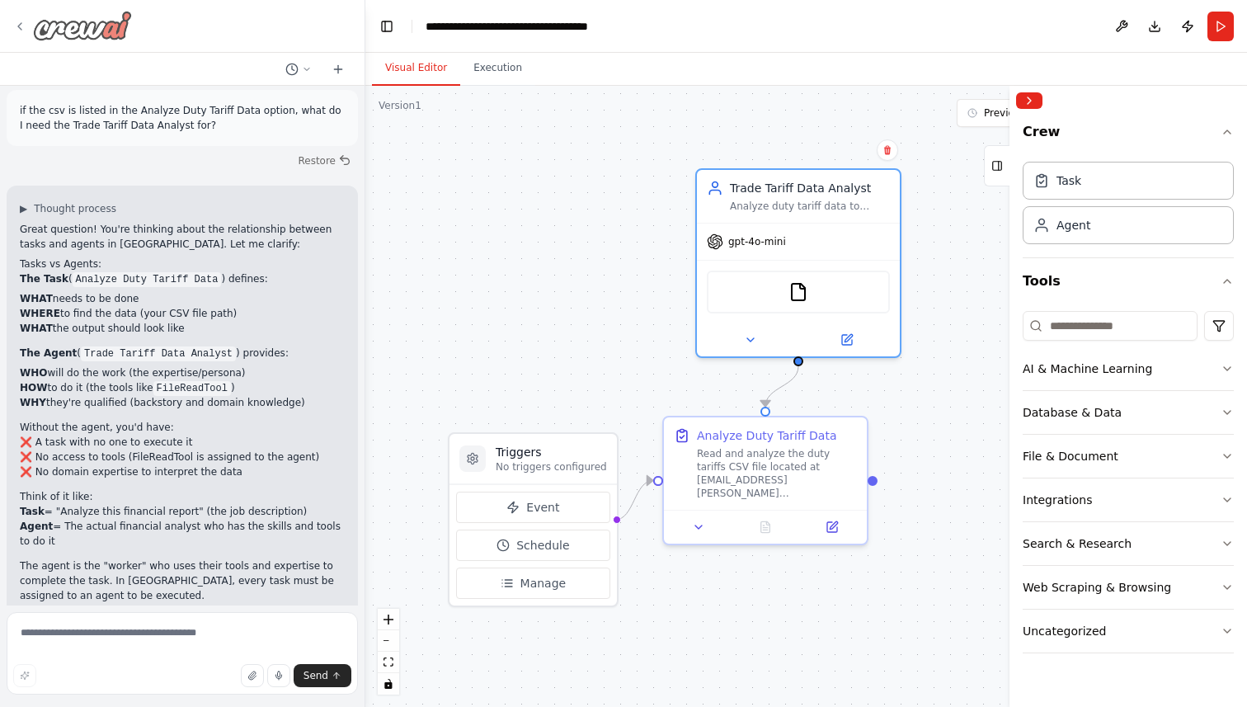
click at [17, 25] on icon at bounding box center [19, 26] width 13 height 13
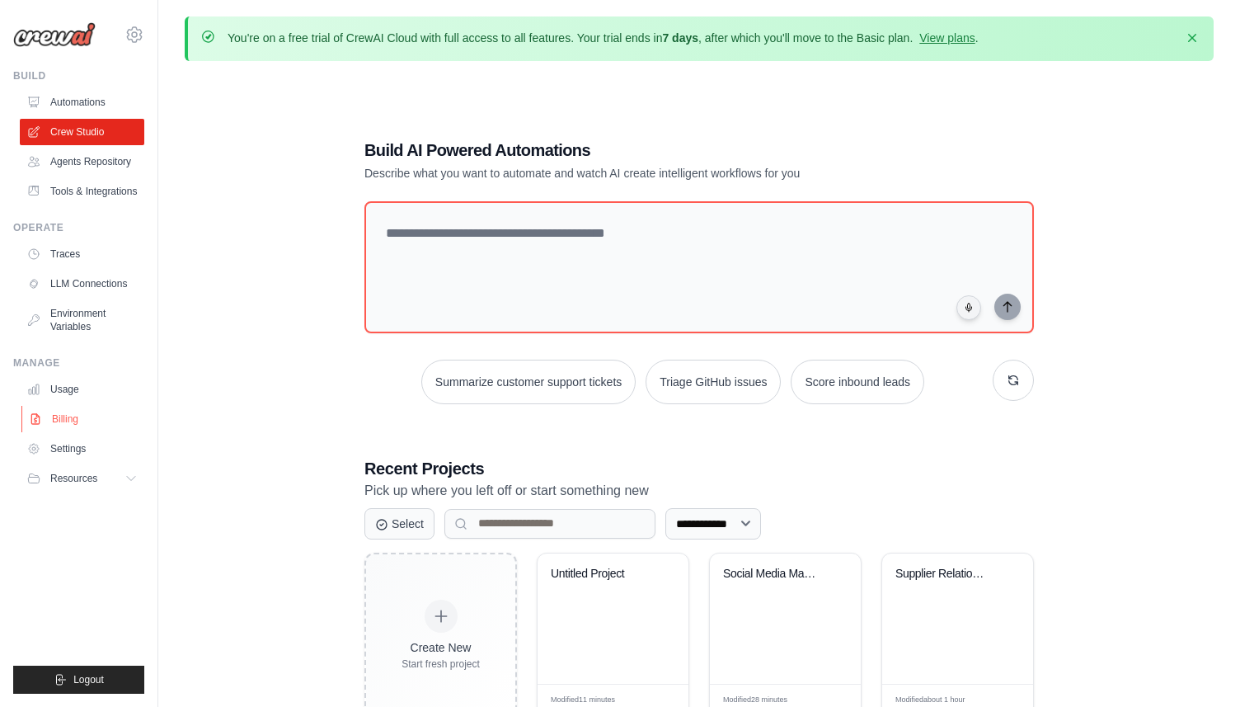
click at [68, 414] on link "Billing" at bounding box center [83, 419] width 125 height 26
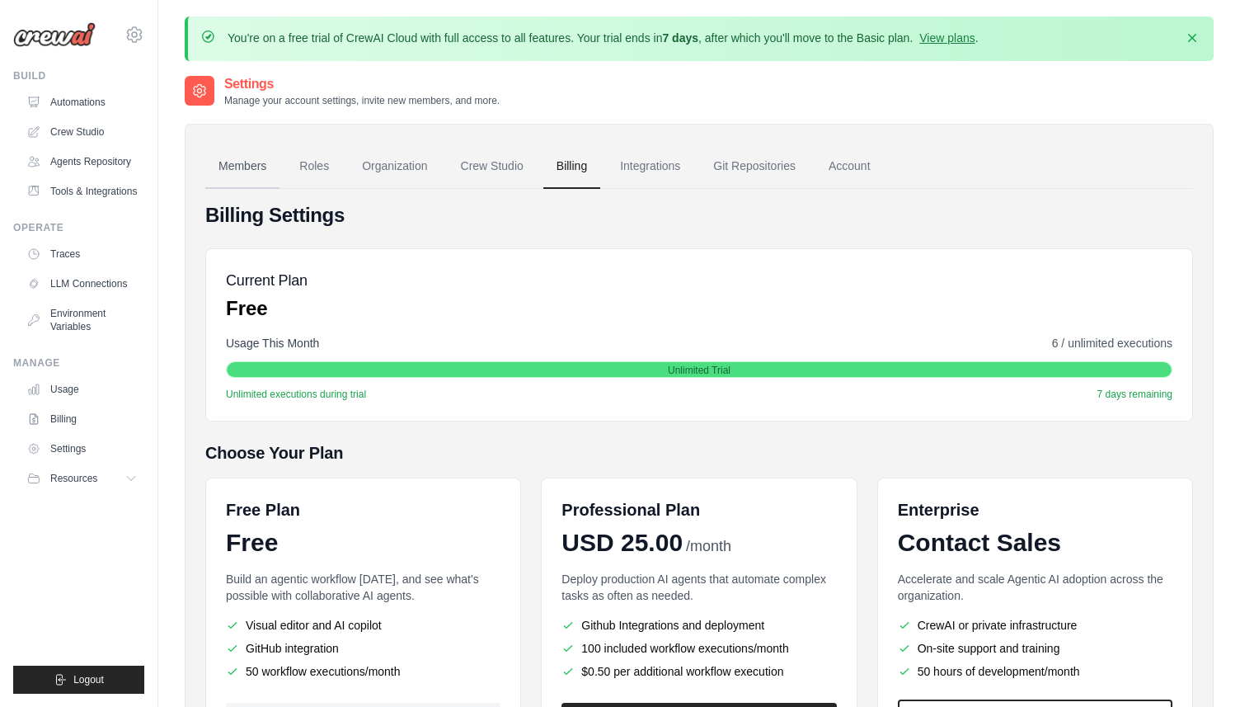
click at [226, 172] on link "Members" at bounding box center [242, 166] width 74 height 45
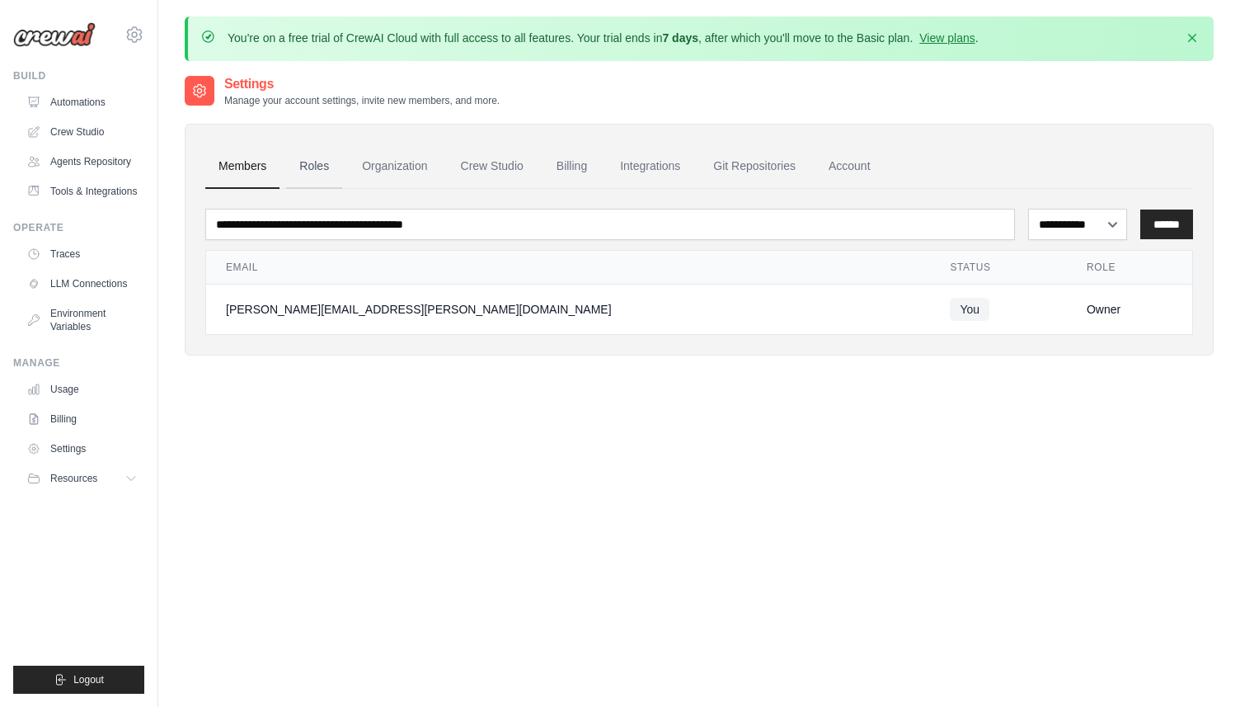
click at [299, 170] on link "Roles" at bounding box center [314, 166] width 56 height 45
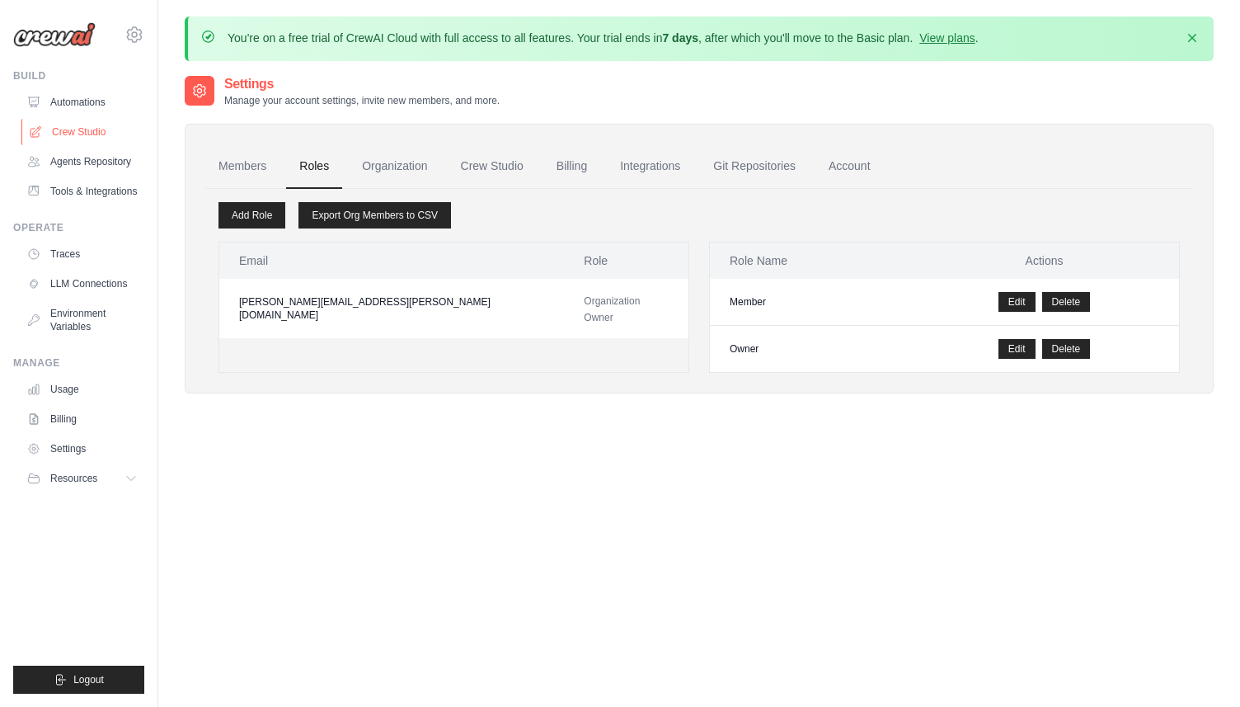
click at [63, 127] on link "Crew Studio" at bounding box center [83, 132] width 125 height 26
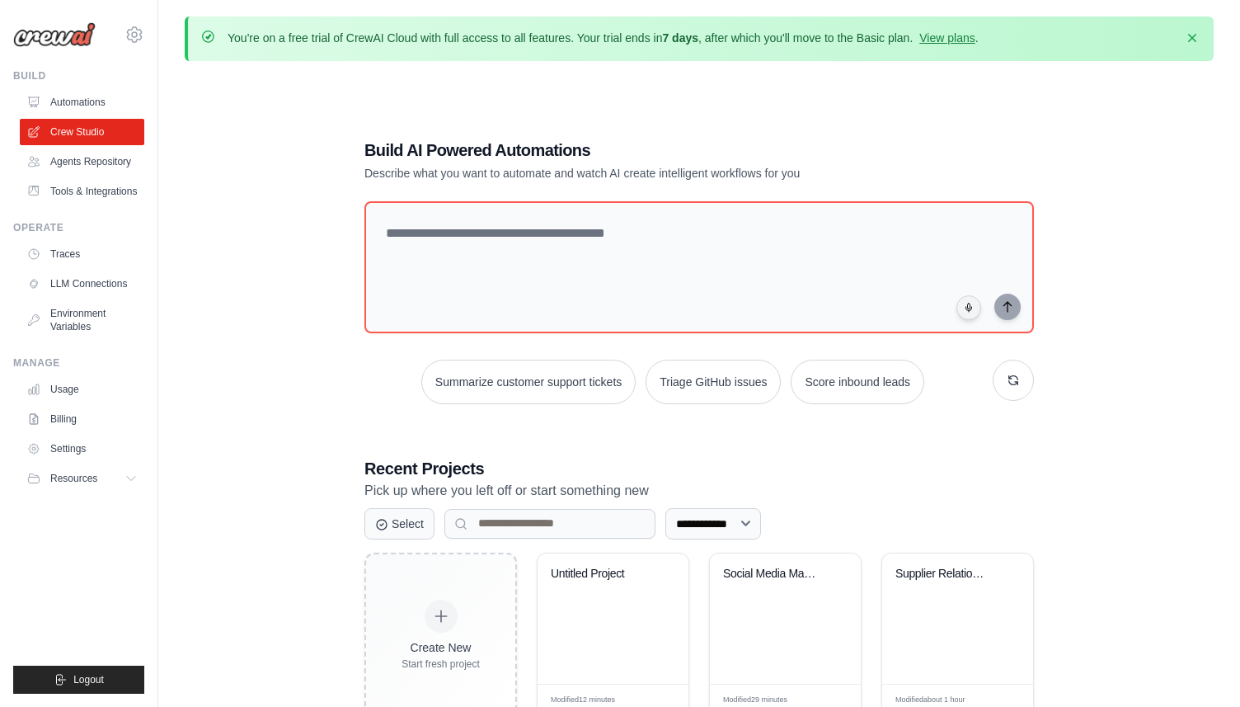
scroll to position [90, 0]
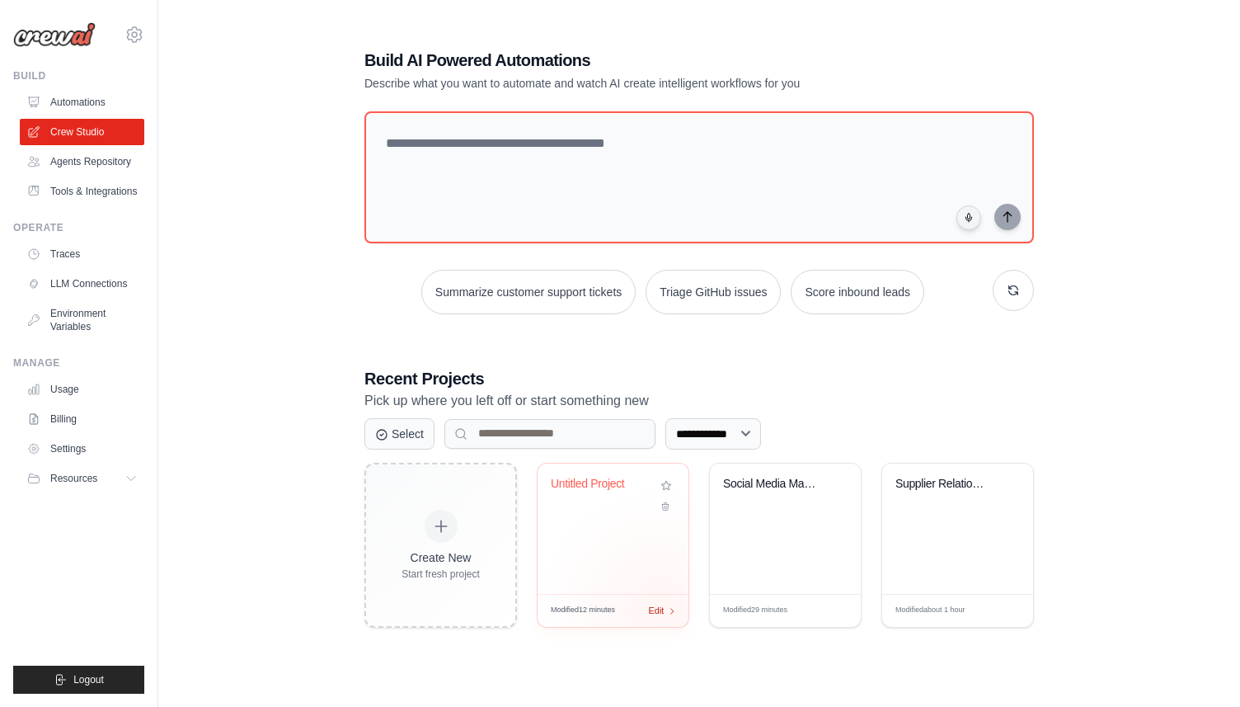
click at [661, 609] on span "Edit" at bounding box center [656, 611] width 16 height 14
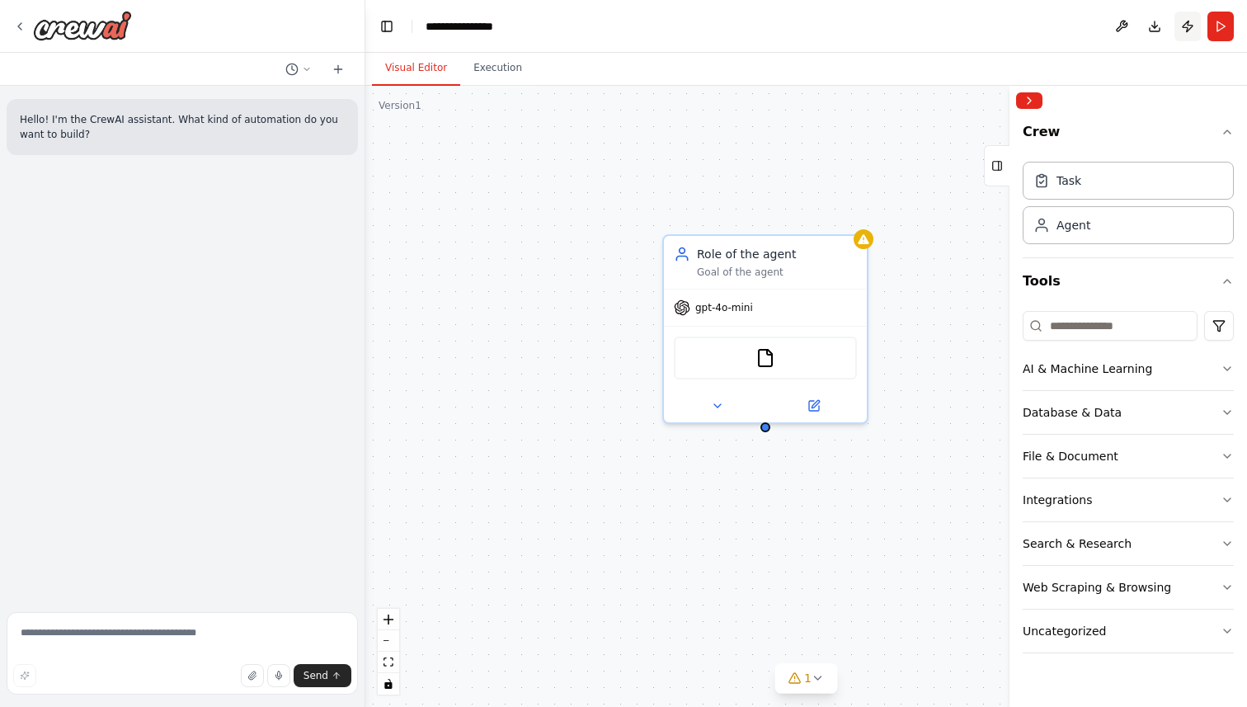
click at [1192, 27] on button "Publish" at bounding box center [1187, 27] width 26 height 30
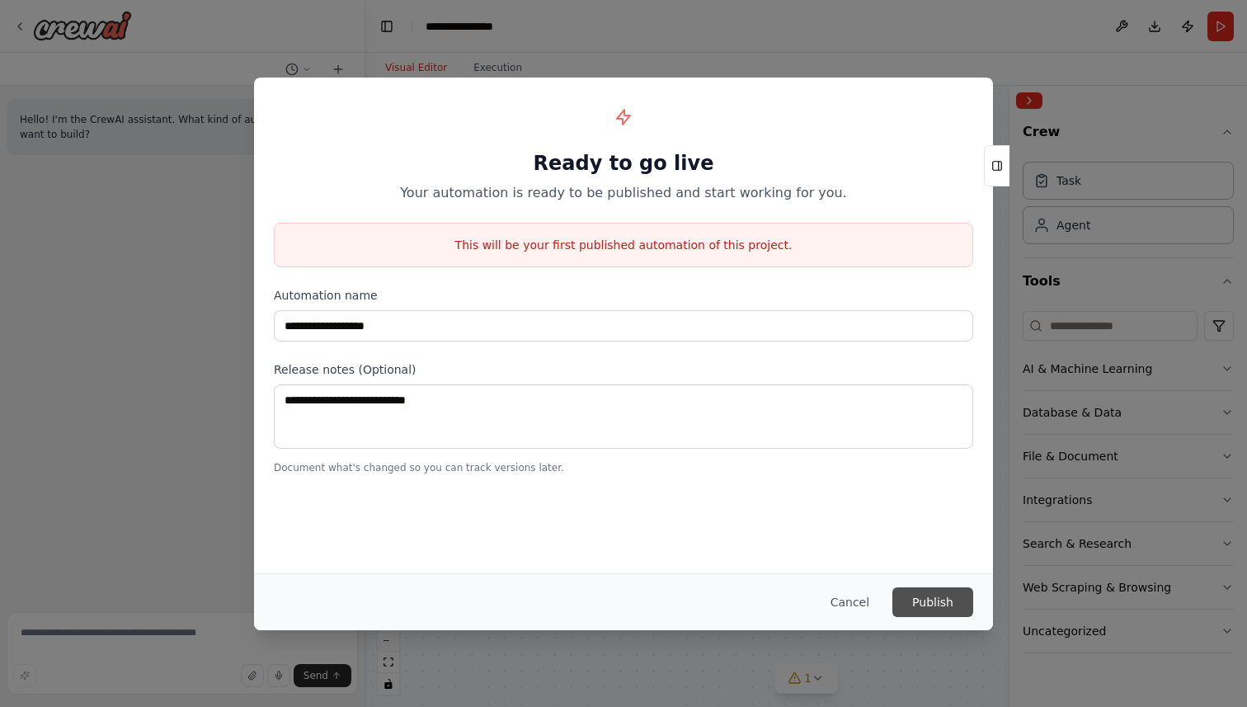
click at [930, 604] on button "Publish" at bounding box center [932, 602] width 81 height 30
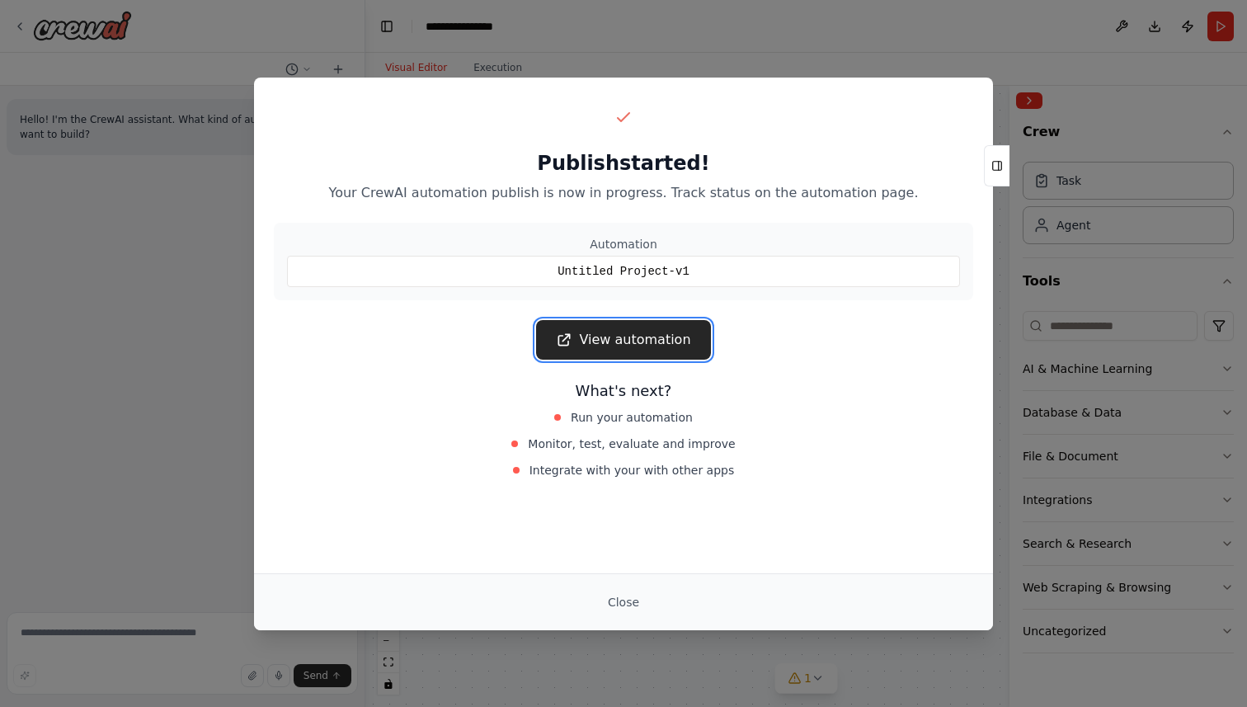
click at [619, 342] on link "View automation" at bounding box center [623, 340] width 174 height 40
click at [621, 599] on button "Close" at bounding box center [624, 602] width 58 height 30
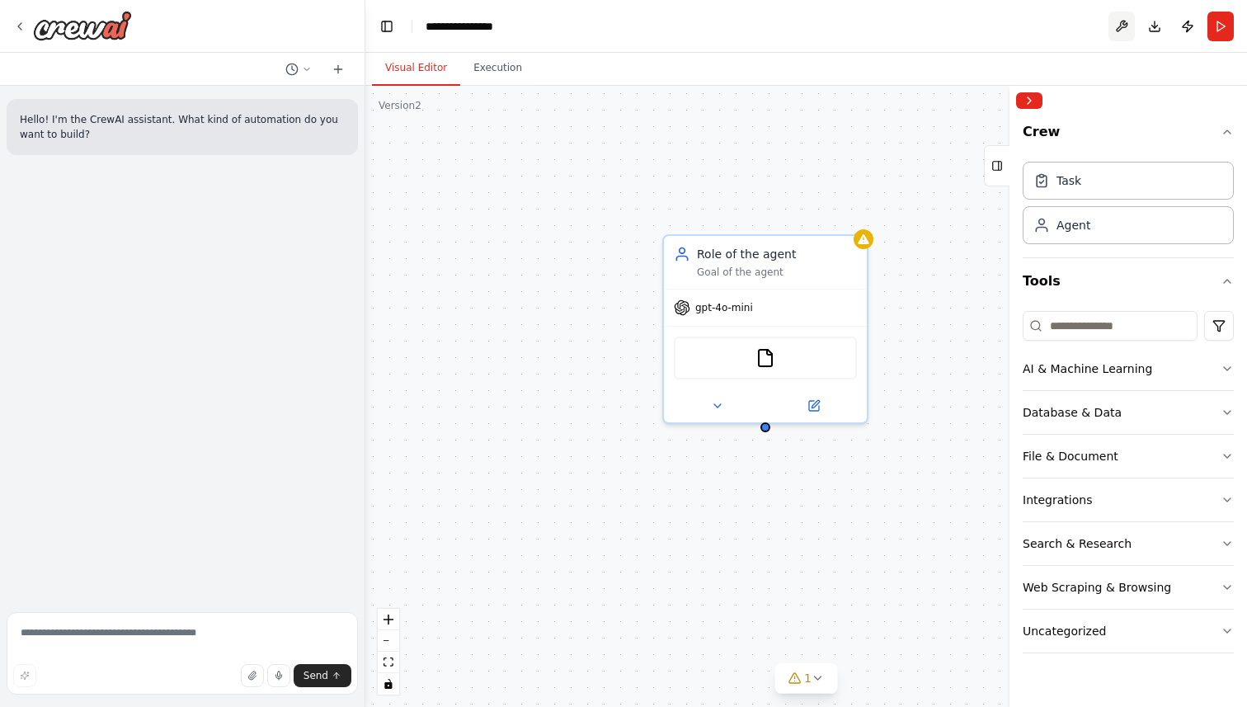
click at [1119, 31] on button at bounding box center [1121, 27] width 26 height 30
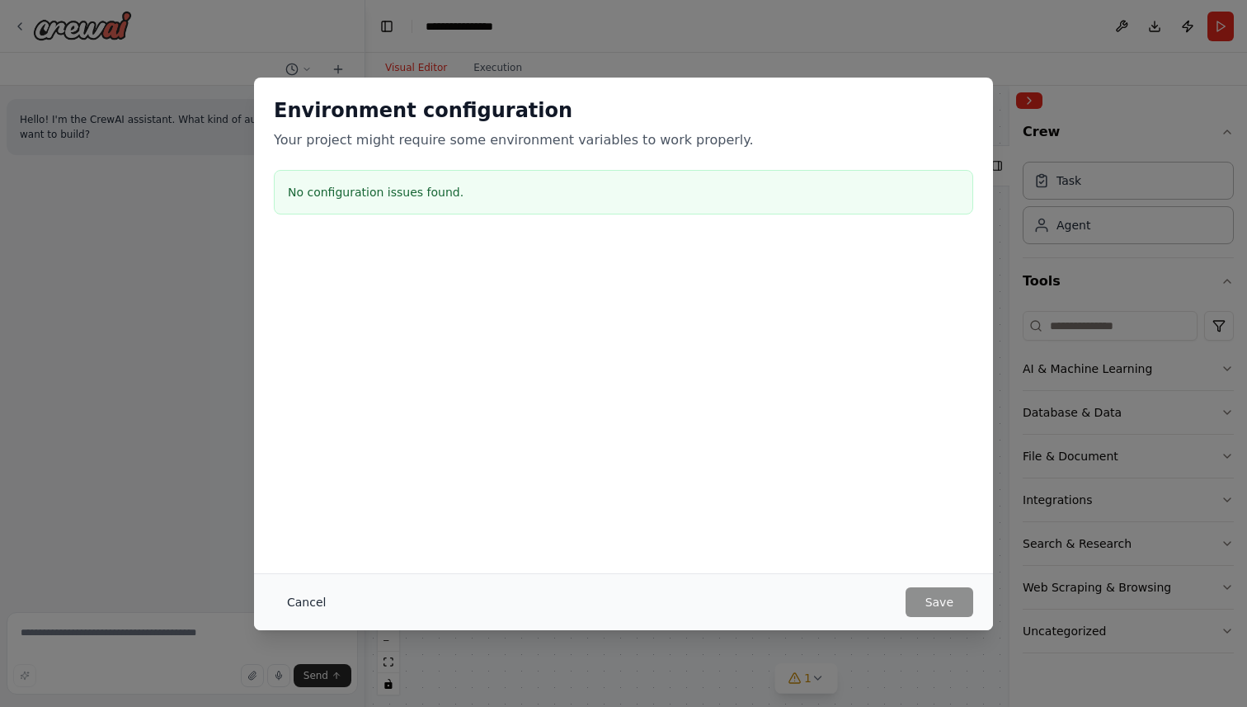
click at [317, 596] on button "Cancel" at bounding box center [306, 602] width 65 height 30
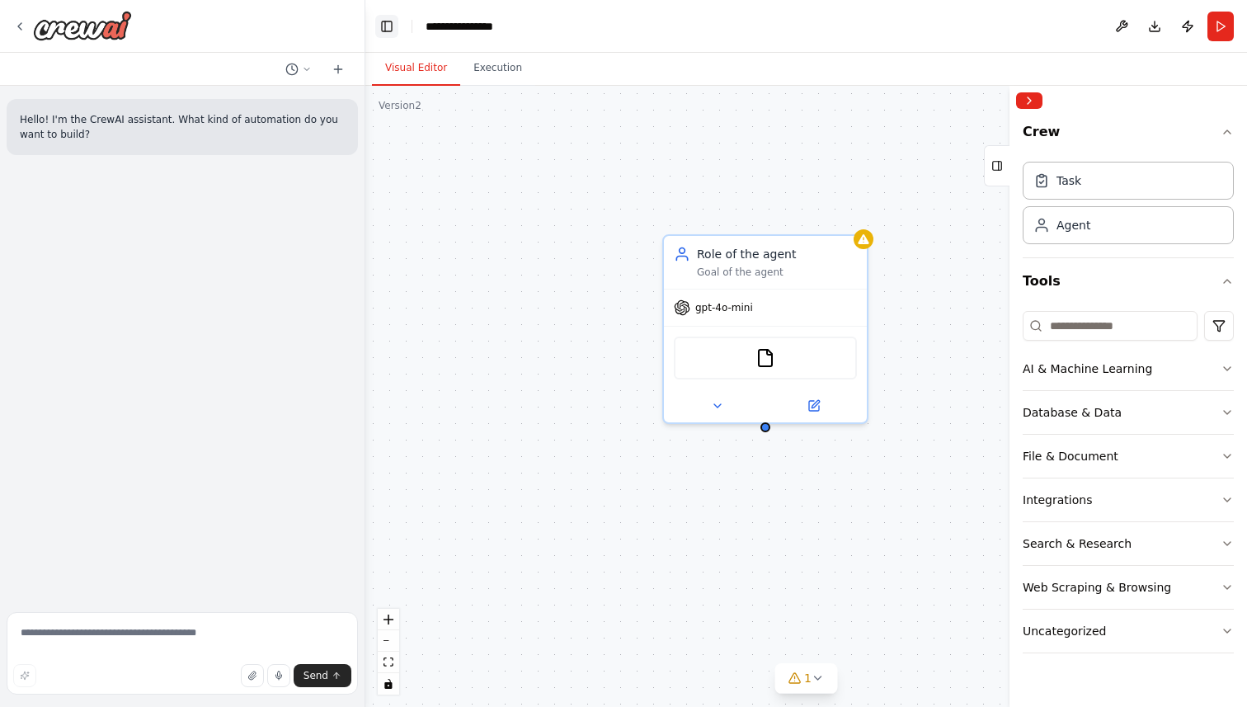
click at [383, 35] on button "Toggle Left Sidebar" at bounding box center [386, 26] width 23 height 23
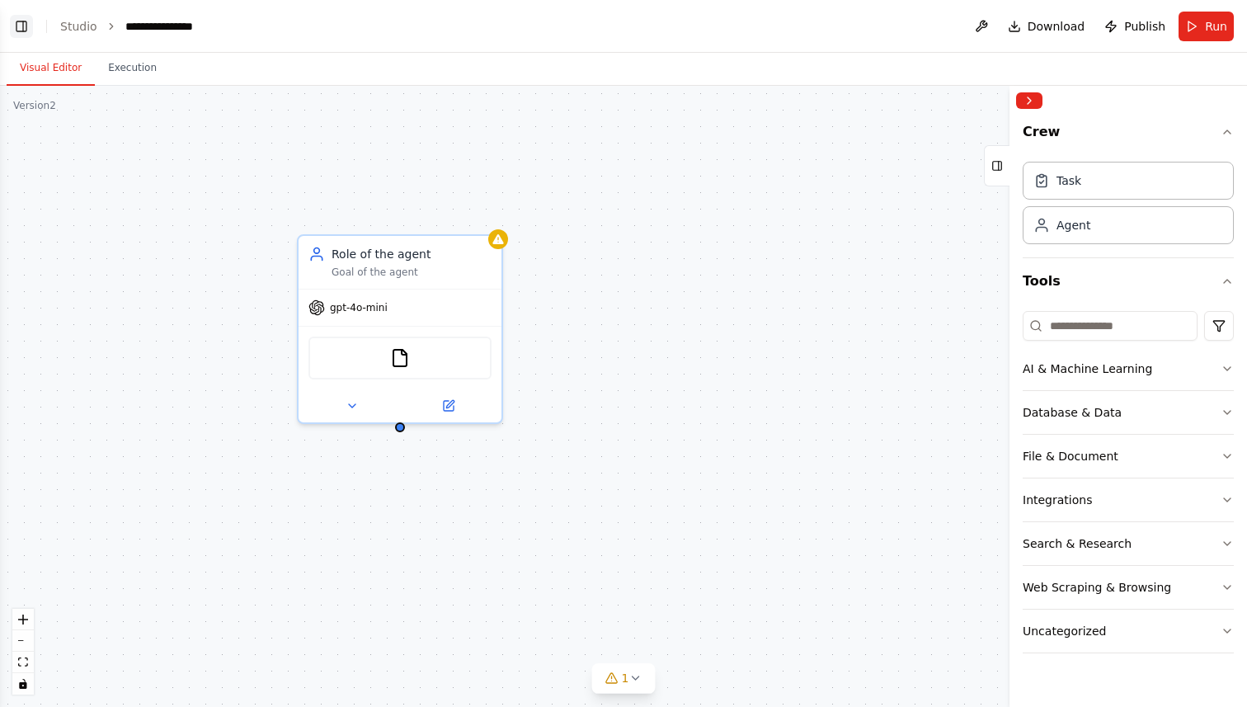
click at [11, 31] on button "Toggle Left Sidebar" at bounding box center [21, 26] width 23 height 23
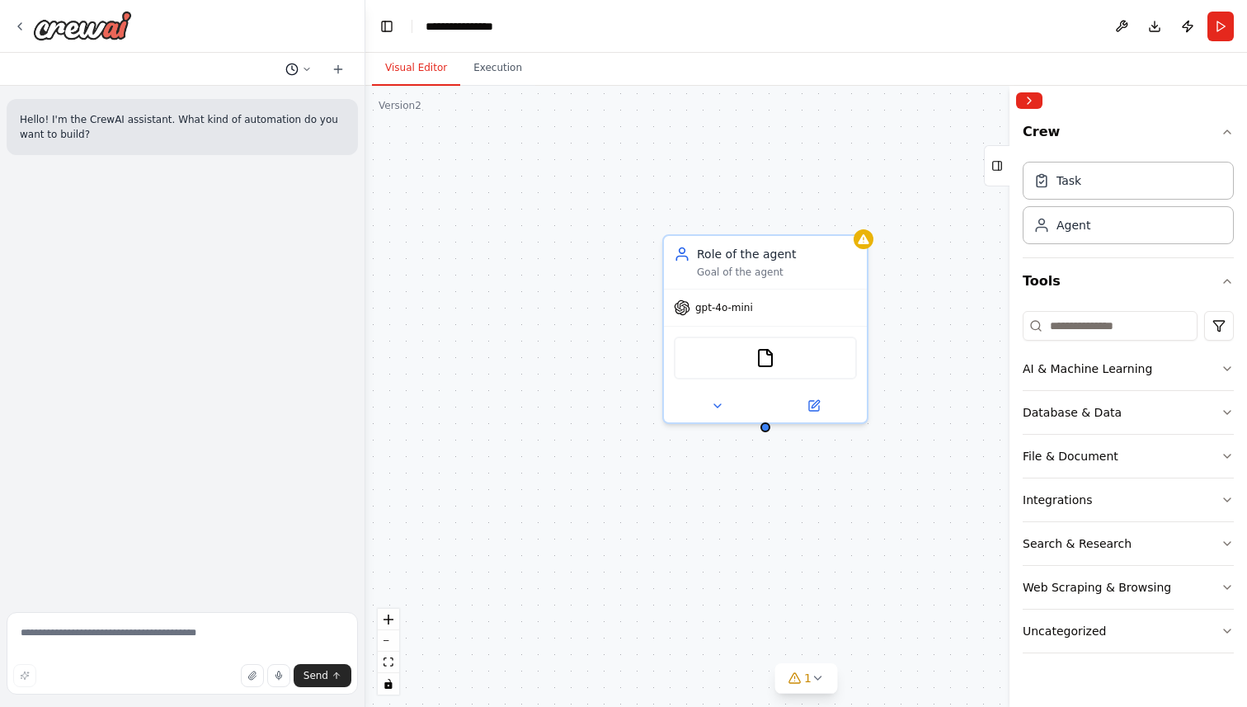
click at [309, 68] on icon at bounding box center [307, 69] width 10 height 10
click at [339, 65] on div at bounding box center [182, 353] width 365 height 707
click at [339, 69] on icon at bounding box center [337, 69] width 7 height 0
click at [129, 646] on textarea at bounding box center [182, 653] width 351 height 82
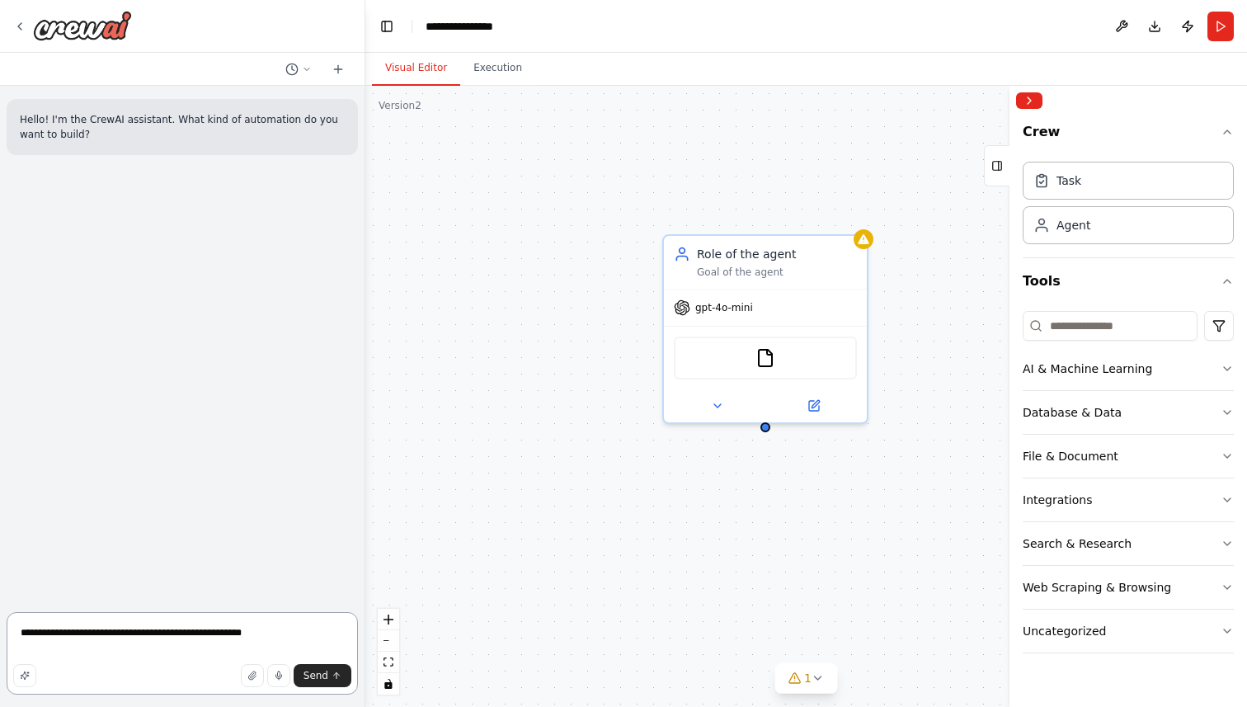
type textarea "**********"
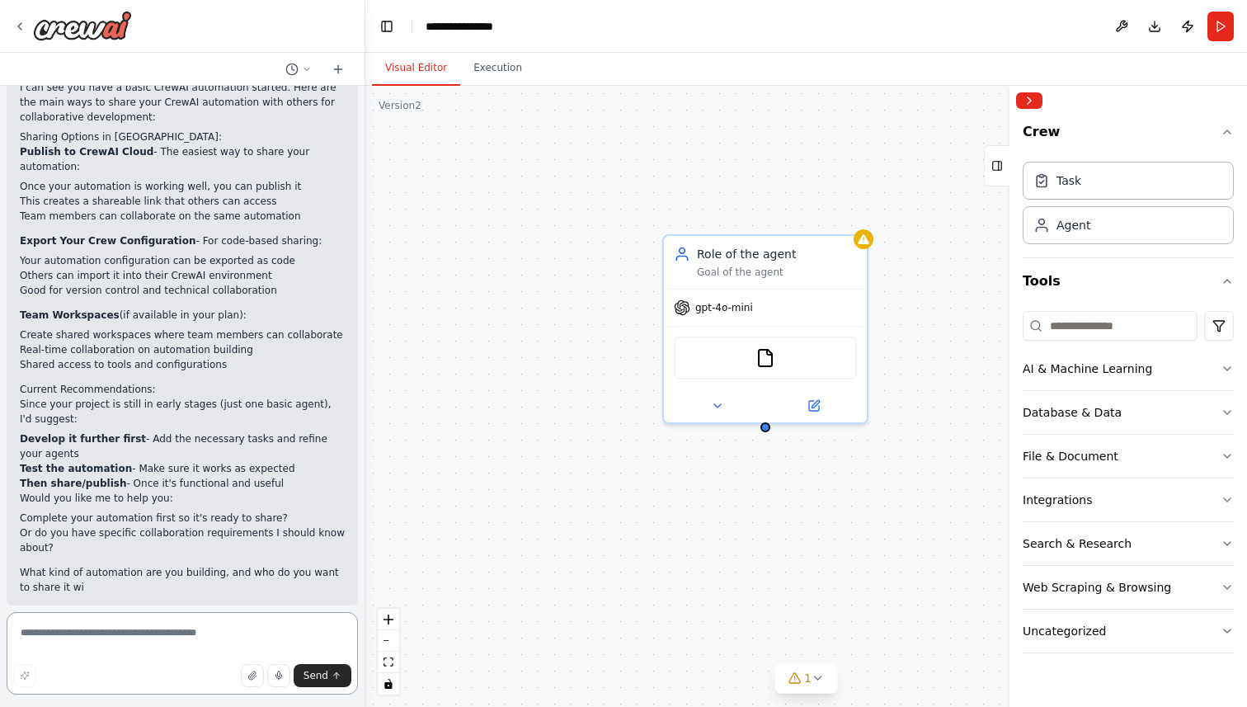
scroll to position [230, 0]
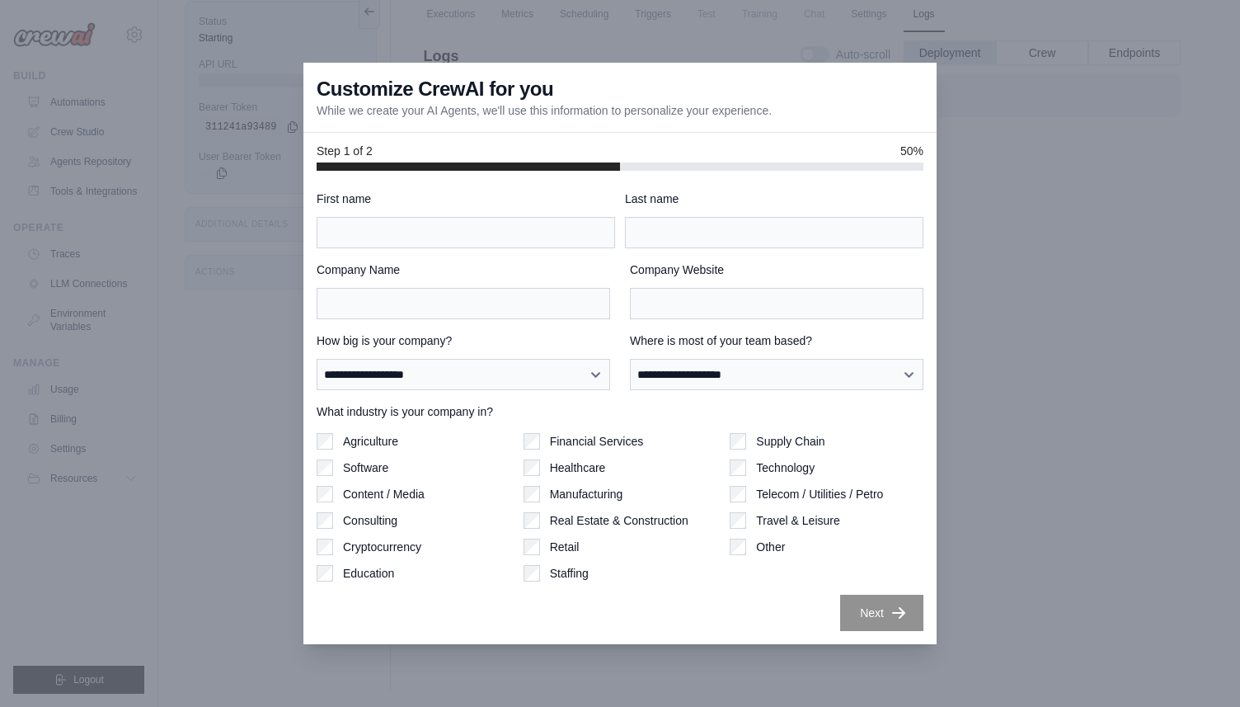
click at [1086, 205] on div at bounding box center [620, 353] width 1240 height 707
click at [1014, 199] on div at bounding box center [620, 353] width 1240 height 707
click at [245, 165] on div at bounding box center [620, 353] width 1240 height 707
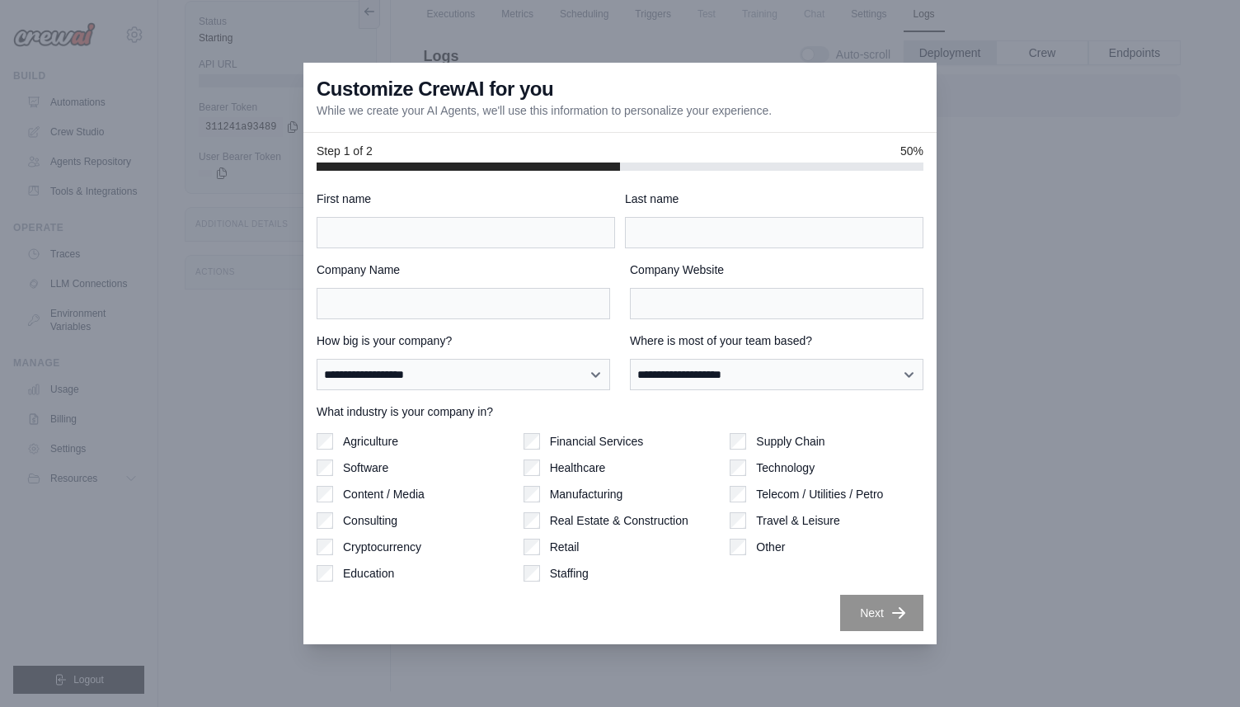
click at [1083, 425] on div at bounding box center [620, 353] width 1240 height 707
click at [230, 122] on div at bounding box center [620, 353] width 1240 height 707
click at [1134, 201] on div at bounding box center [620, 353] width 1240 height 707
click at [1019, 430] on div at bounding box center [620, 353] width 1240 height 707
click at [1004, 379] on div at bounding box center [620, 353] width 1240 height 707
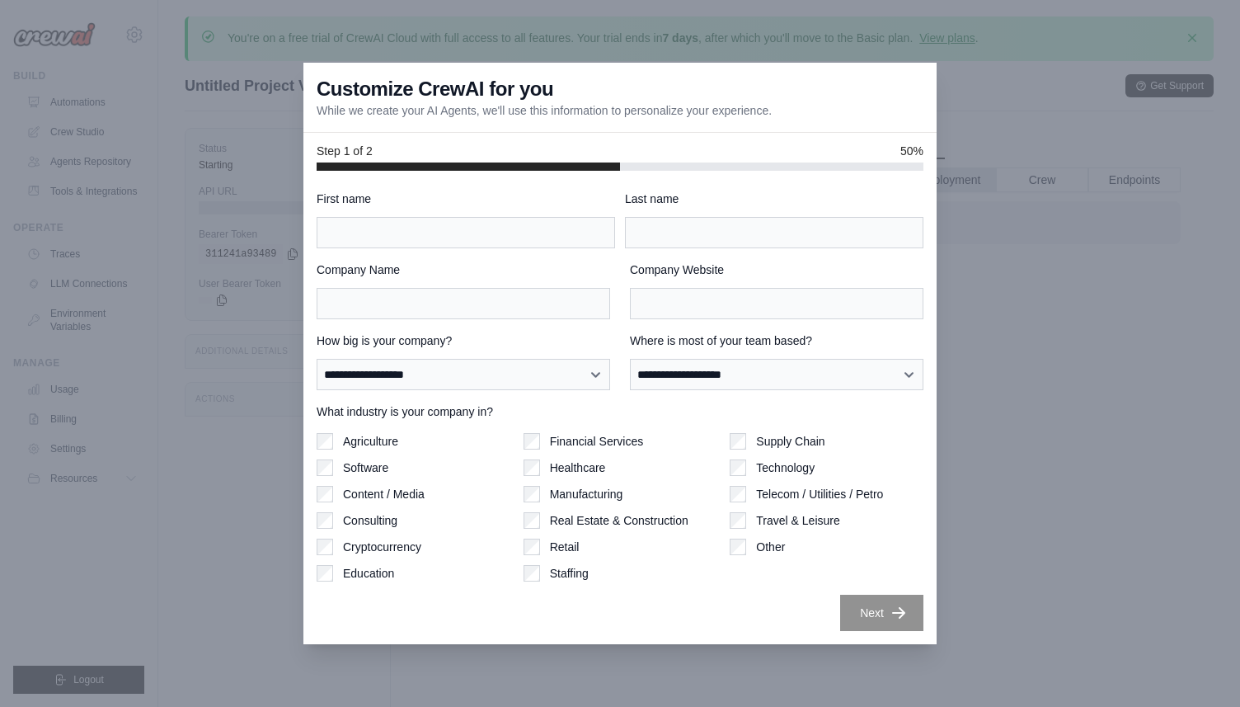
click at [231, 185] on div at bounding box center [620, 353] width 1240 height 707
click at [129, 44] on div at bounding box center [620, 353] width 1240 height 707
click at [577, 236] on input "First name" at bounding box center [466, 232] width 299 height 31
type input "**"
type input "*"
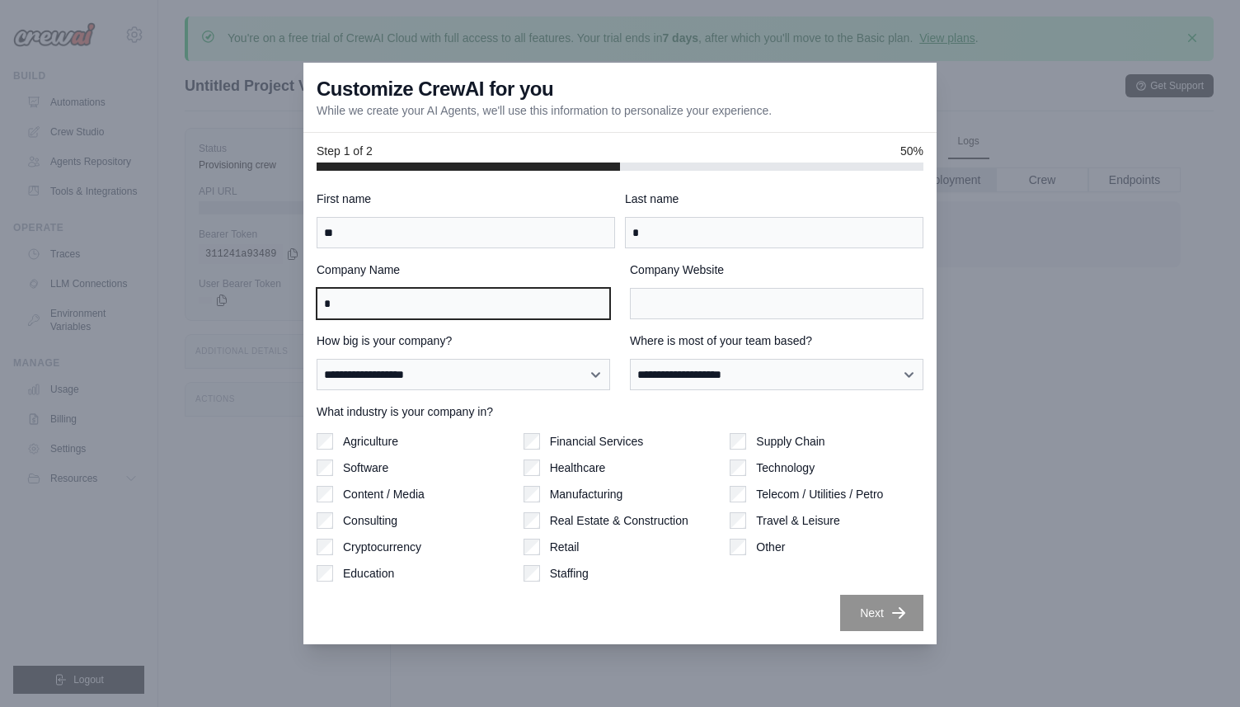
type input "*"
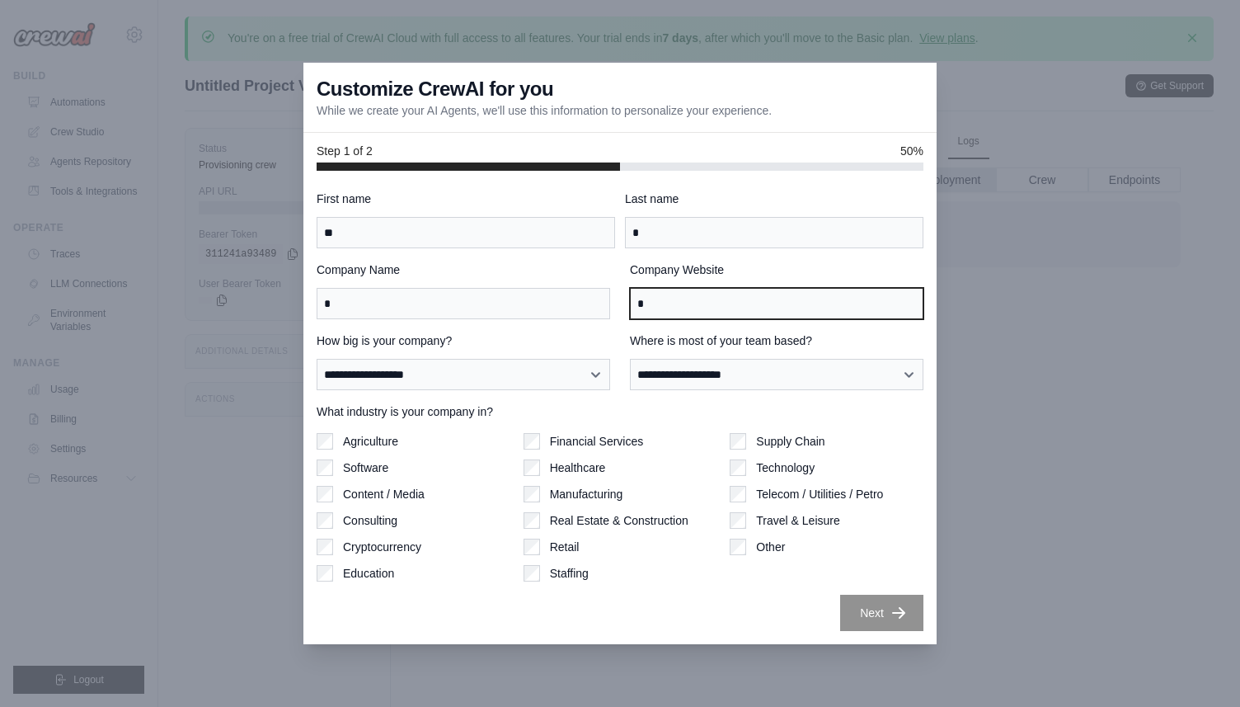
type input "*"
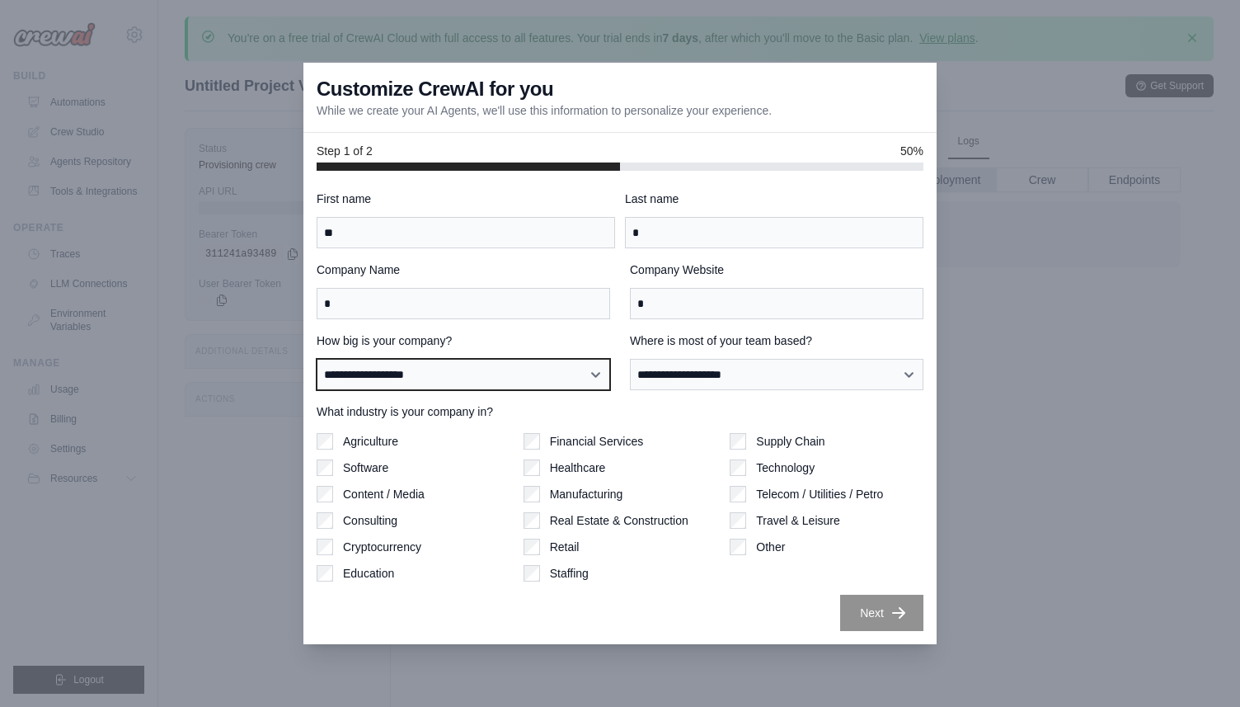
click at [496, 372] on select "**********" at bounding box center [464, 374] width 294 height 31
select select "**********"
click at [317, 359] on select "**********" at bounding box center [464, 374] width 294 height 31
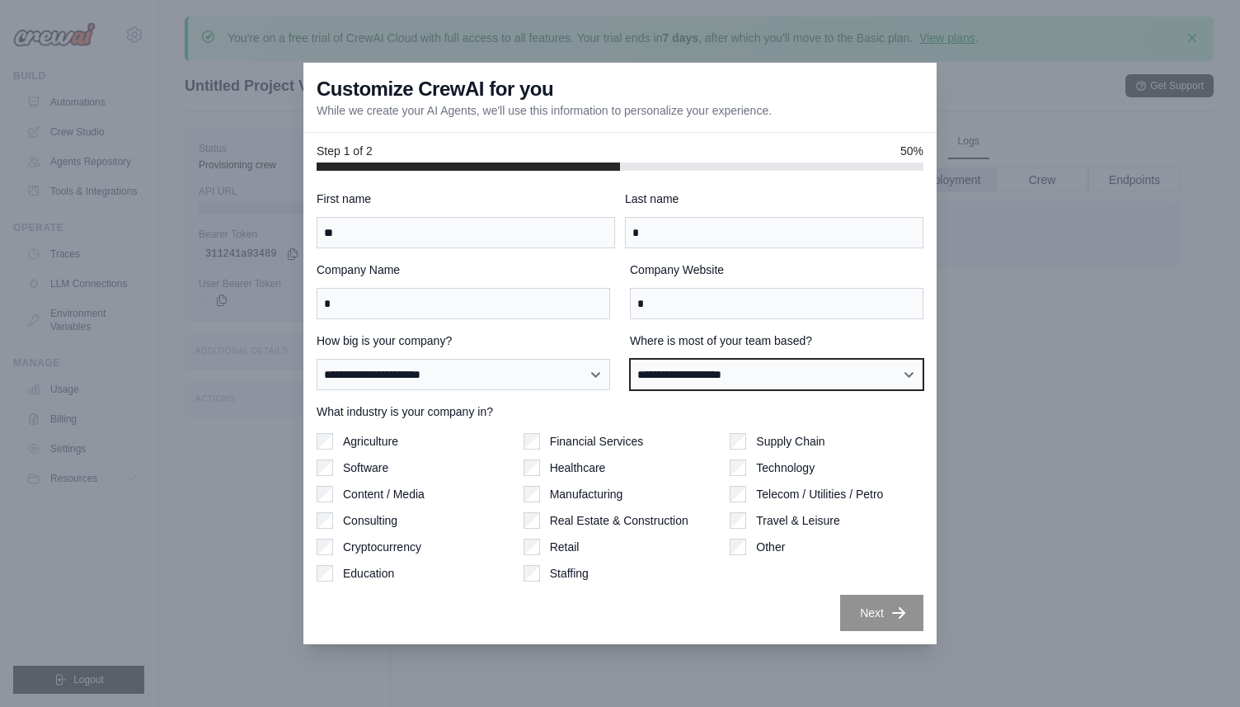
click at [683, 369] on select "**********" at bounding box center [777, 374] width 294 height 31
select select "**********"
click at [630, 359] on select "**********" at bounding box center [777, 374] width 294 height 31
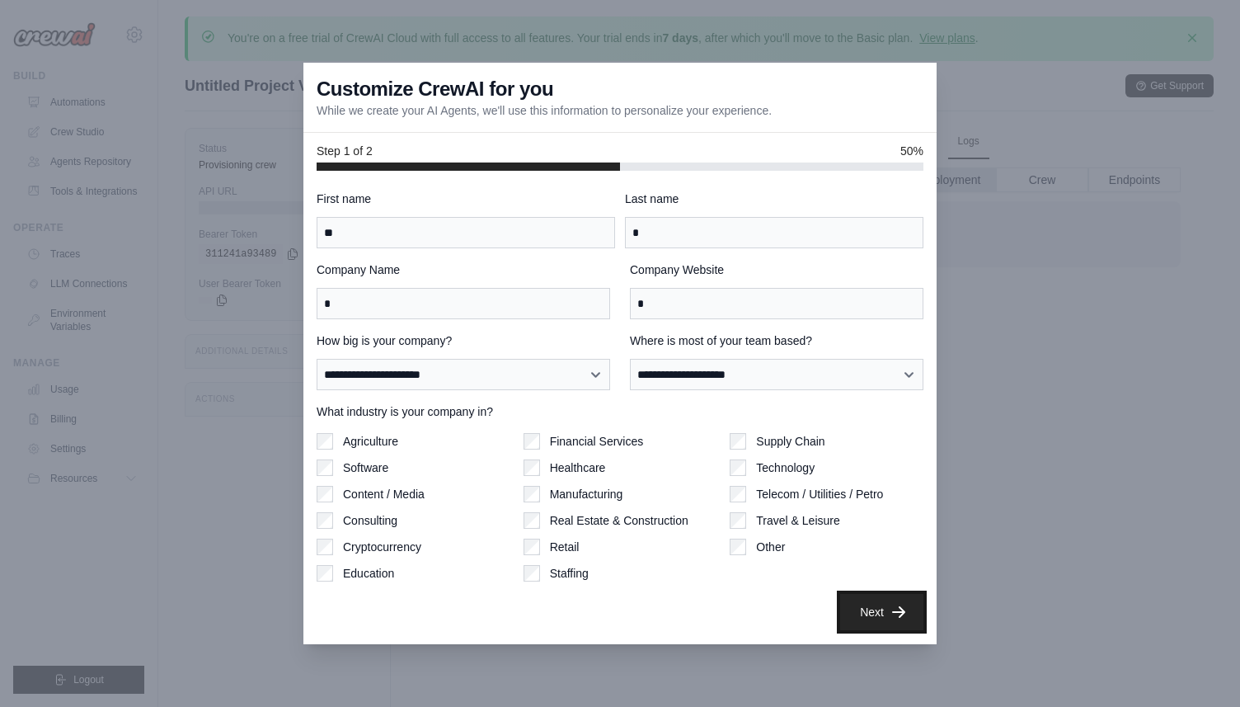
click at [868, 623] on button "Next" at bounding box center [881, 612] width 83 height 36
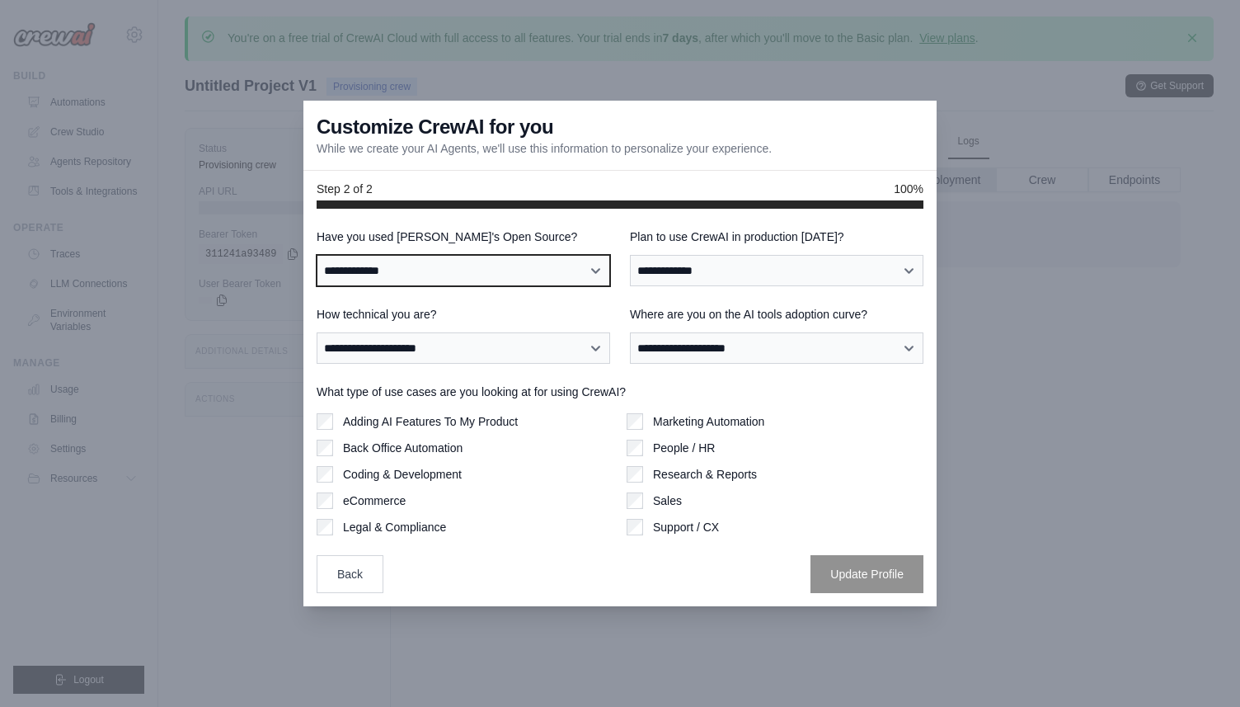
click at [605, 261] on select "**********" at bounding box center [464, 270] width 294 height 31
select select "**"
click at [317, 255] on select "**********" at bounding box center [464, 270] width 294 height 31
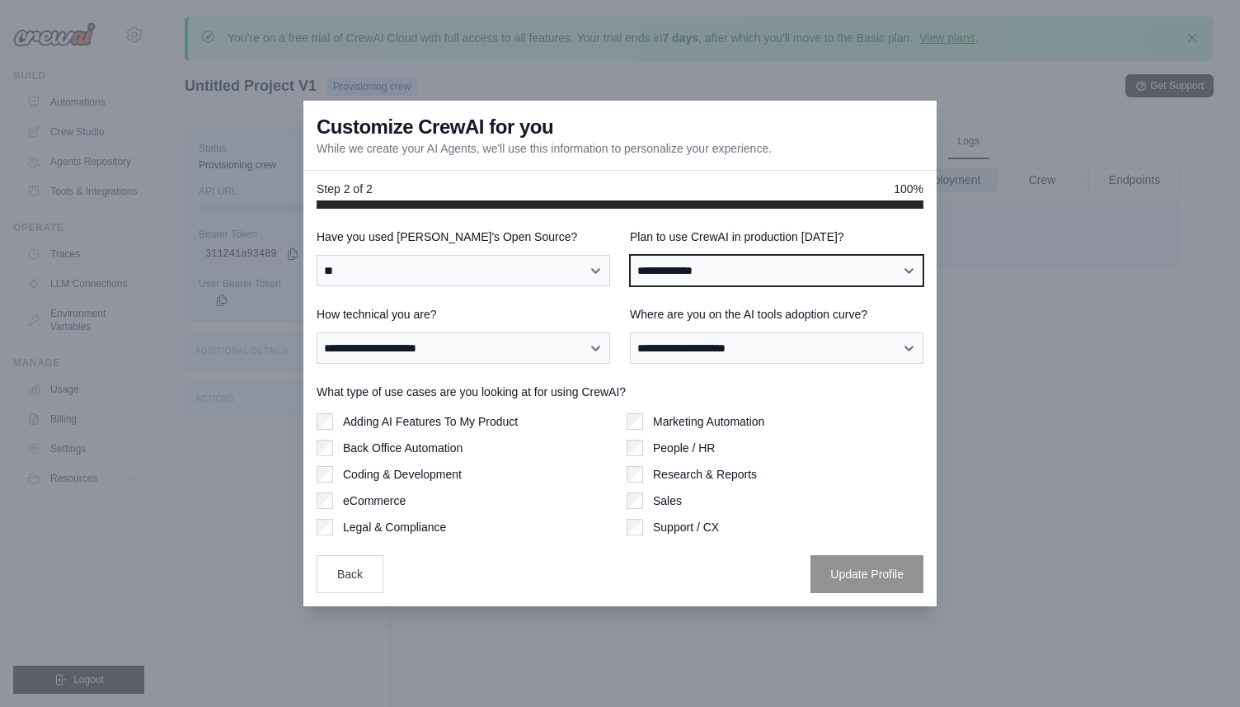
click at [675, 276] on select "**********" at bounding box center [777, 270] width 294 height 31
select select "****"
click at [630, 255] on select "**********" at bounding box center [777, 270] width 294 height 31
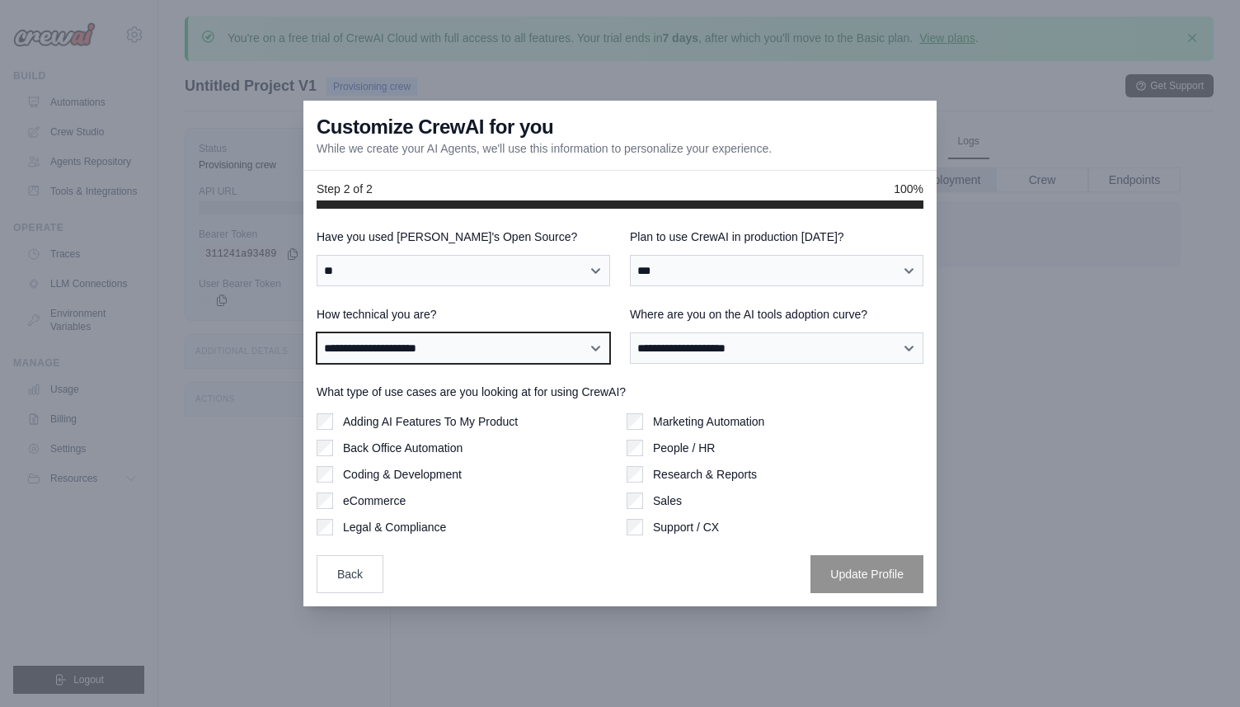
click at [540, 348] on select "**********" at bounding box center [464, 347] width 294 height 31
select select "**********"
click at [317, 332] on select "**********" at bounding box center [464, 347] width 294 height 31
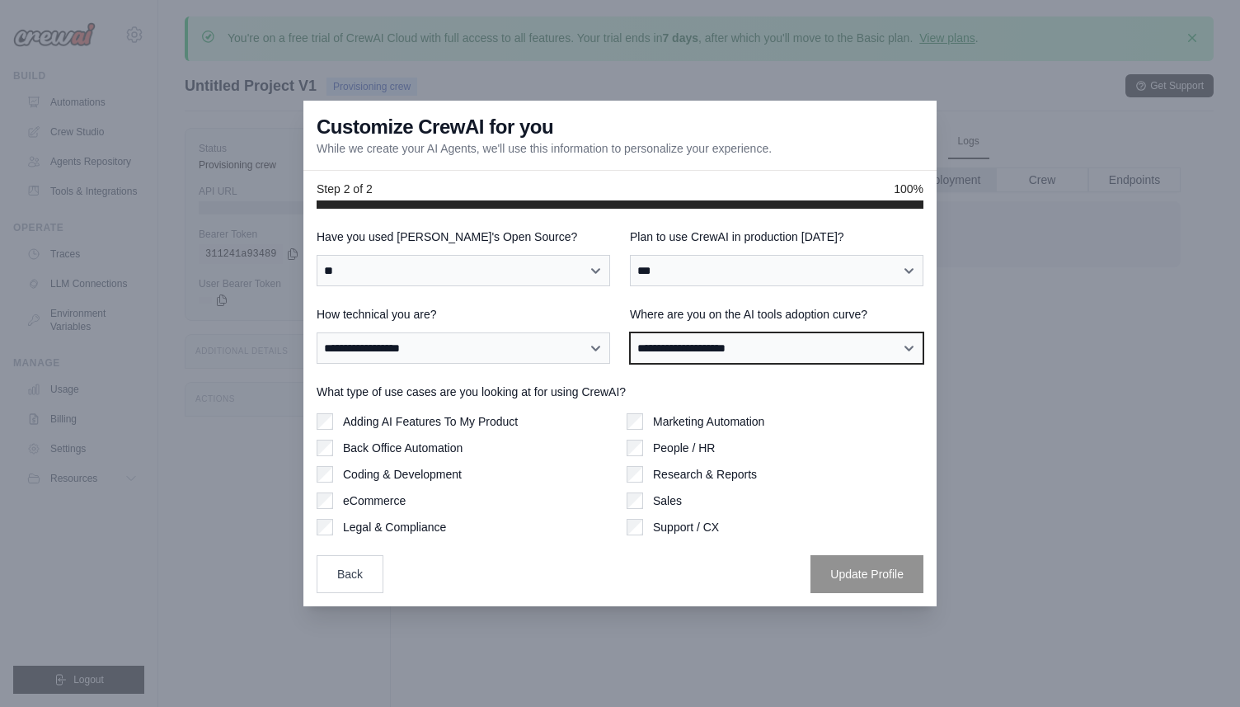
click at [675, 343] on select "**********" at bounding box center [777, 347] width 294 height 31
select select "**********"
click at [630, 332] on select "**********" at bounding box center [777, 347] width 294 height 31
click at [651, 526] on div "Support / CX" at bounding box center [775, 526] width 297 height 16
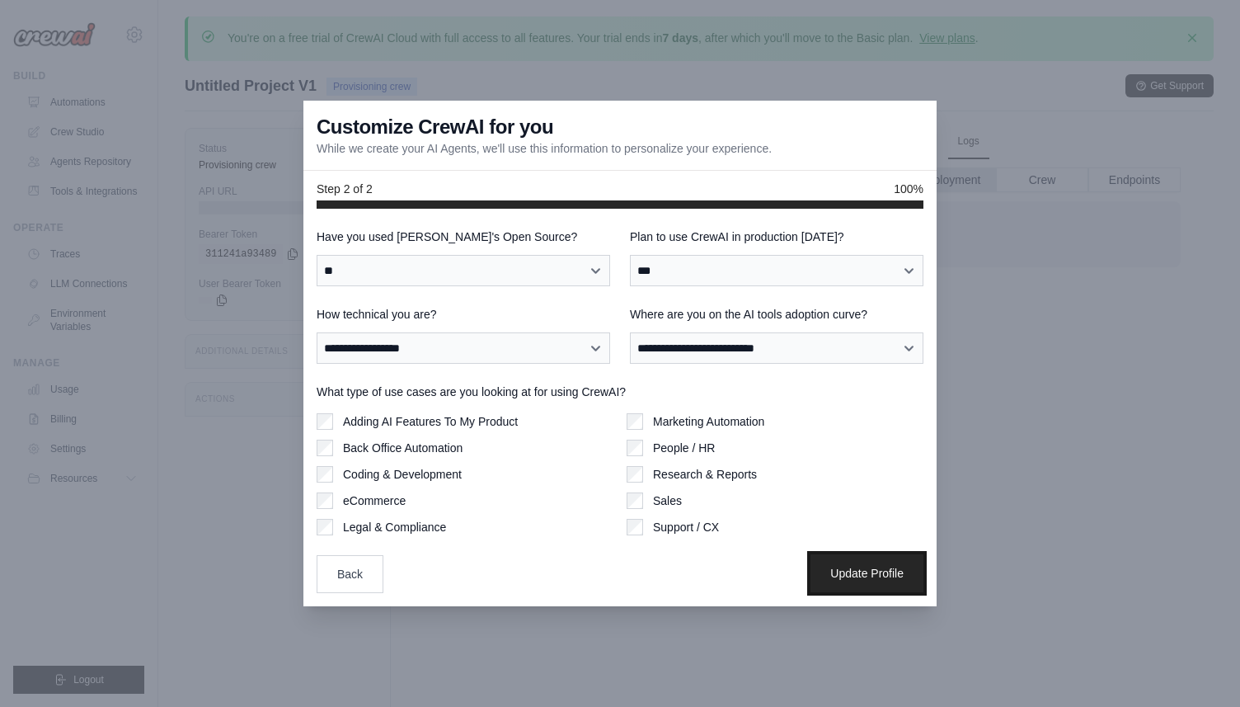
click at [888, 577] on button "Update Profile" at bounding box center [867, 573] width 113 height 38
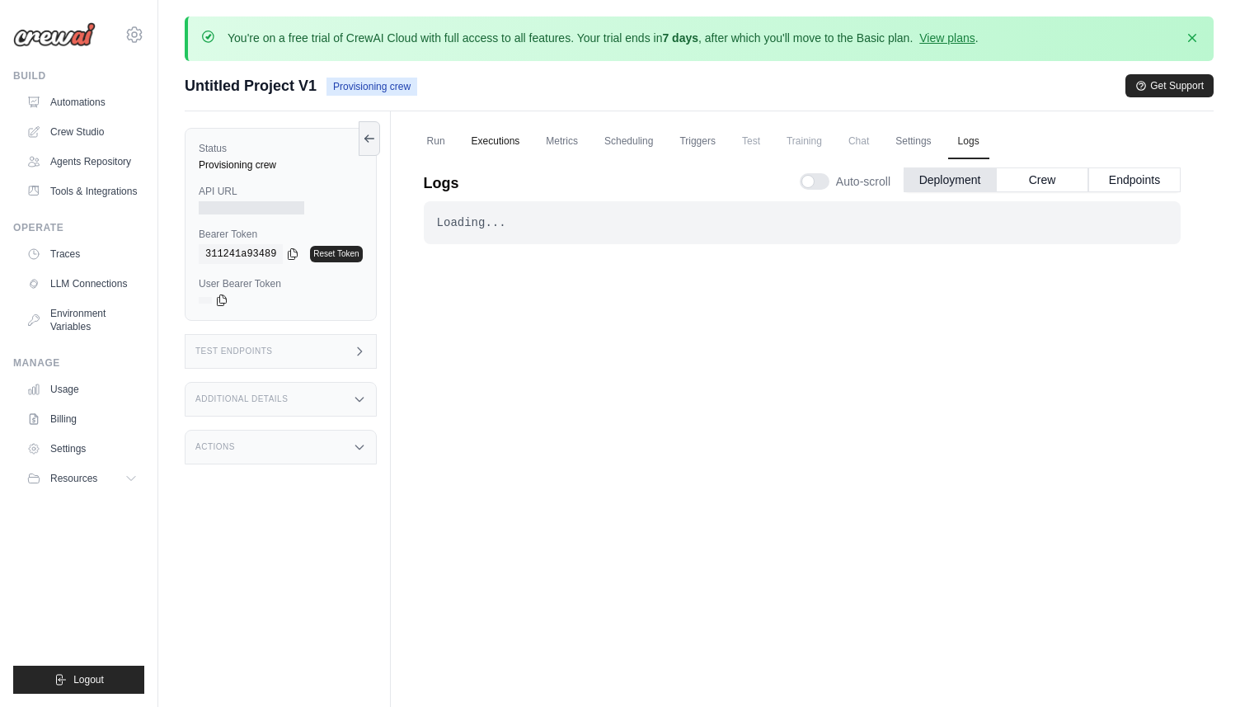
click at [502, 140] on link "Executions" at bounding box center [496, 142] width 68 height 35
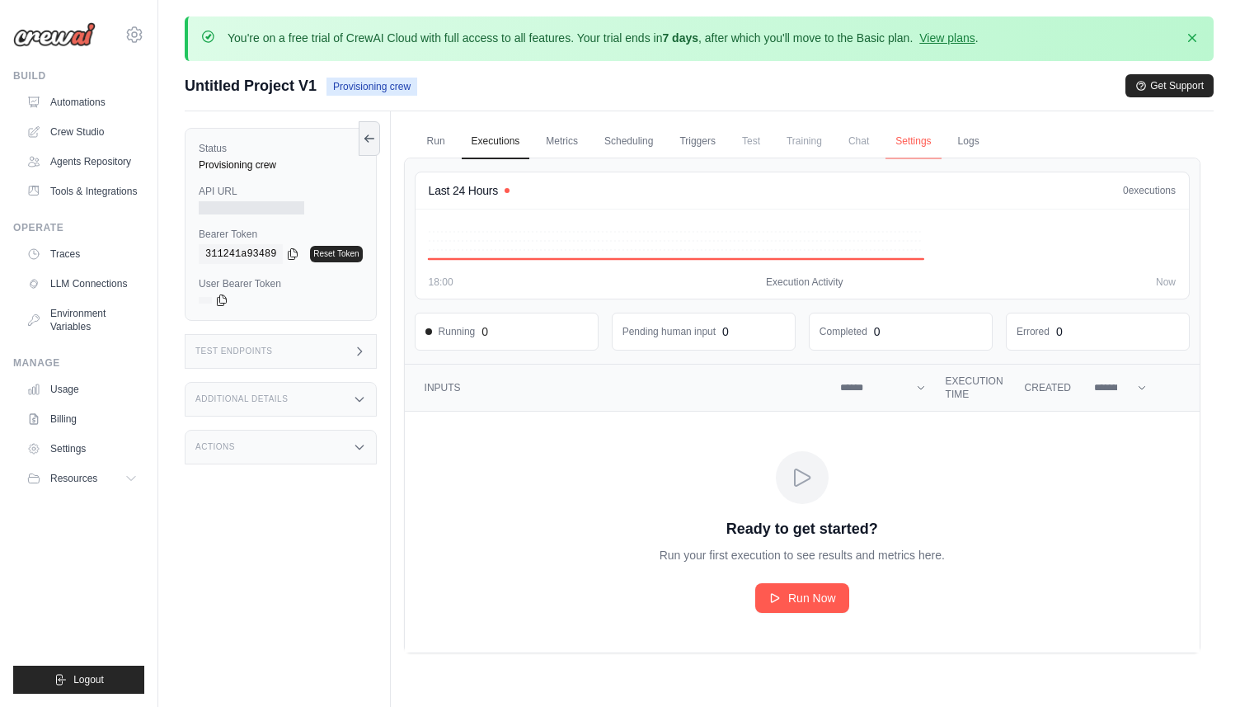
click at [917, 141] on link "Settings" at bounding box center [913, 142] width 55 height 35
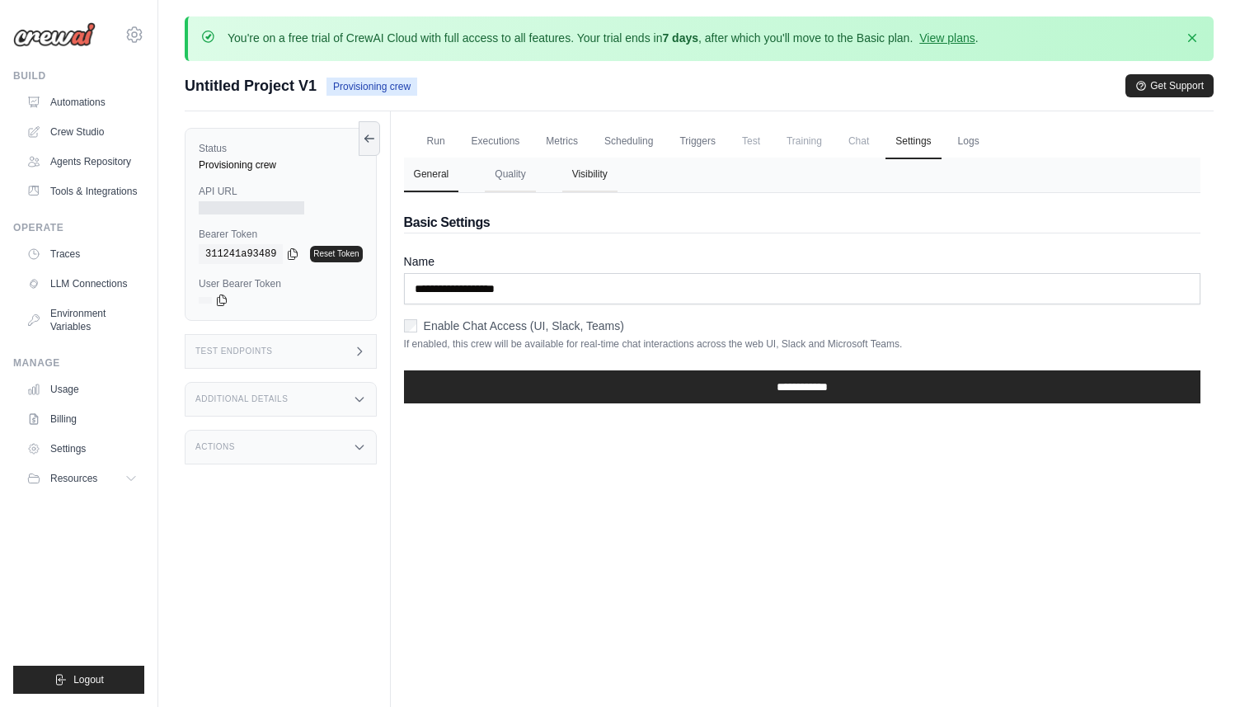
click at [569, 181] on button "Visibility" at bounding box center [589, 175] width 55 height 35
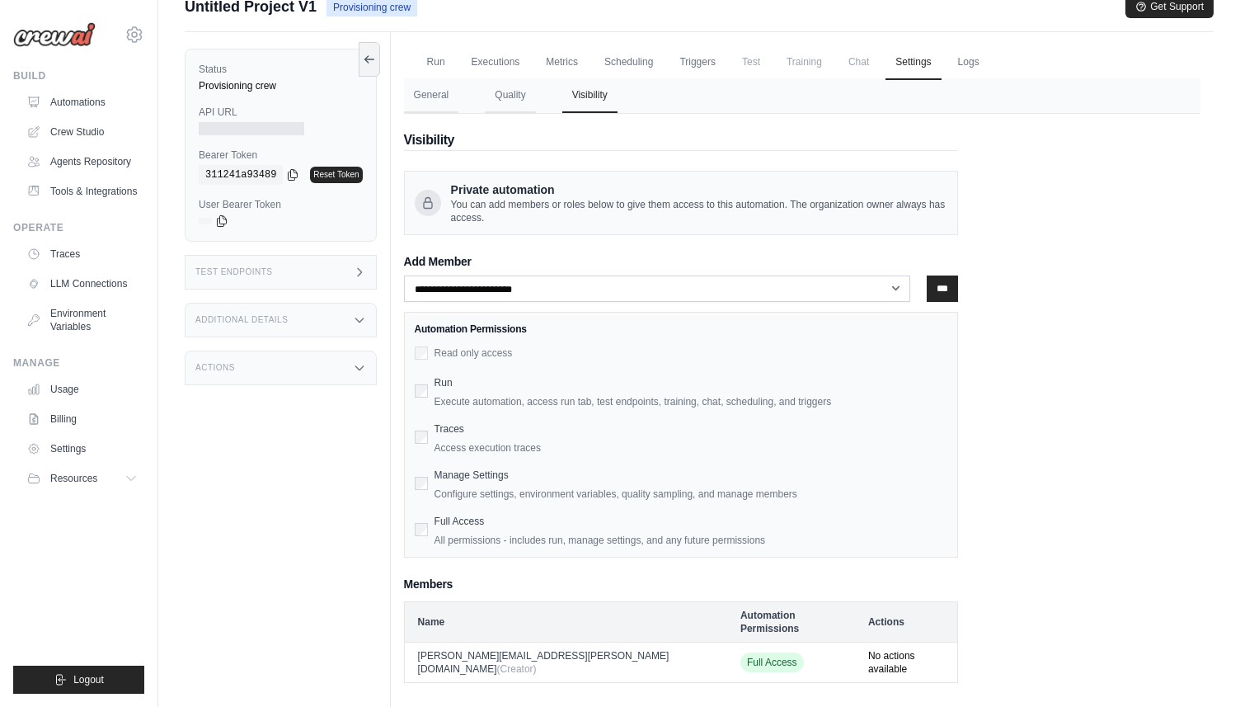
scroll to position [83, 0]
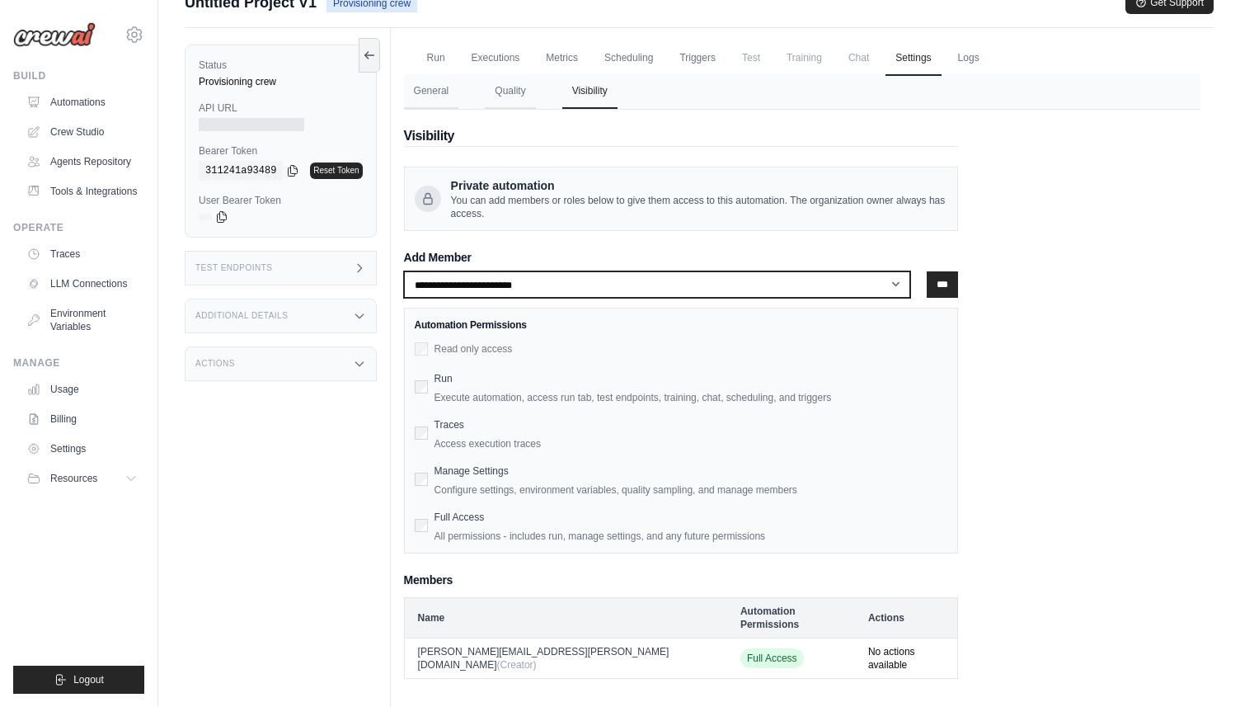
click at [862, 284] on select "**********" at bounding box center [657, 284] width 507 height 26
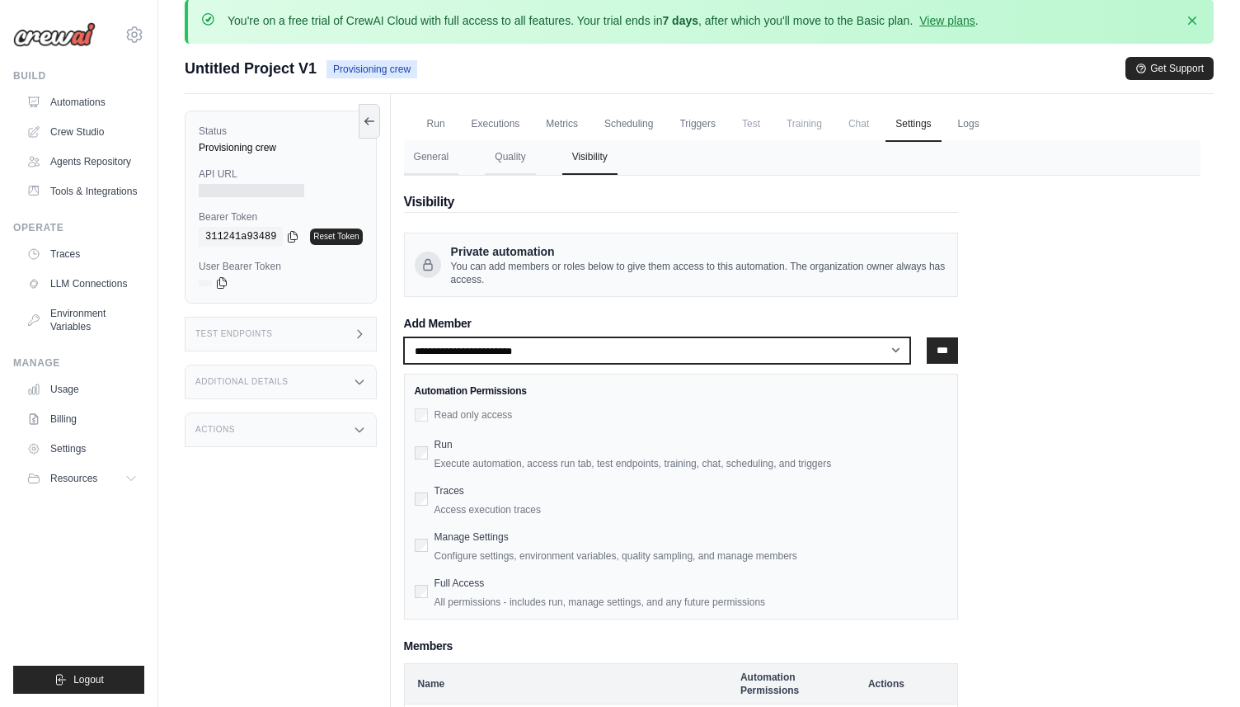
scroll to position [0, 0]
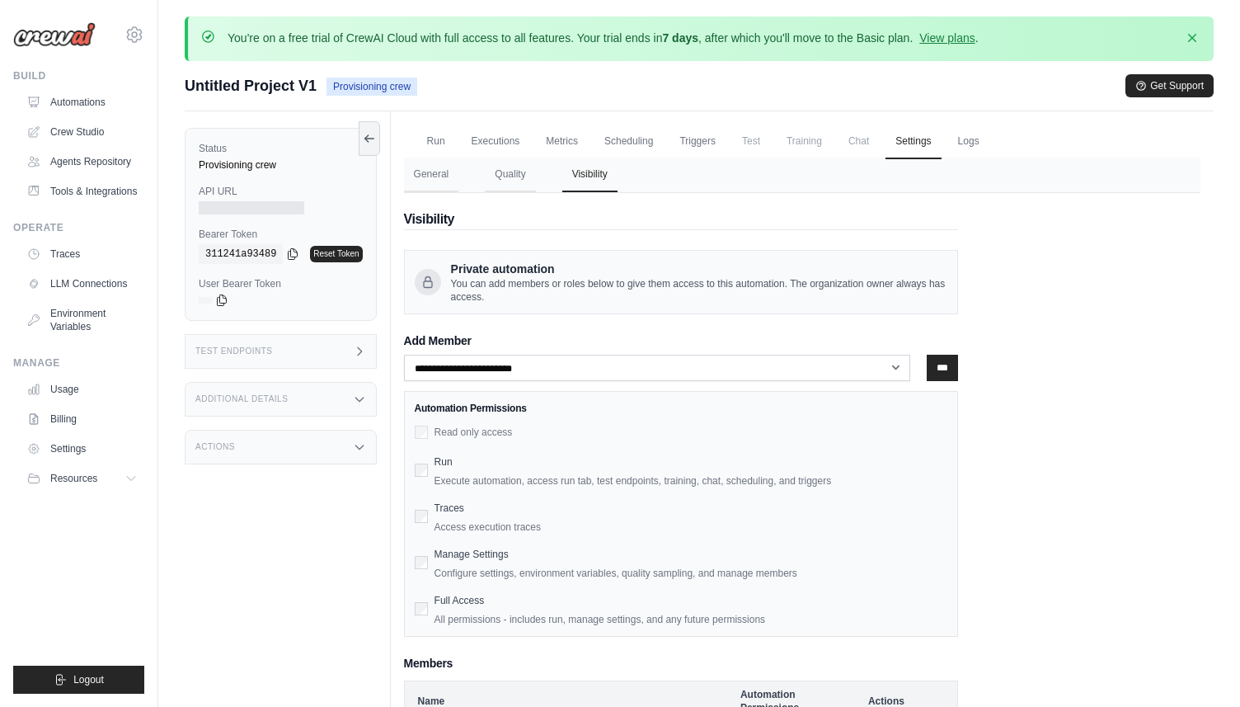
click at [209, 203] on div at bounding box center [252, 207] width 106 height 13
click at [450, 140] on link "Run" at bounding box center [436, 142] width 38 height 35
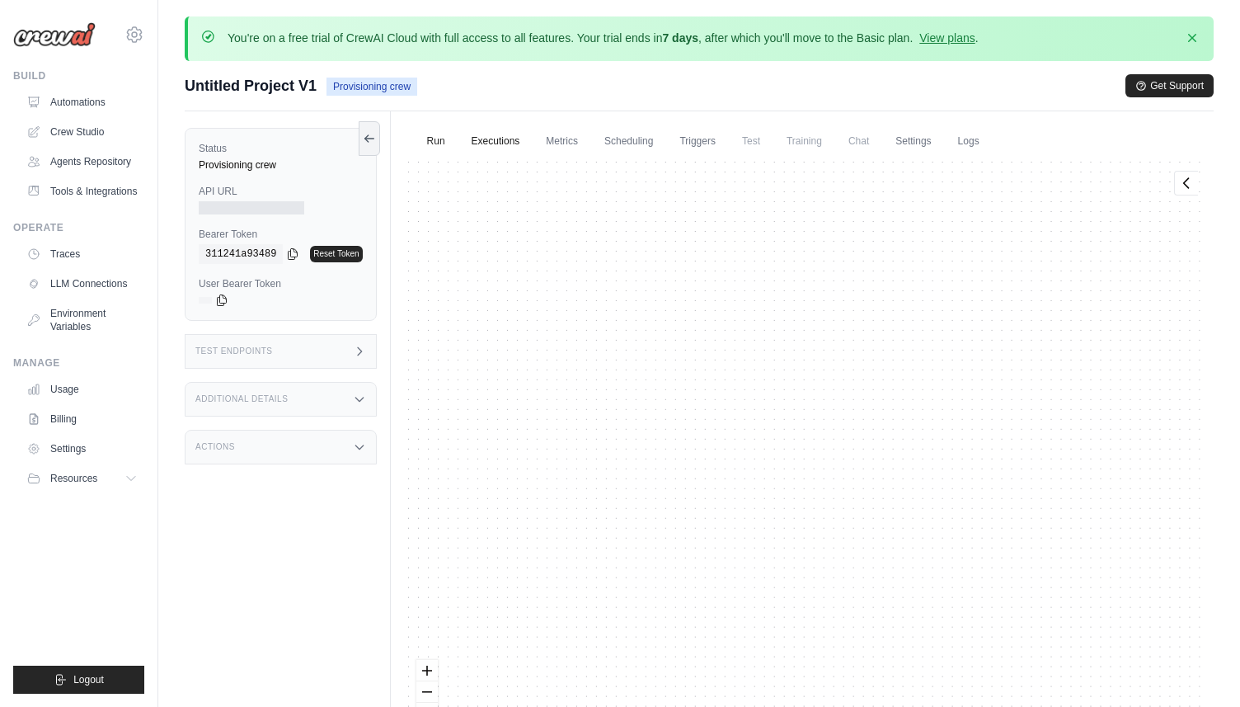
click at [511, 137] on link "Executions" at bounding box center [496, 142] width 68 height 35
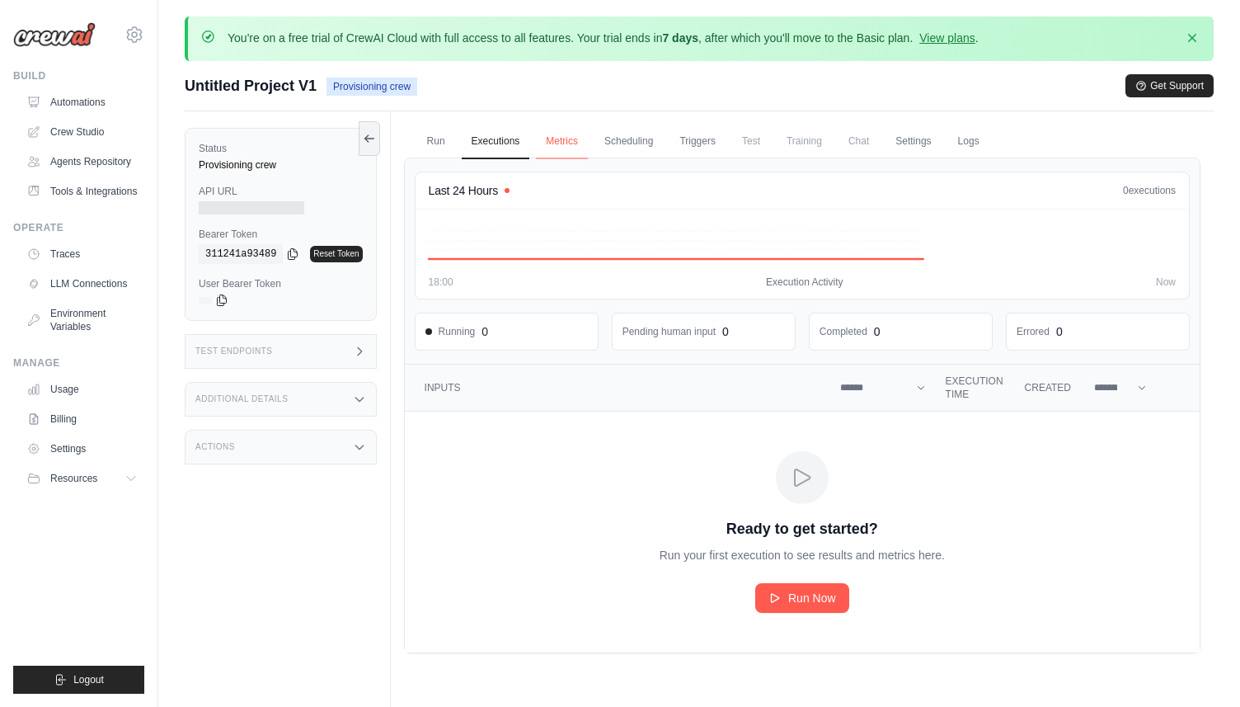
click at [566, 146] on link "Metrics" at bounding box center [562, 142] width 52 height 35
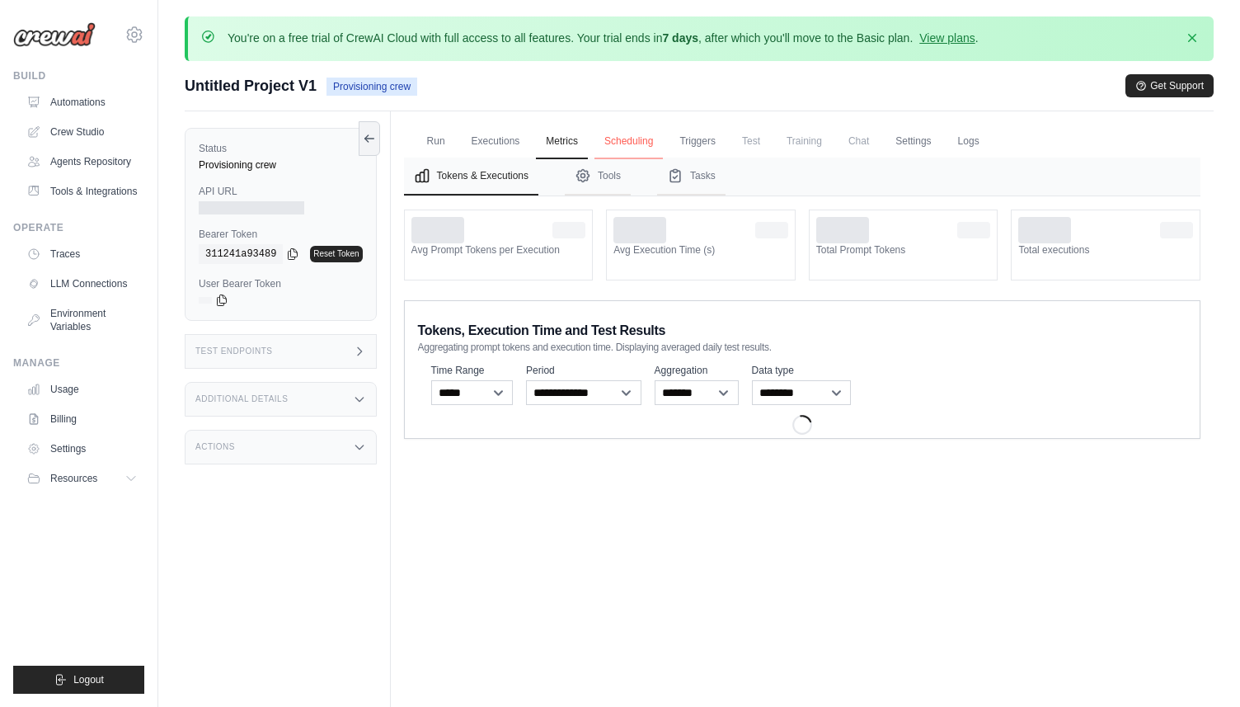
click at [645, 143] on link "Scheduling" at bounding box center [629, 142] width 68 height 35
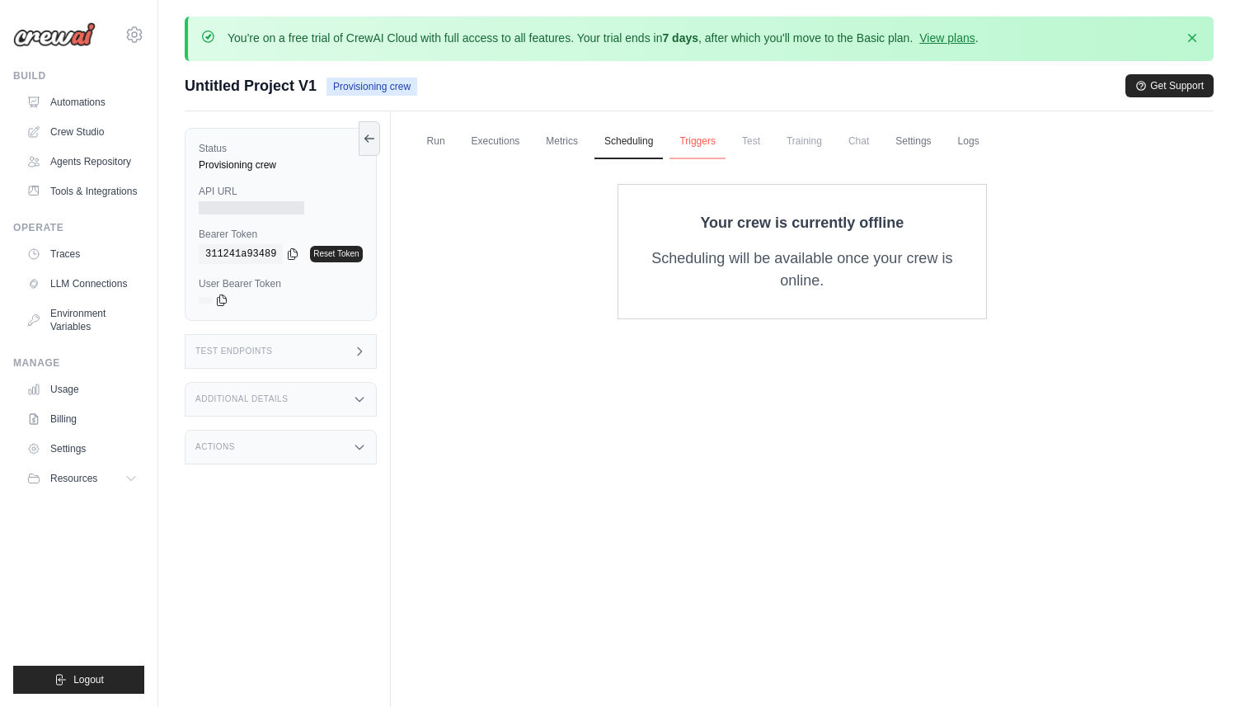
click at [703, 142] on link "Triggers" at bounding box center [698, 142] width 56 height 35
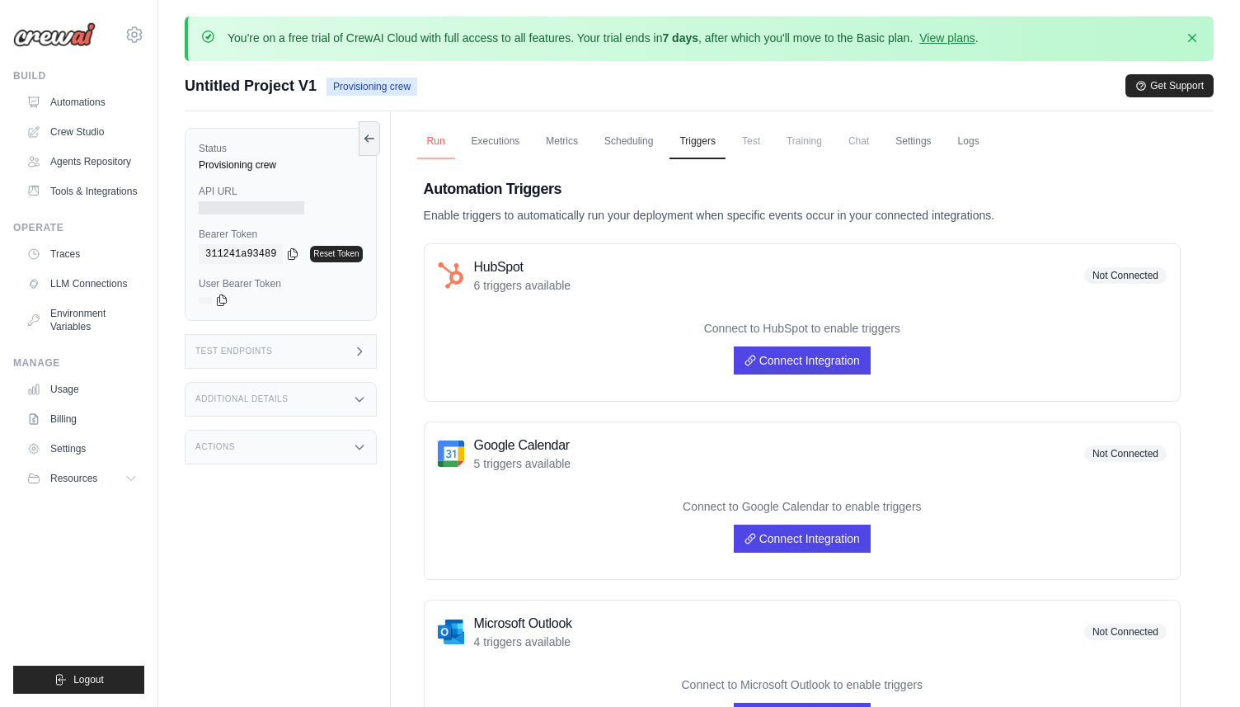
click at [436, 134] on link "Run" at bounding box center [436, 142] width 38 height 35
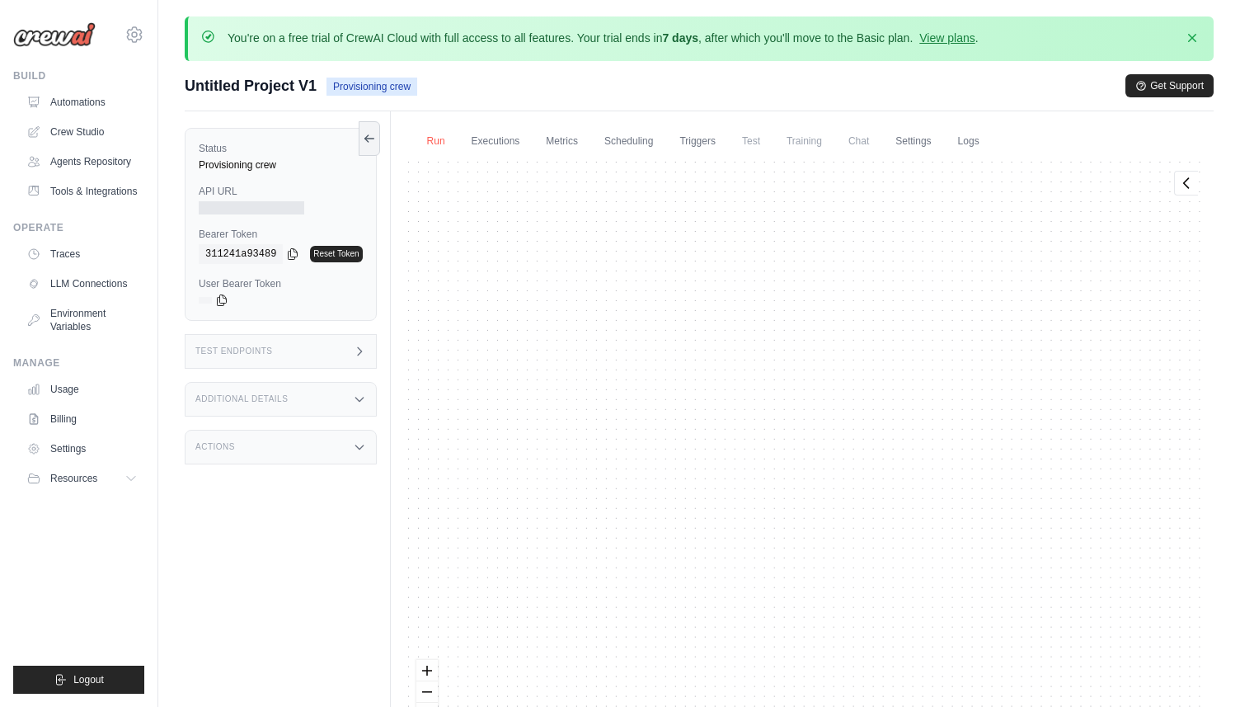
click at [445, 139] on link "Run" at bounding box center [436, 142] width 38 height 35
click at [435, 136] on link "Run" at bounding box center [436, 142] width 38 height 35
click at [426, 139] on link "Run" at bounding box center [436, 142] width 38 height 35
click at [365, 131] on icon at bounding box center [369, 137] width 13 height 13
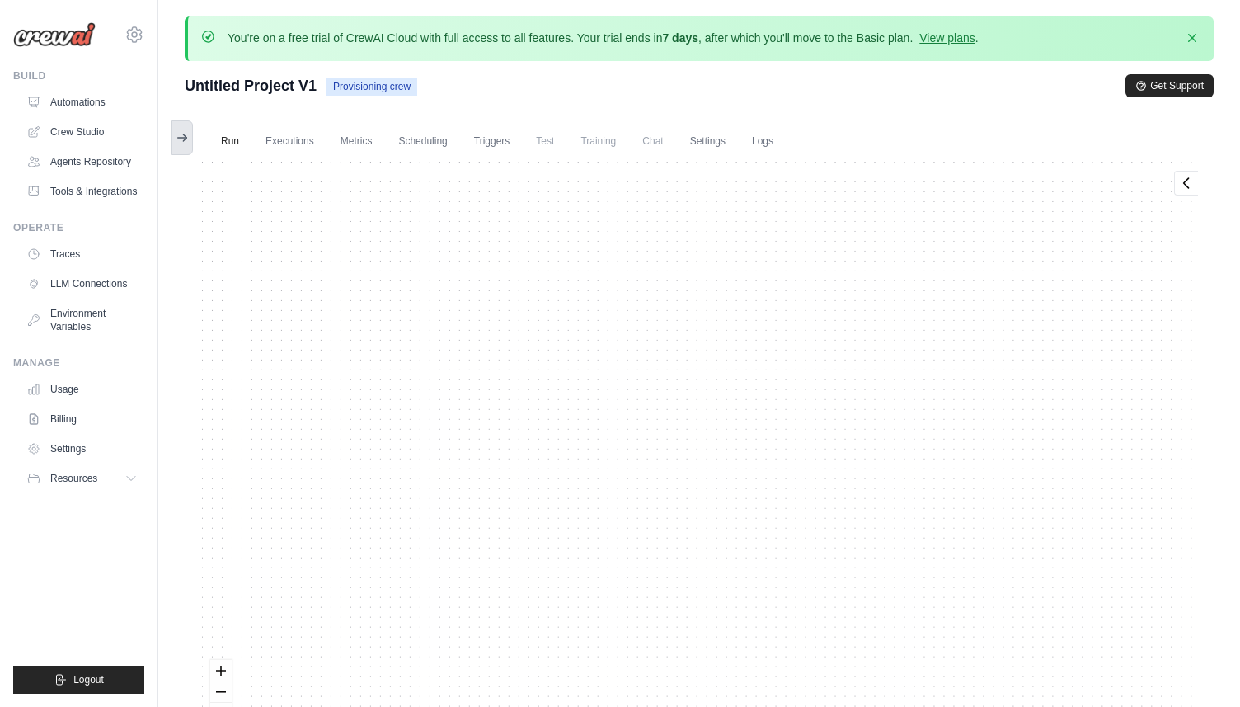
click at [185, 138] on icon at bounding box center [182, 138] width 9 height 0
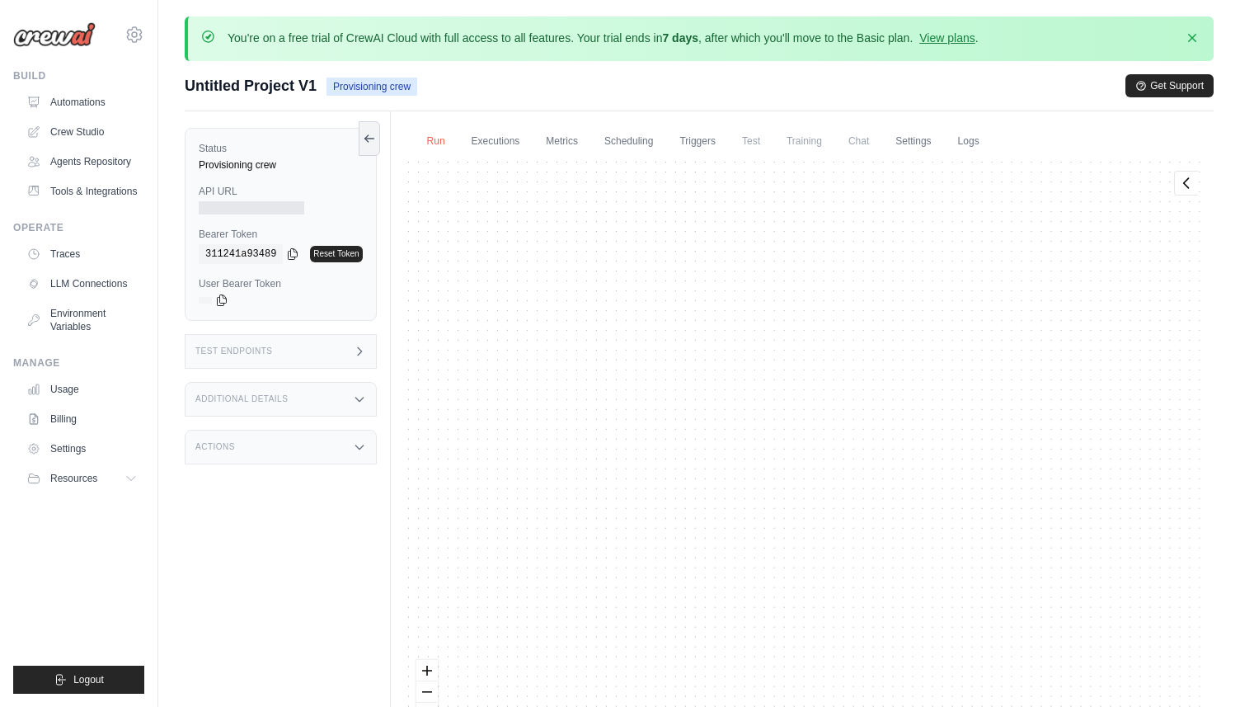
click at [444, 134] on link "Run" at bounding box center [436, 142] width 38 height 35
click at [440, 138] on link "Run" at bounding box center [436, 142] width 38 height 35
click at [506, 139] on link "Executions" at bounding box center [496, 142] width 68 height 35
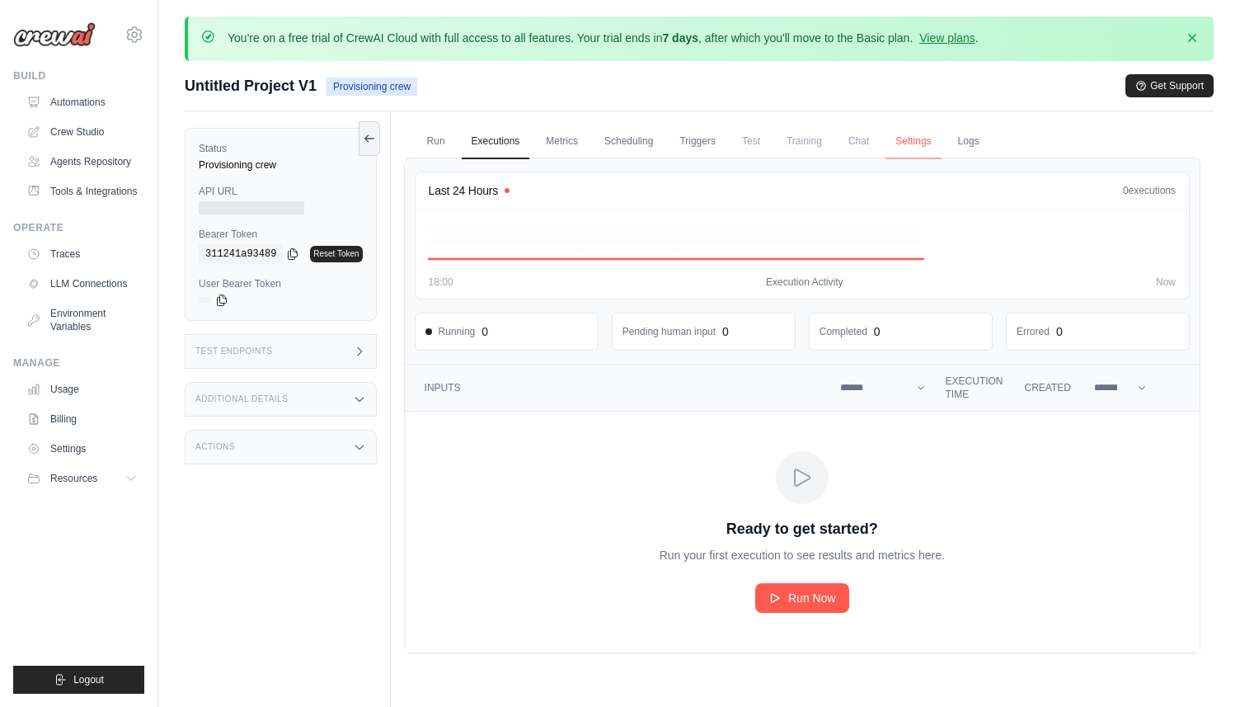
click at [916, 142] on link "Settings" at bounding box center [913, 142] width 55 height 35
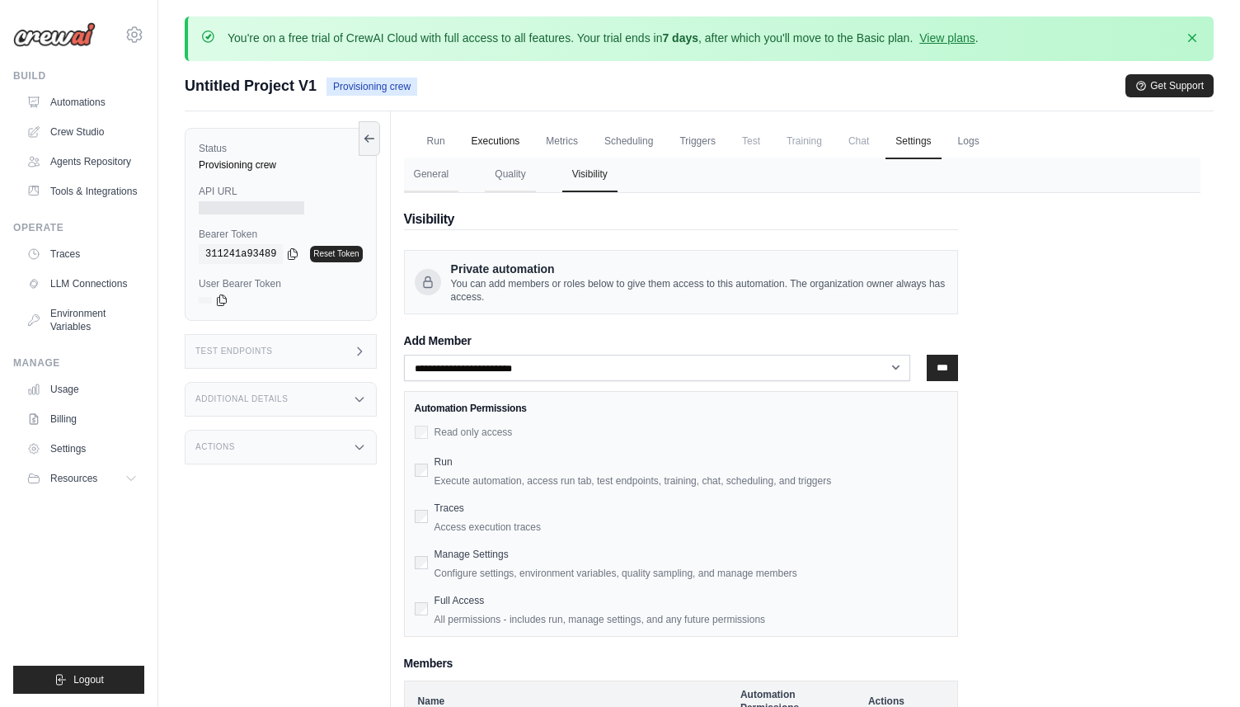
click at [498, 144] on link "Executions" at bounding box center [496, 142] width 68 height 35
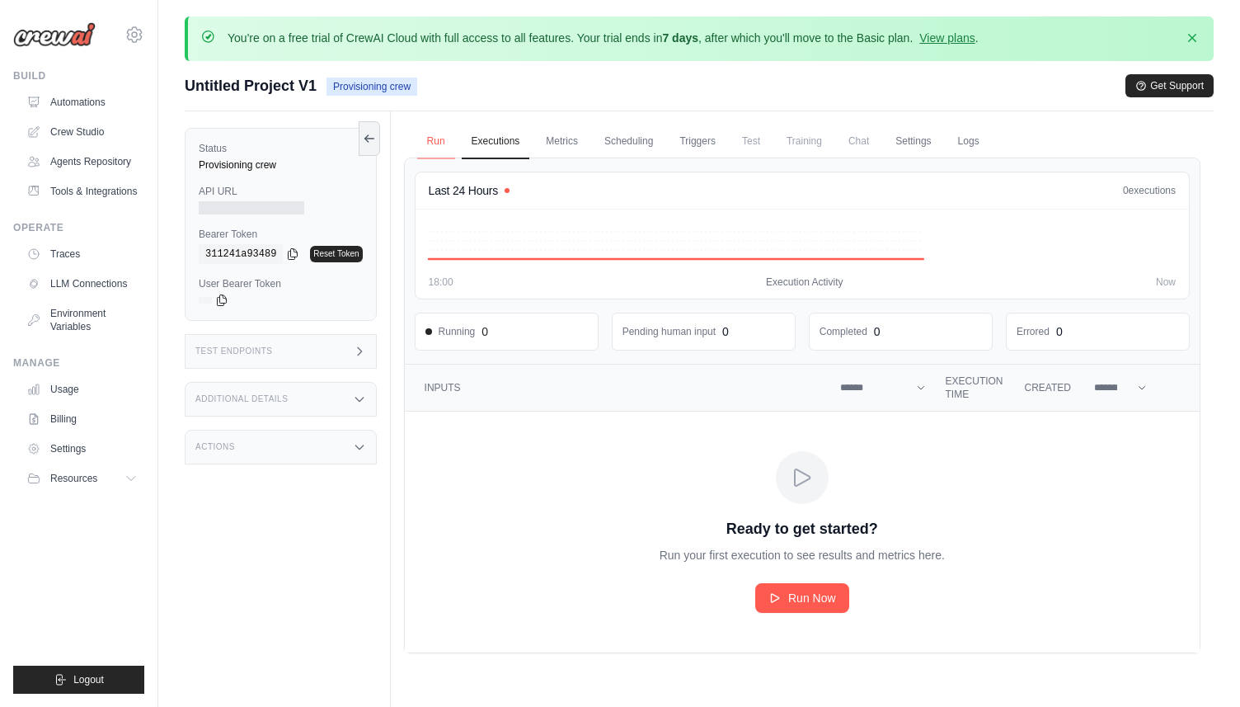
click at [444, 137] on link "Run" at bounding box center [436, 142] width 38 height 35
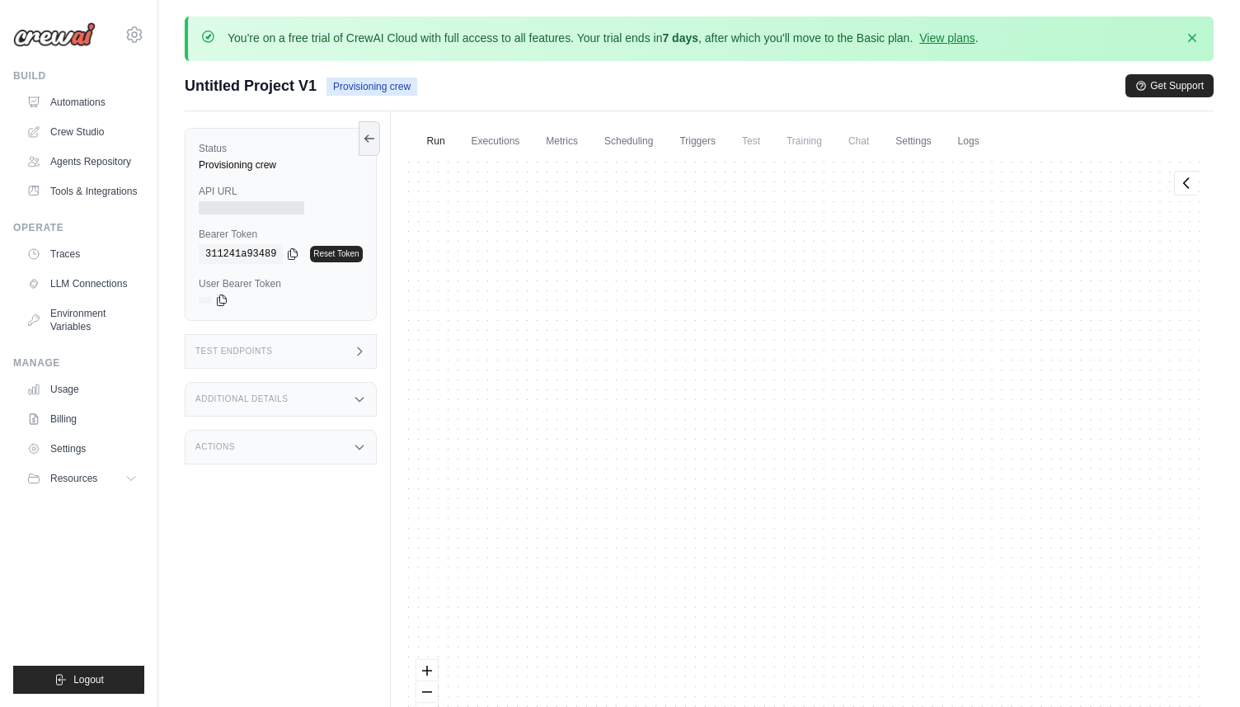
drag, startPoint x: 375, startPoint y: 243, endPoint x: 406, endPoint y: 14, distance: 231.3
click at [406, 14] on main "You're on a free trial of CrewAI Cloud with full access to all features. Your t…" at bounding box center [699, 417] width 1082 height 835
click at [392, 176] on div "Run Executions Metrics Scheduling Triggers Test Training Chat Settings Logs Las…" at bounding box center [802, 464] width 823 height 707
click at [122, 195] on link "Tools & Integrations" at bounding box center [83, 191] width 125 height 26
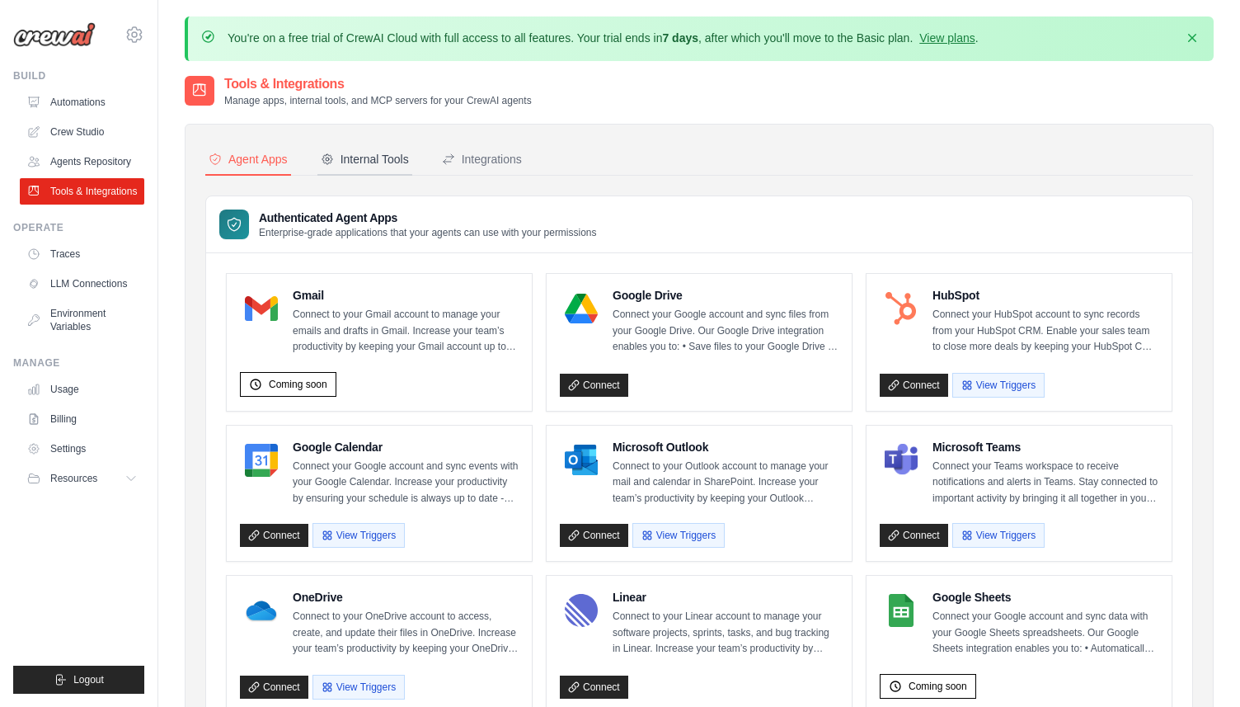
click at [384, 149] on button "Internal Tools" at bounding box center [365, 159] width 95 height 31
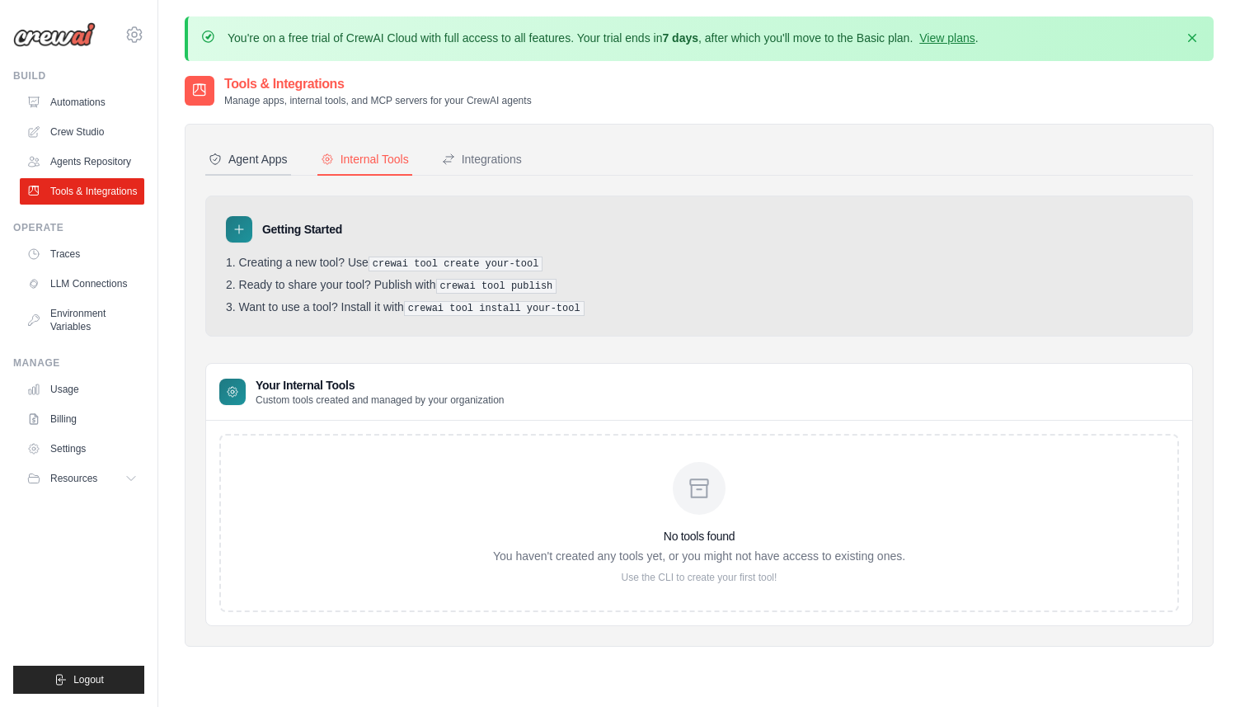
click at [275, 162] on div "Agent Apps" at bounding box center [248, 159] width 79 height 16
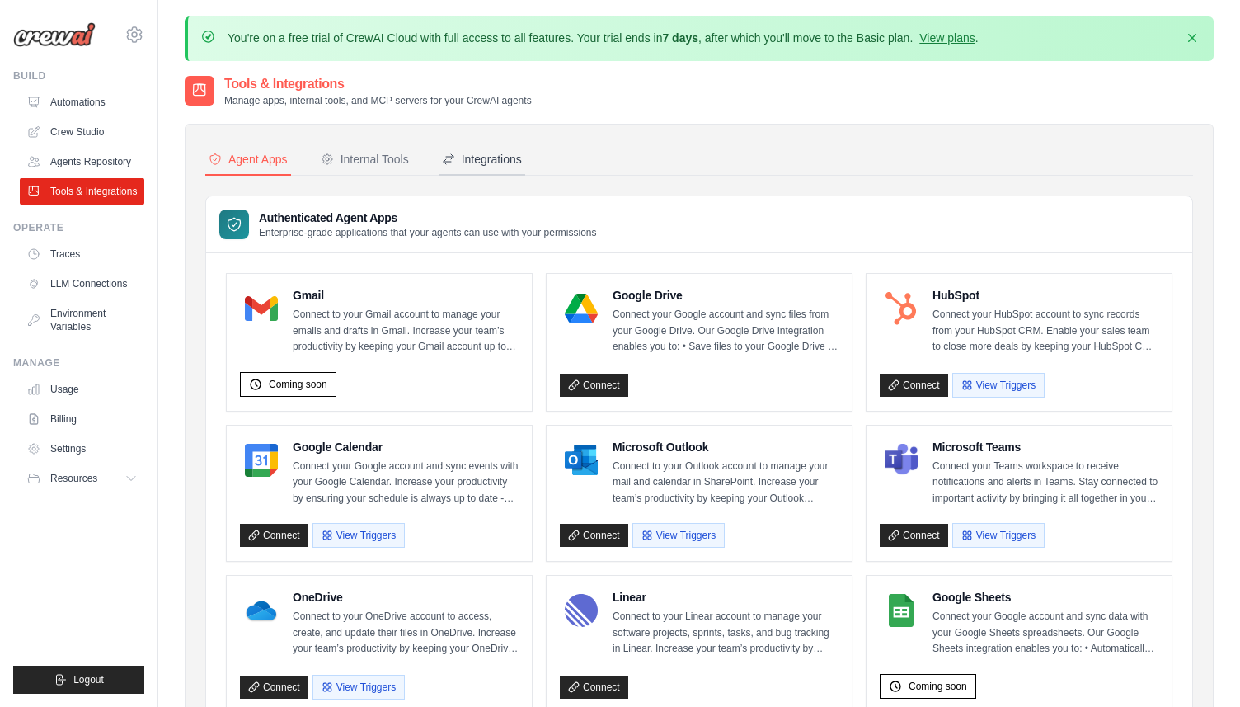
click at [459, 161] on div "Integrations" at bounding box center [482, 159] width 80 height 16
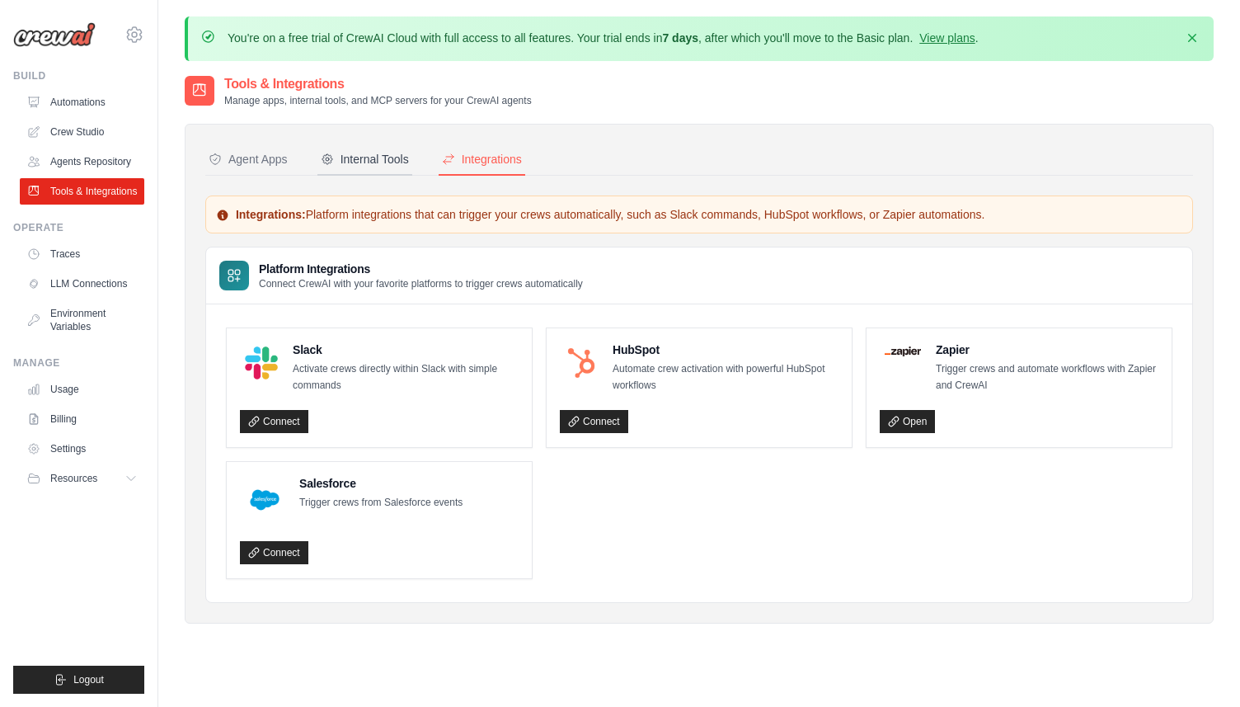
click at [359, 153] on div "Internal Tools" at bounding box center [365, 159] width 88 height 16
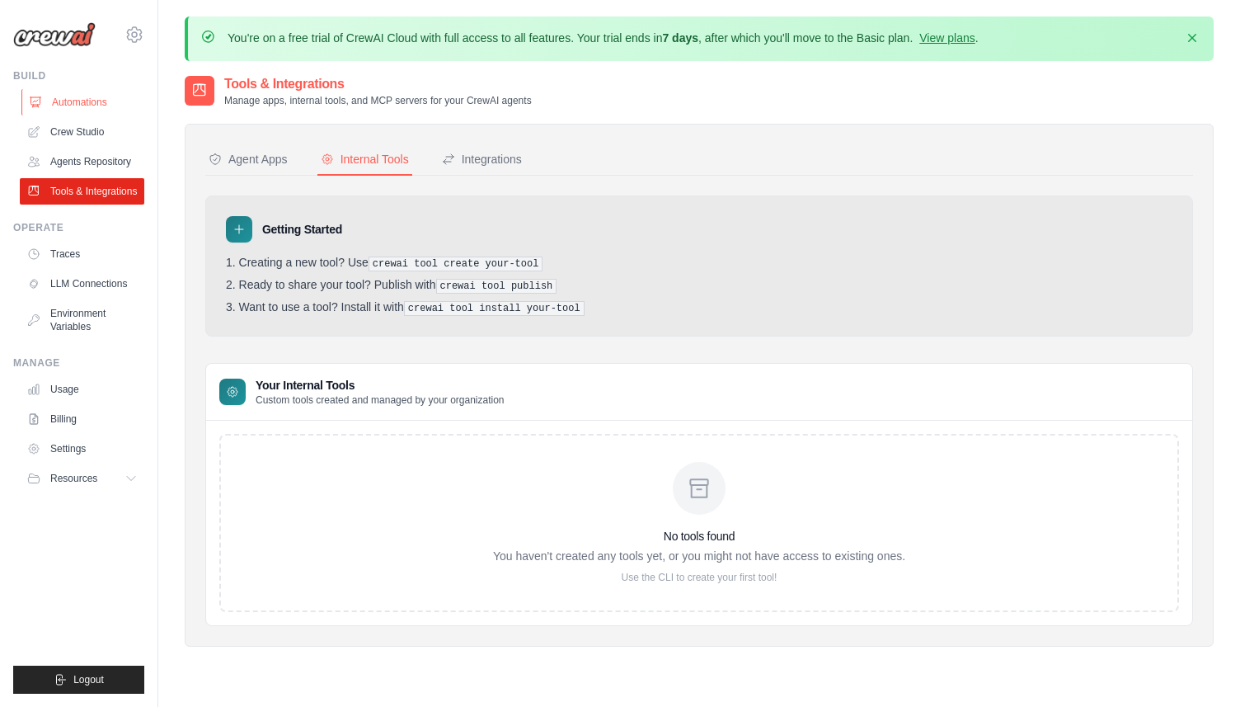
click at [77, 105] on link "Automations" at bounding box center [83, 102] width 125 height 26
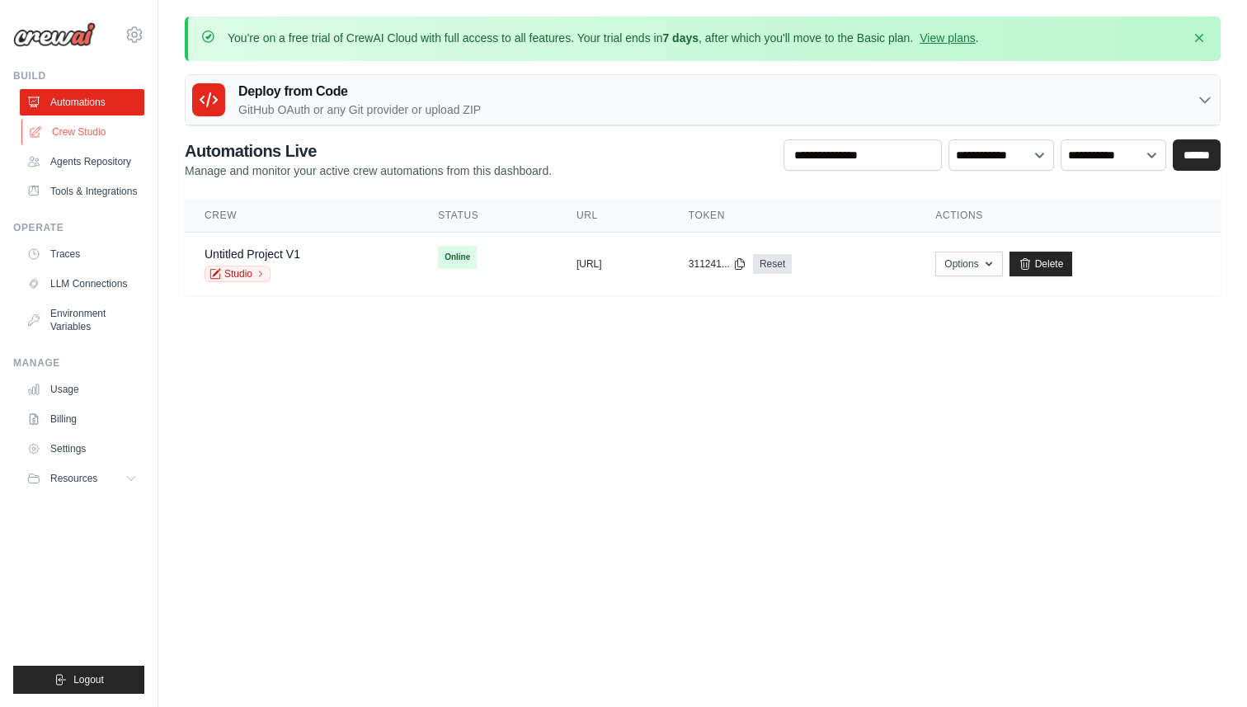
click at [103, 131] on link "Crew Studio" at bounding box center [83, 132] width 125 height 26
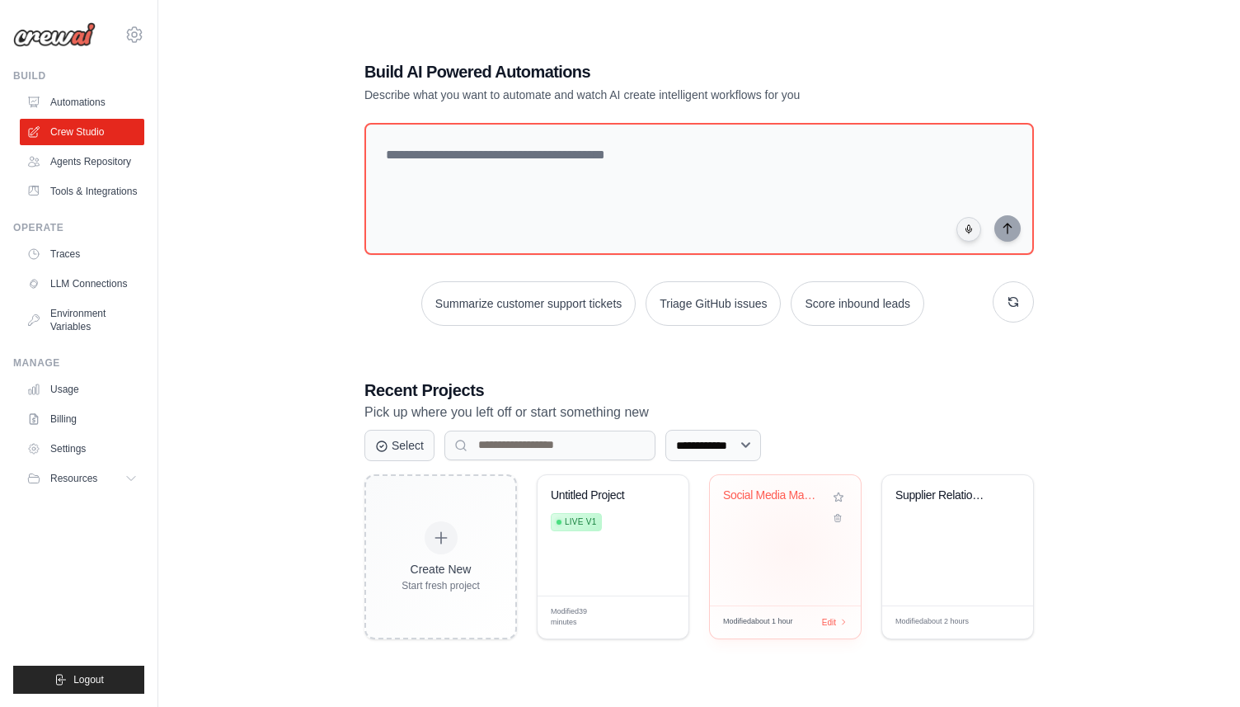
scroll to position [90, 0]
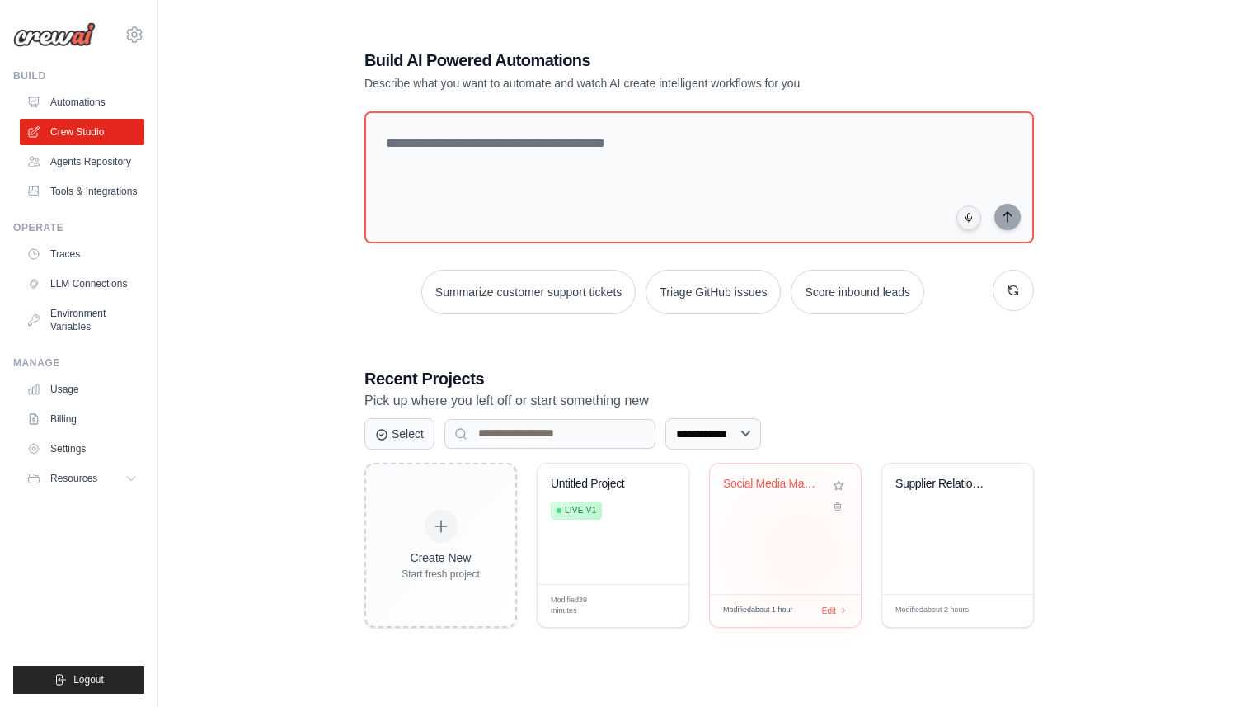
click at [802, 549] on div "Social Media Management Hub" at bounding box center [785, 528] width 151 height 130
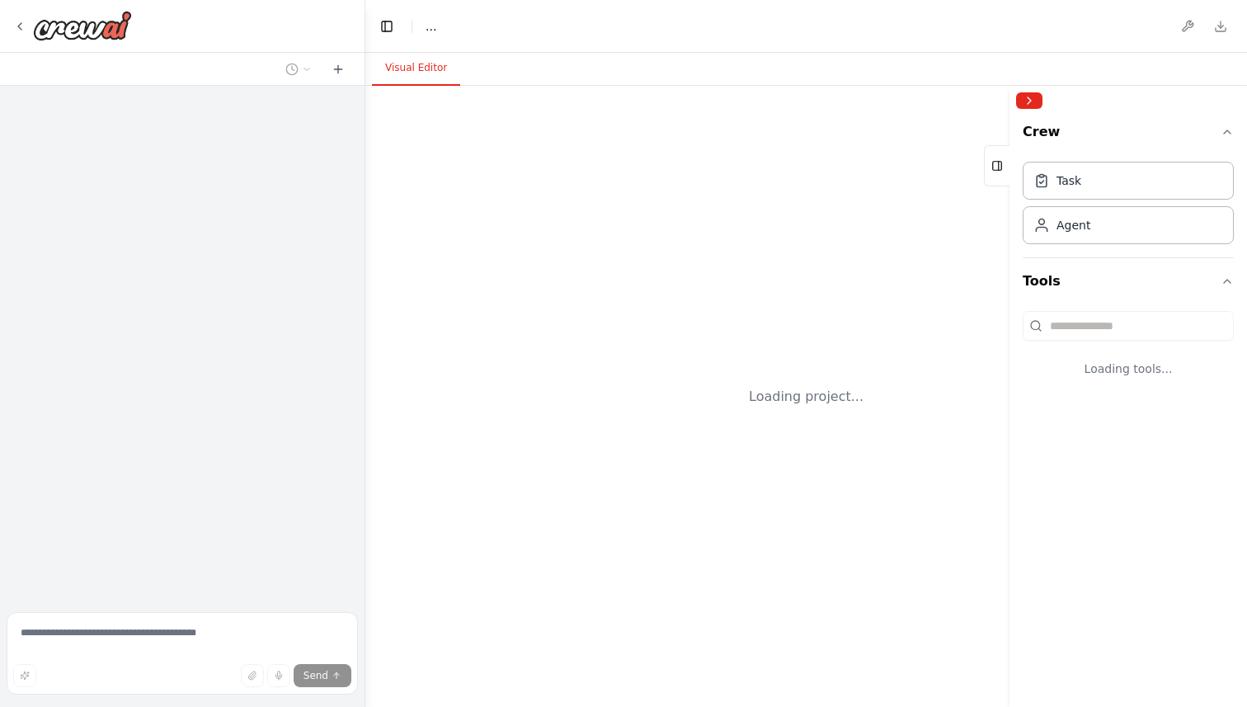
click at [920, 547] on div "Loading project..." at bounding box center [806, 396] width 882 height 621
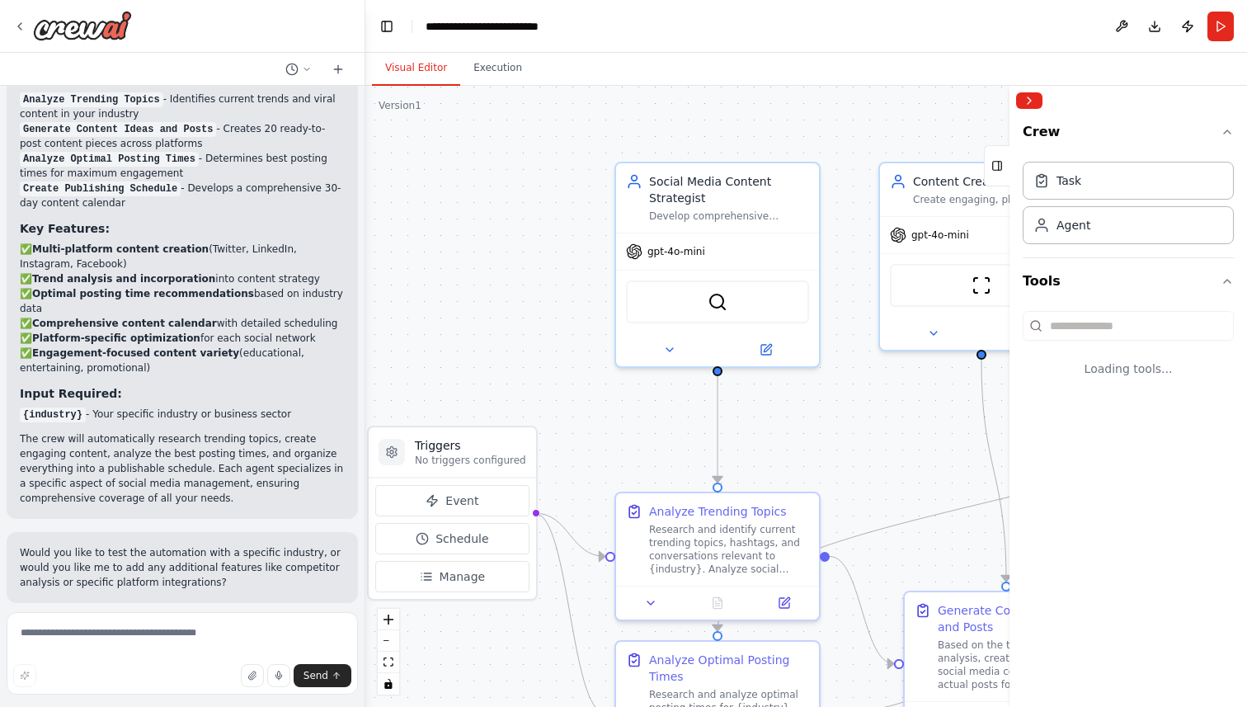
drag, startPoint x: 496, startPoint y: 261, endPoint x: 415, endPoint y: 254, distance: 81.1
click at [415, 254] on div ".deletable-edge-delete-btn { width: 20px; height: 20px; border: 0px solid #ffff…" at bounding box center [806, 396] width 882 height 621
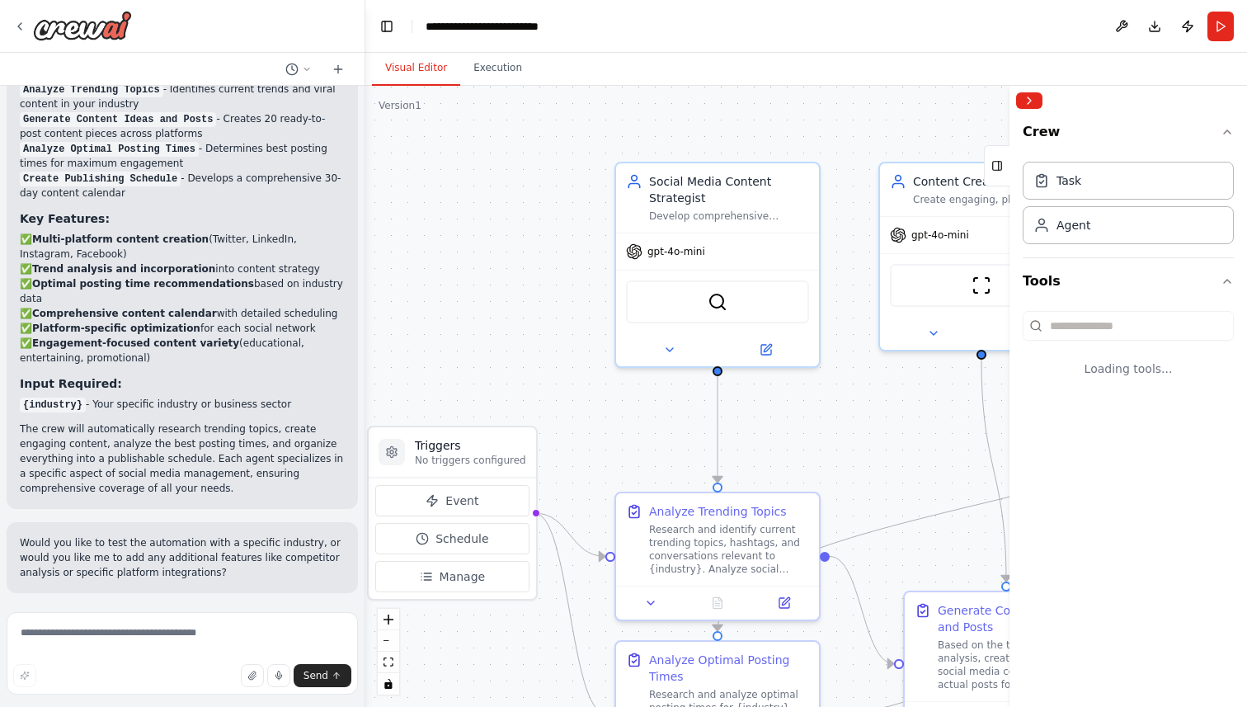
click at [917, 374] on div ".deletable-edge-delete-btn { width: 20px; height: 20px; border: 0px solid #ffff…" at bounding box center [806, 396] width 882 height 621
click at [871, 416] on div ".deletable-edge-delete-btn { width: 20px; height: 20px; border: 0px solid #ffff…" at bounding box center [806, 396] width 882 height 621
click at [755, 210] on div "Develop comprehensive content strategies for {industry} across multiple social …" at bounding box center [729, 212] width 160 height 13
click at [683, 185] on div "Social Media Content Strategist" at bounding box center [729, 186] width 160 height 33
click at [693, 244] on span "gpt-4o-mini" at bounding box center [676, 248] width 58 height 13
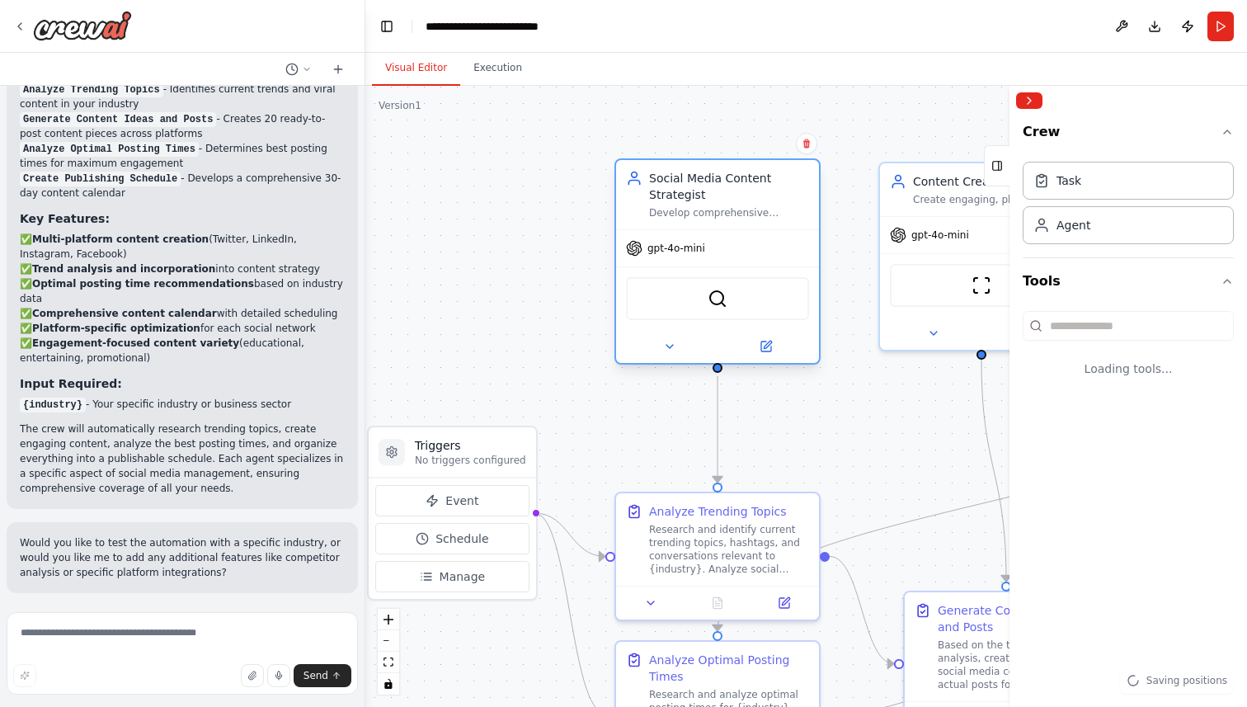
click at [697, 250] on span "gpt-4o-mini" at bounding box center [676, 248] width 58 height 13
click at [766, 335] on div at bounding box center [717, 346] width 203 height 33
click at [774, 348] on button at bounding box center [765, 346] width 93 height 20
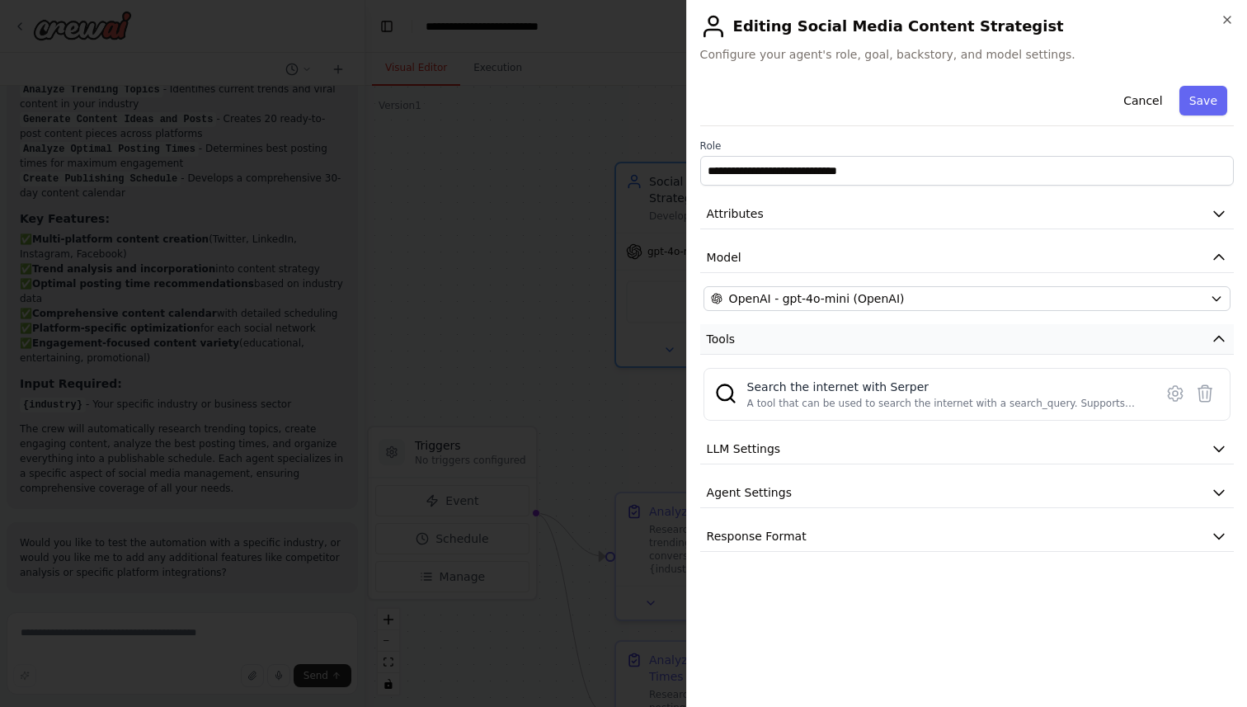
click at [1211, 332] on icon "button" at bounding box center [1219, 339] width 16 height 16
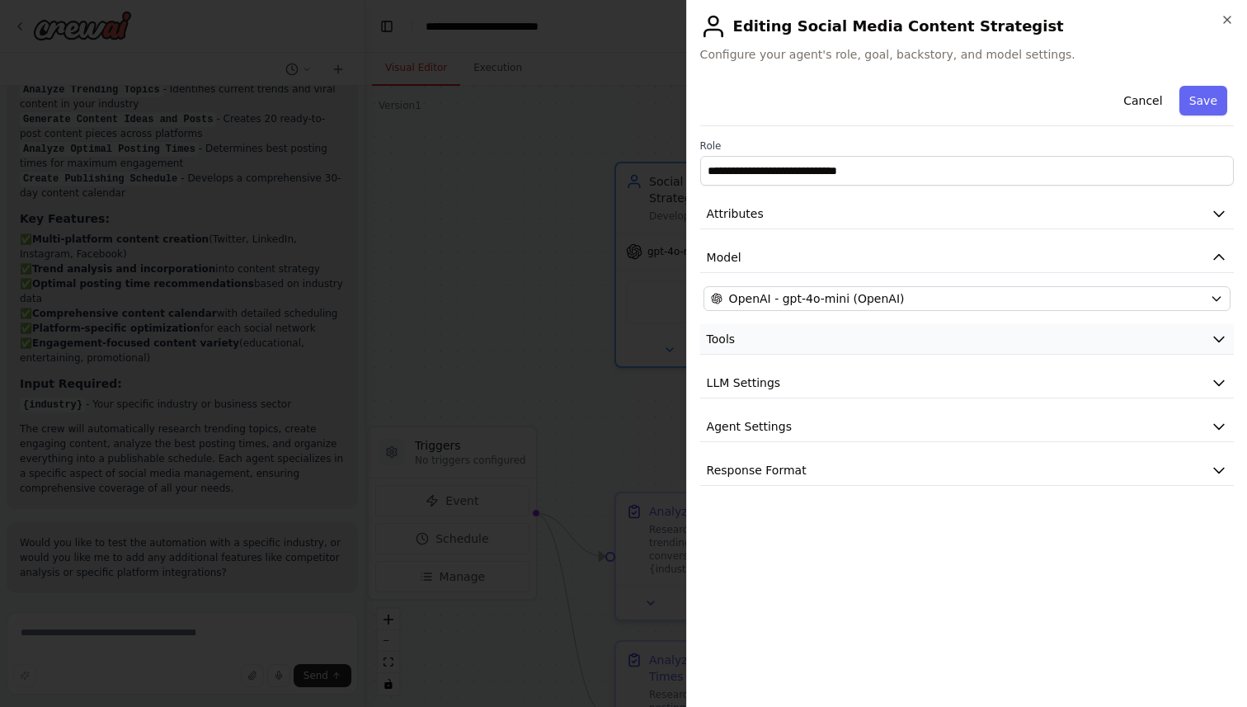
click at [1211, 332] on icon "button" at bounding box center [1219, 339] width 16 height 16
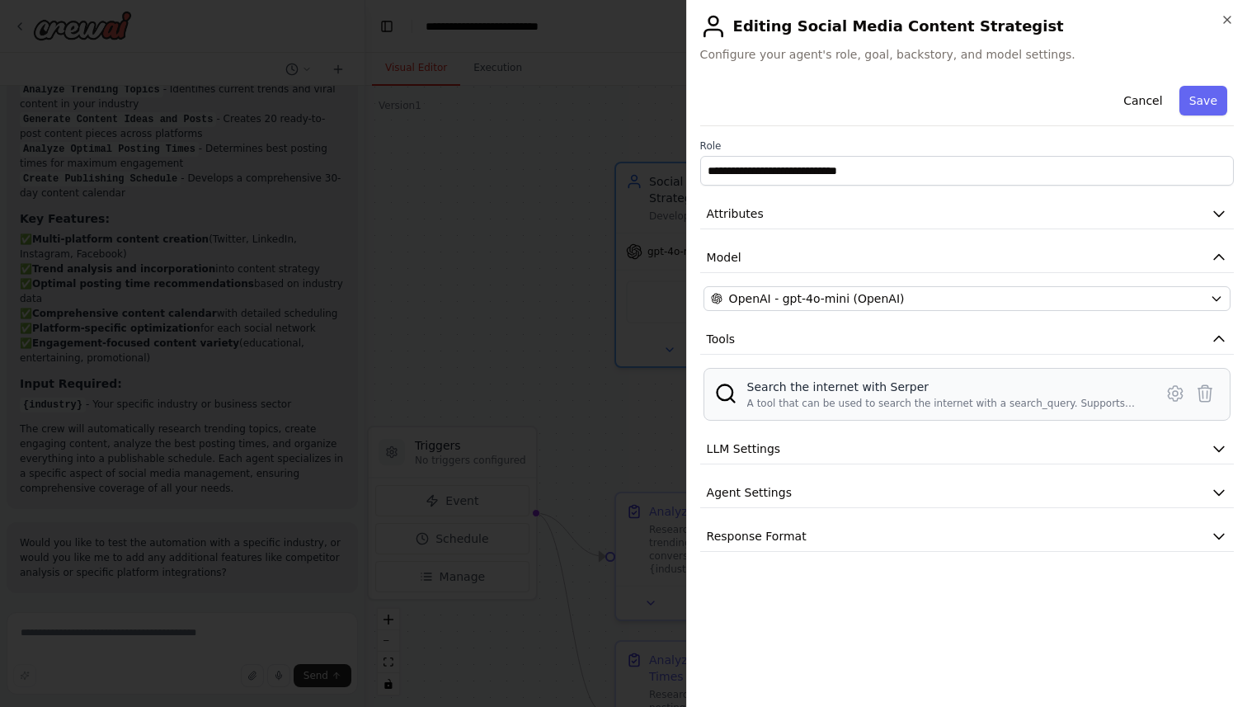
click at [901, 387] on div "Search the internet with Serper" at bounding box center [945, 387] width 397 height 16
click at [1225, 25] on icon "button" at bounding box center [1227, 19] width 13 height 13
